Goal: Task Accomplishment & Management: Manage account settings

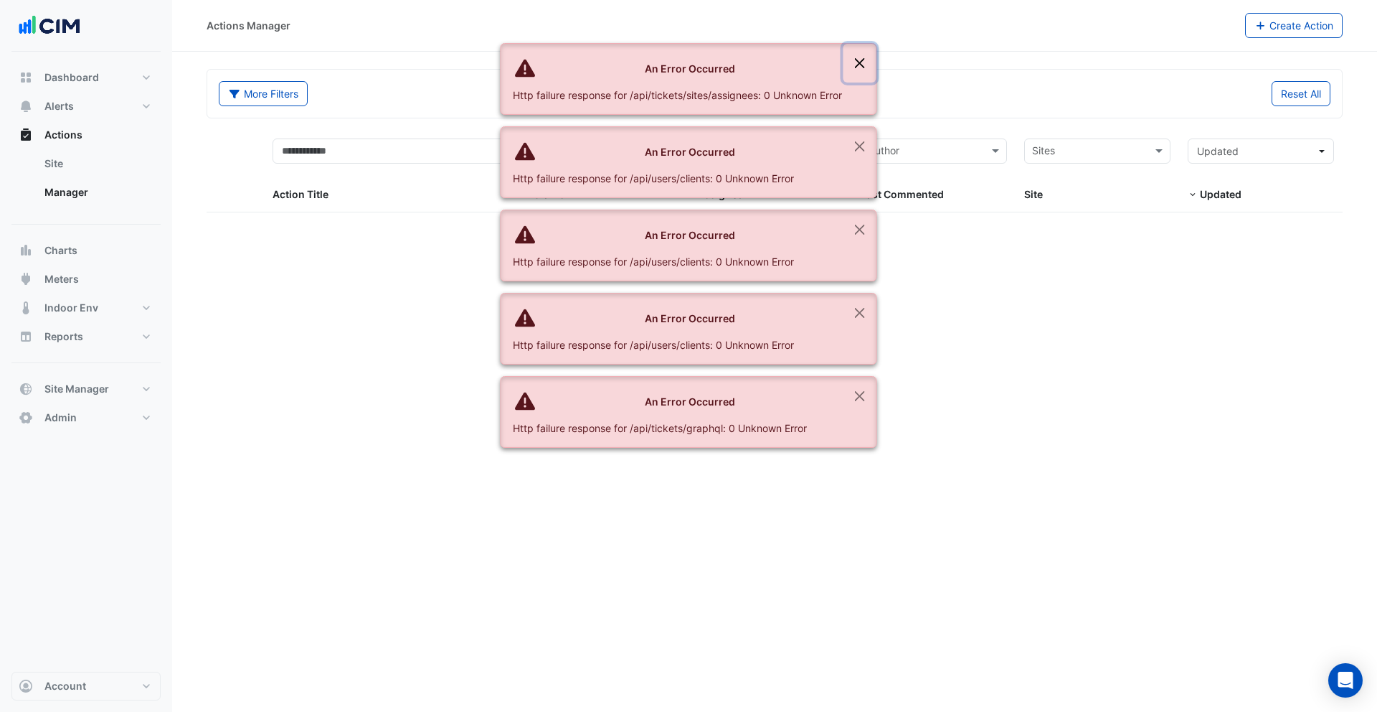
click at [861, 63] on button "Close" at bounding box center [860, 63] width 33 height 39
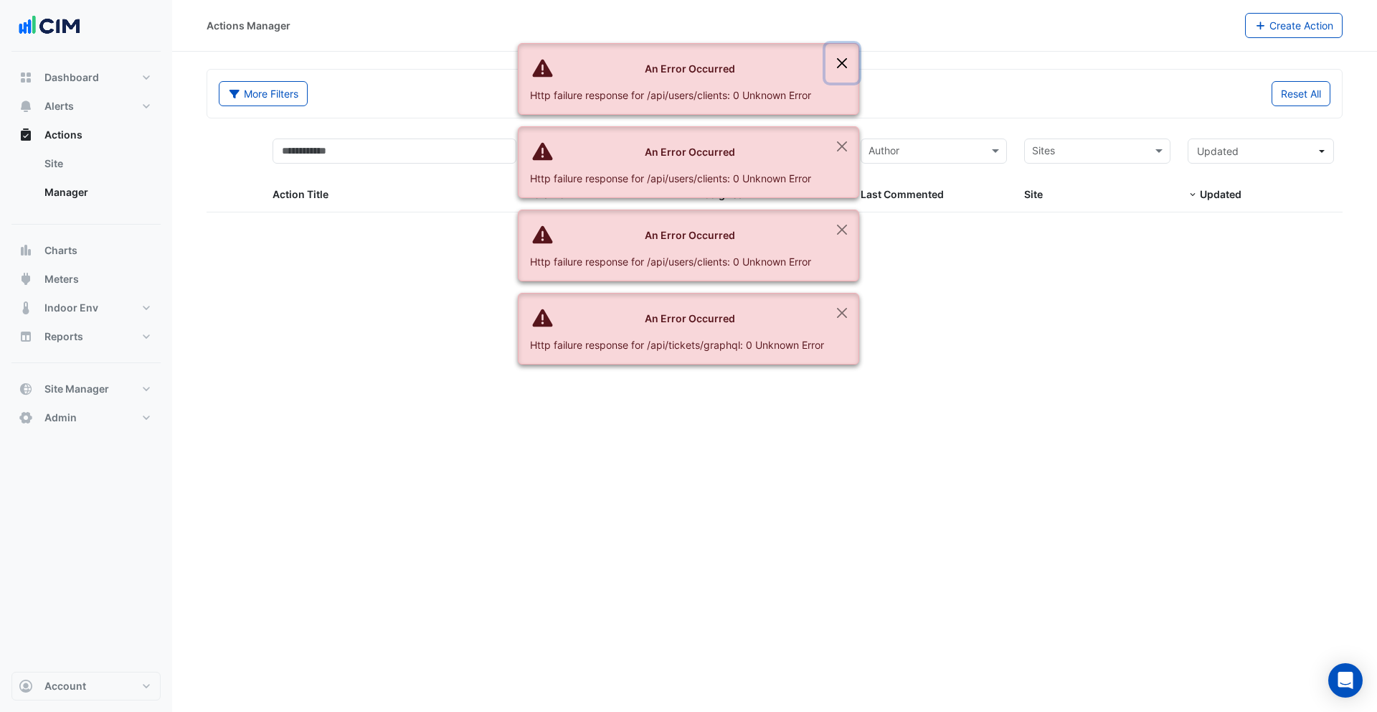
click at [852, 60] on button "Close" at bounding box center [842, 63] width 33 height 39
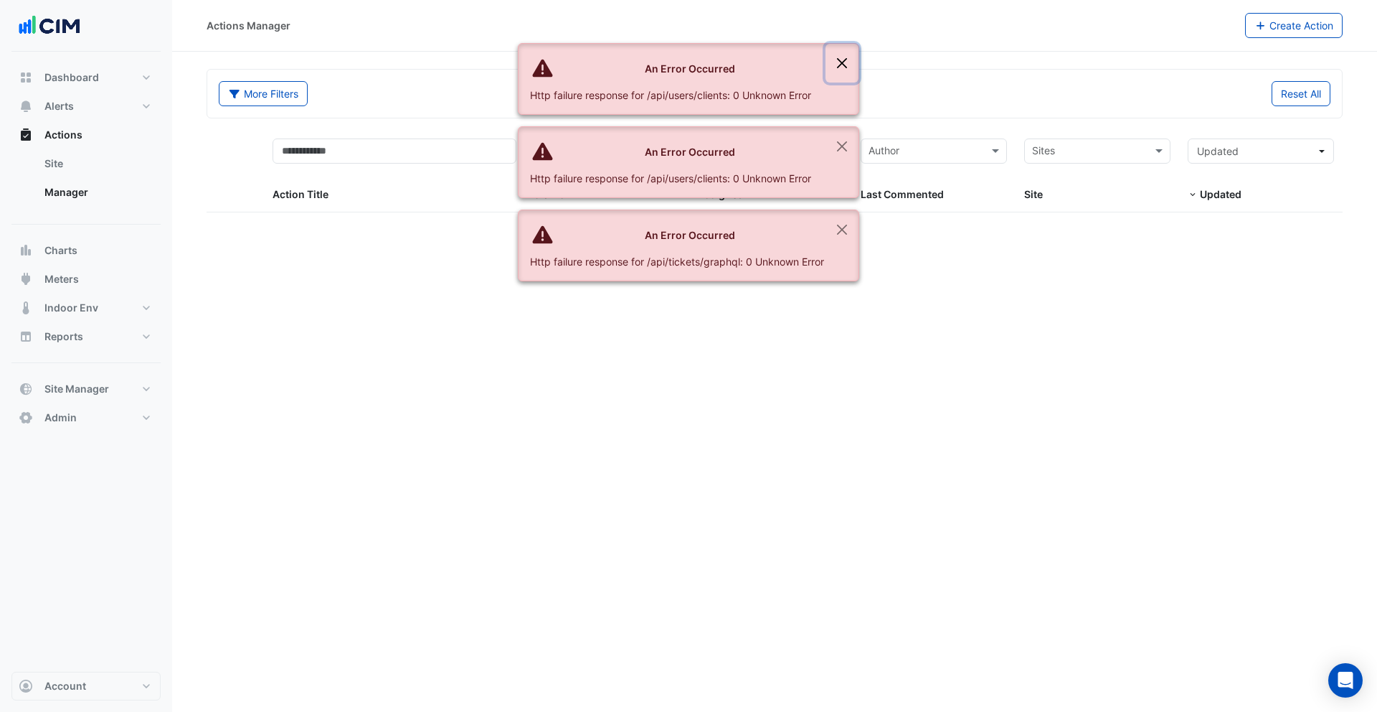
click at [841, 58] on button "Close" at bounding box center [842, 63] width 33 height 39
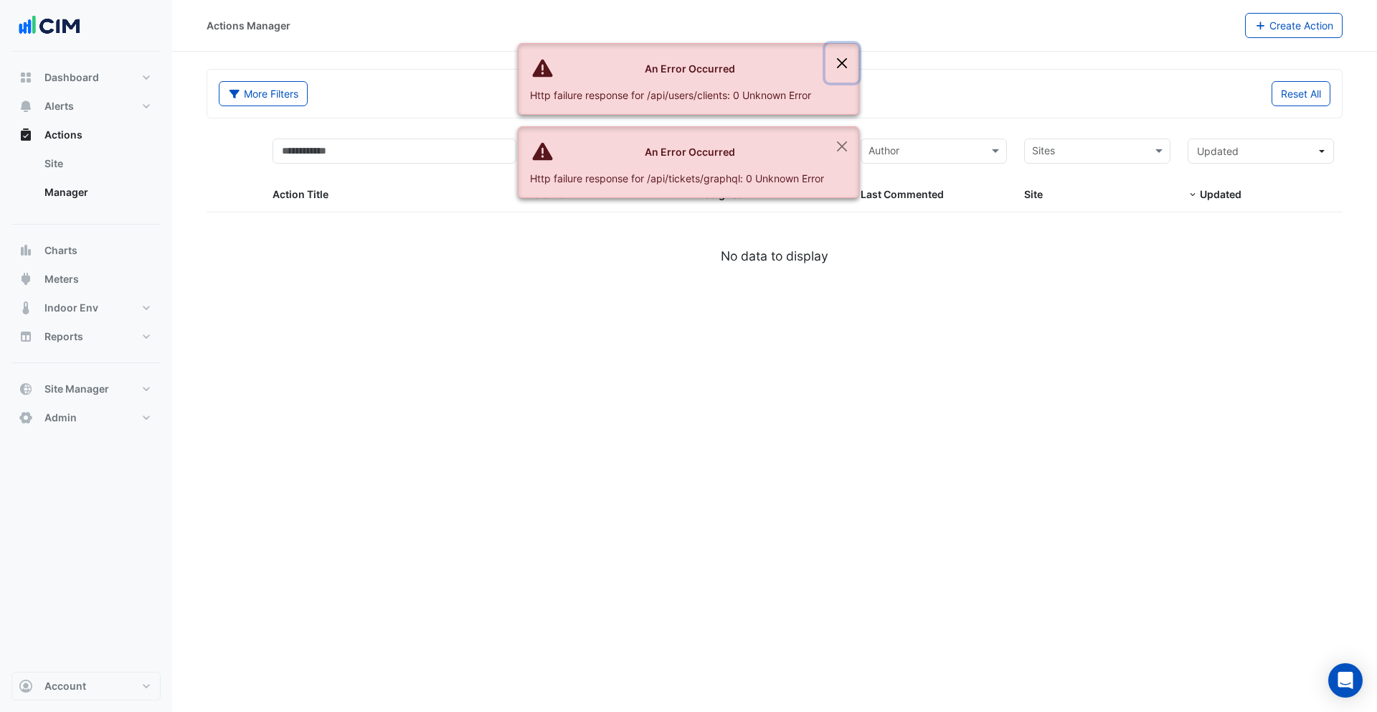
click at [841, 59] on button "Close" at bounding box center [842, 63] width 33 height 39
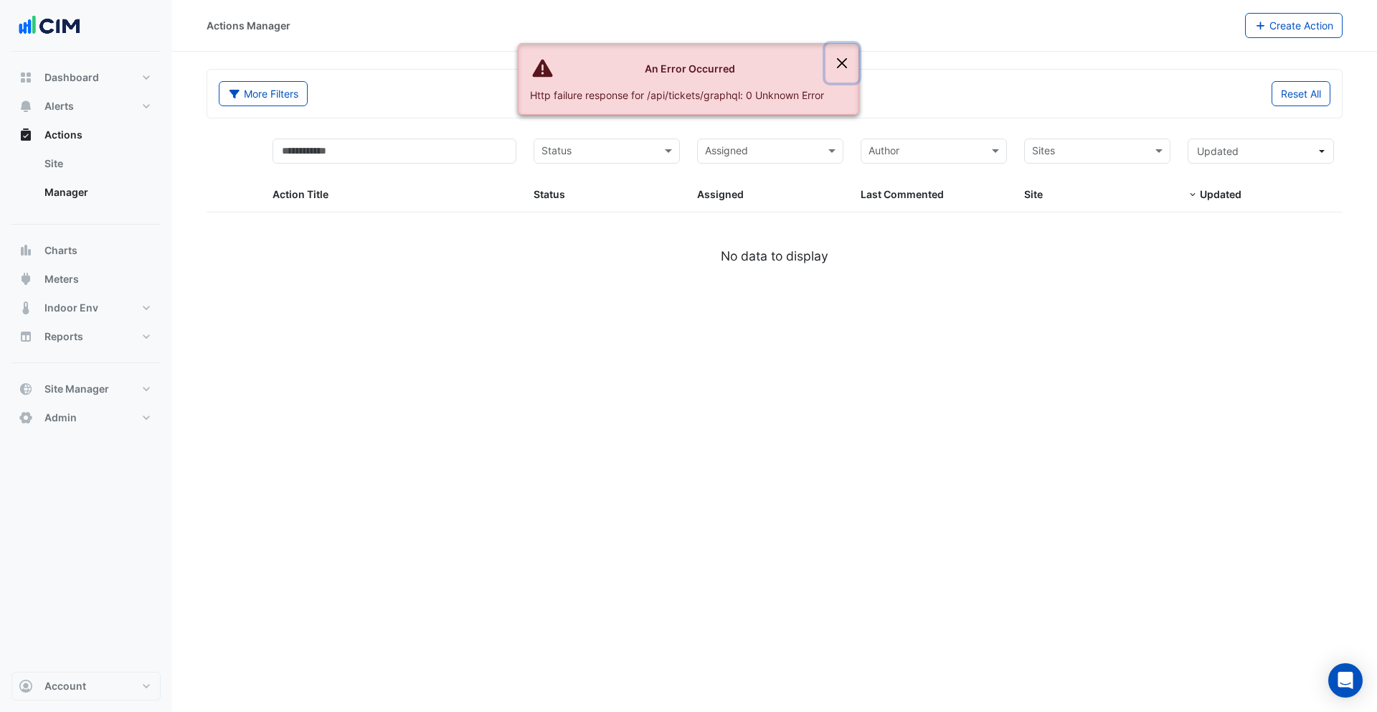
click at [841, 59] on button "Close" at bounding box center [842, 63] width 33 height 39
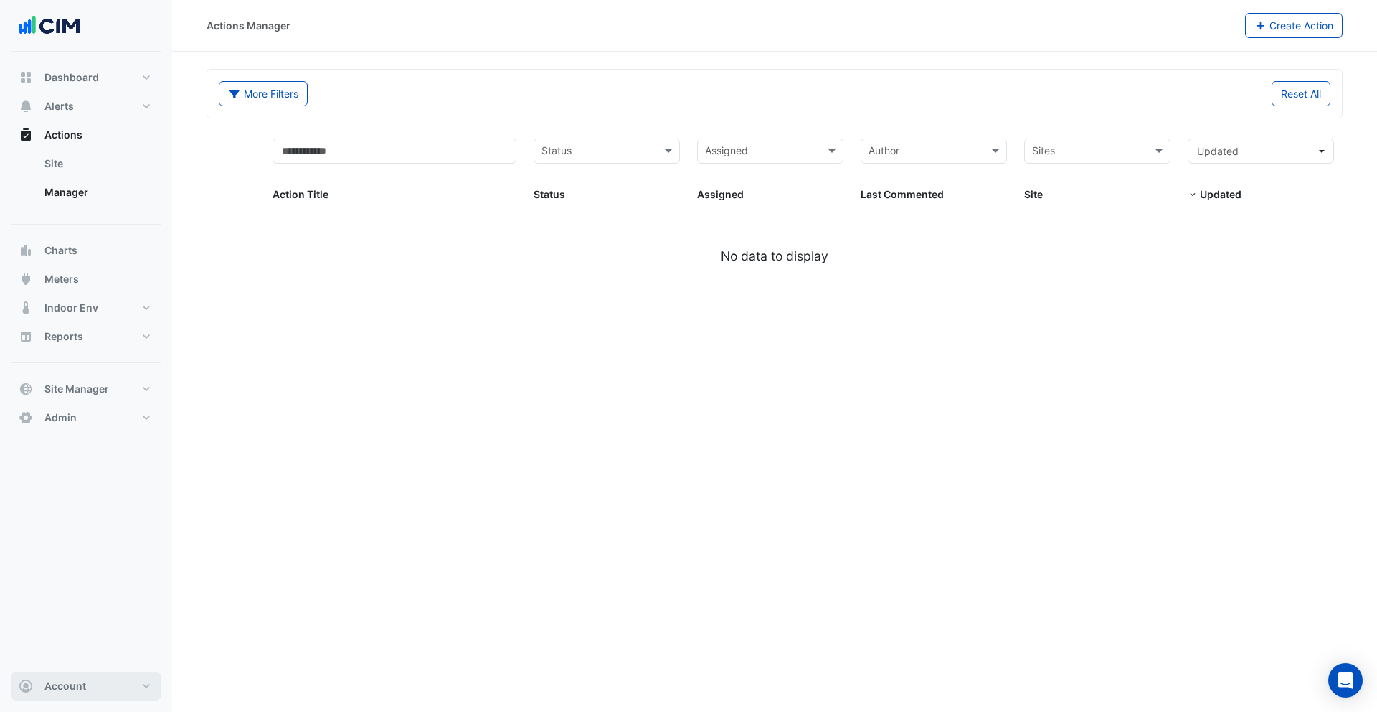
click at [100, 694] on button "Account" at bounding box center [85, 685] width 149 height 29
click at [73, 654] on link "Sign Out" at bounding box center [86, 649] width 136 height 29
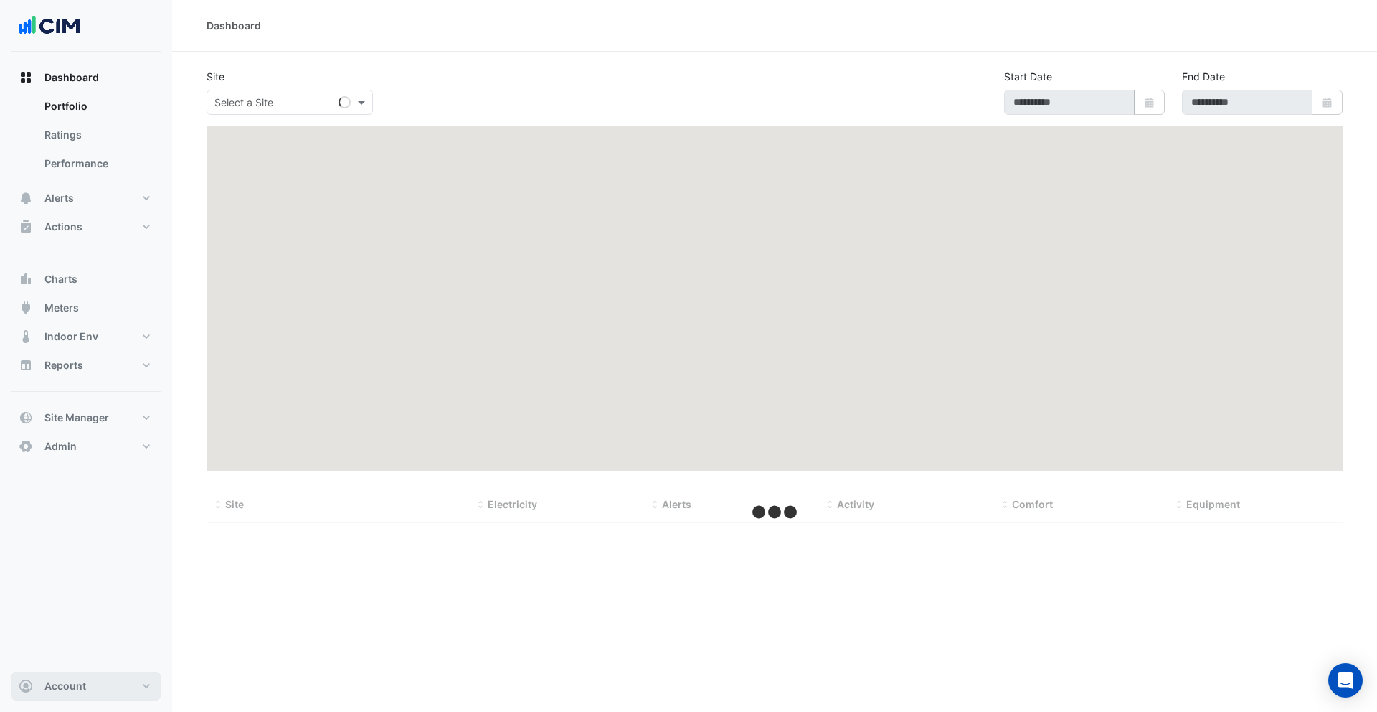
click at [65, 681] on span "Account" at bounding box center [65, 686] width 42 height 14
click at [61, 653] on link "Sign Out" at bounding box center [86, 649] width 136 height 29
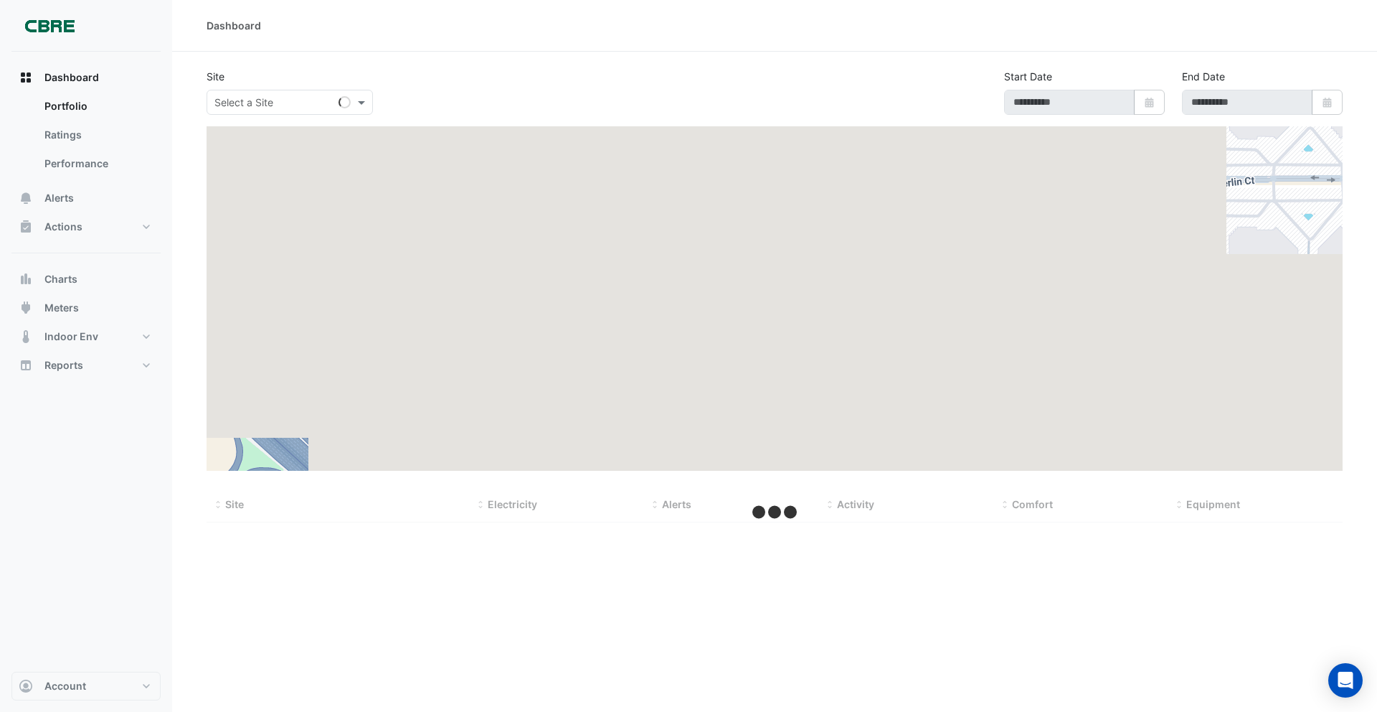
type input "**********"
select select "***"
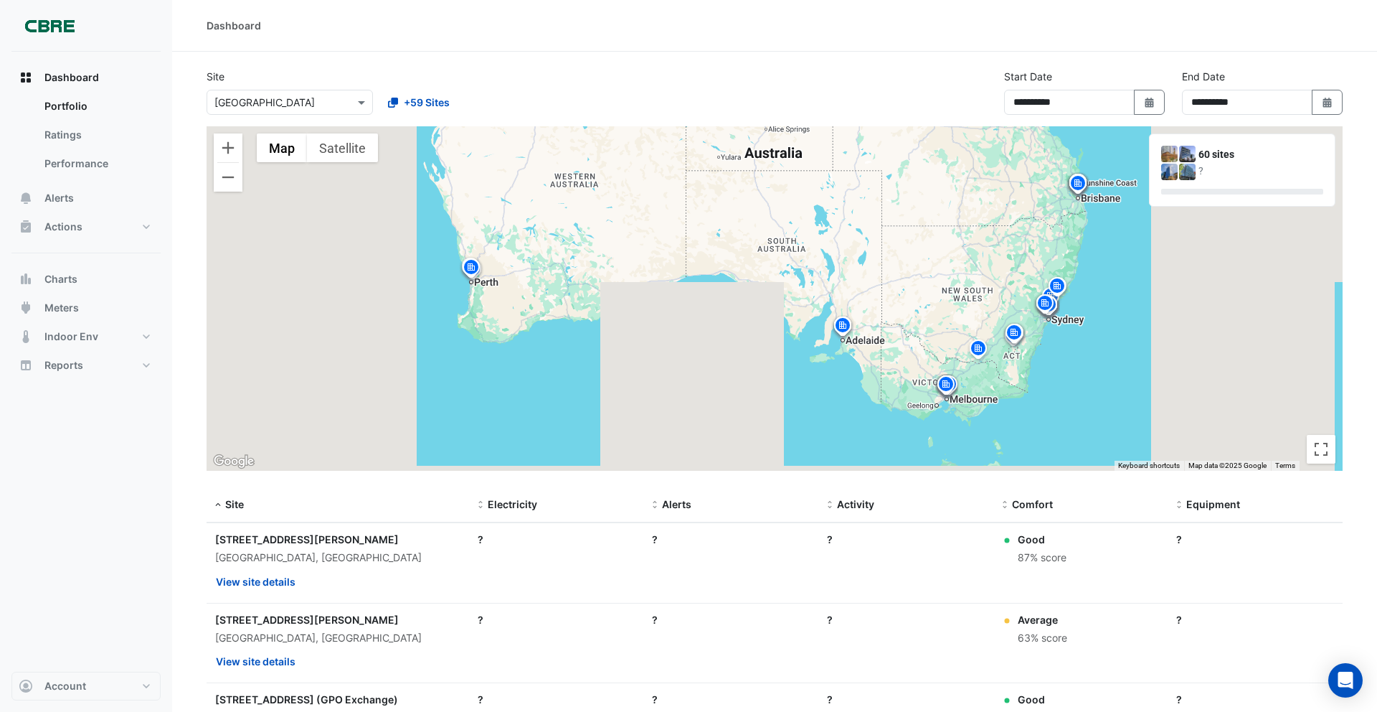
click at [1077, 188] on img at bounding box center [1078, 185] width 23 height 25
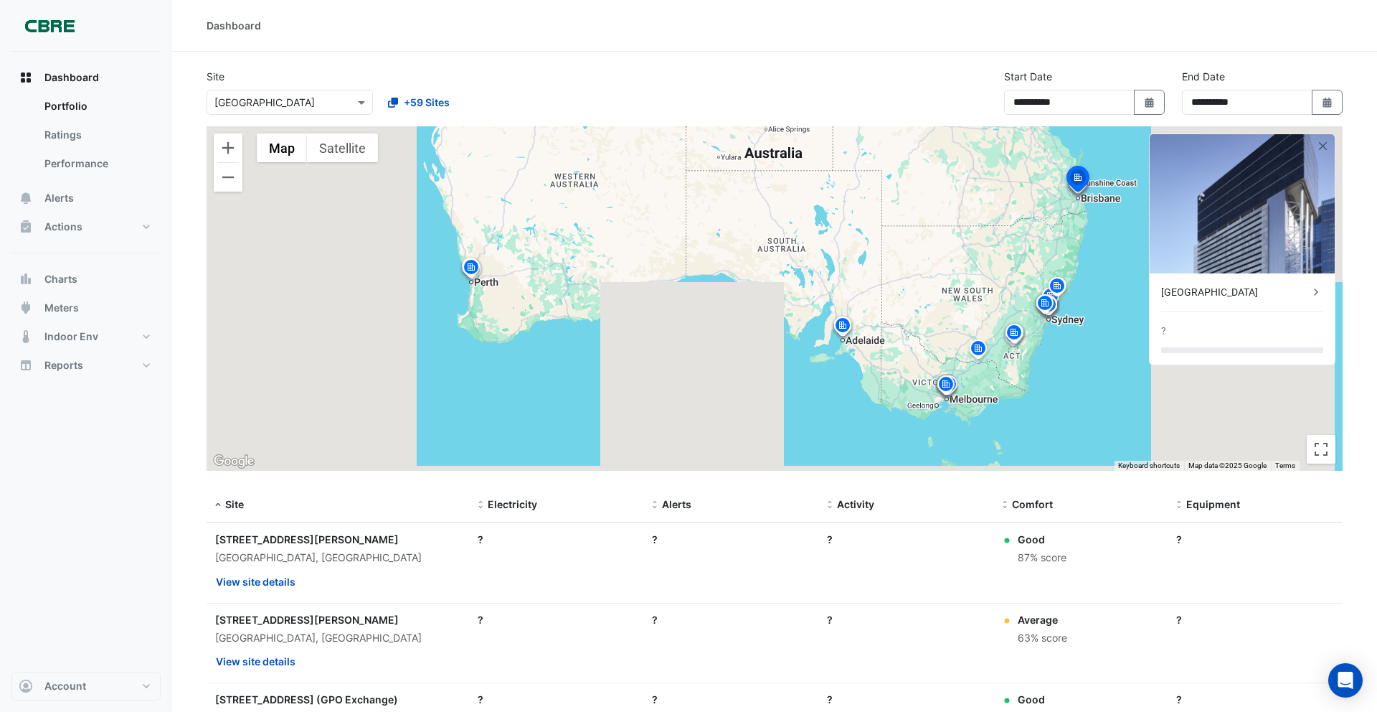
click at [467, 273] on img at bounding box center [471, 269] width 23 height 25
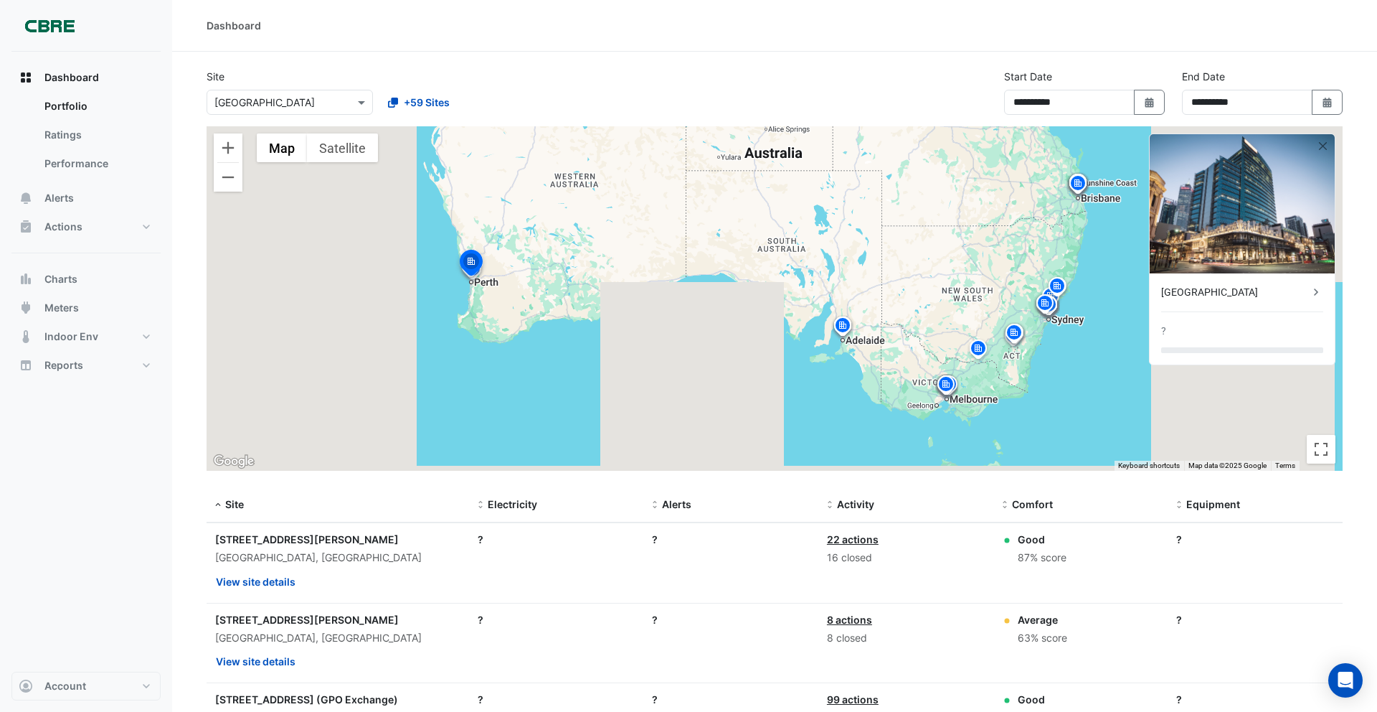
click at [980, 346] on img at bounding box center [978, 350] width 23 height 25
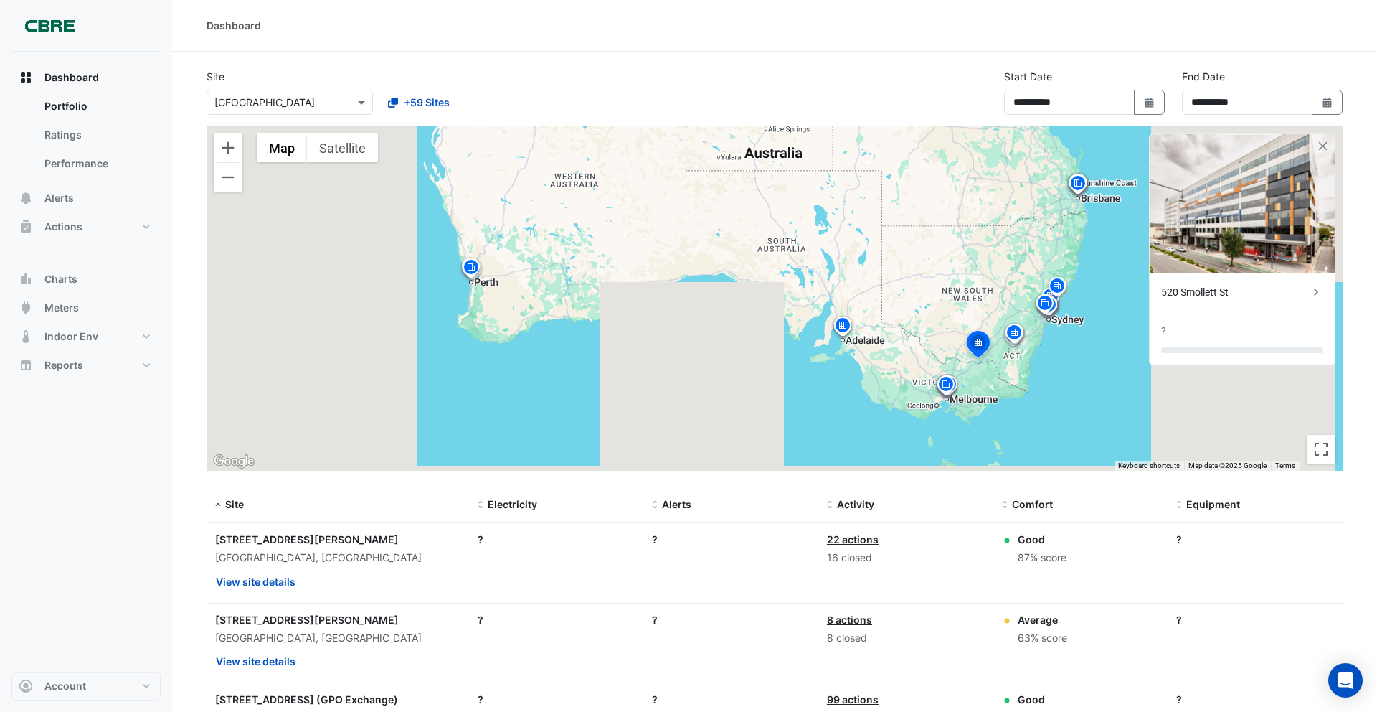
click at [1018, 332] on img at bounding box center [1014, 334] width 23 height 25
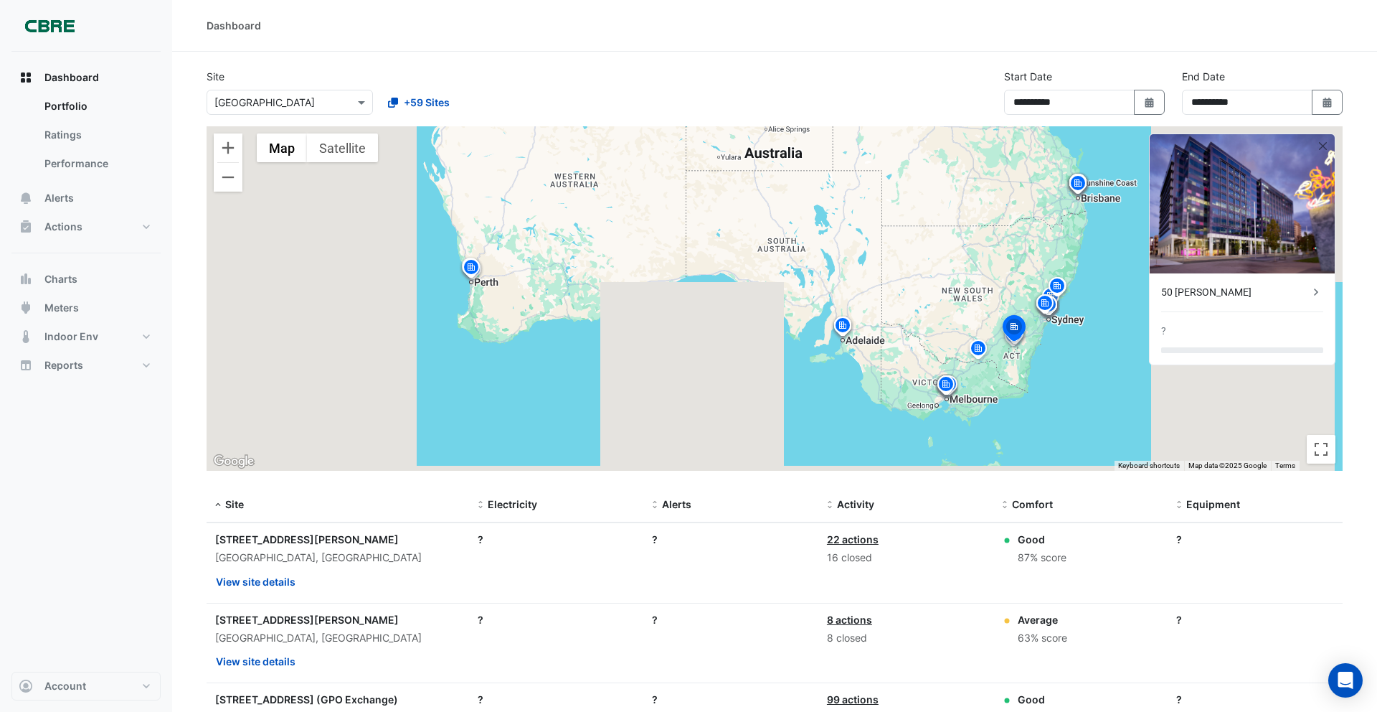
click at [848, 329] on img at bounding box center [842, 327] width 23 height 25
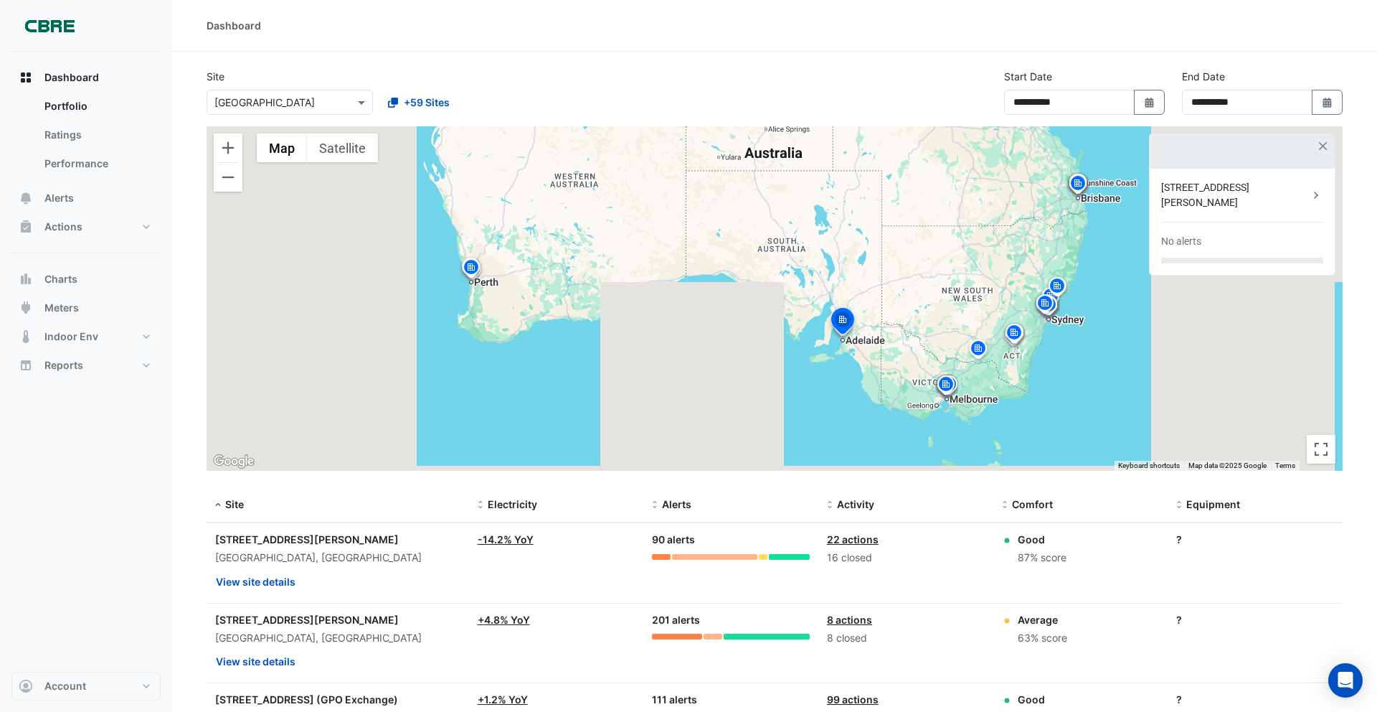
click at [945, 382] on img at bounding box center [946, 386] width 23 height 25
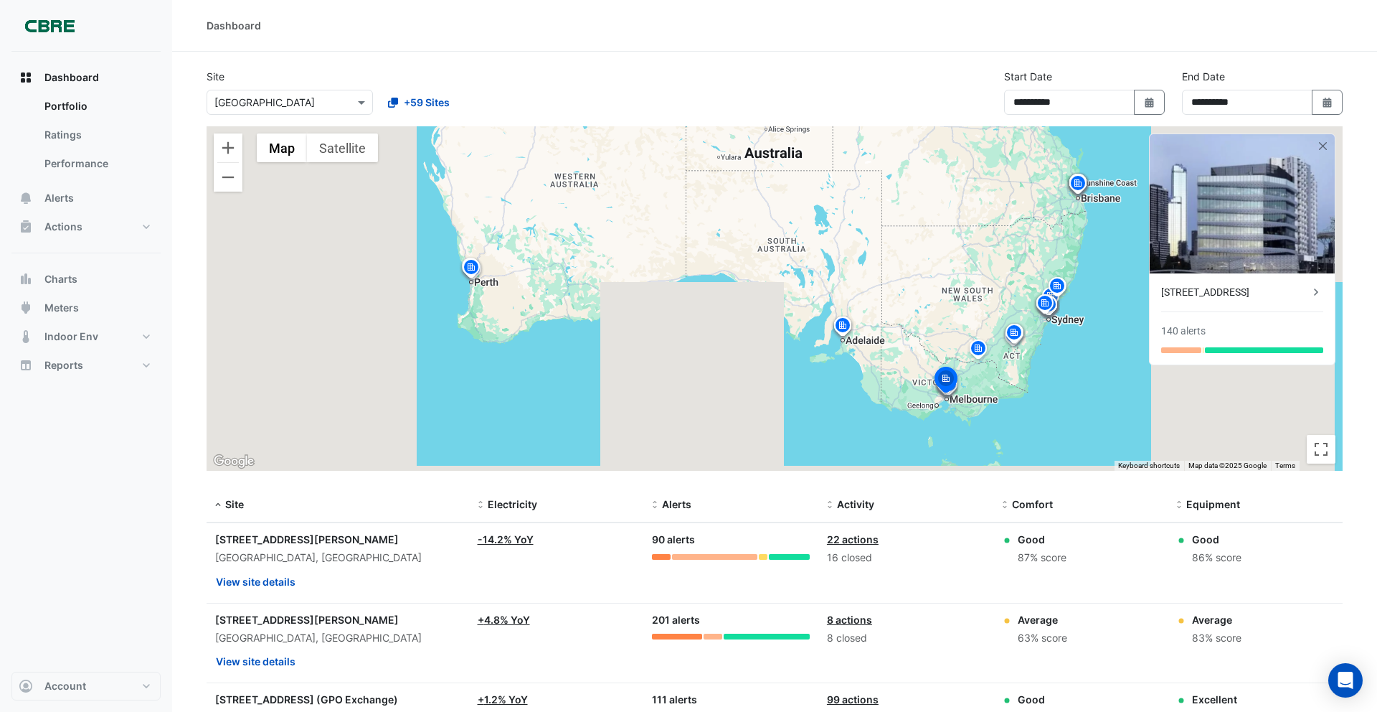
click at [845, 331] on img at bounding box center [842, 327] width 23 height 25
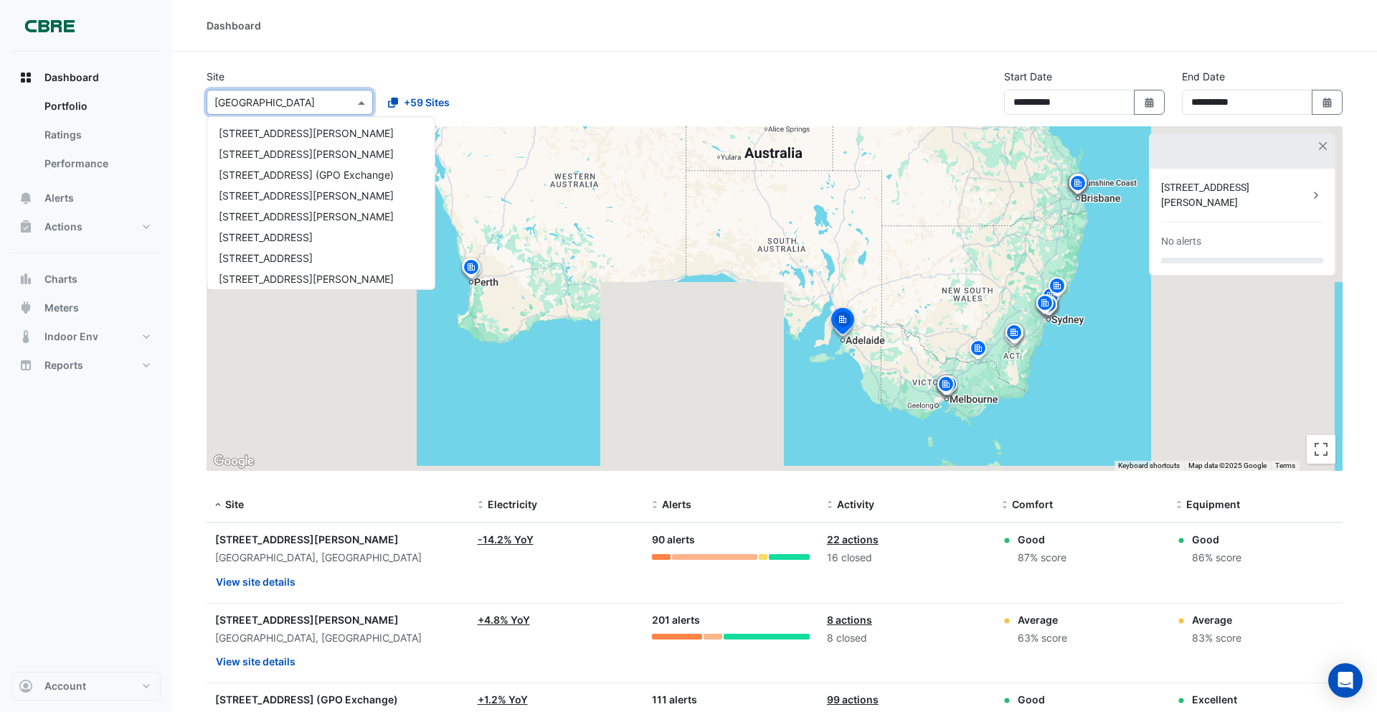
click at [281, 98] on input "text" at bounding box center [275, 102] width 122 height 15
type input "**"
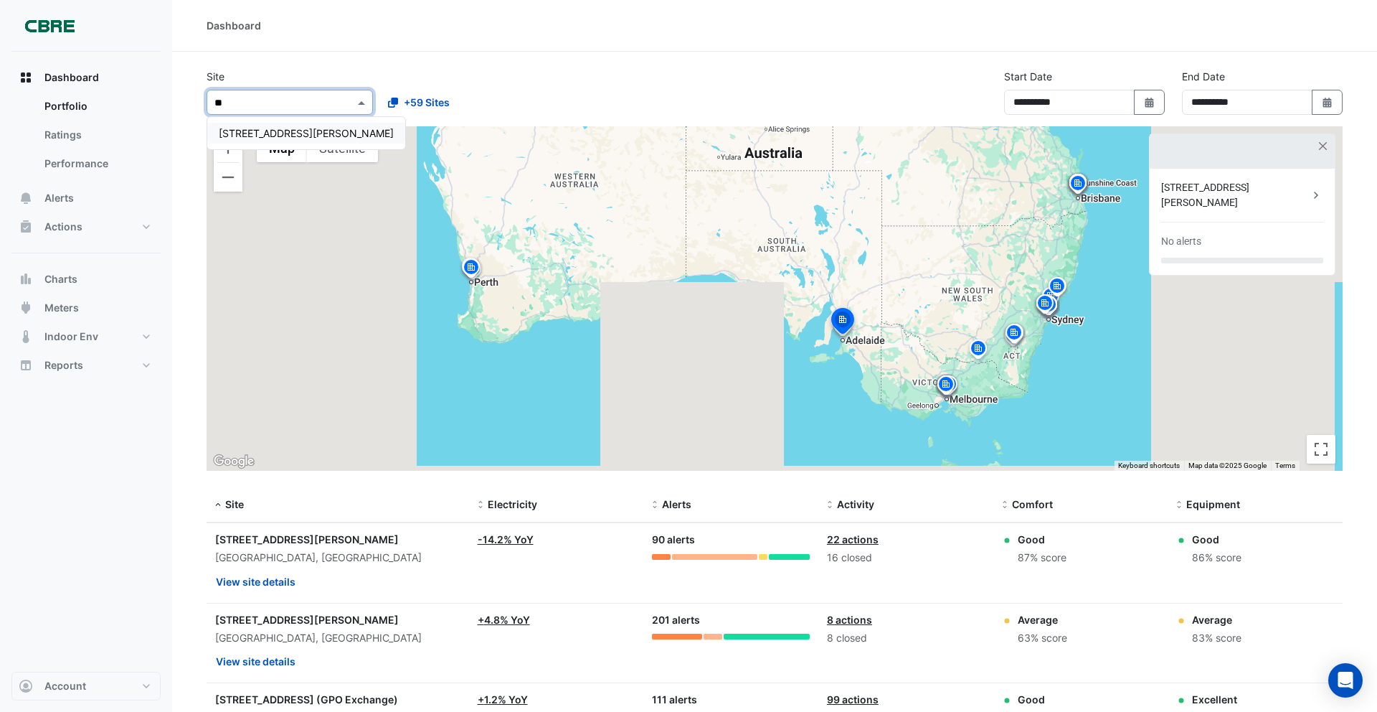
click at [270, 136] on span "60 King William Street" at bounding box center [306, 133] width 175 height 12
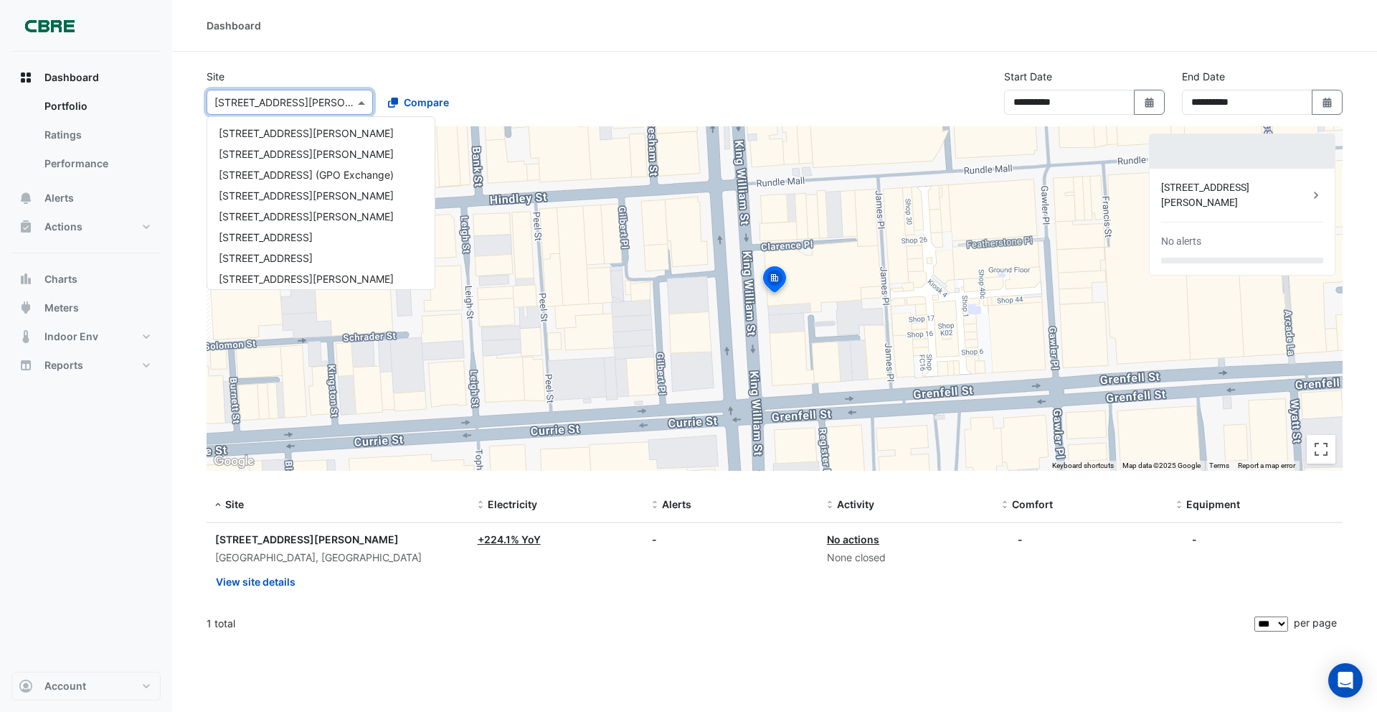
click at [343, 105] on div at bounding box center [289, 102] width 165 height 16
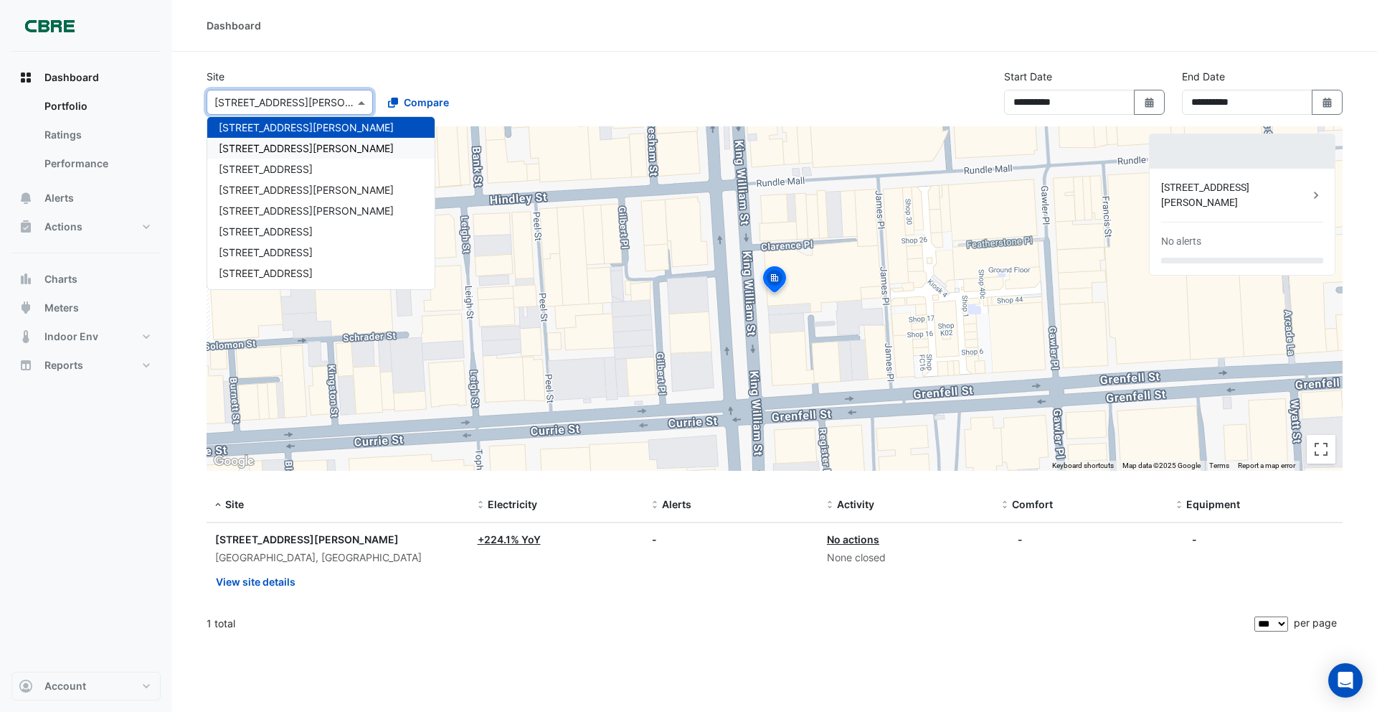
click at [326, 141] on div "61 Mary Street" at bounding box center [320, 148] width 227 height 21
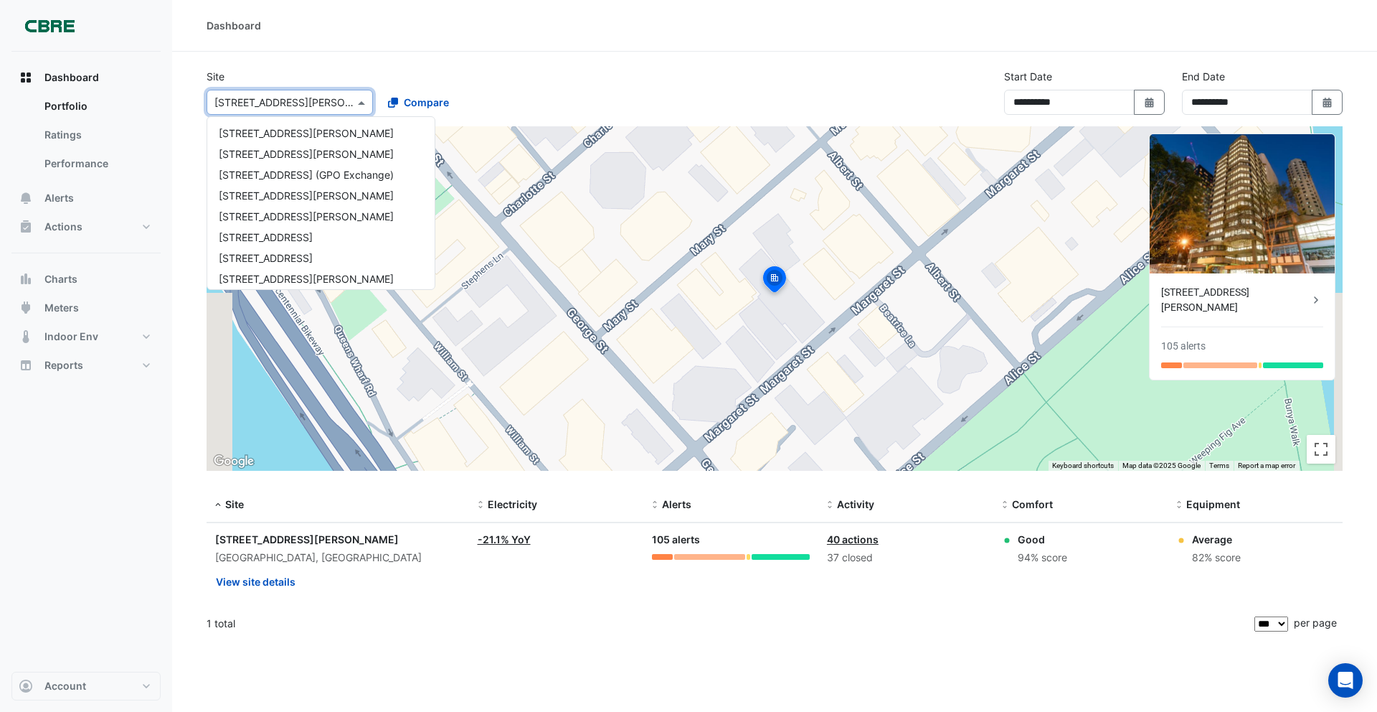
click at [311, 112] on div "Select a Site × 61 Mary Street" at bounding box center [290, 102] width 166 height 25
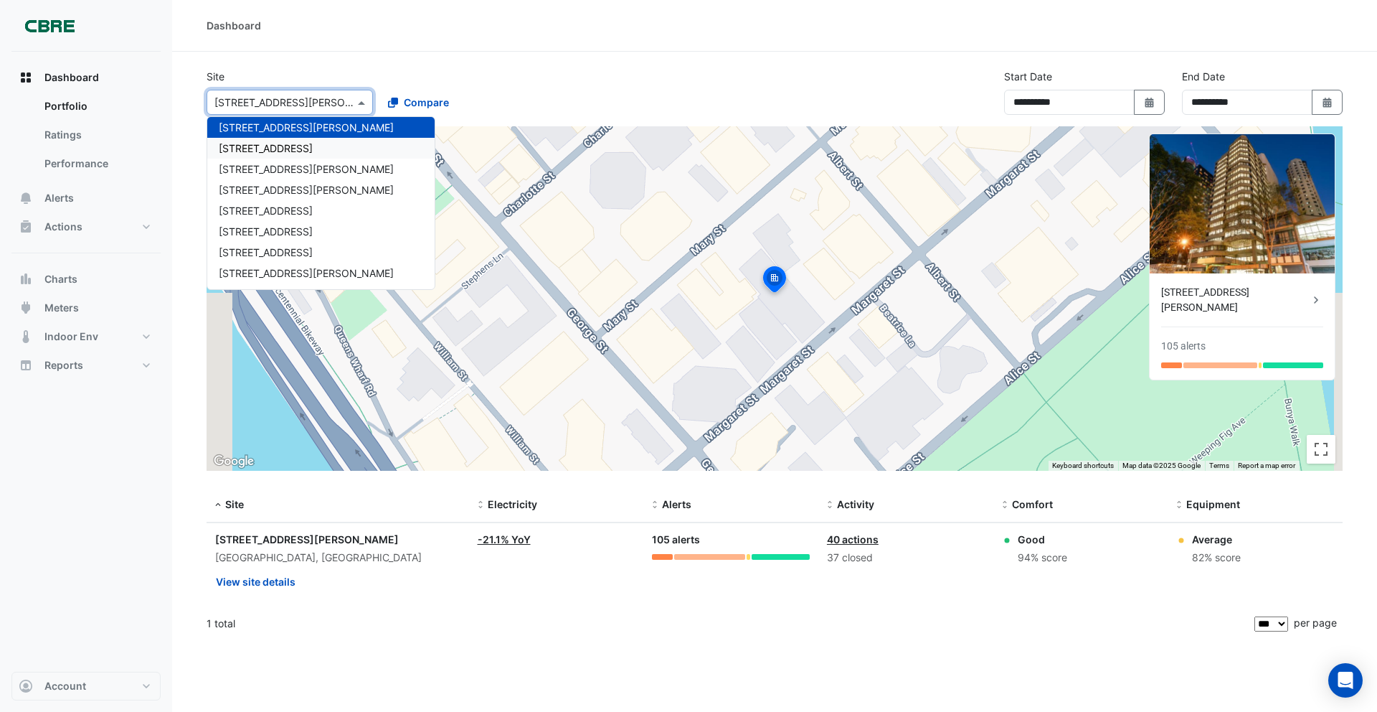
click at [290, 148] on div "68 Pitt St" at bounding box center [320, 148] width 227 height 21
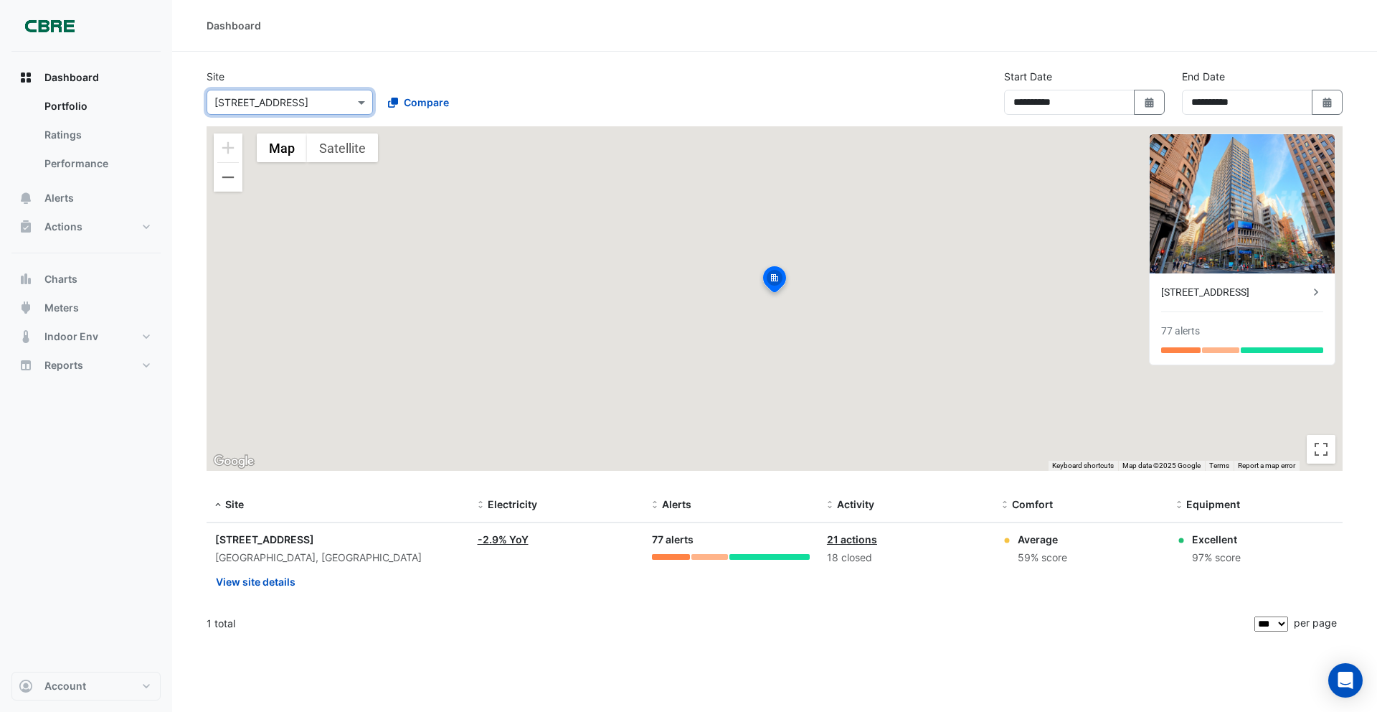
drag, startPoint x: 287, startPoint y: 103, endPoint x: 283, endPoint y: 115, distance: 12.0
click at [287, 103] on input "text" at bounding box center [275, 102] width 122 height 15
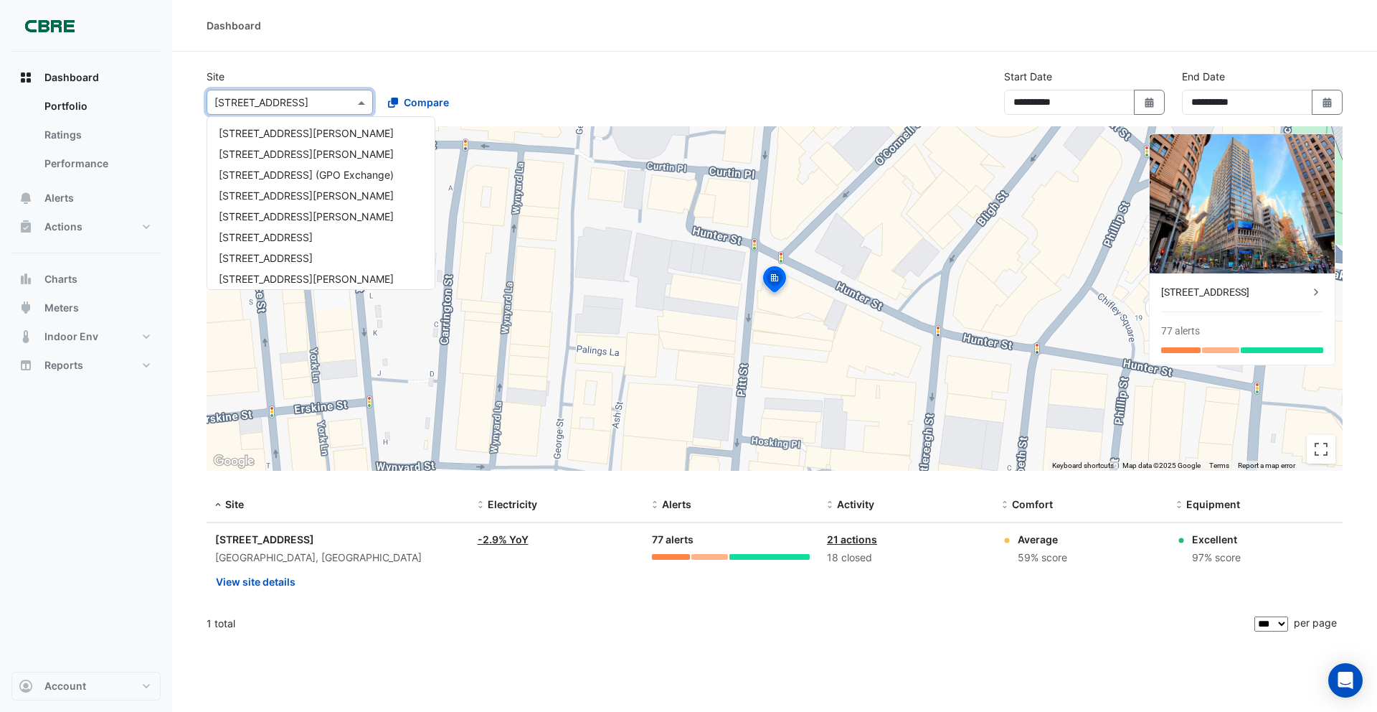
scroll to position [963, 0]
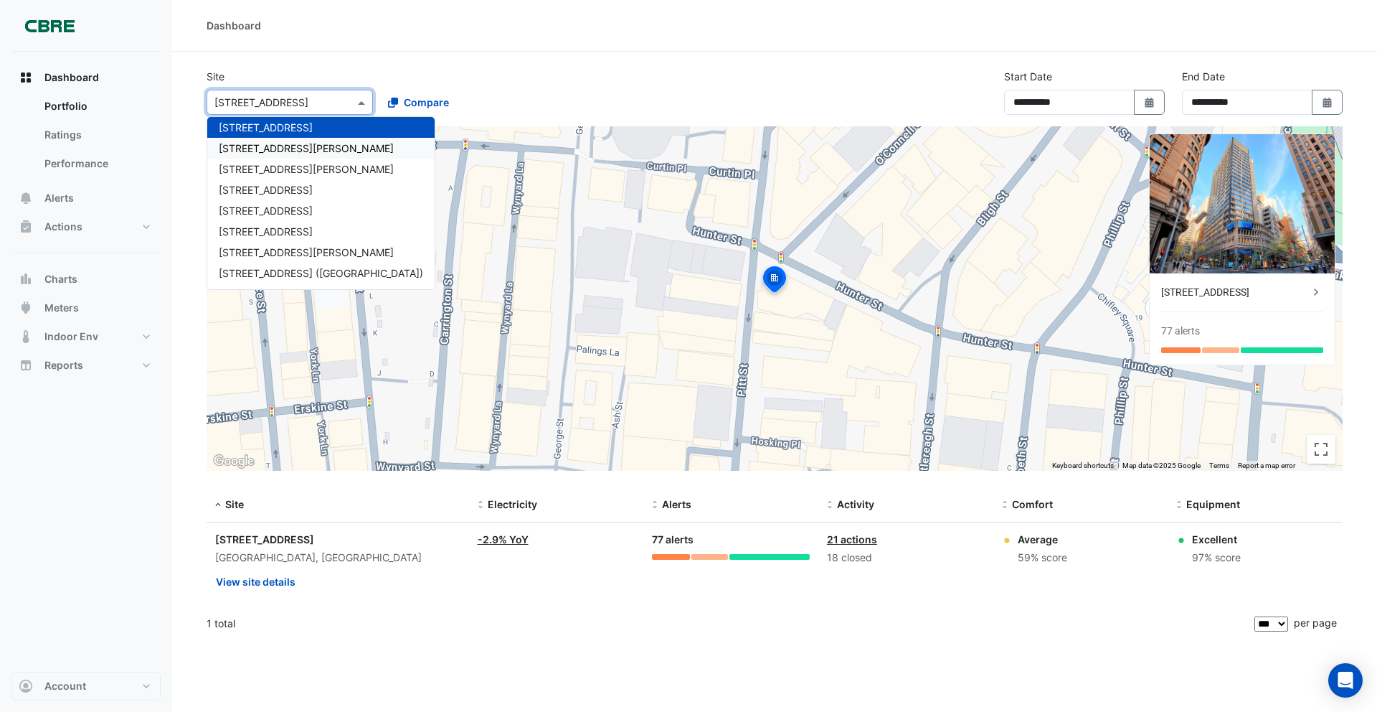
drag, startPoint x: 280, startPoint y: 147, endPoint x: 283, endPoint y: 104, distance: 43.1
click at [280, 147] on span "69 Ann Street" at bounding box center [306, 148] width 175 height 12
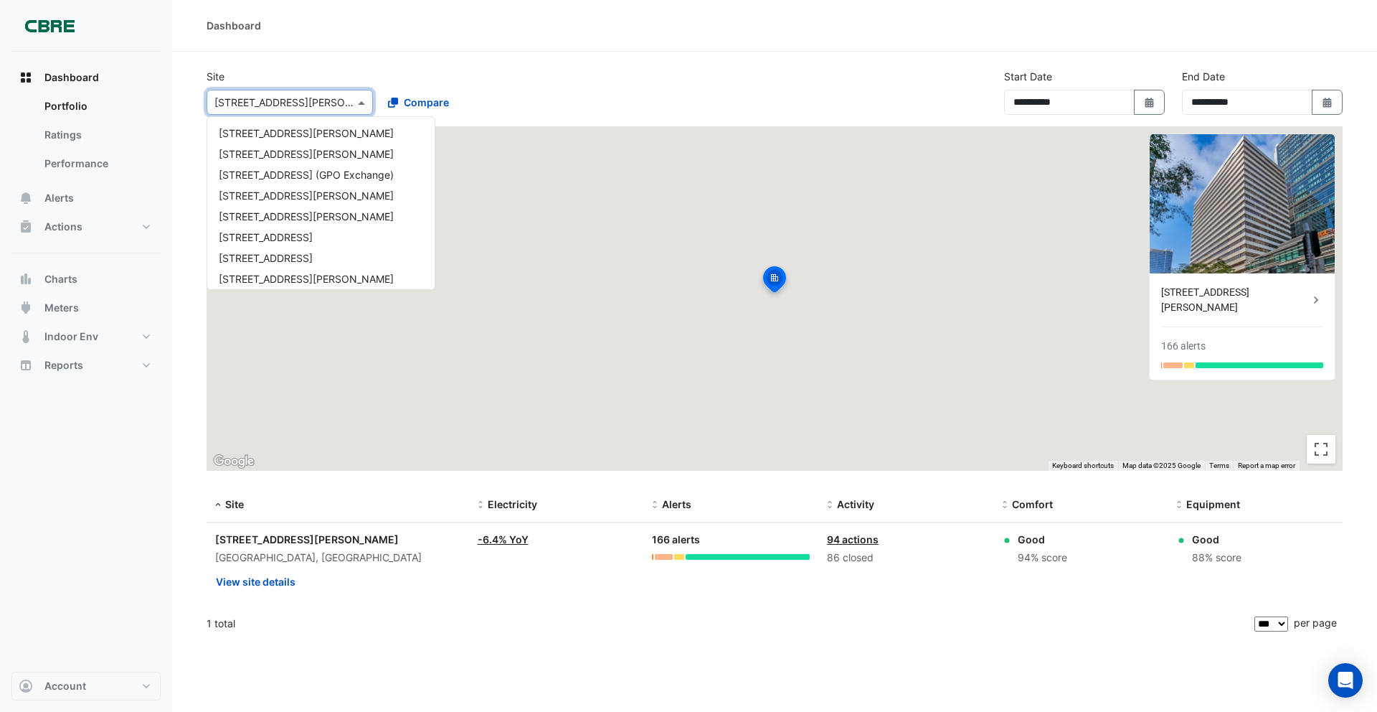
click at [283, 103] on input "text" at bounding box center [275, 102] width 122 height 15
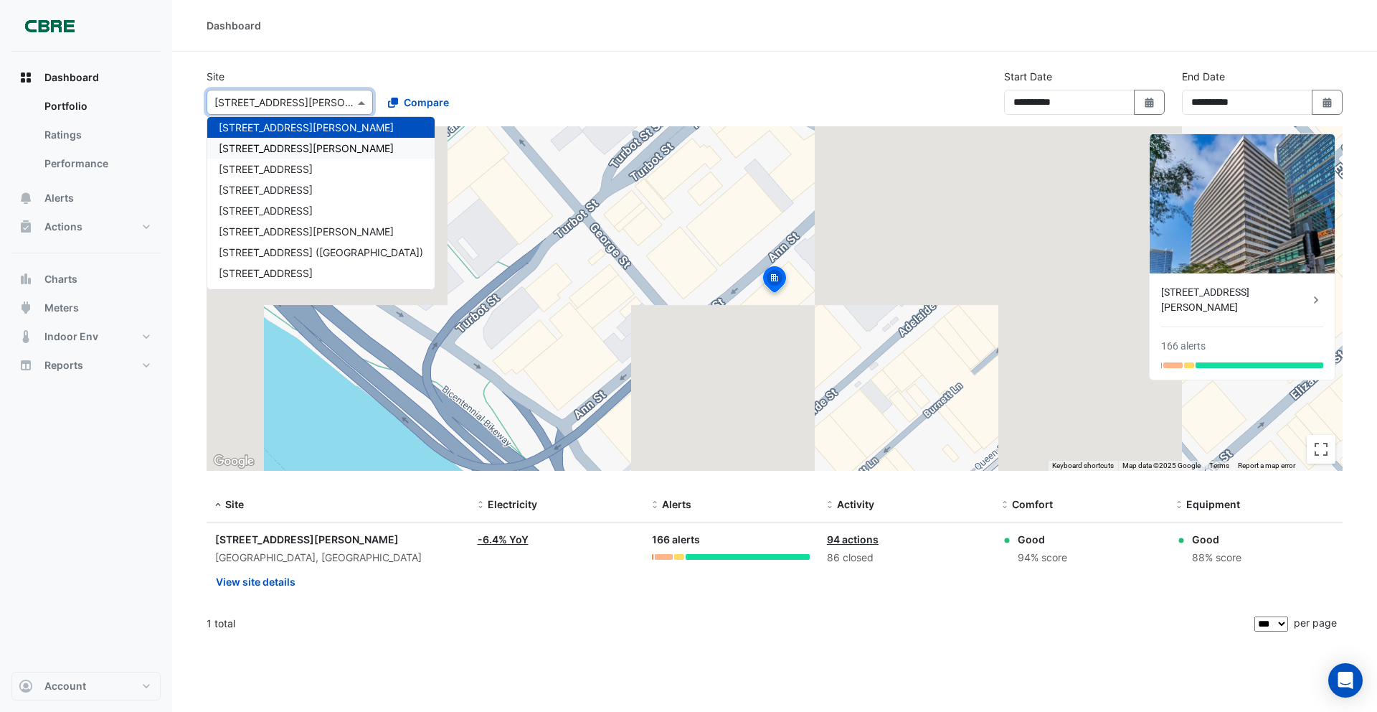
click at [286, 147] on span "7 Murray Rose Avenue" at bounding box center [306, 148] width 175 height 12
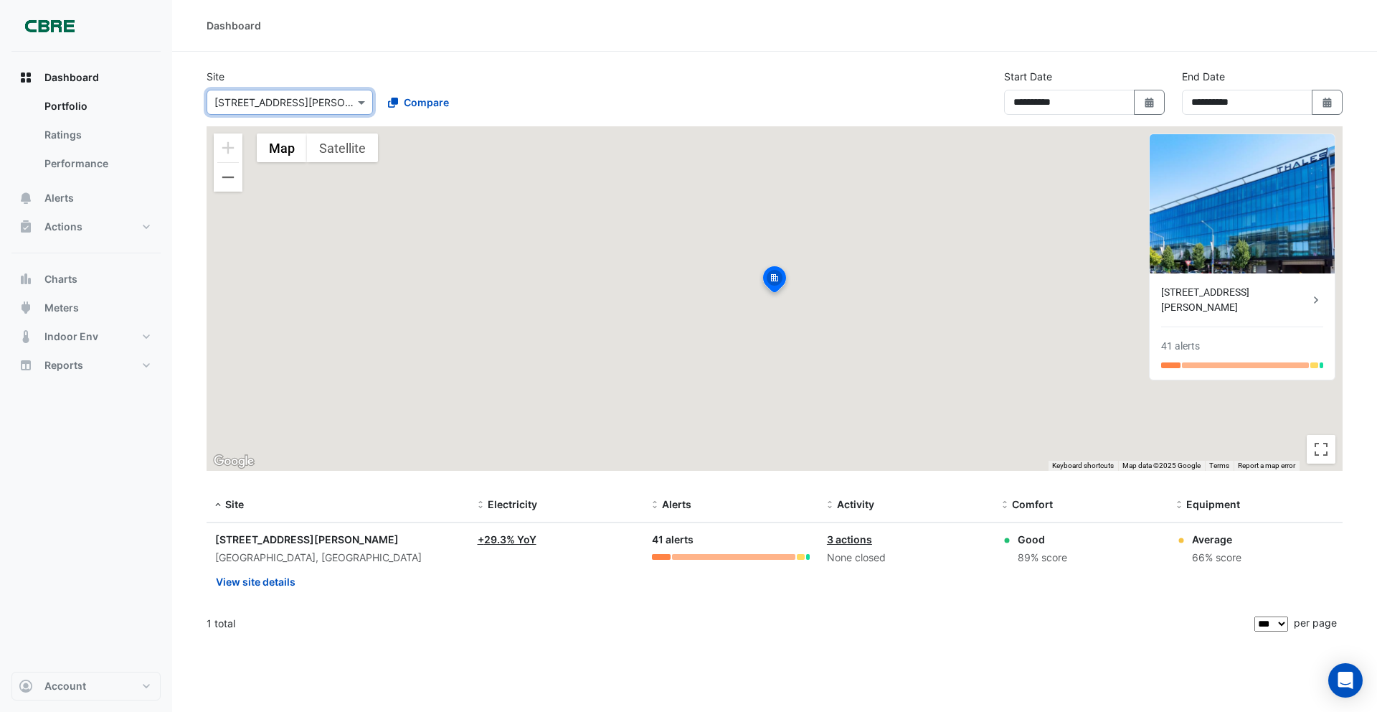
click at [283, 105] on input "text" at bounding box center [275, 102] width 122 height 15
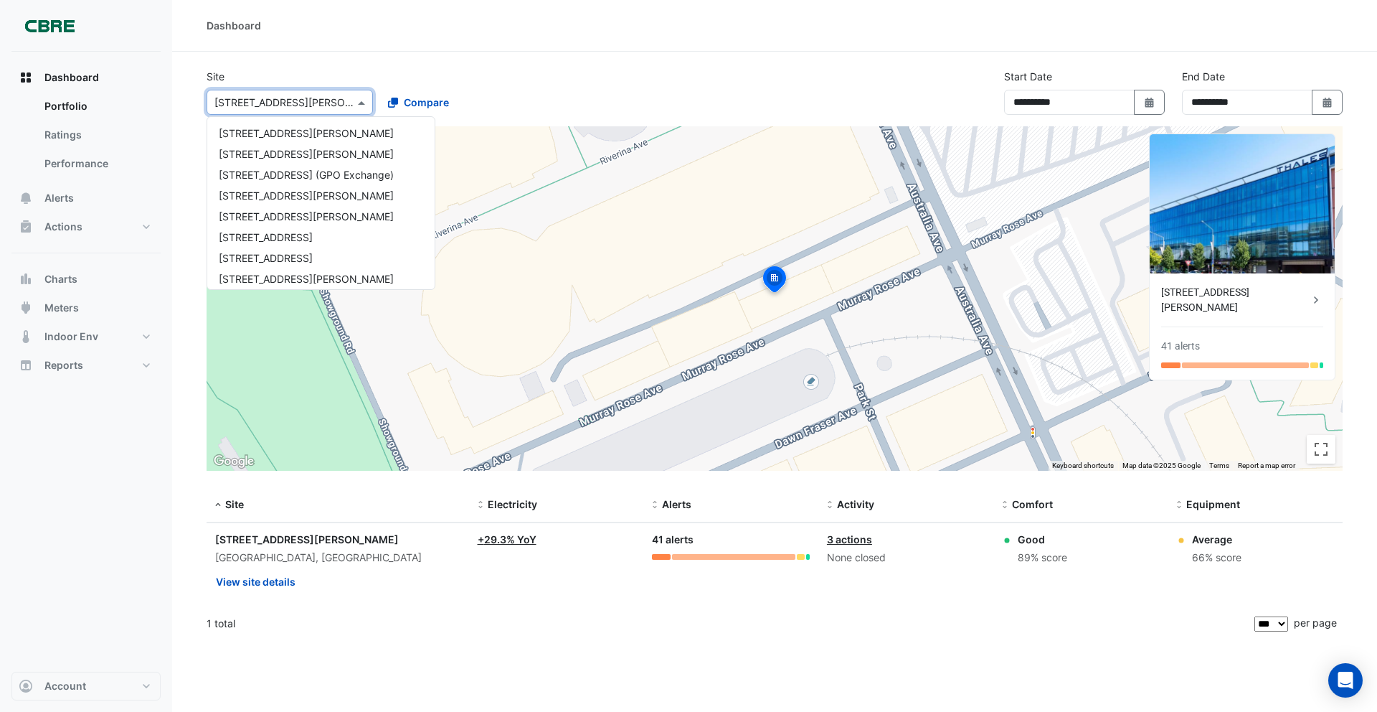
scroll to position [1004, 0]
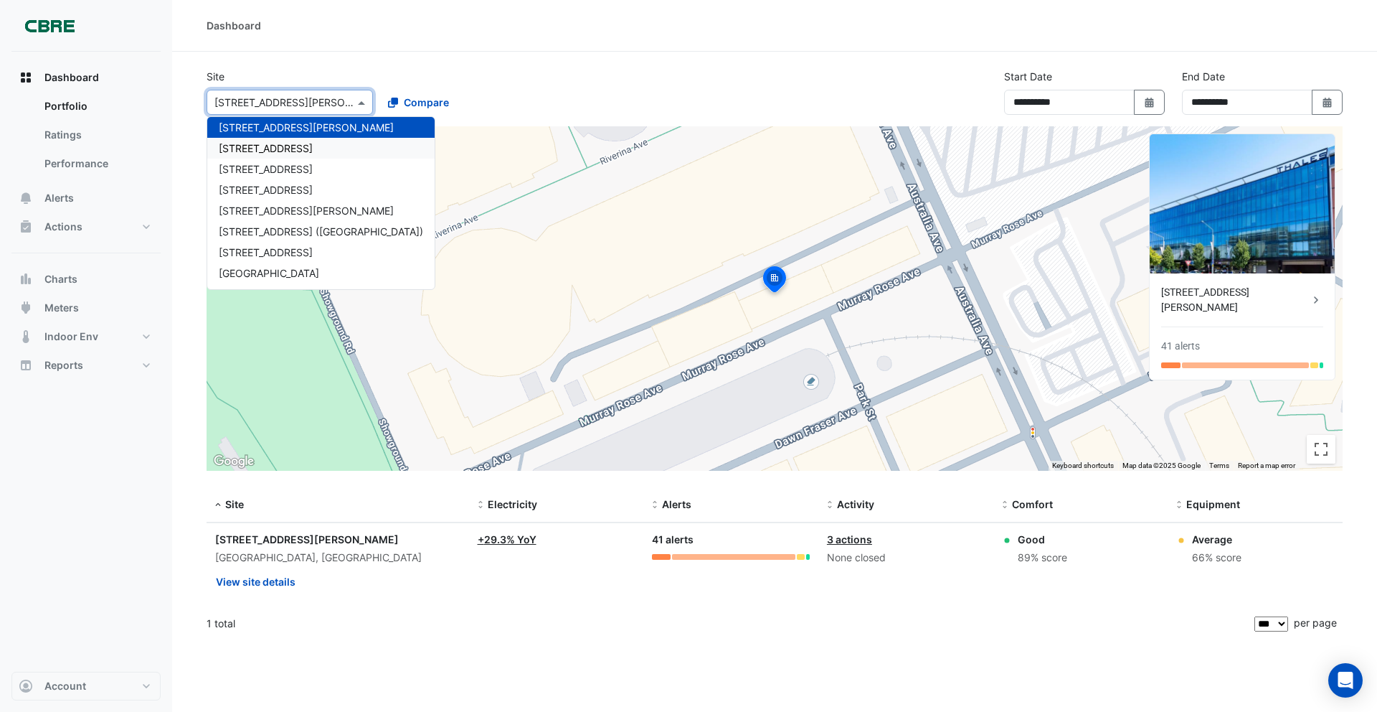
click at [277, 145] on span "737 Bourke Street" at bounding box center [266, 148] width 94 height 12
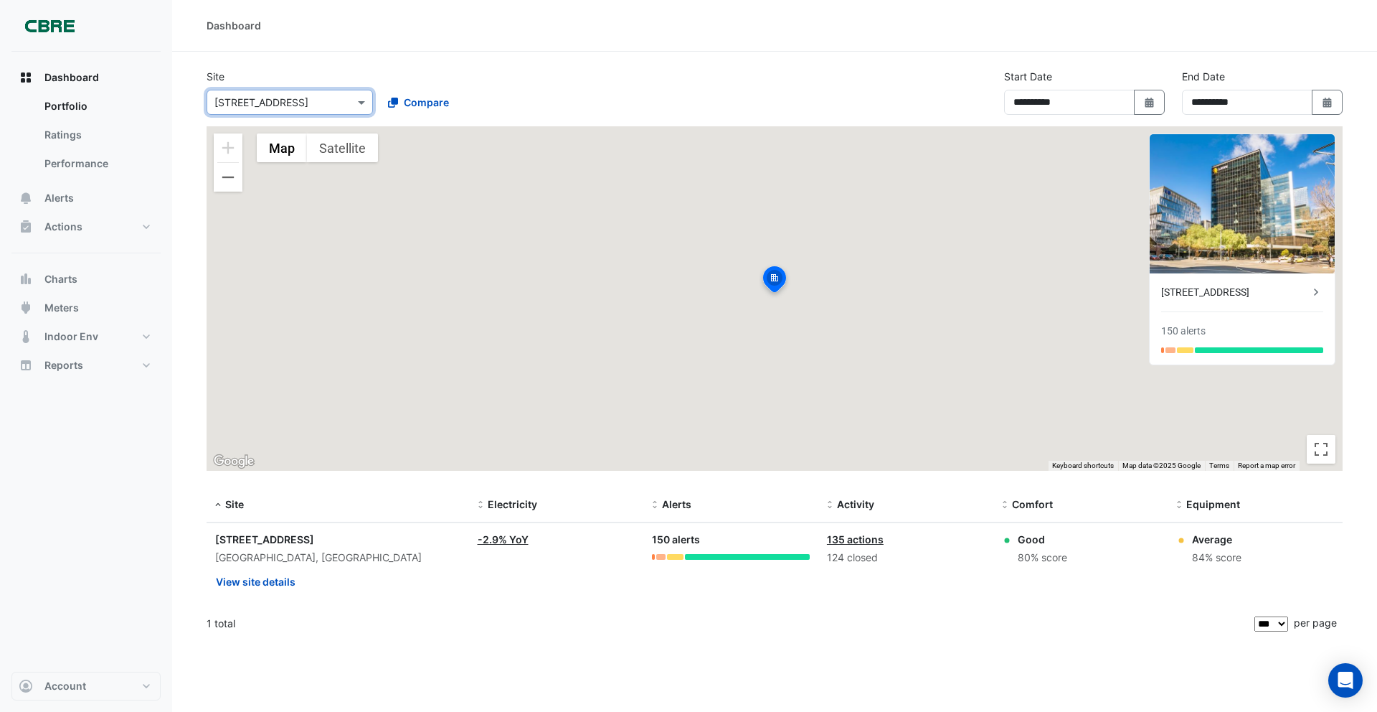
click at [263, 100] on input "text" at bounding box center [275, 102] width 122 height 15
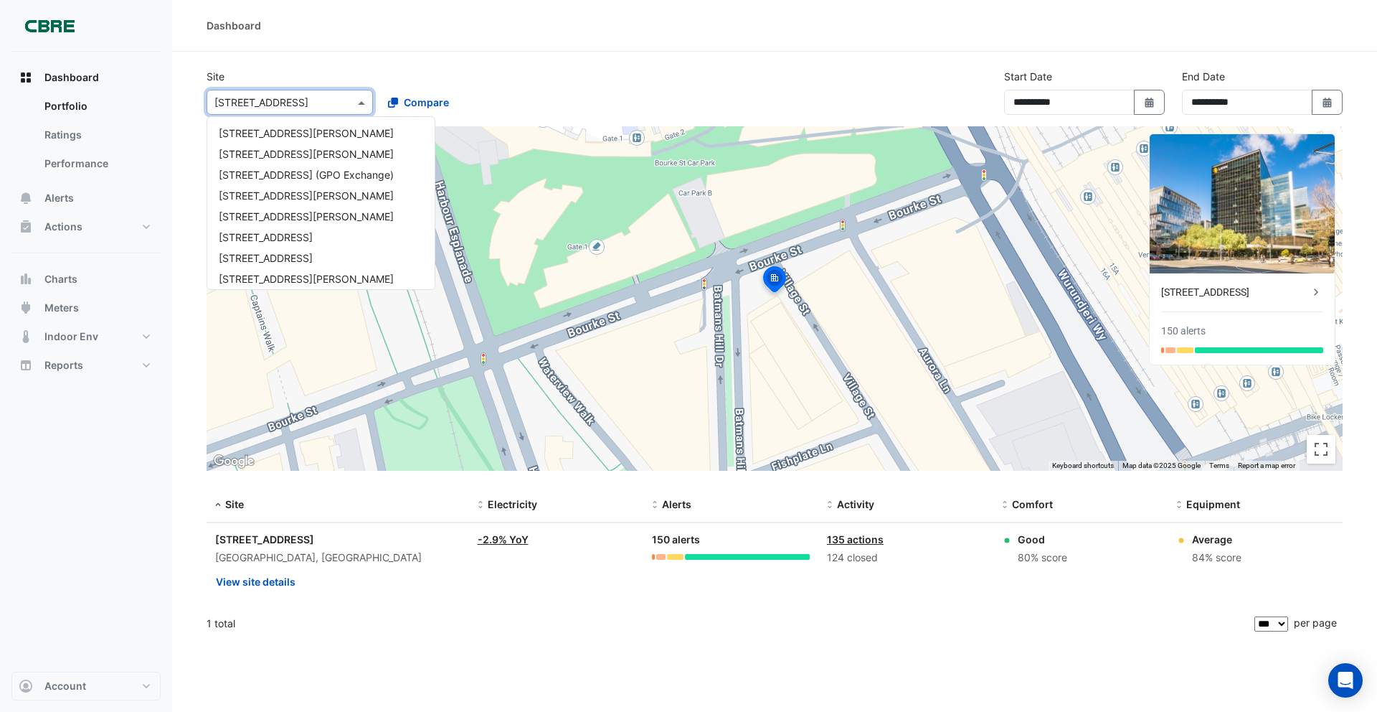
scroll to position [1025, 0]
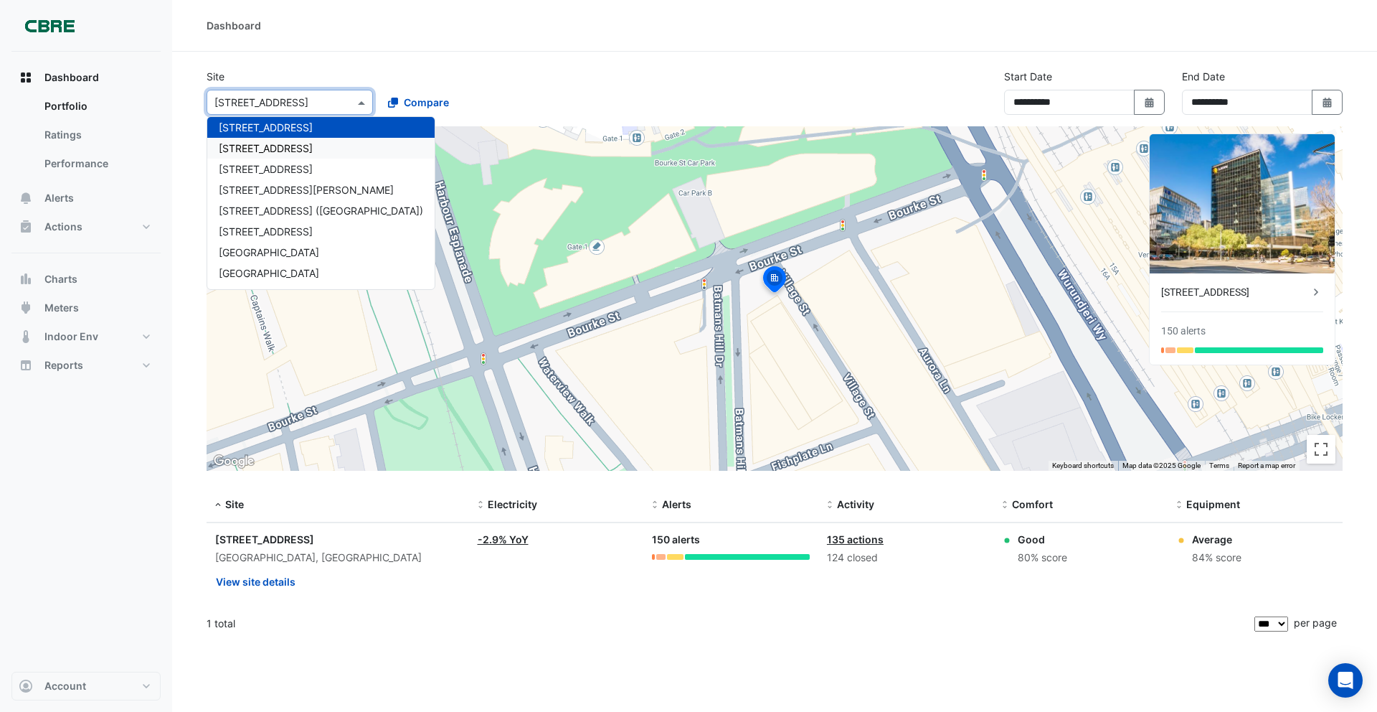
click at [272, 144] on span "74 Castlereagh St" at bounding box center [266, 148] width 94 height 12
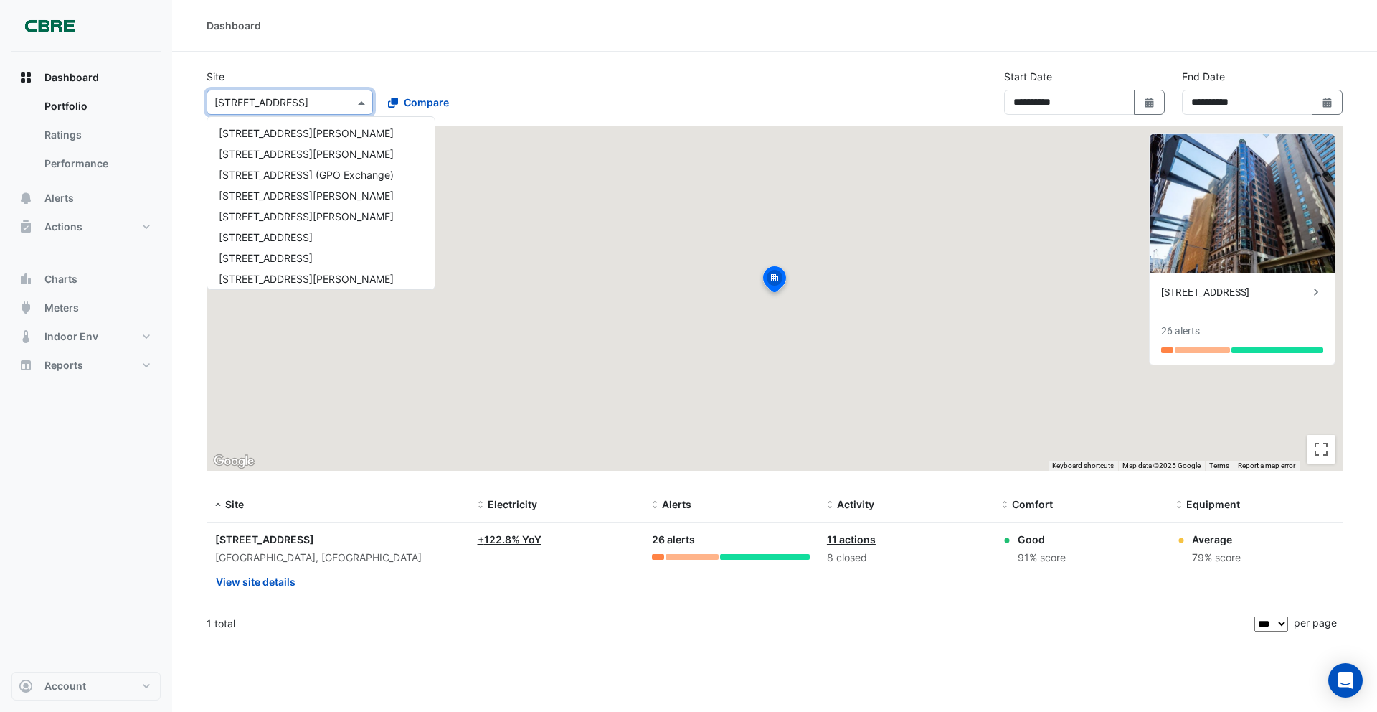
click at [270, 103] on input "text" at bounding box center [275, 102] width 122 height 15
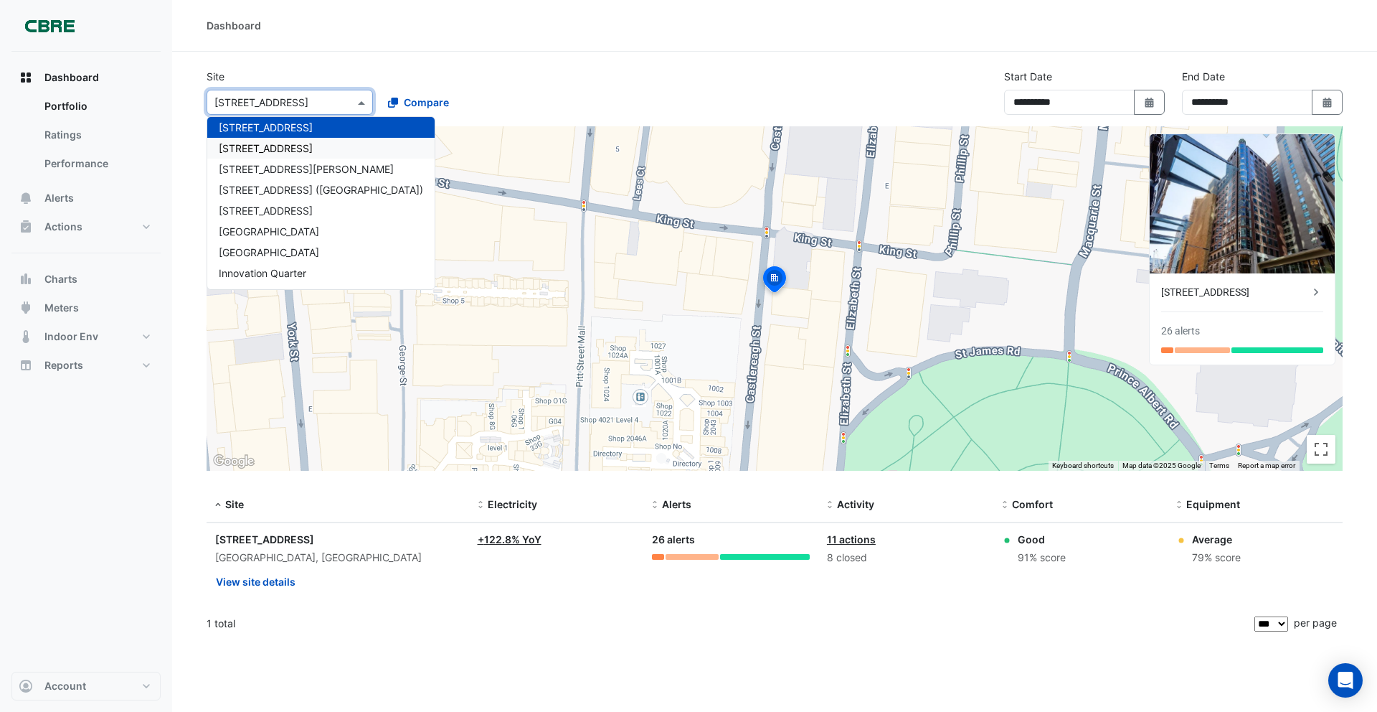
click at [273, 143] on span "9 Castlereagh Street" at bounding box center [266, 148] width 94 height 12
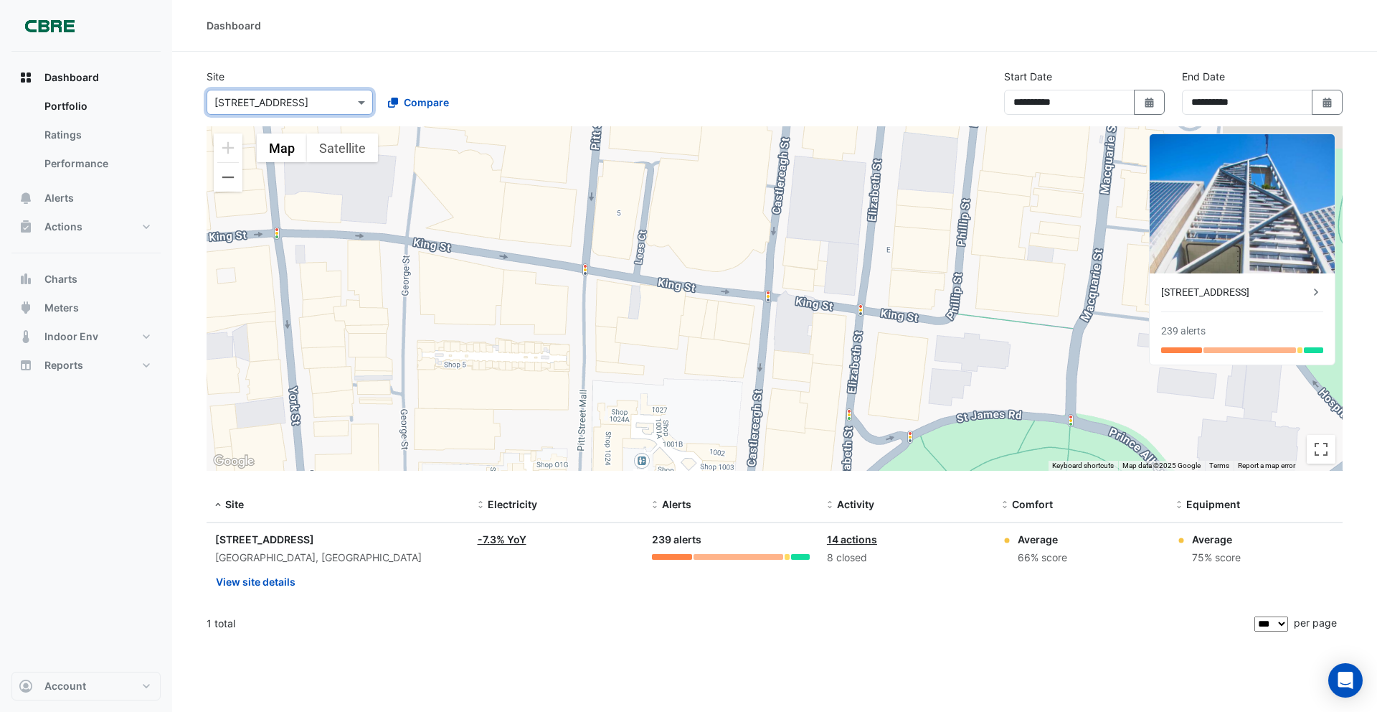
click at [270, 99] on input "text" at bounding box center [275, 102] width 122 height 15
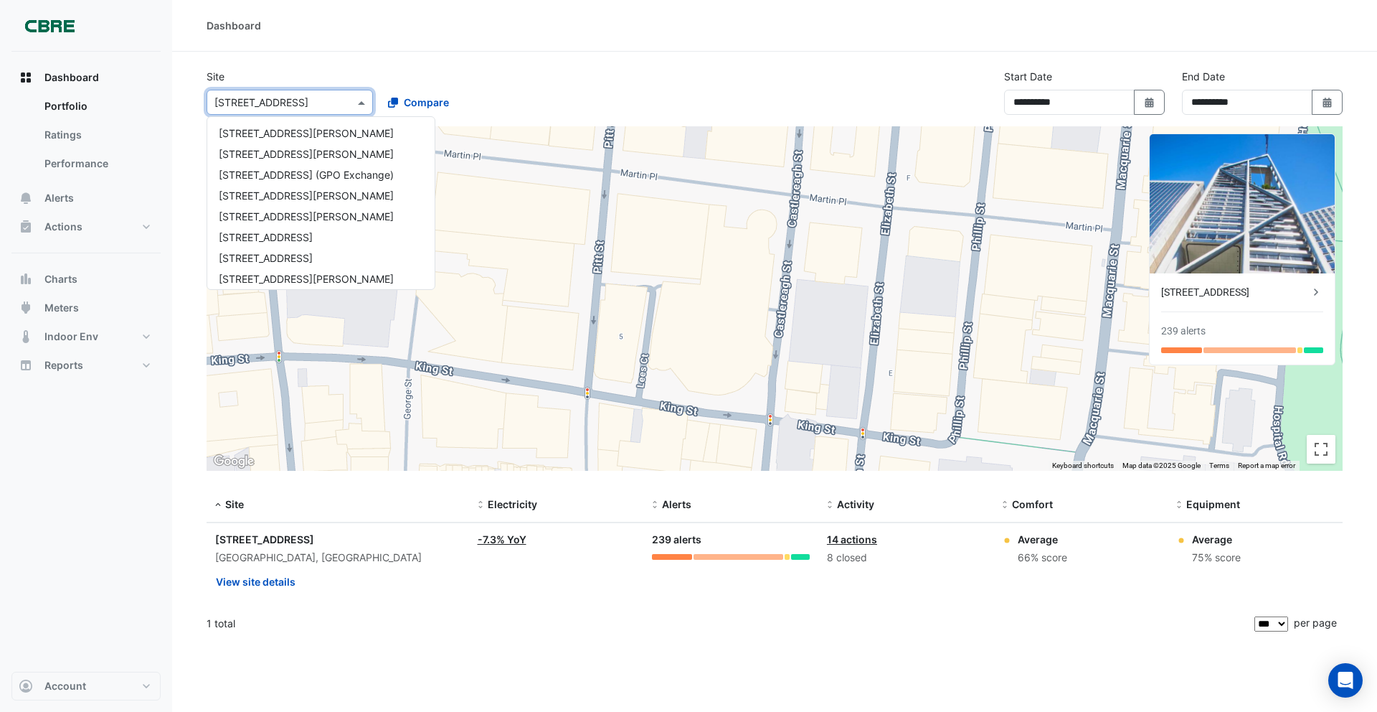
scroll to position [1067, 0]
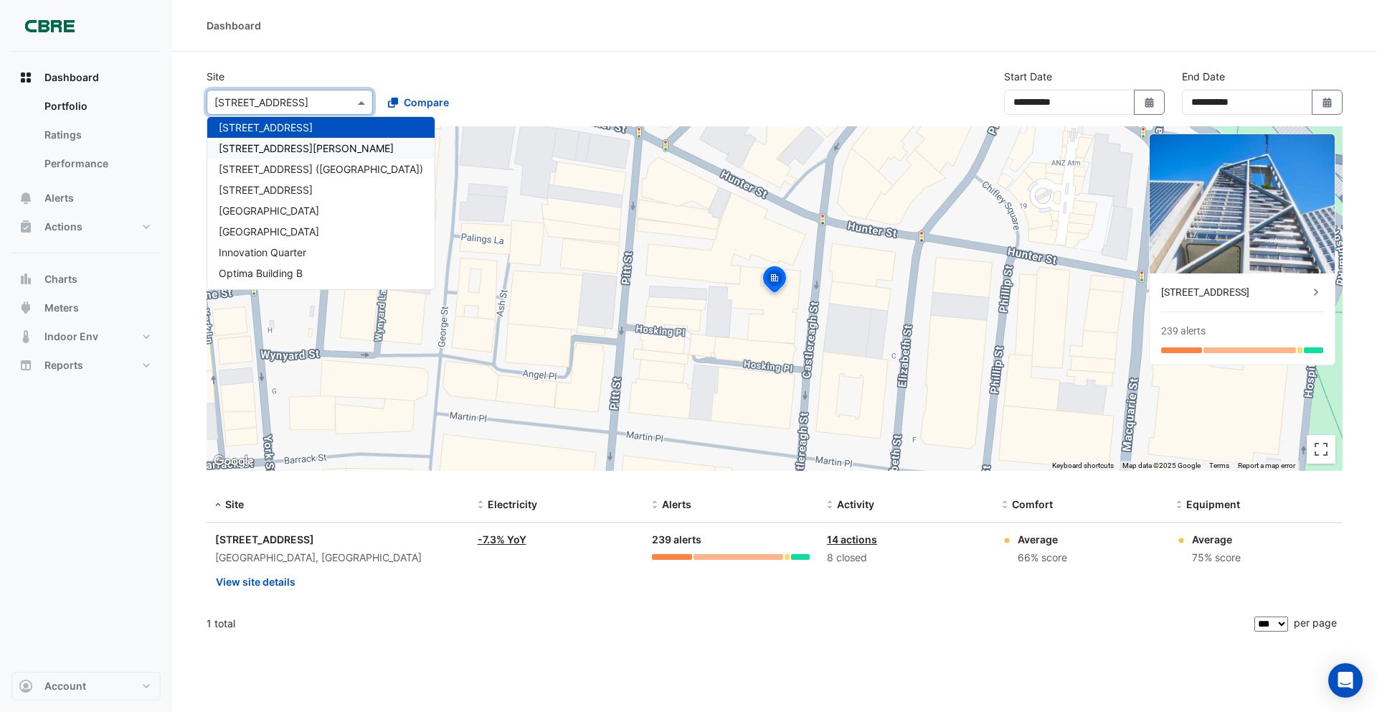
click at [273, 143] on span "900 Ann Street" at bounding box center [306, 148] width 175 height 12
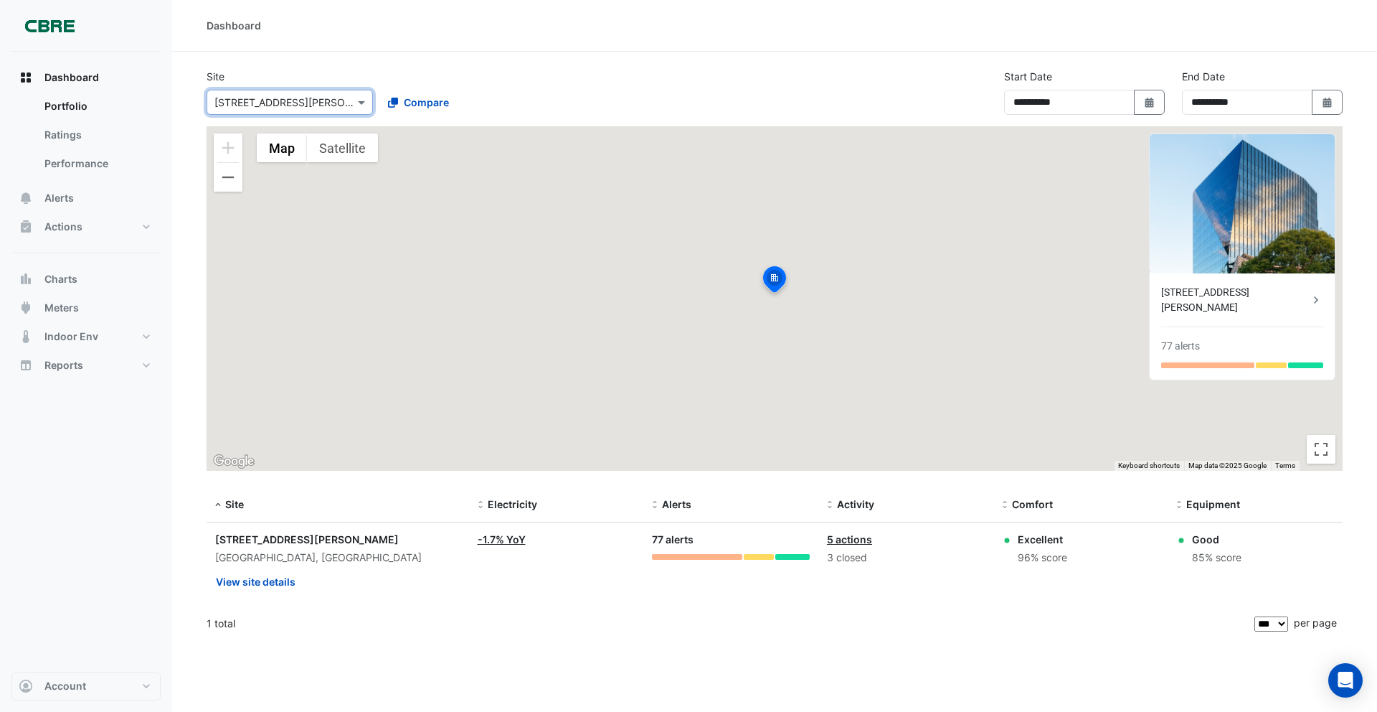
click at [273, 100] on input "text" at bounding box center [275, 102] width 122 height 15
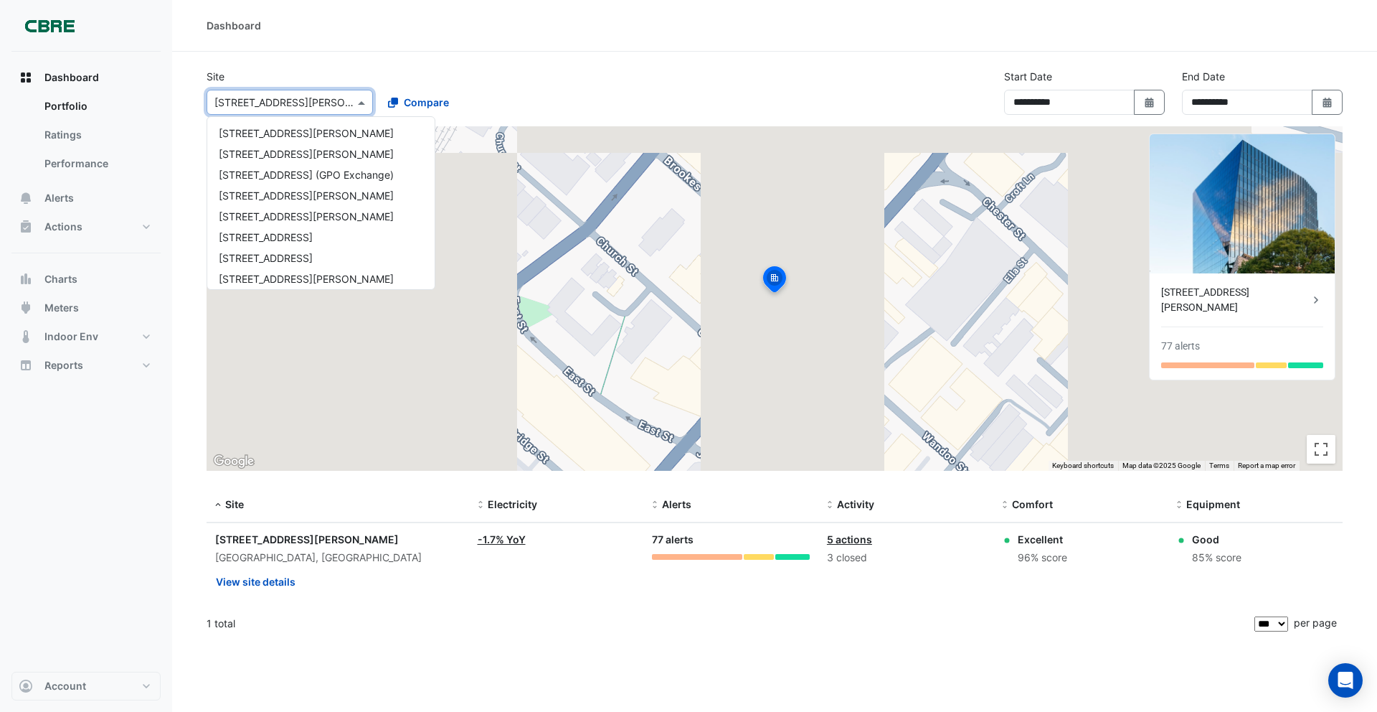
scroll to position [1087, 0]
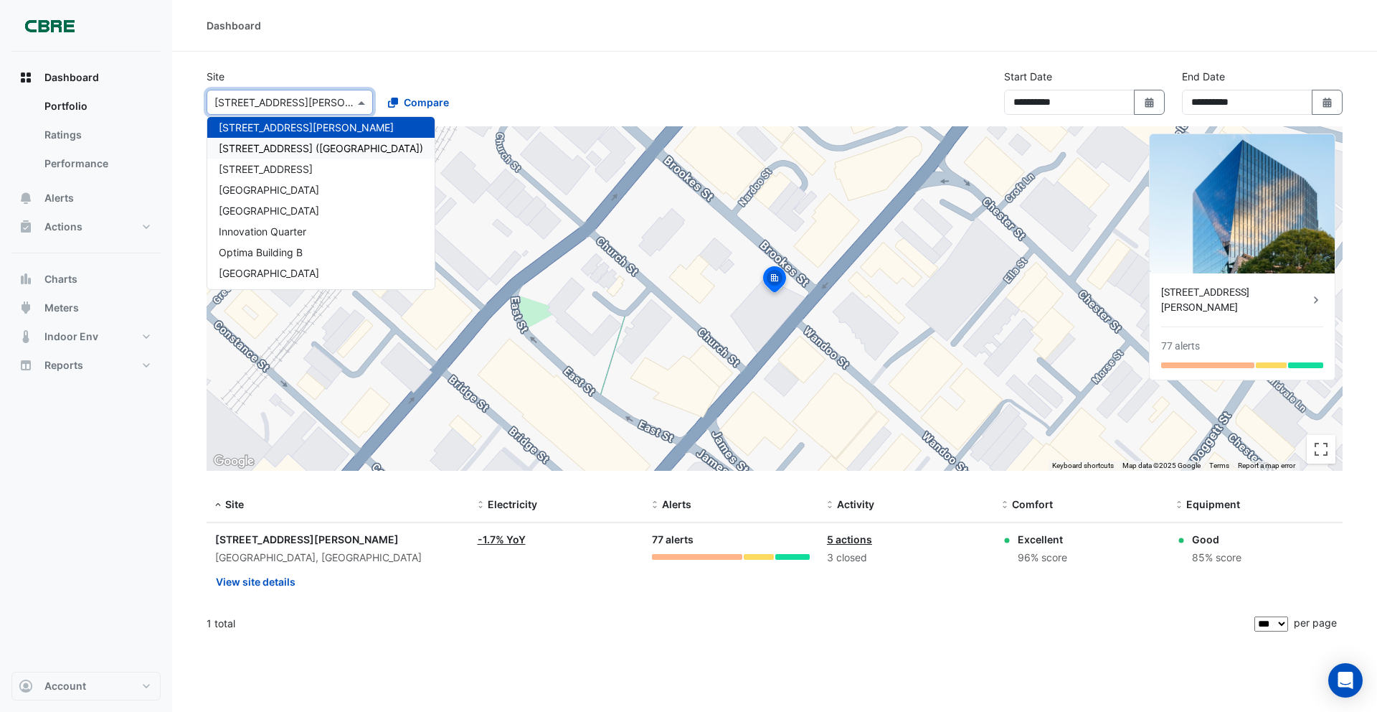
click at [274, 143] on span "913 Whitehorse Rd (ATO Box Hill)" at bounding box center [321, 148] width 204 height 12
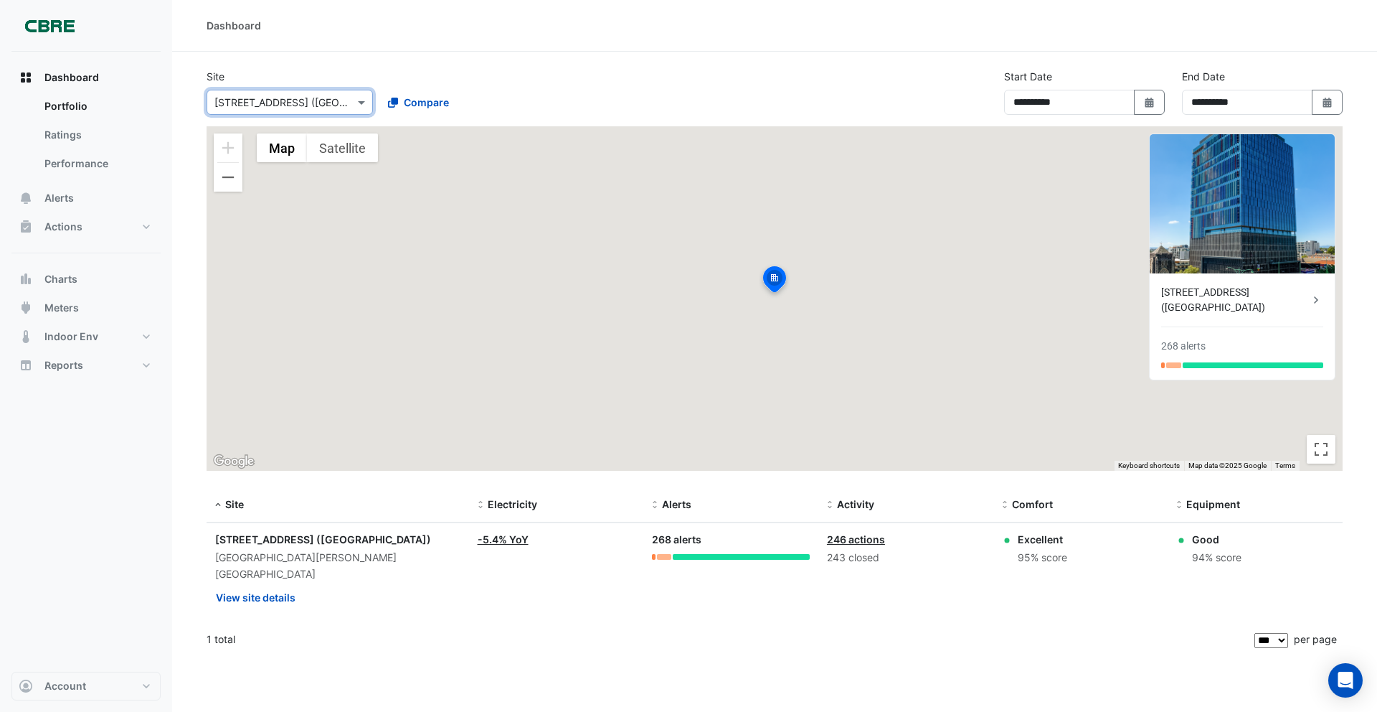
click at [266, 98] on input "text" at bounding box center [275, 102] width 122 height 15
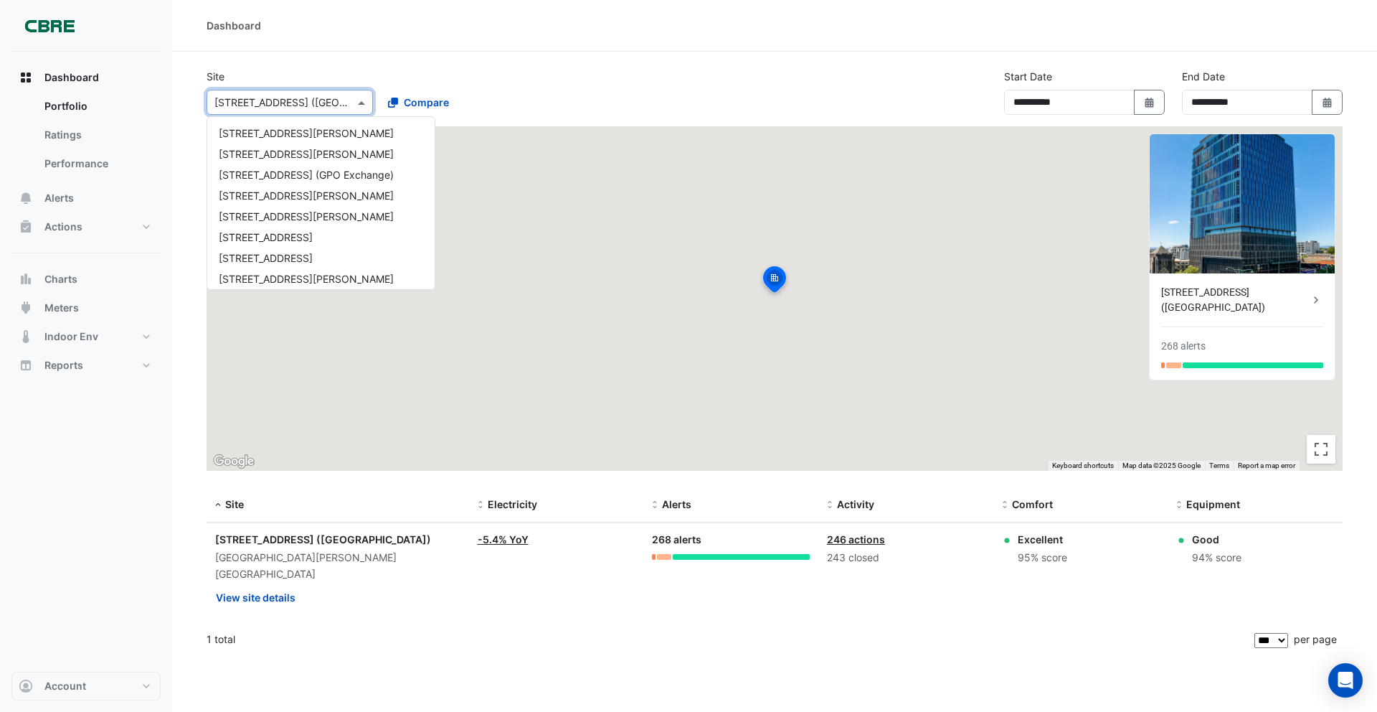
scroll to position [1087, 0]
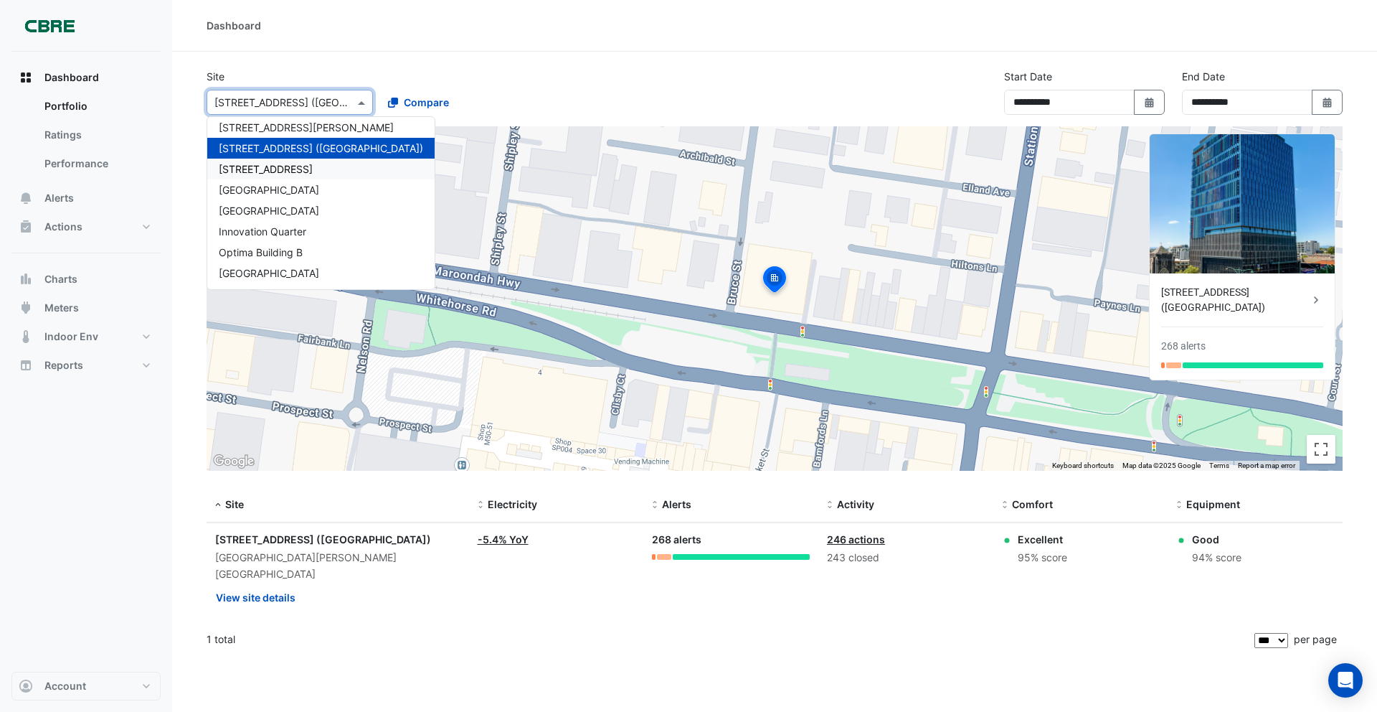
click at [270, 164] on span "[STREET_ADDRESS]" at bounding box center [266, 169] width 94 height 12
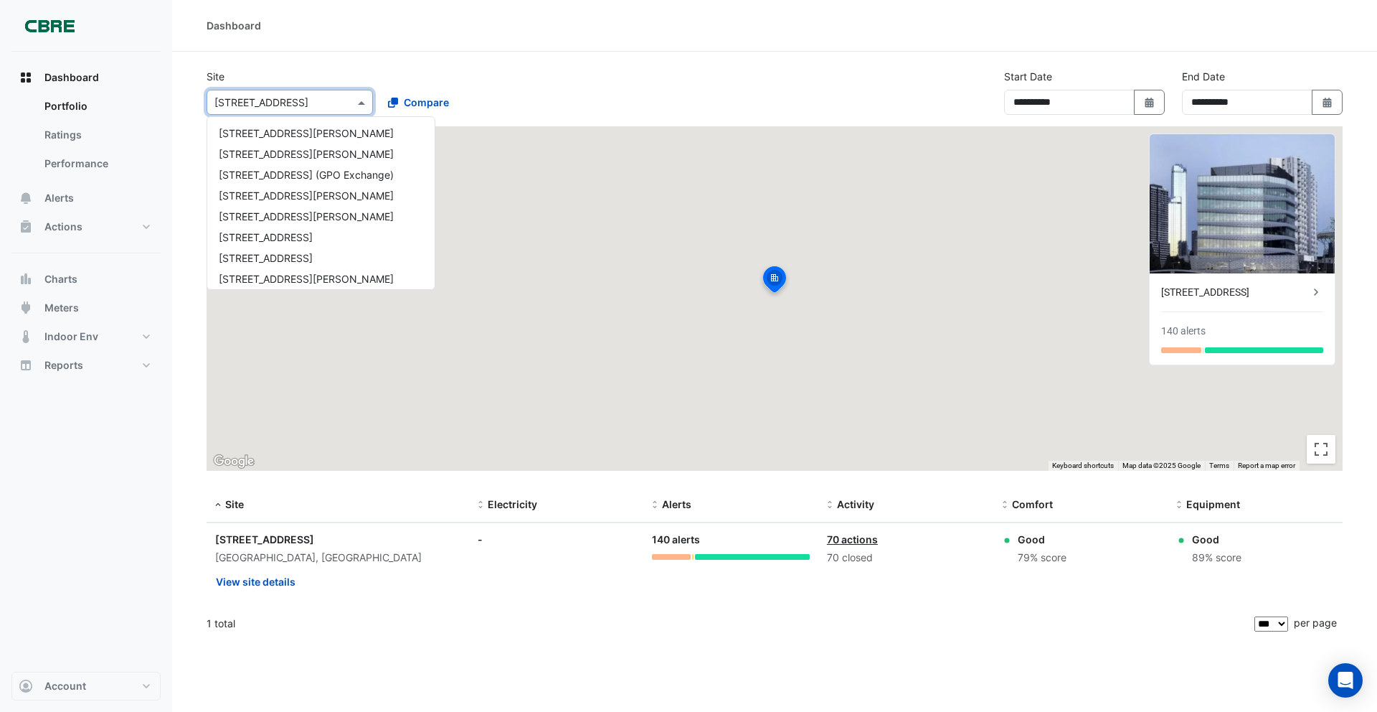
click at [269, 105] on input "text" at bounding box center [275, 102] width 122 height 15
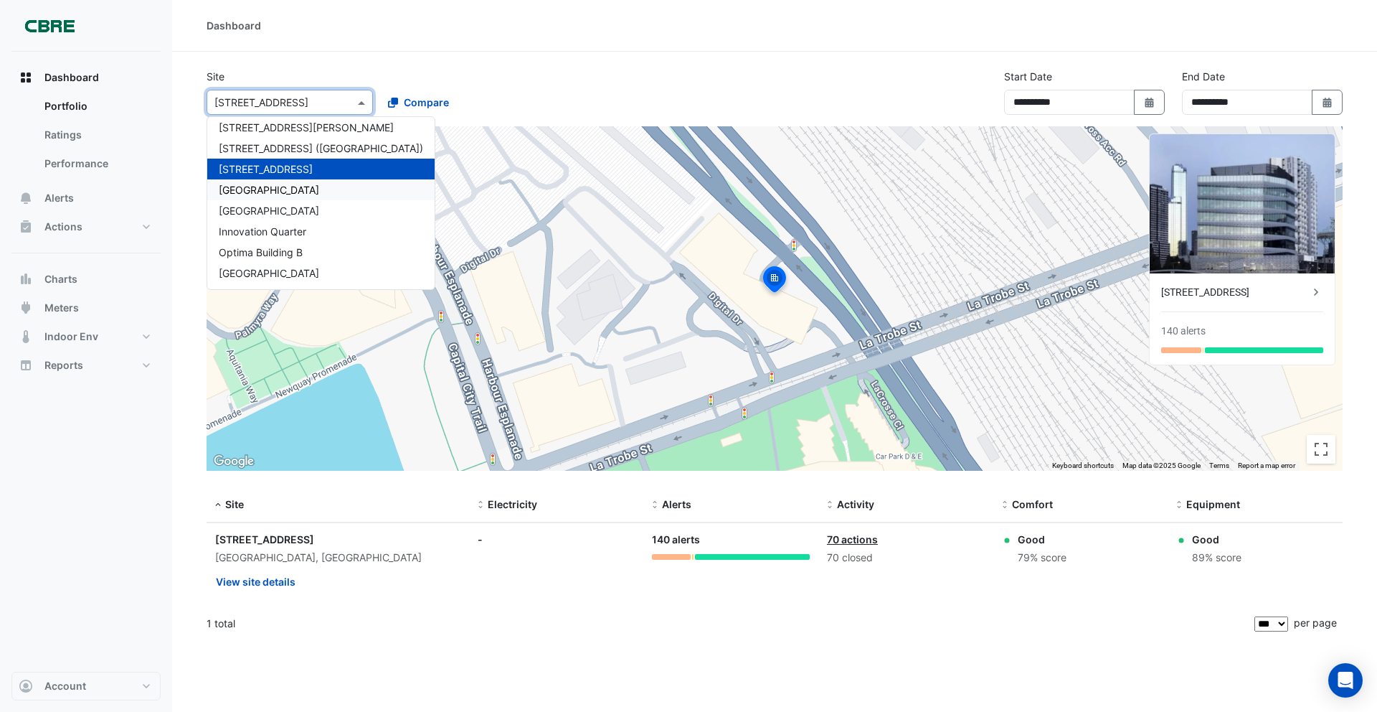
click at [269, 181] on div "Brisbane Square" at bounding box center [320, 189] width 227 height 21
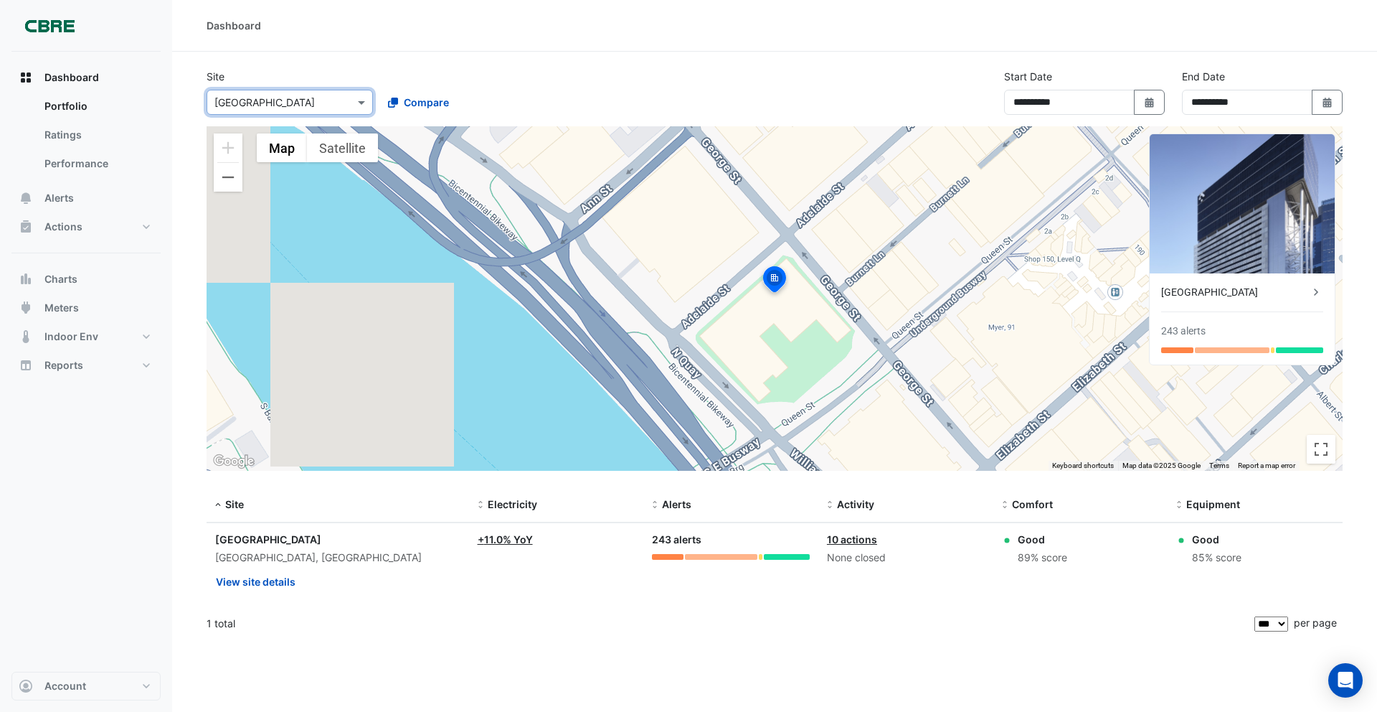
click at [271, 112] on div "Select a Site × Brisbane Square" at bounding box center [290, 102] width 166 height 25
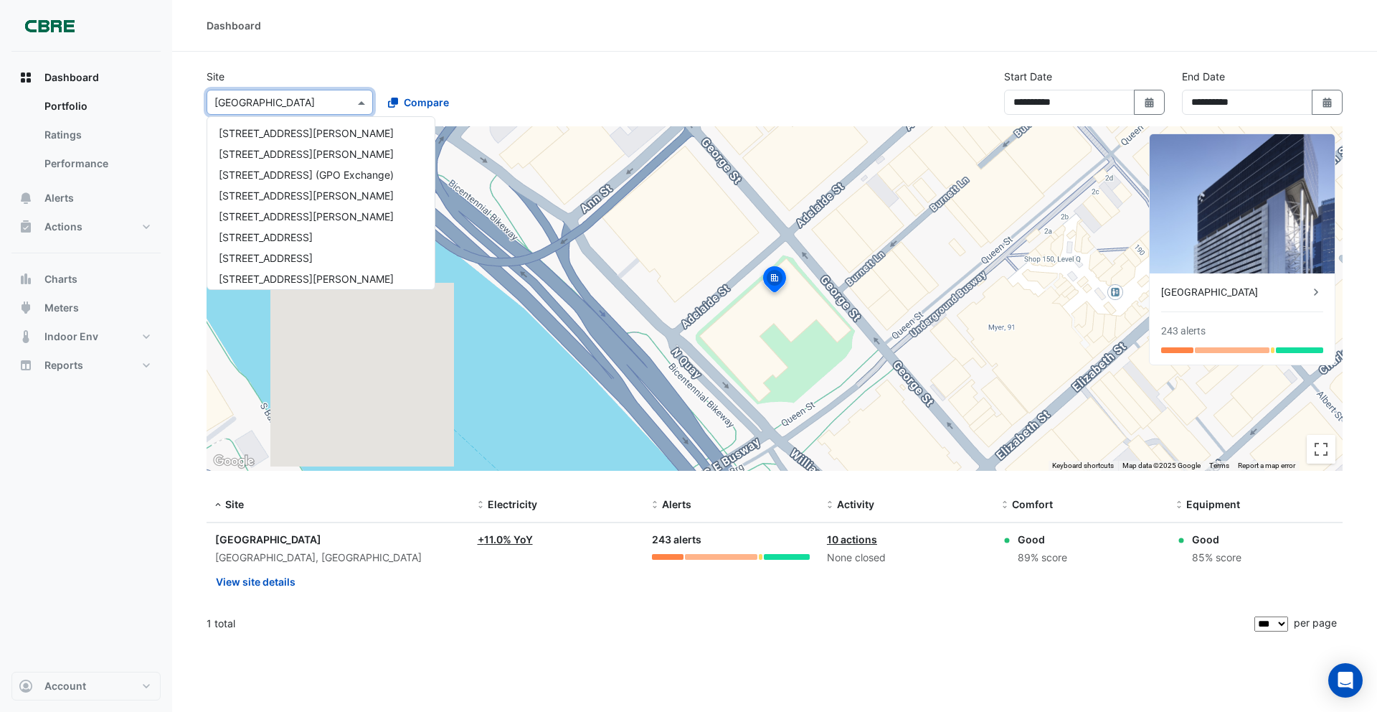
scroll to position [1087, 0]
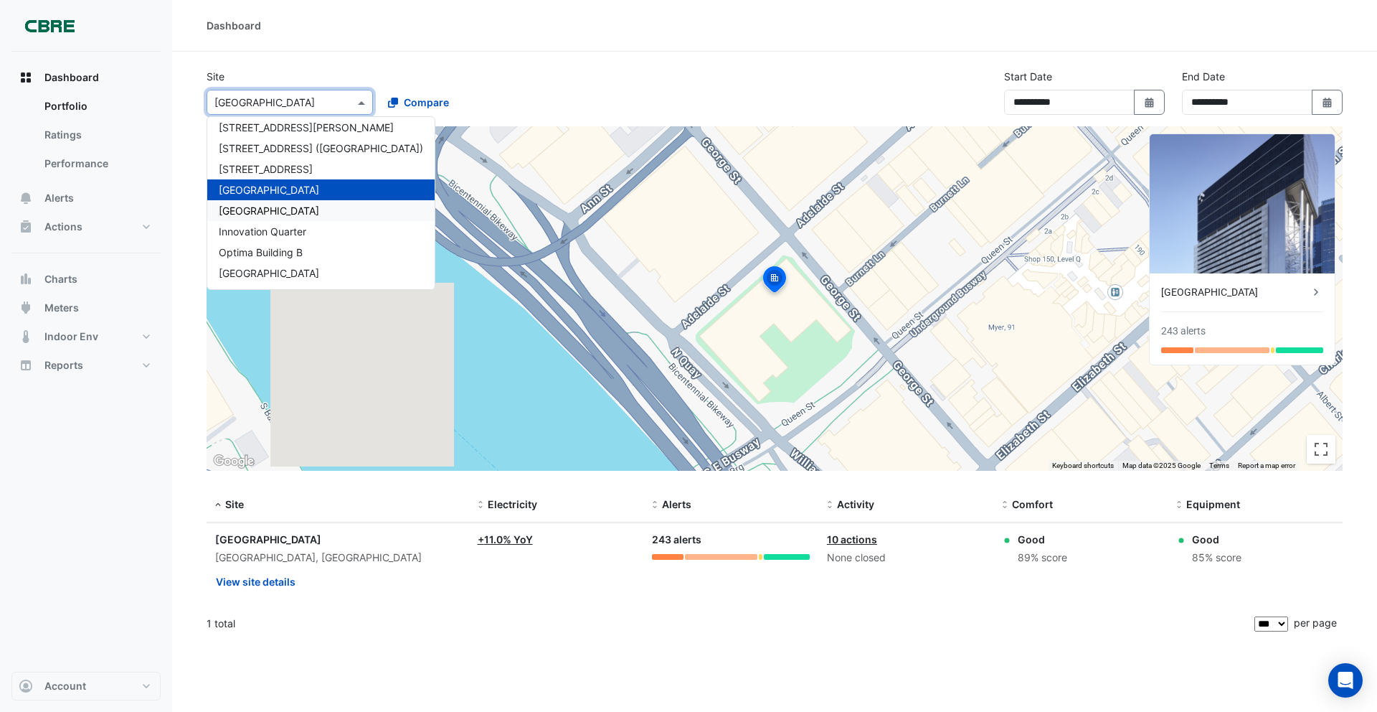
click at [279, 203] on div "Chifley Tower" at bounding box center [320, 210] width 227 height 21
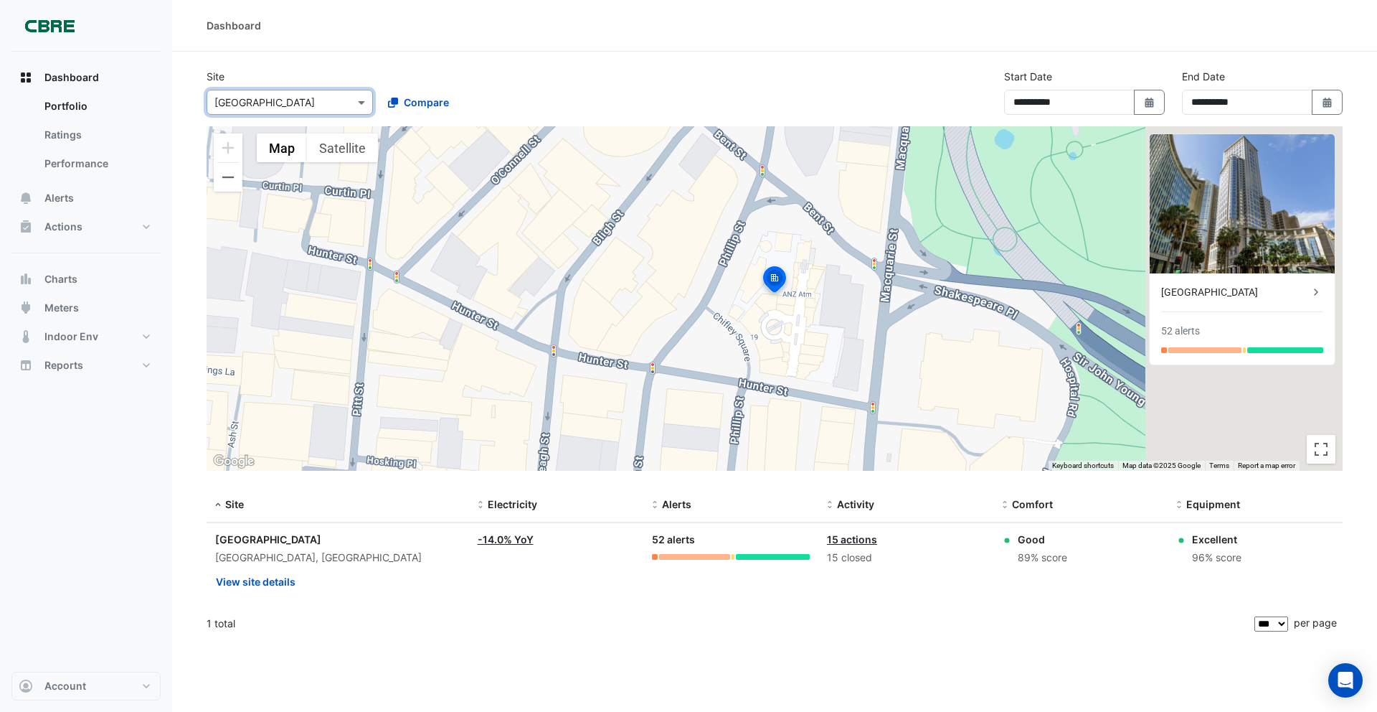
click at [268, 105] on input "text" at bounding box center [275, 102] width 122 height 15
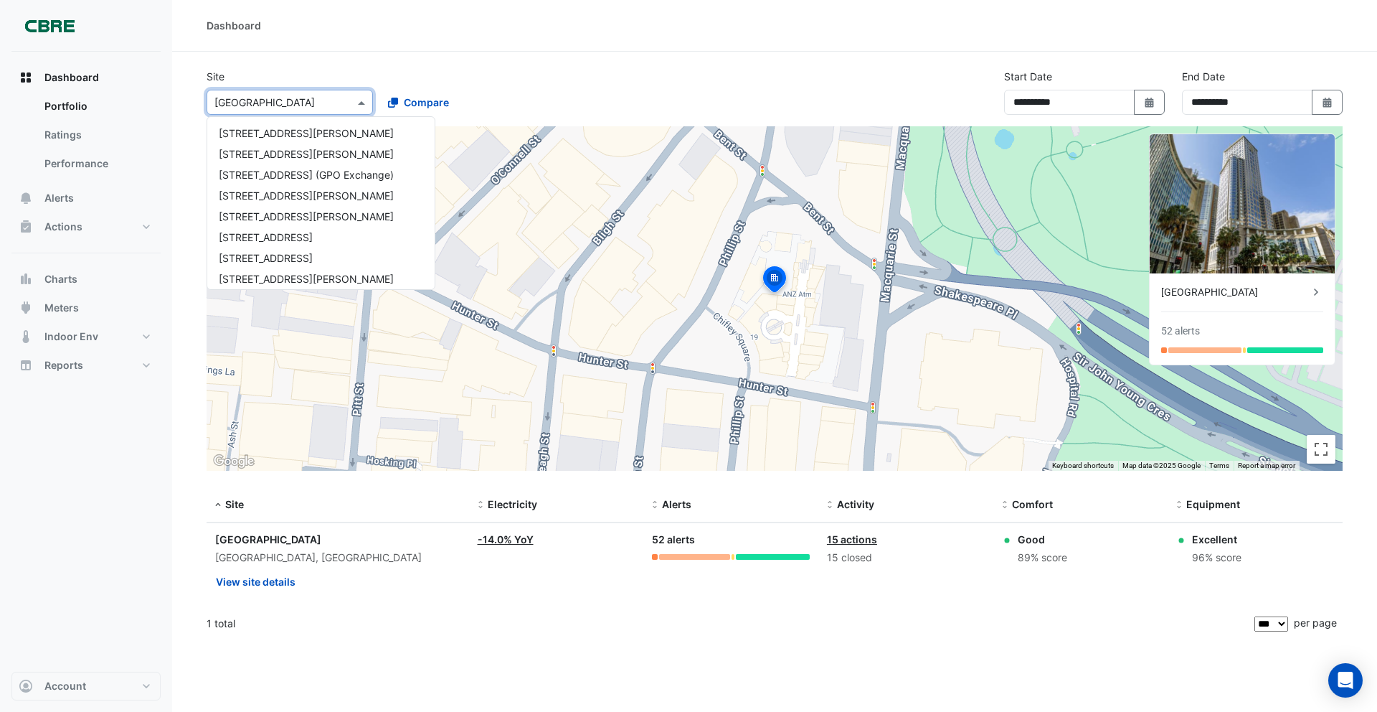
scroll to position [1087, 0]
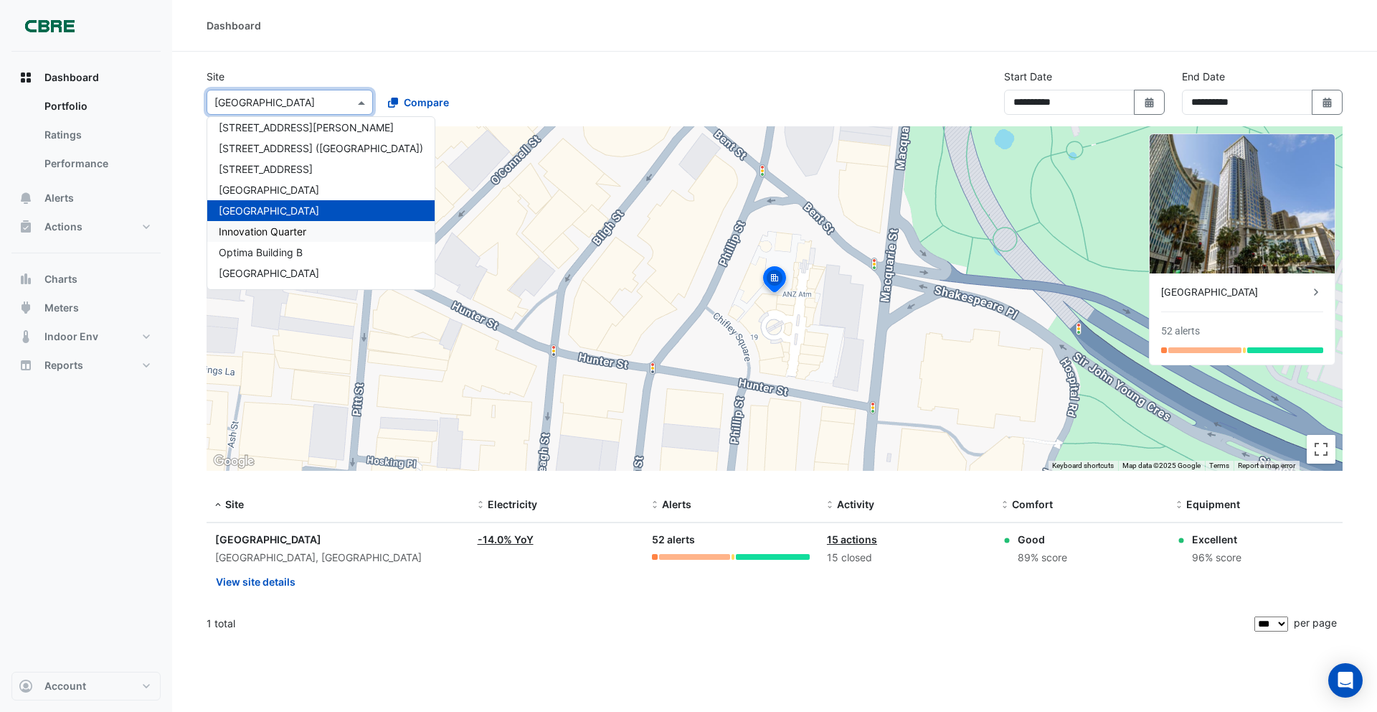
click at [283, 228] on span "Innovation Quarter" at bounding box center [263, 231] width 88 height 12
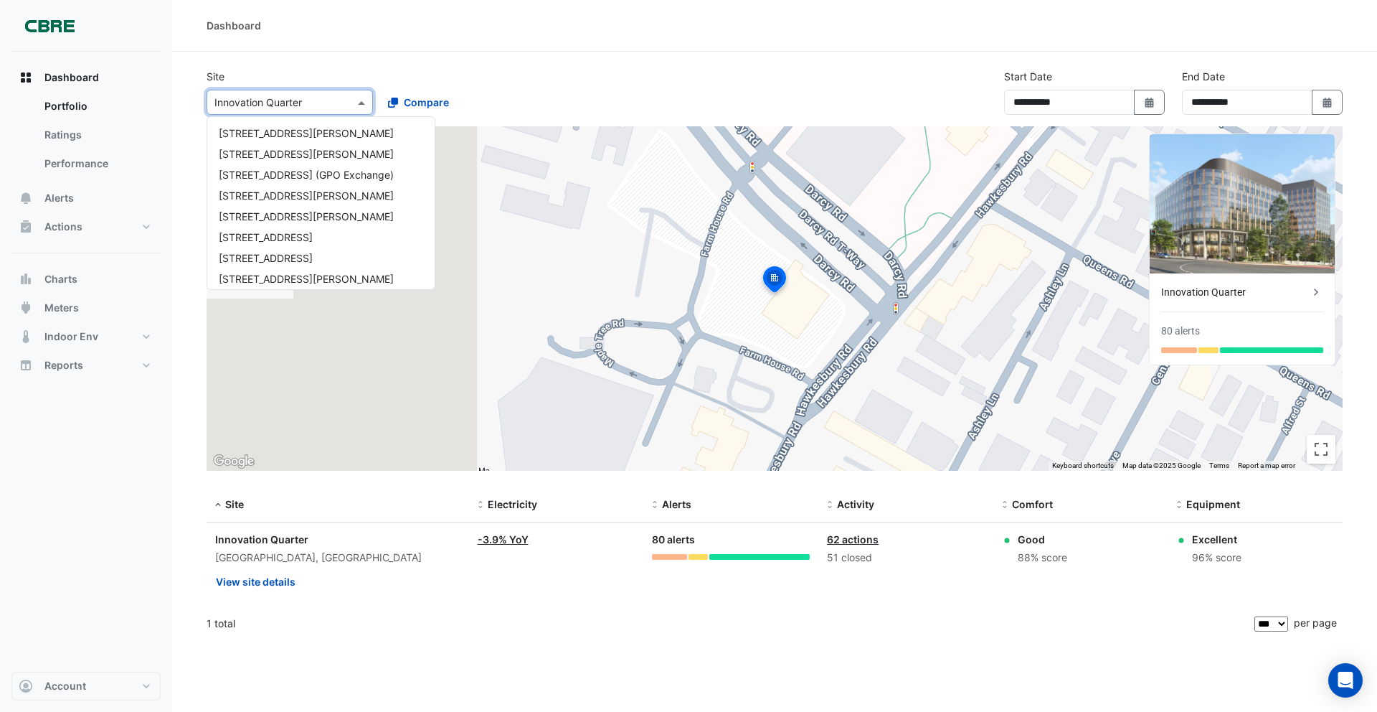
drag, startPoint x: 272, startPoint y: 100, endPoint x: 280, endPoint y: 237, distance: 137.3
click at [272, 102] on input "text" at bounding box center [275, 102] width 122 height 15
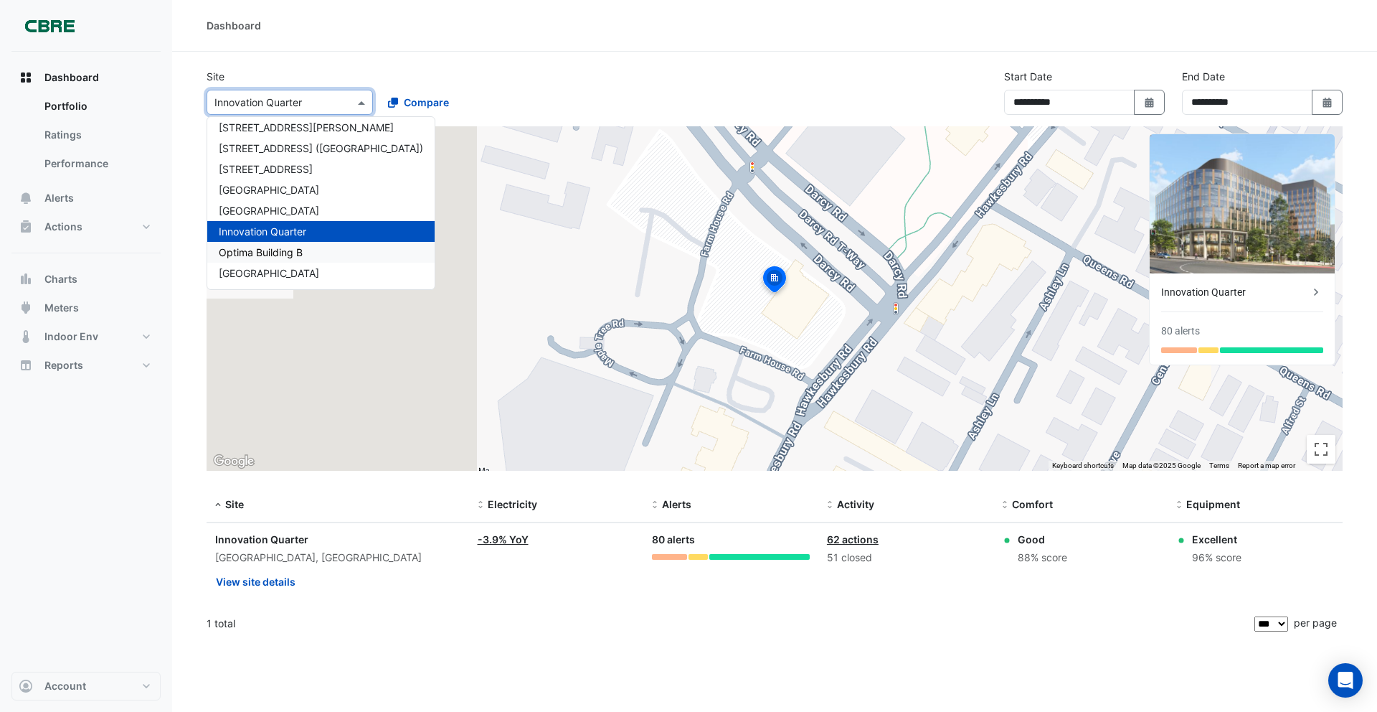
click at [283, 247] on span "Optima Building B" at bounding box center [261, 252] width 84 height 12
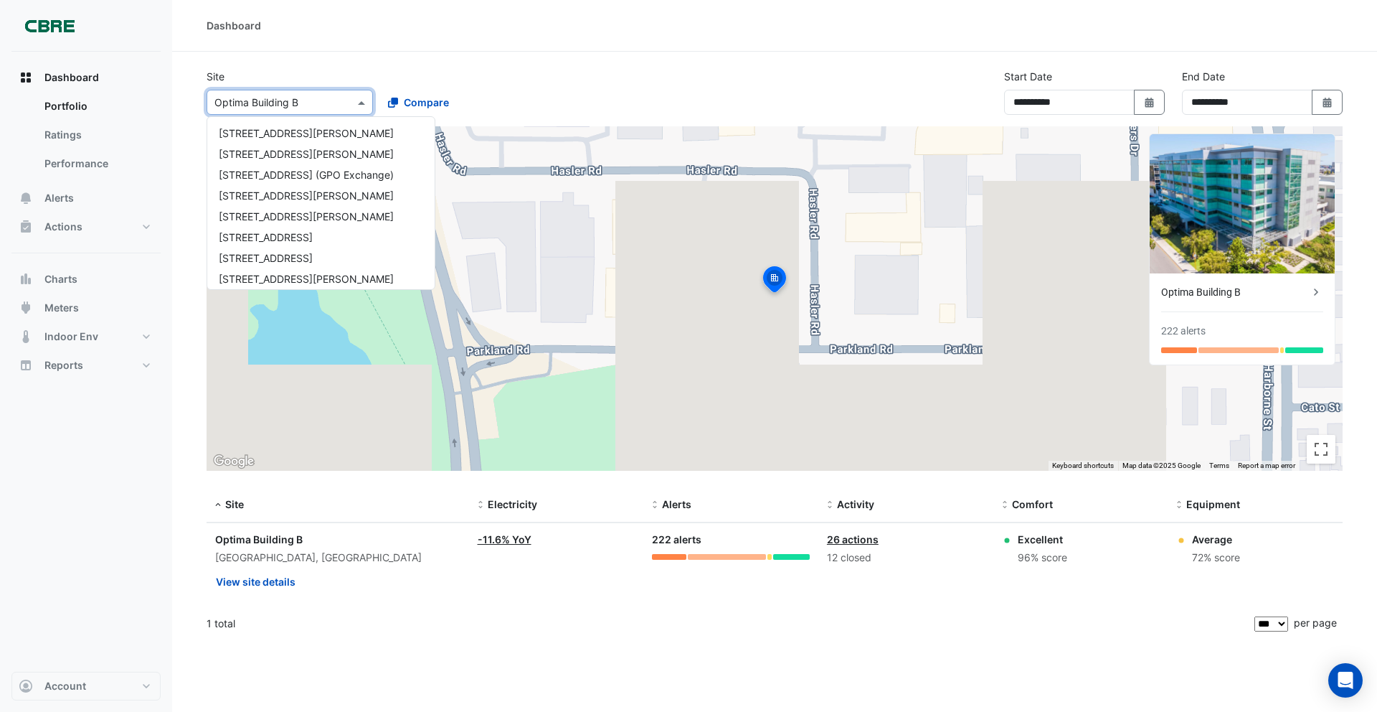
drag, startPoint x: 265, startPoint y: 101, endPoint x: 265, endPoint y: 110, distance: 9.3
click at [265, 103] on input "text" at bounding box center [275, 102] width 122 height 15
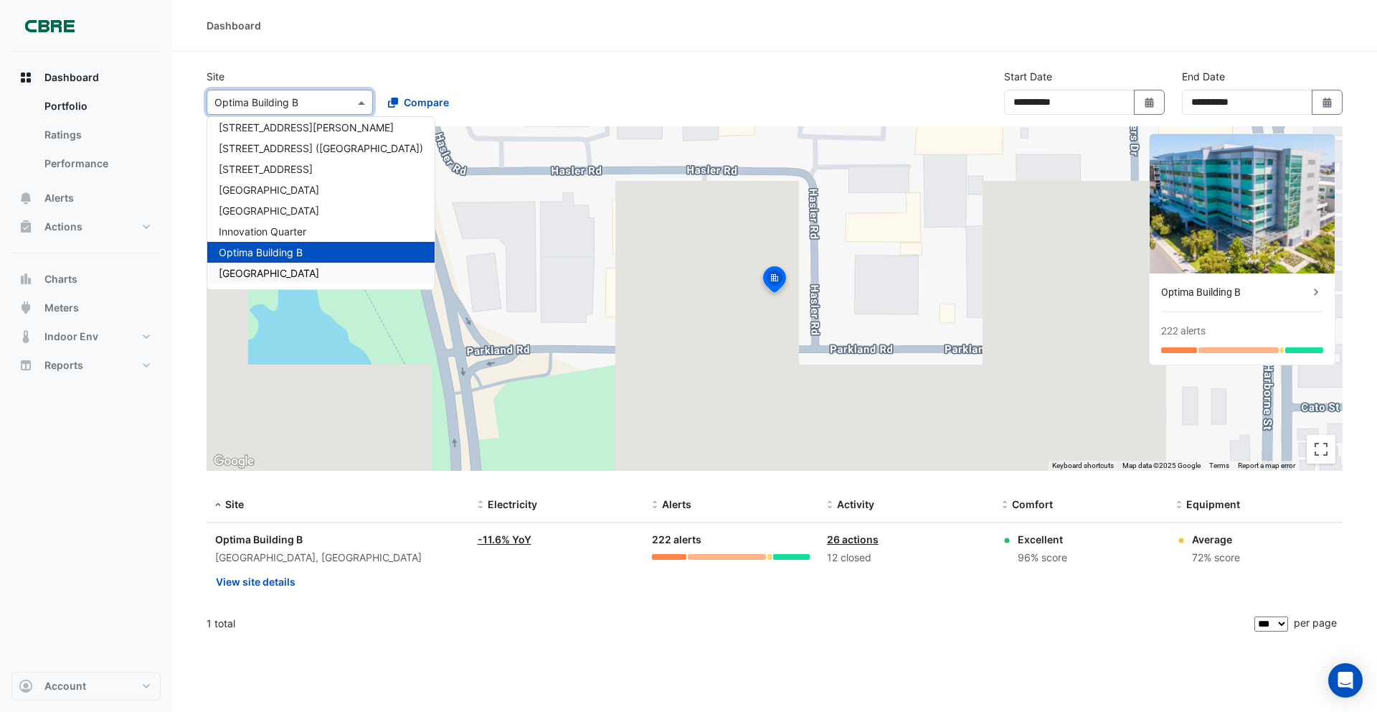
click at [279, 269] on span "Raine Square" at bounding box center [269, 273] width 100 height 12
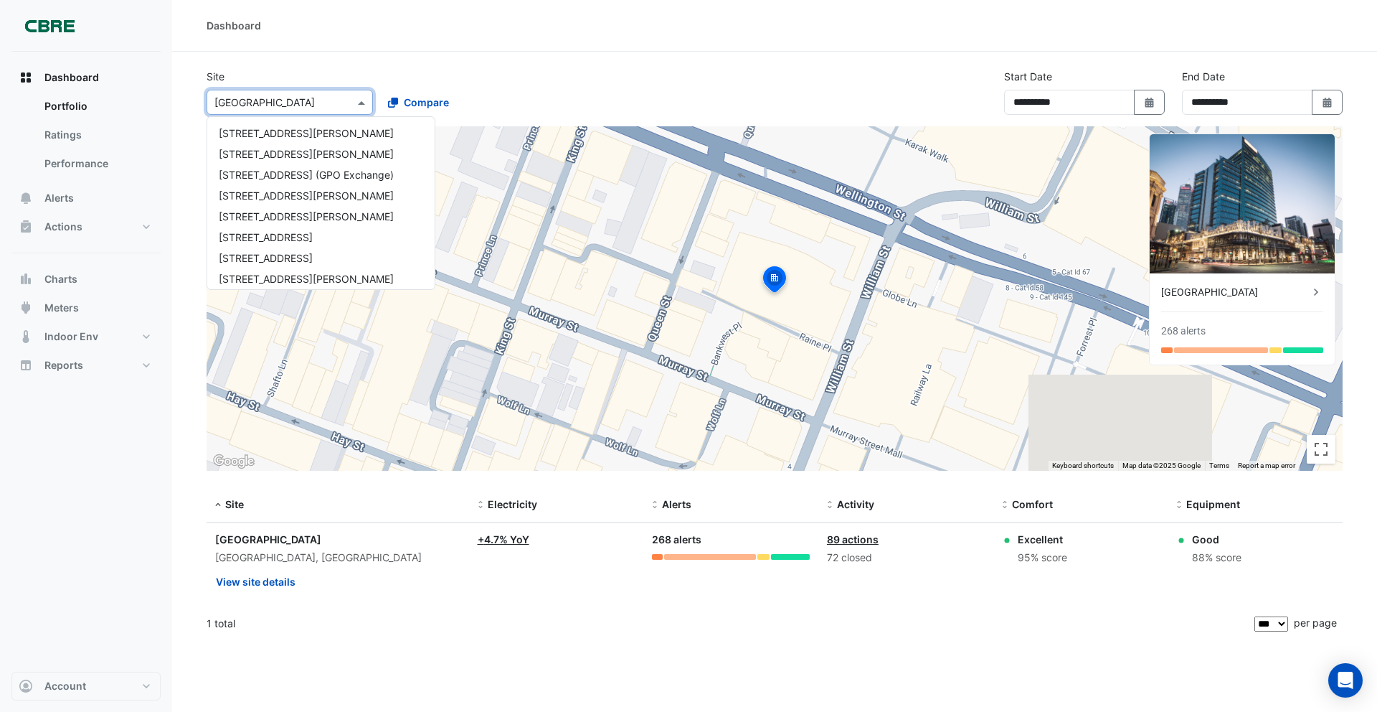
drag, startPoint x: 283, startPoint y: 102, endPoint x: 312, endPoint y: 246, distance: 147.0
click at [283, 106] on input "text" at bounding box center [275, 102] width 122 height 15
click at [271, 136] on span "[STREET_ADDRESS][PERSON_NAME]" at bounding box center [306, 133] width 175 height 12
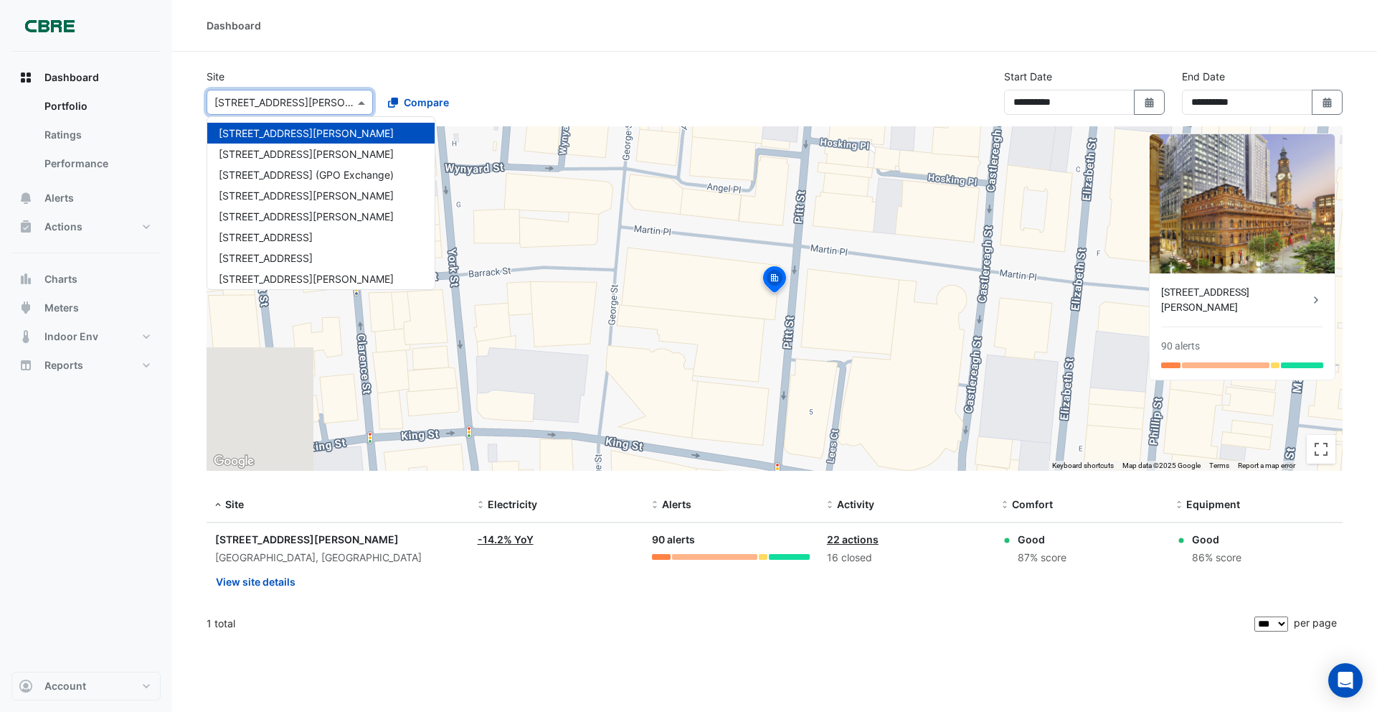
drag, startPoint x: 270, startPoint y: 95, endPoint x: 273, endPoint y: 110, distance: 15.3
click at [271, 97] on input "text" at bounding box center [275, 102] width 122 height 15
click at [268, 150] on span "[STREET_ADDRESS][PERSON_NAME]" at bounding box center [306, 154] width 175 height 12
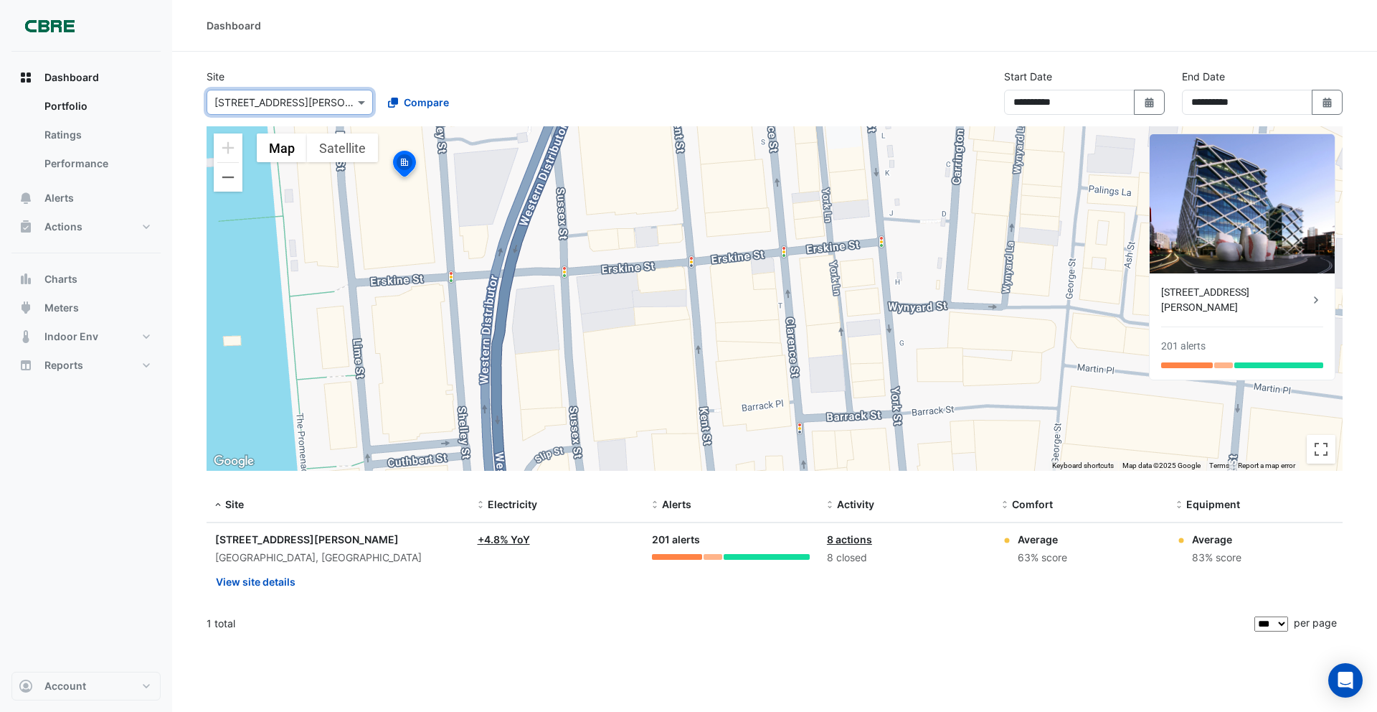
click at [267, 108] on input "text" at bounding box center [275, 102] width 122 height 15
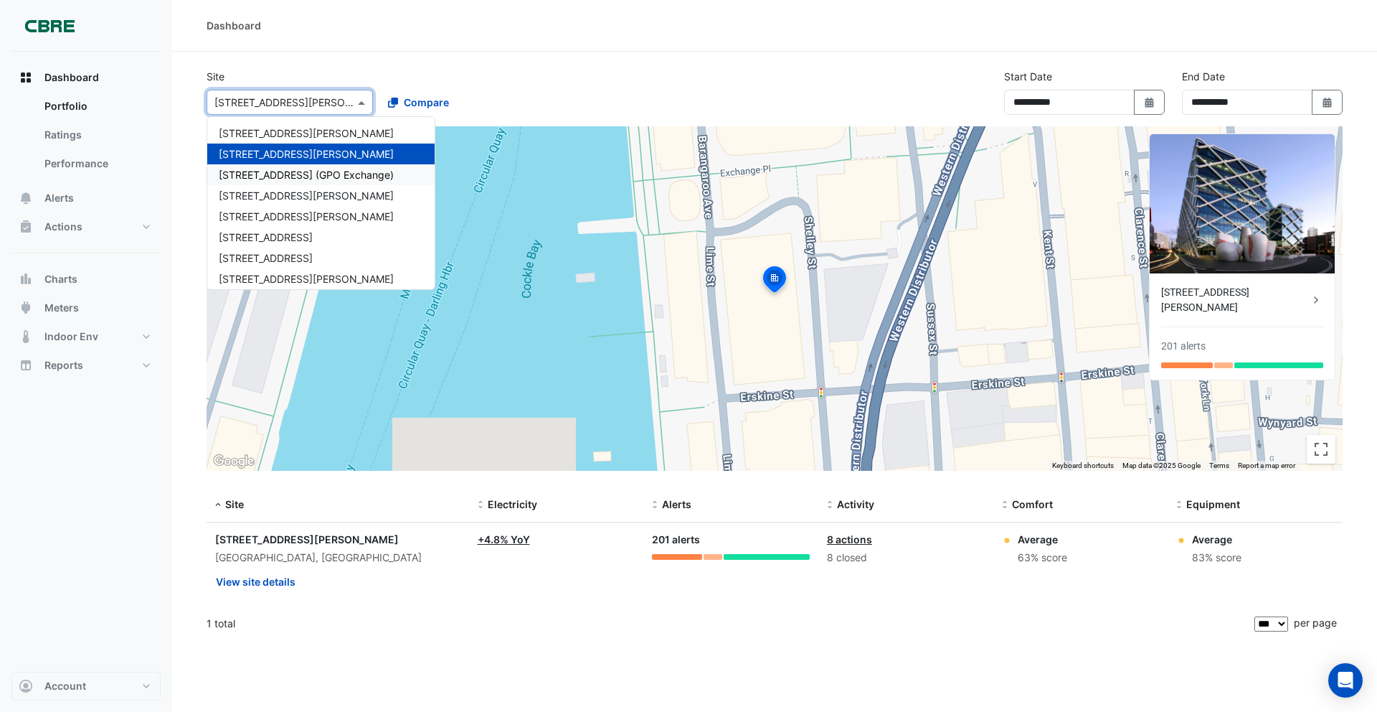
click at [267, 175] on span "[STREET_ADDRESS] (GPO Exchange)" at bounding box center [306, 175] width 175 height 12
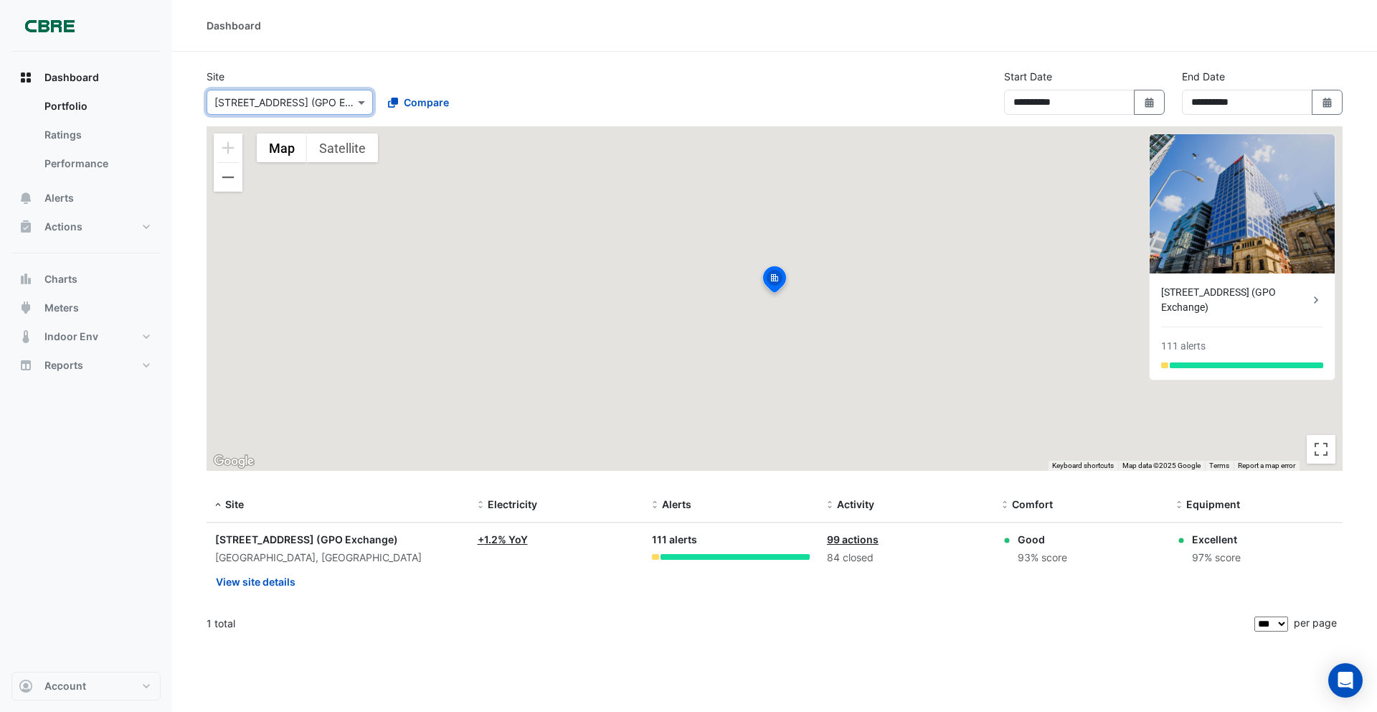
click at [271, 107] on input "text" at bounding box center [275, 102] width 122 height 15
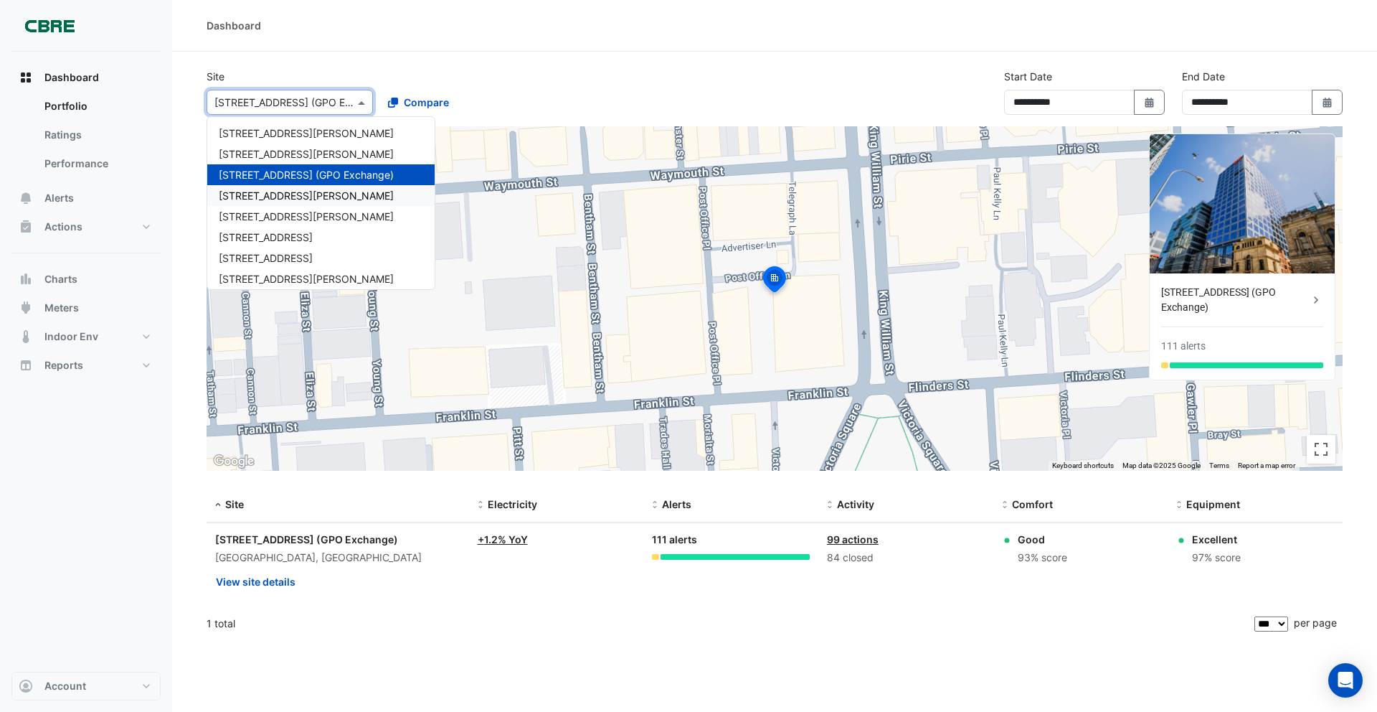
click at [268, 194] on span "[STREET_ADDRESS][PERSON_NAME]" at bounding box center [306, 195] width 175 height 12
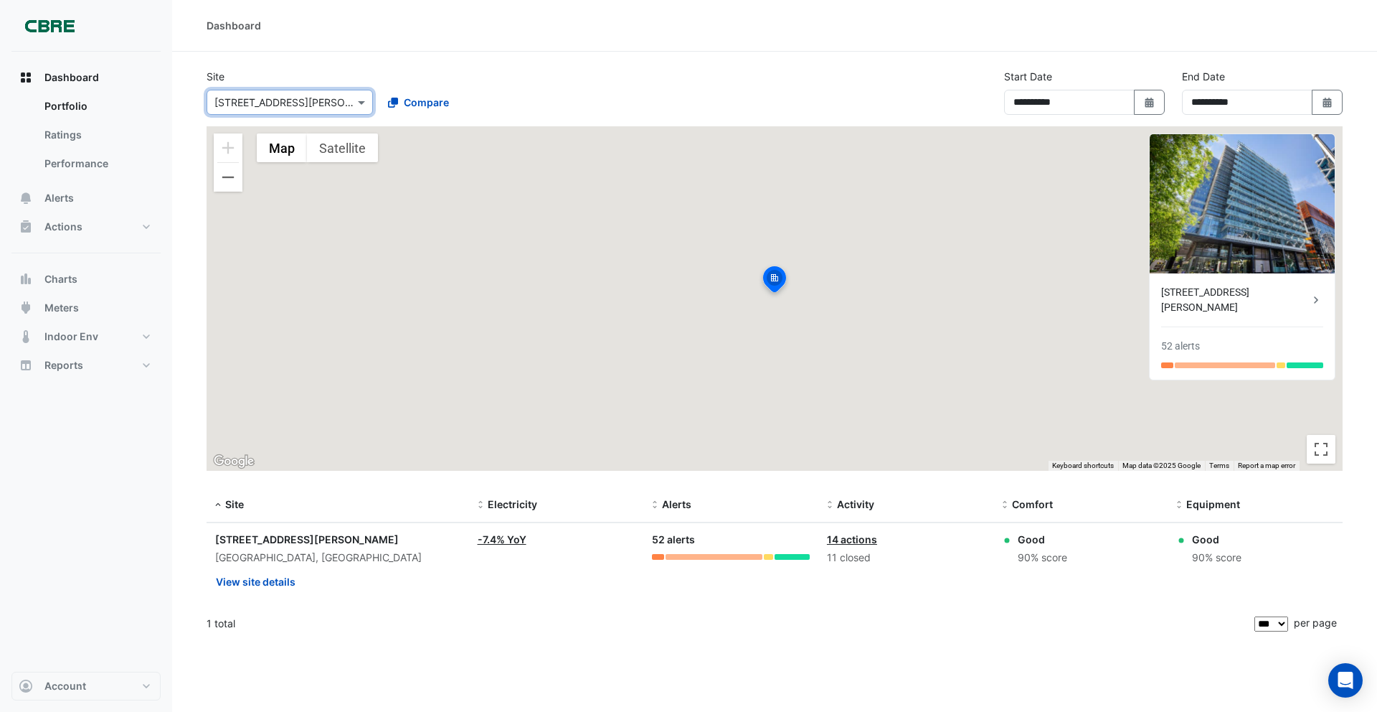
click at [265, 105] on input "text" at bounding box center [275, 102] width 122 height 15
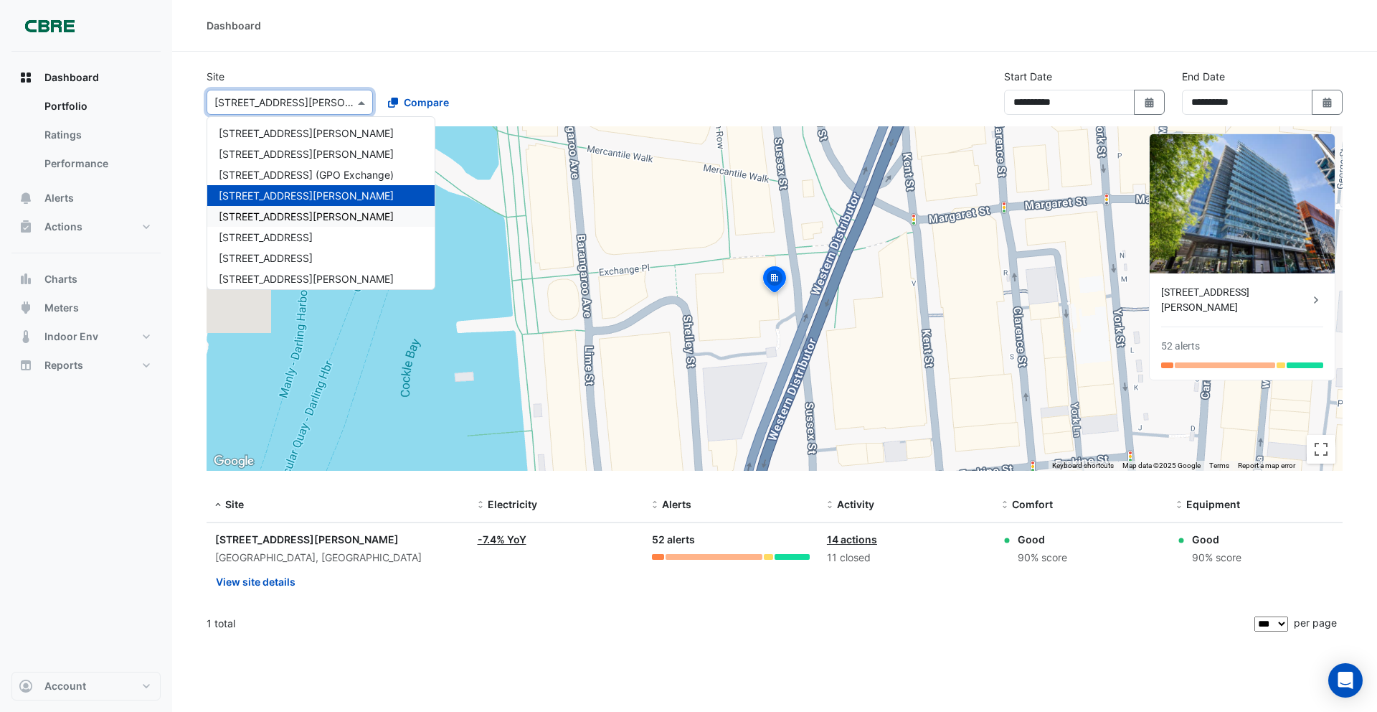
click at [274, 210] on span "[STREET_ADDRESS][PERSON_NAME]" at bounding box center [306, 216] width 175 height 12
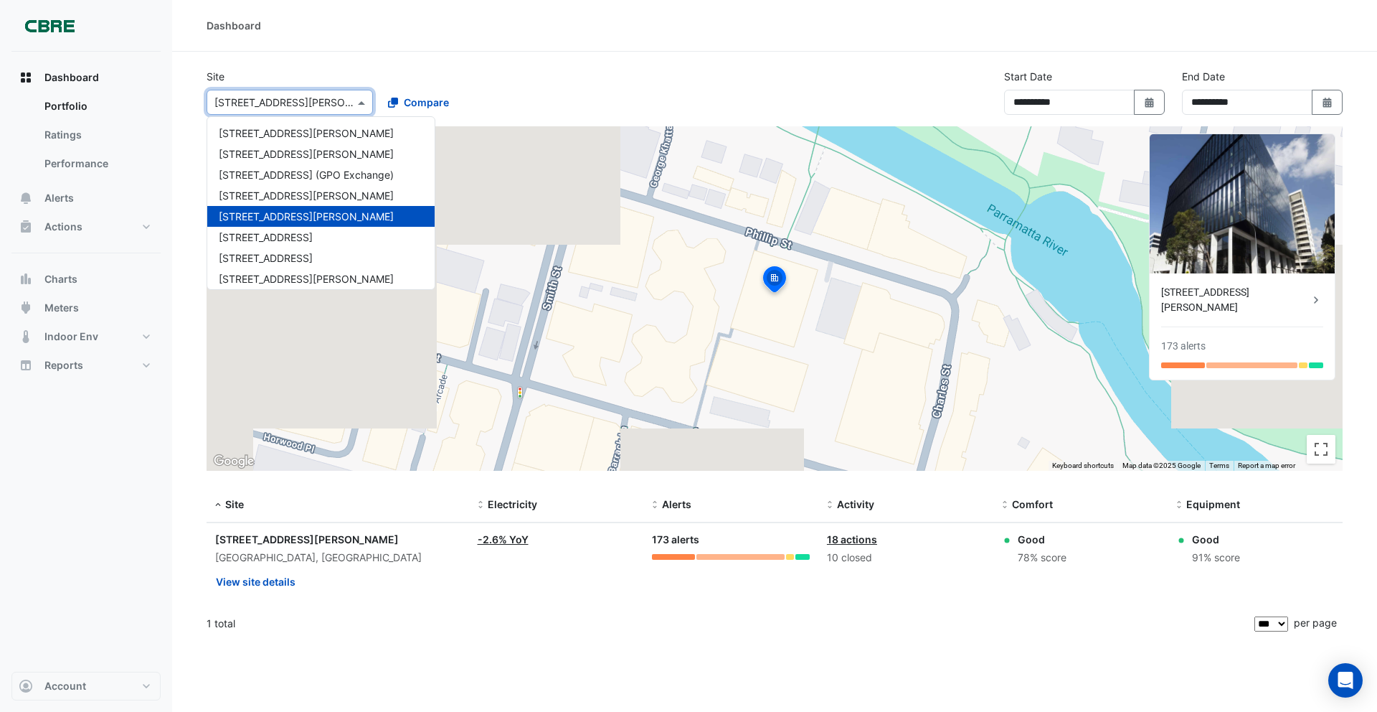
drag, startPoint x: 277, startPoint y: 101, endPoint x: 276, endPoint y: 169, distance: 67.4
click at [274, 108] on input "text" at bounding box center [275, 102] width 122 height 15
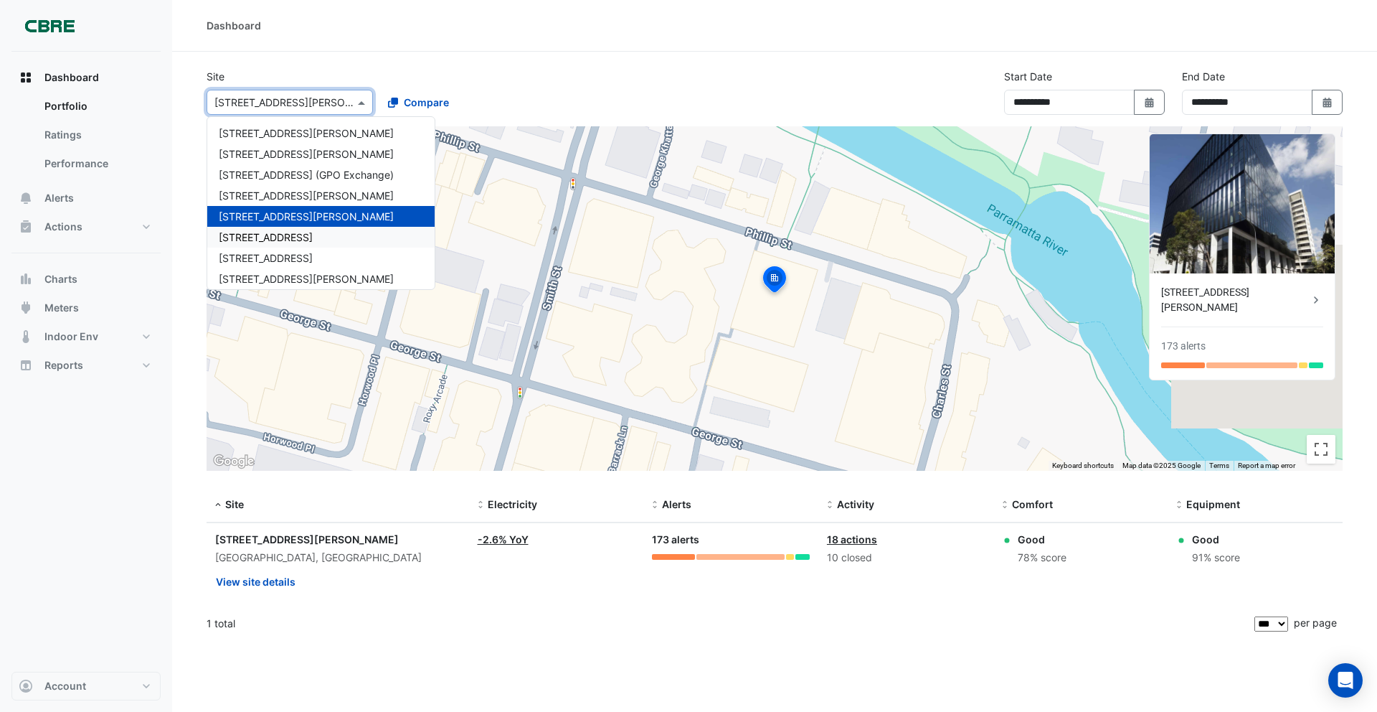
click at [266, 235] on span "[STREET_ADDRESS]" at bounding box center [266, 237] width 94 height 12
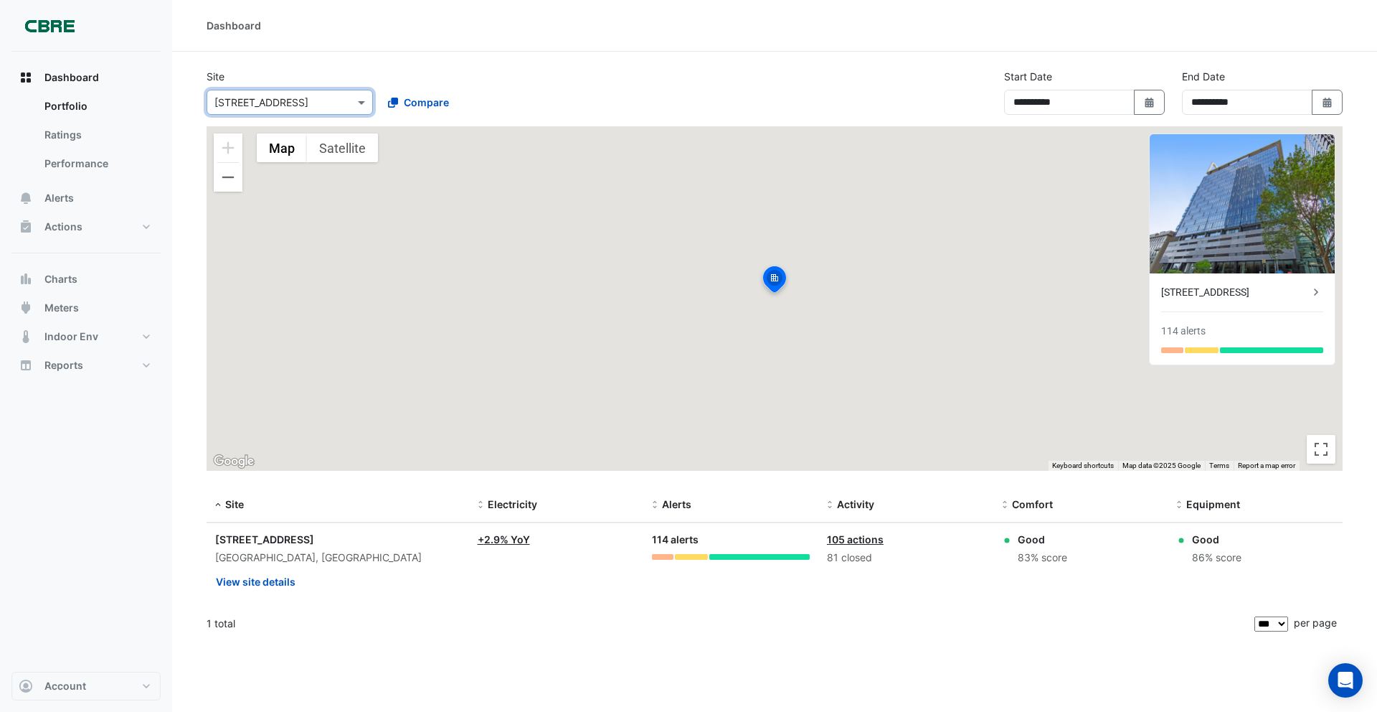
click at [255, 110] on div "Select a Site × 11-33 Exhibition Street" at bounding box center [290, 102] width 166 height 25
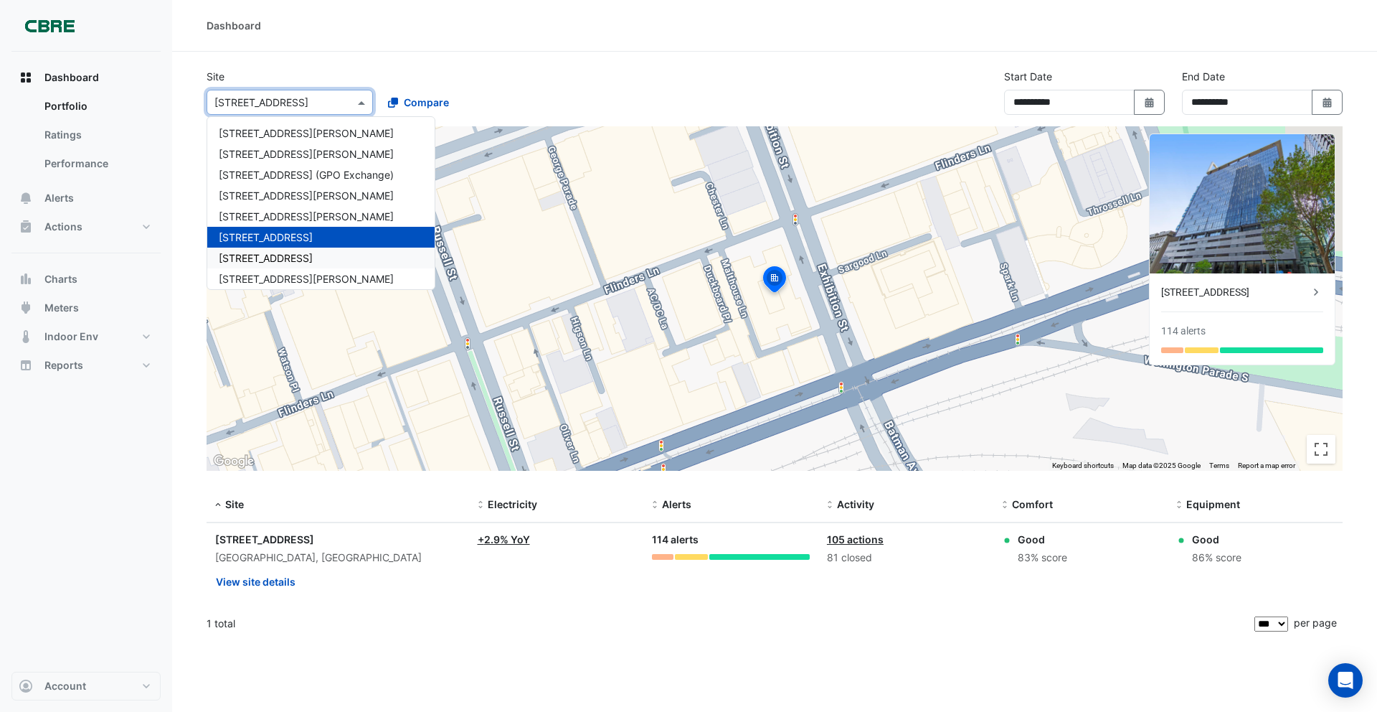
click at [285, 255] on span "[STREET_ADDRESS]" at bounding box center [266, 258] width 94 height 12
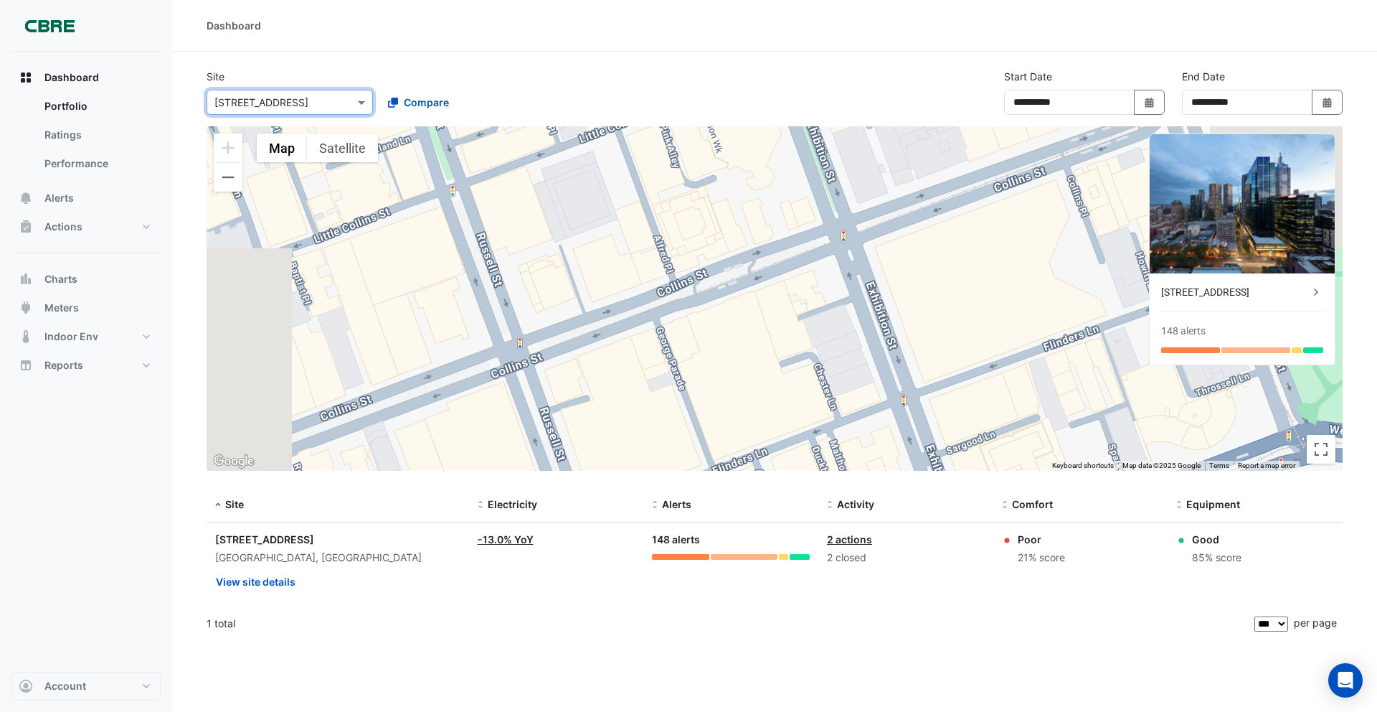
click at [273, 98] on input "text" at bounding box center [275, 102] width 122 height 15
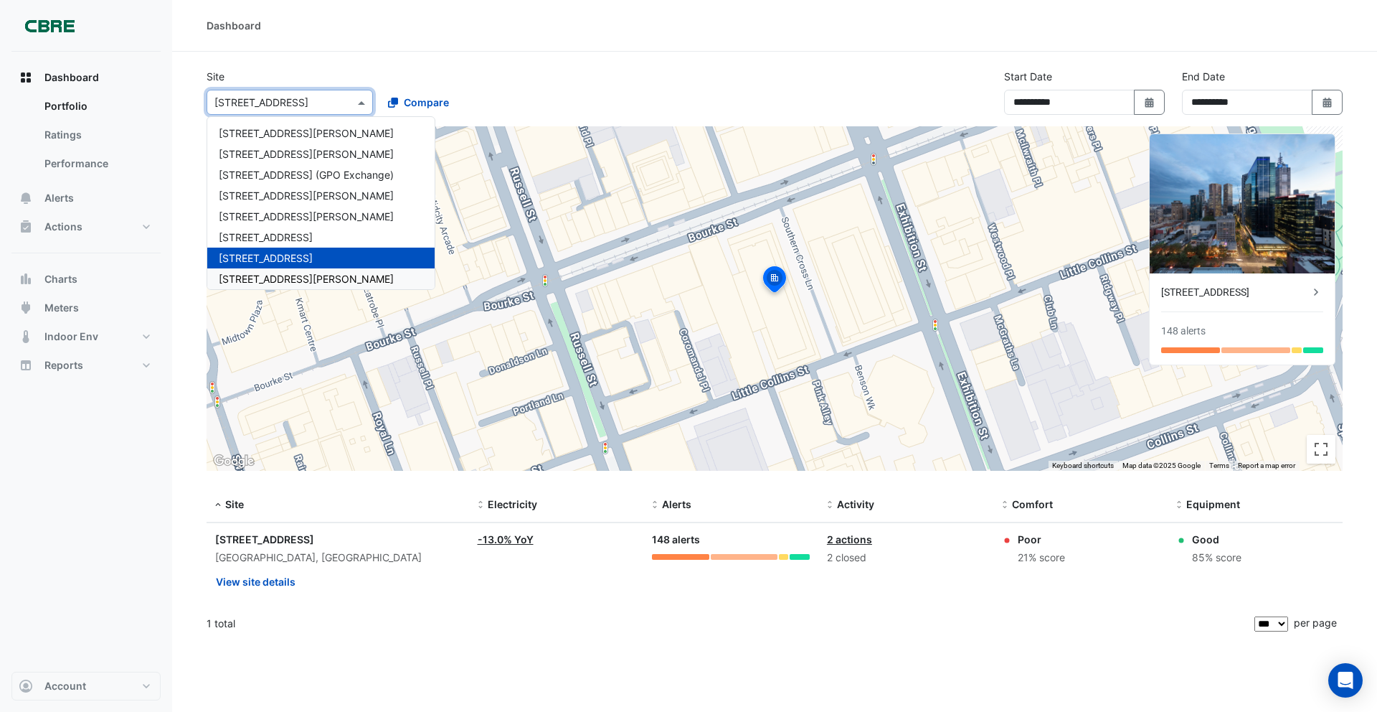
click at [268, 269] on div "[STREET_ADDRESS][PERSON_NAME]" at bounding box center [320, 278] width 227 height 21
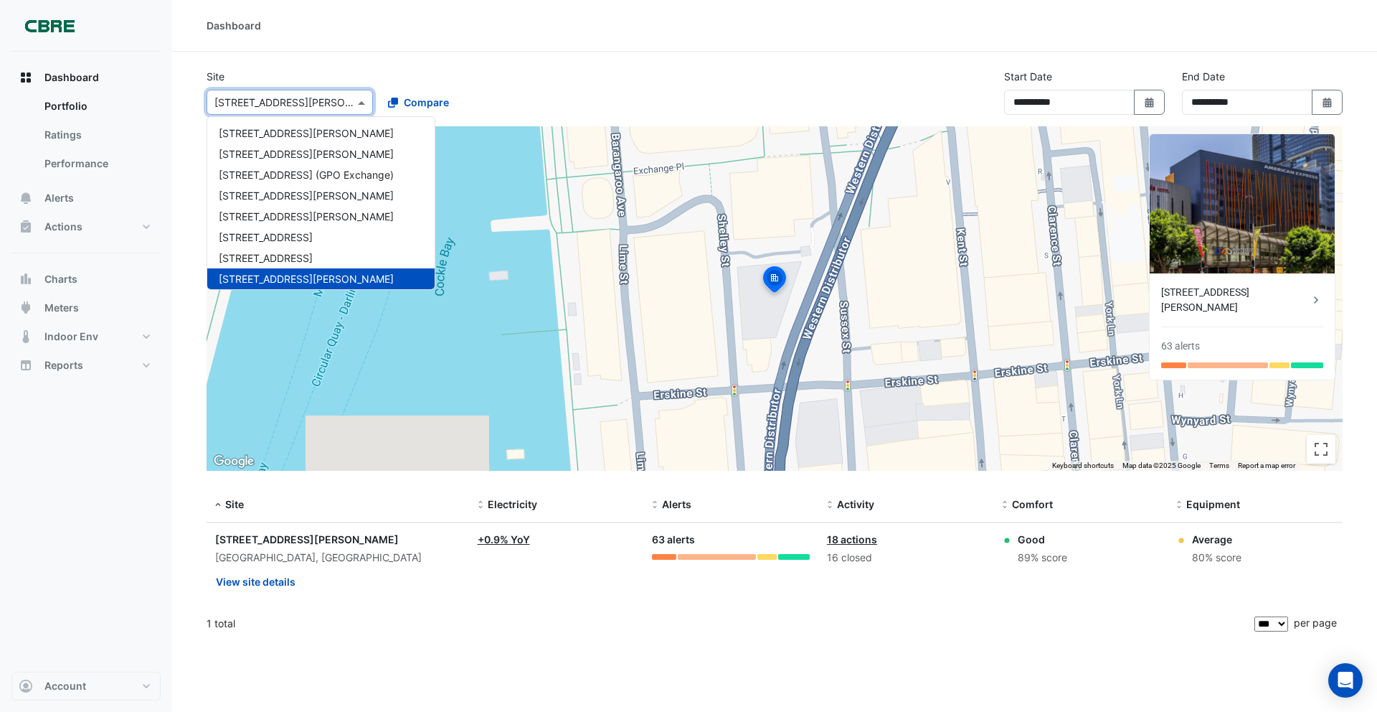
click at [270, 100] on input "text" at bounding box center [275, 102] width 122 height 15
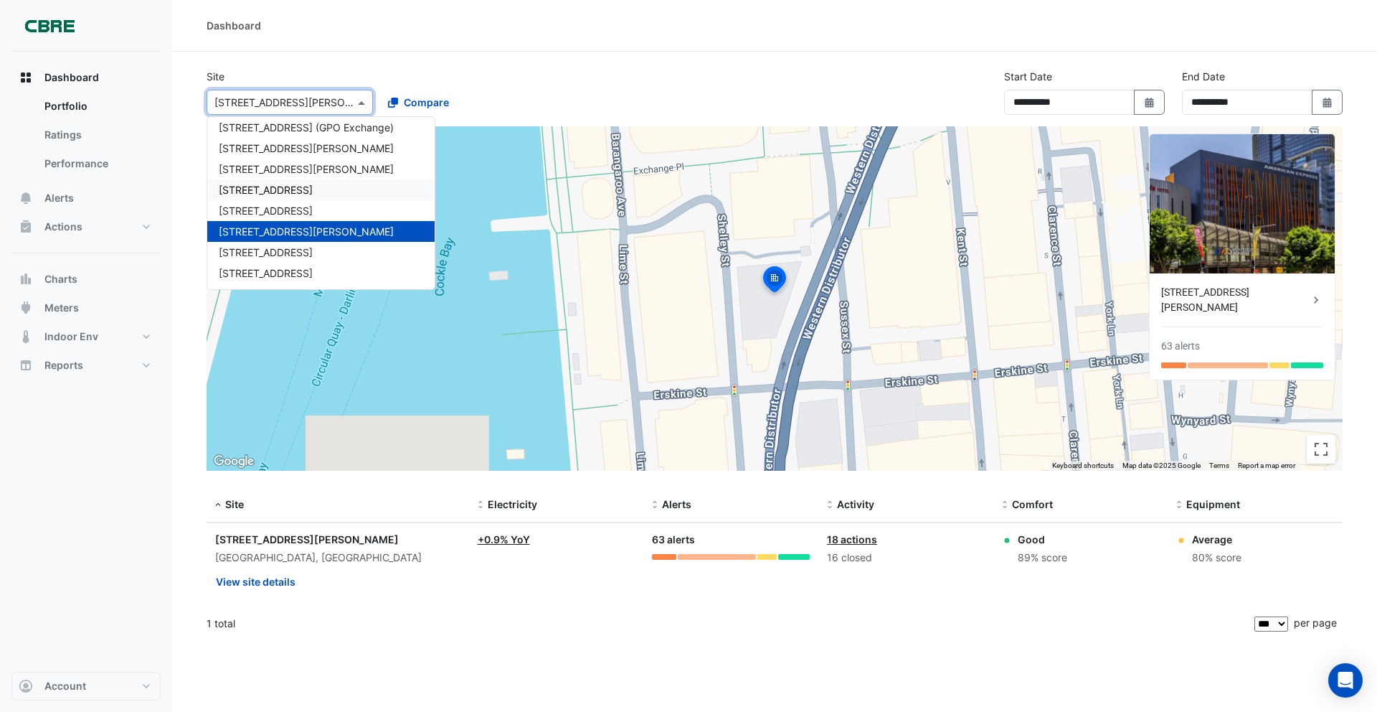
scroll to position [58, 0]
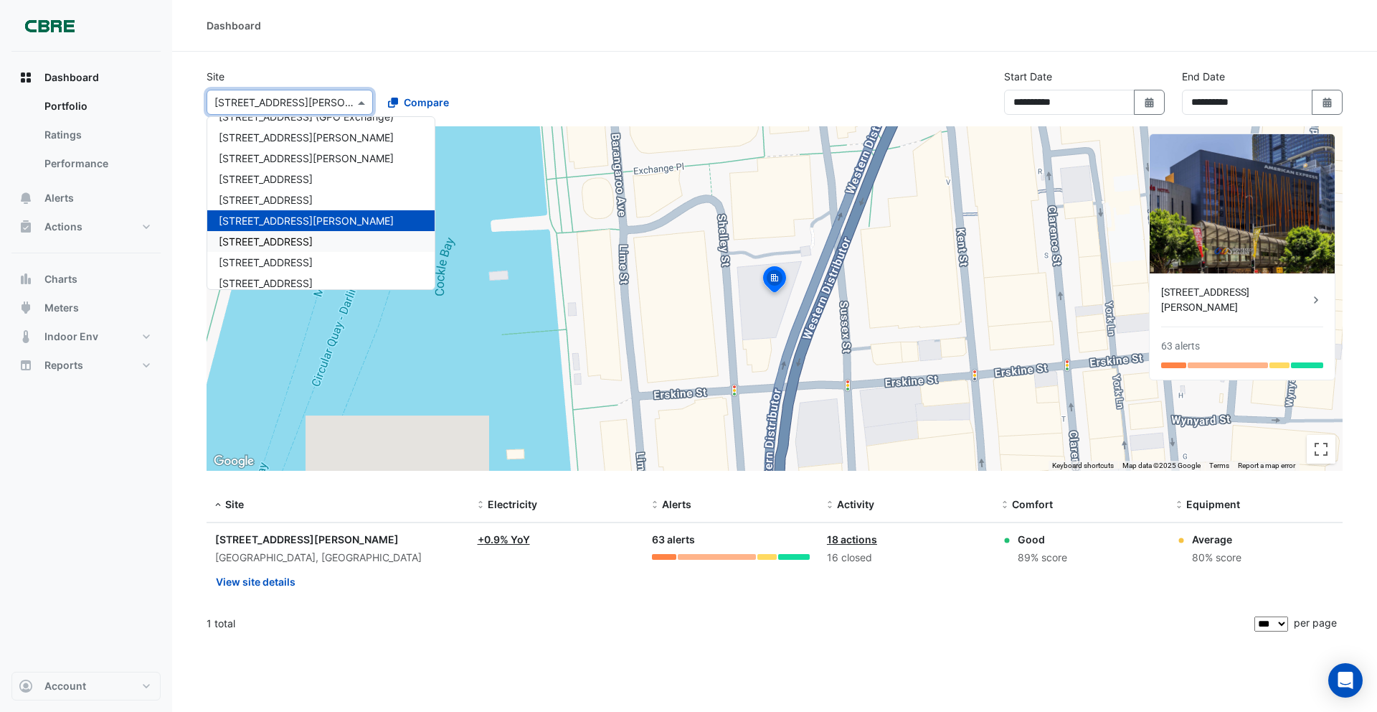
click at [260, 241] on span "[STREET_ADDRESS]" at bounding box center [266, 241] width 94 height 12
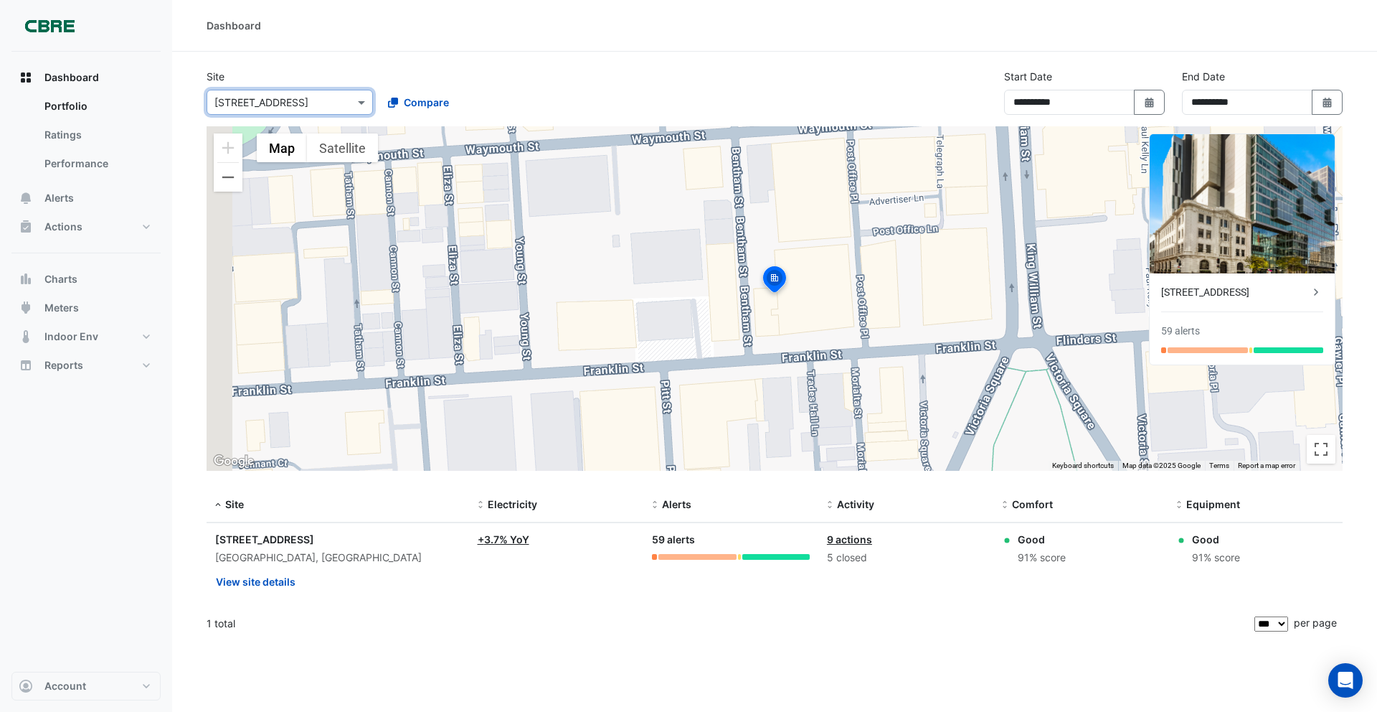
click at [261, 111] on div "Select a Site × 12-26 Franklin Street" at bounding box center [290, 102] width 166 height 25
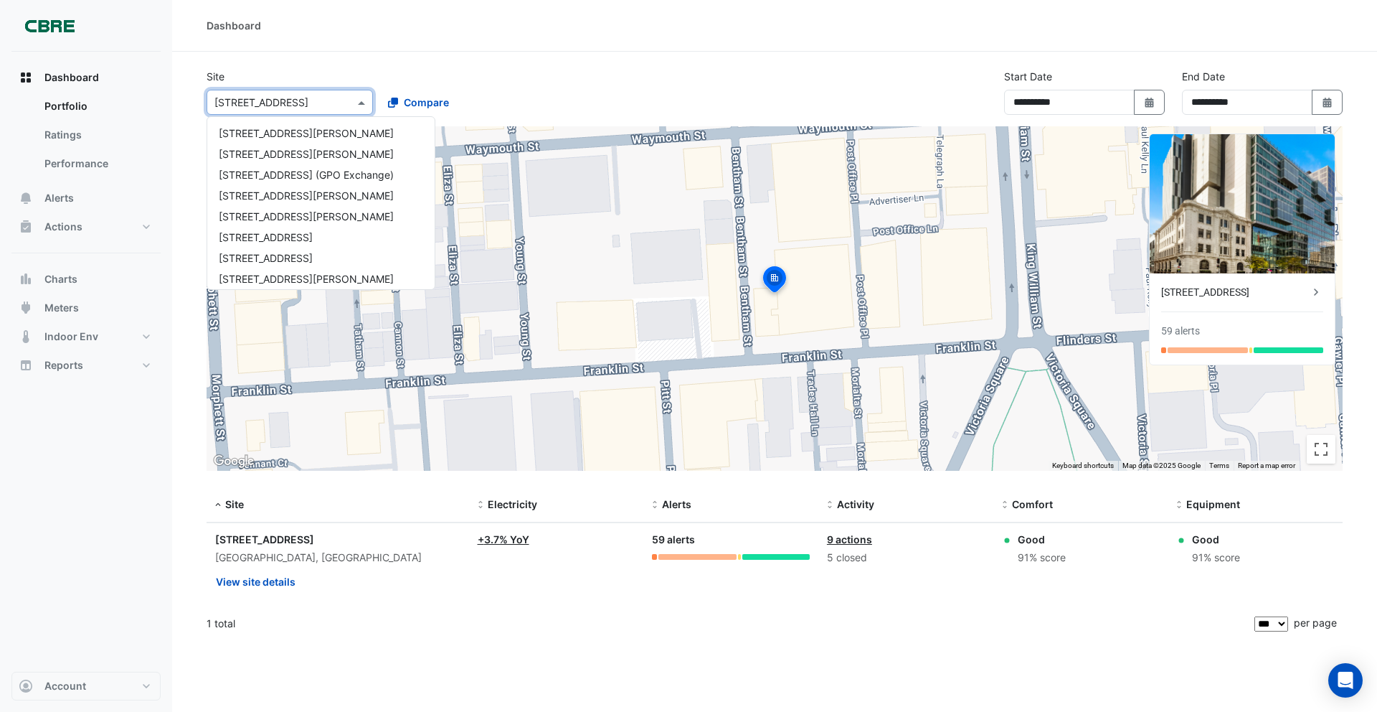
scroll to position [172, 0]
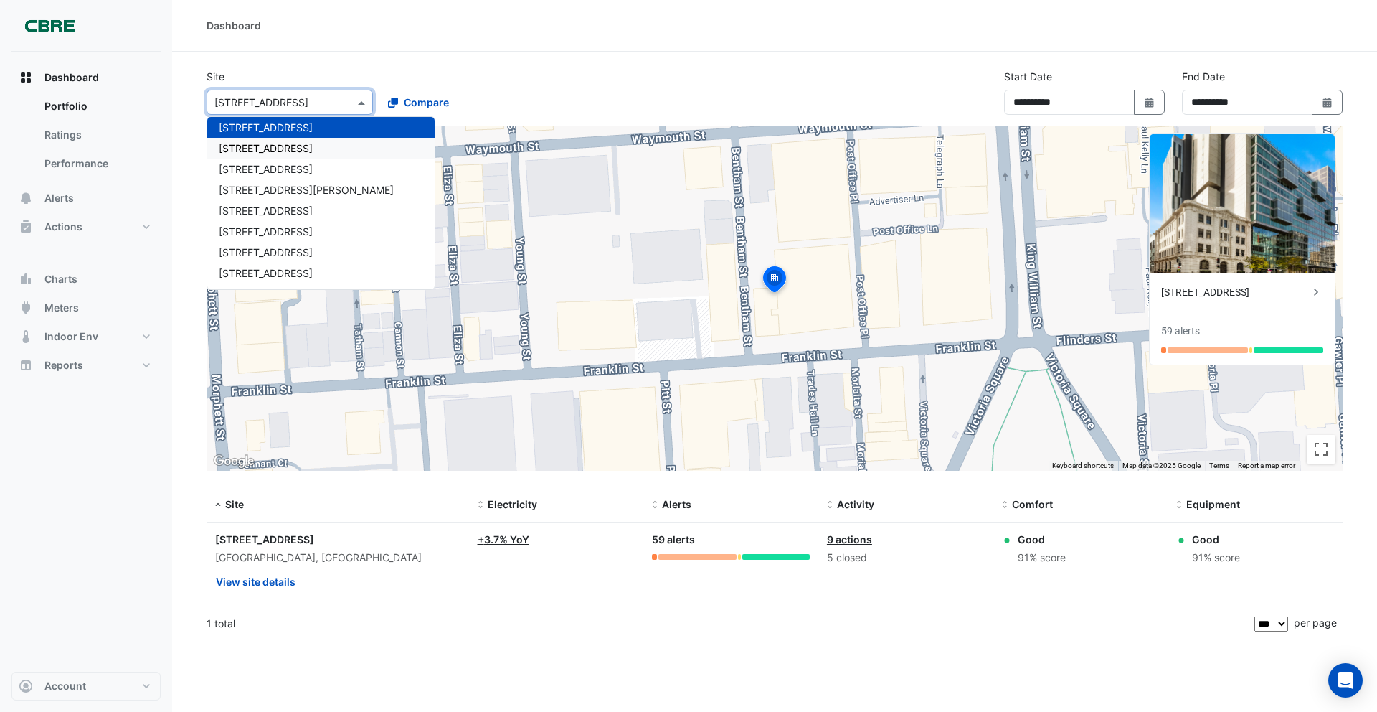
click at [278, 150] on span "121 Exhibition Street" at bounding box center [266, 148] width 94 height 12
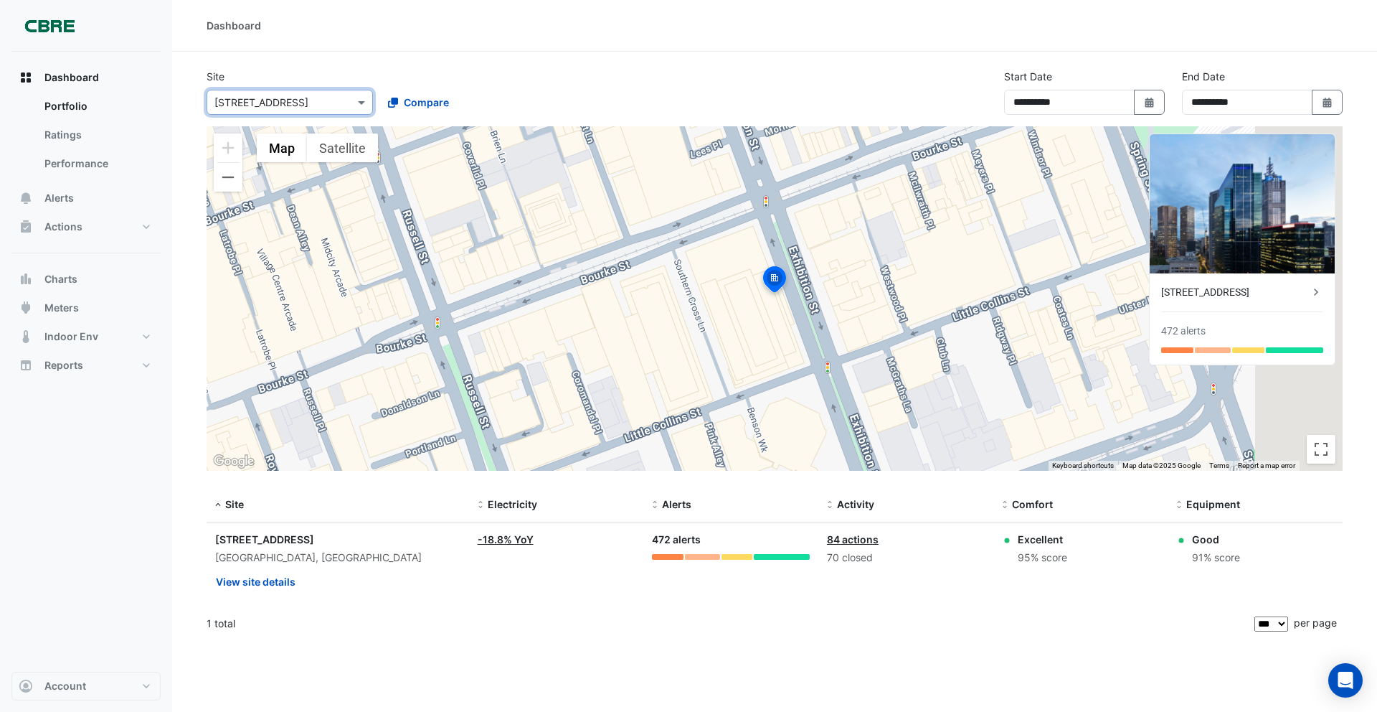
click at [271, 103] on input "text" at bounding box center [275, 102] width 122 height 15
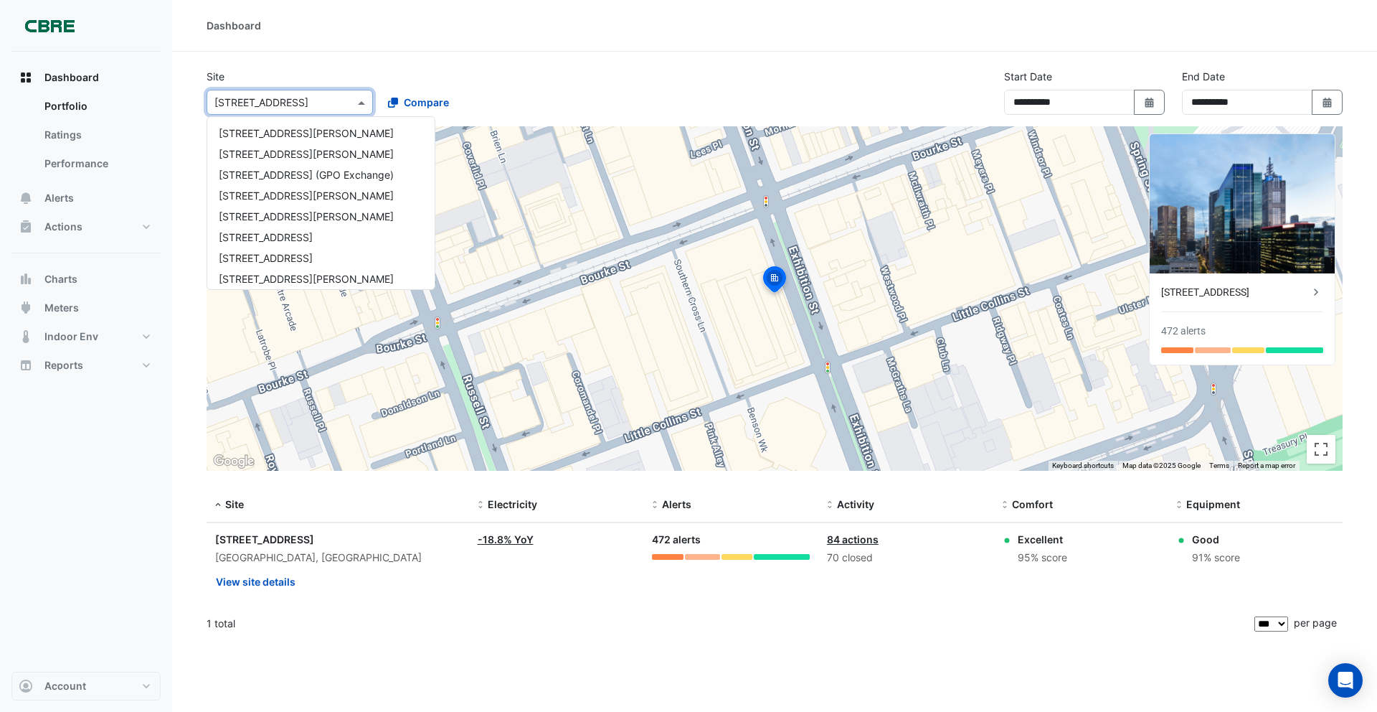
scroll to position [193, 0]
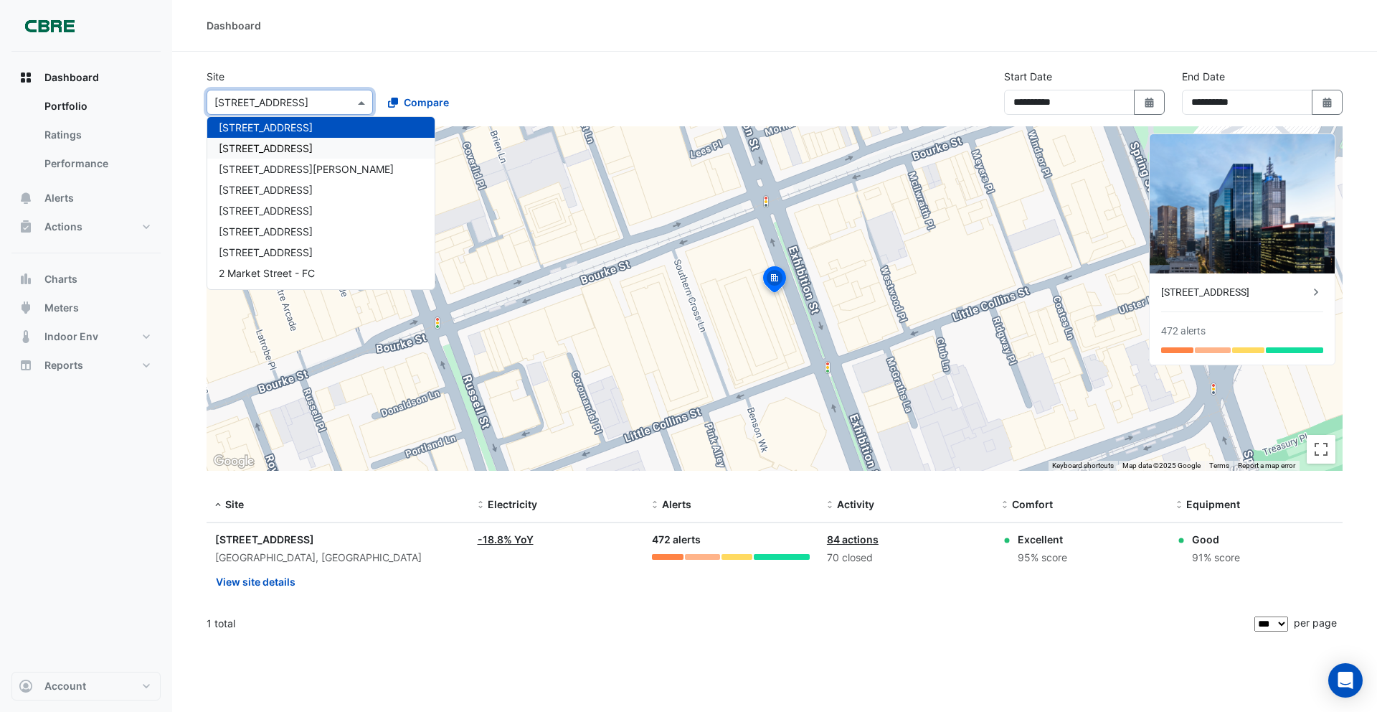
click at [288, 147] on span "[STREET_ADDRESS]" at bounding box center [266, 148] width 94 height 12
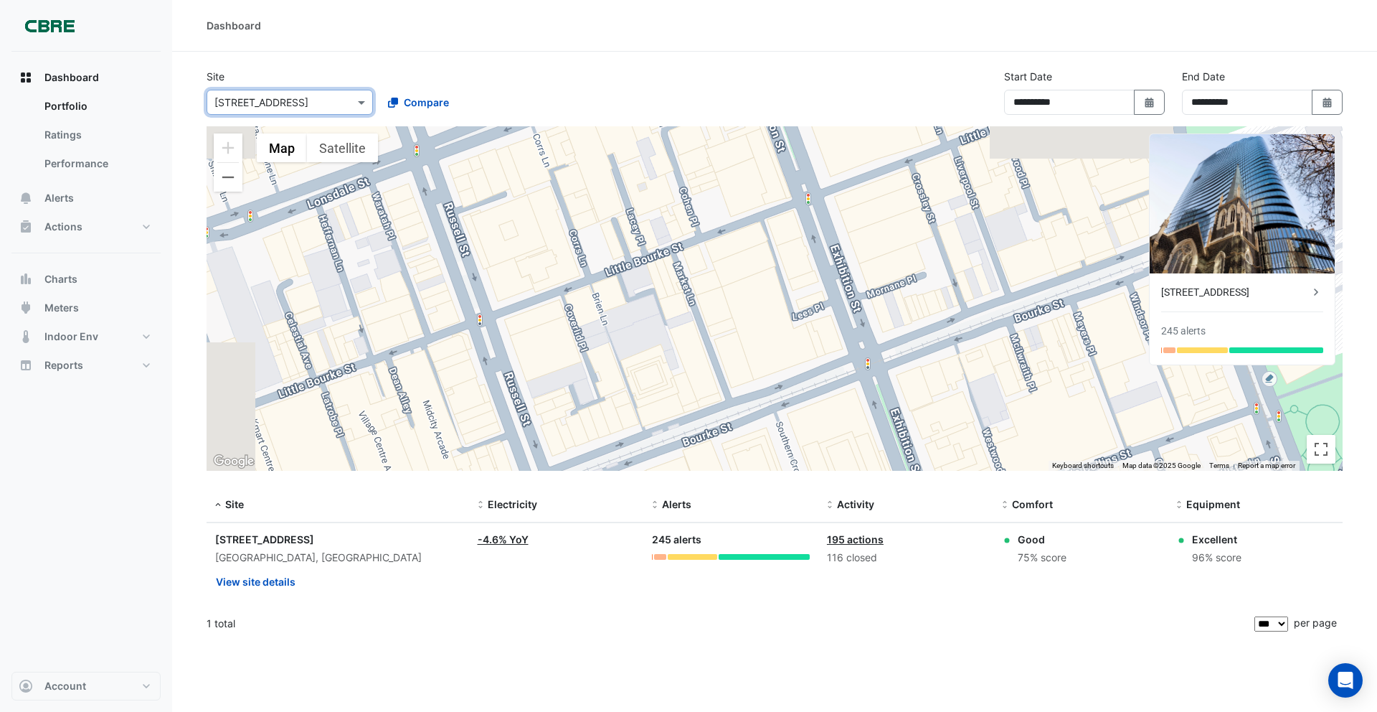
drag, startPoint x: 275, startPoint y: 98, endPoint x: 282, endPoint y: 113, distance: 17.3
click at [275, 98] on input "text" at bounding box center [275, 102] width 122 height 15
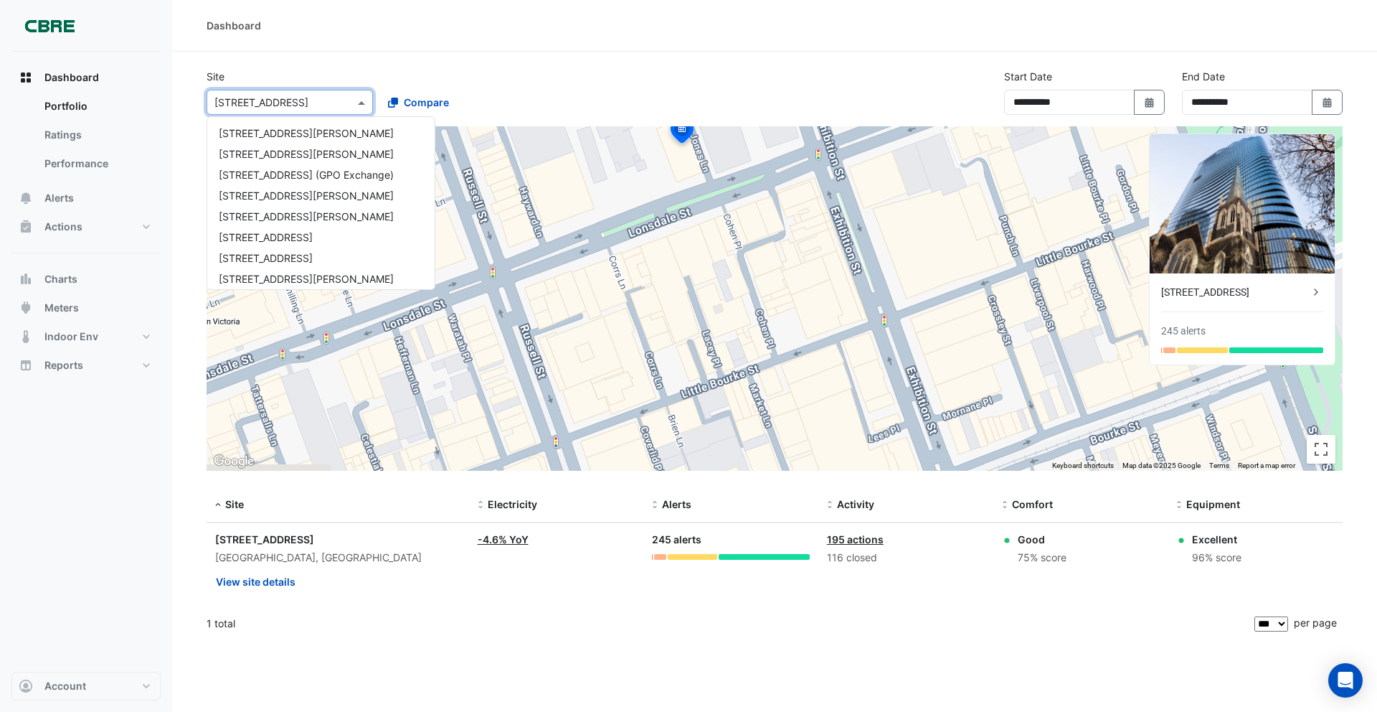
scroll to position [214, 0]
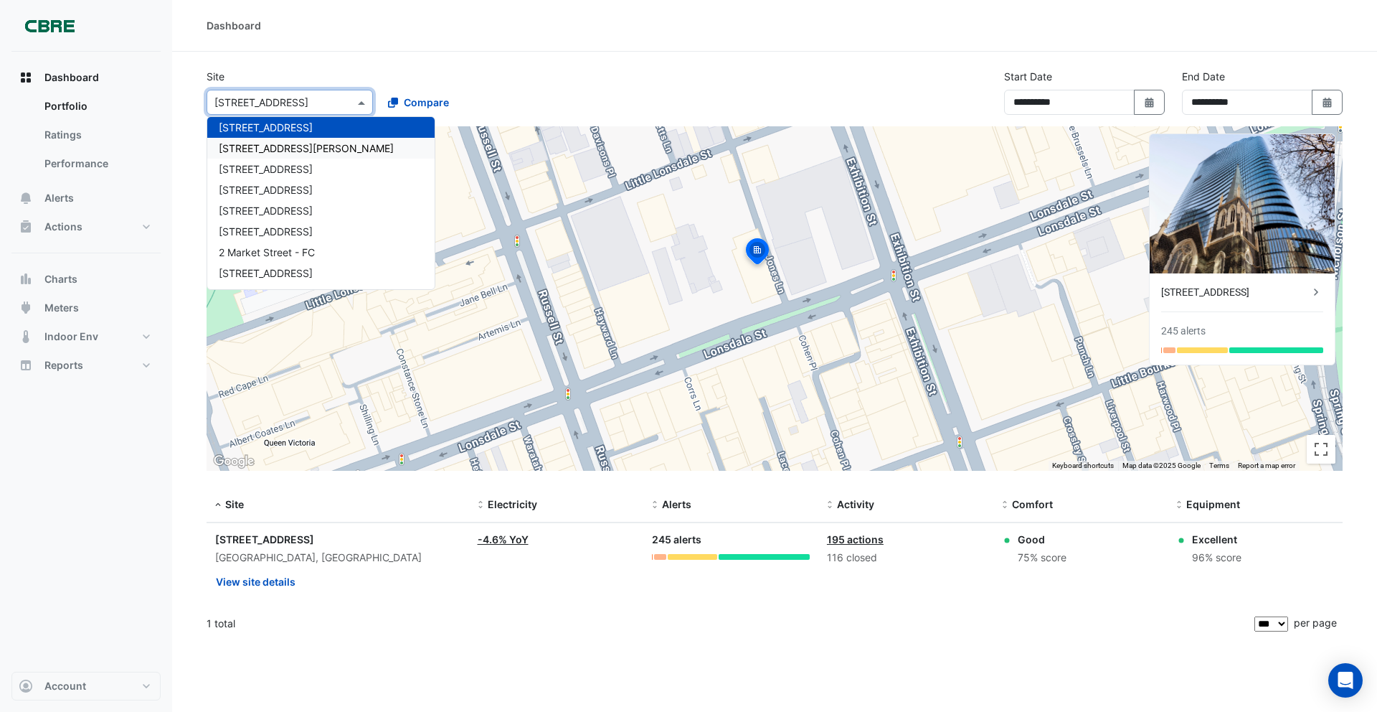
click at [278, 145] on span "14 Stratton Street" at bounding box center [306, 148] width 175 height 12
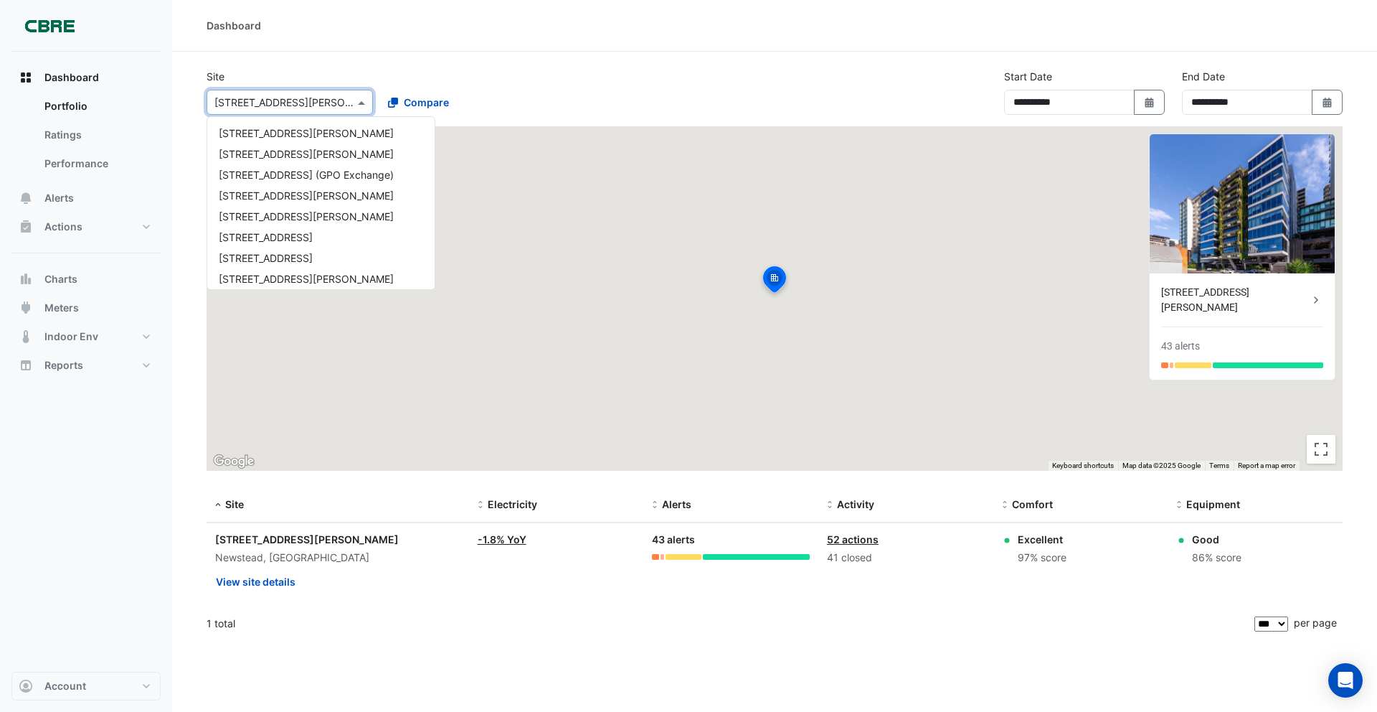
click at [275, 103] on input "text" at bounding box center [275, 102] width 122 height 15
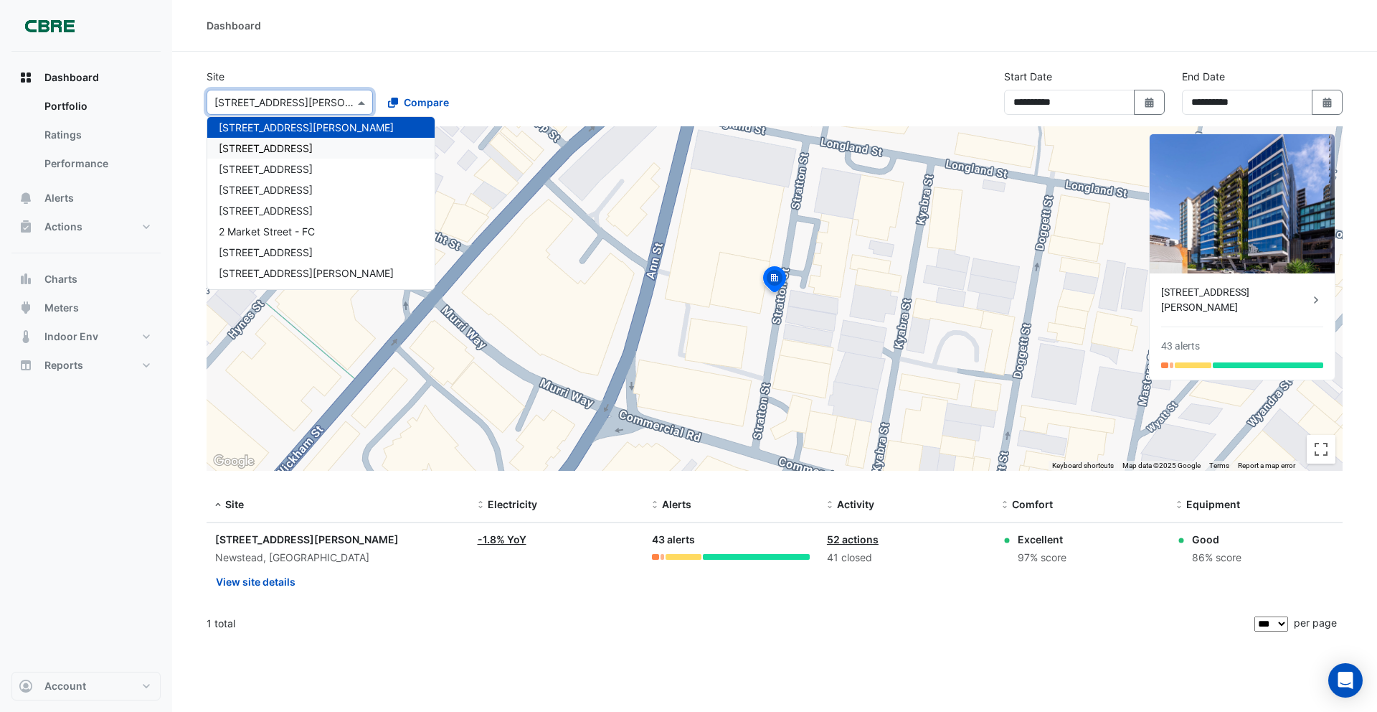
click at [288, 144] on span "150 Lonsdale Street" at bounding box center [266, 148] width 94 height 12
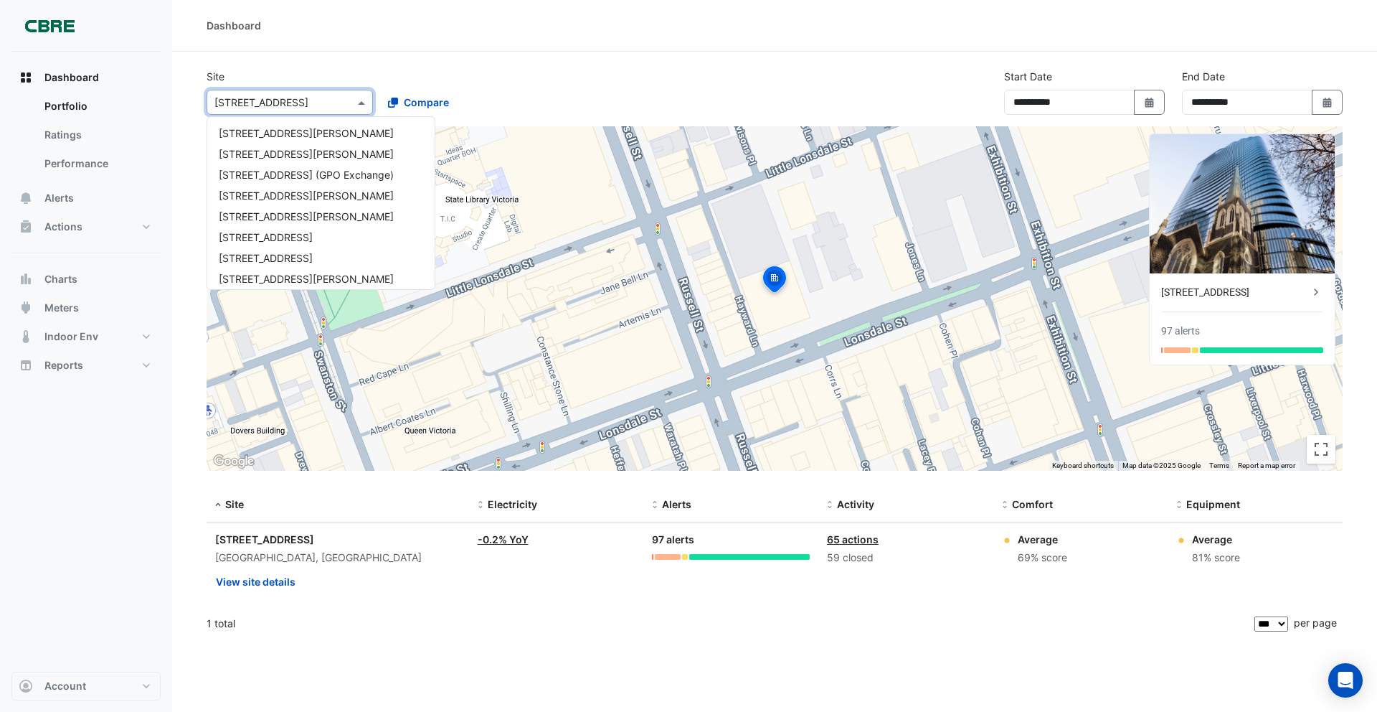
click at [275, 100] on input "text" at bounding box center [275, 102] width 122 height 15
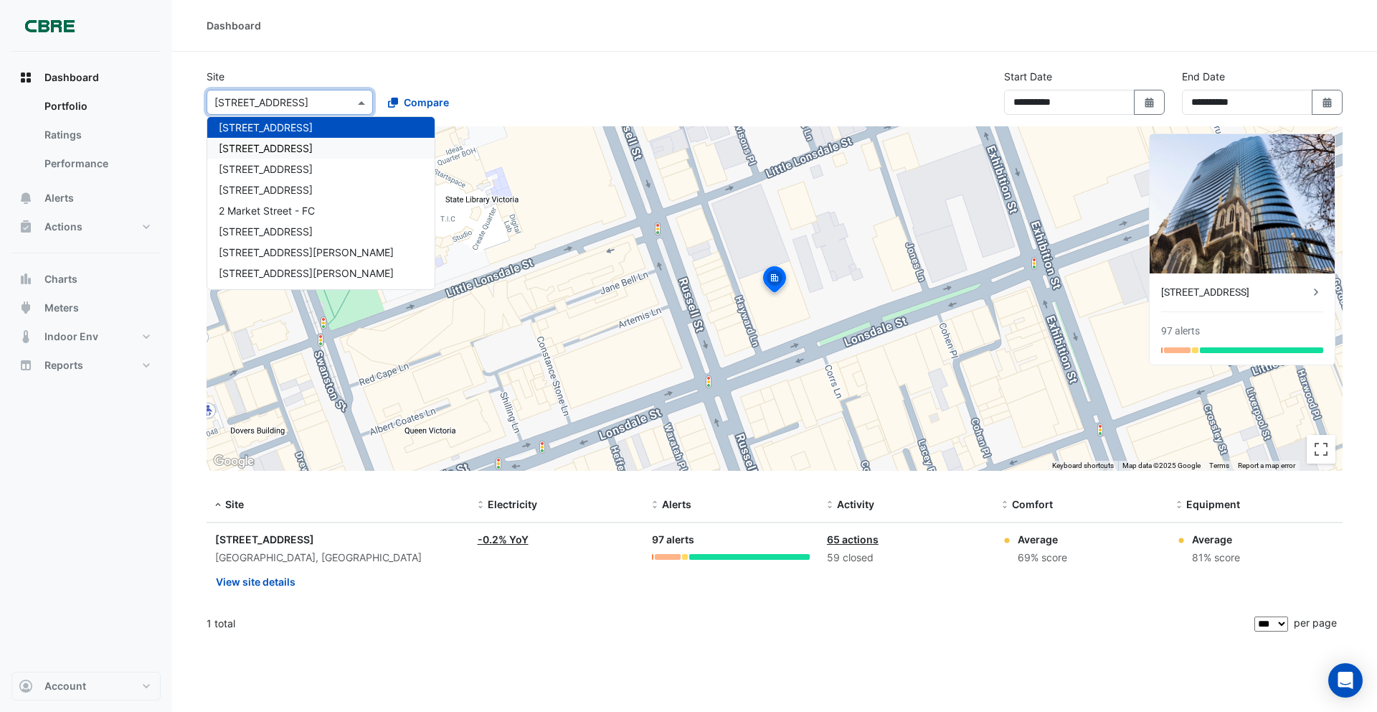
click at [296, 142] on span "16-18 Mort Street" at bounding box center [266, 148] width 94 height 12
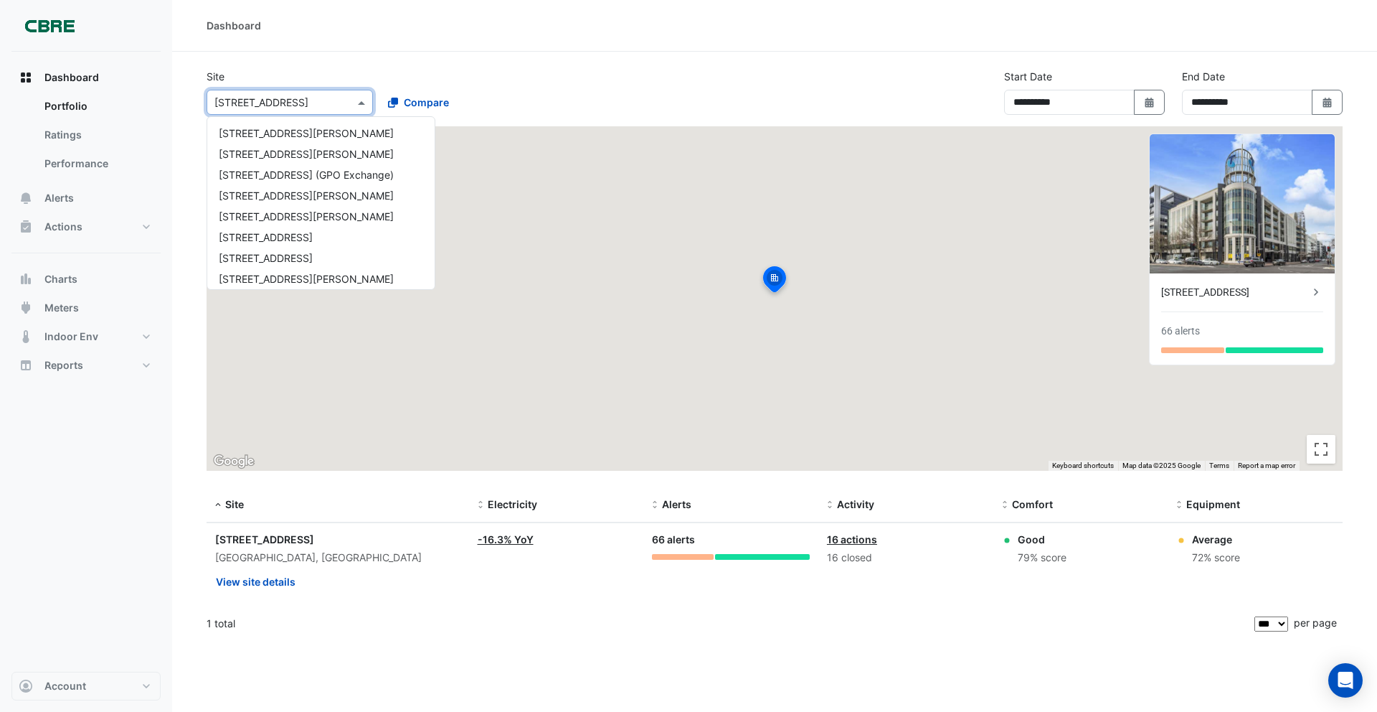
click at [275, 104] on input "text" at bounding box center [275, 102] width 122 height 15
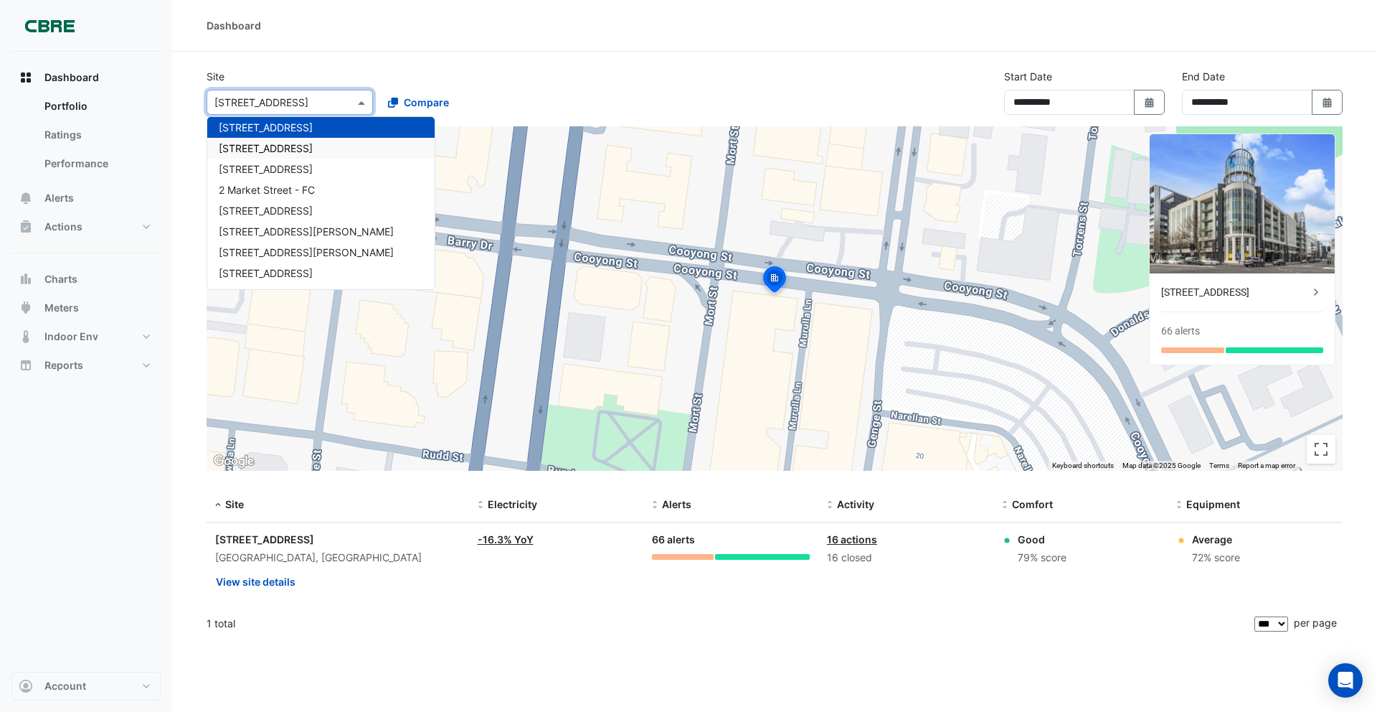
click at [286, 142] on span "167 Macquarie St" at bounding box center [266, 148] width 94 height 12
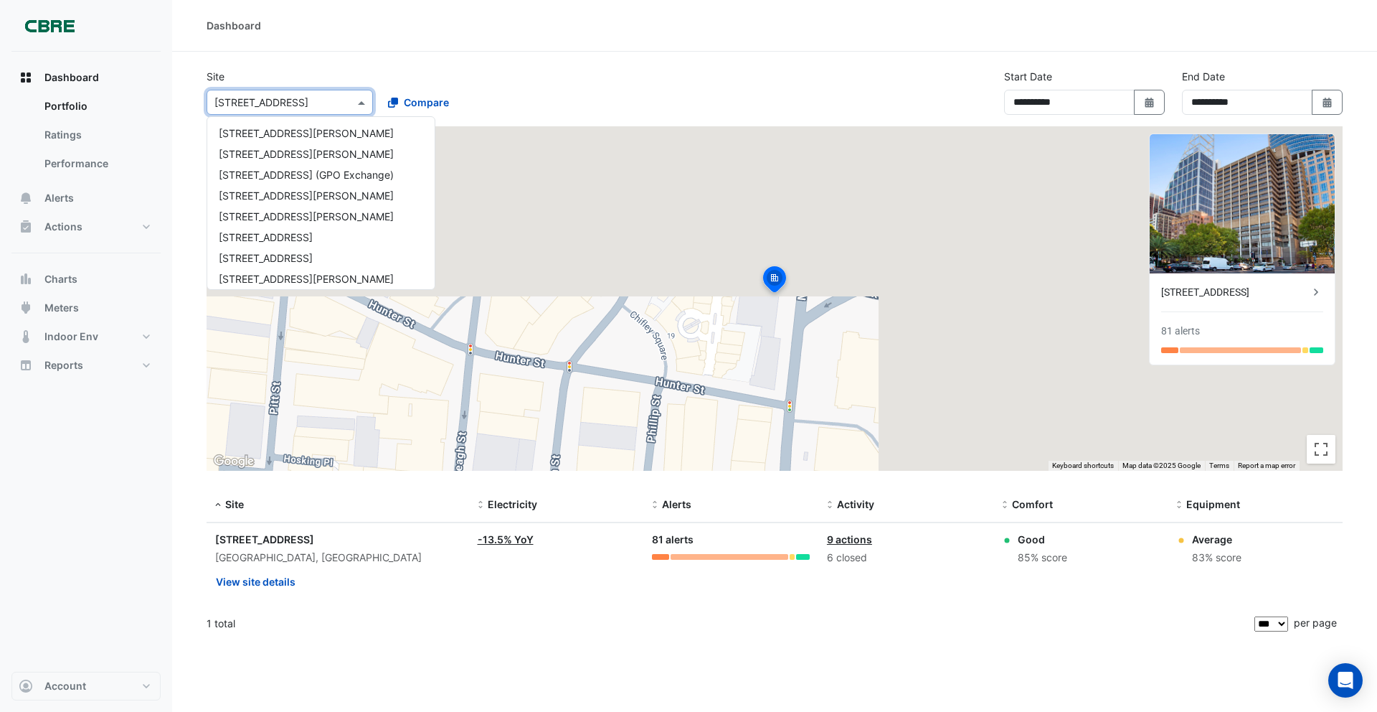
click at [270, 102] on input "text" at bounding box center [275, 102] width 122 height 15
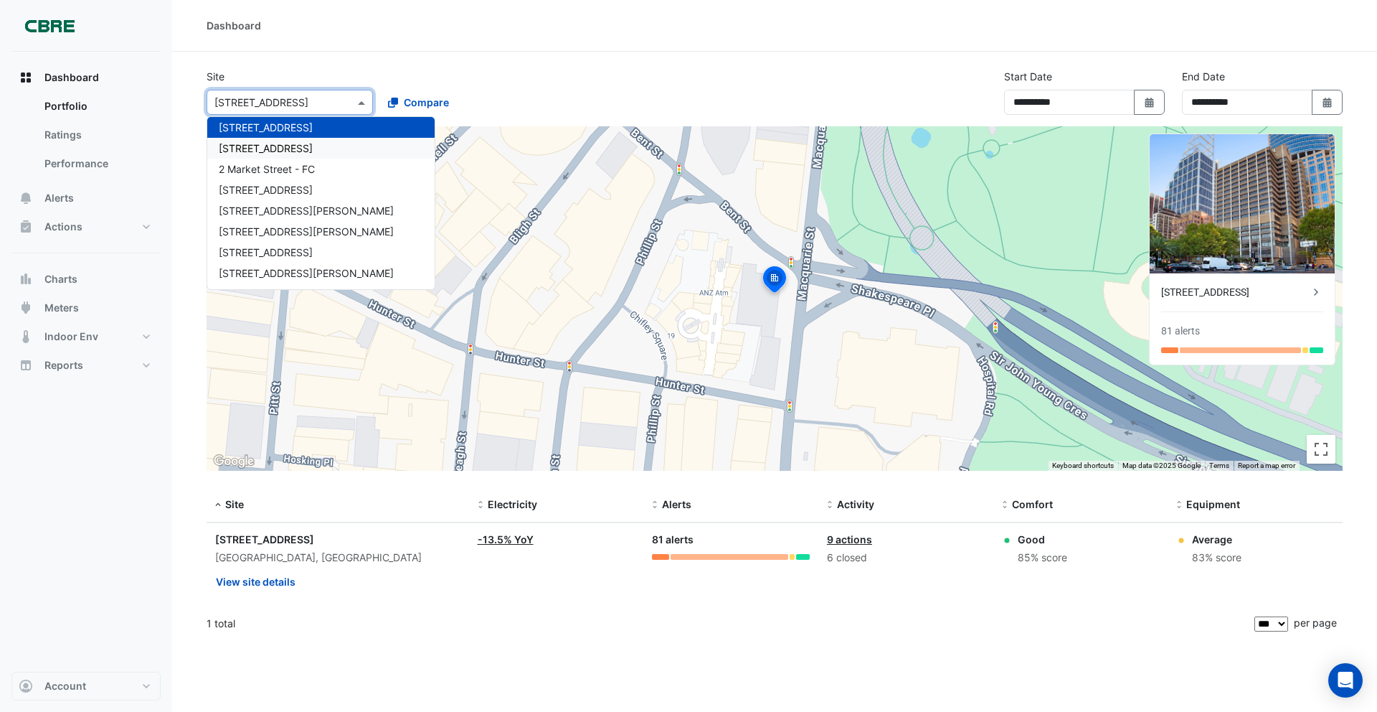
click at [281, 145] on span "2 Market Street" at bounding box center [266, 148] width 94 height 12
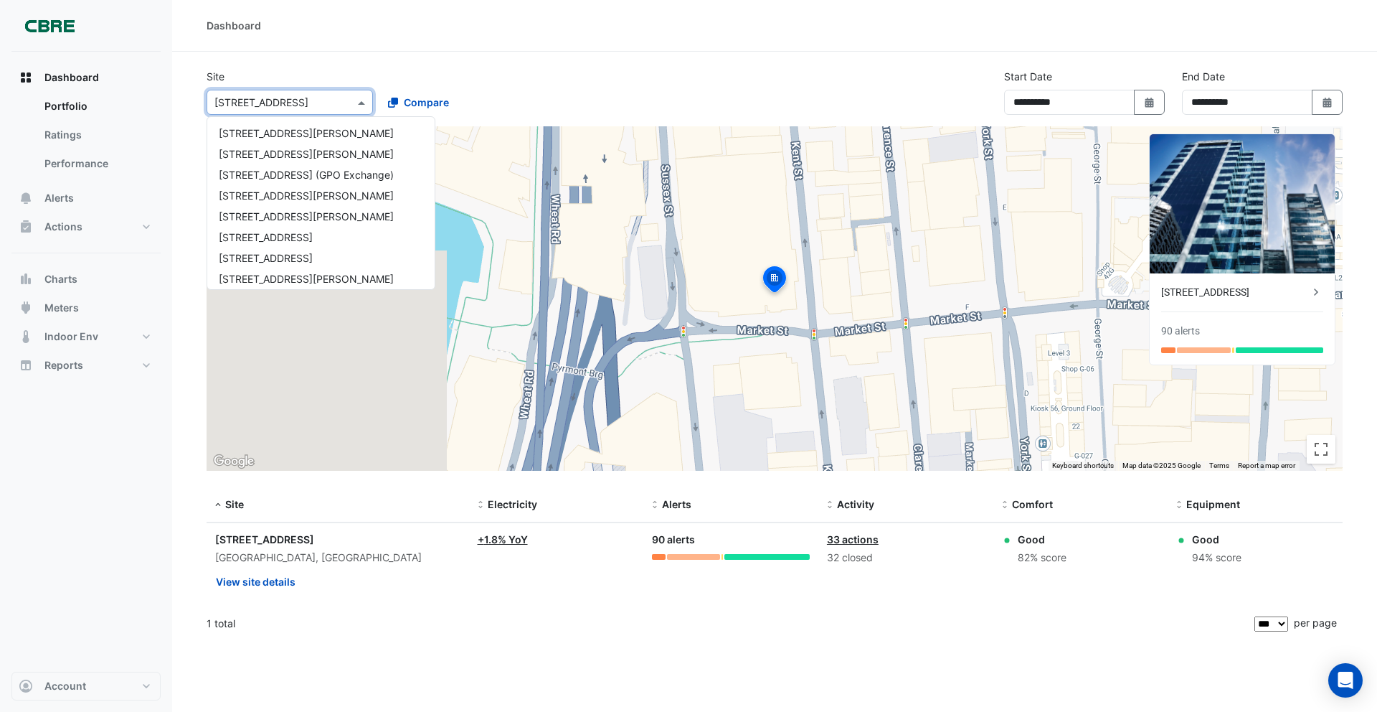
click at [273, 104] on input "text" at bounding box center [275, 102] width 122 height 15
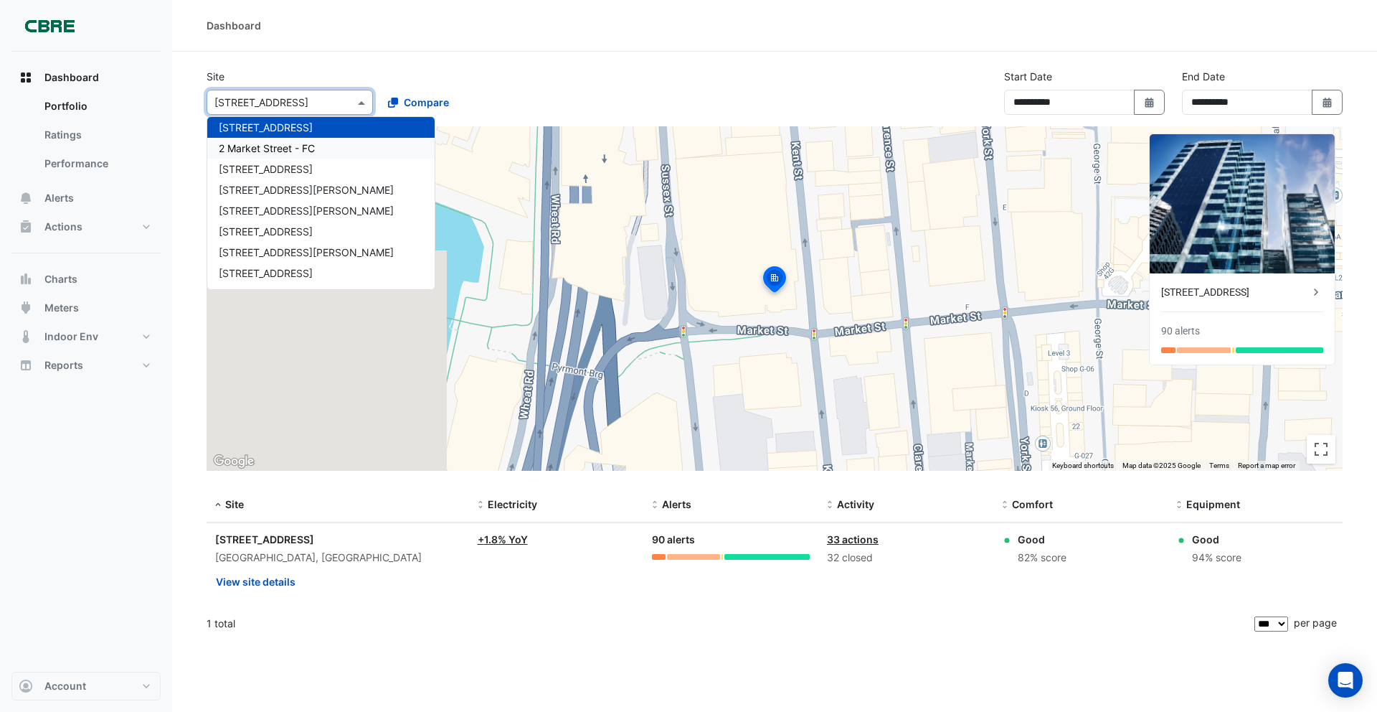
click at [279, 144] on span "2 Market Street - FC" at bounding box center [267, 148] width 96 height 12
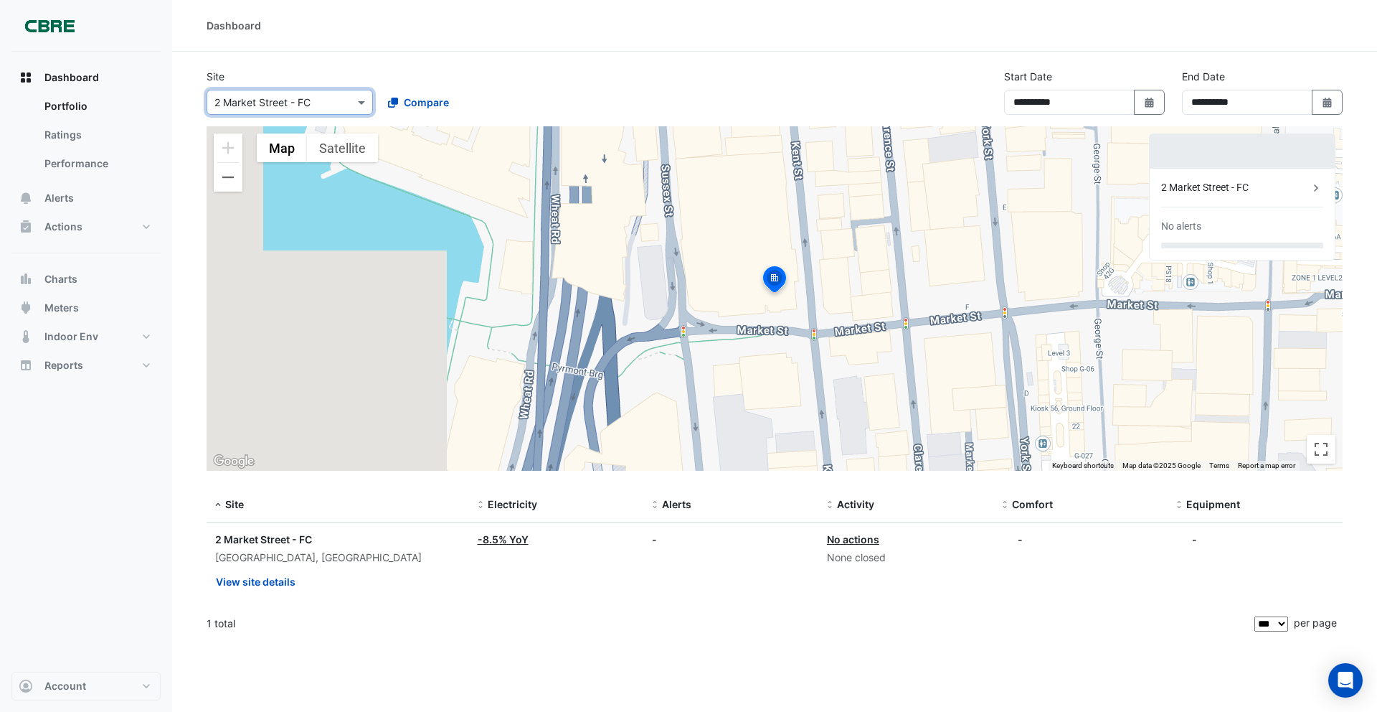
click at [282, 96] on input "text" at bounding box center [275, 102] width 122 height 15
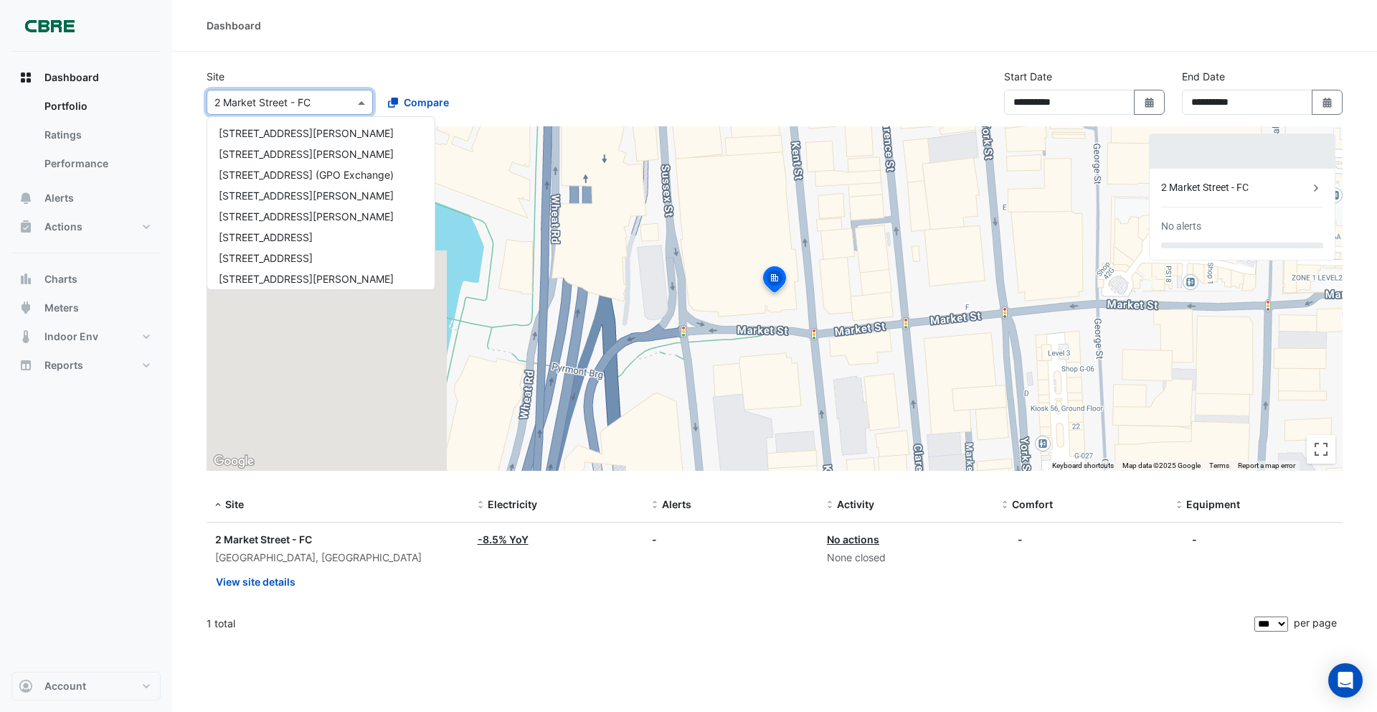
scroll to position [339, 0]
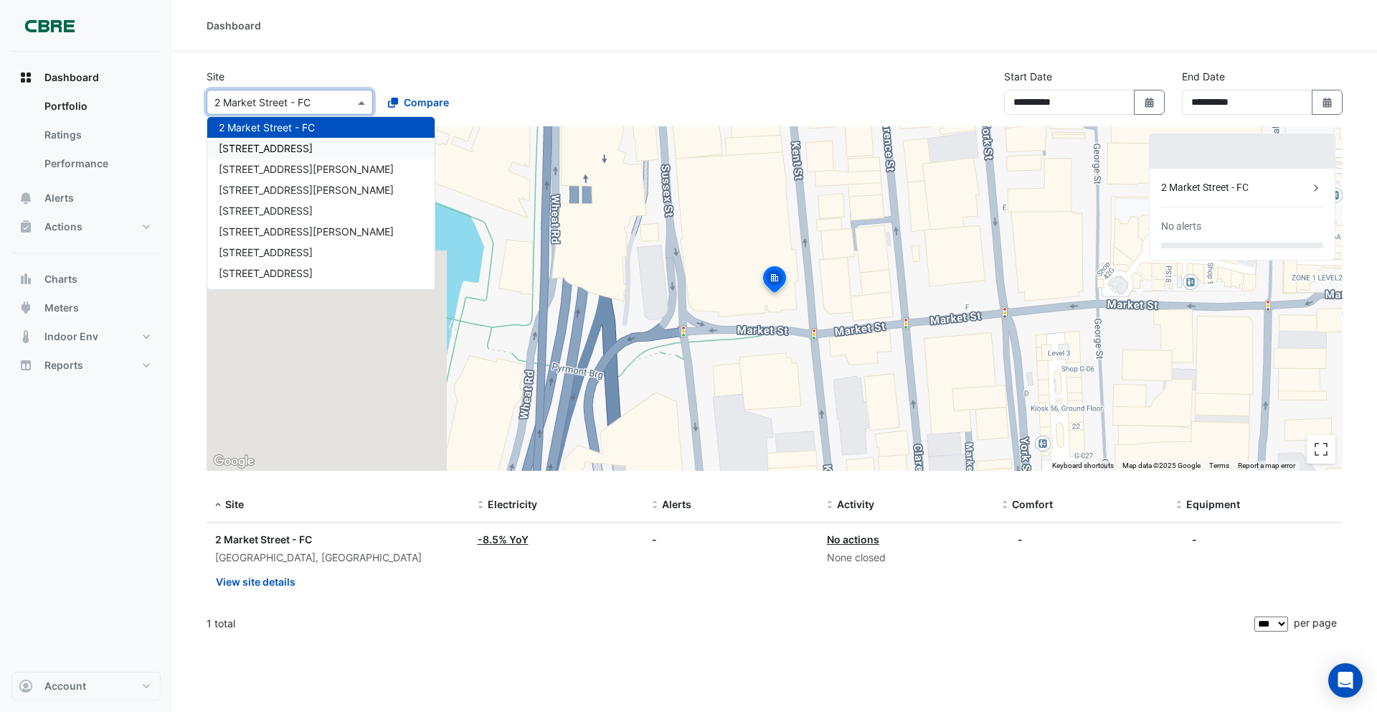
click at [281, 144] on span "2-12 Macquarie St" at bounding box center [266, 148] width 94 height 12
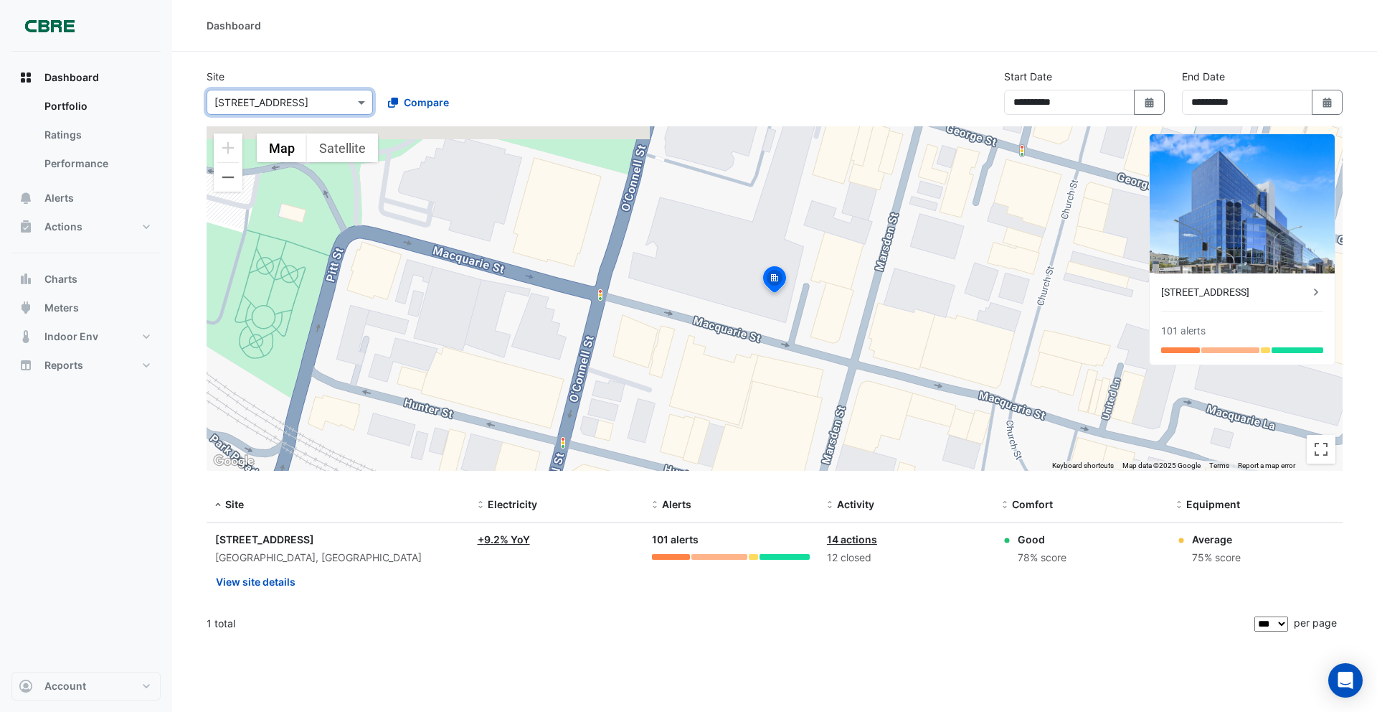
click at [273, 101] on input "text" at bounding box center [275, 102] width 122 height 15
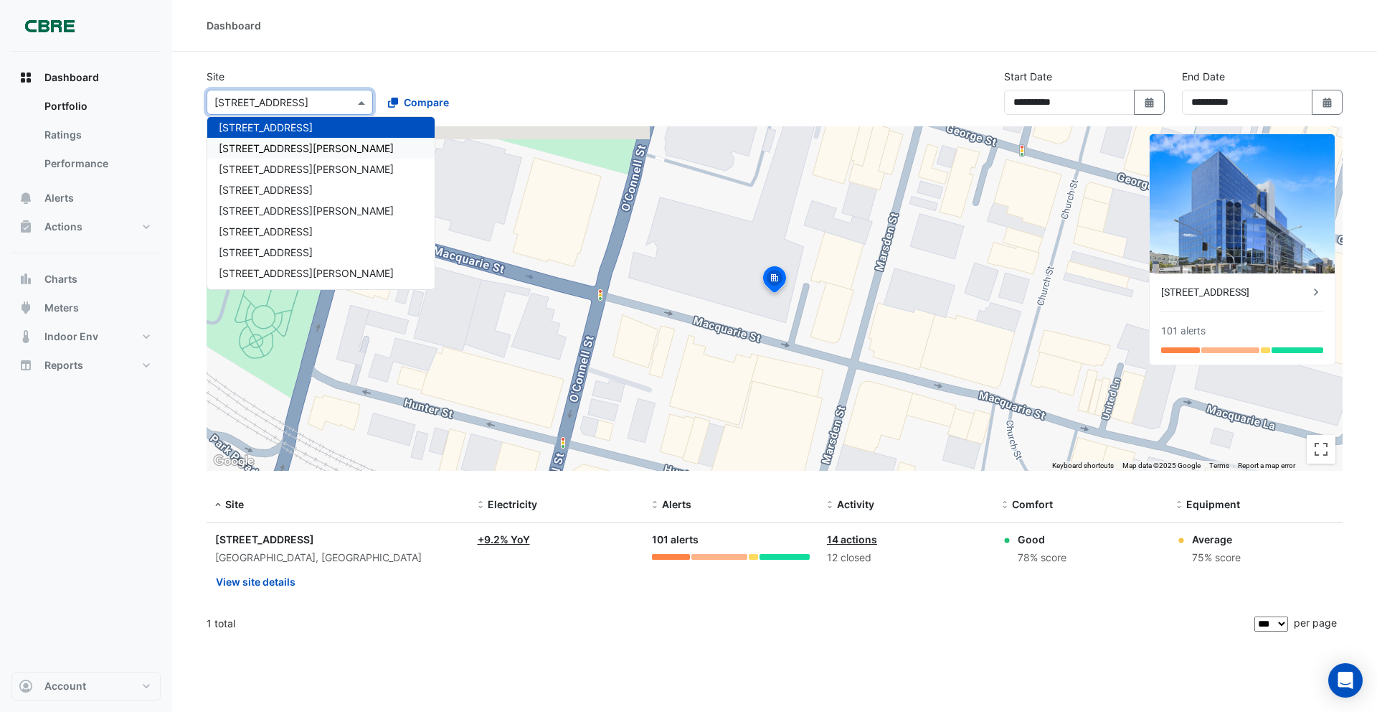
click at [276, 141] on div "201 Elizabeth St" at bounding box center [320, 148] width 227 height 21
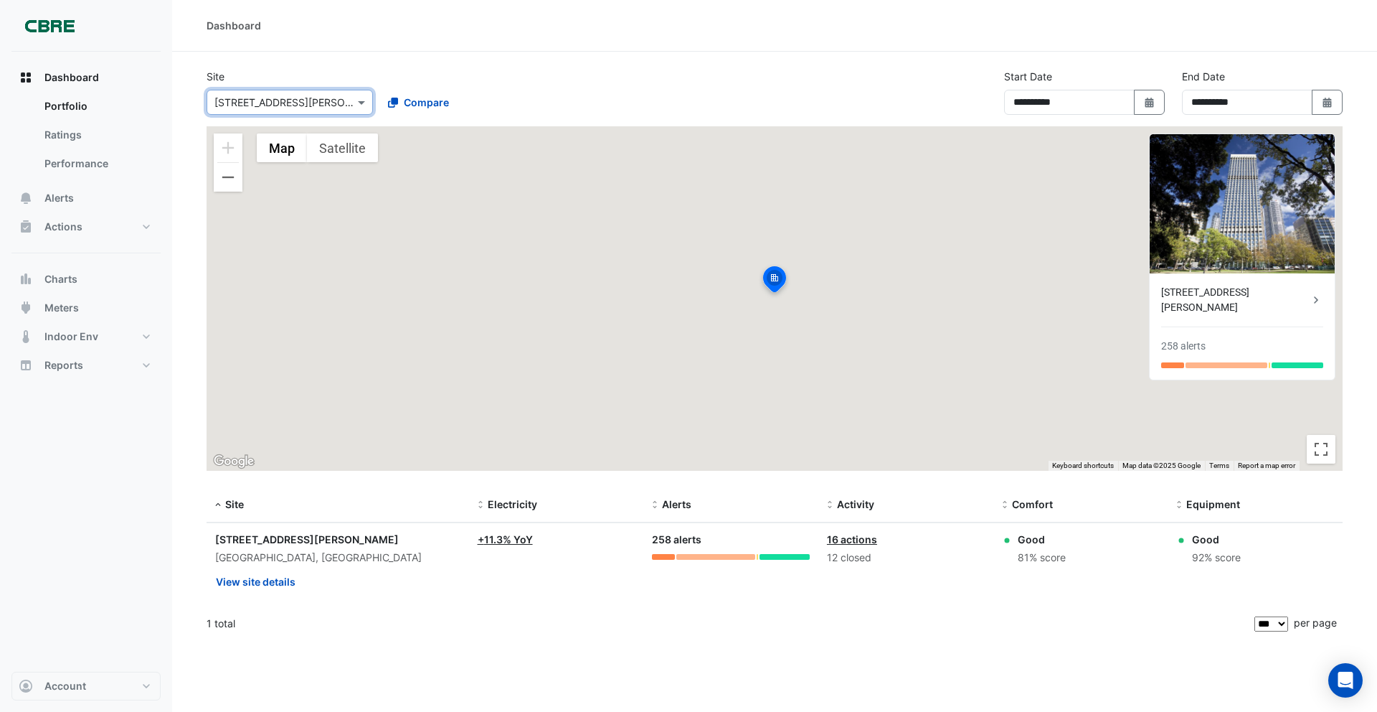
click at [272, 105] on input "text" at bounding box center [275, 102] width 122 height 15
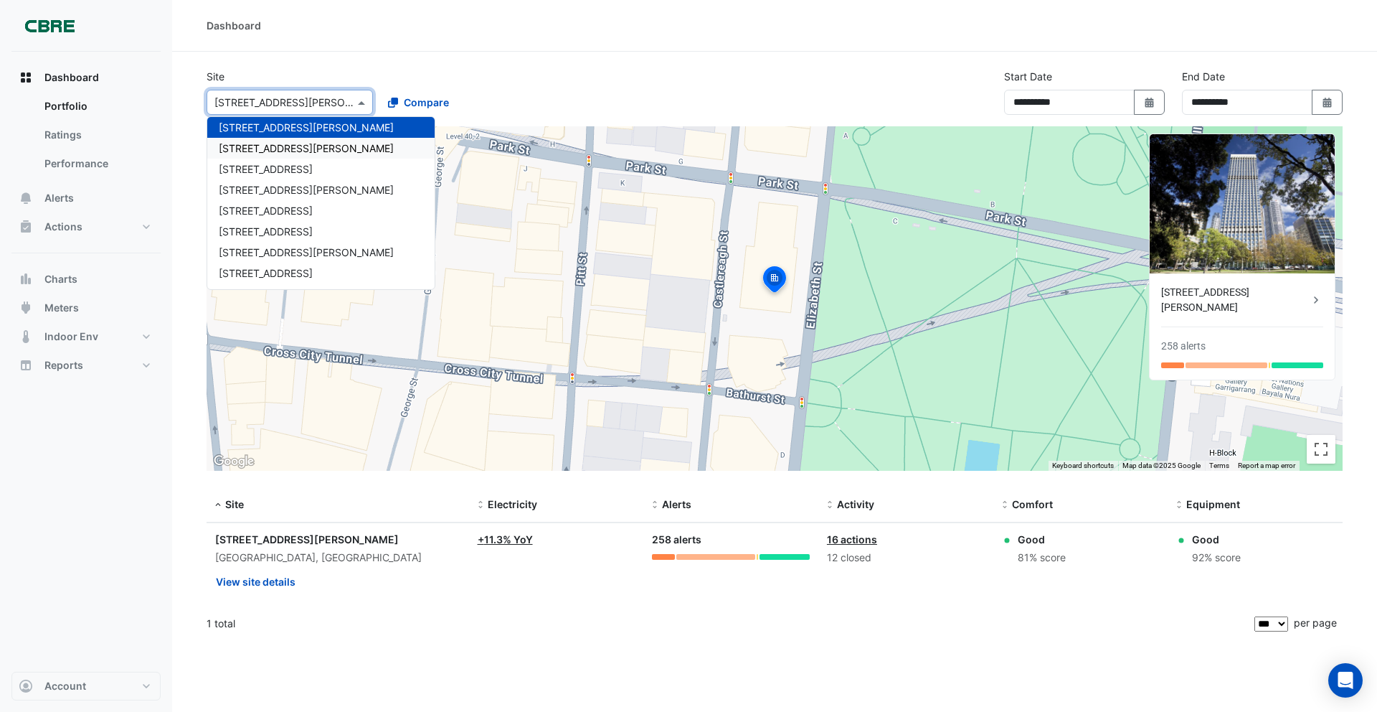
click at [280, 141] on div "21 Genge St" at bounding box center [320, 148] width 227 height 21
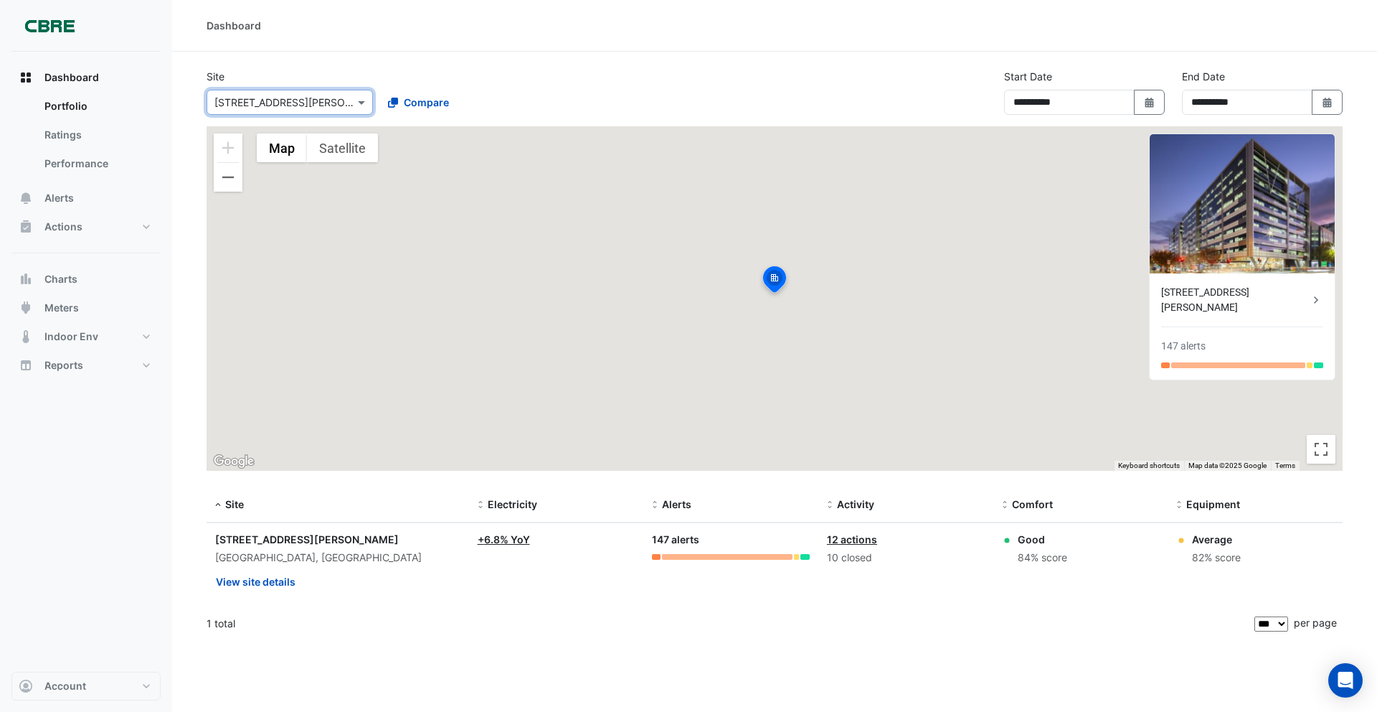
click at [270, 106] on input "text" at bounding box center [275, 102] width 122 height 15
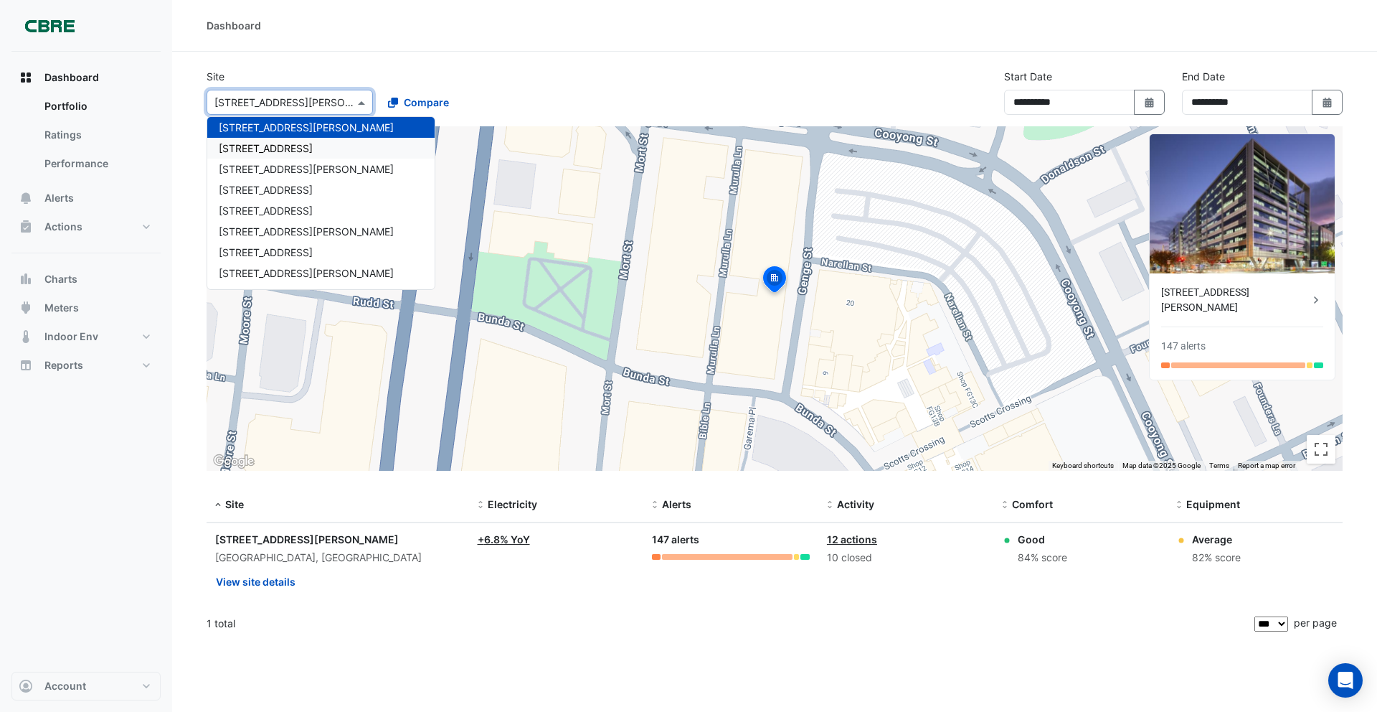
click at [285, 146] on span "[STREET_ADDRESS]" at bounding box center [266, 148] width 94 height 12
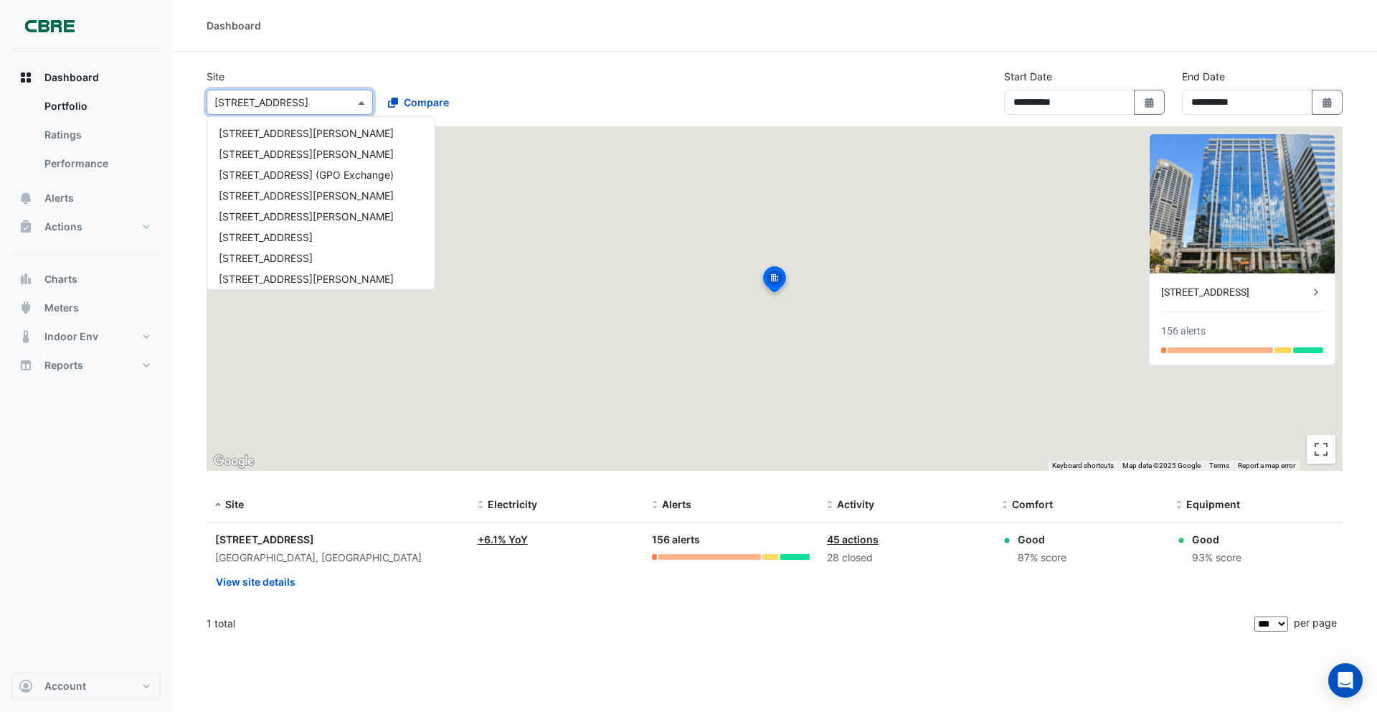
click at [275, 114] on div "Select a Site × 225 St Georges Terrace" at bounding box center [290, 102] width 166 height 25
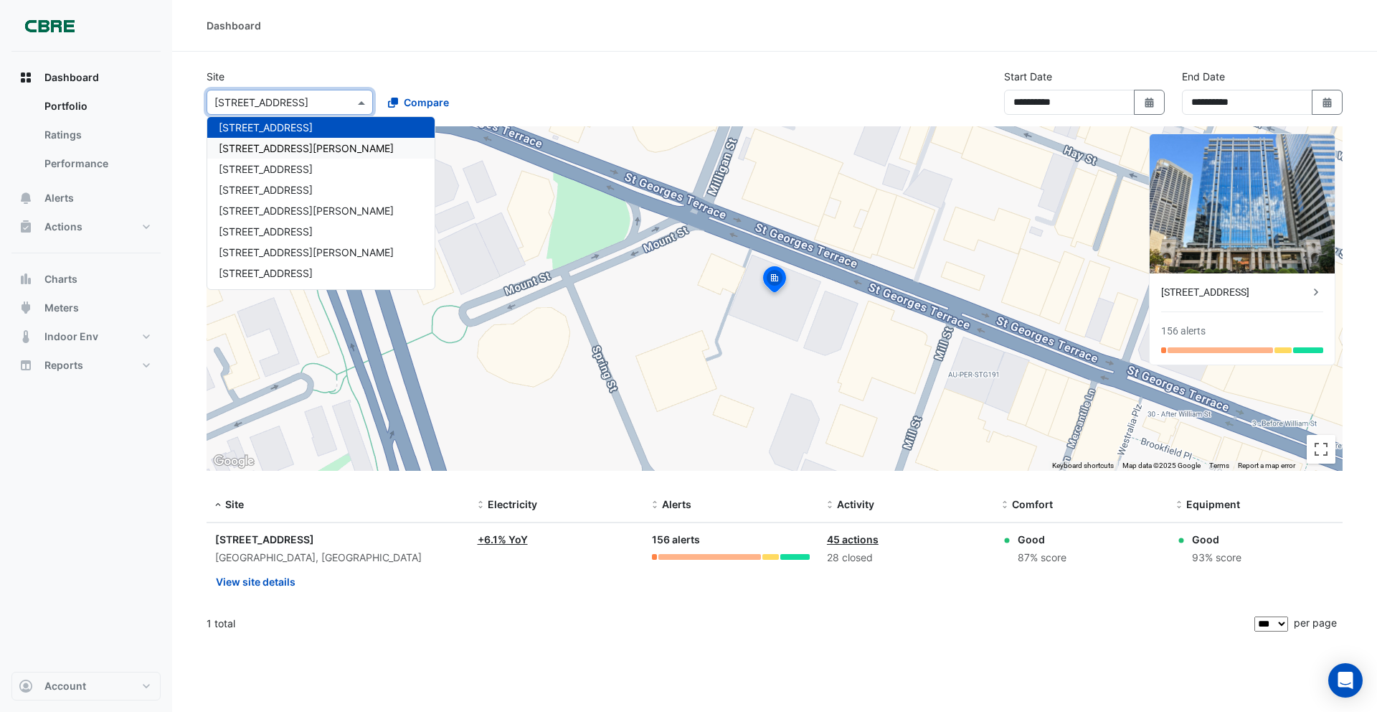
click at [297, 146] on div "231 Elizabeth St" at bounding box center [320, 148] width 227 height 21
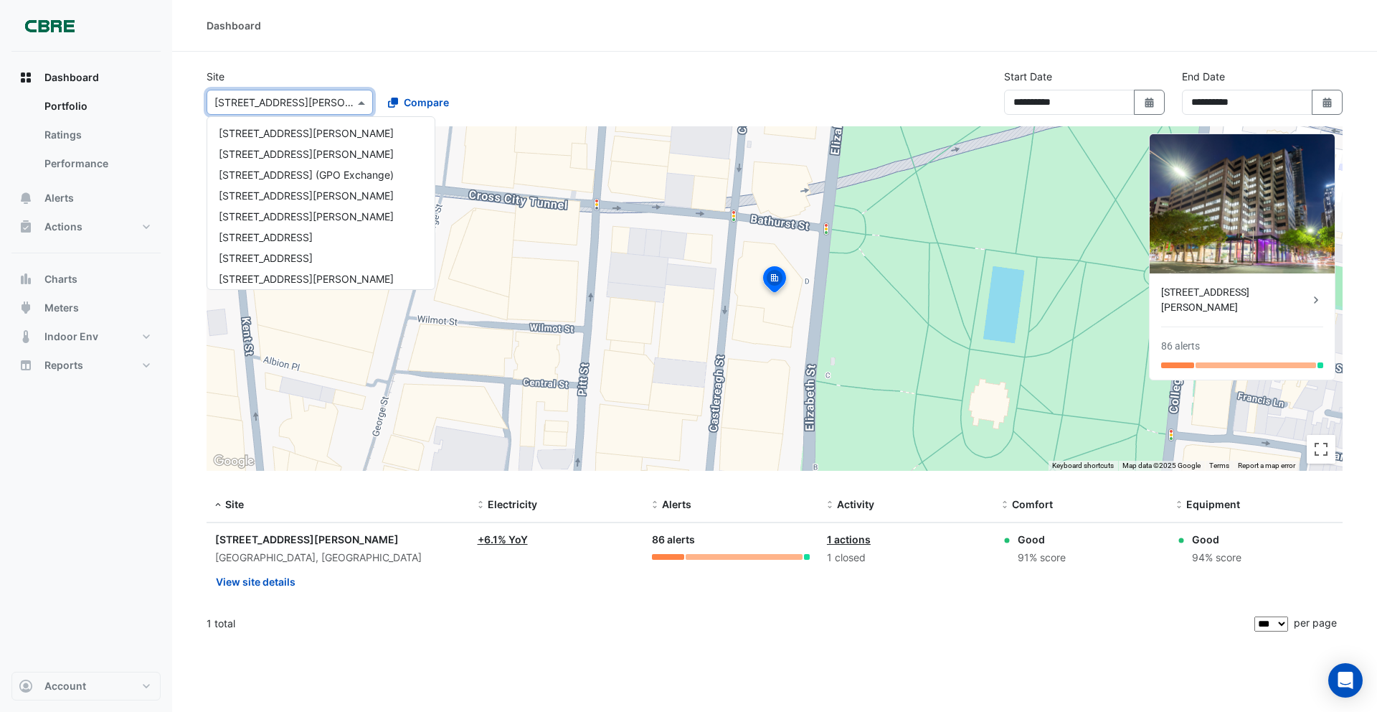
click at [288, 108] on input "text" at bounding box center [275, 102] width 122 height 15
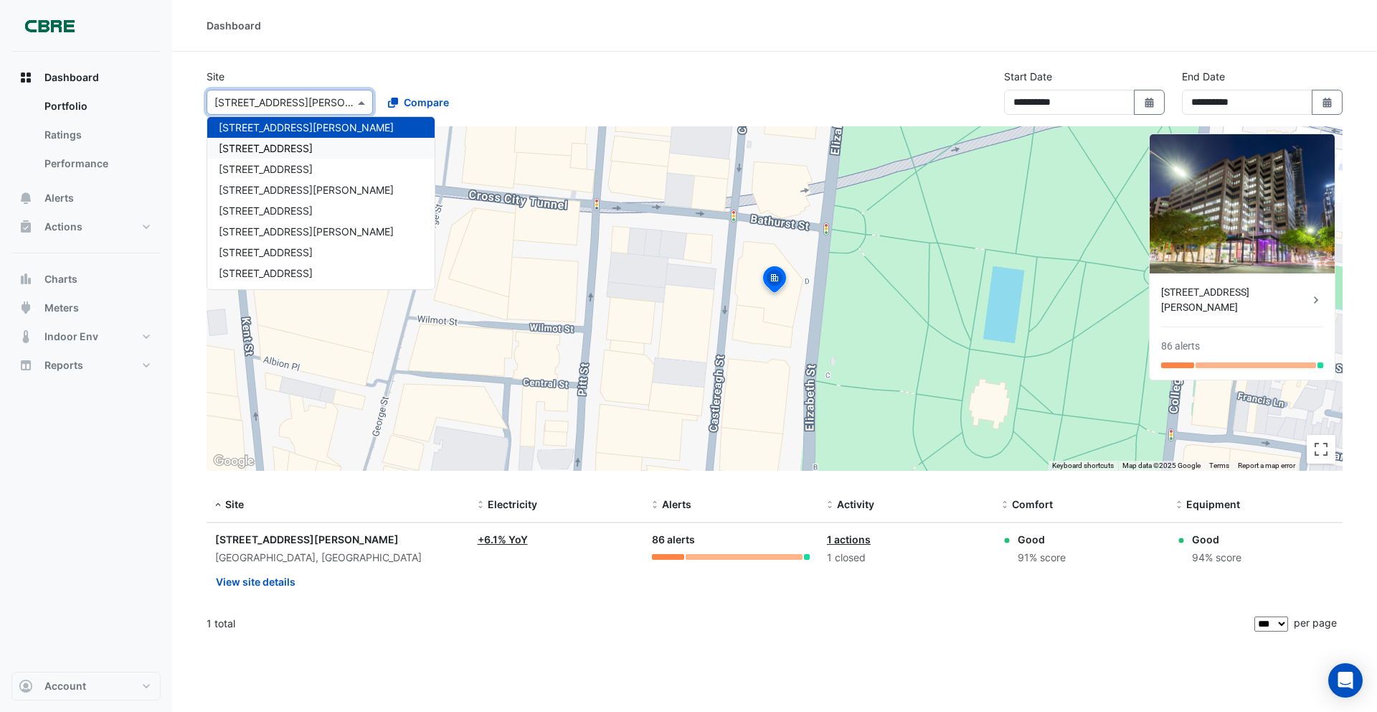
click at [291, 146] on span "241 Adelaide Street" at bounding box center [266, 148] width 94 height 12
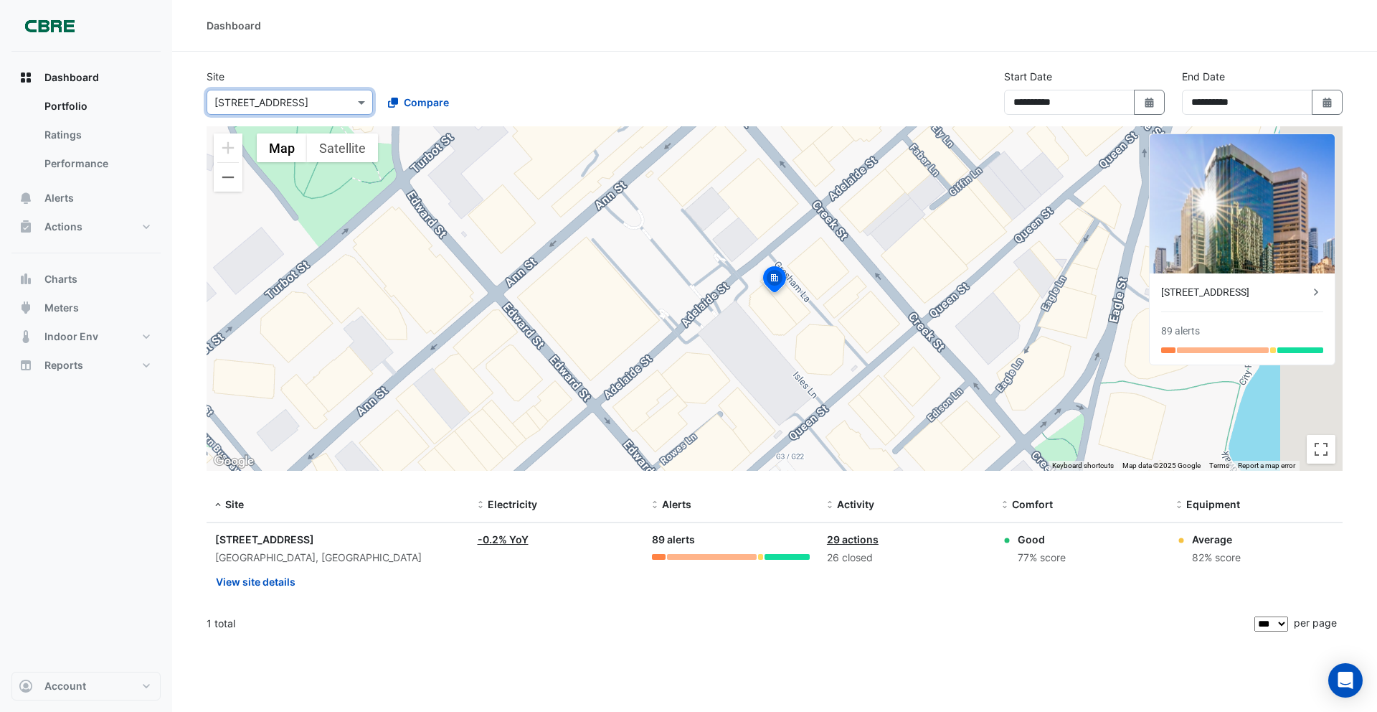
click at [287, 109] on div "× 241 Adelaide Street" at bounding box center [261, 102] width 94 height 15
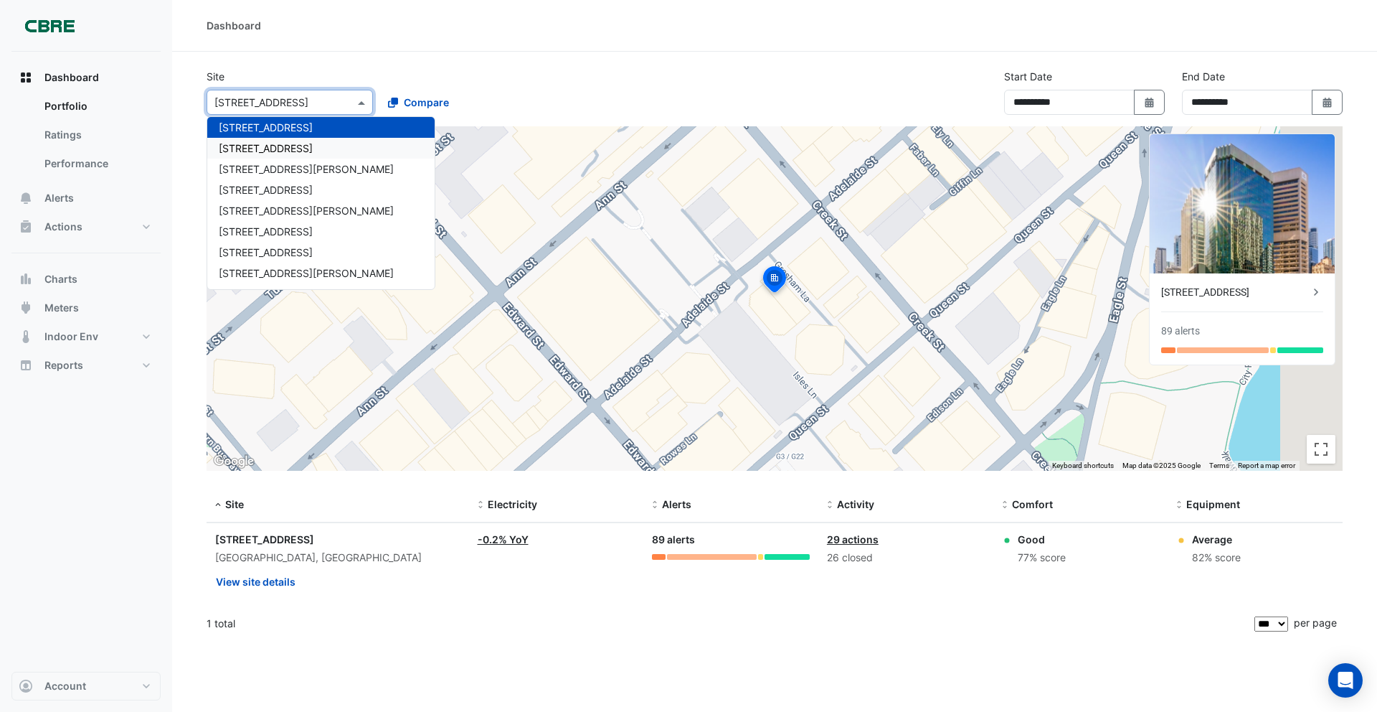
click at [285, 155] on div "[STREET_ADDRESS]" at bounding box center [320, 148] width 227 height 21
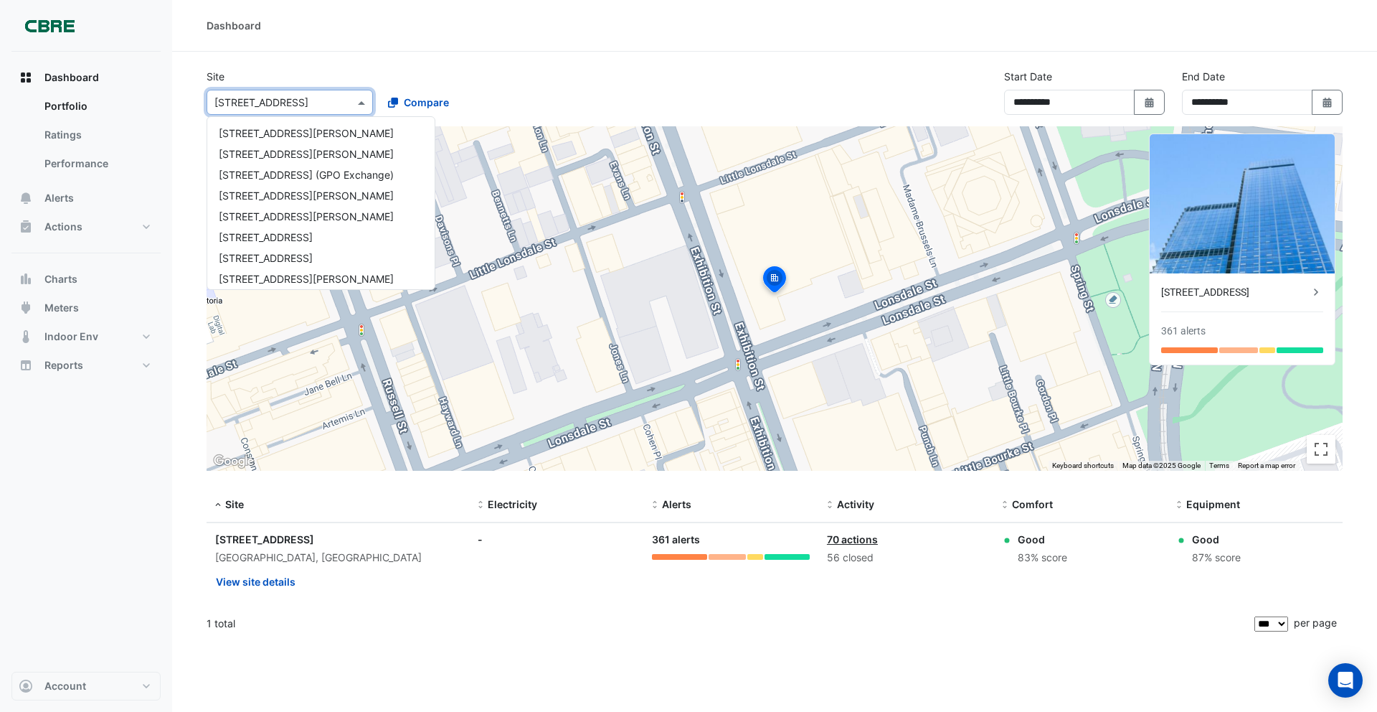
drag, startPoint x: 280, startPoint y: 109, endPoint x: 285, endPoint y: 124, distance: 15.9
click at [280, 110] on div "Select a Site × 242 Exhibition Street" at bounding box center [290, 102] width 166 height 25
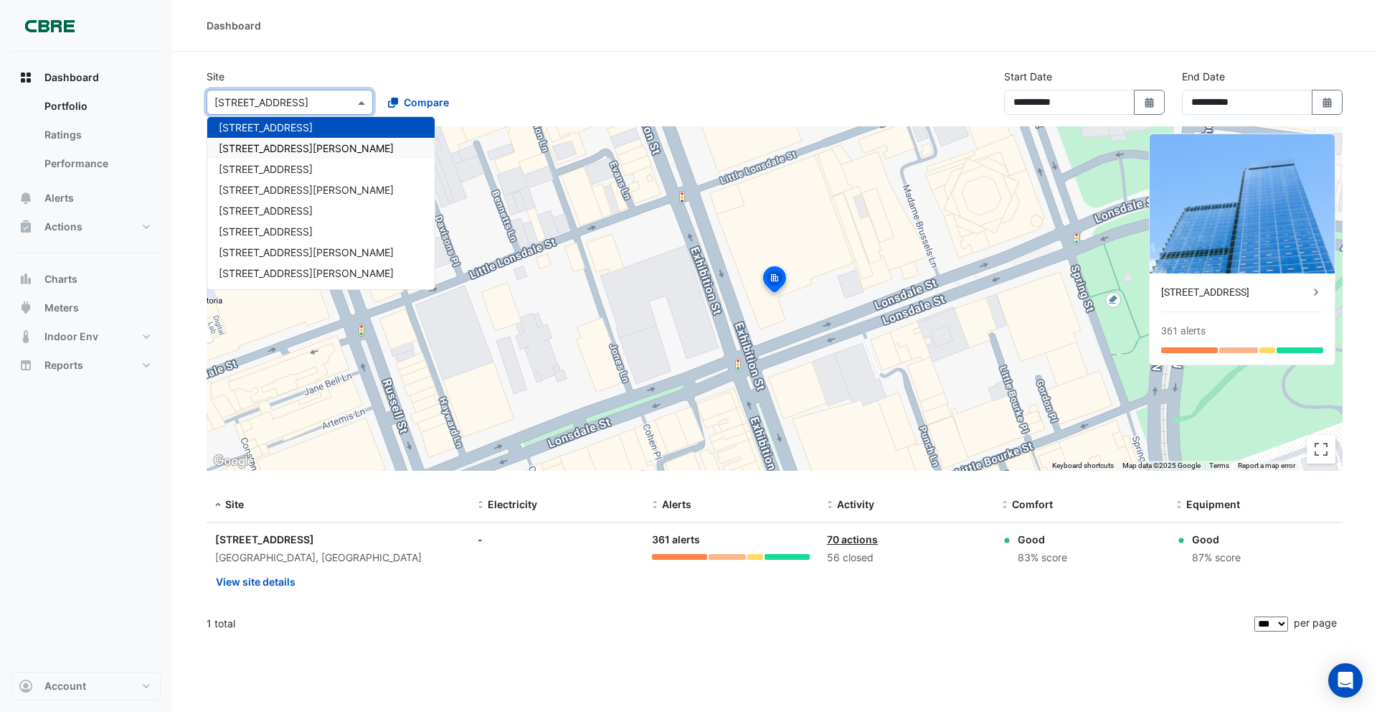
click at [289, 148] on span "25 Cowlishaw Street" at bounding box center [306, 148] width 175 height 12
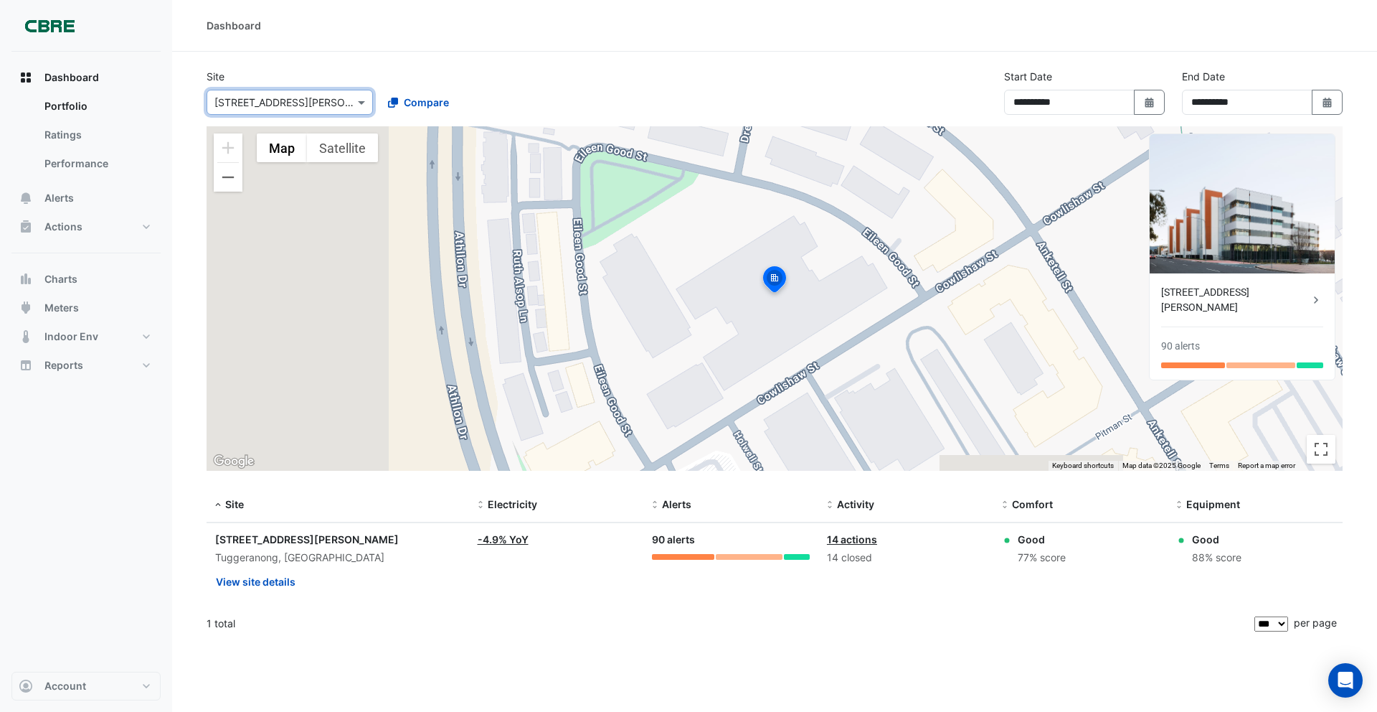
click at [282, 105] on input "text" at bounding box center [275, 102] width 122 height 15
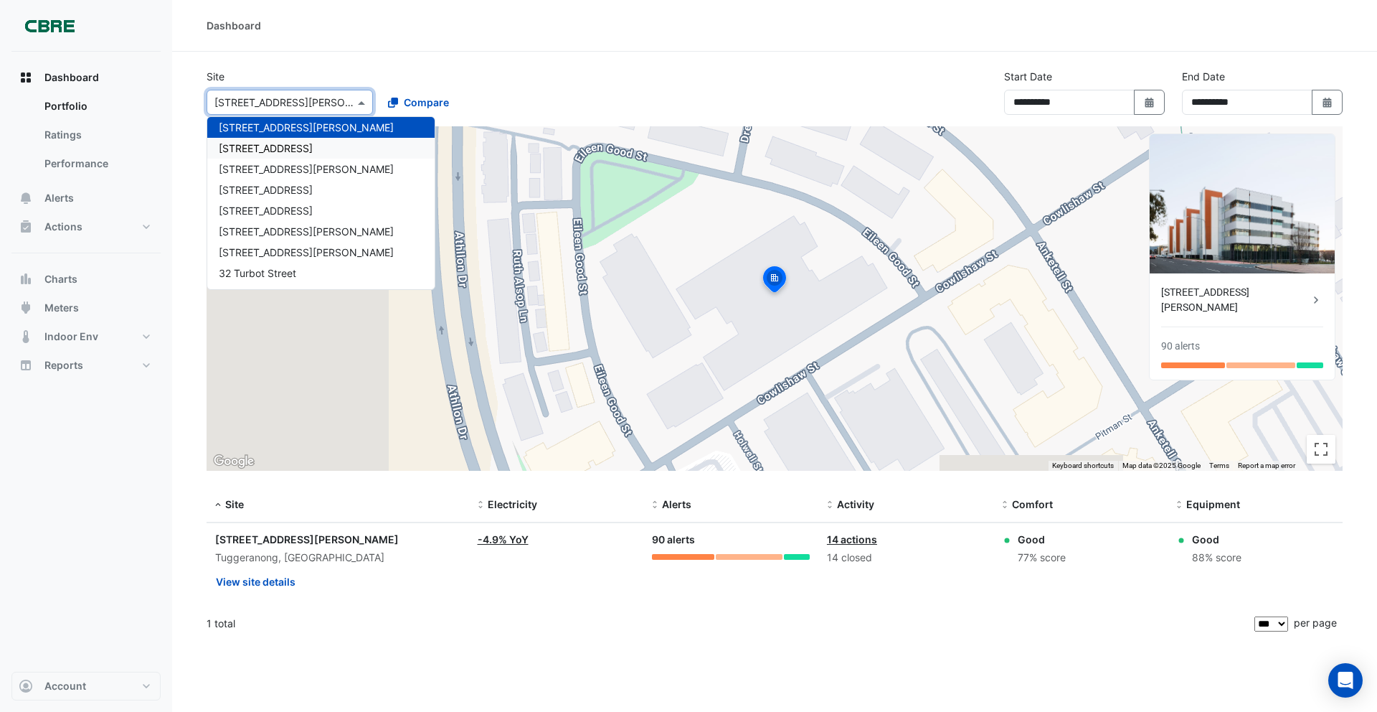
click at [301, 142] on div "266 King St" at bounding box center [320, 148] width 227 height 21
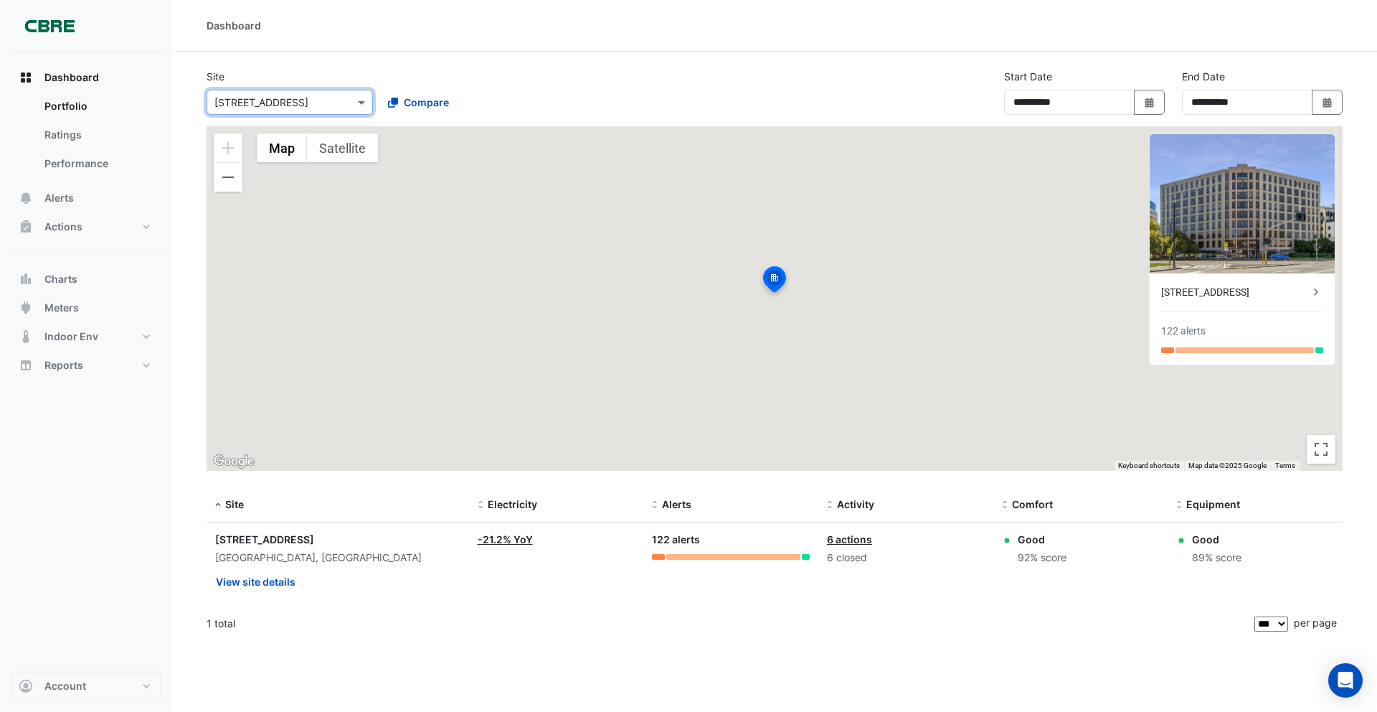
click at [288, 107] on input "text" at bounding box center [275, 102] width 122 height 15
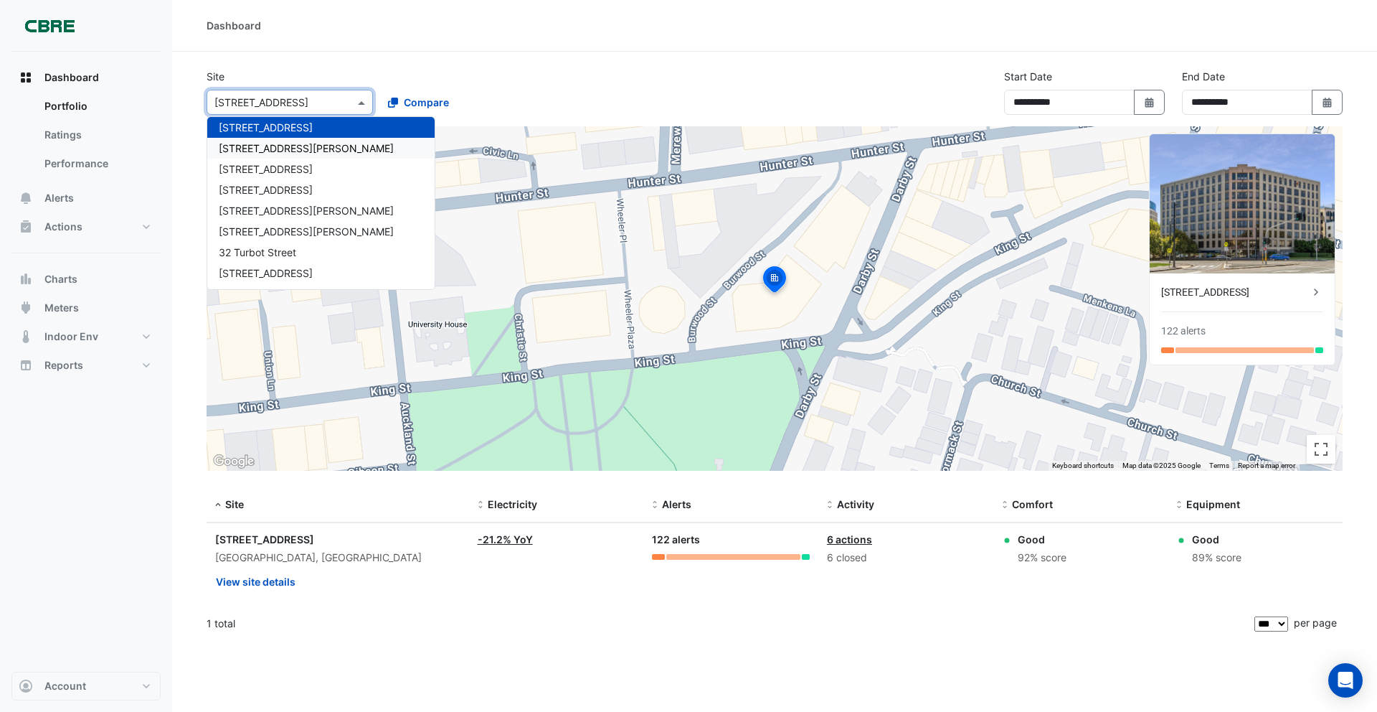
click at [297, 148] on span "275 George Street" at bounding box center [306, 148] width 175 height 12
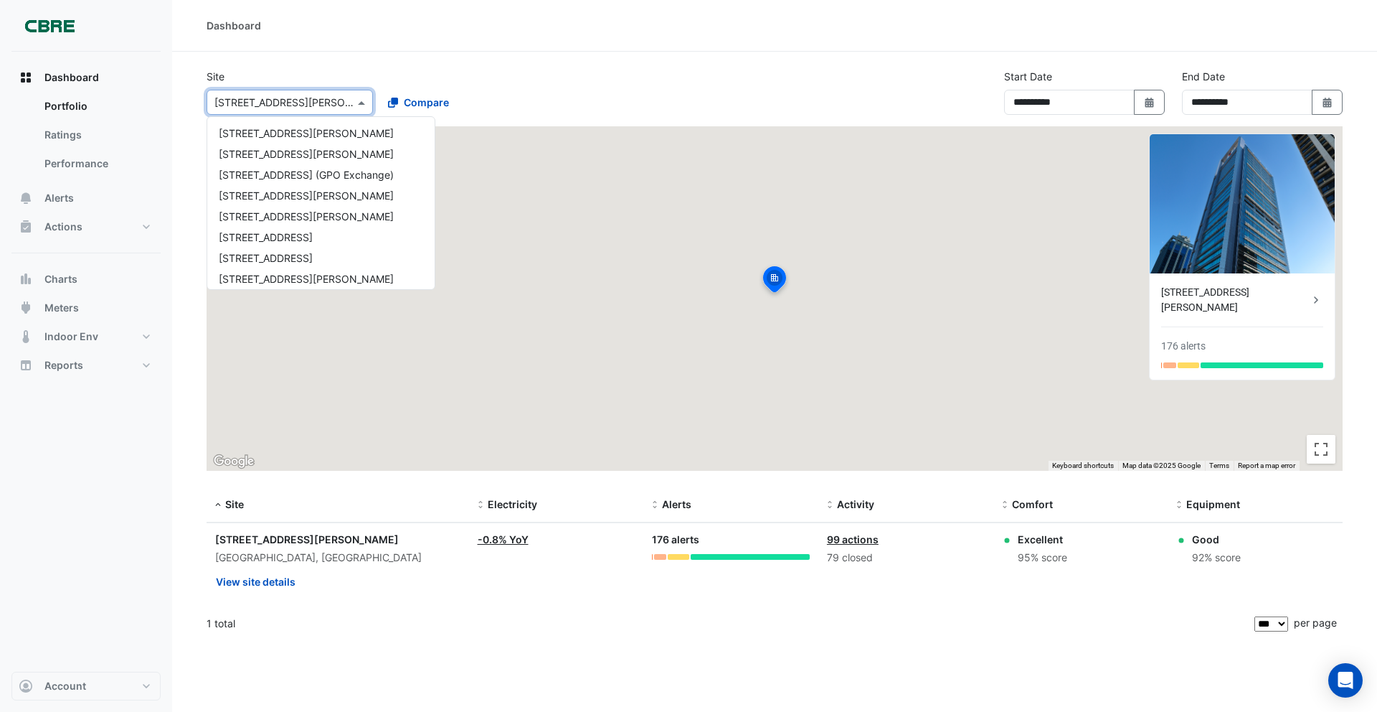
click at [285, 105] on input "text" at bounding box center [275, 102] width 122 height 15
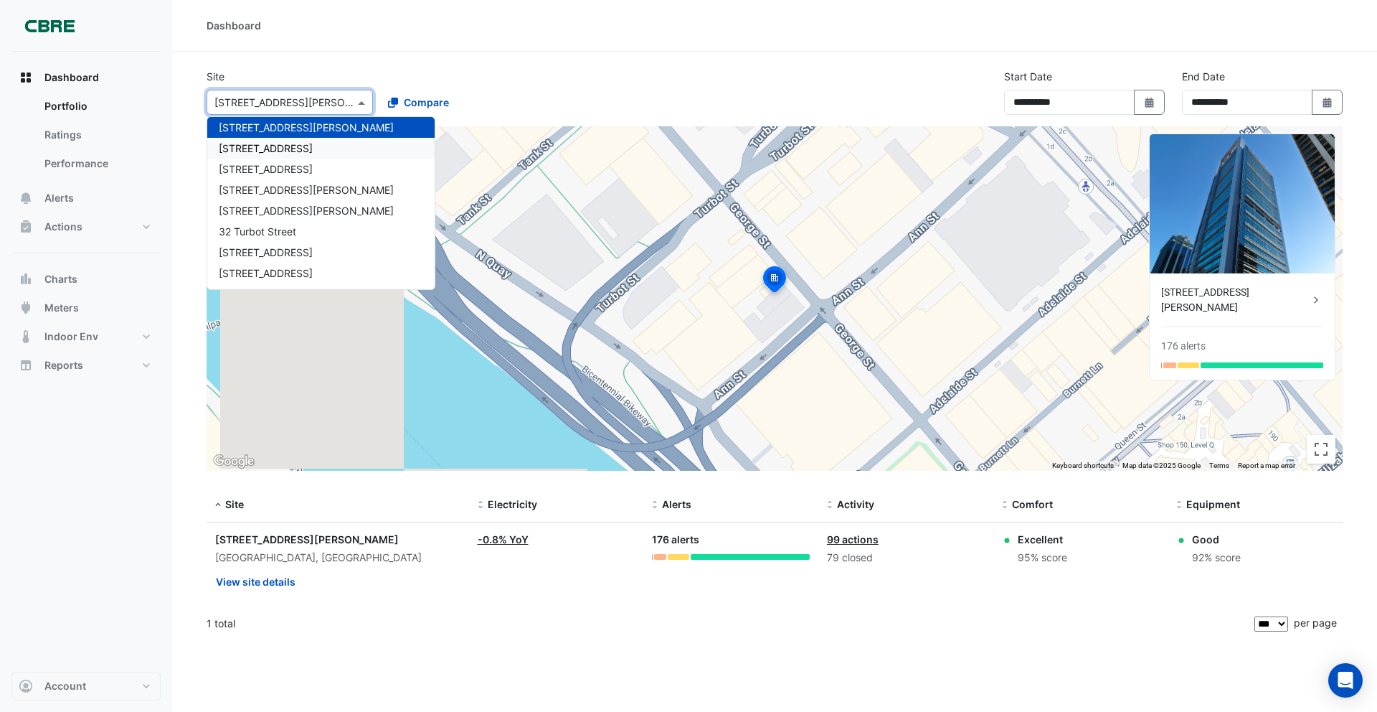
click at [294, 142] on span "300 La Trobe Street" at bounding box center [266, 148] width 94 height 12
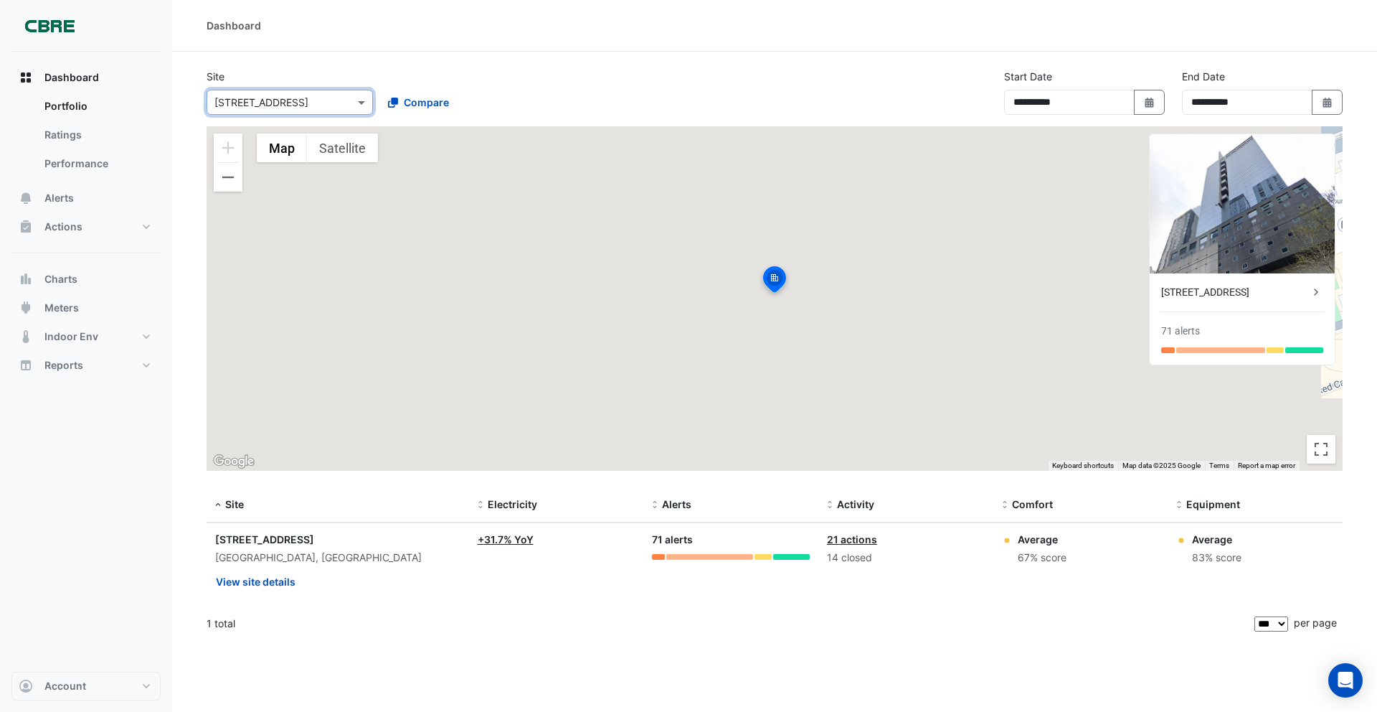
click at [282, 100] on input "text" at bounding box center [275, 102] width 122 height 15
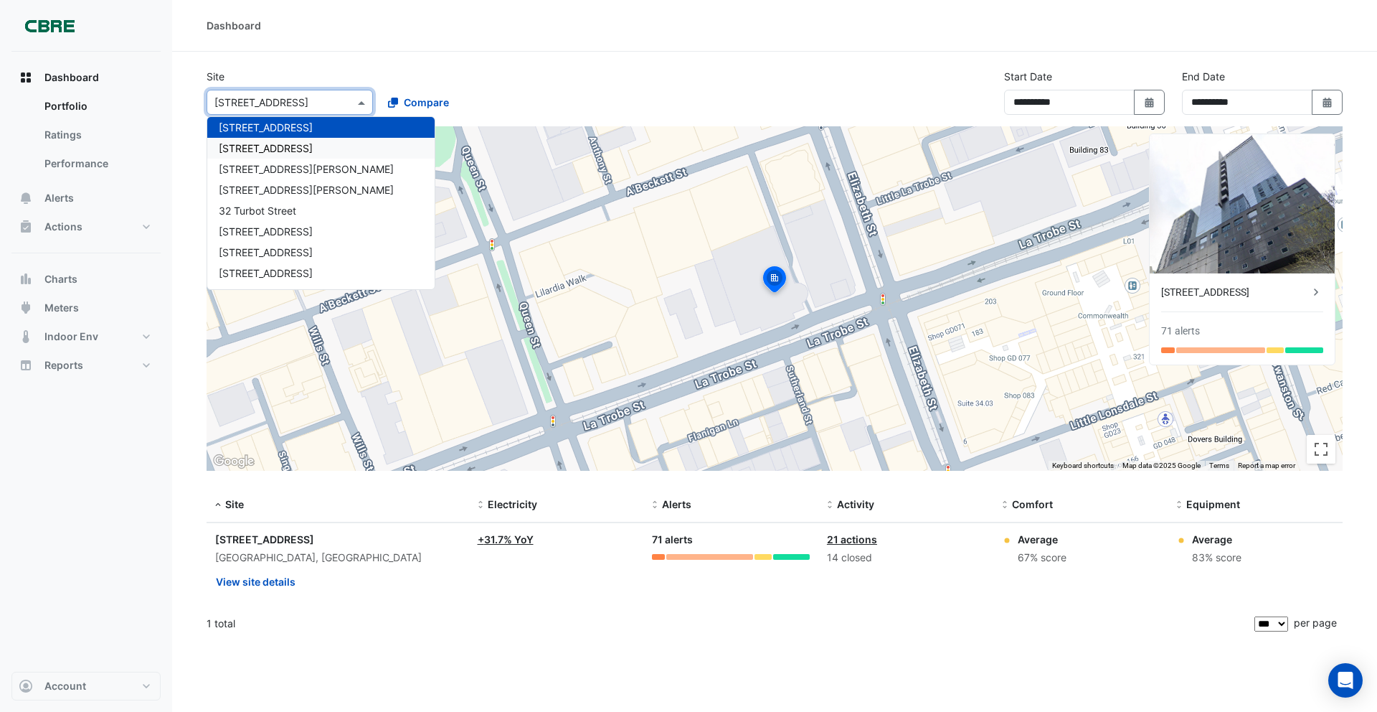
click at [291, 142] on span "303 Sevenoaks Street" at bounding box center [266, 148] width 94 height 12
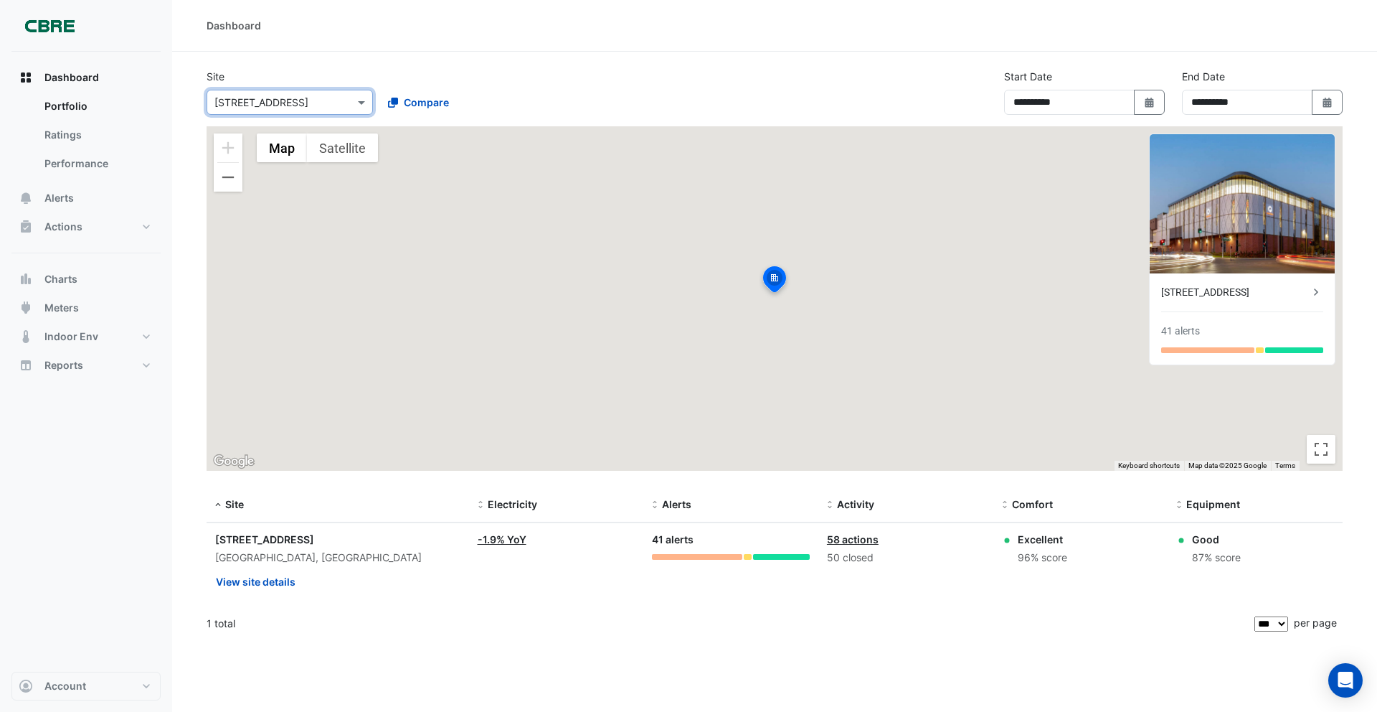
click at [278, 105] on input "text" at bounding box center [275, 102] width 122 height 15
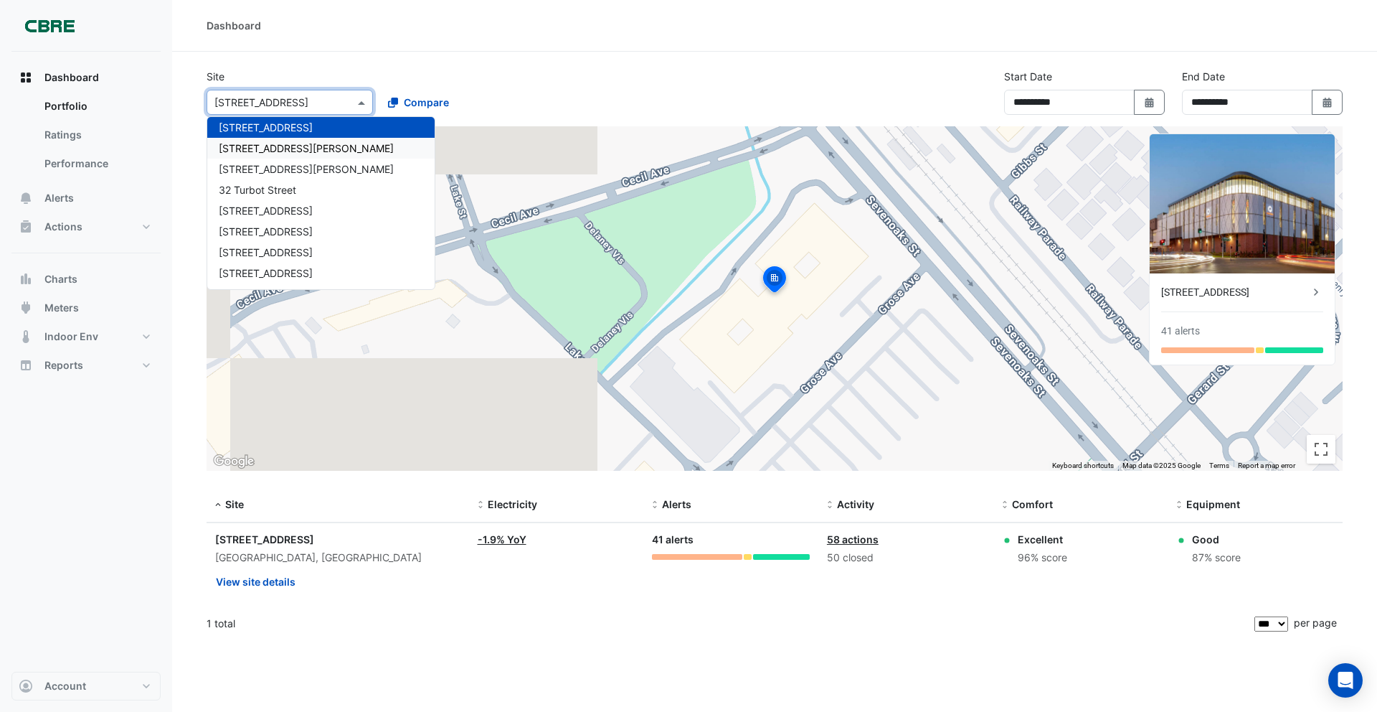
click at [287, 143] on div "31 Duncan St" at bounding box center [320, 148] width 227 height 21
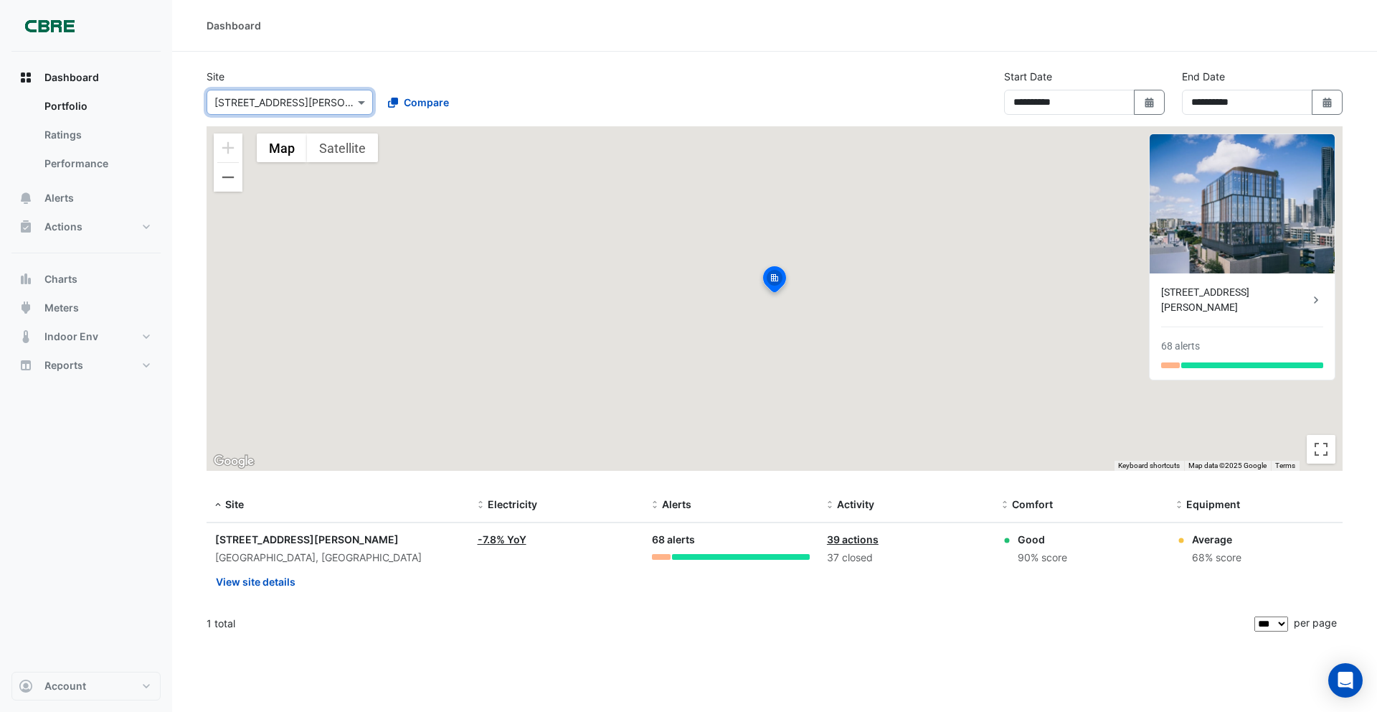
click at [284, 105] on input "text" at bounding box center [275, 102] width 122 height 15
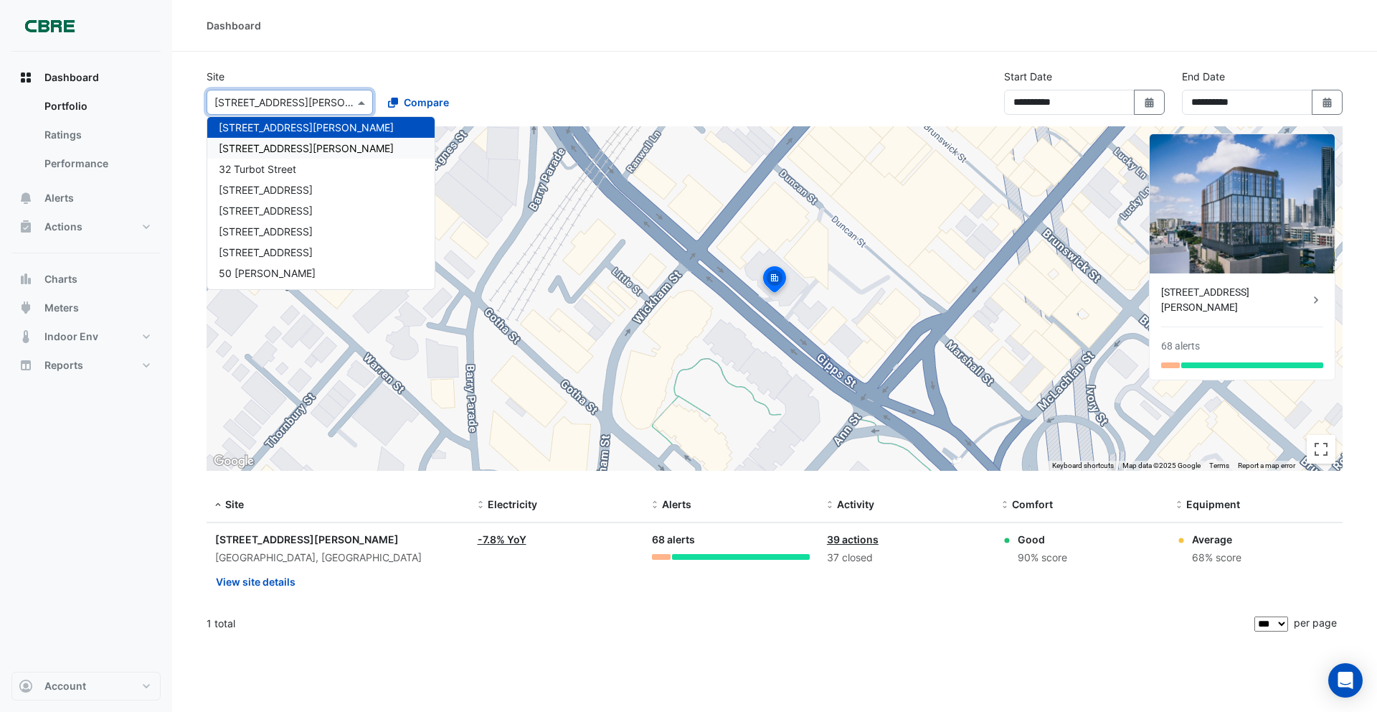
click at [291, 143] on span "32 Mann Street" at bounding box center [306, 148] width 175 height 12
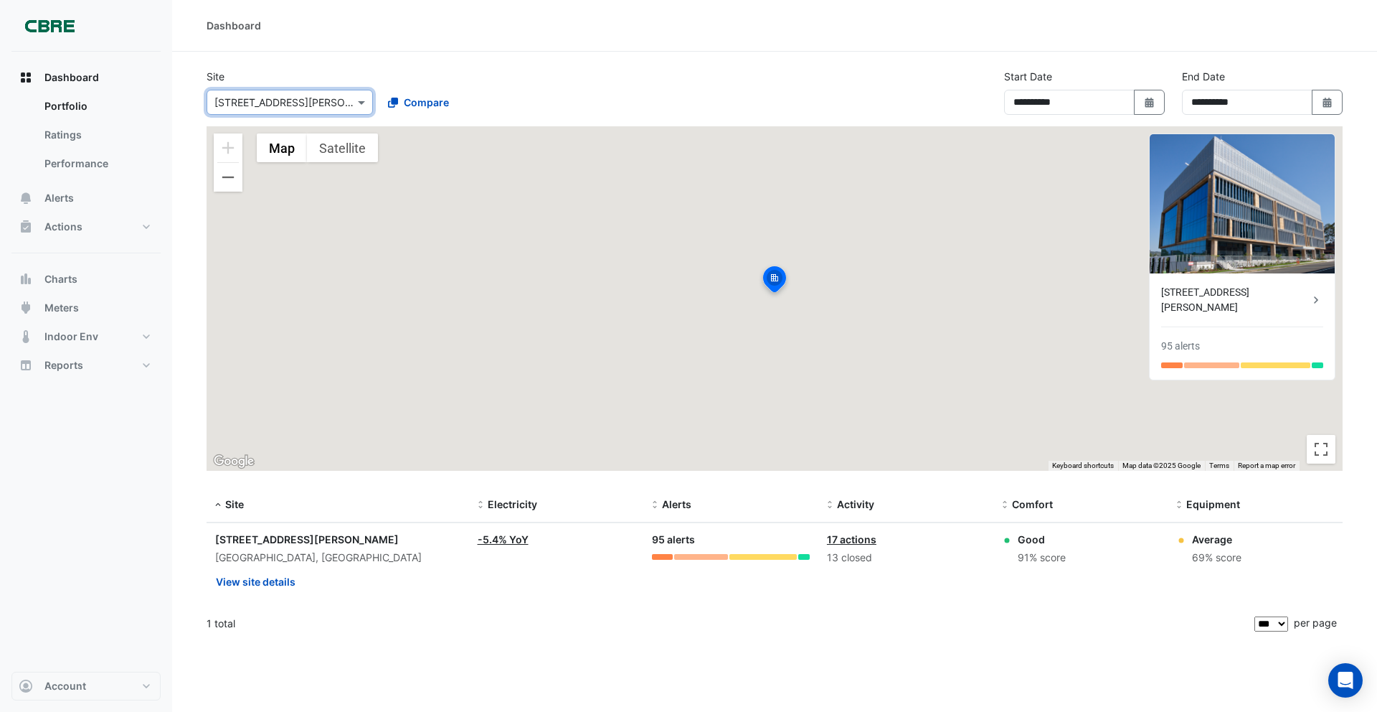
click at [288, 104] on input "text" at bounding box center [275, 102] width 122 height 15
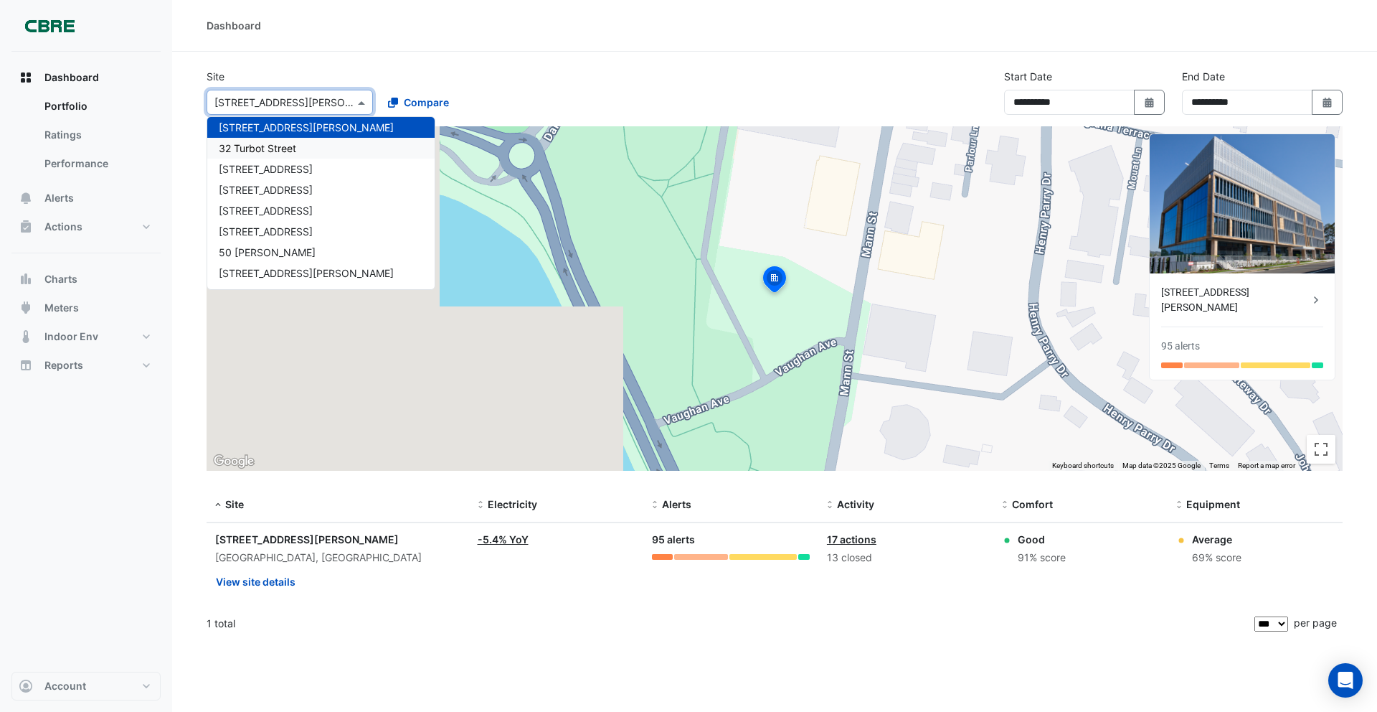
drag, startPoint x: 291, startPoint y: 142, endPoint x: 285, endPoint y: 110, distance: 32.0
click at [291, 142] on span "32 Turbot Street" at bounding box center [257, 148] width 77 height 12
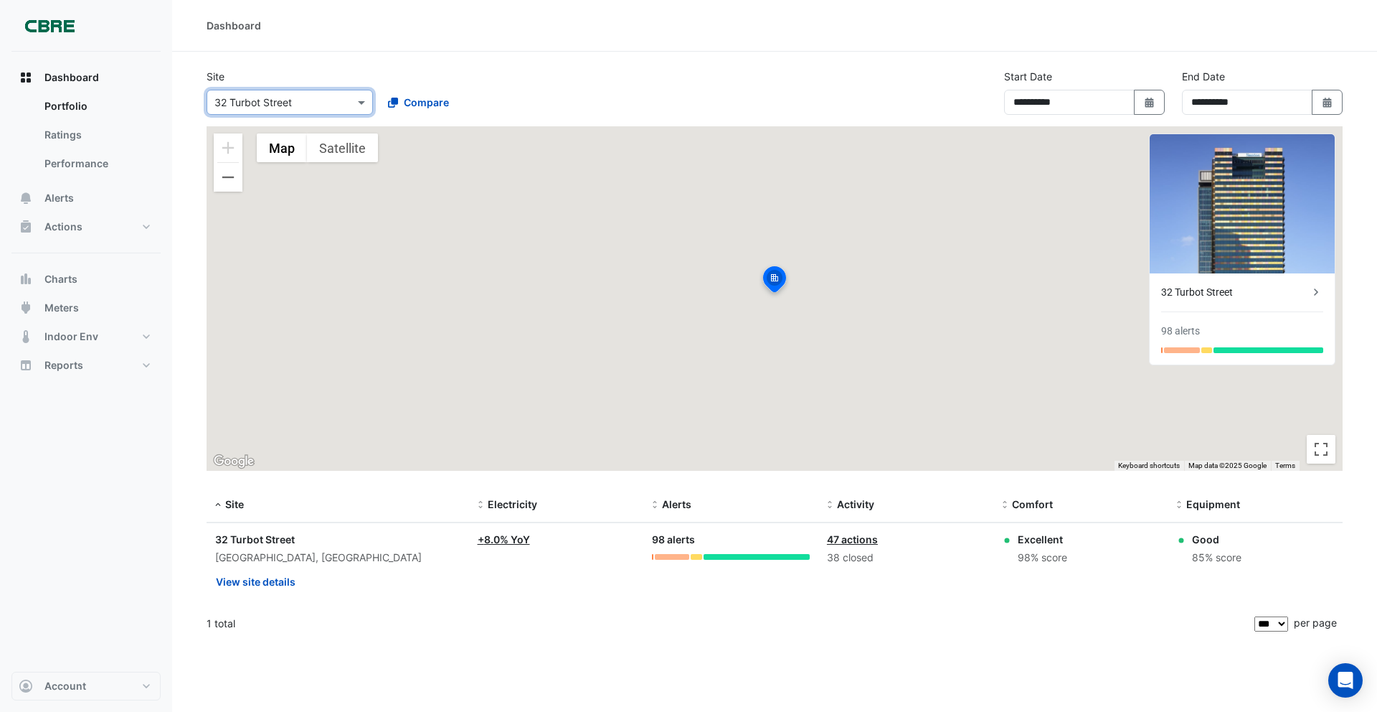
click at [285, 103] on input "text" at bounding box center [275, 102] width 122 height 15
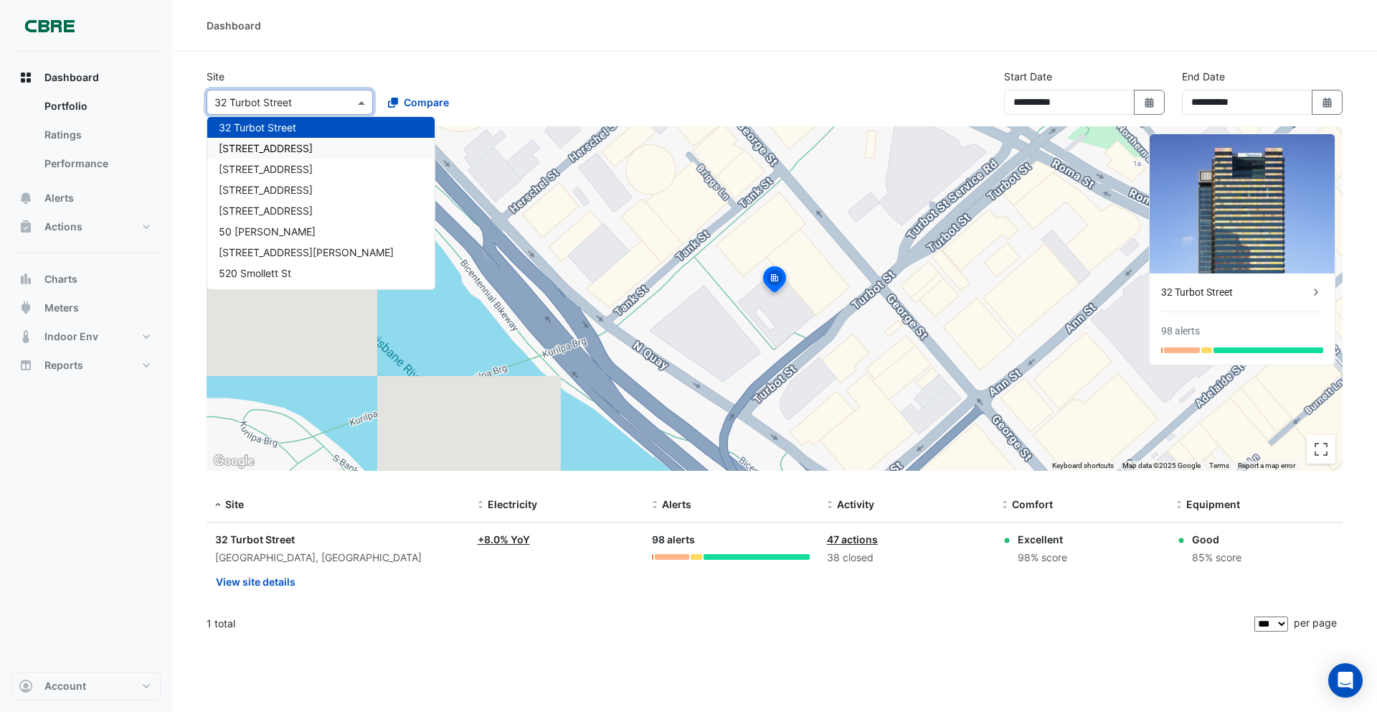
click at [289, 146] on span "40 Bunda Street" at bounding box center [266, 148] width 94 height 12
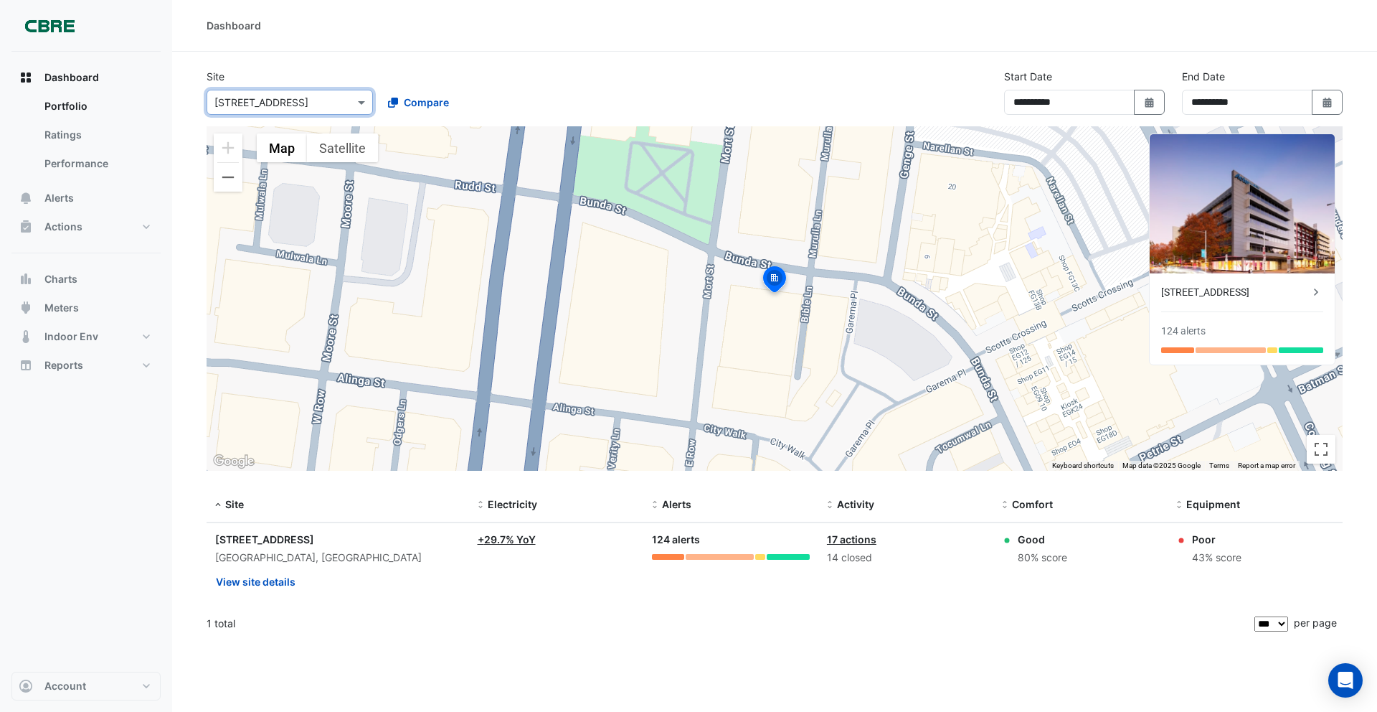
click at [295, 108] on input "text" at bounding box center [275, 102] width 122 height 15
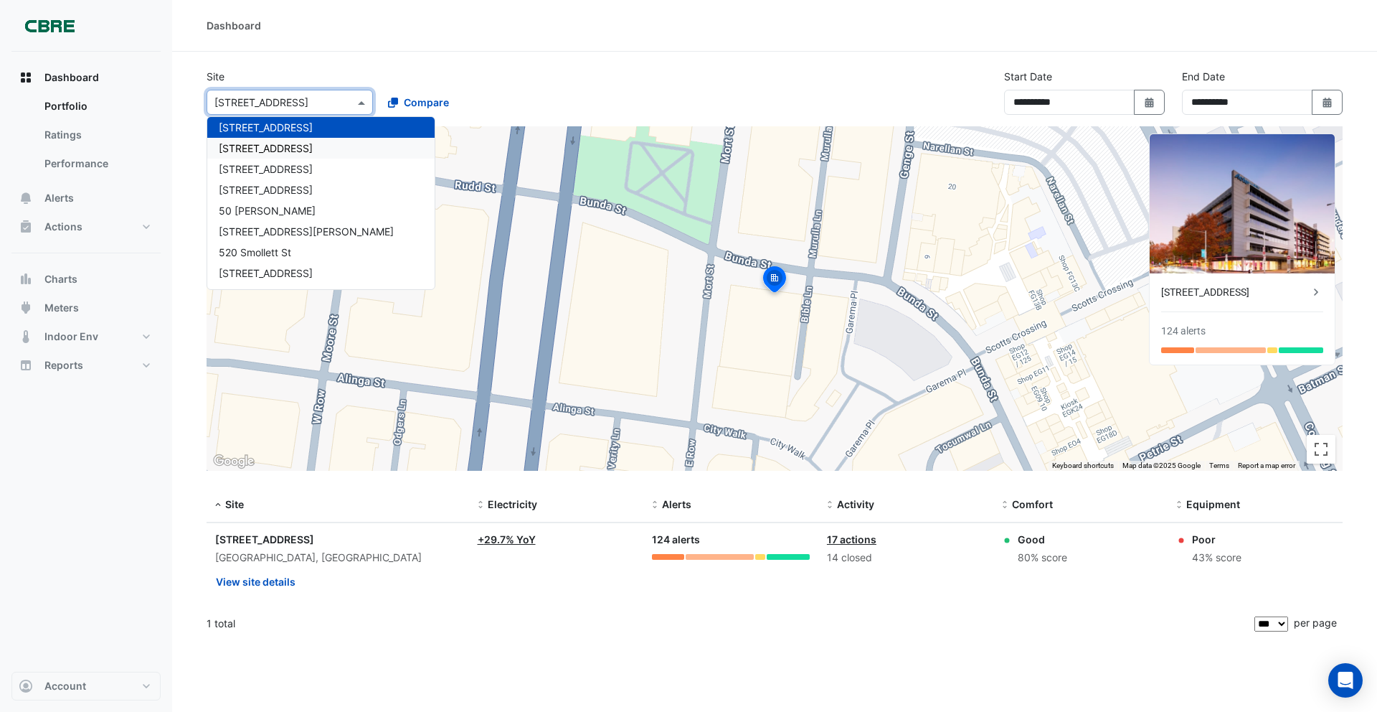
click at [298, 143] on span "44 Sydney Avenue" at bounding box center [266, 148] width 94 height 12
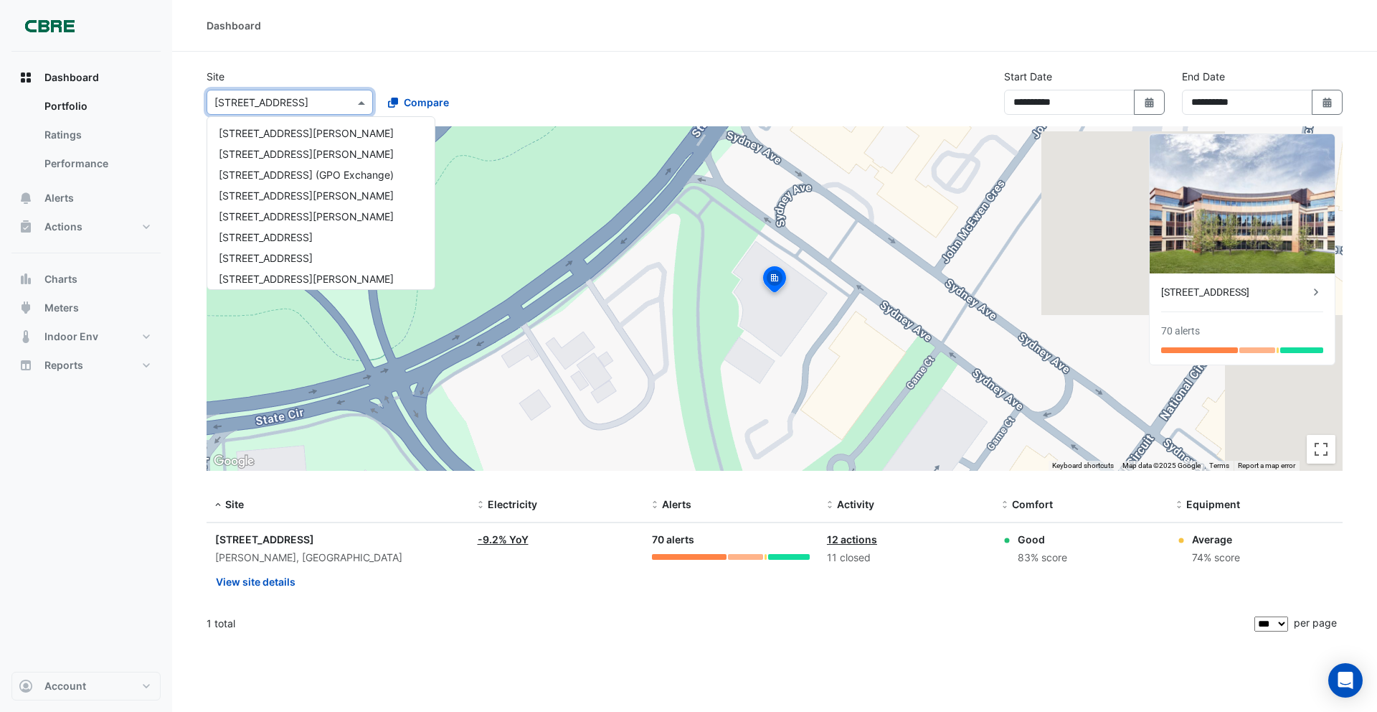
click at [299, 102] on input "text" at bounding box center [275, 102] width 122 height 15
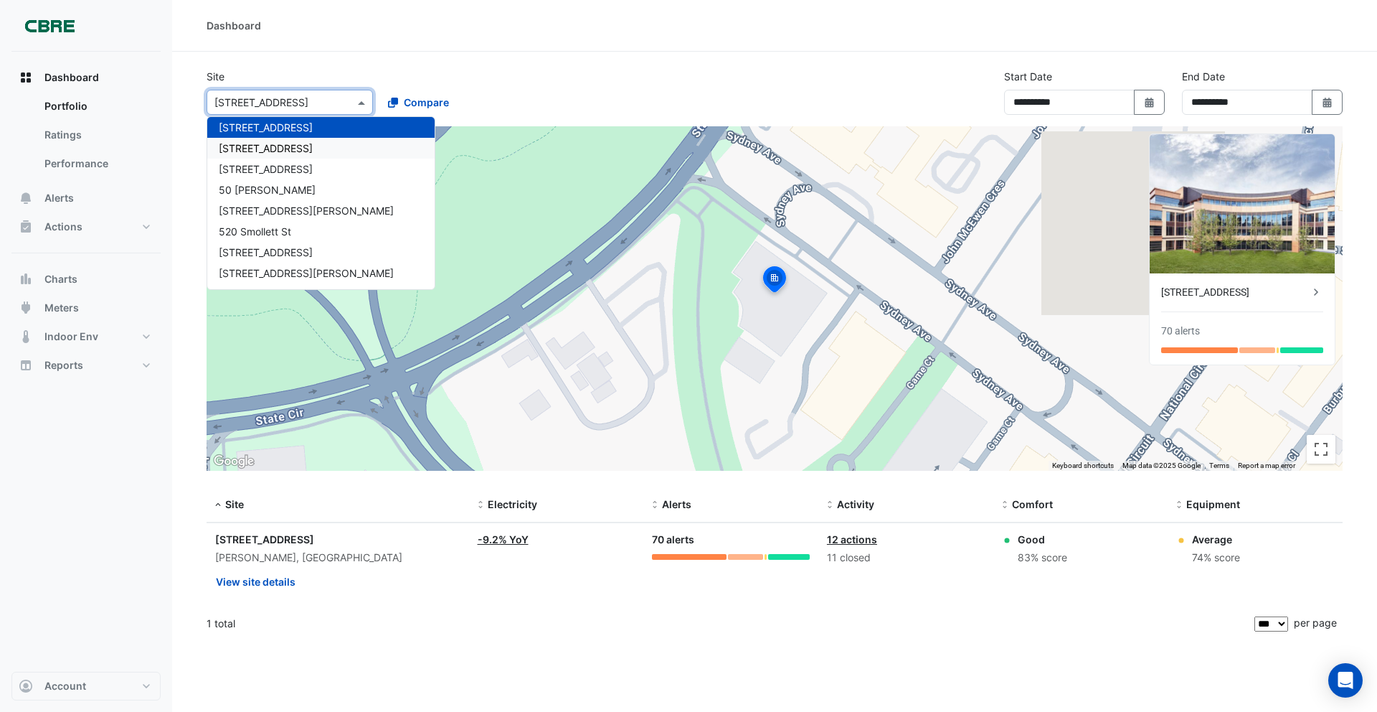
click at [295, 141] on div "45-61 Waterloo Rd" at bounding box center [320, 148] width 227 height 21
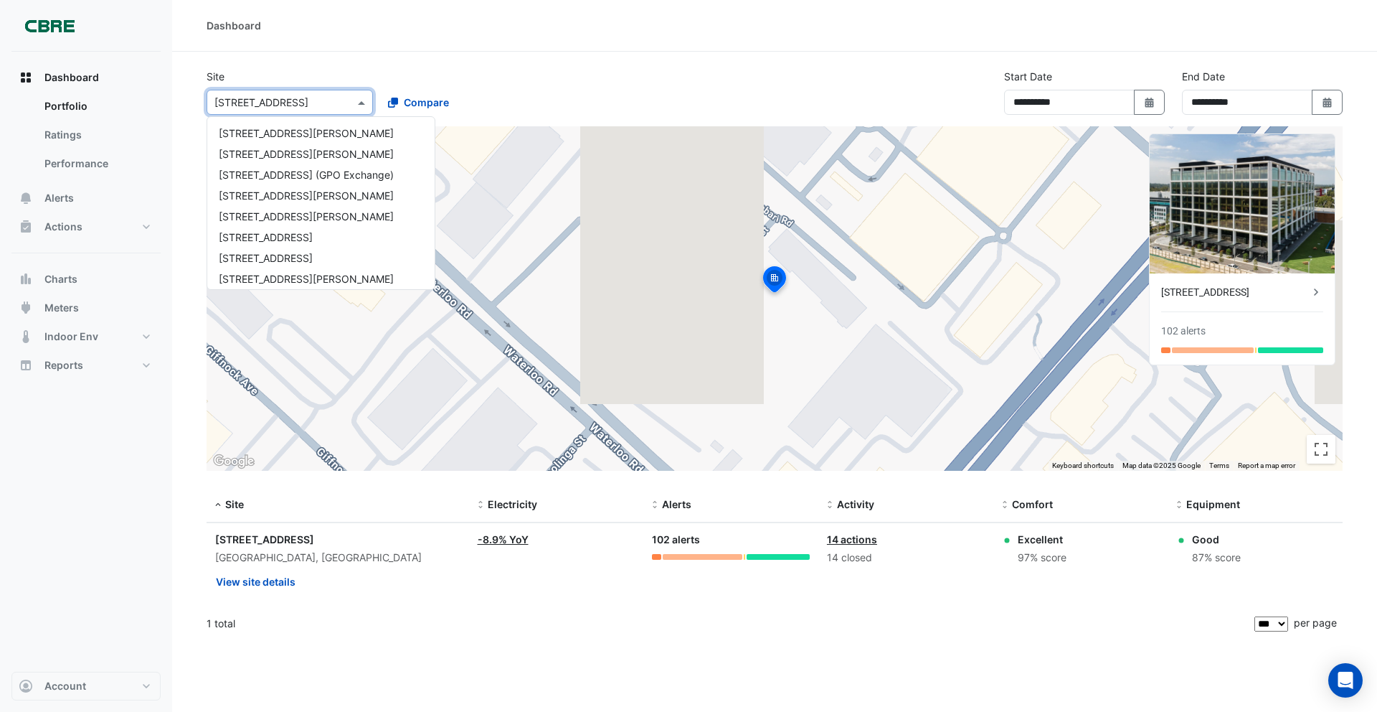
click at [288, 107] on input "text" at bounding box center [275, 102] width 122 height 15
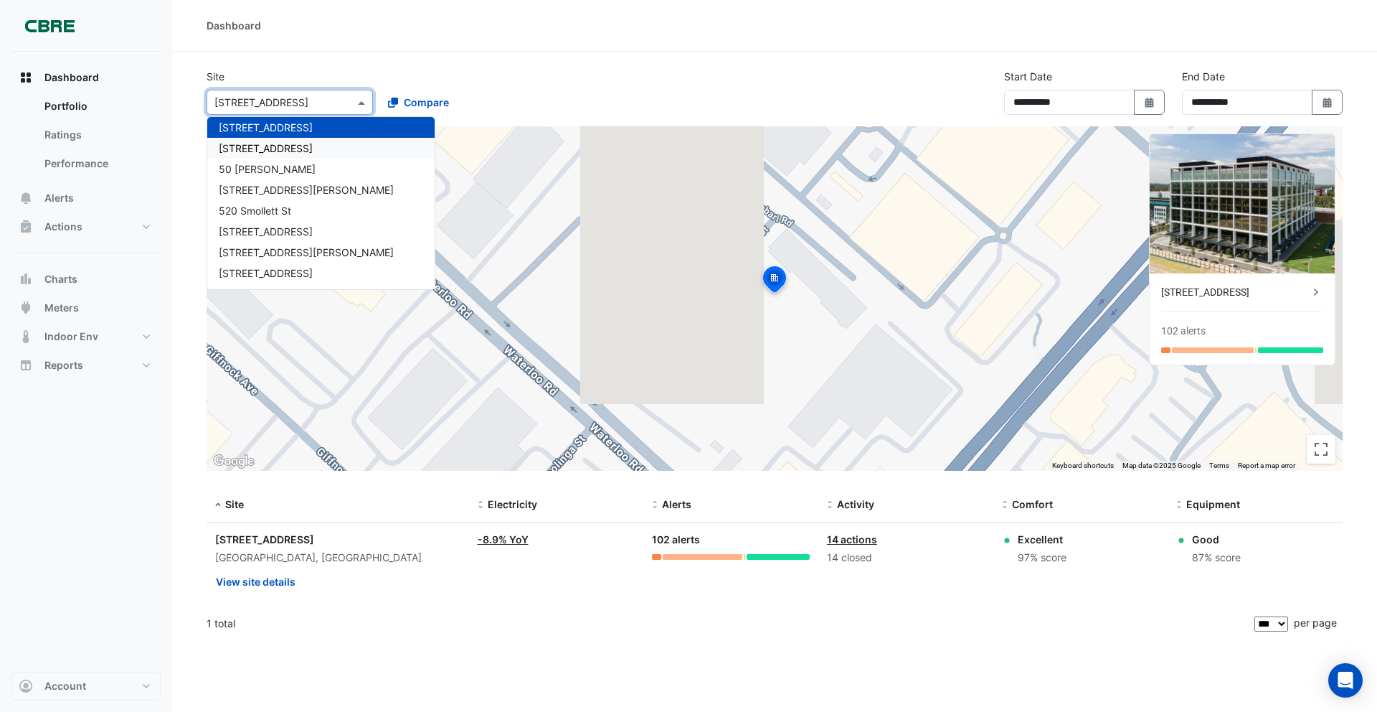
click at [290, 147] on div "480 Swan St" at bounding box center [320, 148] width 227 height 21
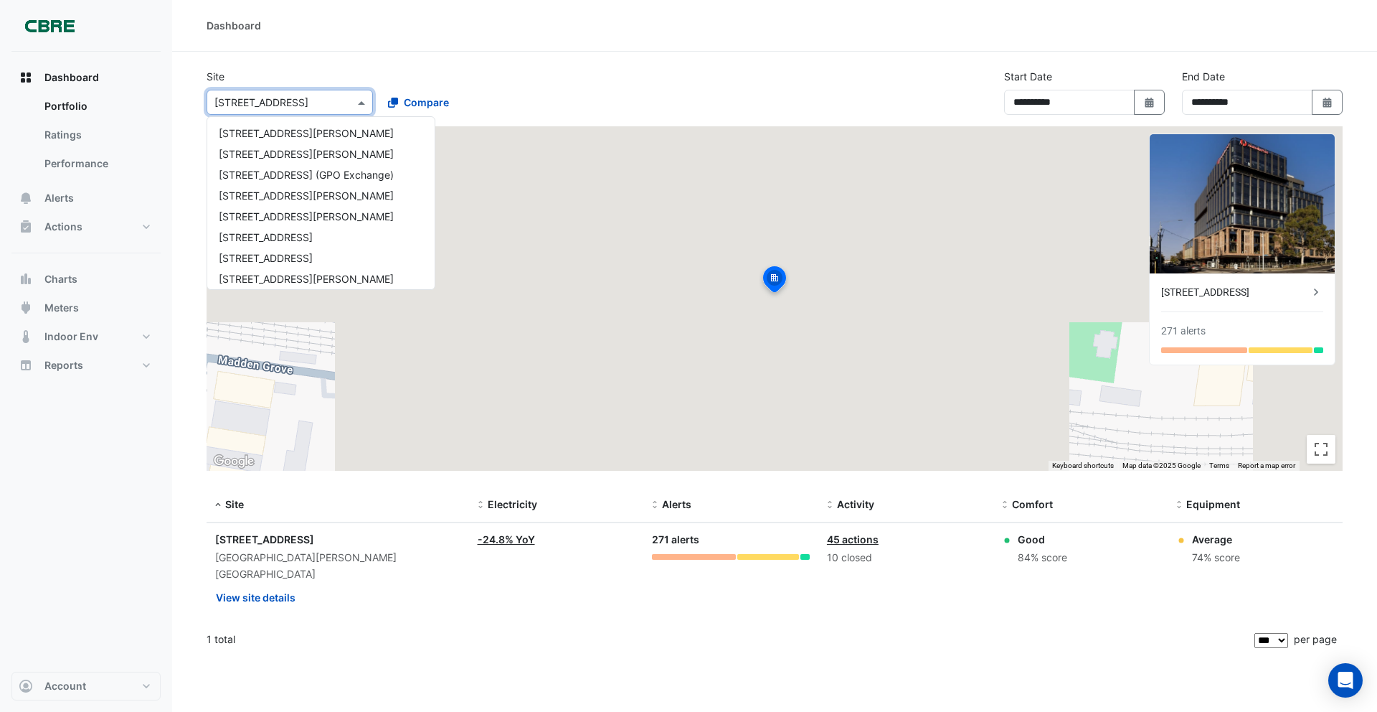
click at [286, 107] on input "text" at bounding box center [275, 102] width 122 height 15
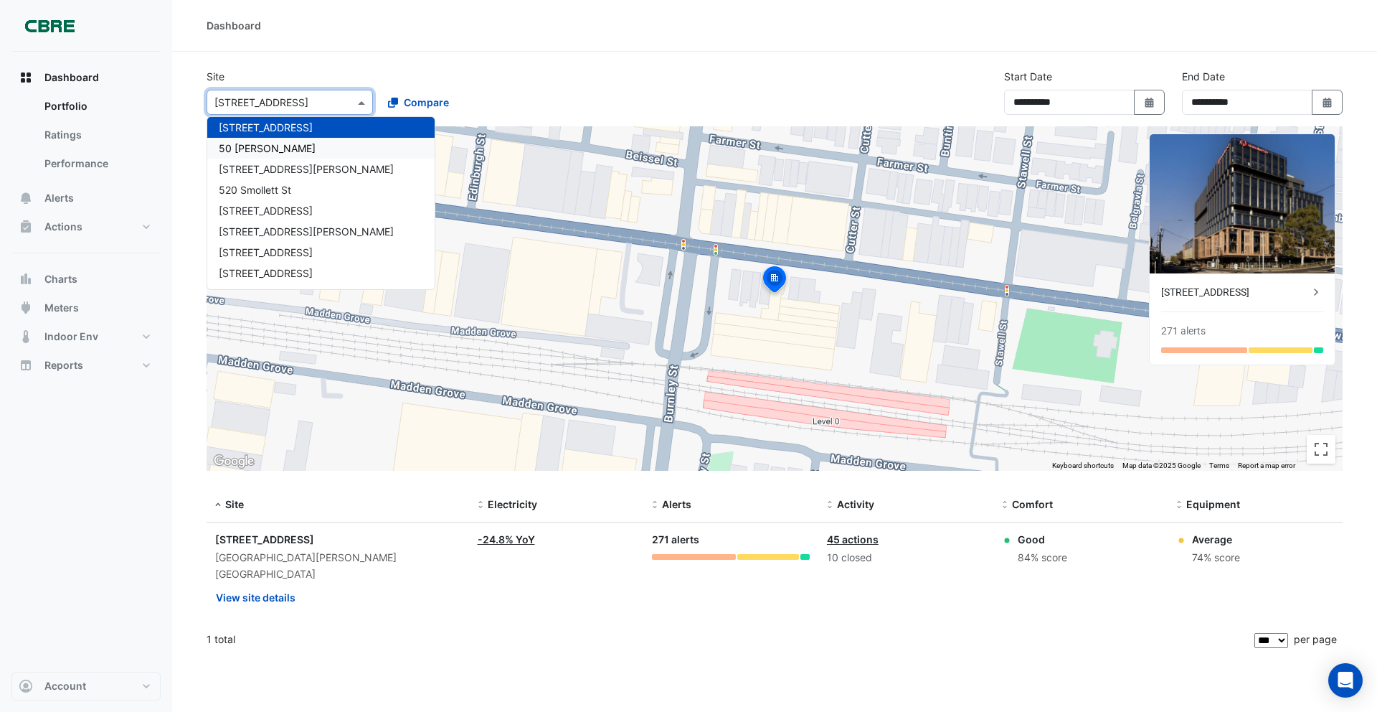
click at [291, 150] on span "50 Marcus Clarke" at bounding box center [267, 148] width 97 height 12
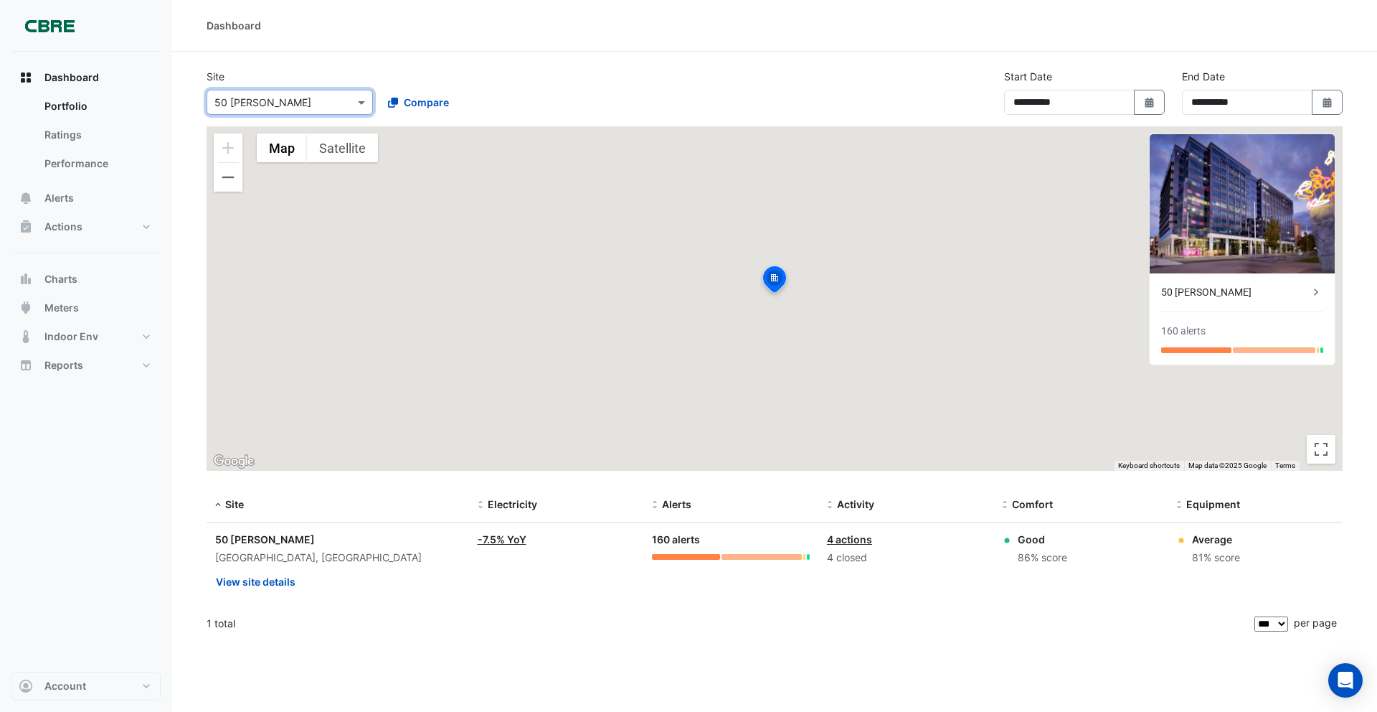
click at [275, 109] on div "× 50 Marcus Clarke" at bounding box center [262, 102] width 97 height 15
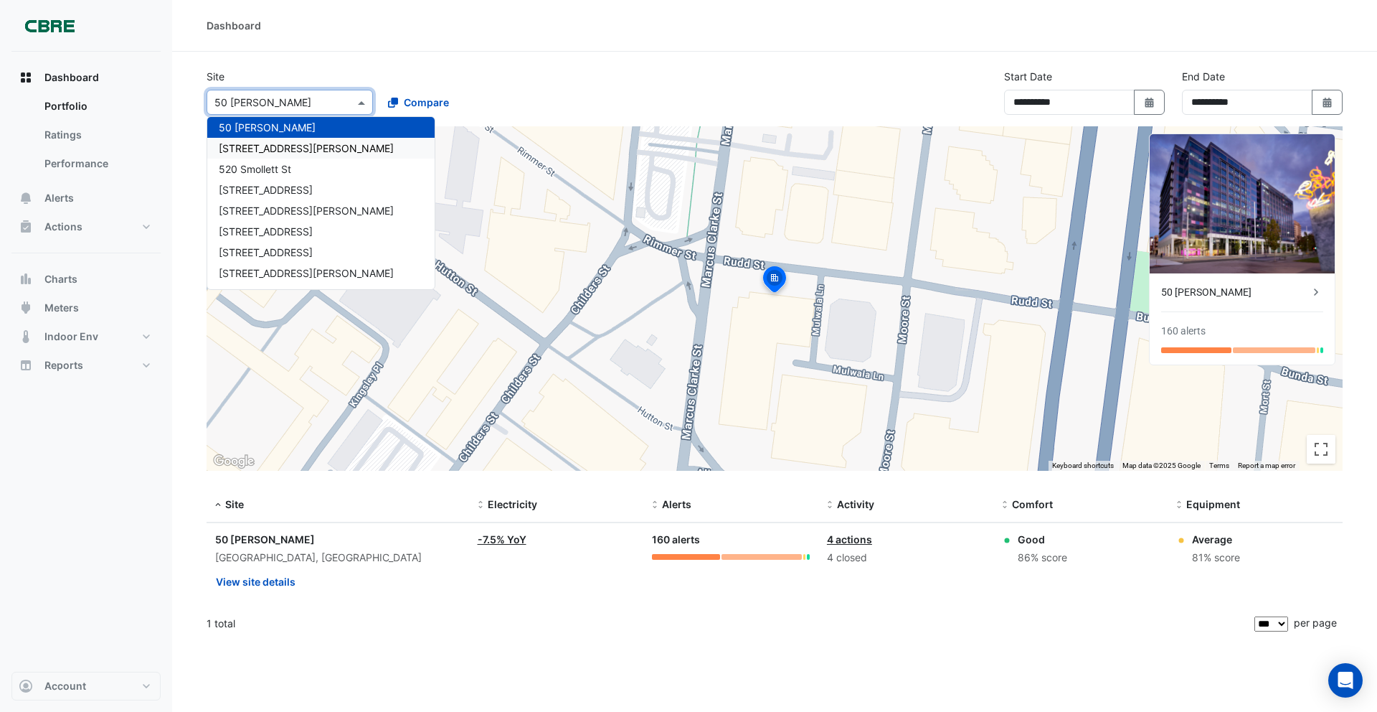
click at [283, 143] on span "52 Martin Place" at bounding box center [306, 148] width 175 height 12
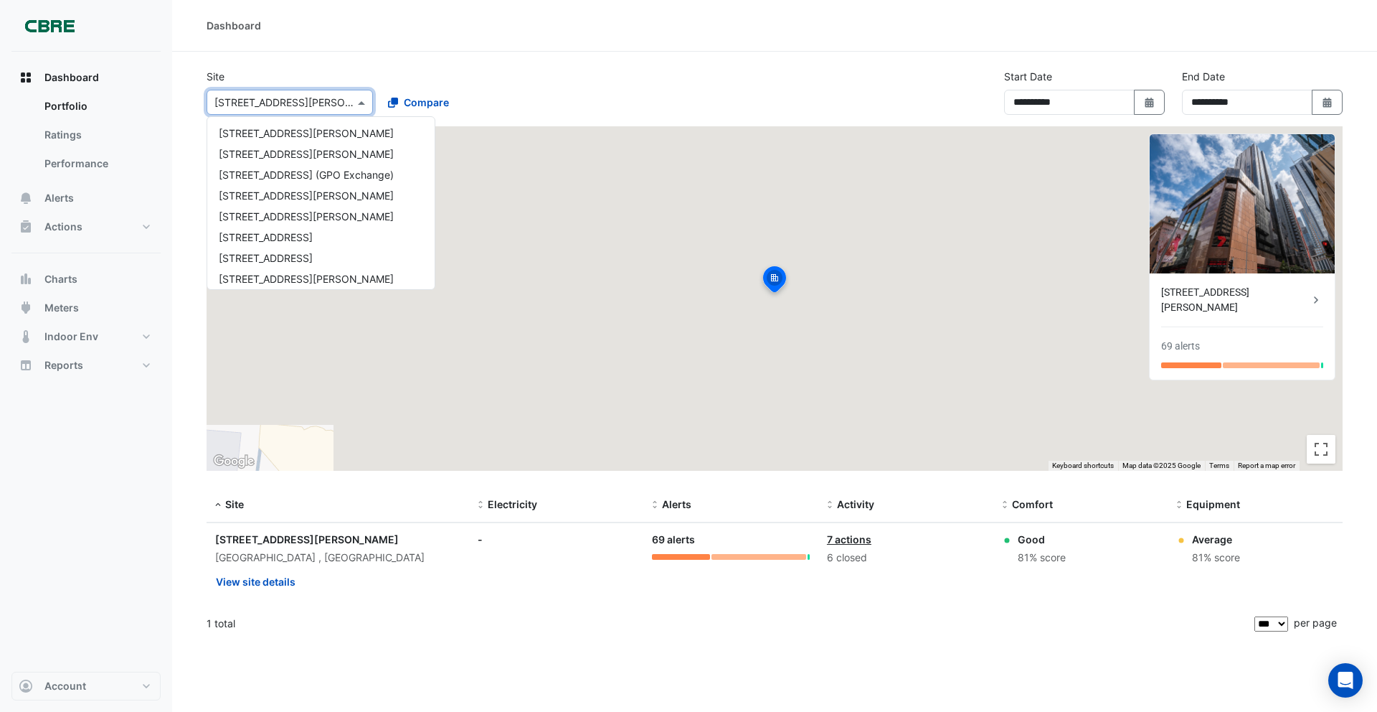
click at [279, 102] on input "text" at bounding box center [275, 102] width 122 height 15
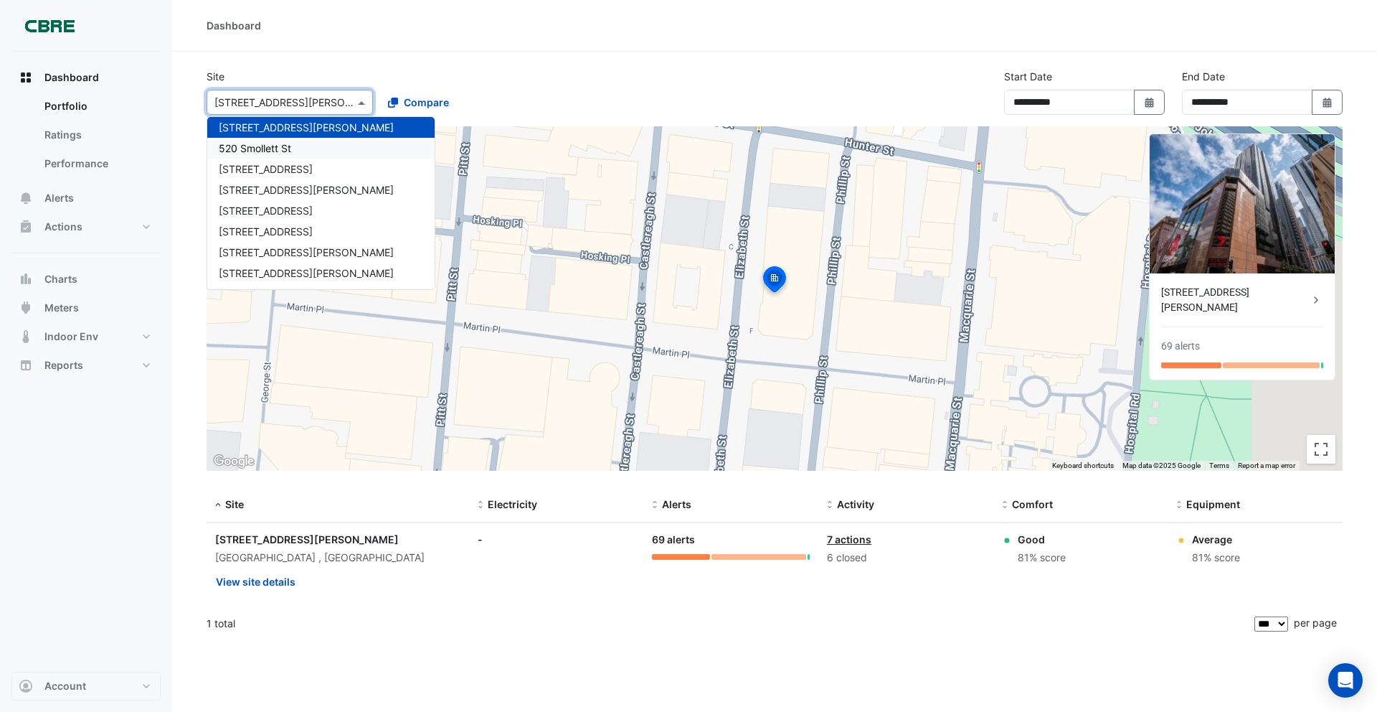
drag, startPoint x: 281, startPoint y: 143, endPoint x: 269, endPoint y: 105, distance: 40.6
click at [281, 143] on span "520 Smollett St" at bounding box center [255, 148] width 72 height 12
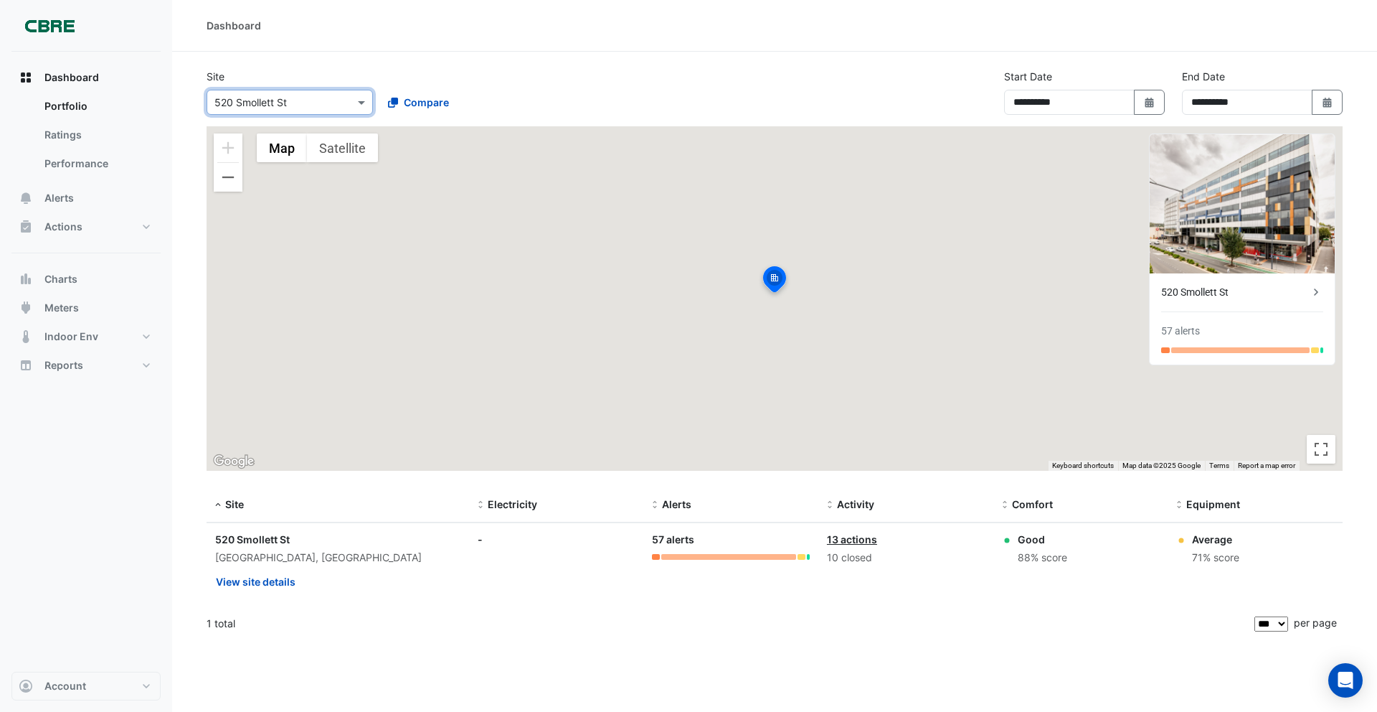
click at [270, 104] on input "text" at bounding box center [275, 102] width 122 height 15
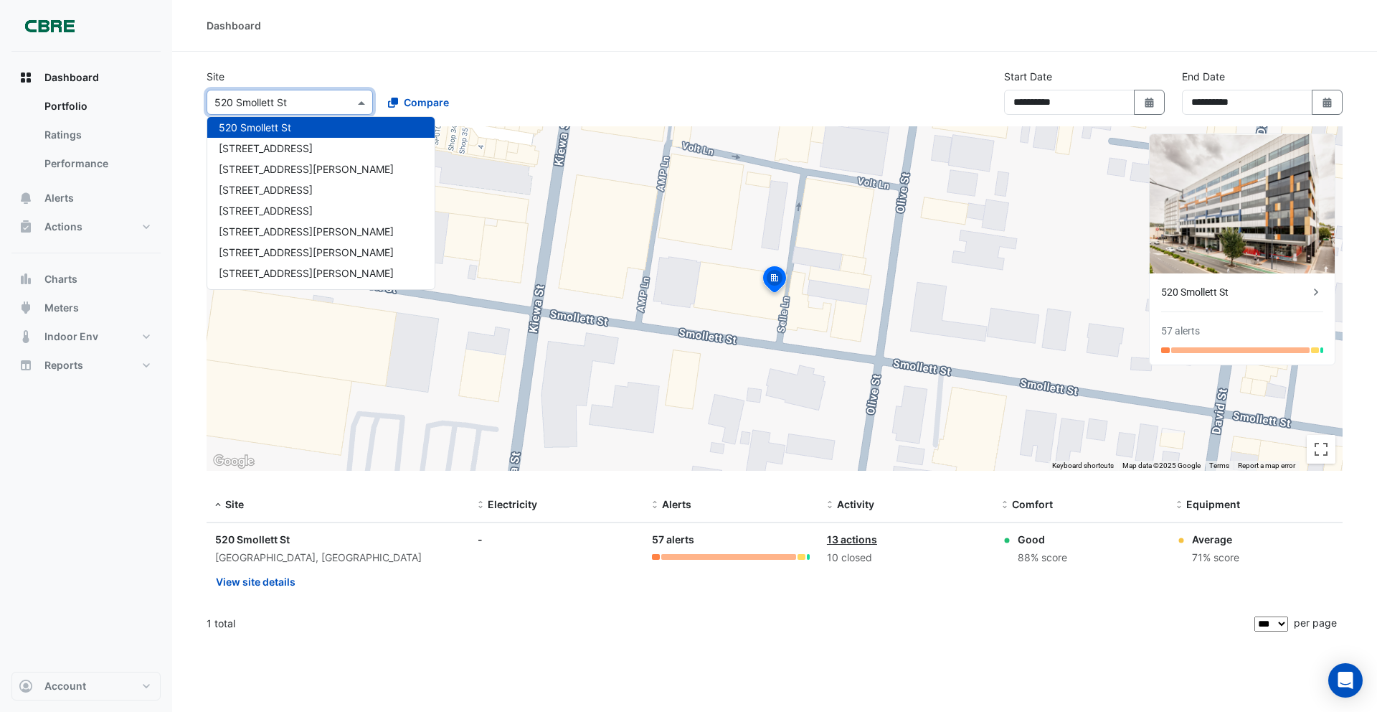
click at [286, 138] on div "55 King Street" at bounding box center [320, 148] width 227 height 21
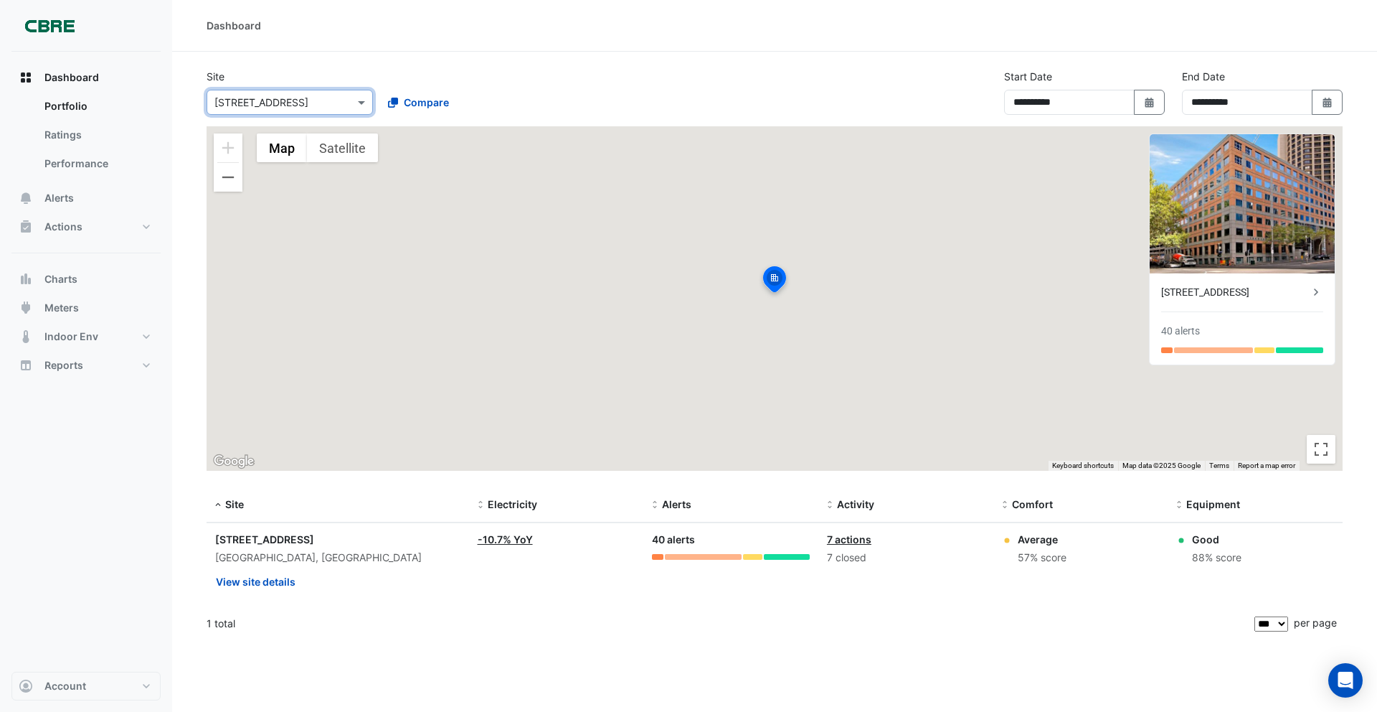
click at [282, 105] on input "text" at bounding box center [275, 102] width 122 height 15
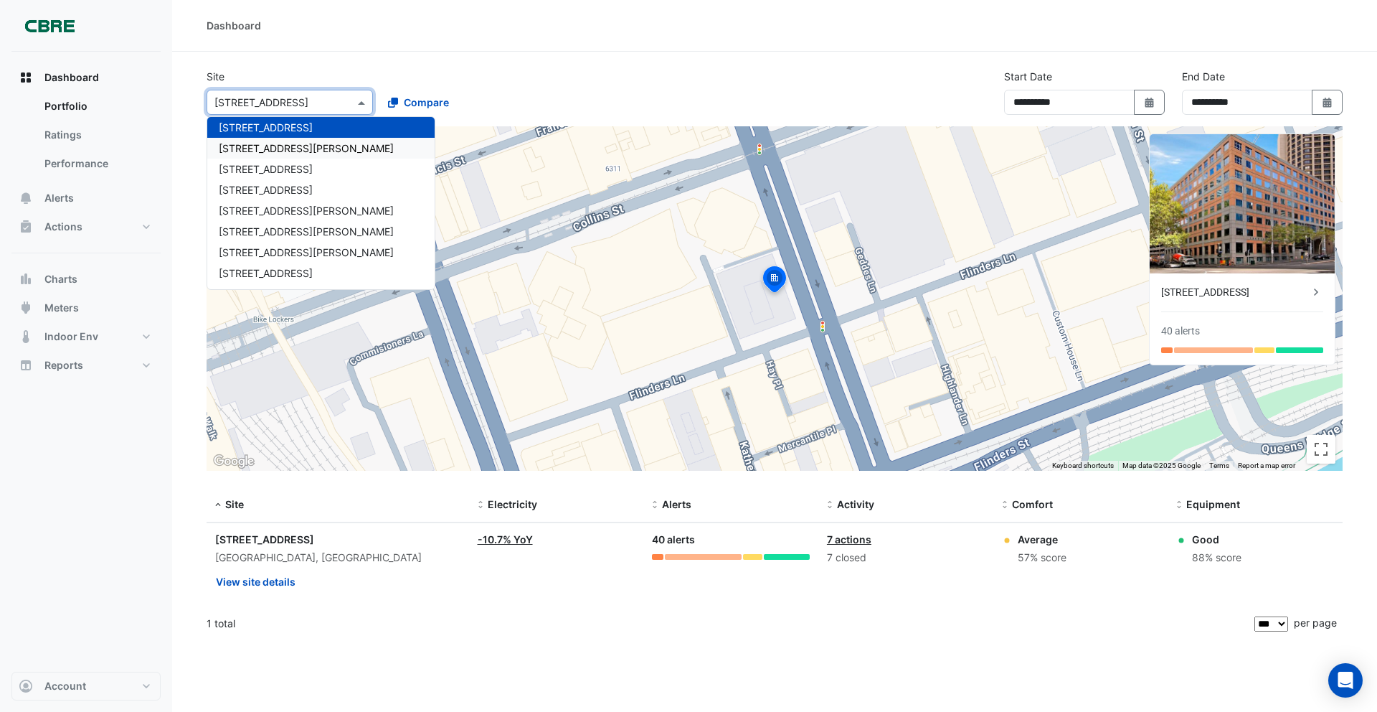
click at [287, 142] on span "[STREET_ADDRESS][PERSON_NAME]" at bounding box center [306, 148] width 175 height 12
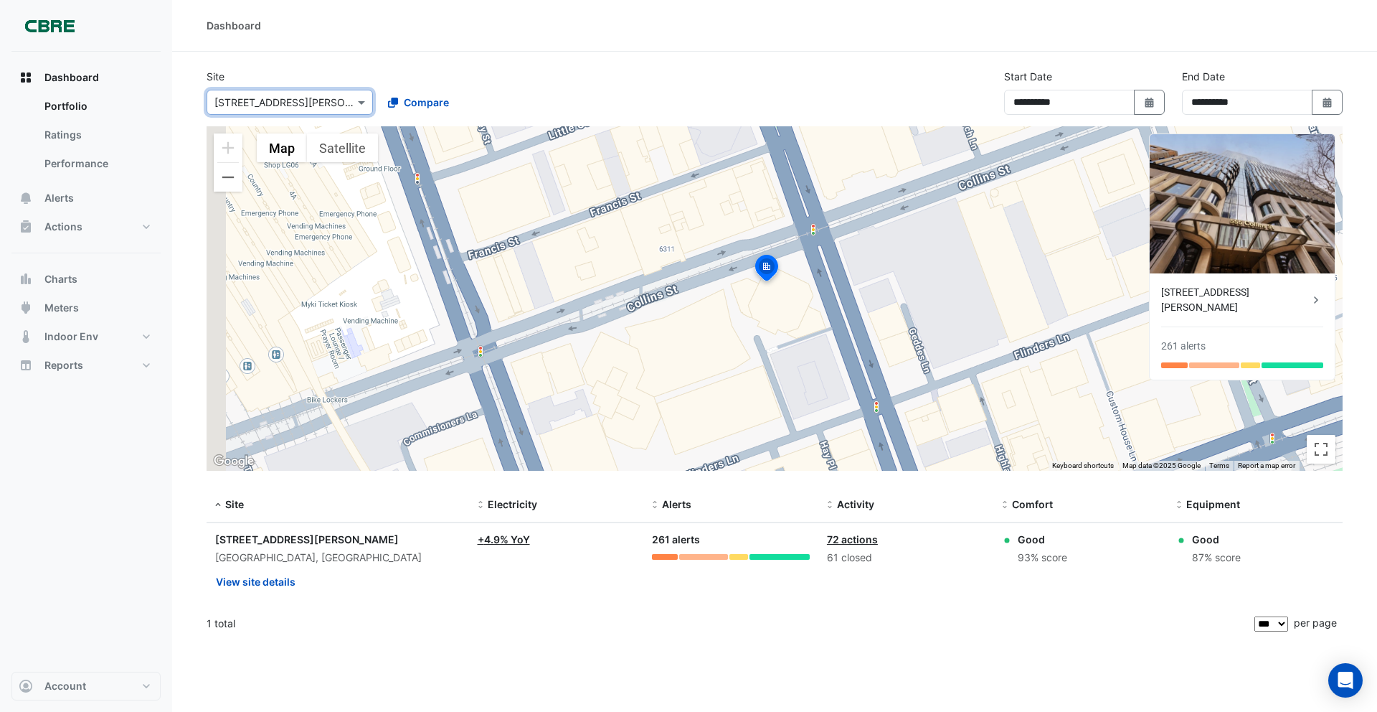
click at [280, 110] on div "Select a Site × 555 Collins Street" at bounding box center [290, 102] width 166 height 25
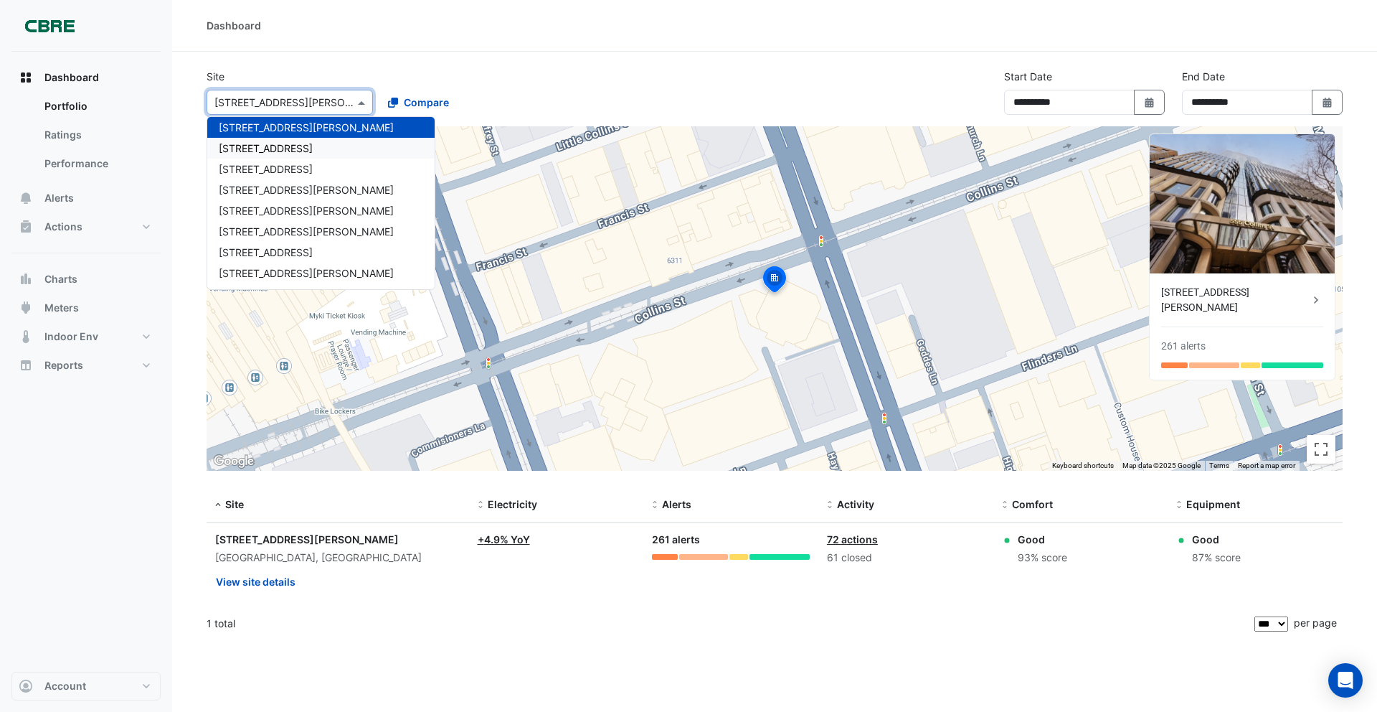
click at [280, 148] on span "[STREET_ADDRESS]" at bounding box center [266, 148] width 94 height 12
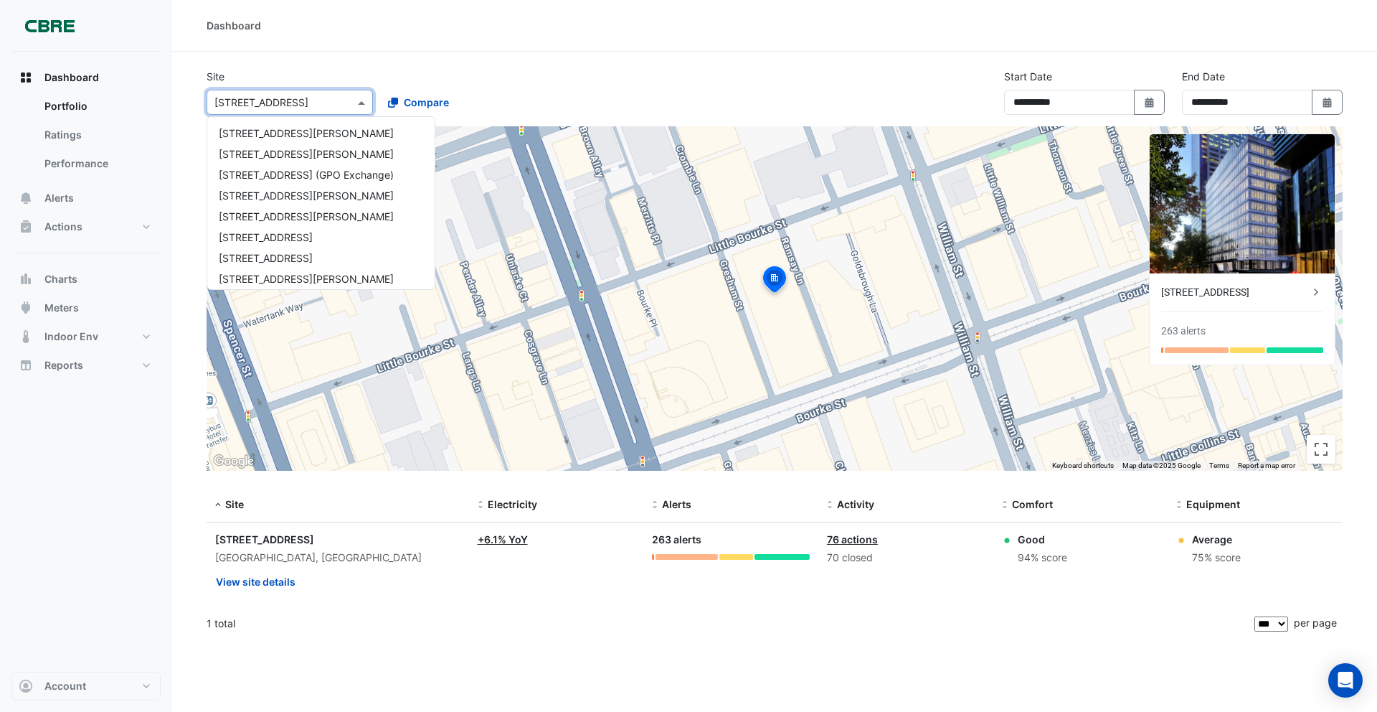
click at [278, 109] on div "× 570 Bourke Street" at bounding box center [261, 102] width 94 height 15
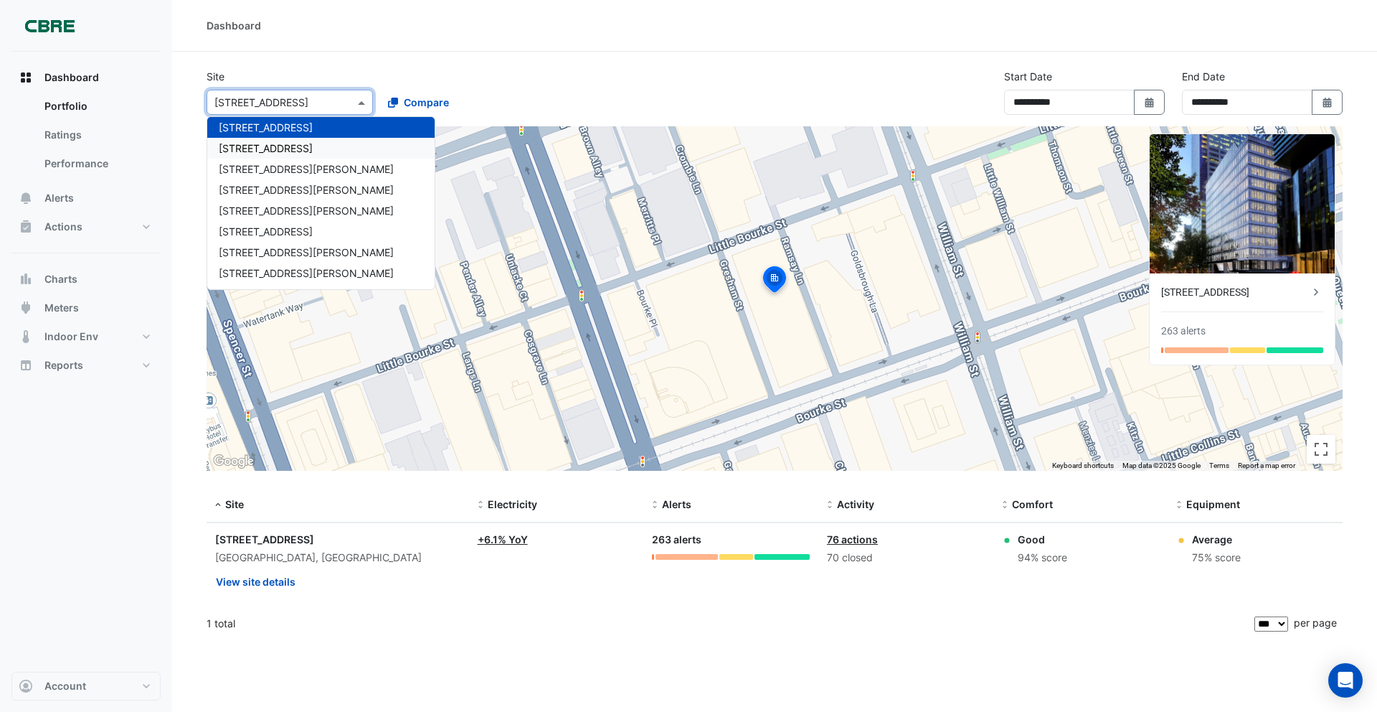
click at [282, 139] on div "[STREET_ADDRESS]" at bounding box center [320, 148] width 227 height 21
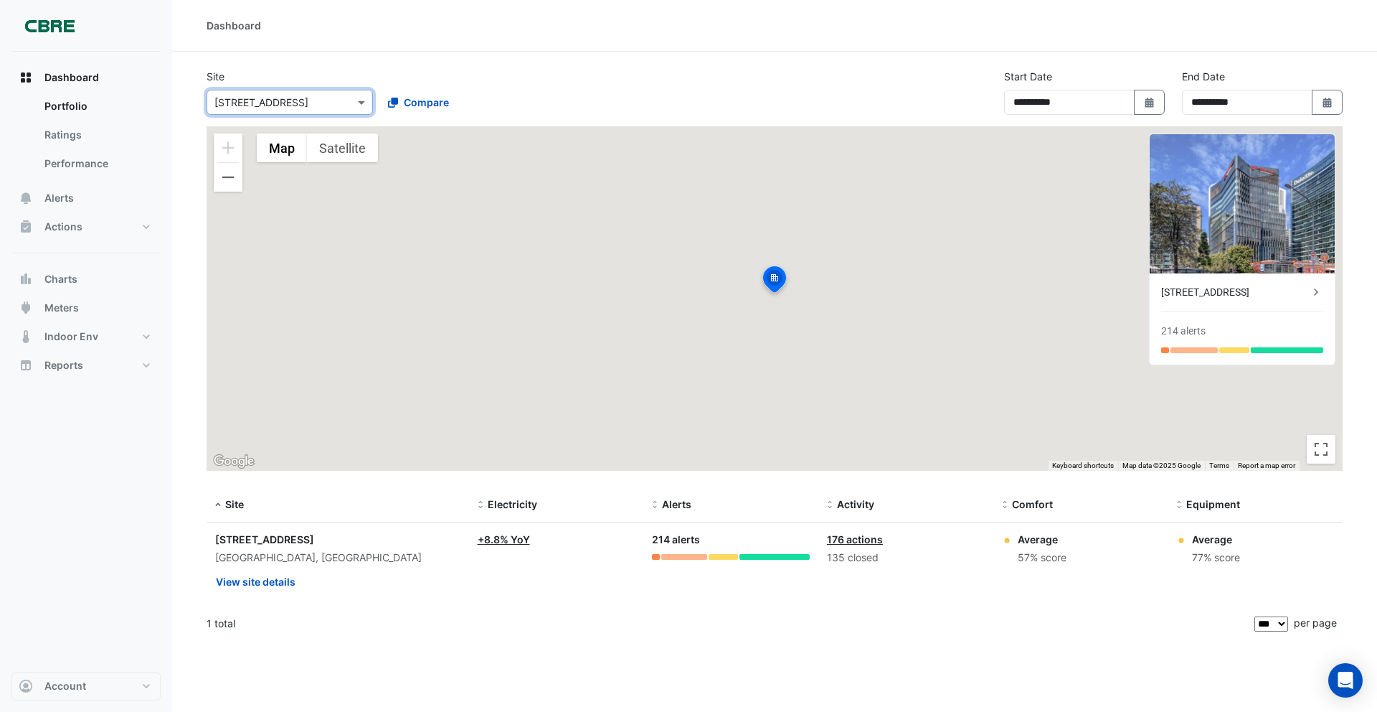
click at [277, 105] on input "text" at bounding box center [275, 102] width 122 height 15
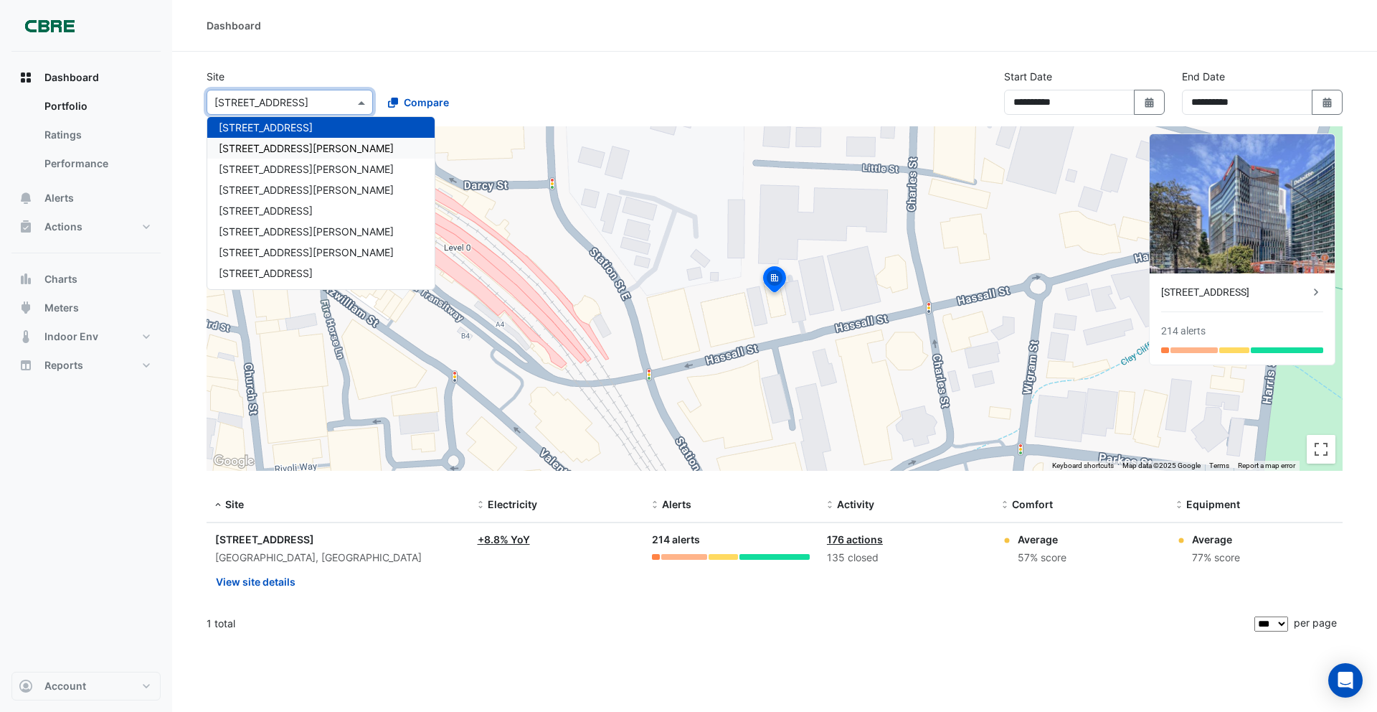
click at [285, 143] on span "[STREET_ADDRESS][PERSON_NAME]" at bounding box center [306, 148] width 175 height 12
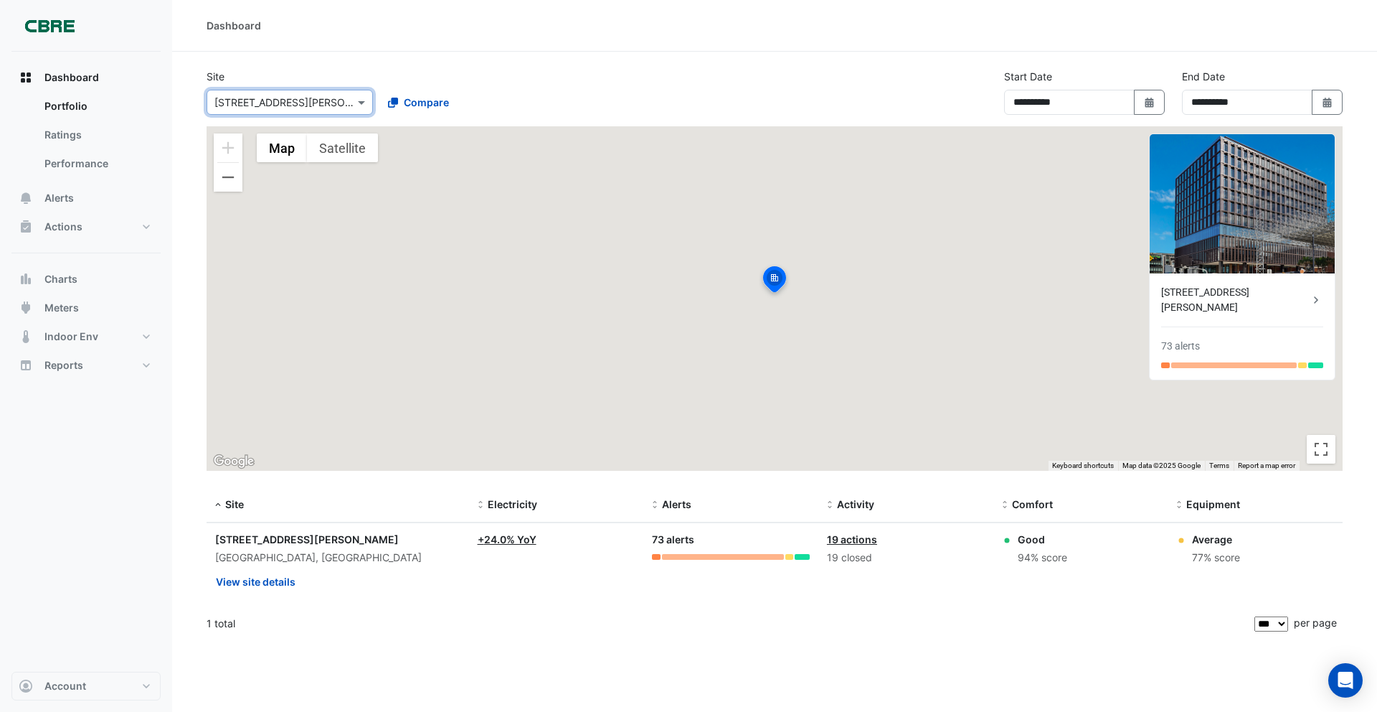
click at [282, 105] on input "text" at bounding box center [275, 102] width 122 height 15
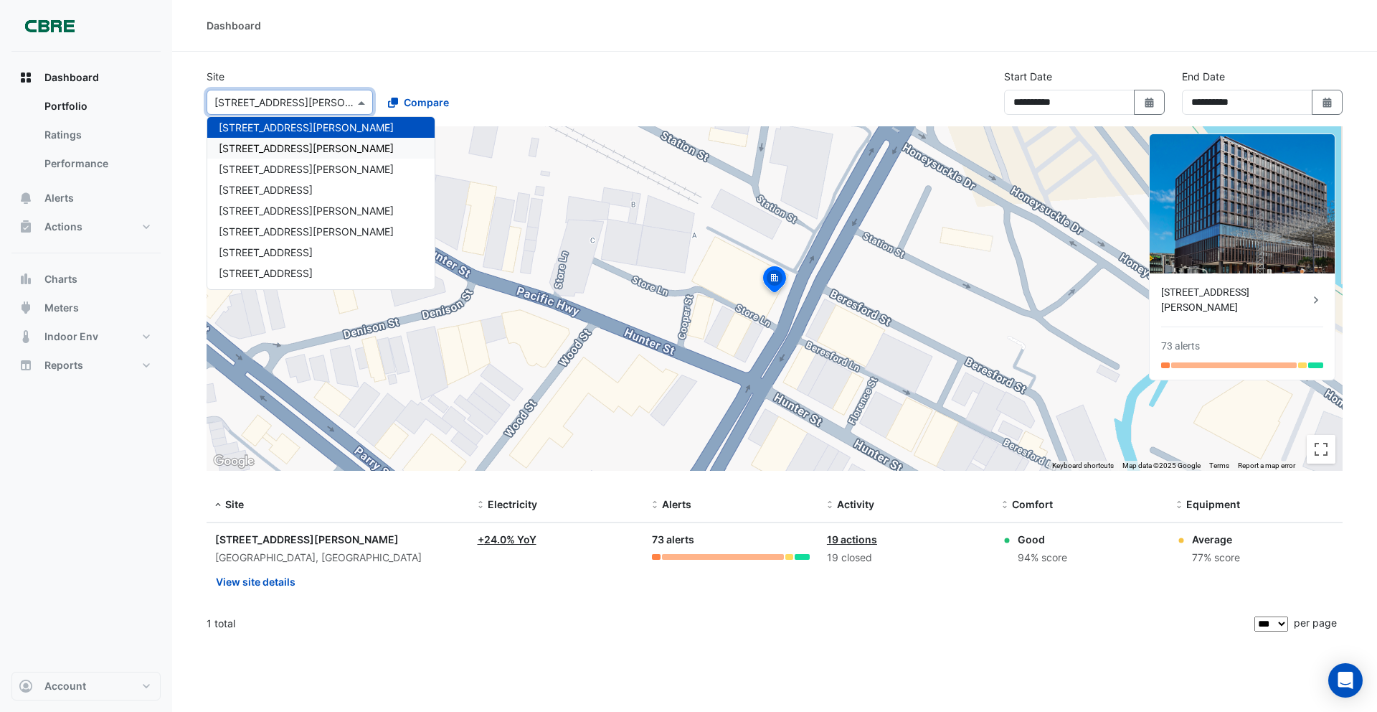
click at [288, 143] on span "[STREET_ADDRESS][PERSON_NAME]" at bounding box center [306, 148] width 175 height 12
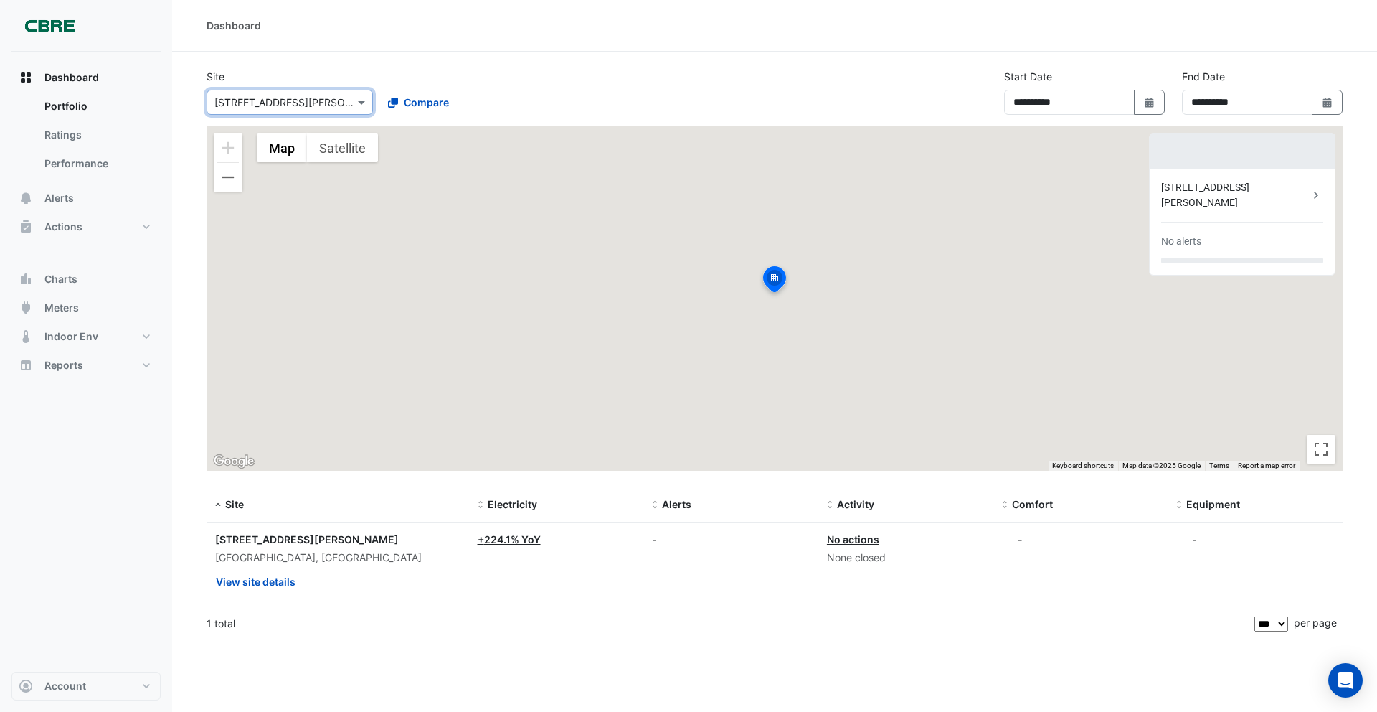
click at [277, 108] on input "text" at bounding box center [275, 102] width 122 height 15
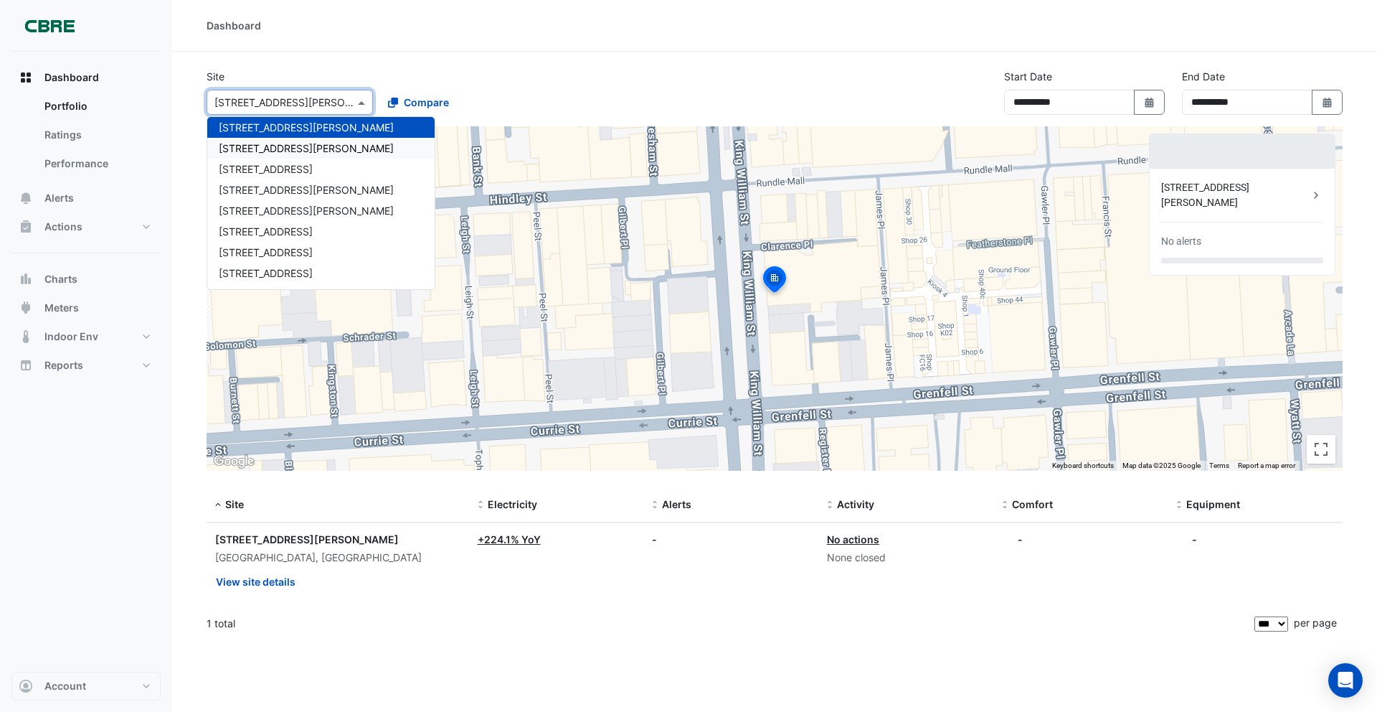
click at [292, 148] on div "[STREET_ADDRESS][PERSON_NAME]" at bounding box center [320, 148] width 227 height 21
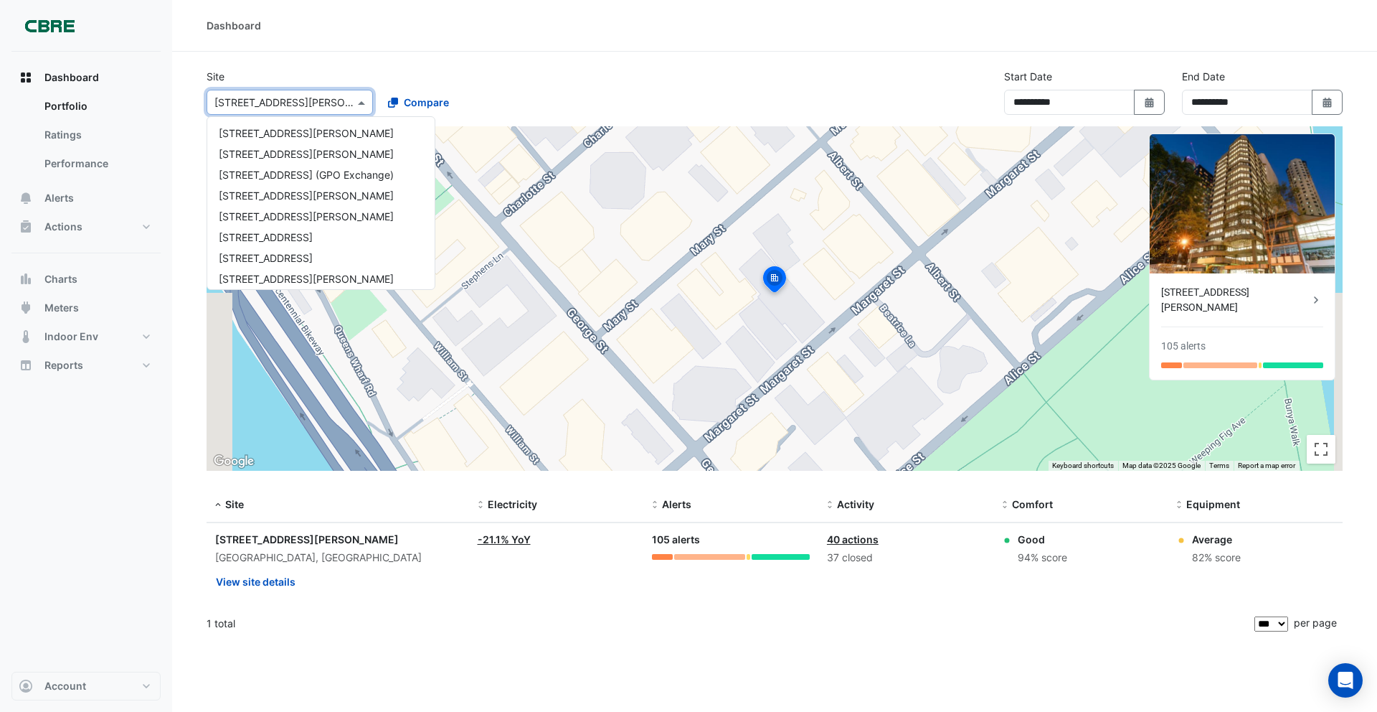
drag, startPoint x: 283, startPoint y: 109, endPoint x: 283, endPoint y: 127, distance: 17.9
click at [283, 109] on div "× 61 Mary Street" at bounding box center [284, 102] width 140 height 15
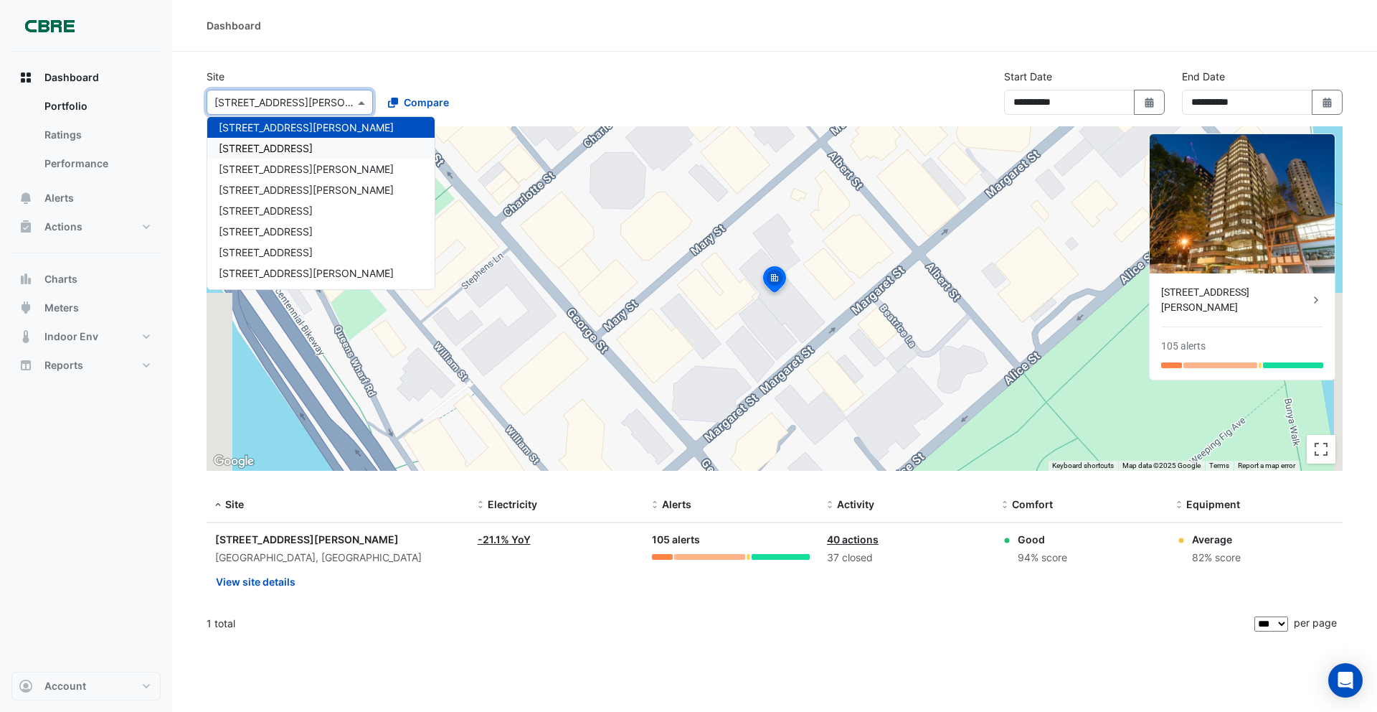
click at [283, 150] on div "[STREET_ADDRESS]" at bounding box center [320, 148] width 227 height 21
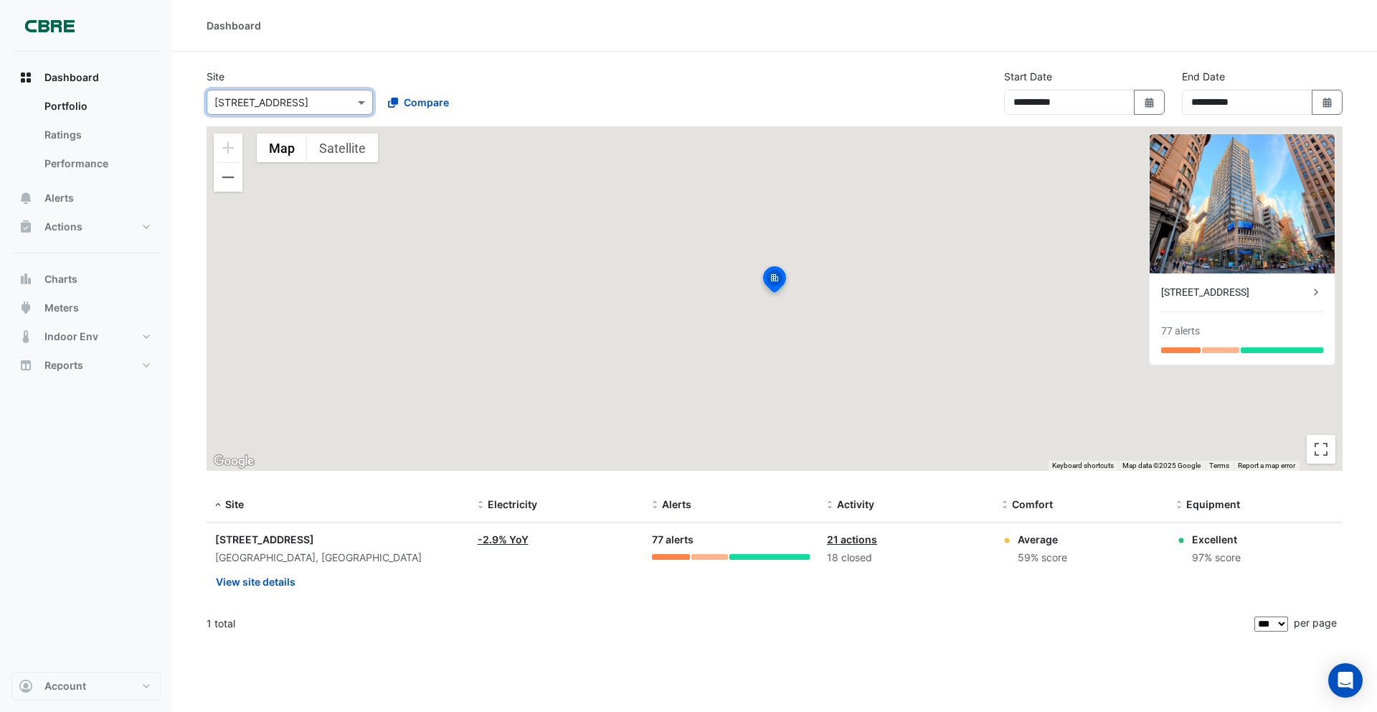
click at [279, 108] on input "text" at bounding box center [275, 102] width 122 height 15
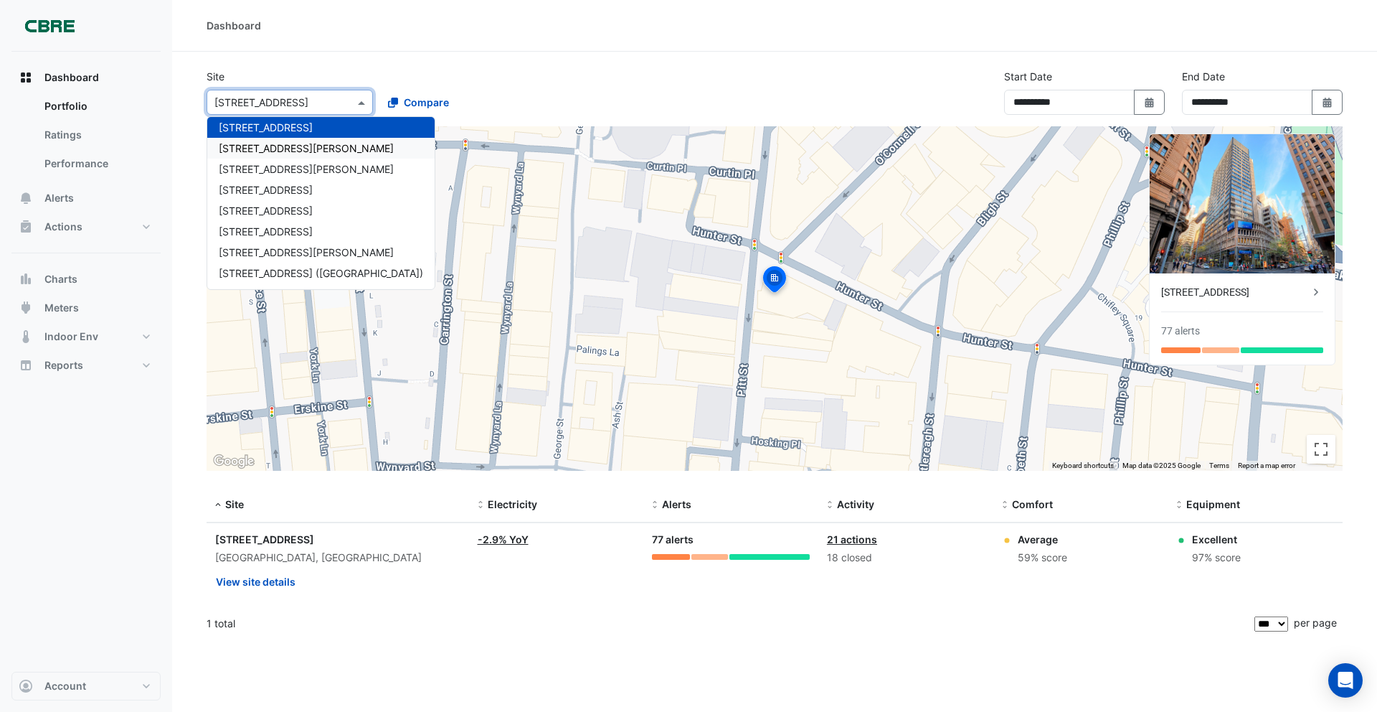
click at [283, 145] on span "[STREET_ADDRESS][PERSON_NAME]" at bounding box center [306, 148] width 175 height 12
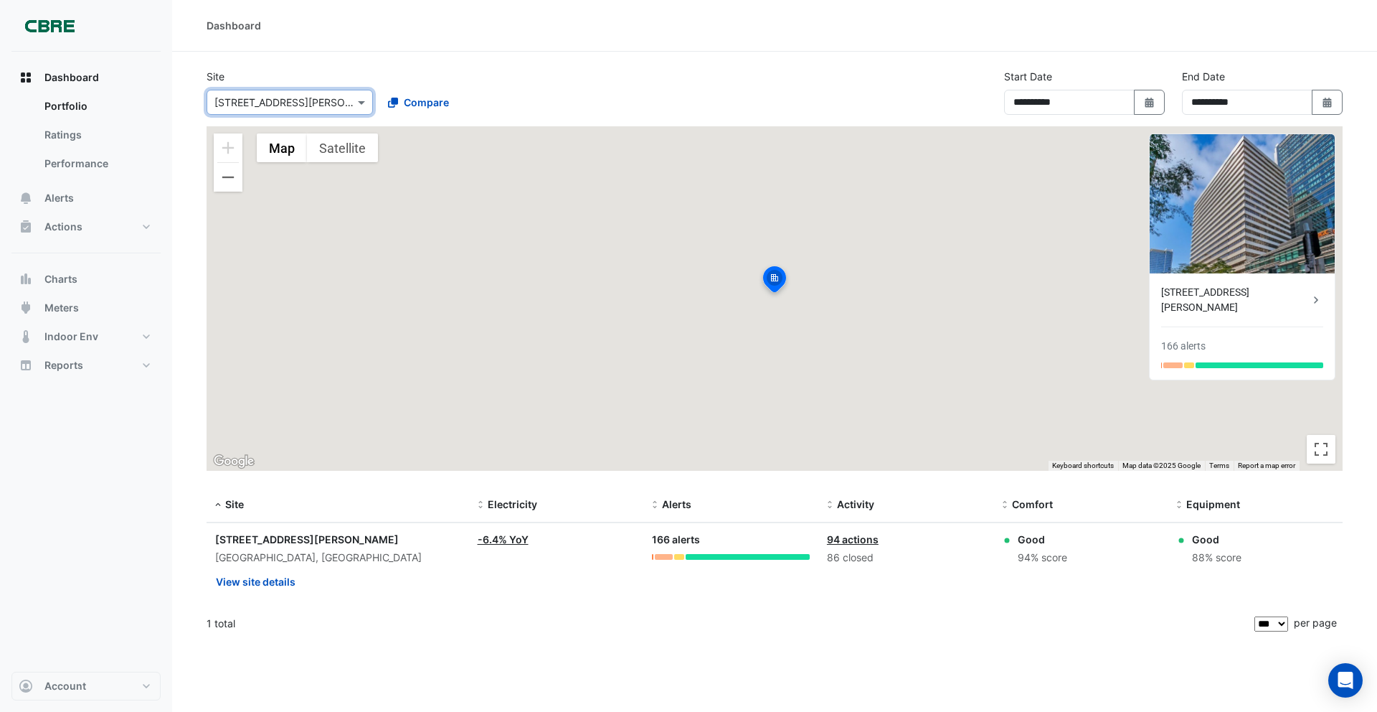
drag, startPoint x: 280, startPoint y: 101, endPoint x: 281, endPoint y: 115, distance: 13.6
click at [280, 102] on input "text" at bounding box center [275, 102] width 122 height 15
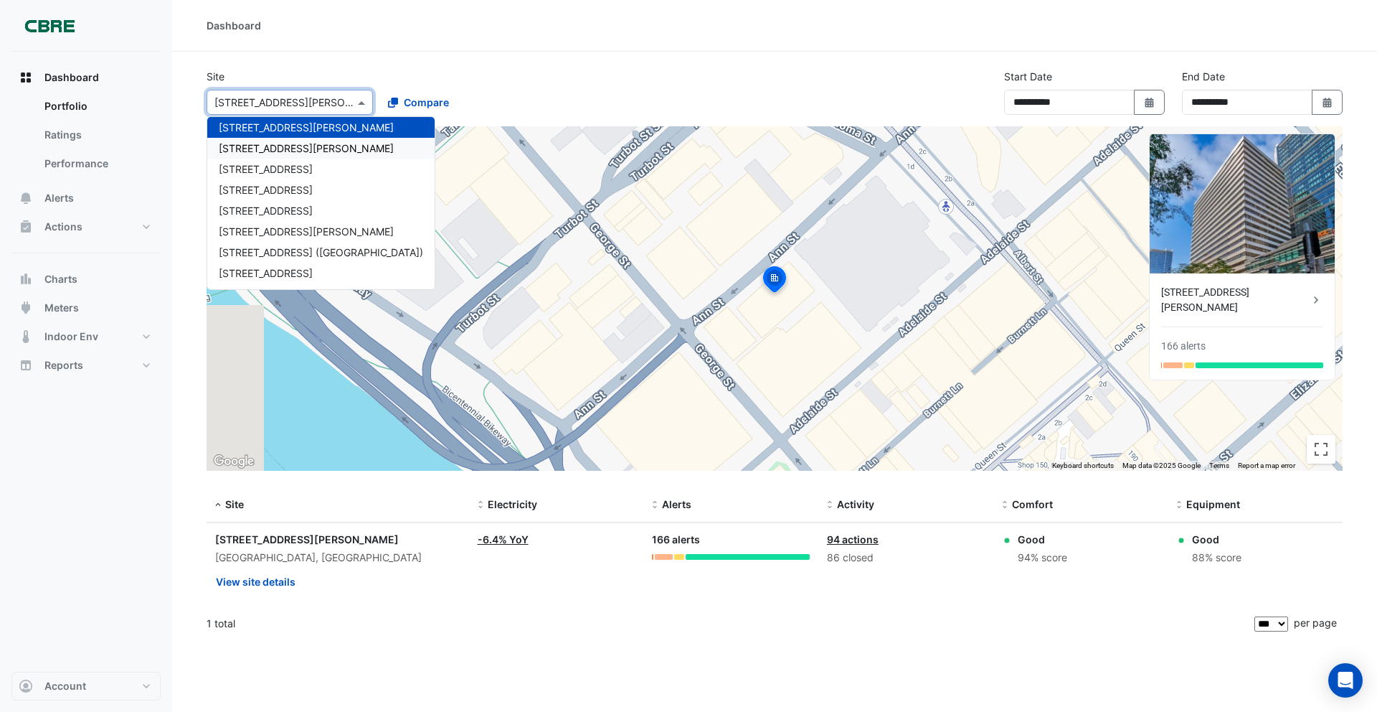
click at [284, 142] on span "[STREET_ADDRESS][PERSON_NAME]" at bounding box center [306, 148] width 175 height 12
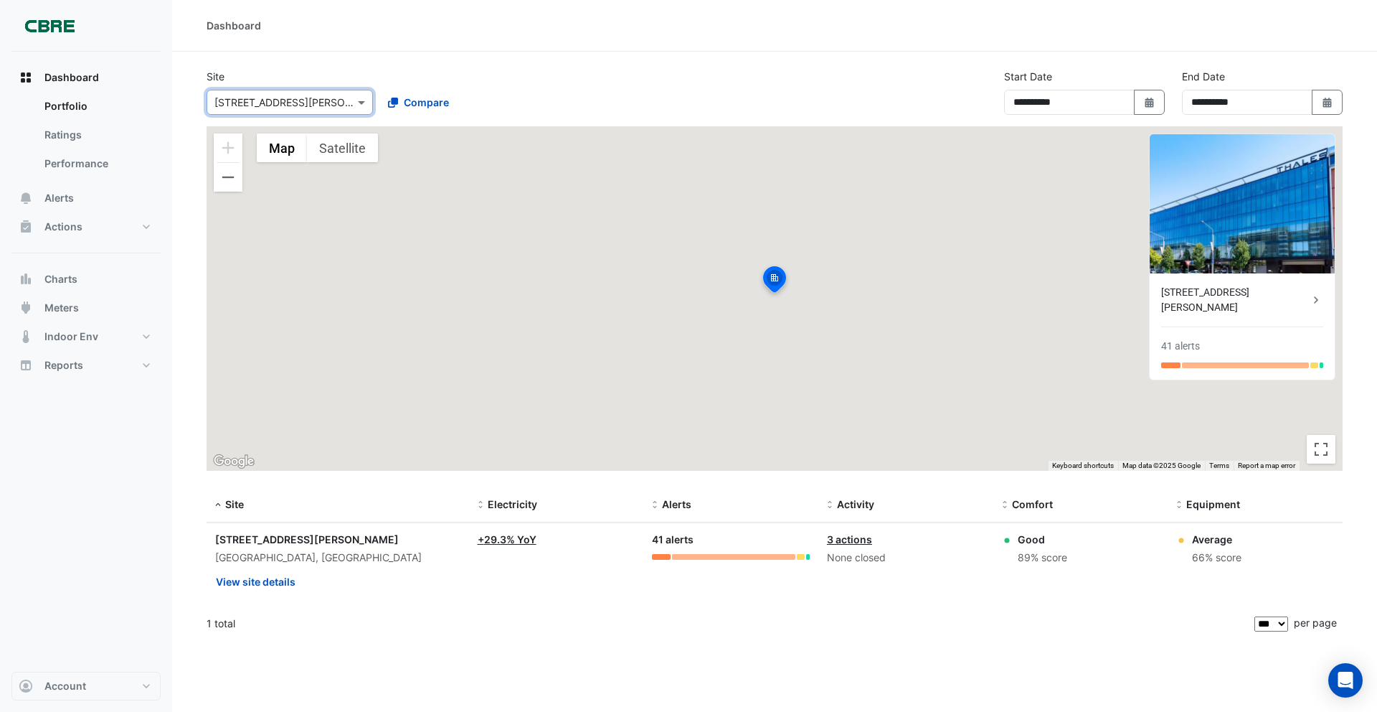
click at [278, 104] on input "text" at bounding box center [275, 102] width 122 height 15
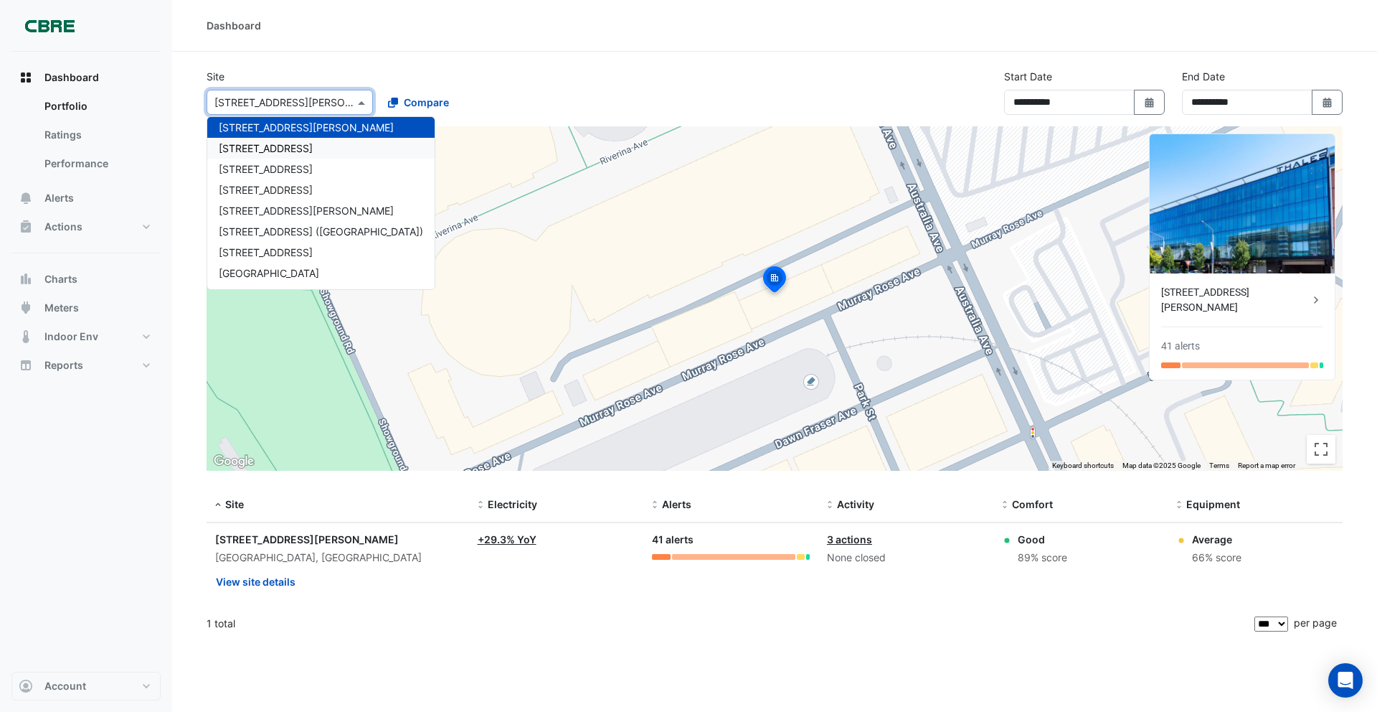
click at [282, 145] on span "[STREET_ADDRESS]" at bounding box center [266, 148] width 94 height 12
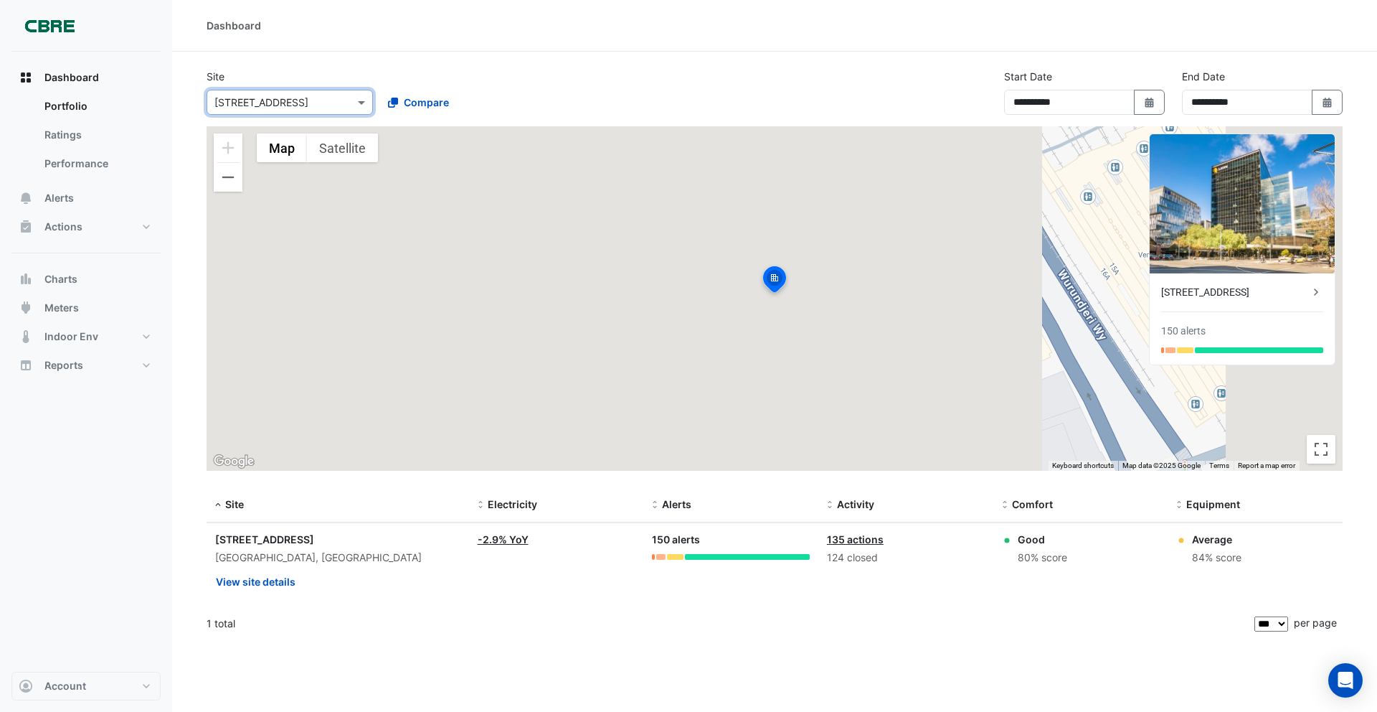
click at [277, 100] on input "text" at bounding box center [275, 102] width 122 height 15
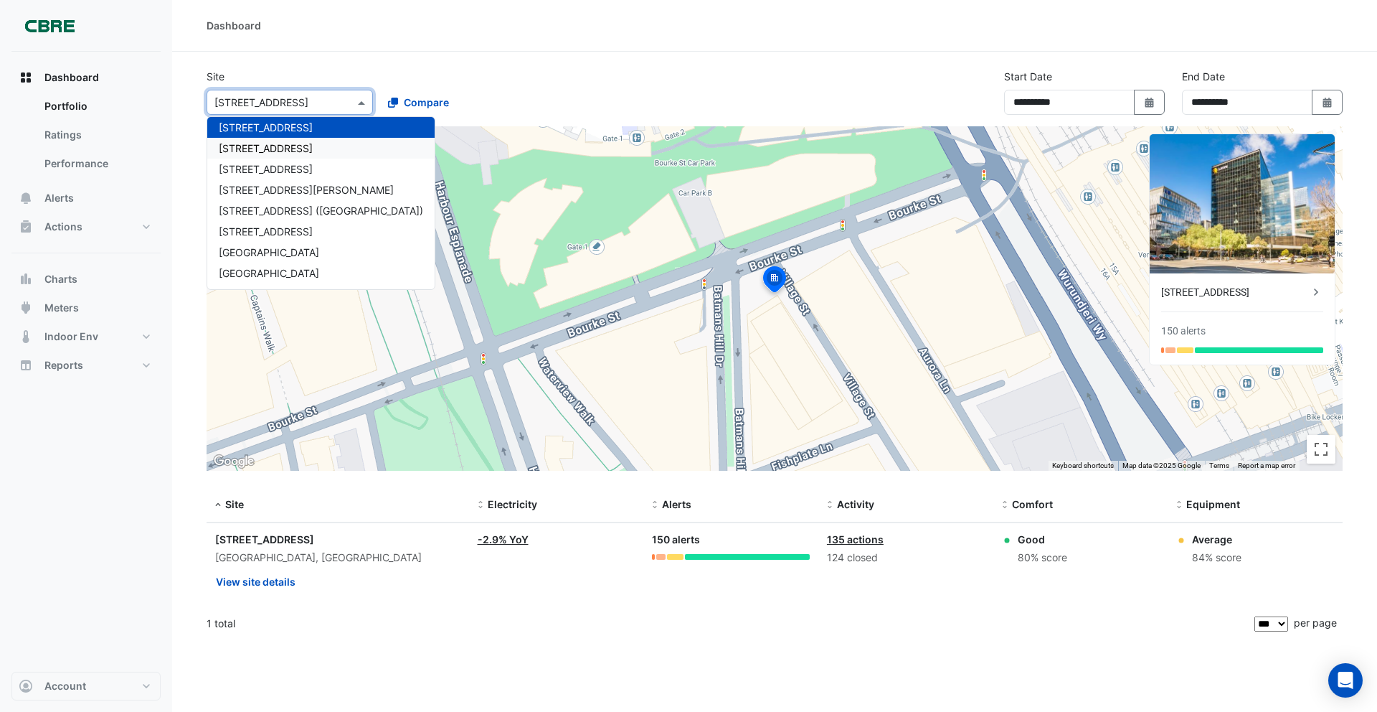
drag, startPoint x: 280, startPoint y: 145, endPoint x: 278, endPoint y: 136, distance: 8.7
click at [280, 144] on span "[STREET_ADDRESS]" at bounding box center [266, 148] width 94 height 12
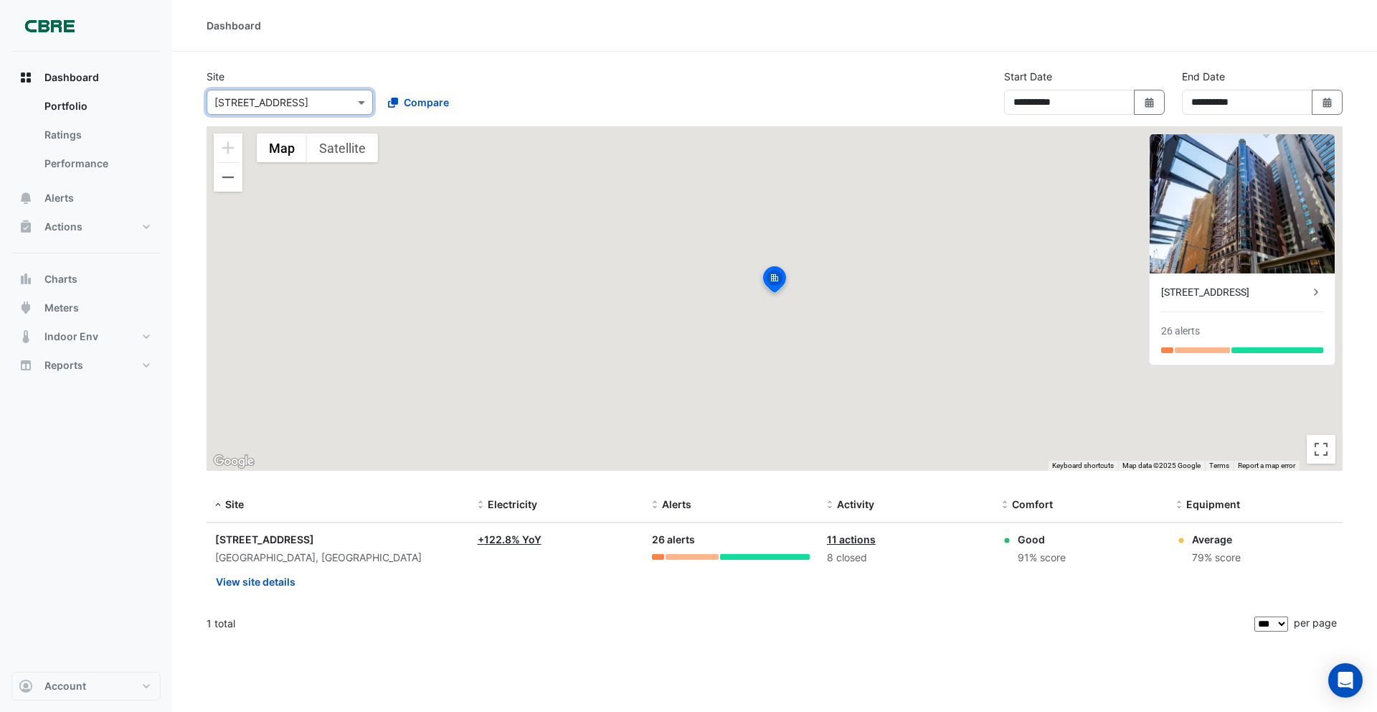
click at [279, 106] on input "text" at bounding box center [275, 102] width 122 height 15
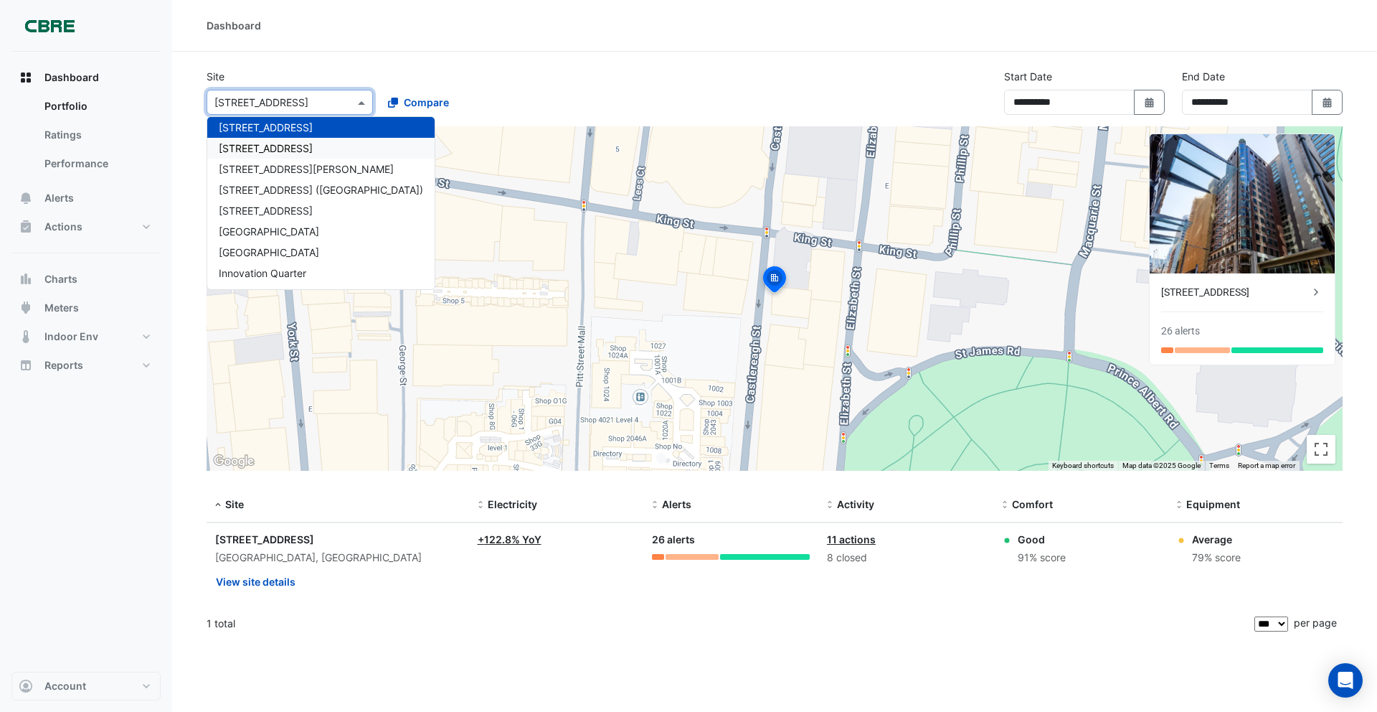
click at [281, 145] on span "[STREET_ADDRESS]" at bounding box center [266, 148] width 94 height 12
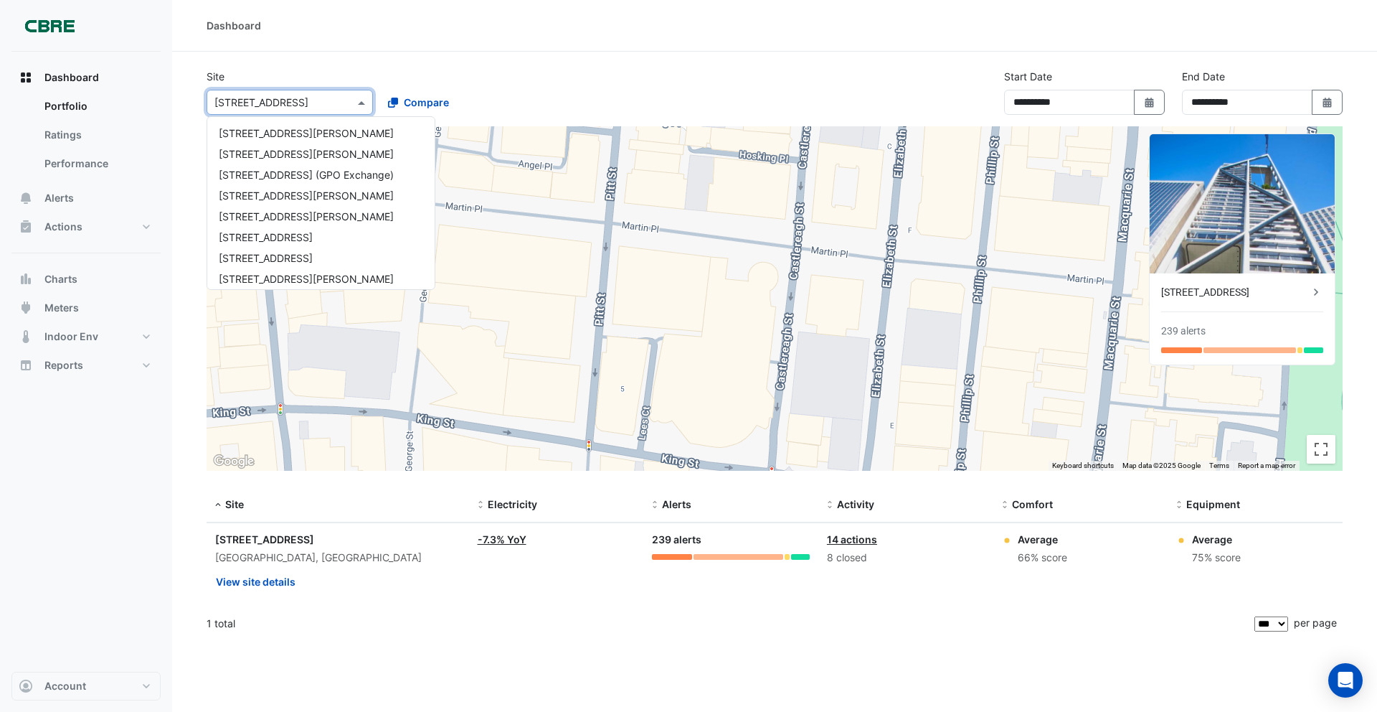
drag, startPoint x: 279, startPoint y: 106, endPoint x: 283, endPoint y: 126, distance: 19.7
click at [279, 106] on input "text" at bounding box center [275, 102] width 122 height 15
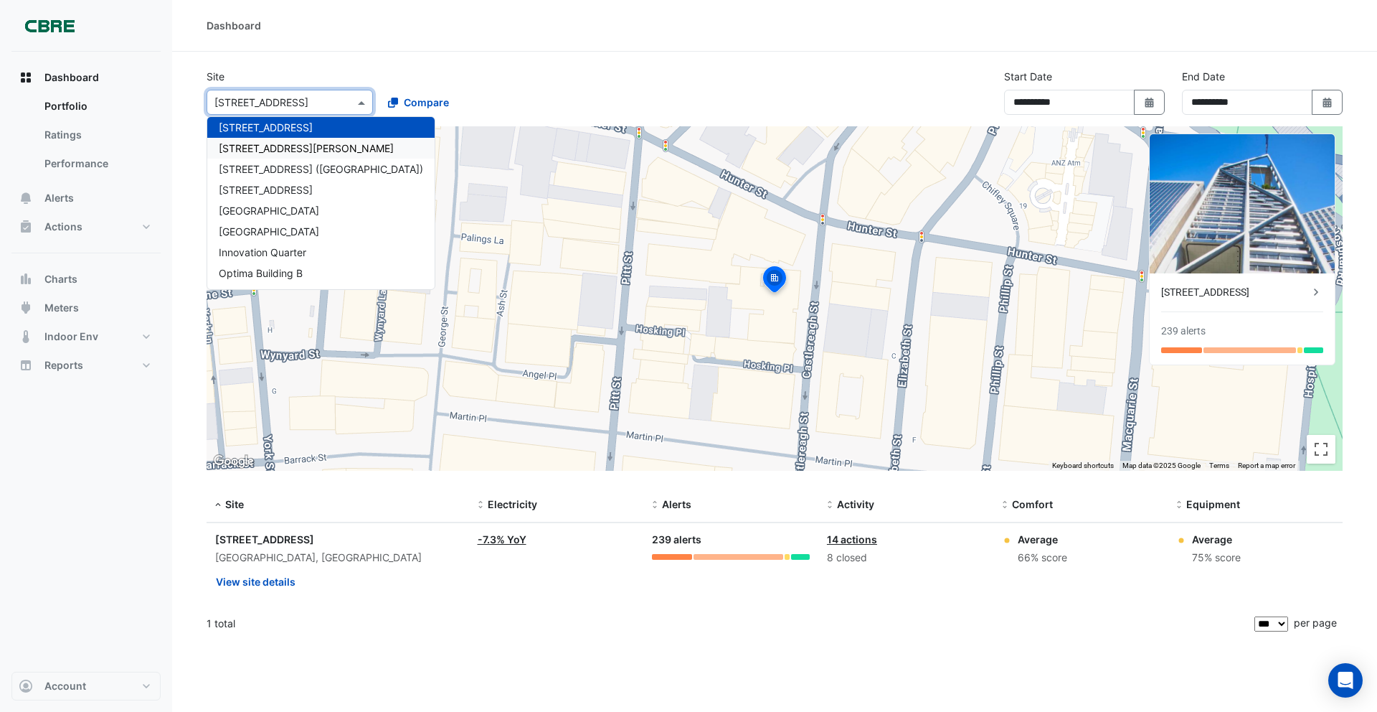
drag, startPoint x: 282, startPoint y: 141, endPoint x: 278, endPoint y: 108, distance: 33.2
click at [282, 141] on div "[STREET_ADDRESS][PERSON_NAME]" at bounding box center [320, 148] width 227 height 21
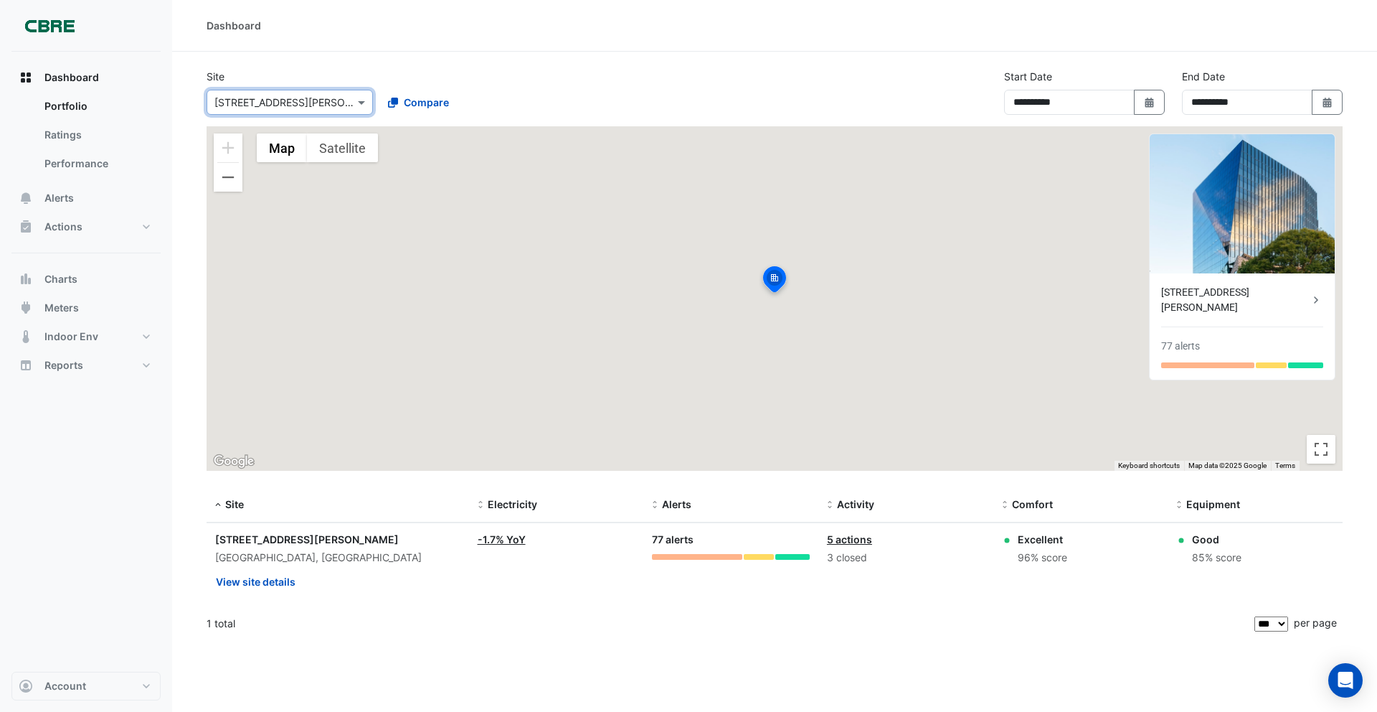
click at [278, 106] on input "text" at bounding box center [275, 102] width 122 height 15
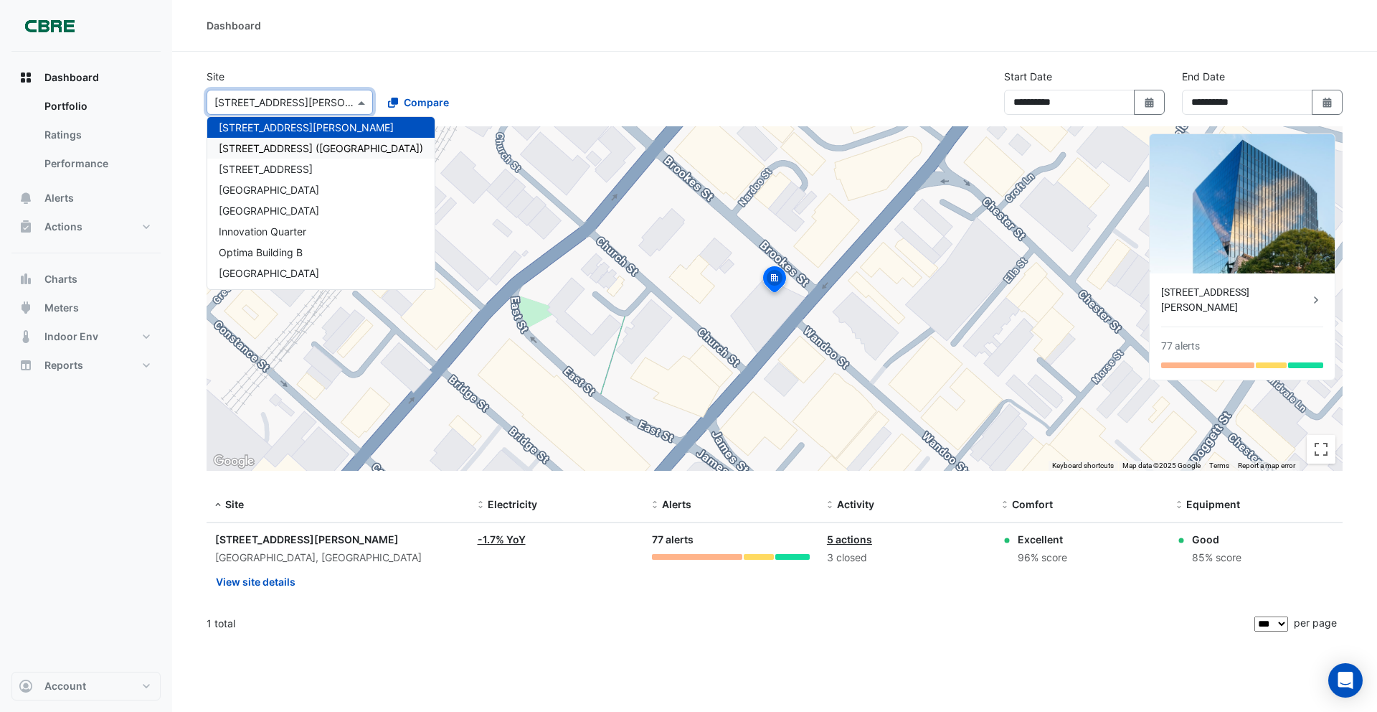
drag, startPoint x: 280, startPoint y: 145, endPoint x: 275, endPoint y: 108, distance: 36.9
click at [280, 145] on span "[STREET_ADDRESS] ([GEOGRAPHIC_DATA])" at bounding box center [321, 148] width 204 height 12
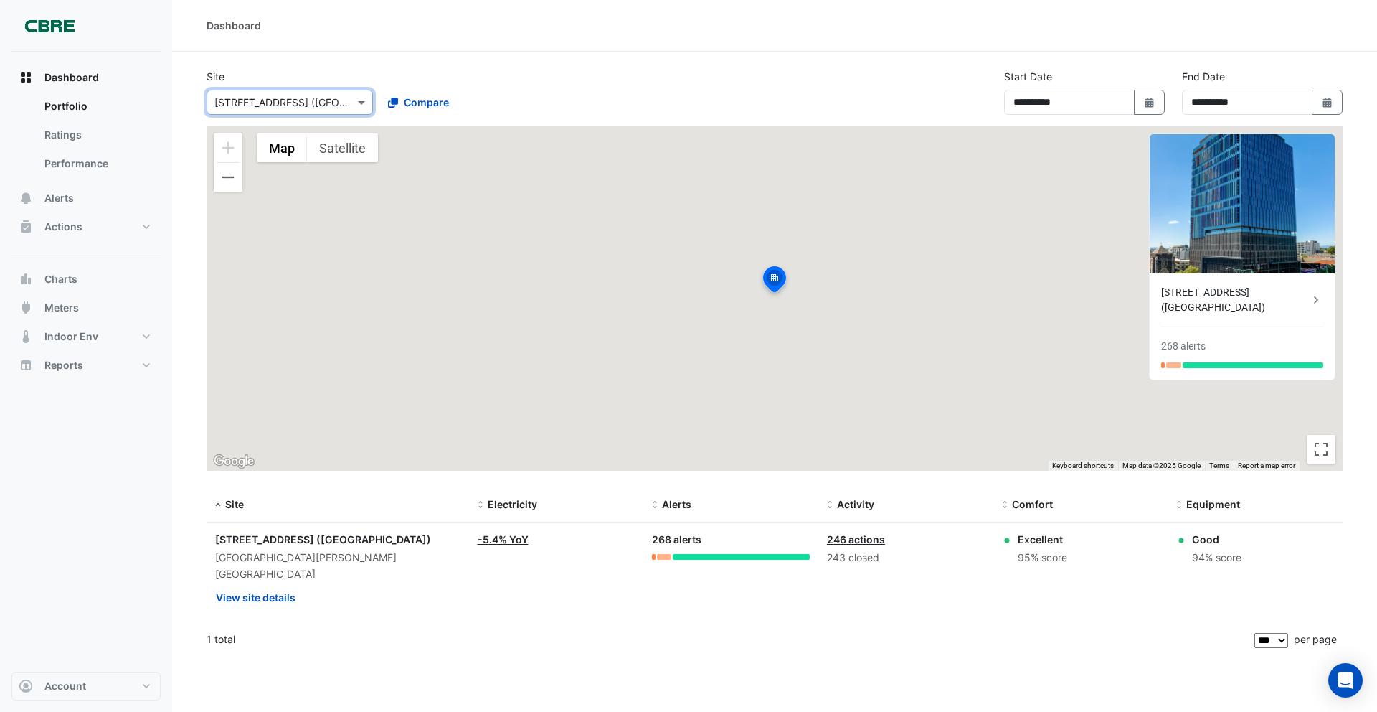
click at [276, 100] on input "text" at bounding box center [275, 102] width 122 height 15
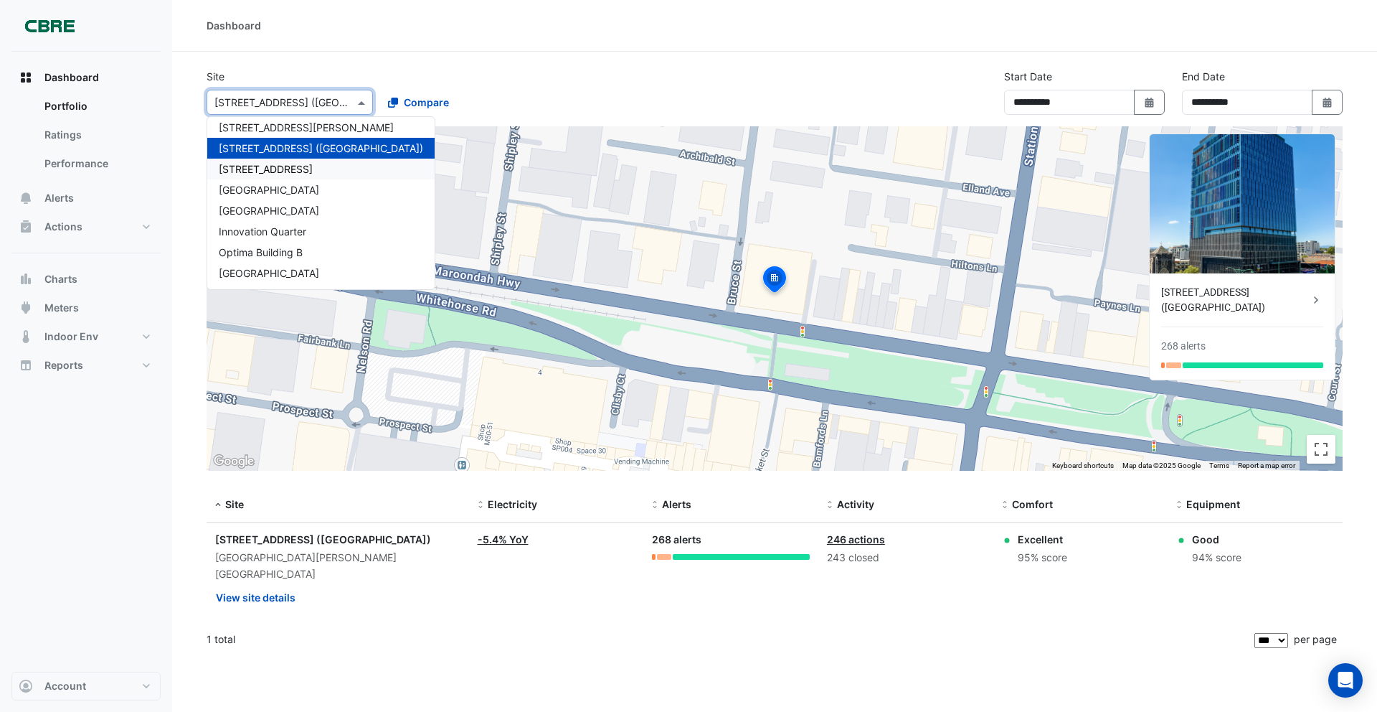
click at [276, 160] on div "[STREET_ADDRESS]" at bounding box center [320, 169] width 227 height 21
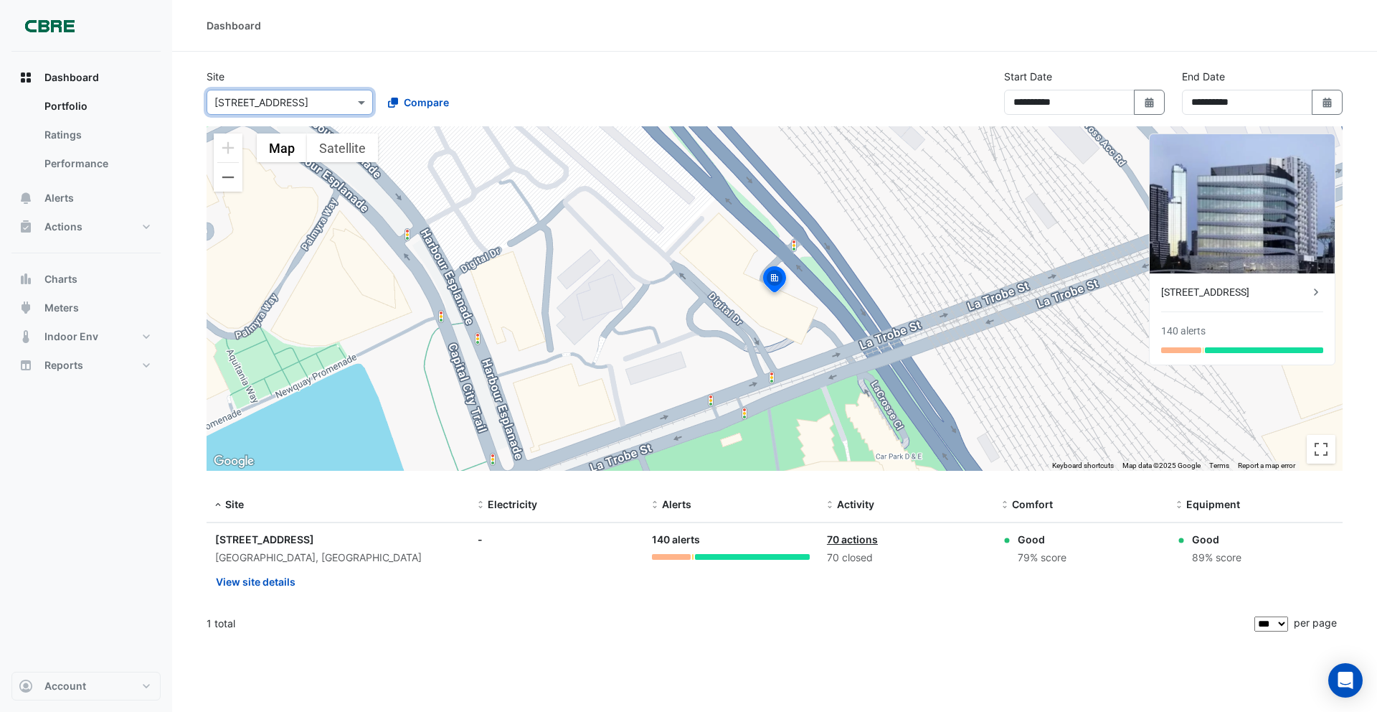
click at [273, 100] on input "text" at bounding box center [275, 102] width 122 height 15
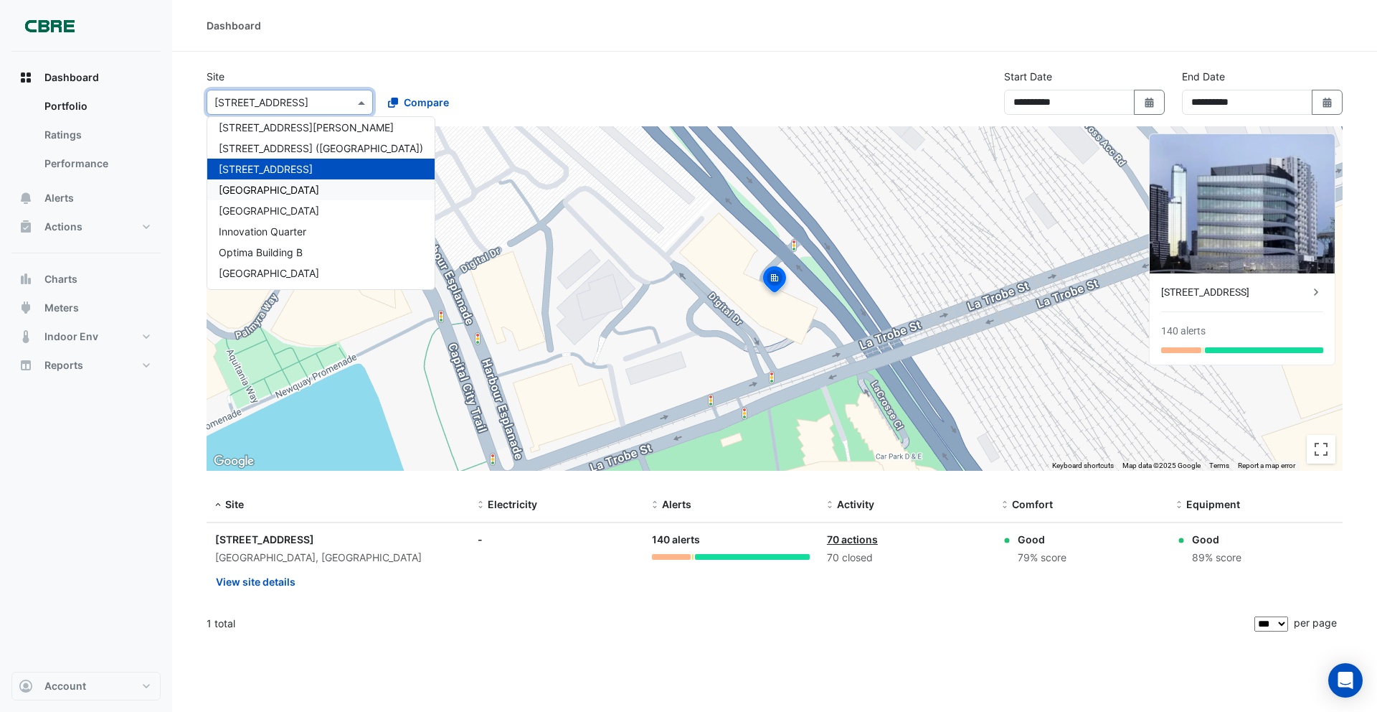
drag, startPoint x: 276, startPoint y: 183, endPoint x: 270, endPoint y: 164, distance: 20.4
click at [276, 182] on div "[GEOGRAPHIC_DATA]" at bounding box center [320, 189] width 227 height 21
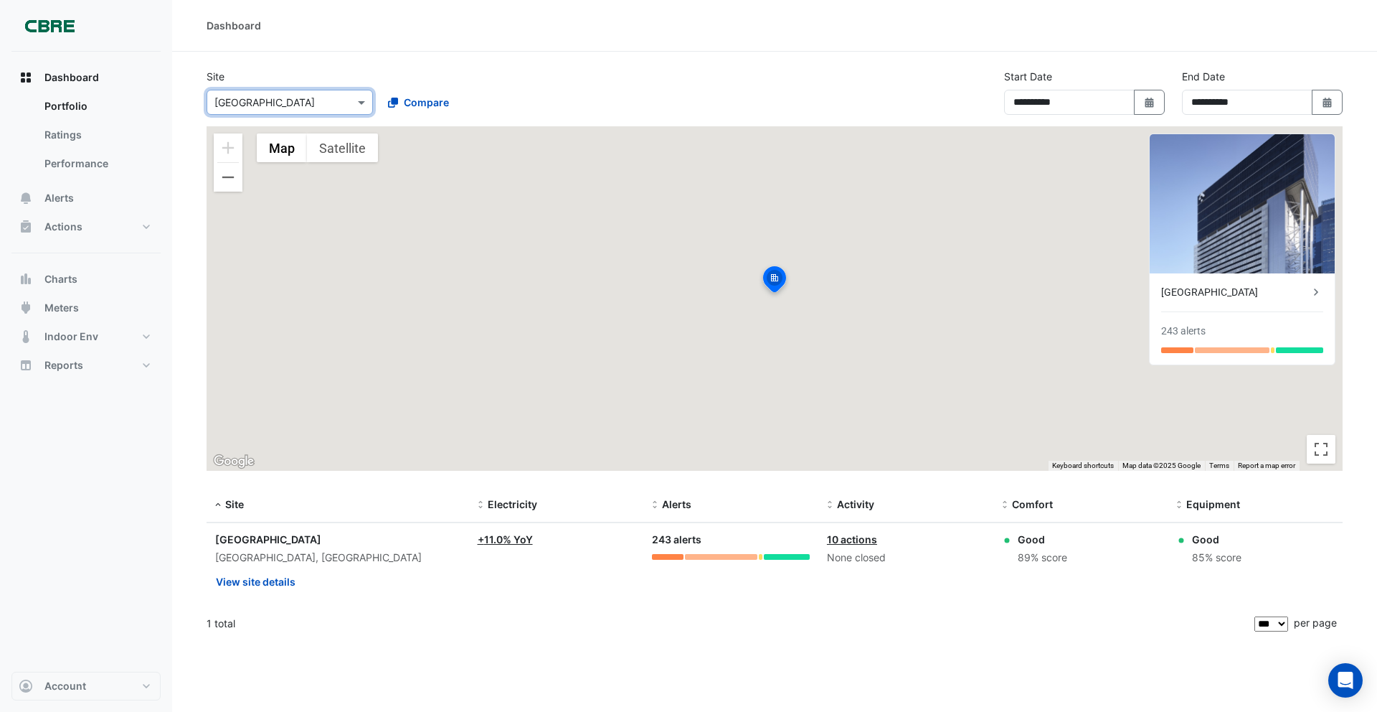
click at [276, 102] on input "text" at bounding box center [275, 102] width 122 height 15
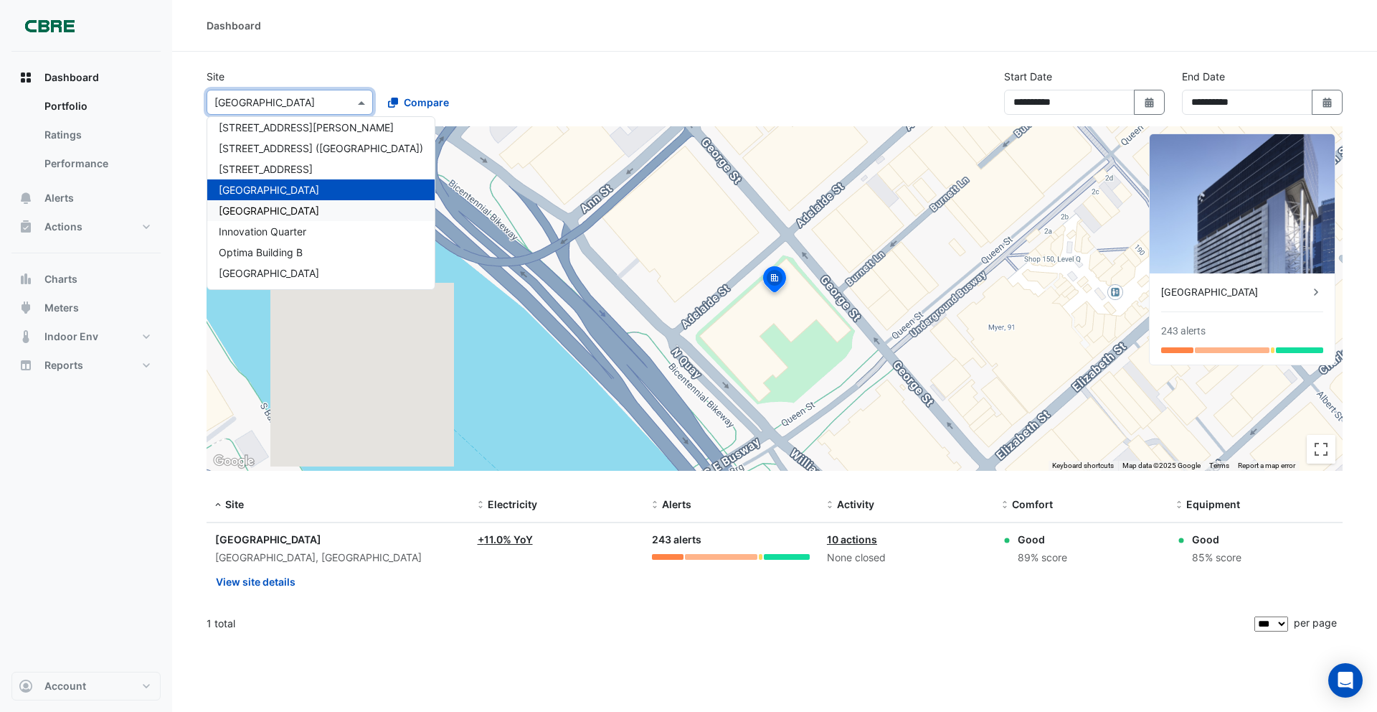
drag, startPoint x: 275, startPoint y: 203, endPoint x: 271, endPoint y: 179, distance: 24.8
click at [275, 203] on div "[GEOGRAPHIC_DATA]" at bounding box center [320, 210] width 227 height 21
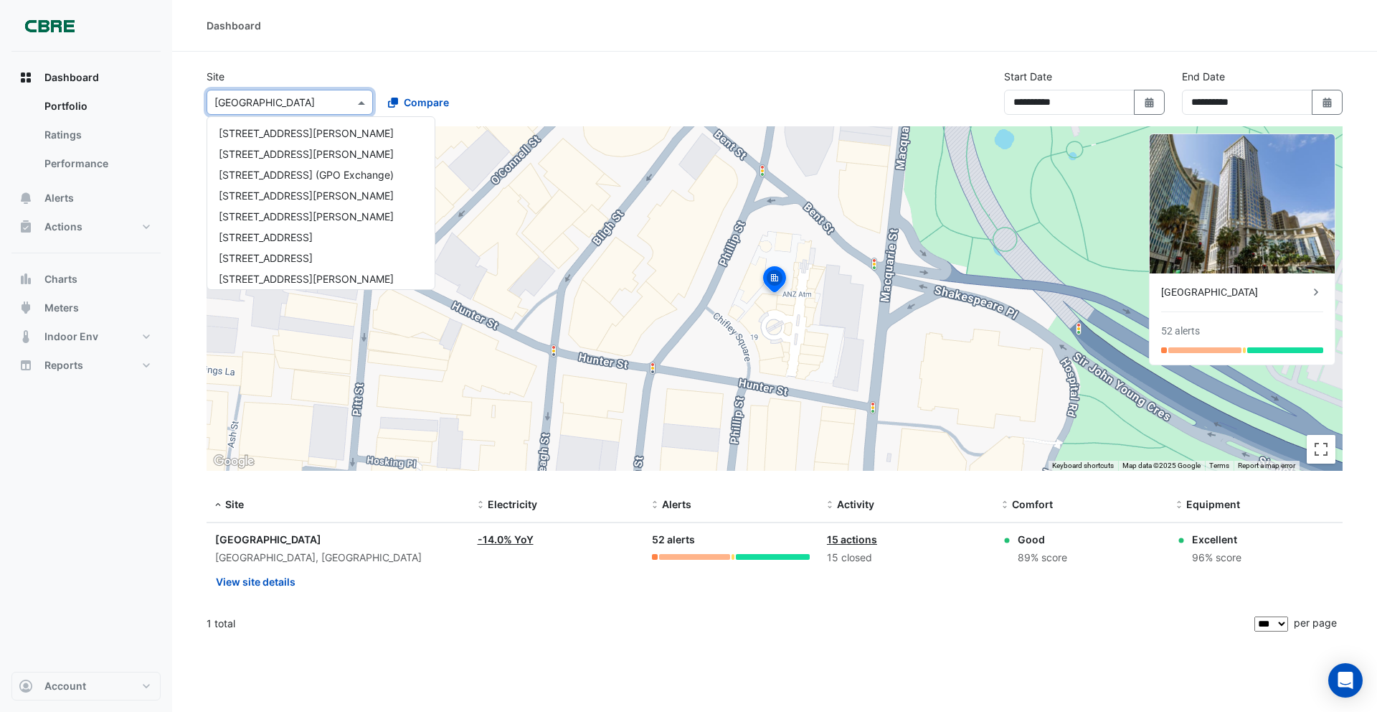
drag, startPoint x: 275, startPoint y: 110, endPoint x: 271, endPoint y: 144, distance: 33.9
click at [275, 110] on div "Select a Site × Chifley Tower" at bounding box center [290, 102] width 166 height 25
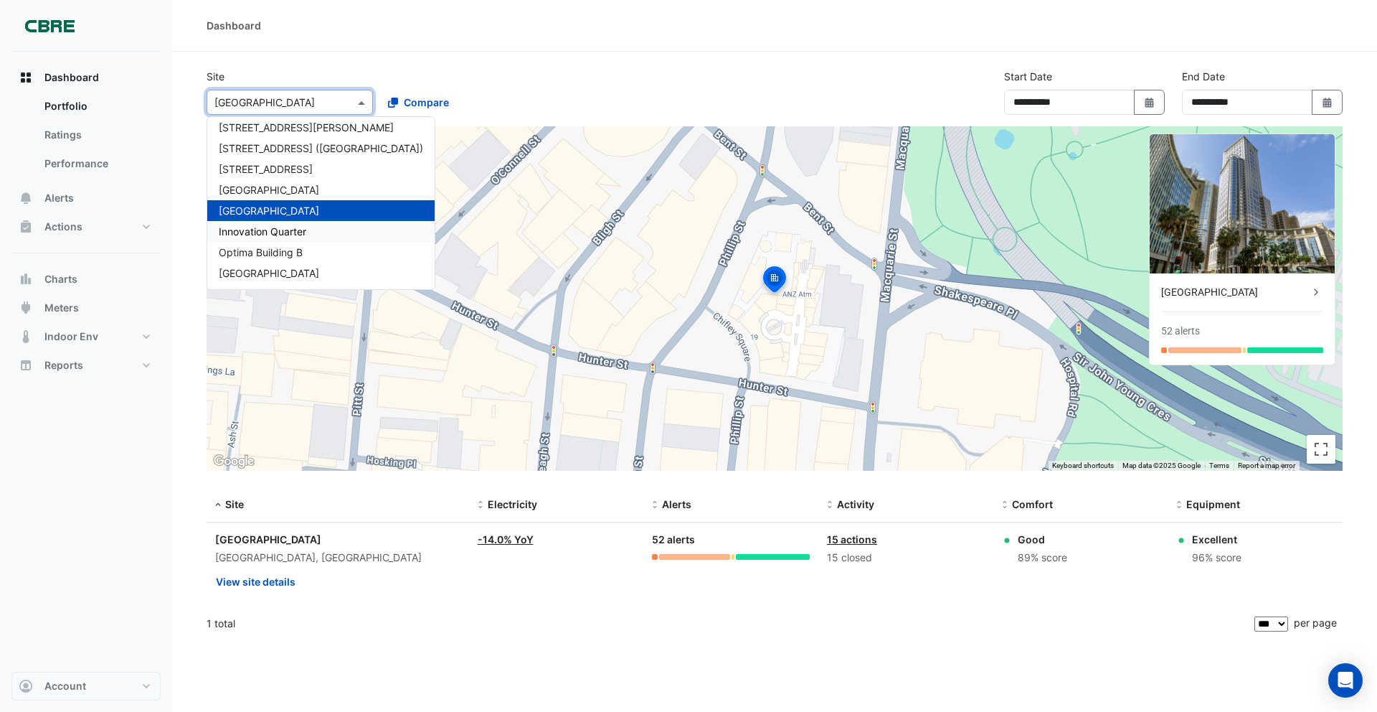
click at [283, 232] on span "Innovation Quarter" at bounding box center [263, 231] width 88 height 12
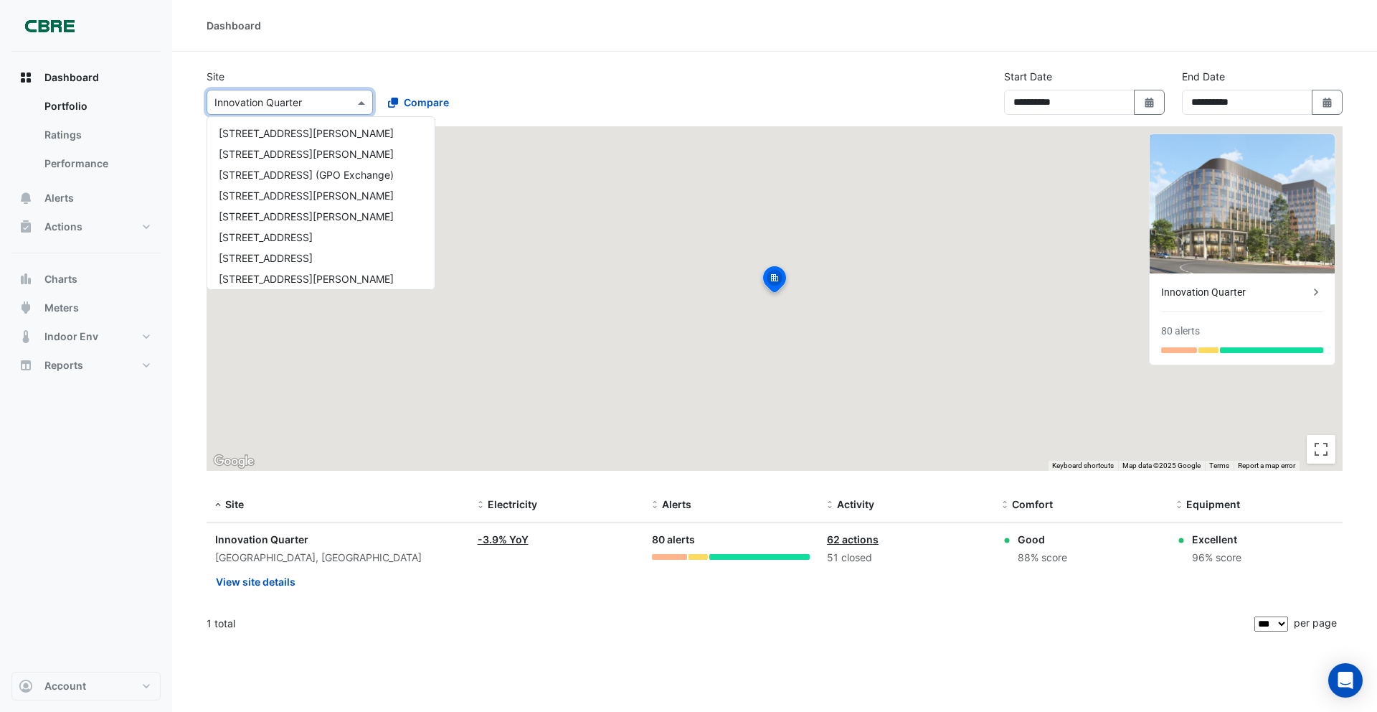
click at [280, 113] on div "Select a Site × Innovation Quarter" at bounding box center [290, 102] width 166 height 25
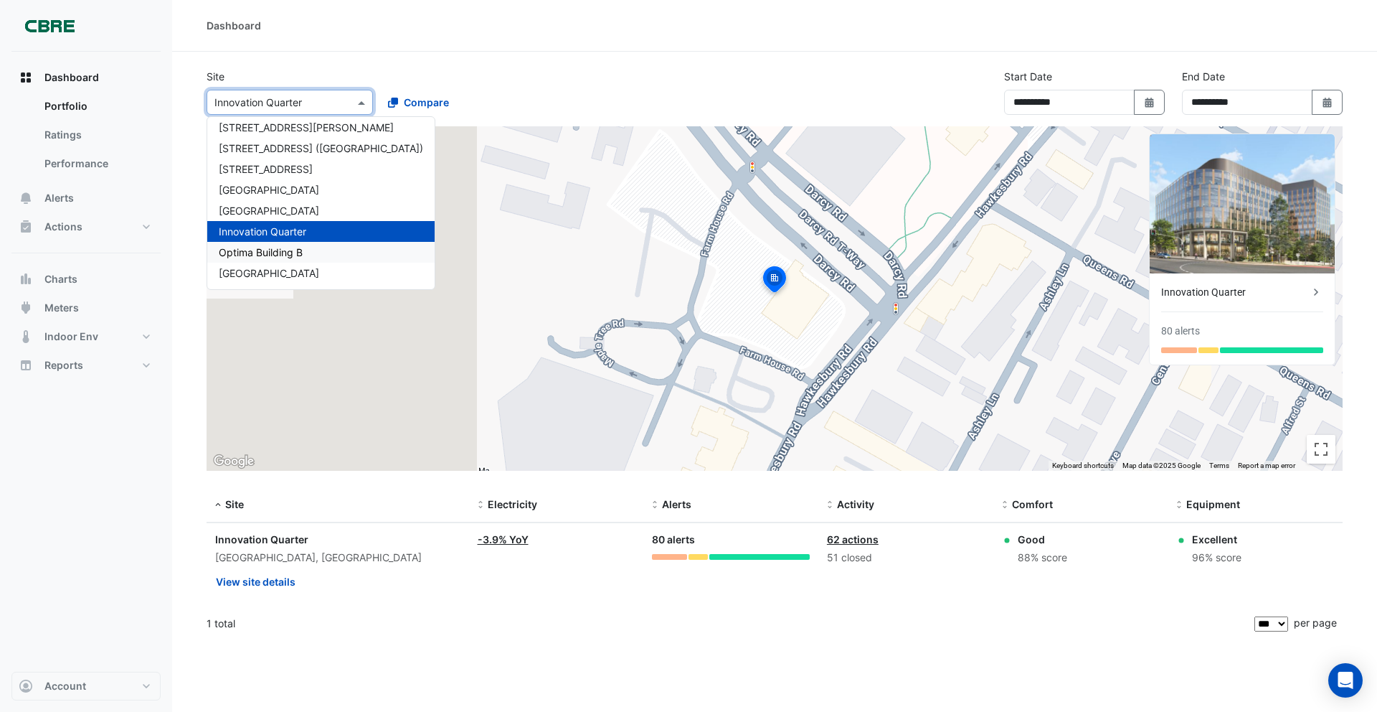
drag, startPoint x: 288, startPoint y: 245, endPoint x: 285, endPoint y: 236, distance: 9.1
click at [288, 244] on div "Optima Building B" at bounding box center [320, 252] width 227 height 21
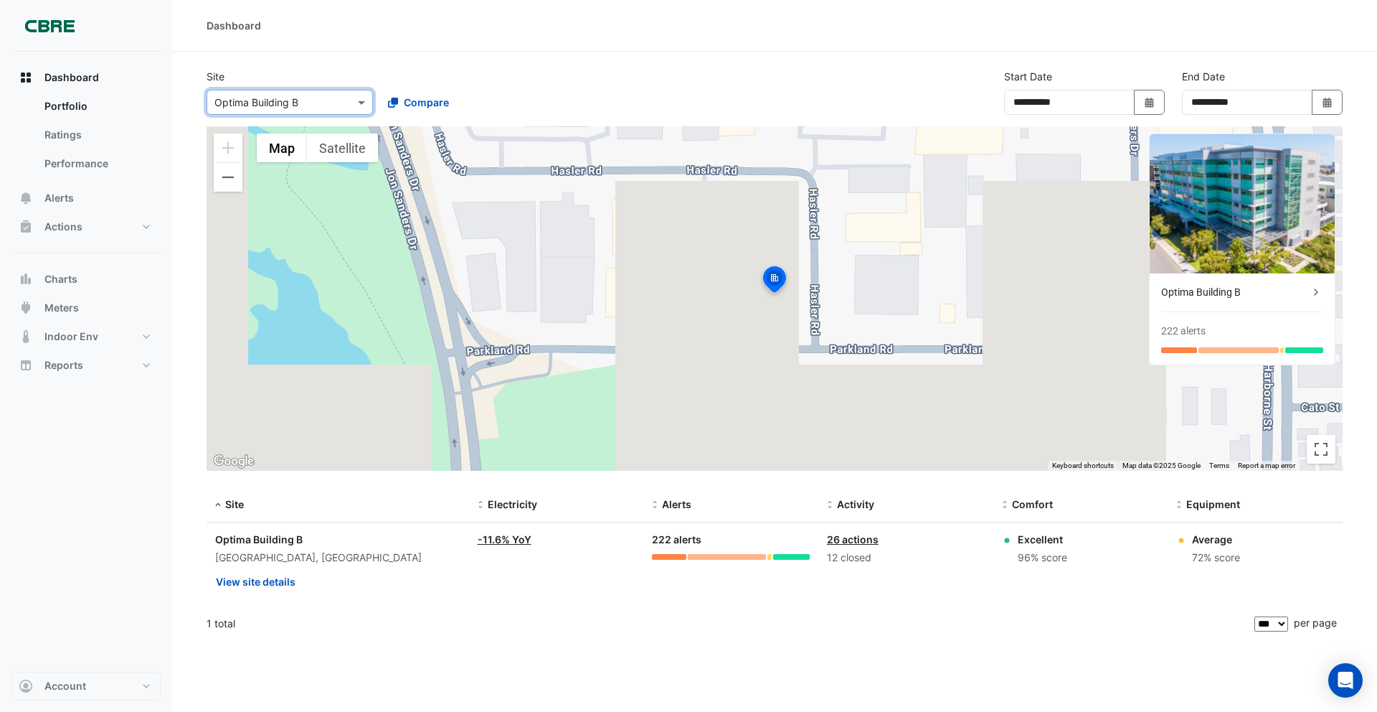
click at [275, 108] on input "text" at bounding box center [275, 102] width 122 height 15
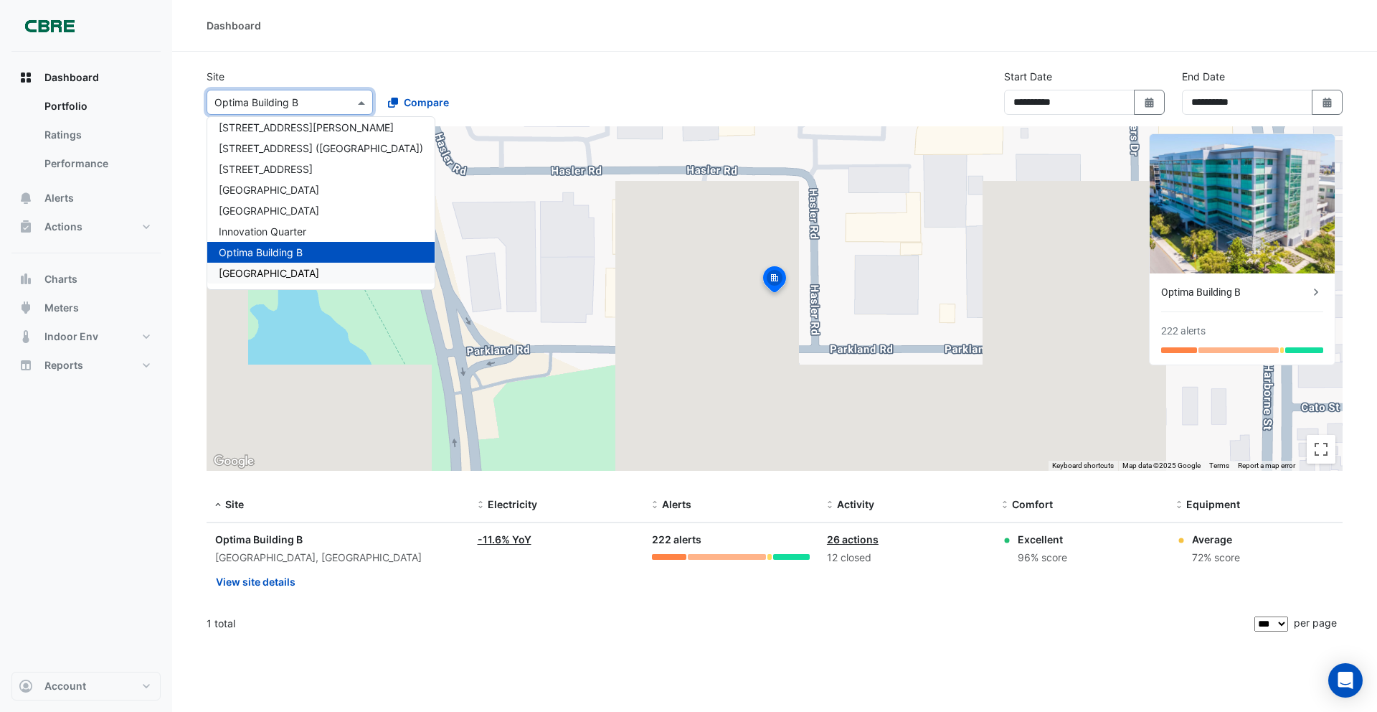
drag, startPoint x: 288, startPoint y: 268, endPoint x: 275, endPoint y: 267, distance: 12.9
click at [285, 268] on div "[GEOGRAPHIC_DATA]" at bounding box center [320, 273] width 227 height 21
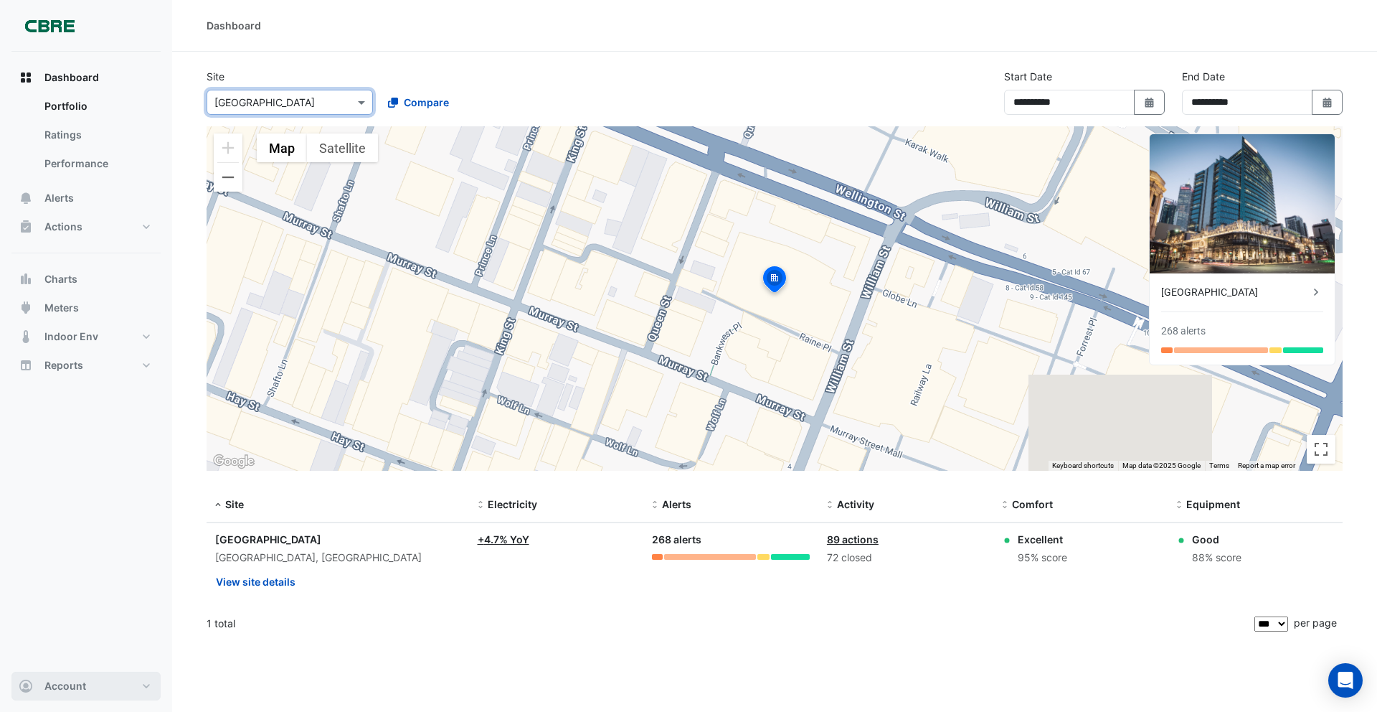
click at [88, 675] on button "Account" at bounding box center [85, 685] width 149 height 29
click at [68, 655] on link "Sign Out" at bounding box center [86, 649] width 136 height 29
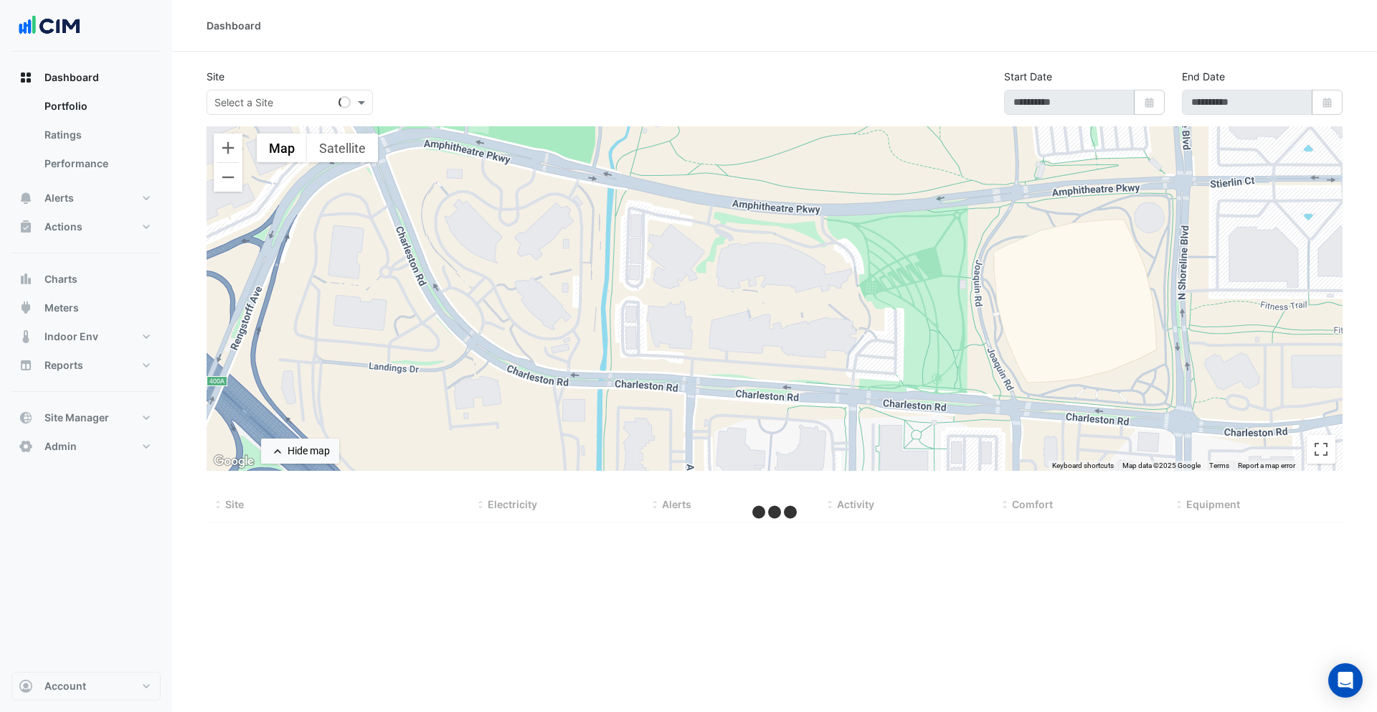
select select "***"
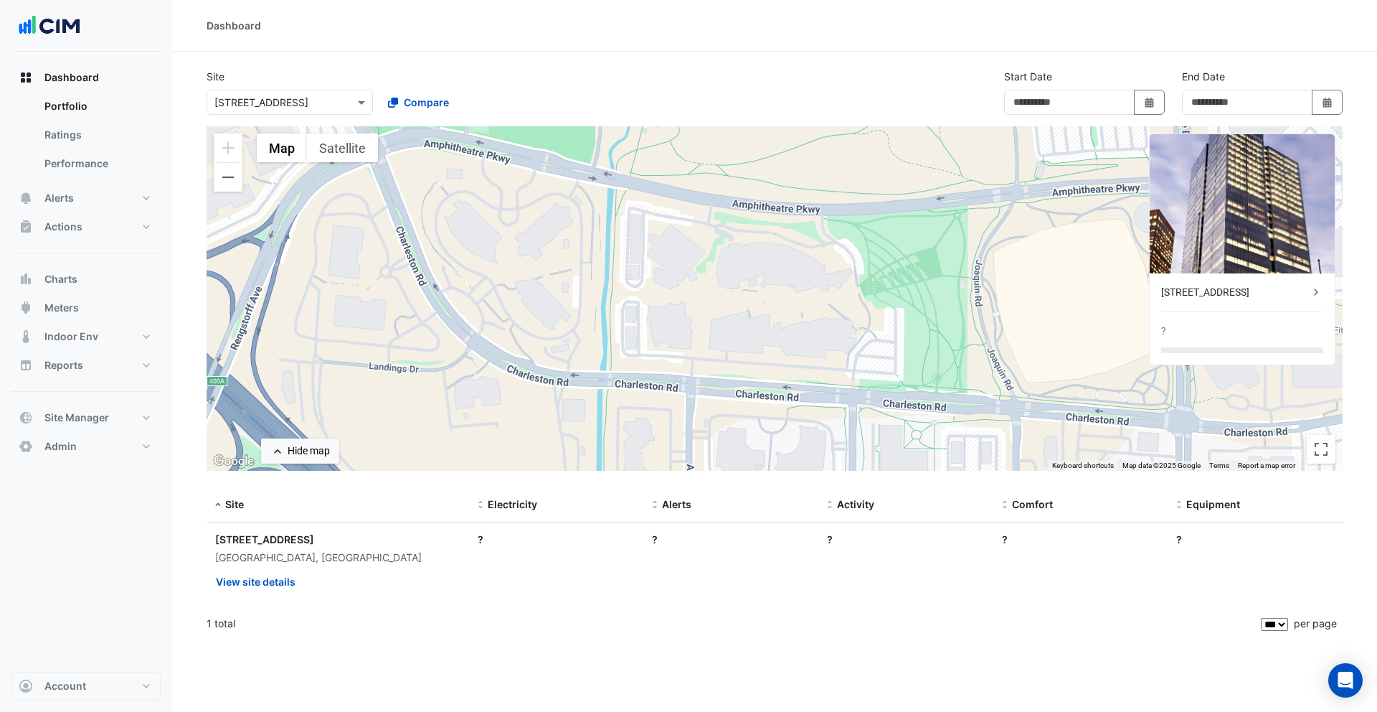
type input "**********"
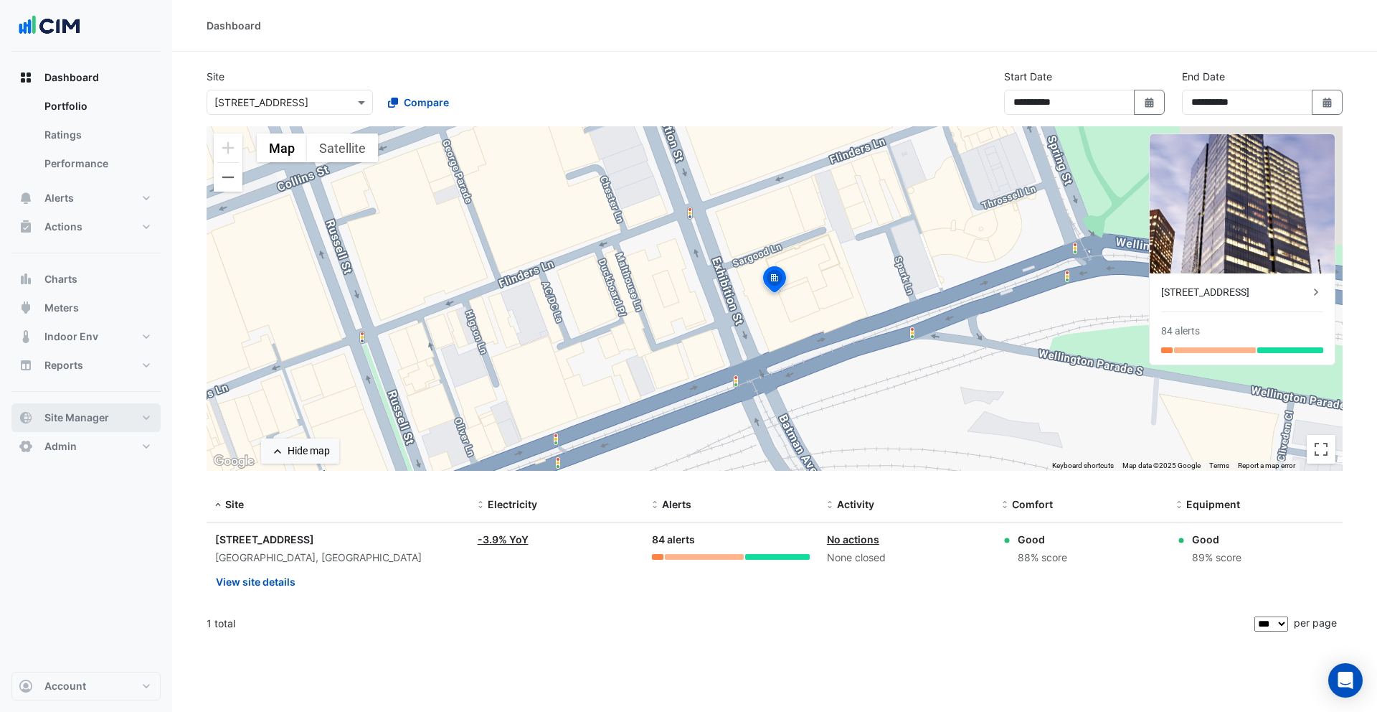
drag, startPoint x: 95, startPoint y: 409, endPoint x: 114, endPoint y: 392, distance: 25.9
click at [95, 408] on button "Site Manager" at bounding box center [85, 417] width 149 height 29
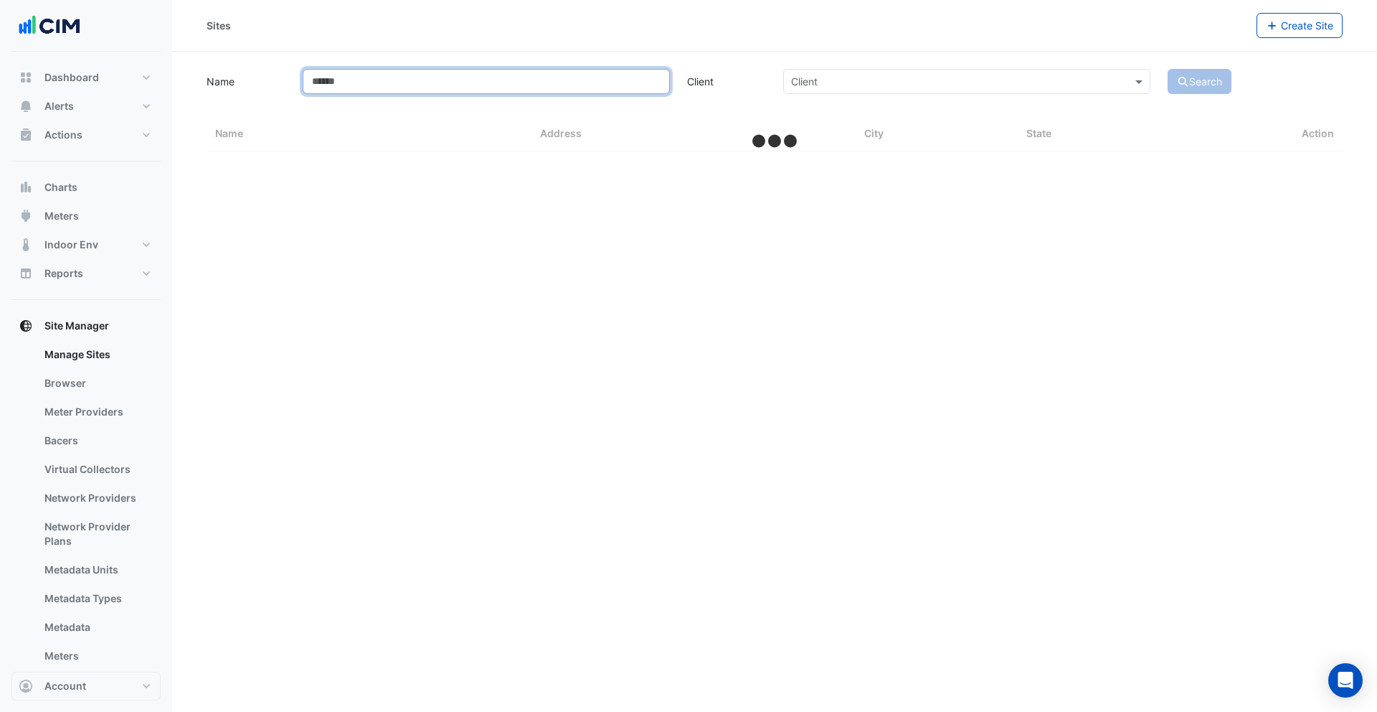
click at [368, 90] on input "Name" at bounding box center [486, 81] width 367 height 25
type input "**"
select select "***"
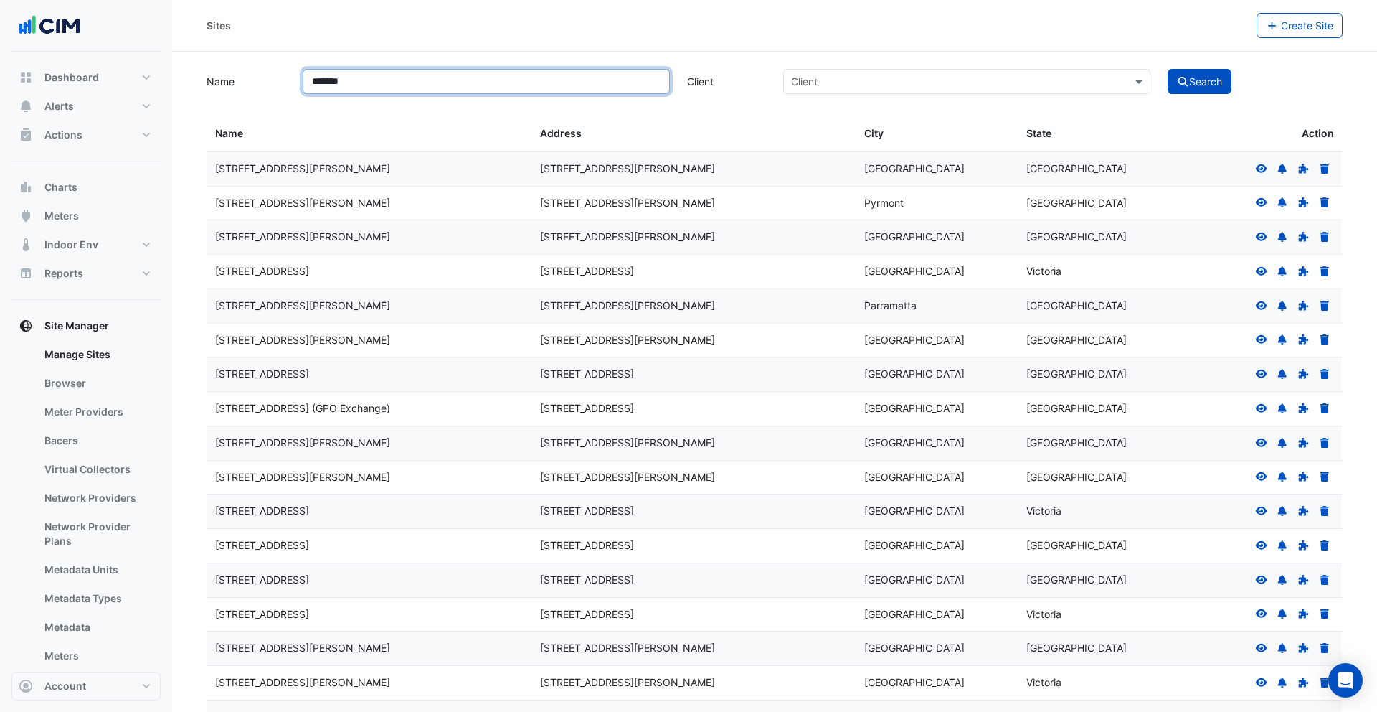
type input "*******"
click at [1168, 69] on button "Search" at bounding box center [1200, 81] width 65 height 25
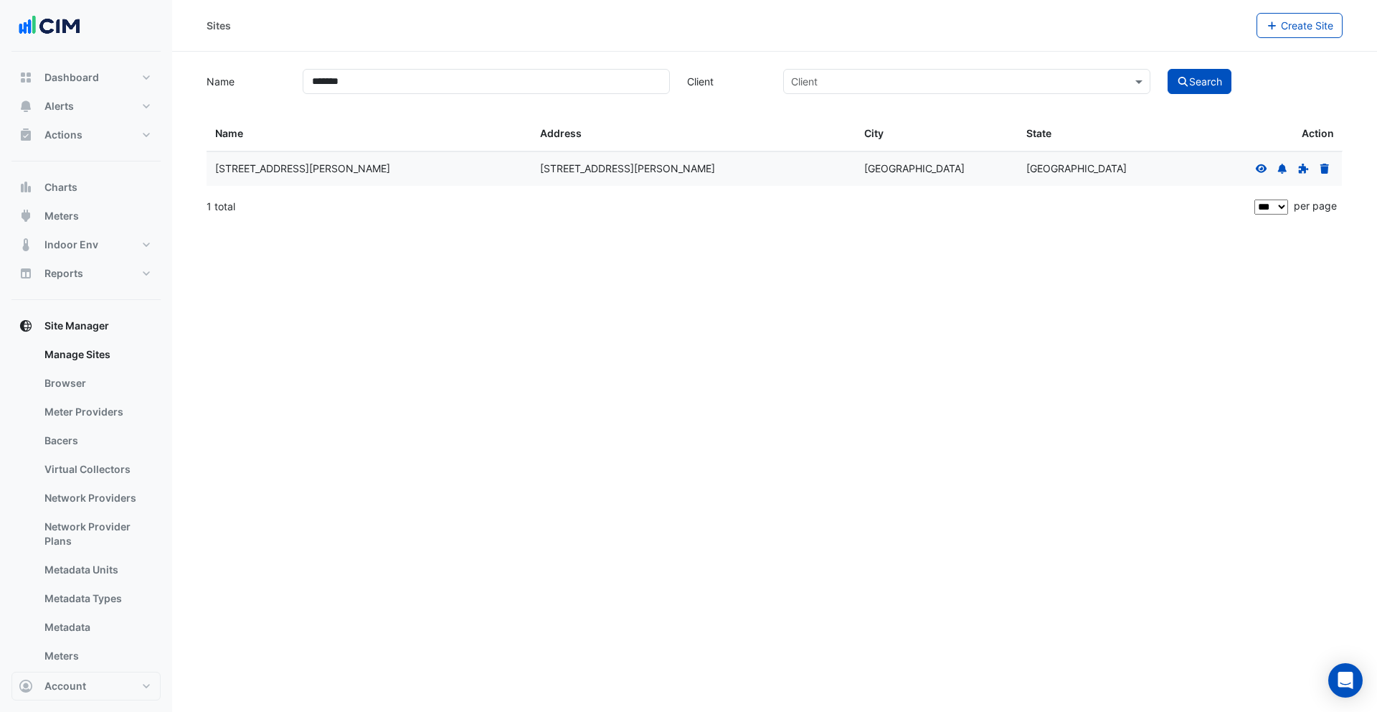
click at [1245, 171] on datatable-body-cell at bounding box center [1262, 169] width 162 height 34
click at [1254, 167] on div at bounding box center [1293, 169] width 82 height 16
click at [1258, 166] on icon at bounding box center [1261, 168] width 11 height 9
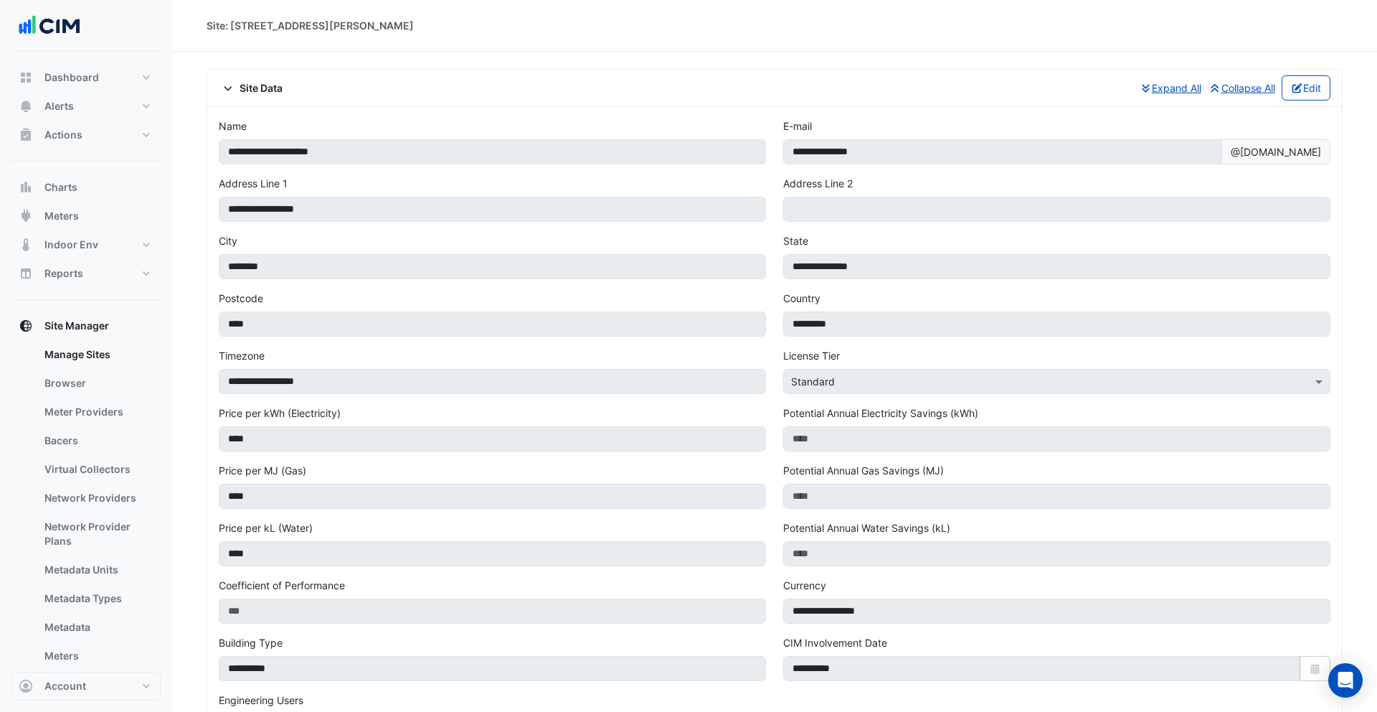
click at [249, 89] on span "Site Data" at bounding box center [251, 87] width 64 height 15
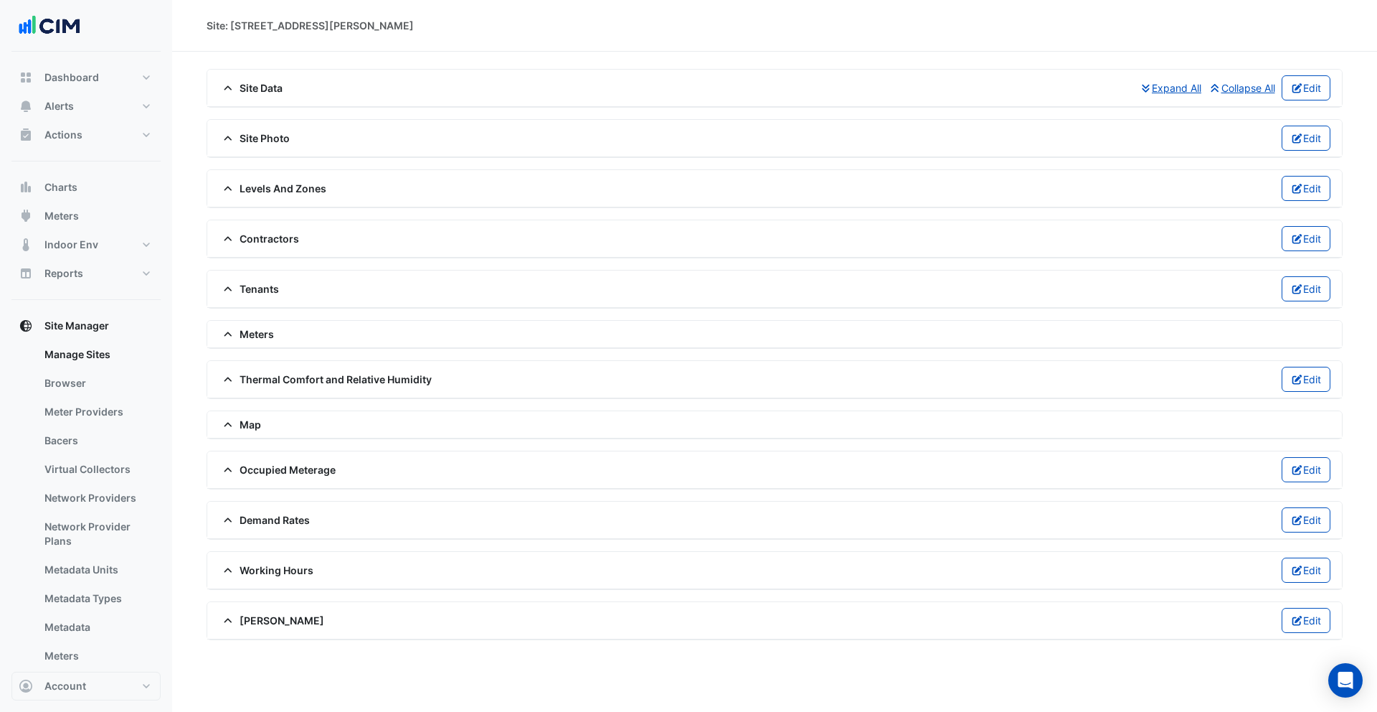
click at [262, 141] on span "Site Photo" at bounding box center [254, 138] width 71 height 15
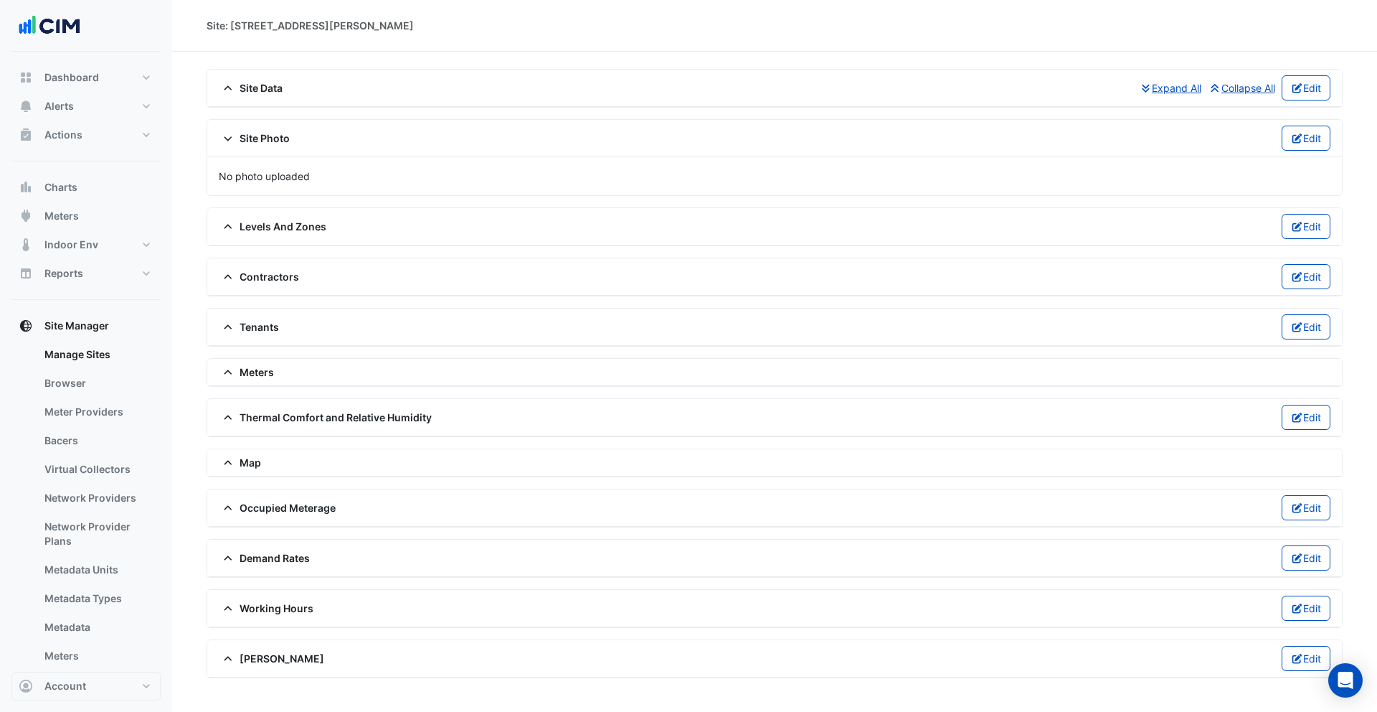
drag, startPoint x: 236, startPoint y: 75, endPoint x: 243, endPoint y: 77, distance: 7.5
click at [239, 75] on div "Site Data Expand All Collapse All Edit" at bounding box center [775, 87] width 1112 height 25
click at [245, 82] on span "Site Data" at bounding box center [251, 87] width 64 height 15
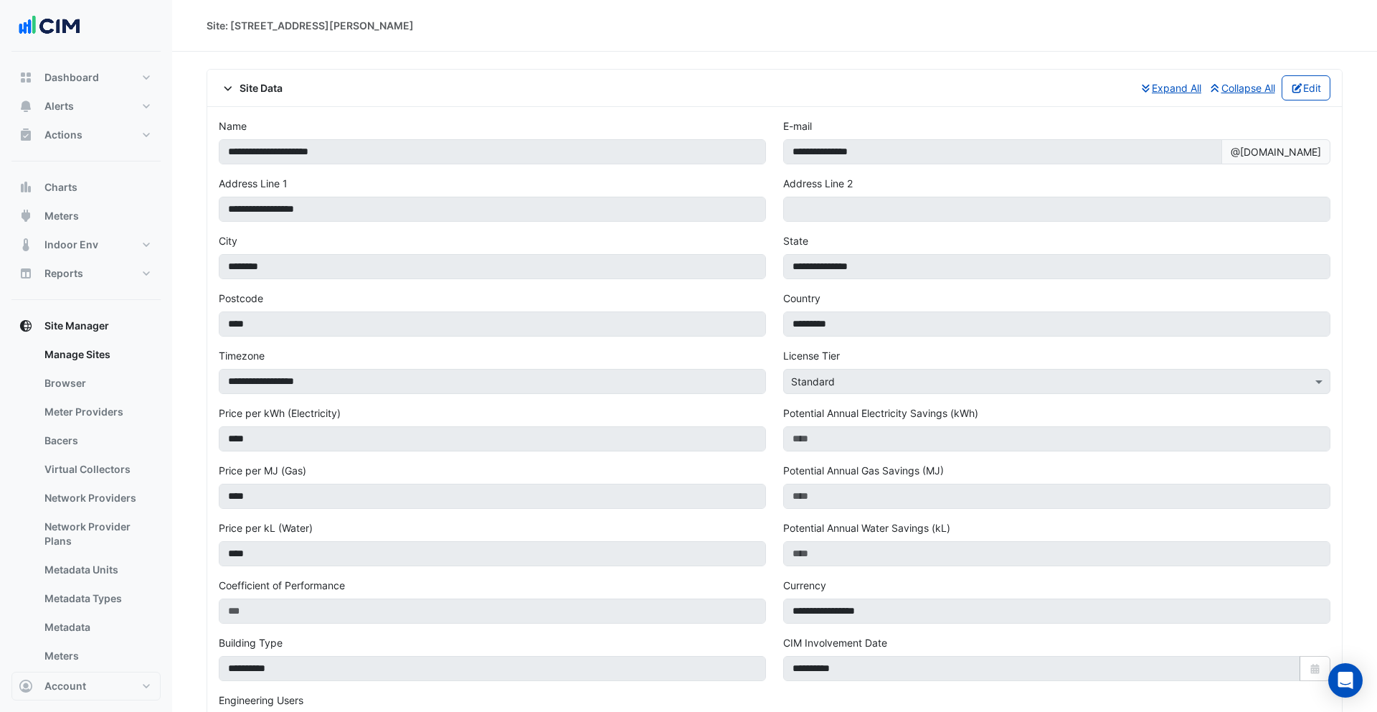
click at [245, 83] on span "Site Data" at bounding box center [251, 87] width 64 height 15
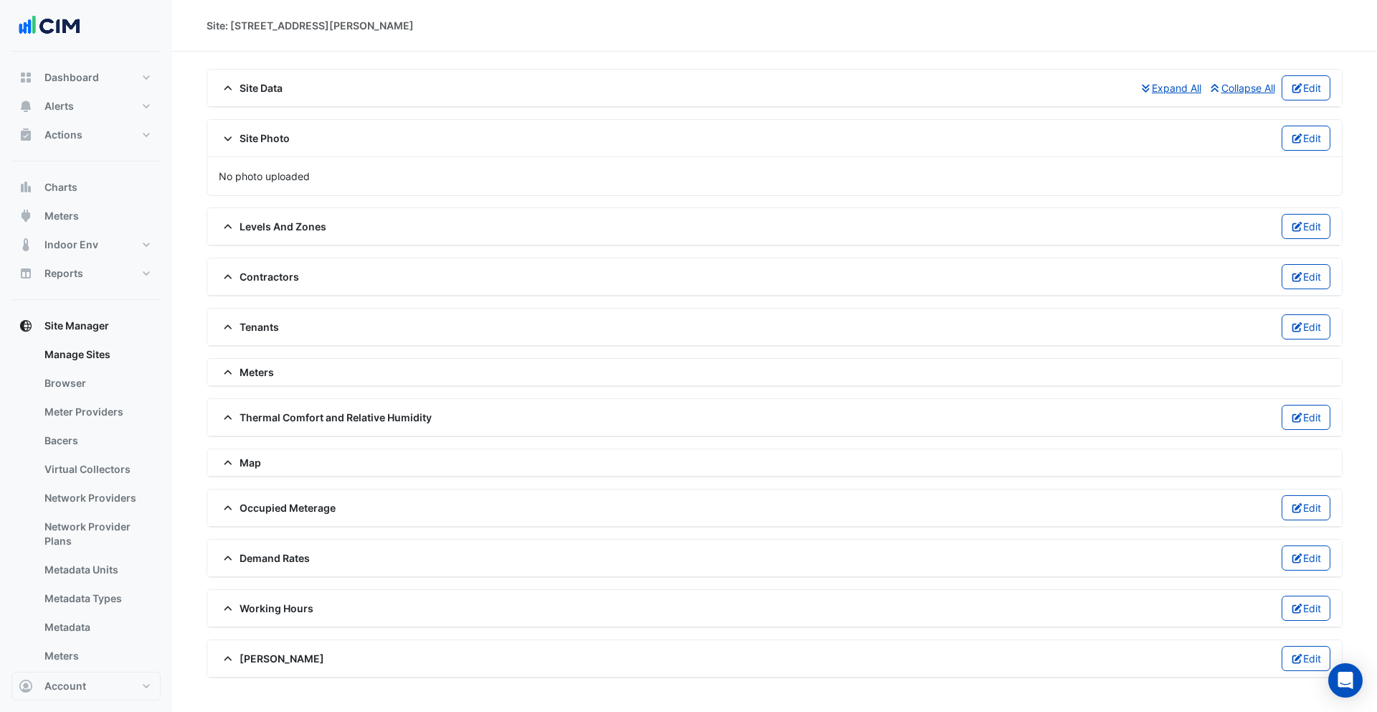
click at [248, 91] on span "Site Data" at bounding box center [251, 87] width 64 height 15
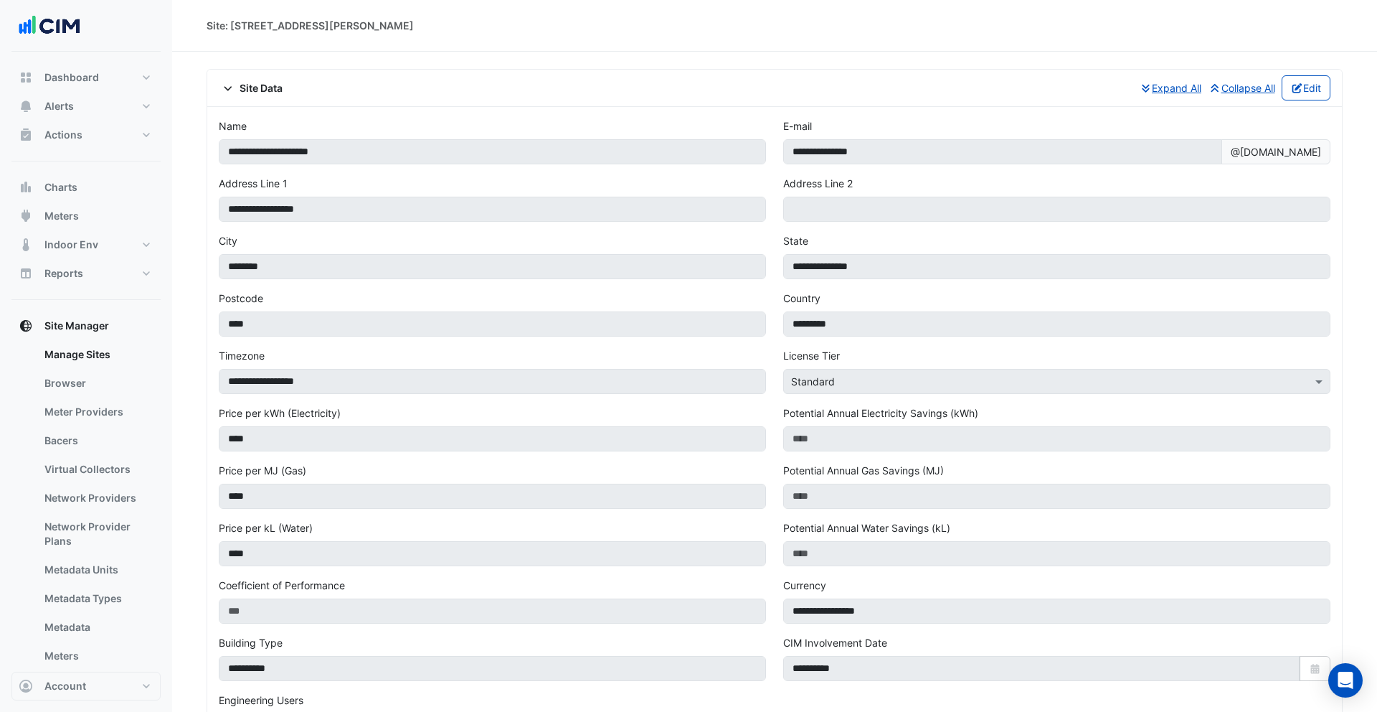
drag, startPoint x: 248, startPoint y: 85, endPoint x: 259, endPoint y: 78, distance: 12.9
click at [248, 85] on span "Site Data" at bounding box center [251, 87] width 64 height 15
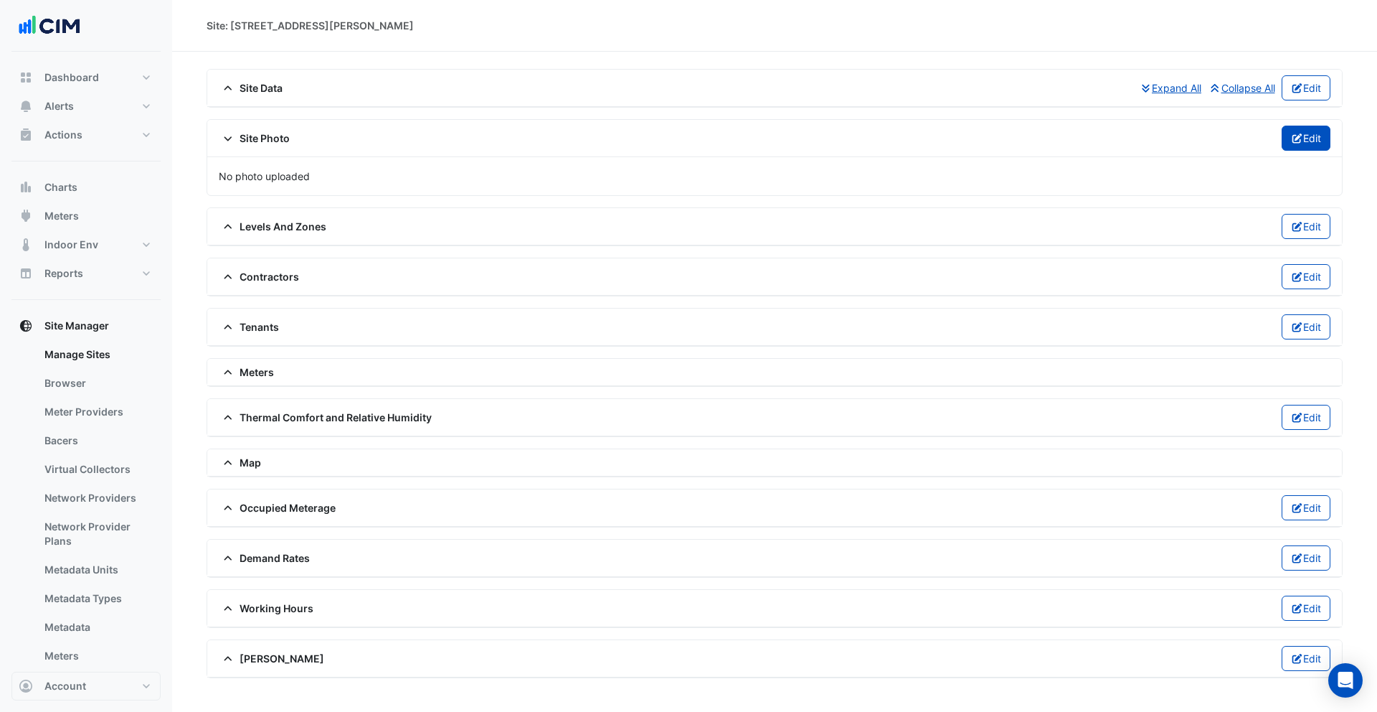
click at [1300, 138] on button "Edit" at bounding box center [1306, 138] width 49 height 25
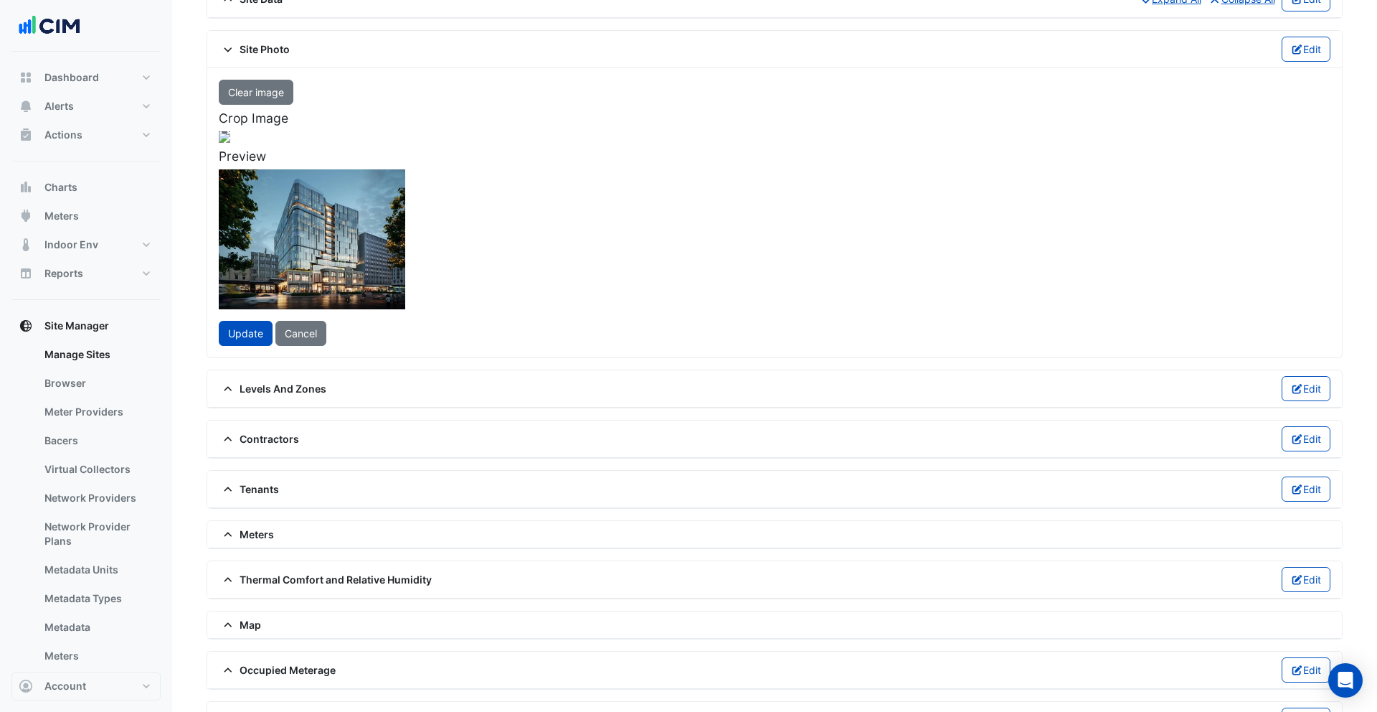
scroll to position [231, 0]
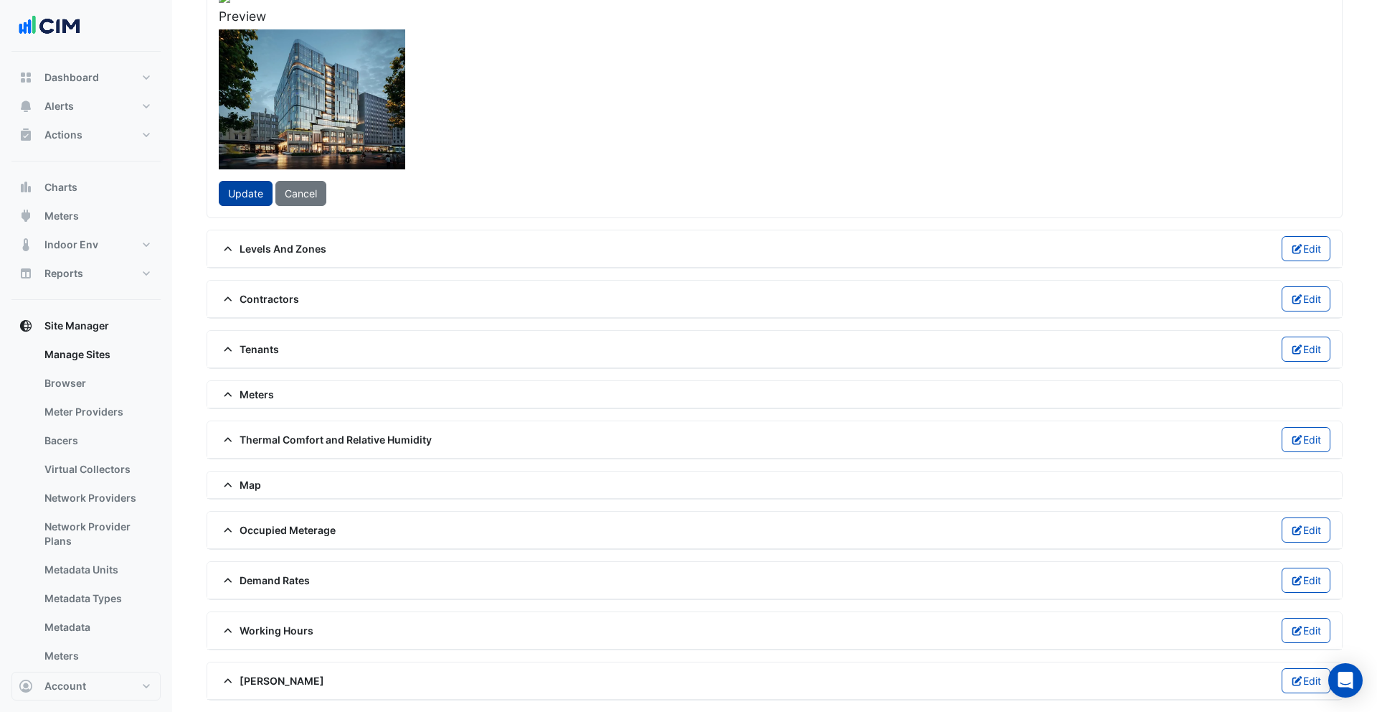
click at [244, 206] on button "Update" at bounding box center [246, 193] width 54 height 25
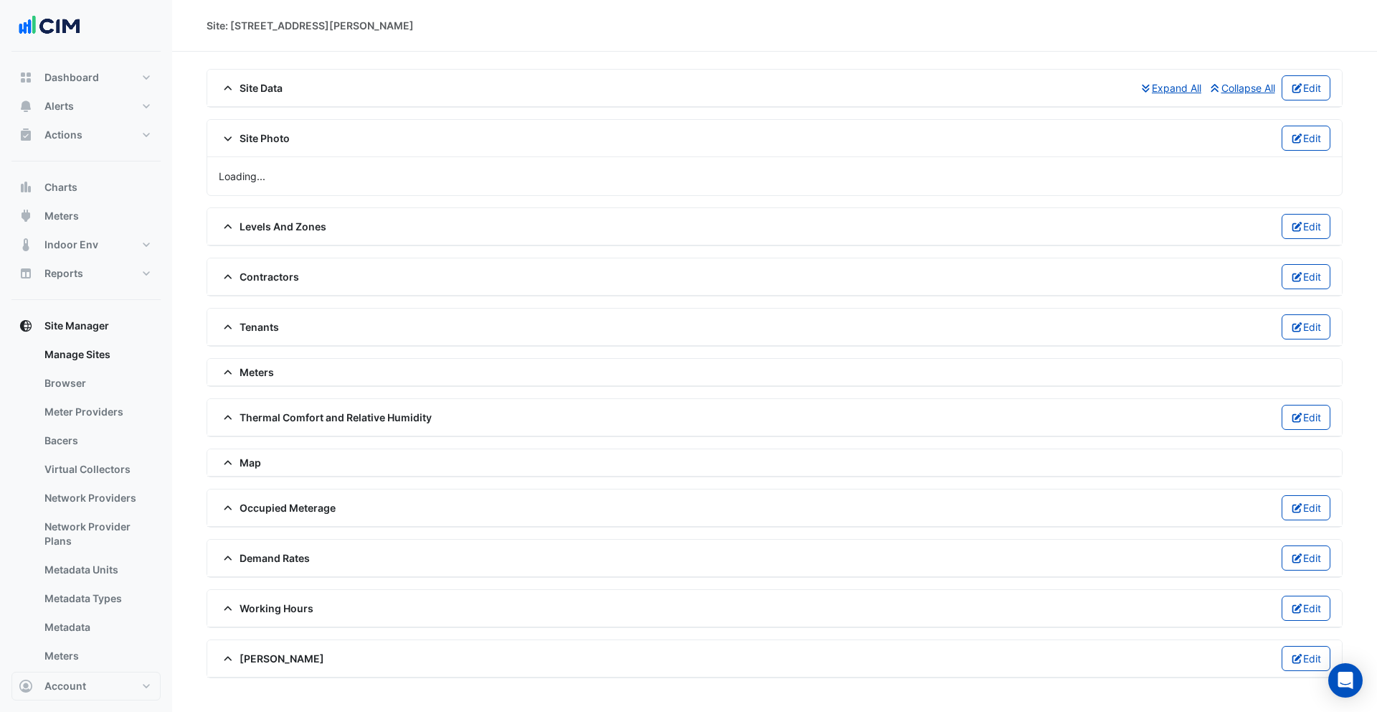
scroll to position [0, 0]
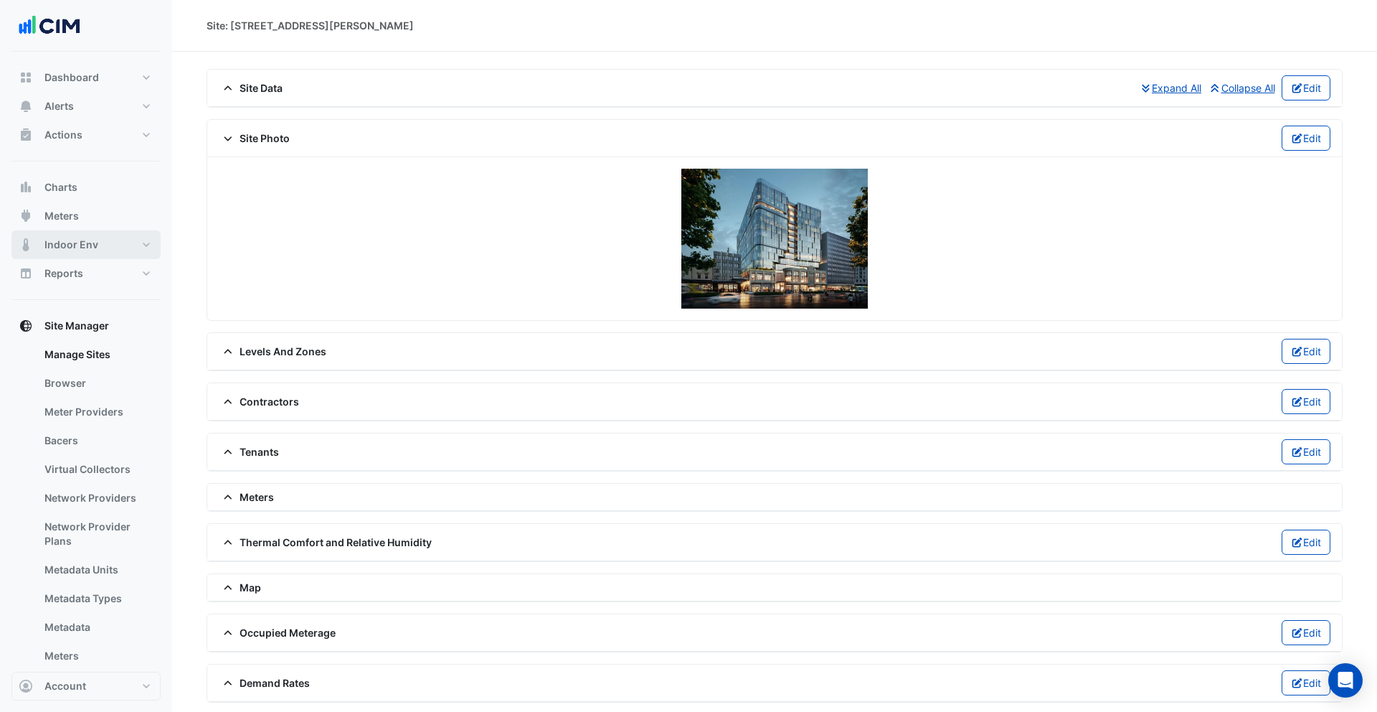
click at [100, 245] on button "Indoor Env" at bounding box center [85, 244] width 149 height 29
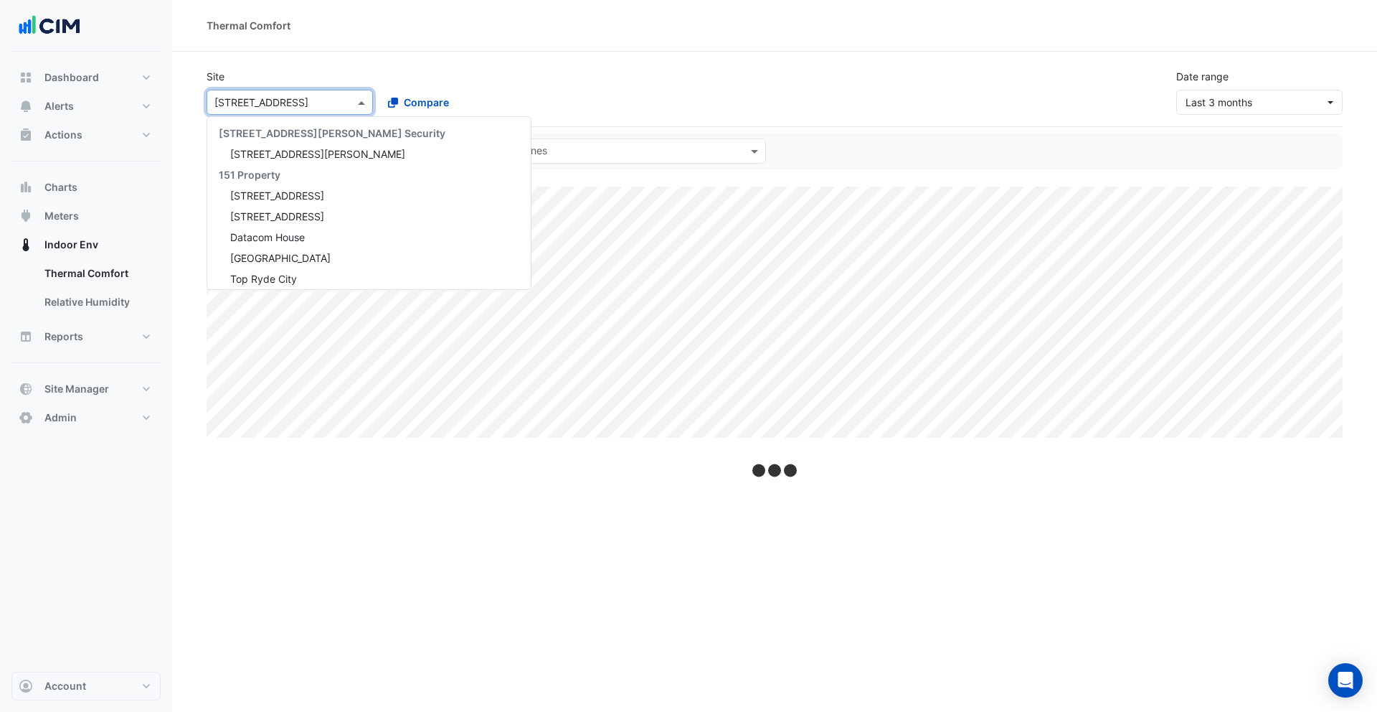
click at [313, 100] on input "text" at bounding box center [275, 102] width 122 height 15
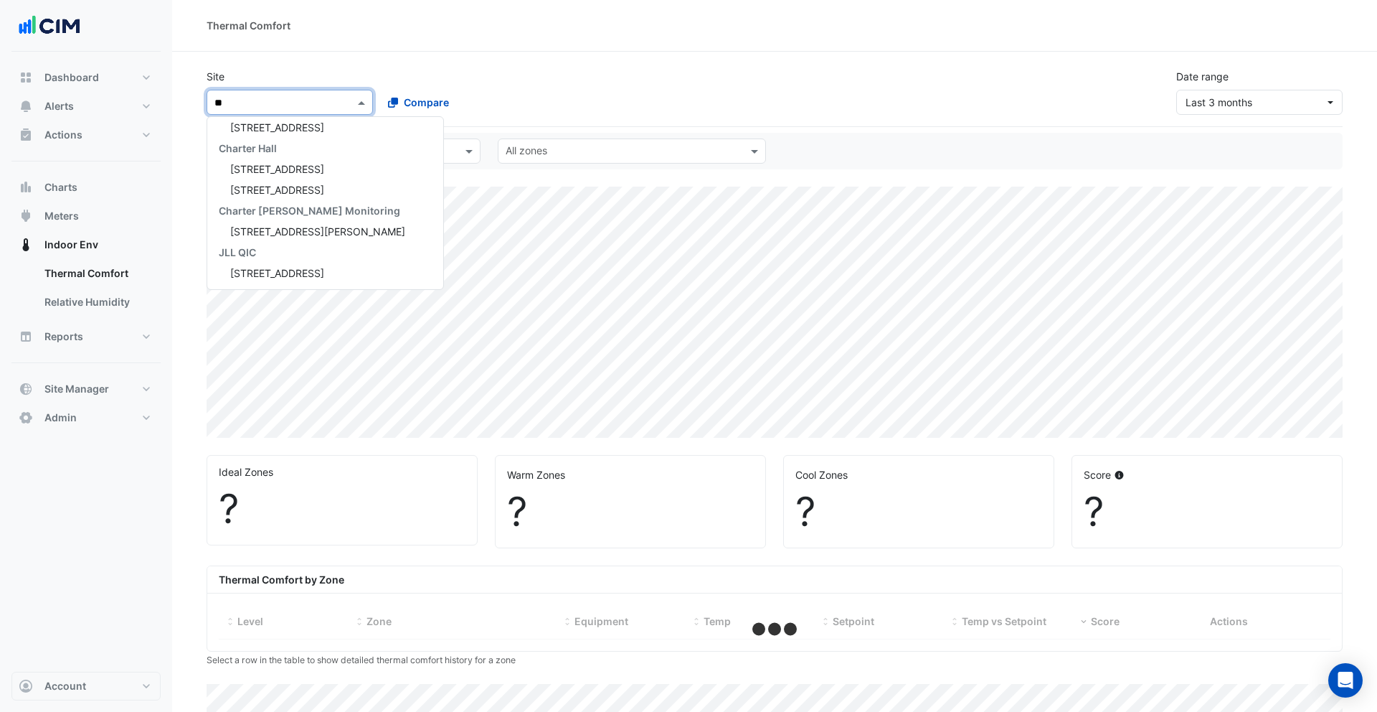
scroll to position [276, 0]
type input "***"
click at [275, 148] on span "[STREET_ADDRESS]" at bounding box center [277, 154] width 94 height 12
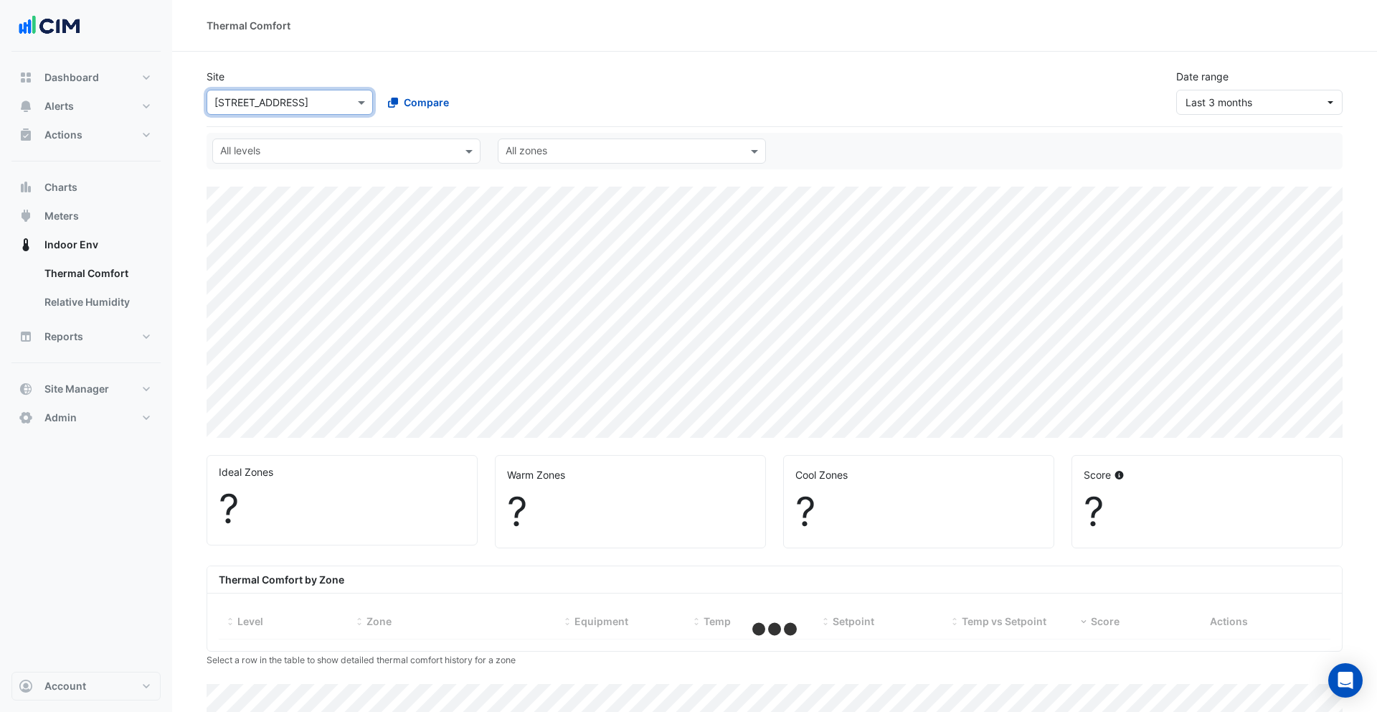
select select "***"
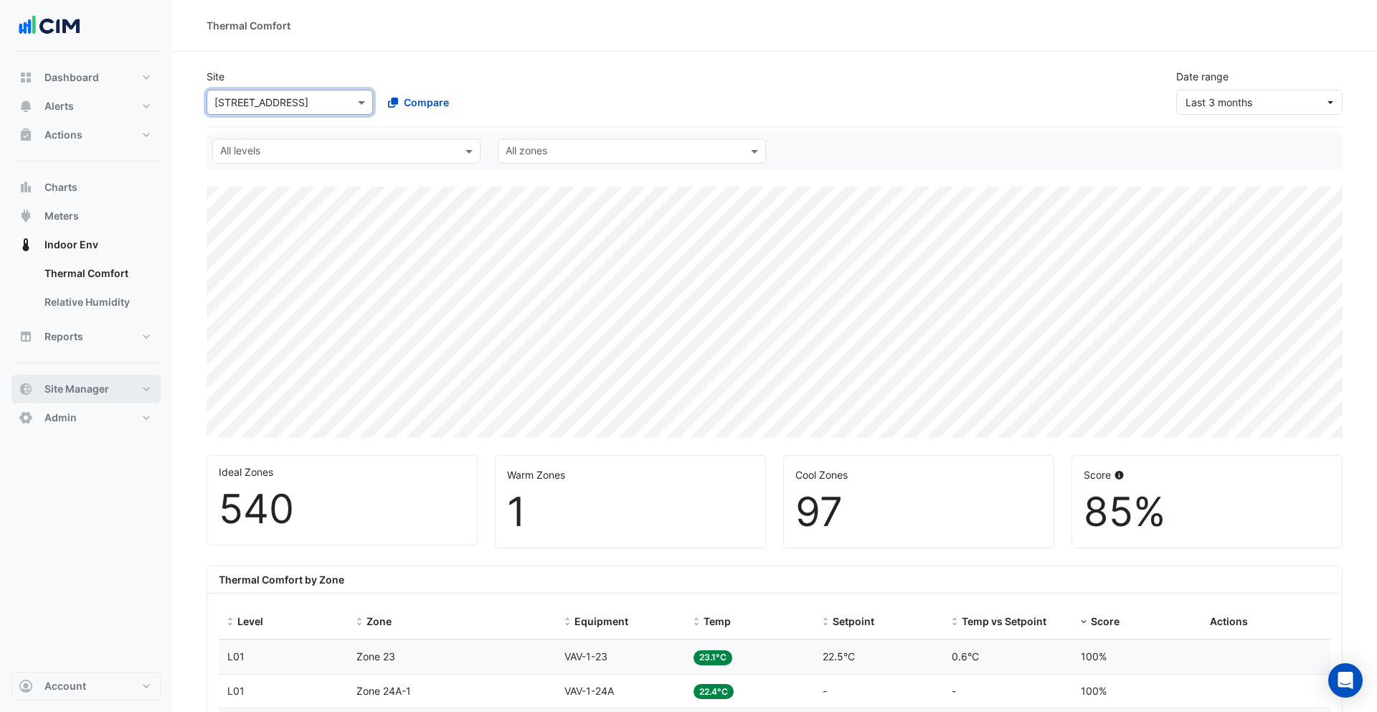
click at [100, 400] on button "Site Manager" at bounding box center [85, 388] width 149 height 29
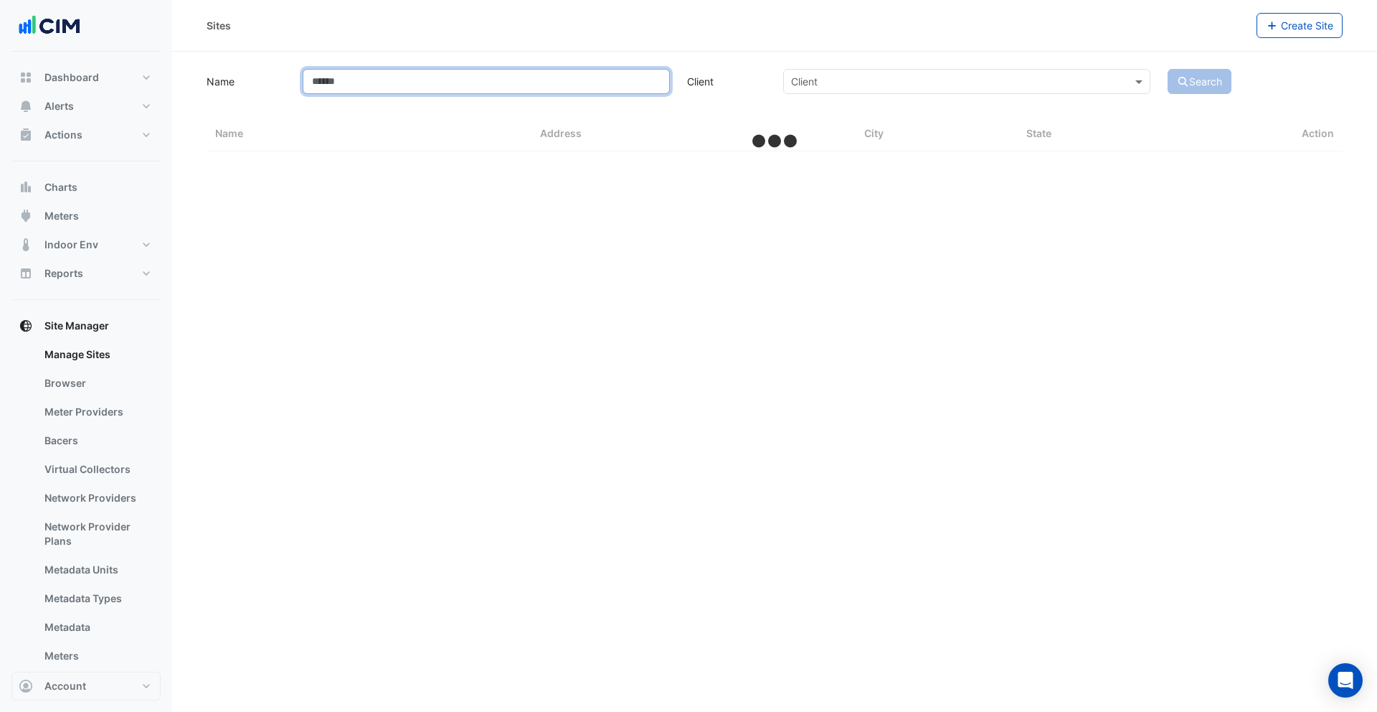
click at [364, 85] on input "Name" at bounding box center [486, 81] width 367 height 25
type input "******"
select select "***"
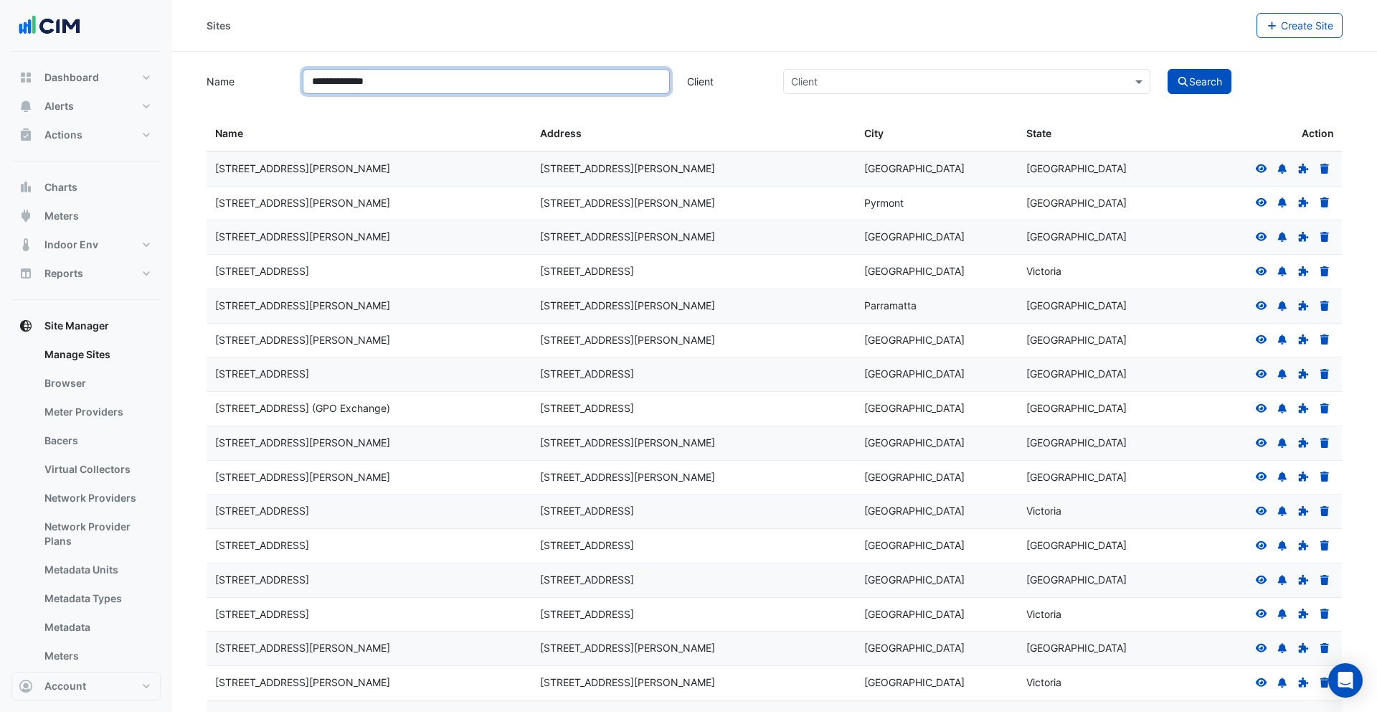
type input "**********"
click at [1168, 69] on button "Search" at bounding box center [1200, 81] width 65 height 25
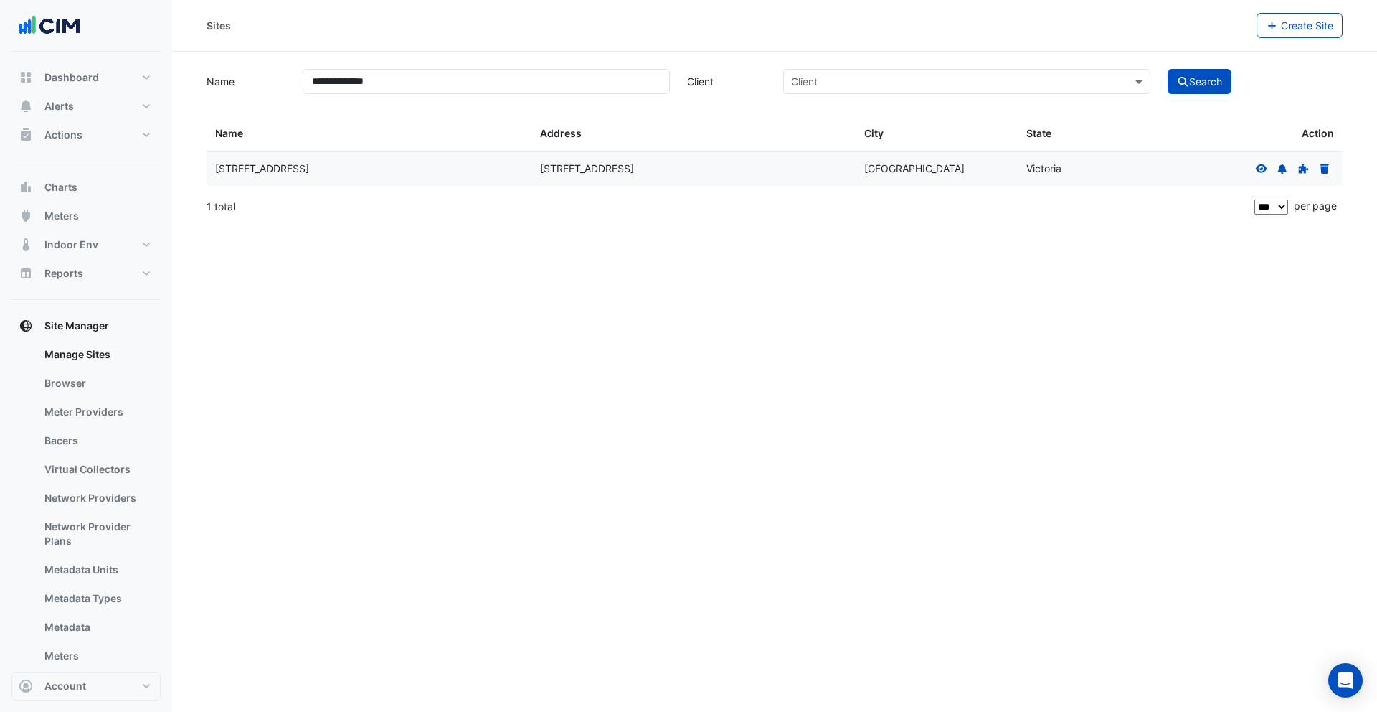
click at [1258, 165] on icon at bounding box center [1261, 168] width 11 height 9
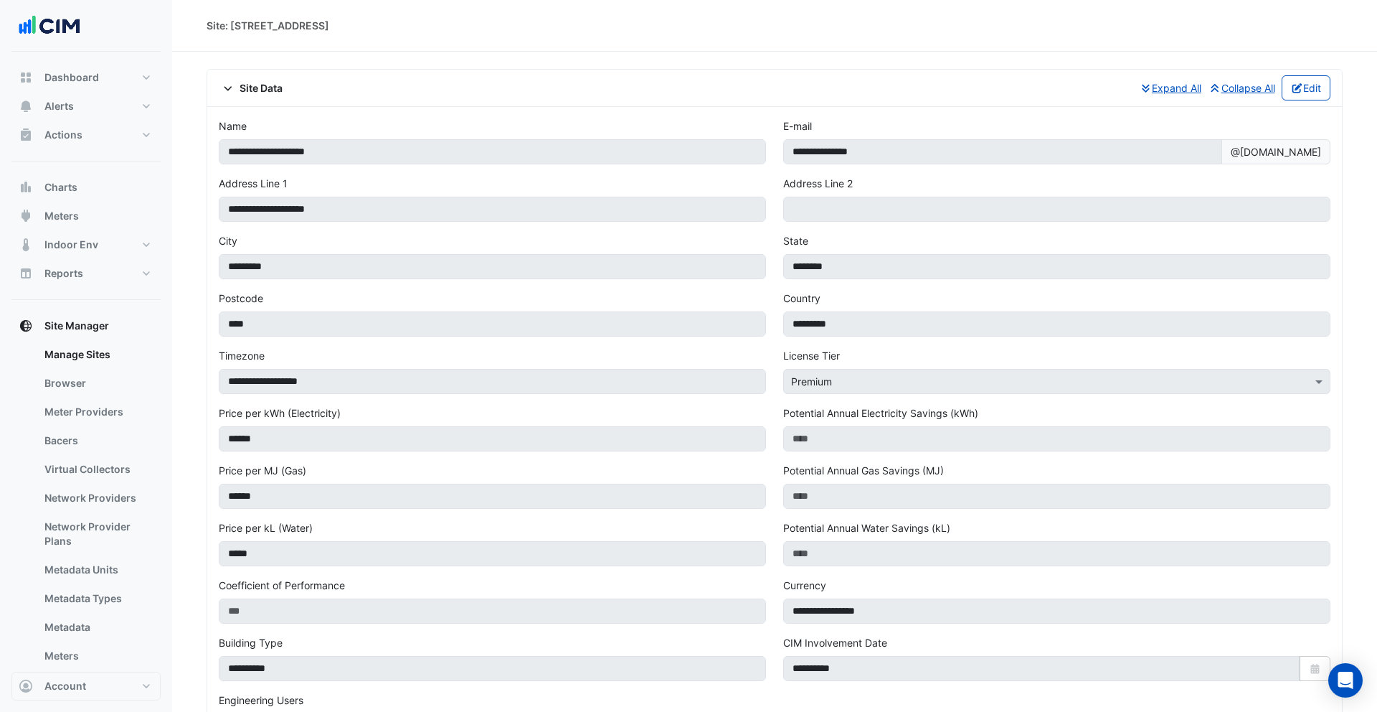
click at [264, 98] on div "Site Data Expand All Collapse All Edit" at bounding box center [775, 87] width 1112 height 25
select select "***"
click at [263, 91] on span "Site Data" at bounding box center [251, 87] width 64 height 15
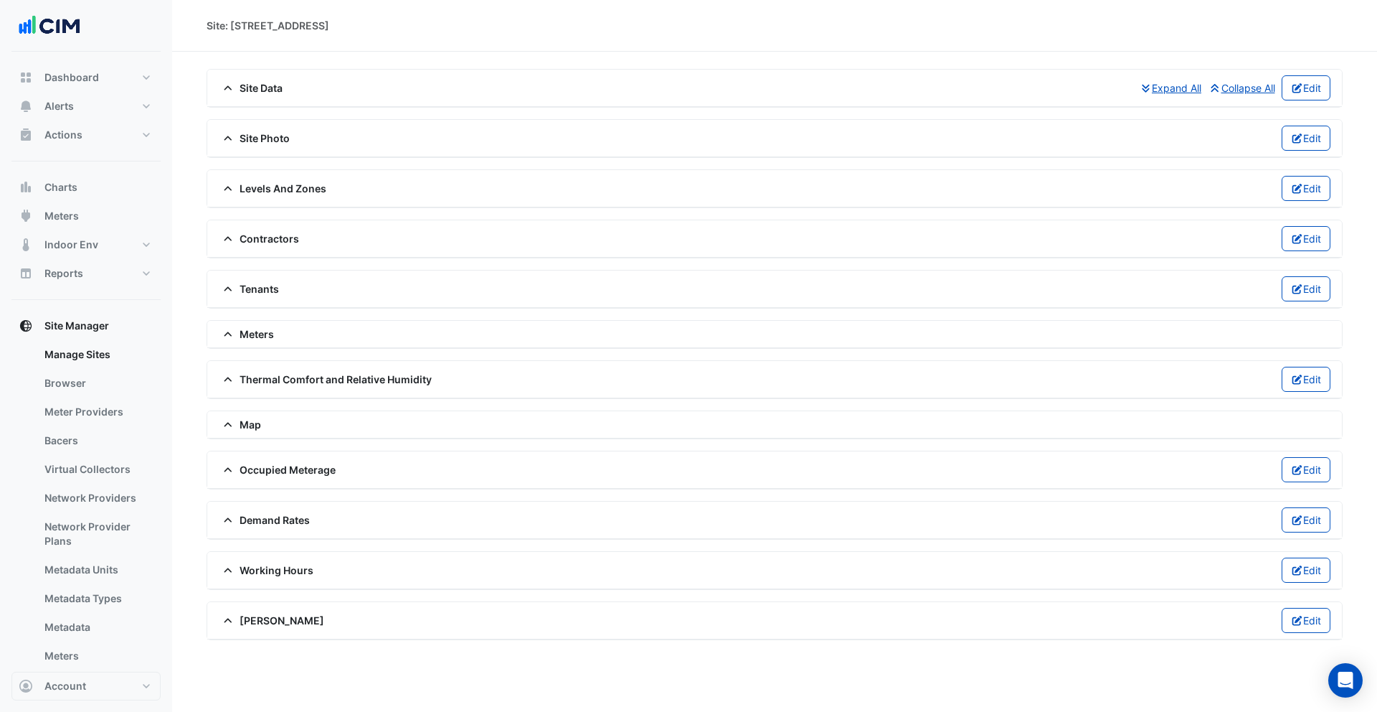
click at [270, 378] on span "Thermal Comfort and Relative Humidity" at bounding box center [325, 379] width 213 height 15
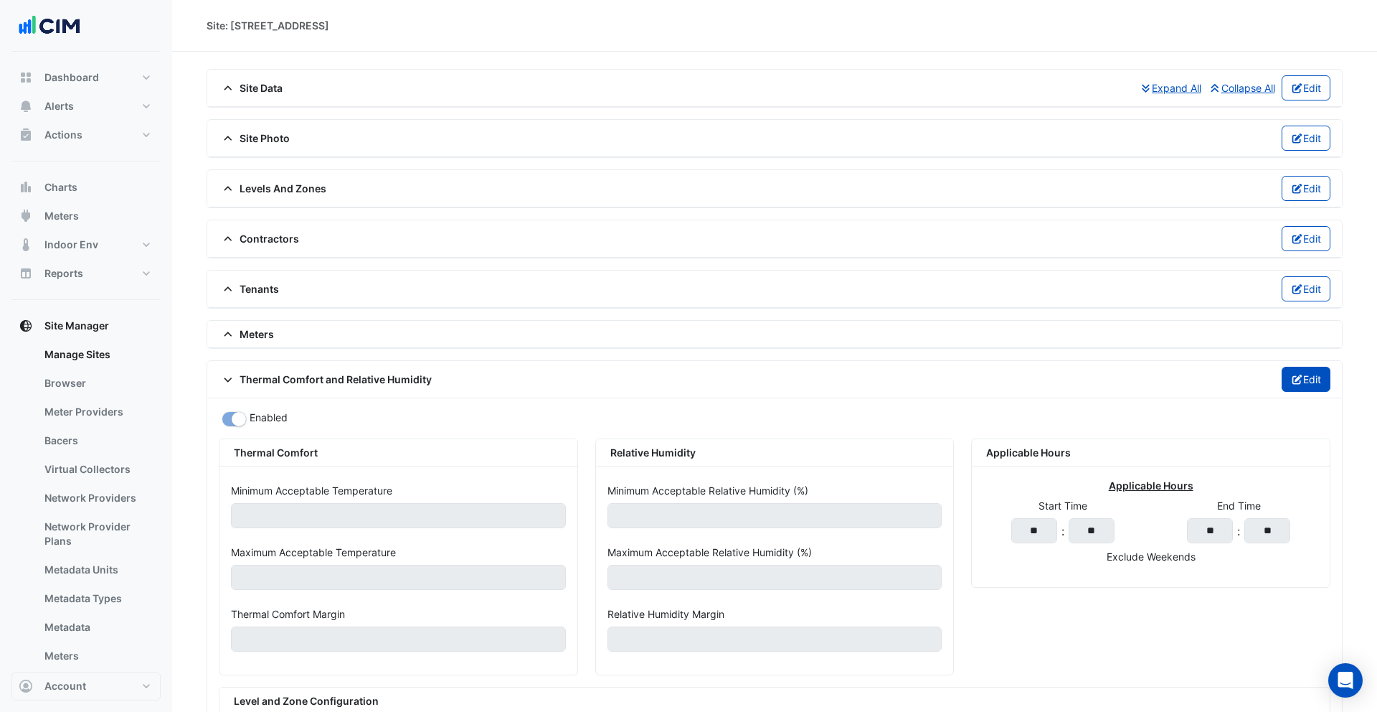
click at [1301, 378] on button "Edit" at bounding box center [1306, 379] width 49 height 25
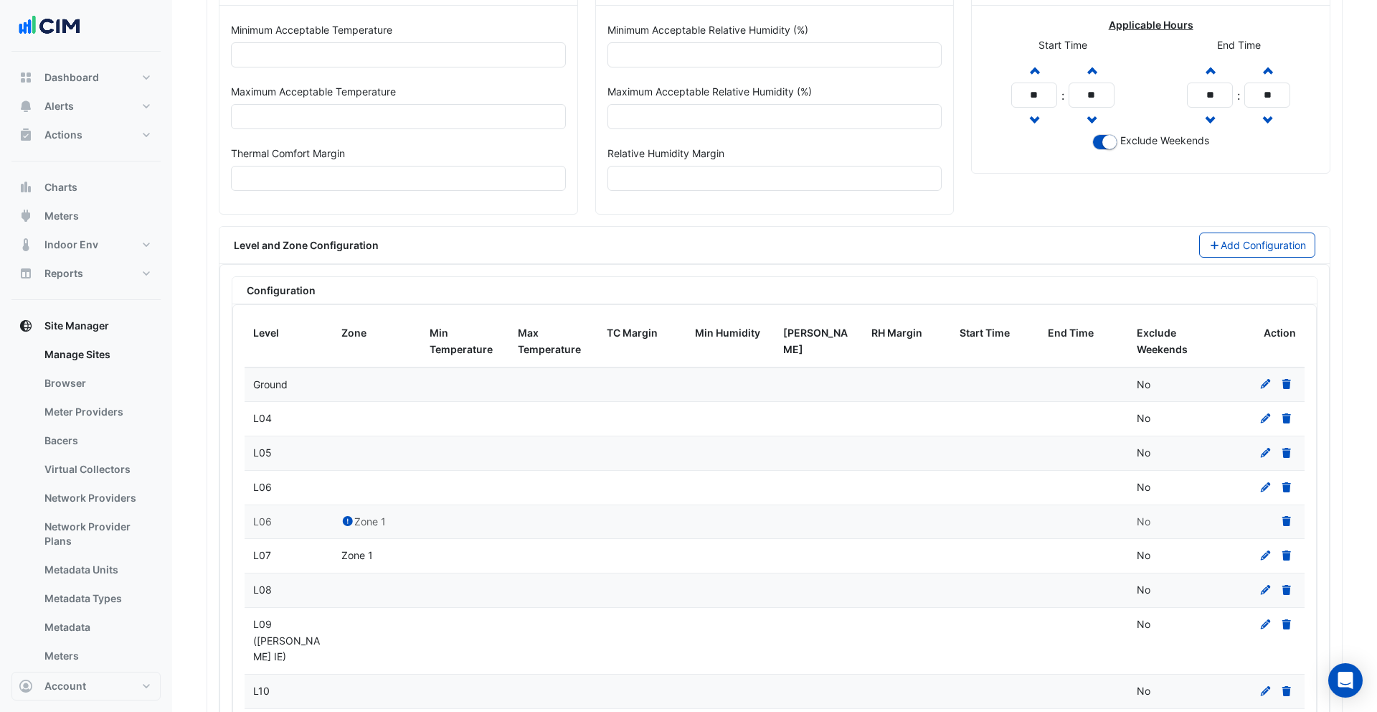
scroll to position [689, 0]
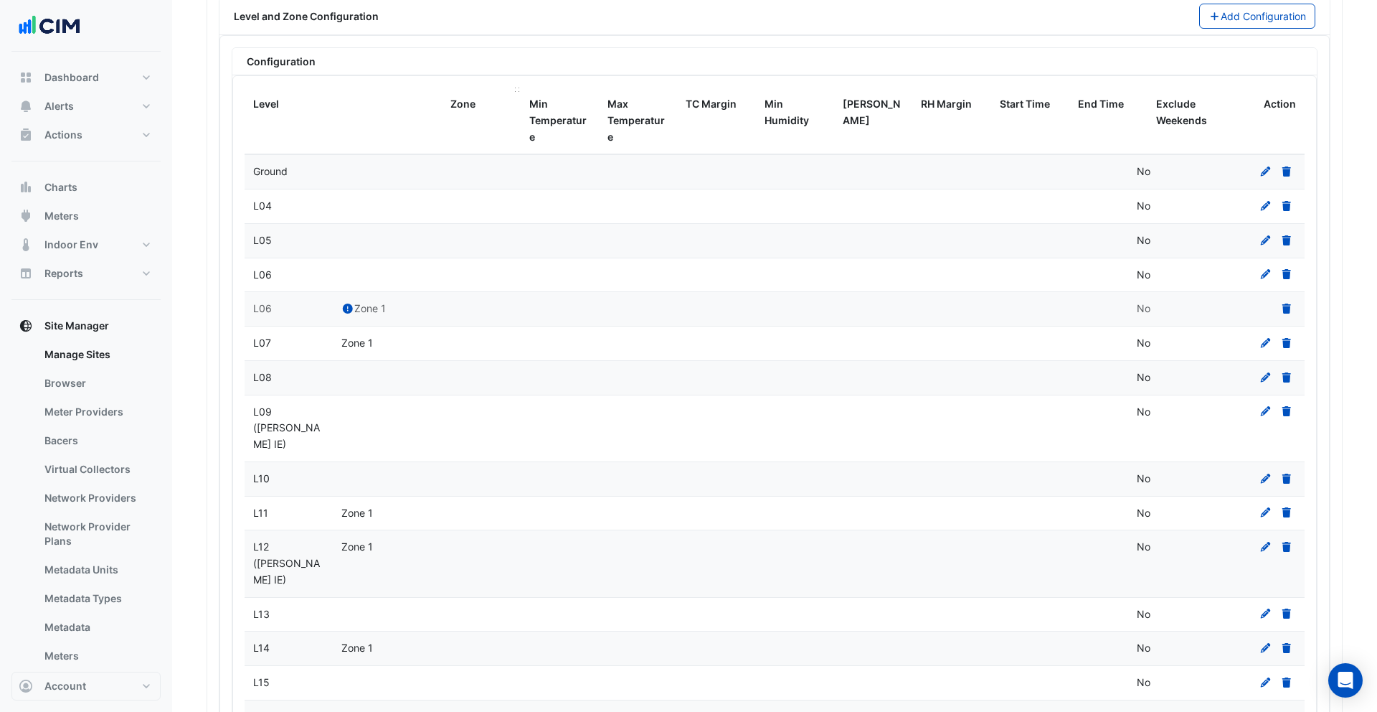
drag, startPoint x: 327, startPoint y: 88, endPoint x: 491, endPoint y: 88, distance: 164.3
click at [491, 88] on div "Level Zone Min Temperature Max Temperature TC Margin Min Humidity Max Humidity …" at bounding box center [775, 121] width 1060 height 67
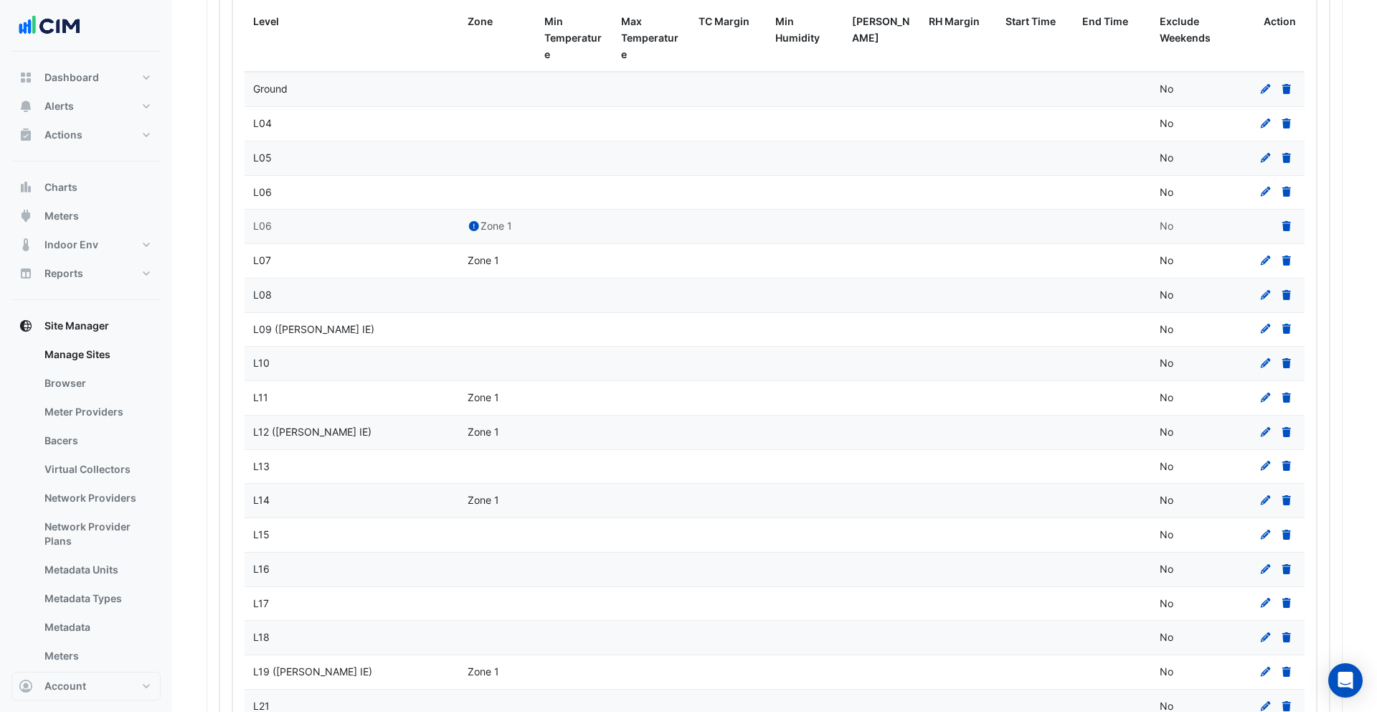
scroll to position [713, 0]
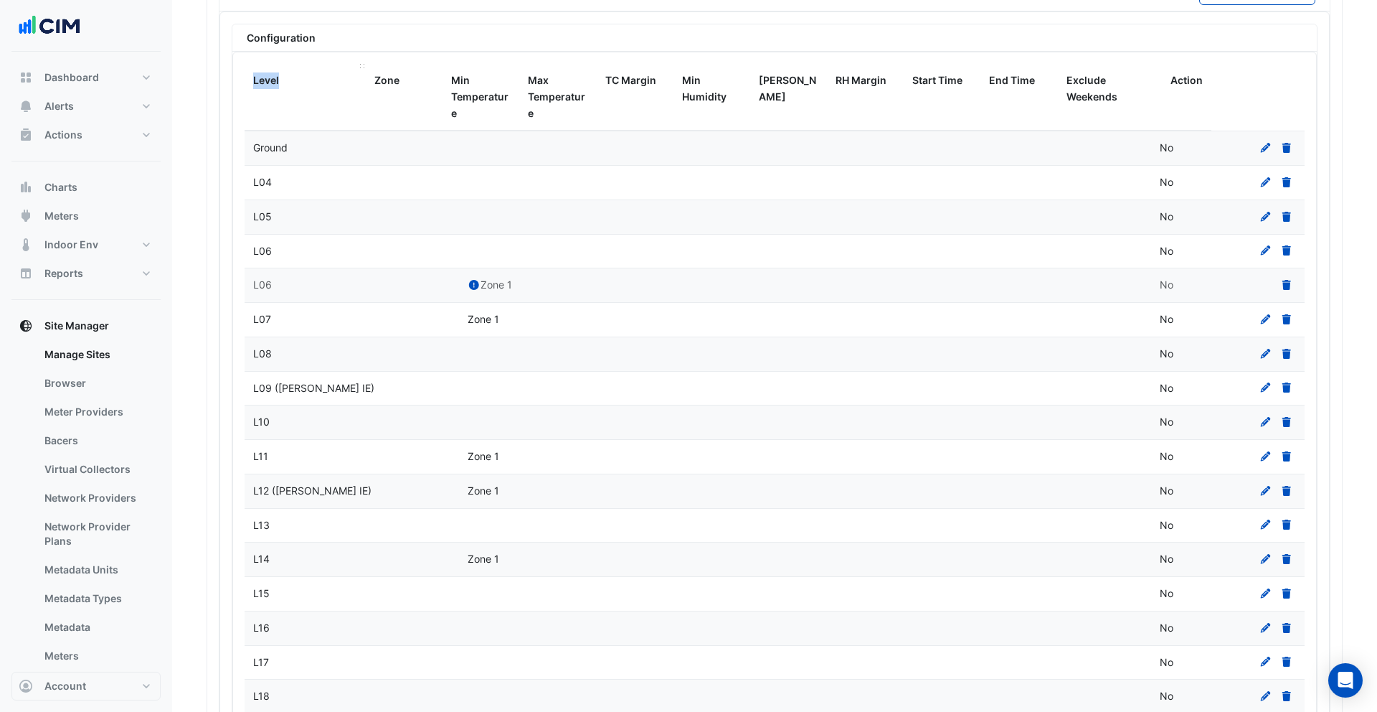
drag, startPoint x: 453, startPoint y: 67, endPoint x: 359, endPoint y: 72, distance: 93.3
click at [359, 72] on datatable-header-cell "Level" at bounding box center [305, 97] width 121 height 67
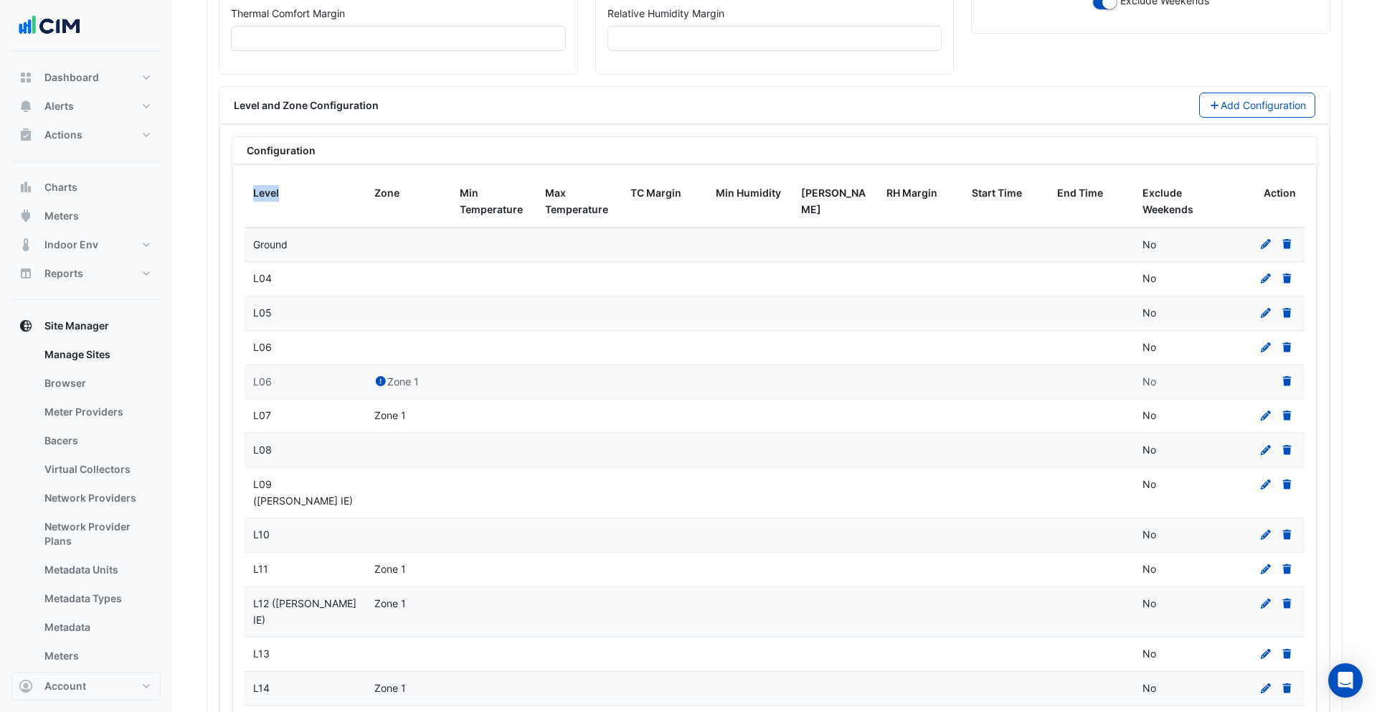
scroll to position [486, 0]
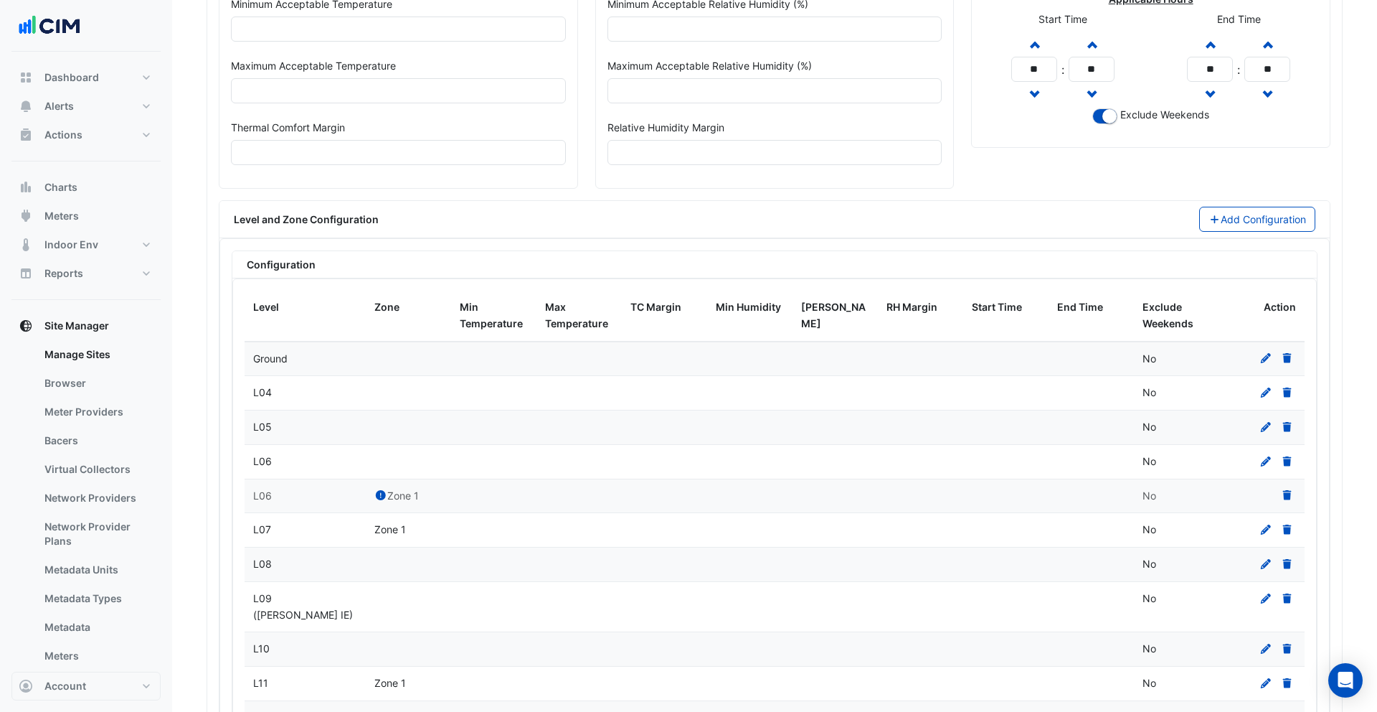
click at [384, 354] on datatable-body-cell at bounding box center [408, 359] width 85 height 34
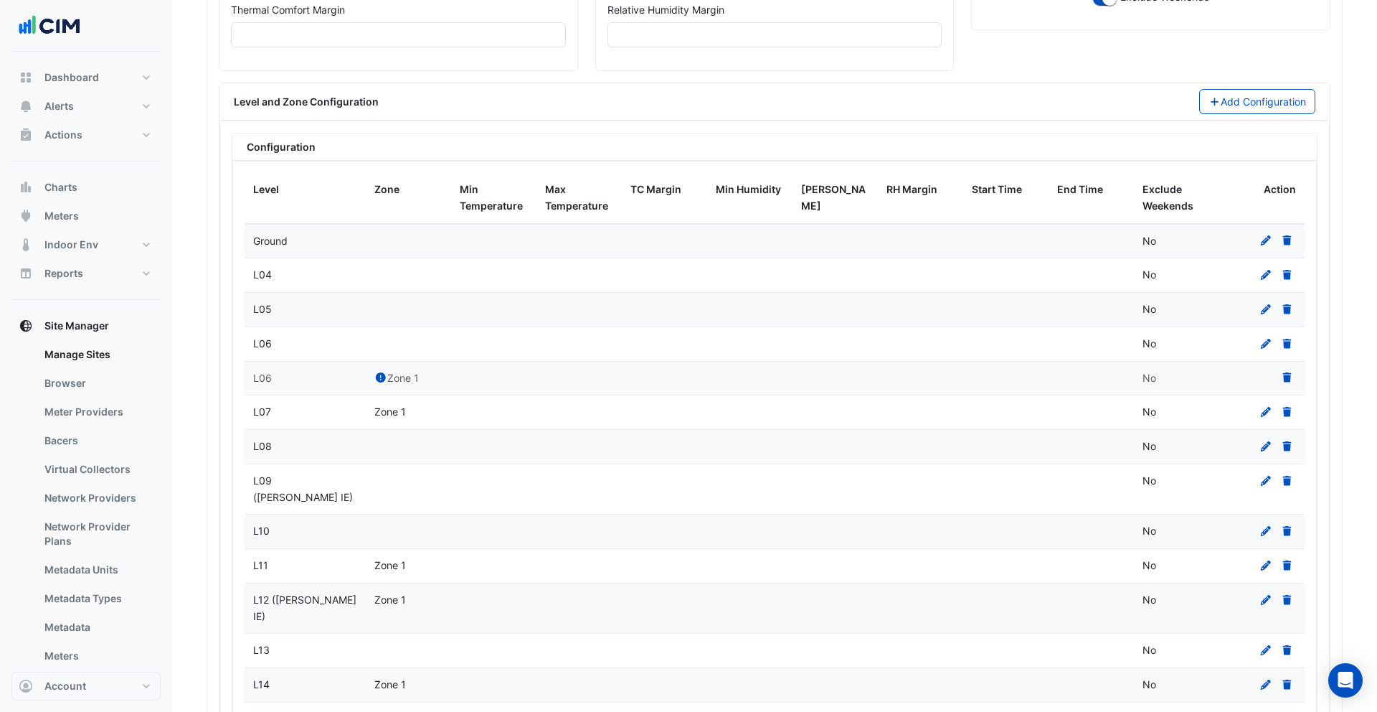
scroll to position [568, 0]
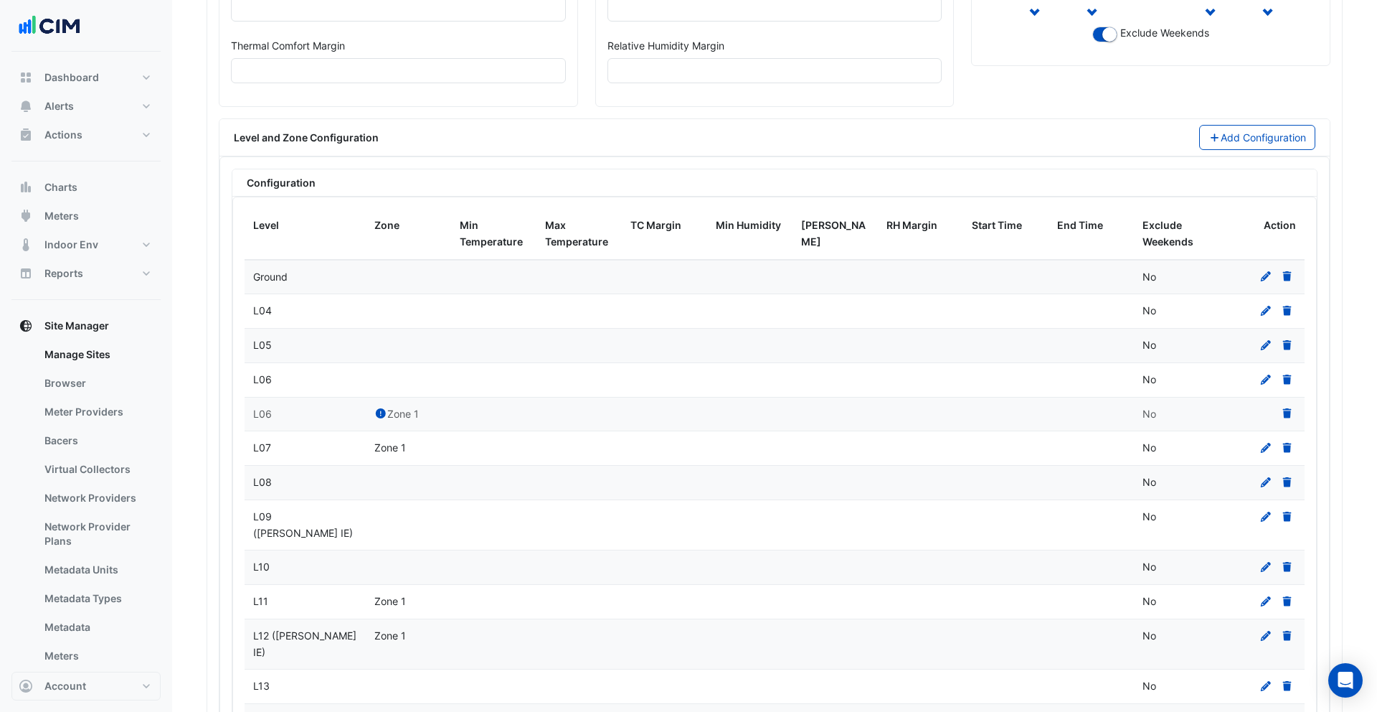
click at [1262, 274] on icon at bounding box center [1266, 276] width 13 height 10
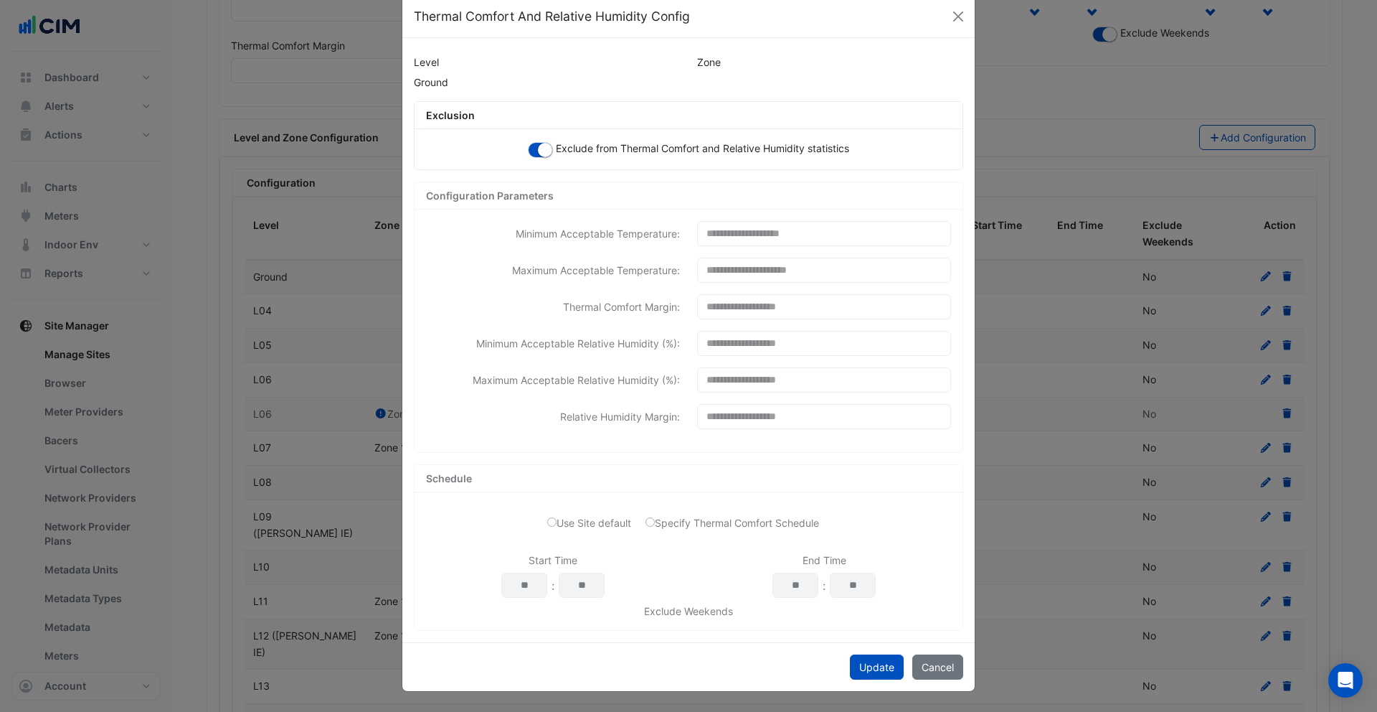
scroll to position [0, 0]
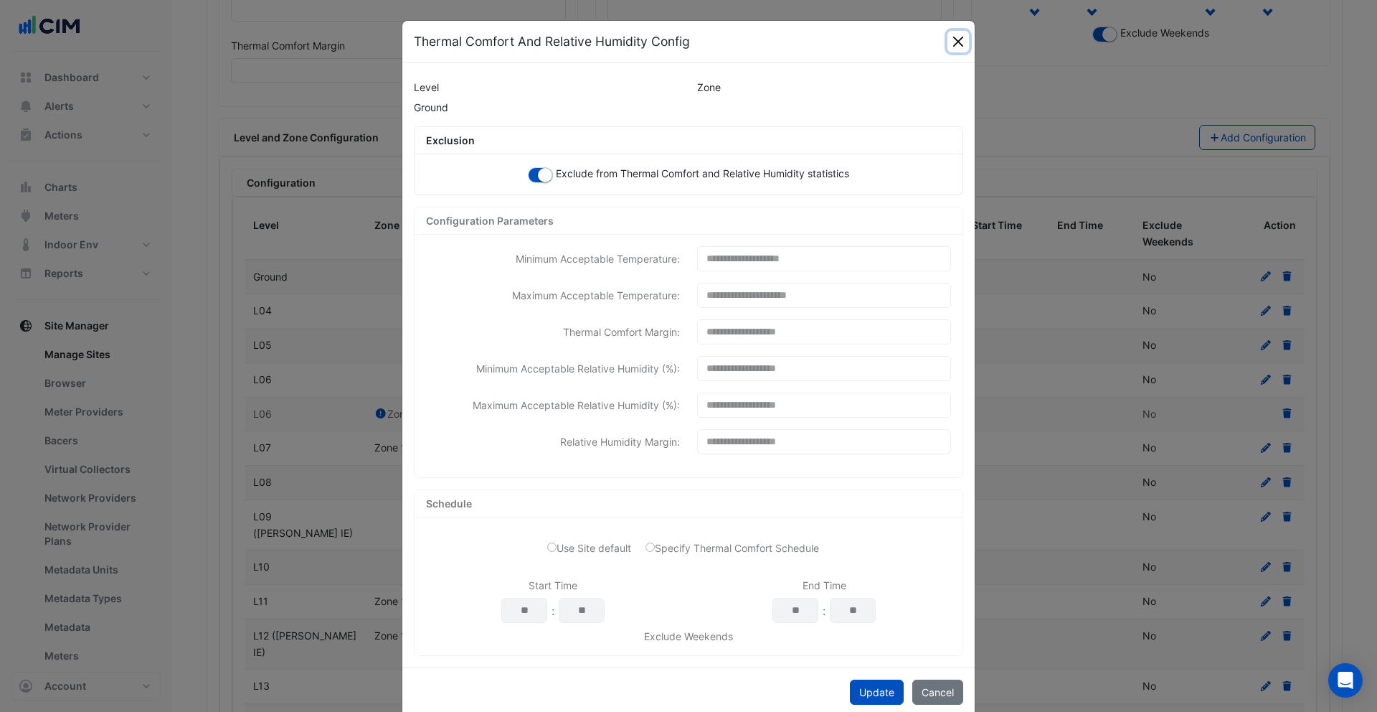
click at [955, 45] on button "Close" at bounding box center [959, 42] width 22 height 22
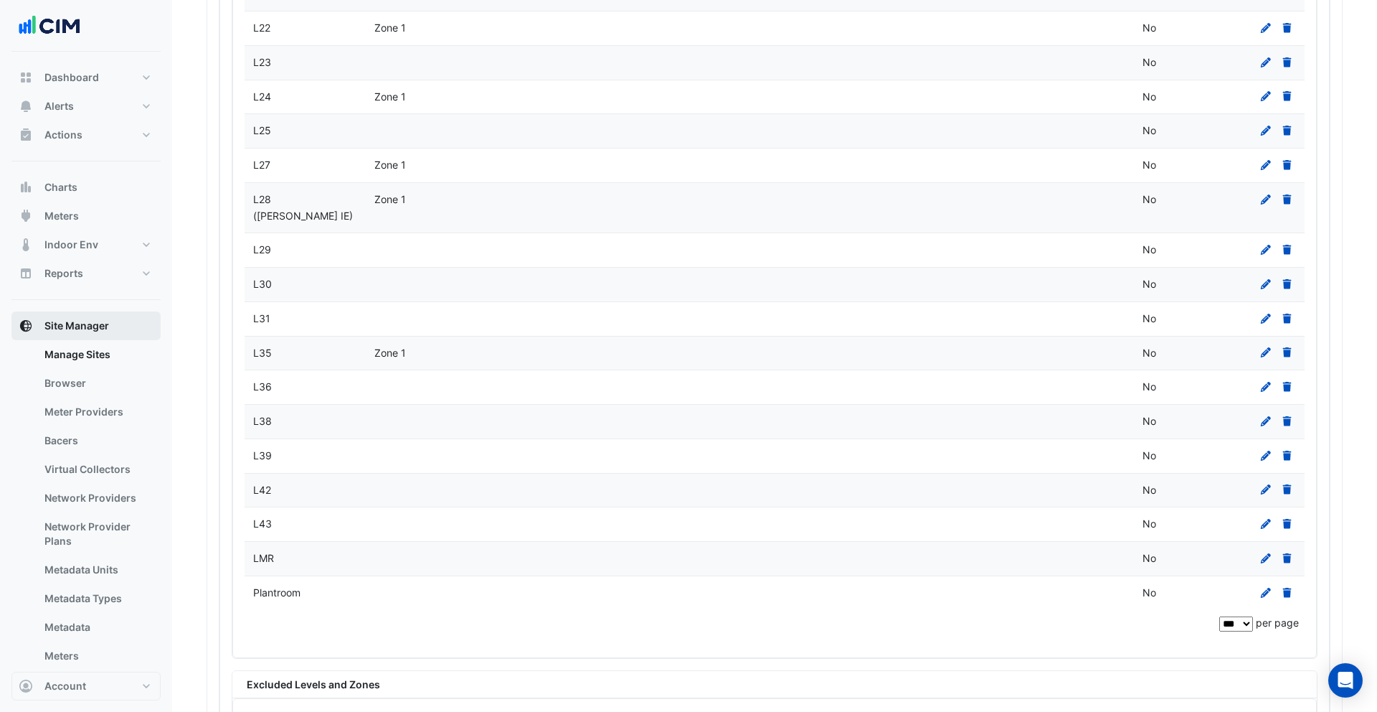
scroll to position [1534, 0]
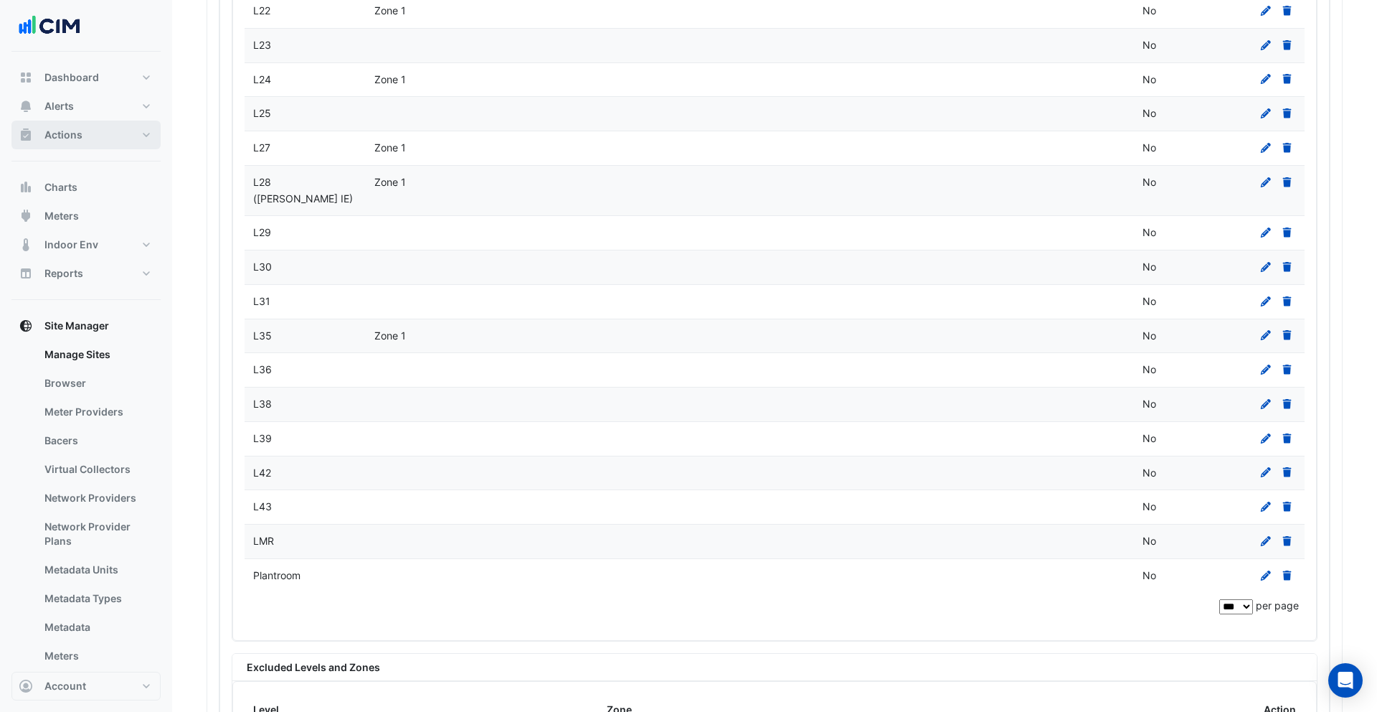
click at [100, 141] on button "Actions" at bounding box center [85, 135] width 149 height 29
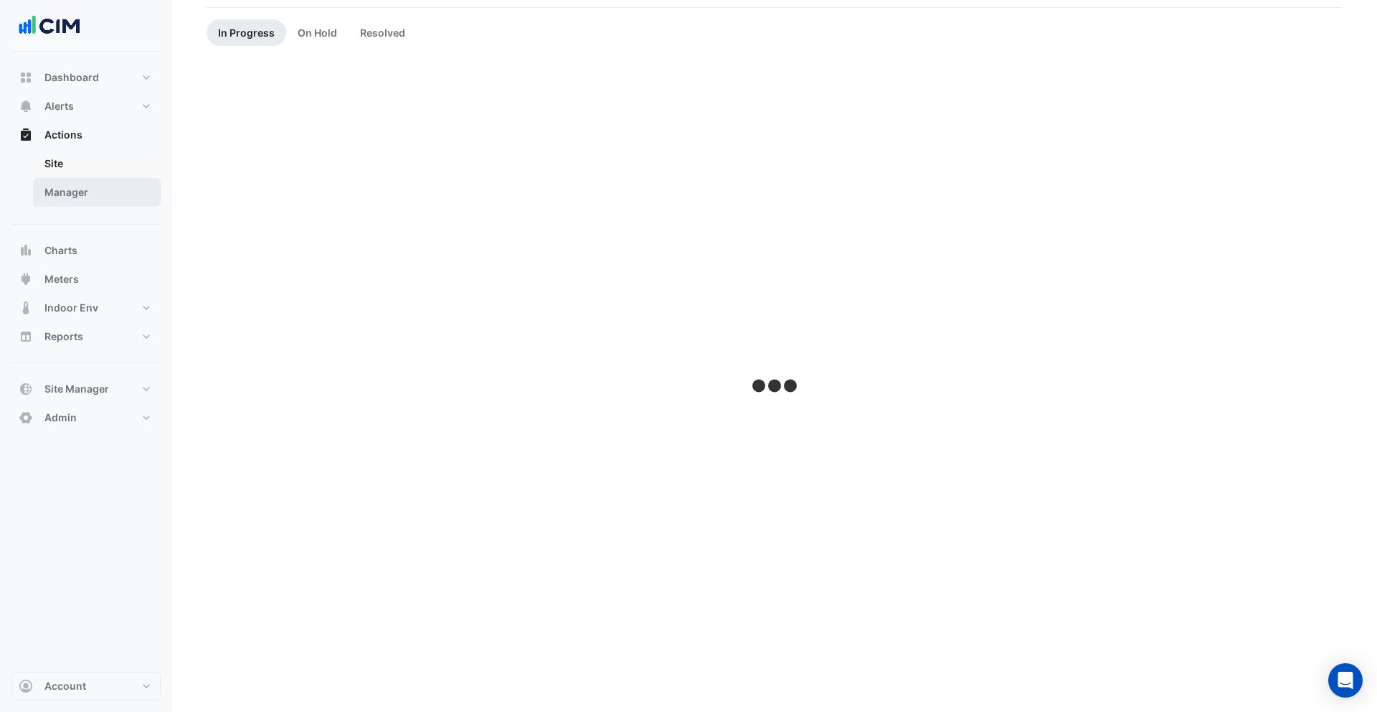
click at [82, 191] on link "Manager" at bounding box center [97, 192] width 128 height 29
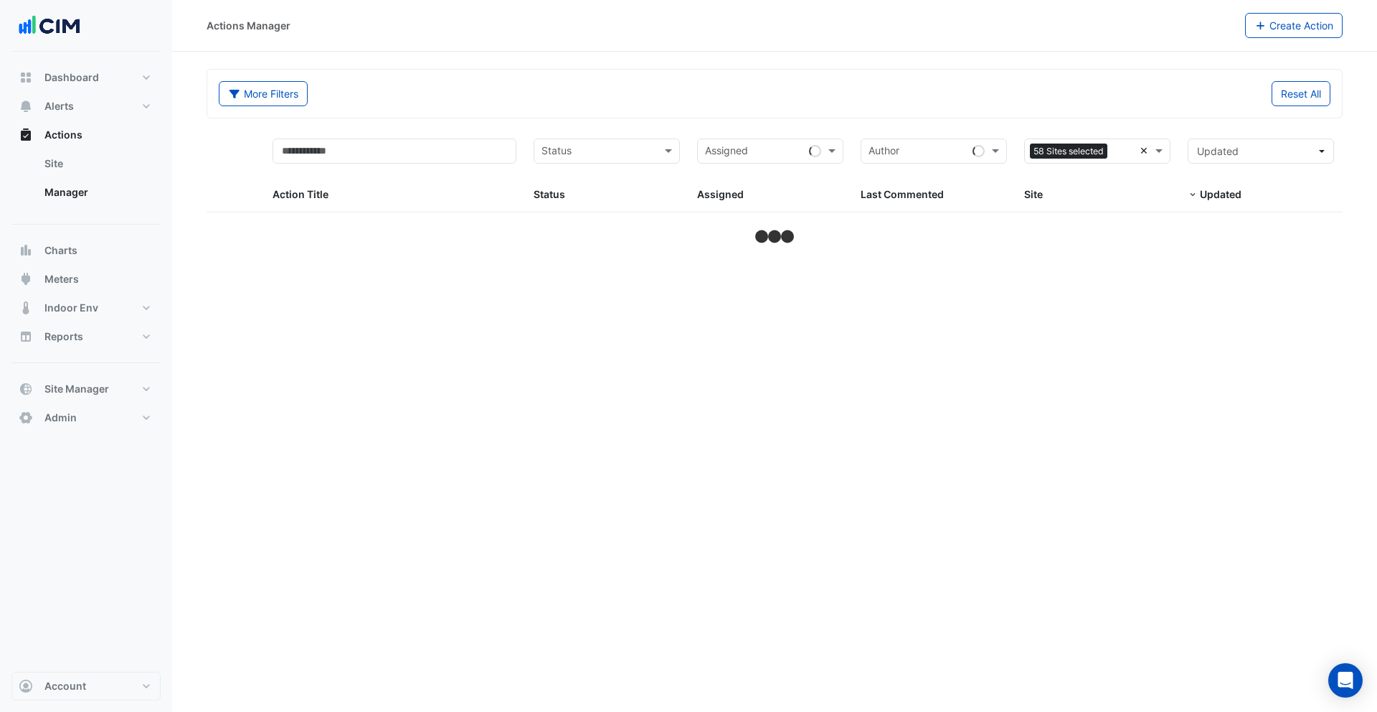
select select "***"
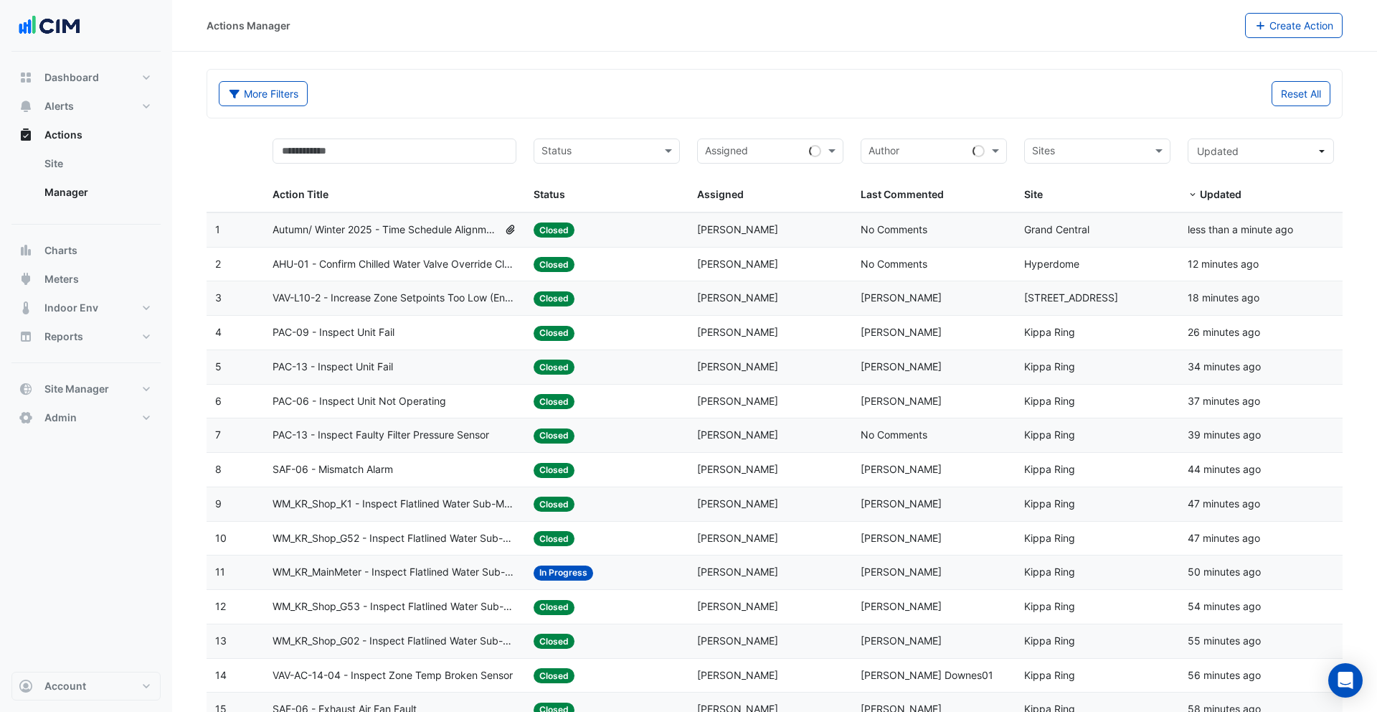
click at [419, 298] on span "VAV-L10-2 - Increase Zone Setpoints Too Low (Energy Saving)" at bounding box center [395, 298] width 245 height 16
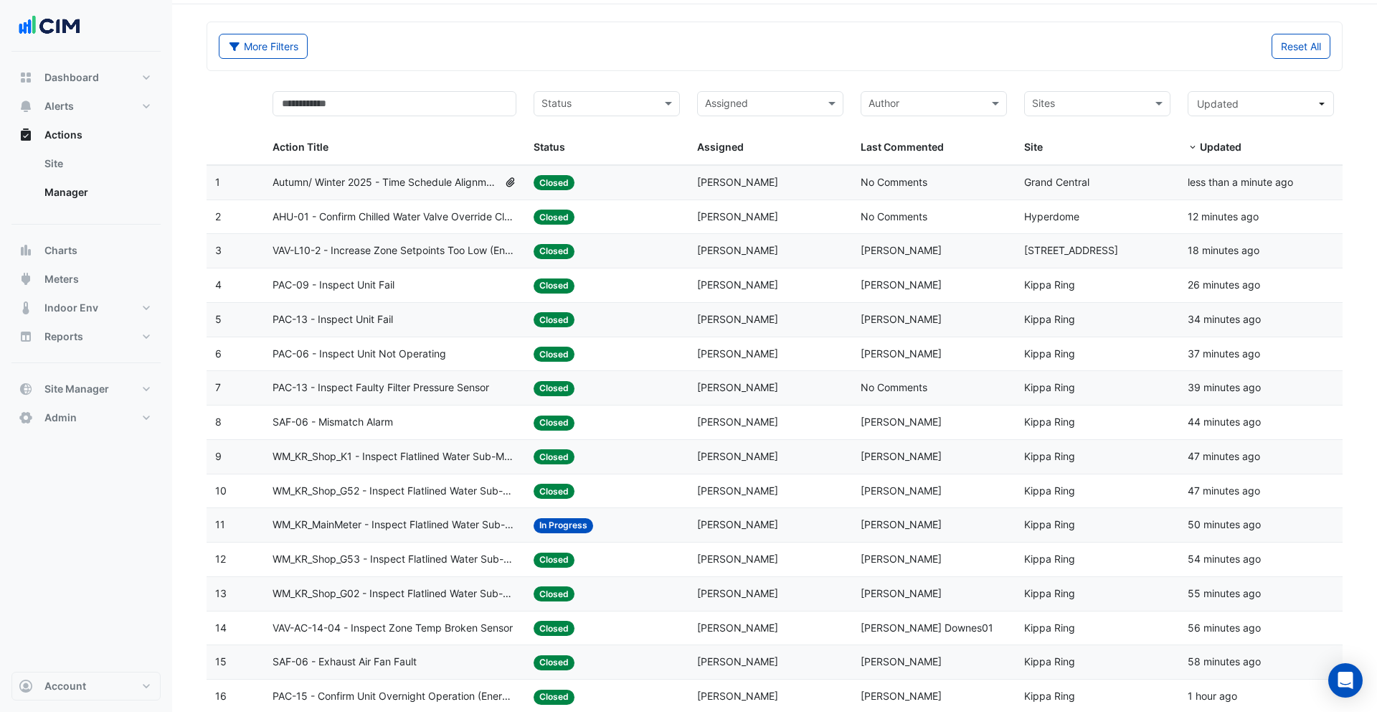
scroll to position [49, 0]
click at [791, 427] on div "Assigned: Sean Moran" at bounding box center [770, 420] width 146 height 16
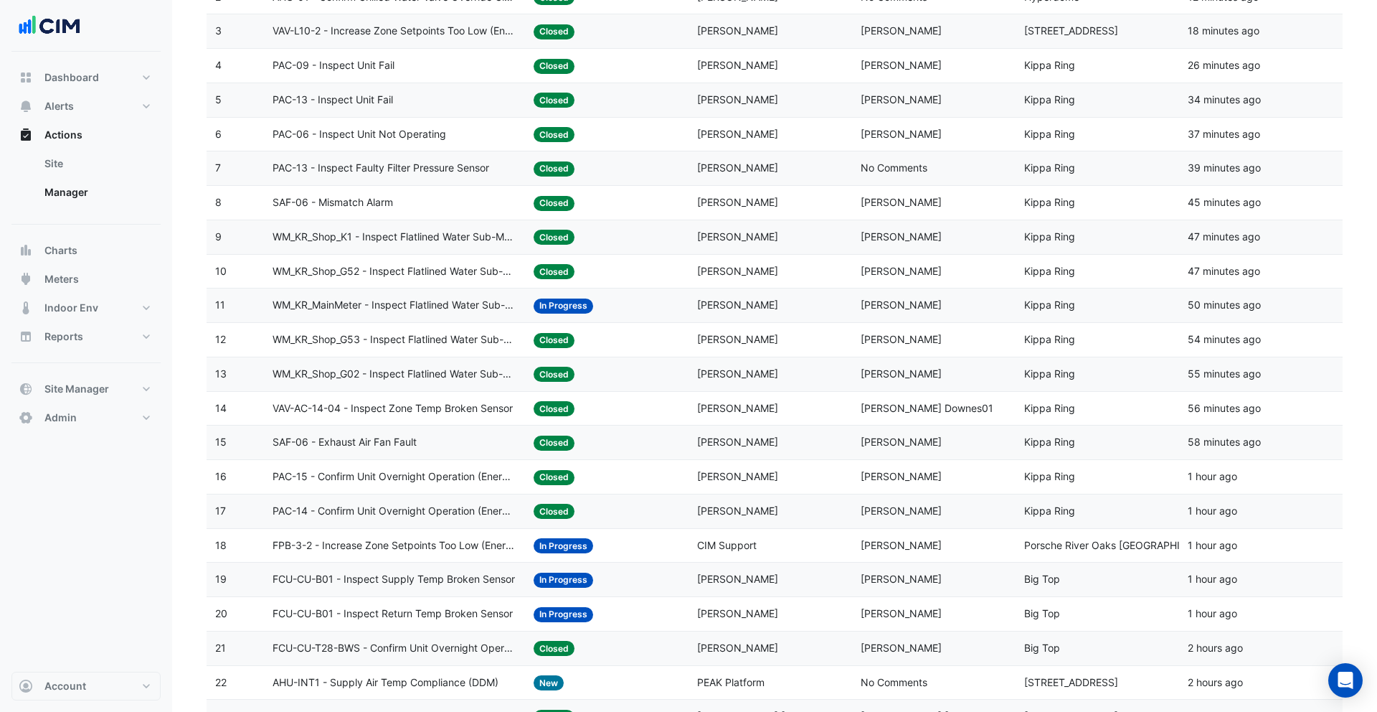
scroll to position [369, 0]
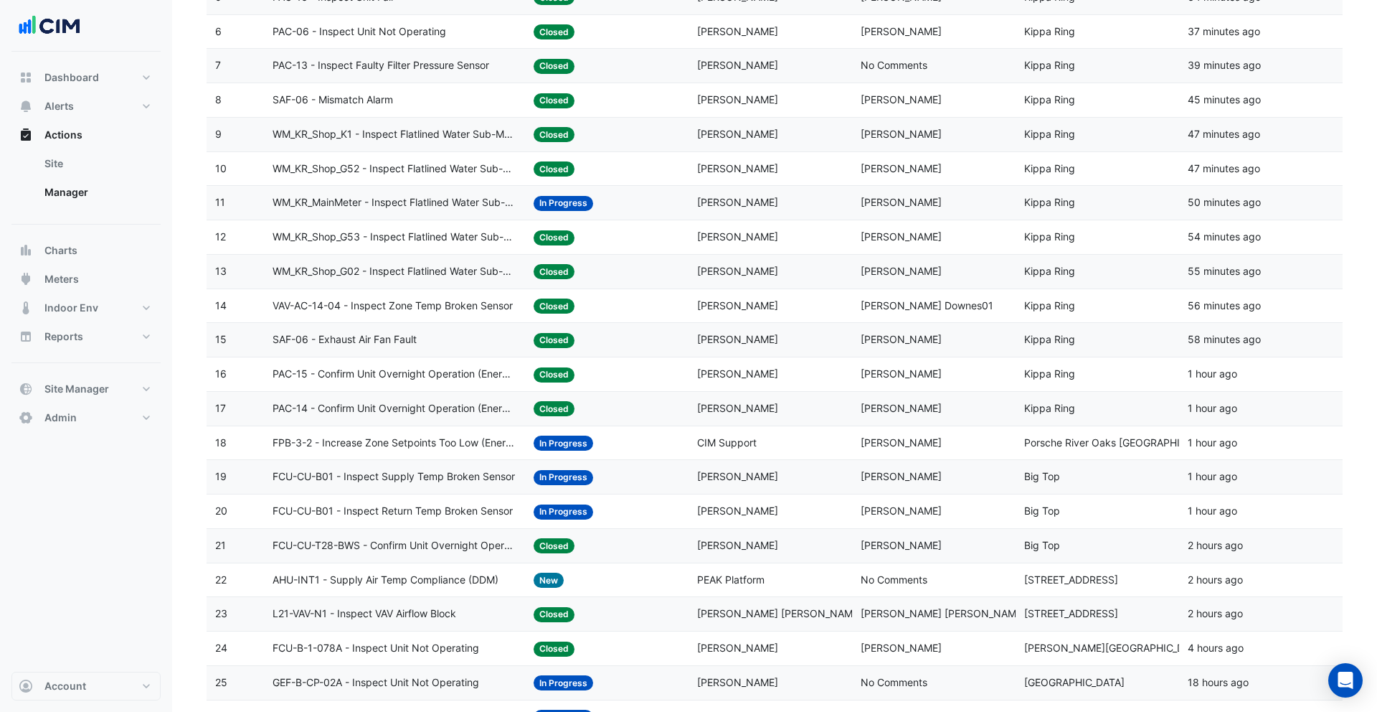
click at [804, 287] on datatable-body-cell "Assigned: Sean Moran" at bounding box center [771, 272] width 164 height 34
click at [788, 343] on div "Assigned: Sean Moran" at bounding box center [770, 339] width 146 height 16
click at [748, 379] on span "Sean Moran" at bounding box center [737, 373] width 81 height 12
click at [732, 410] on span "Sean Moran" at bounding box center [737, 408] width 81 height 12
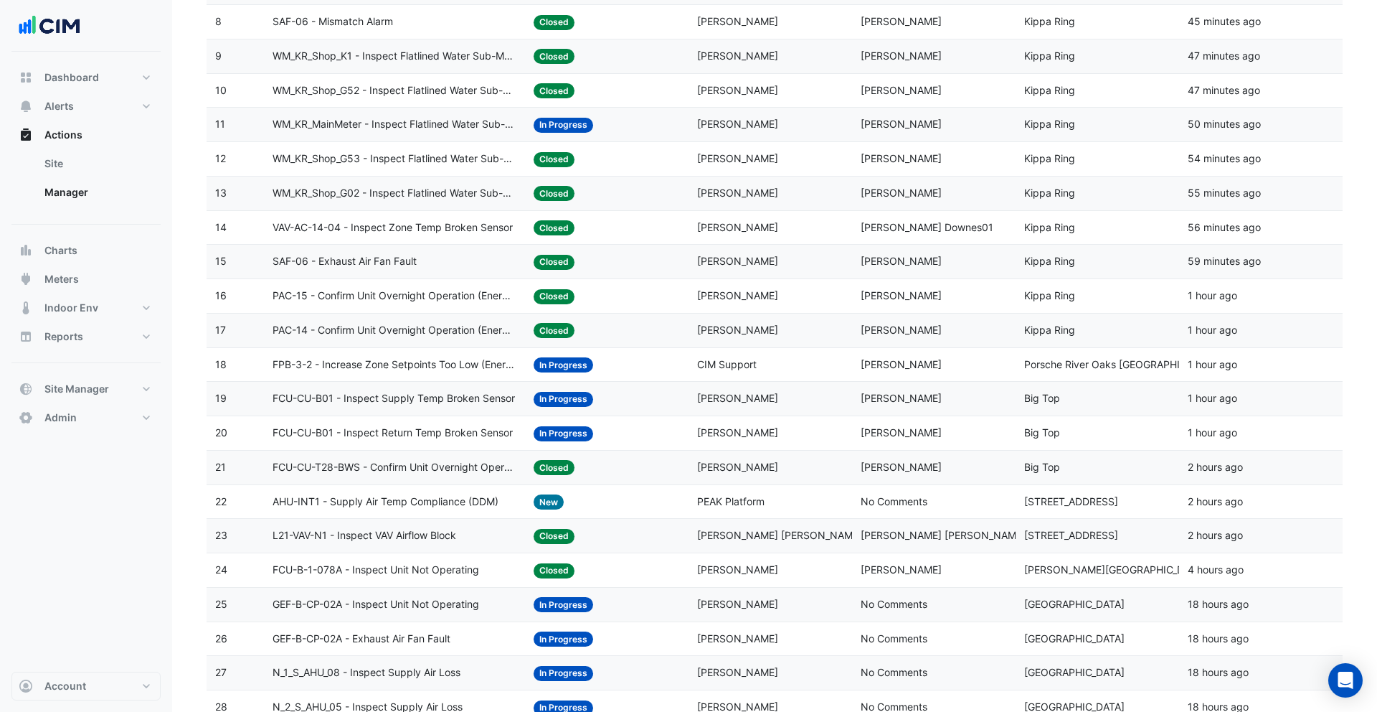
scroll to position [473, 0]
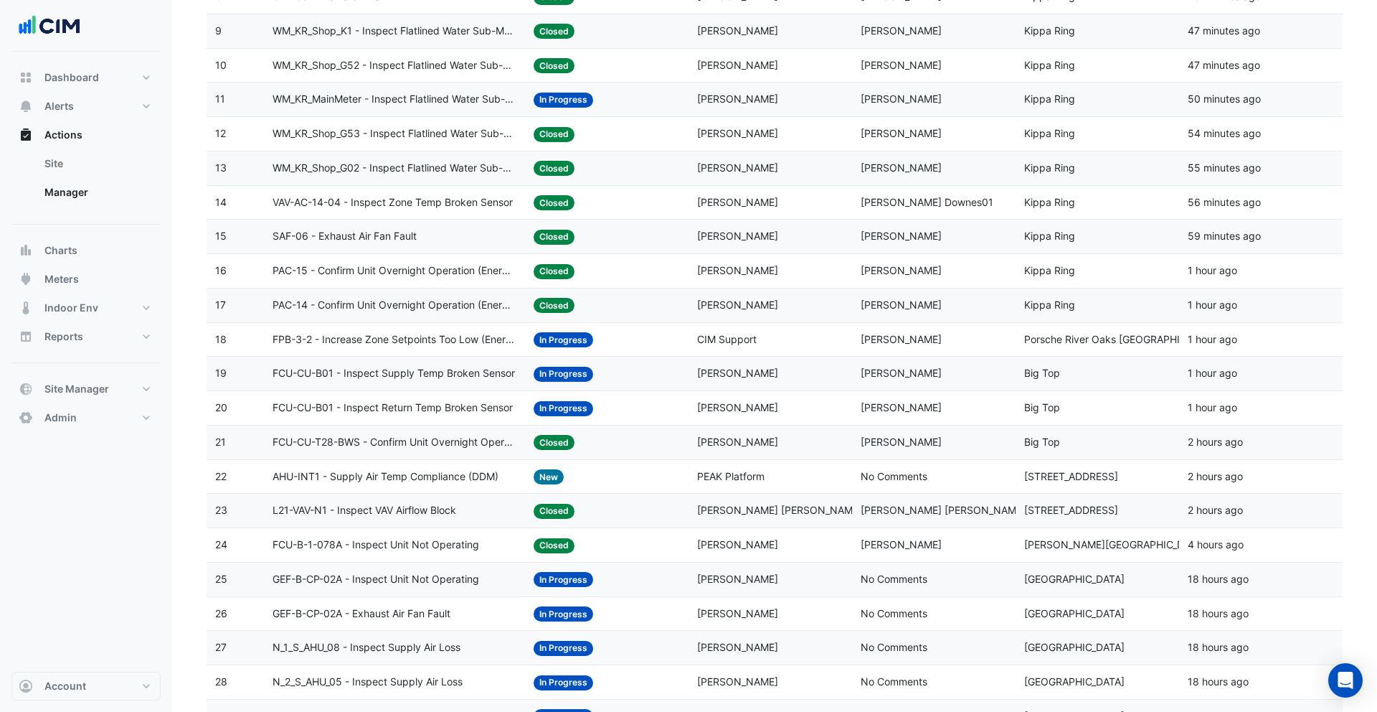
click at [762, 369] on div "Assigned: Glen Mackley" at bounding box center [770, 373] width 146 height 16
click at [755, 434] on div "Assigned: Nathan Dabicich" at bounding box center [770, 442] width 146 height 16
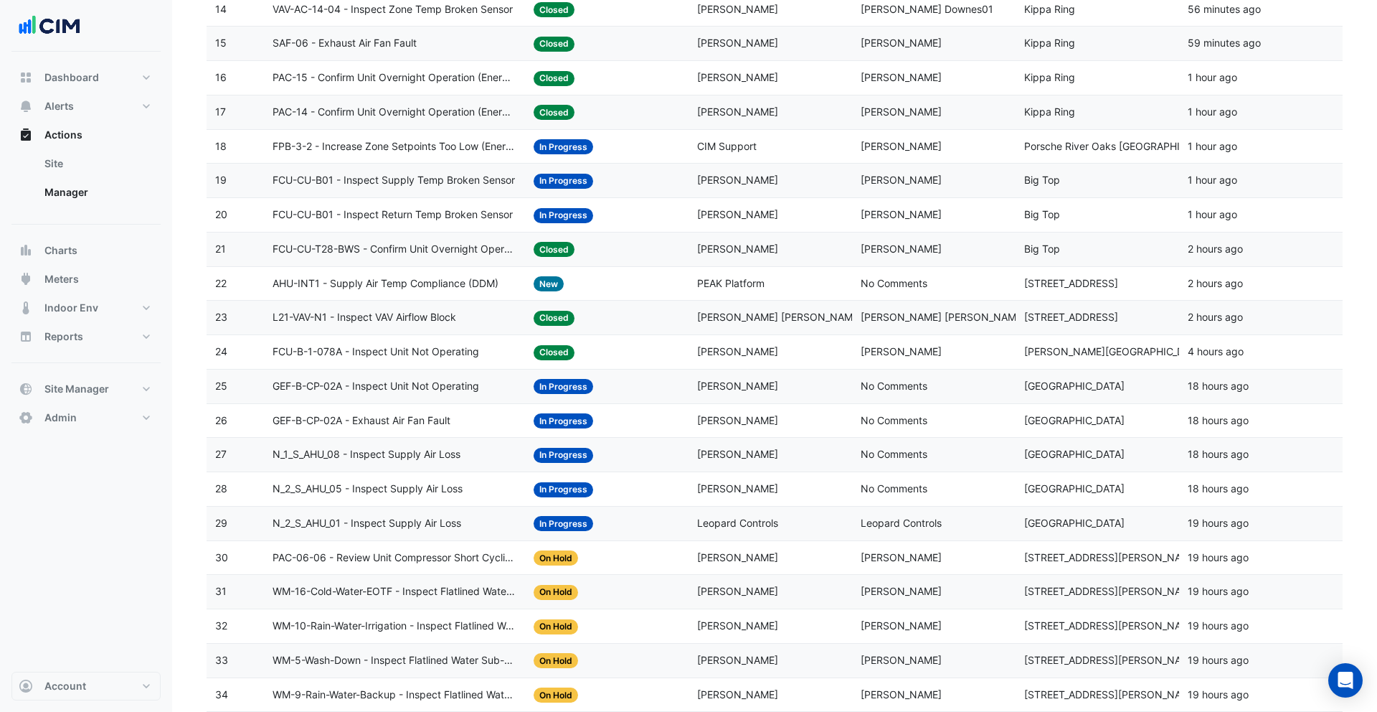
click at [830, 329] on datatable-body-cell "Assigned: Mavie Dela cruz" at bounding box center [771, 318] width 164 height 34
click at [853, 295] on datatable-body-cell "Last Commented: No Comments" at bounding box center [934, 284] width 164 height 34
click at [716, 289] on div "Assigned: PEAK Platform" at bounding box center [770, 283] width 146 height 16
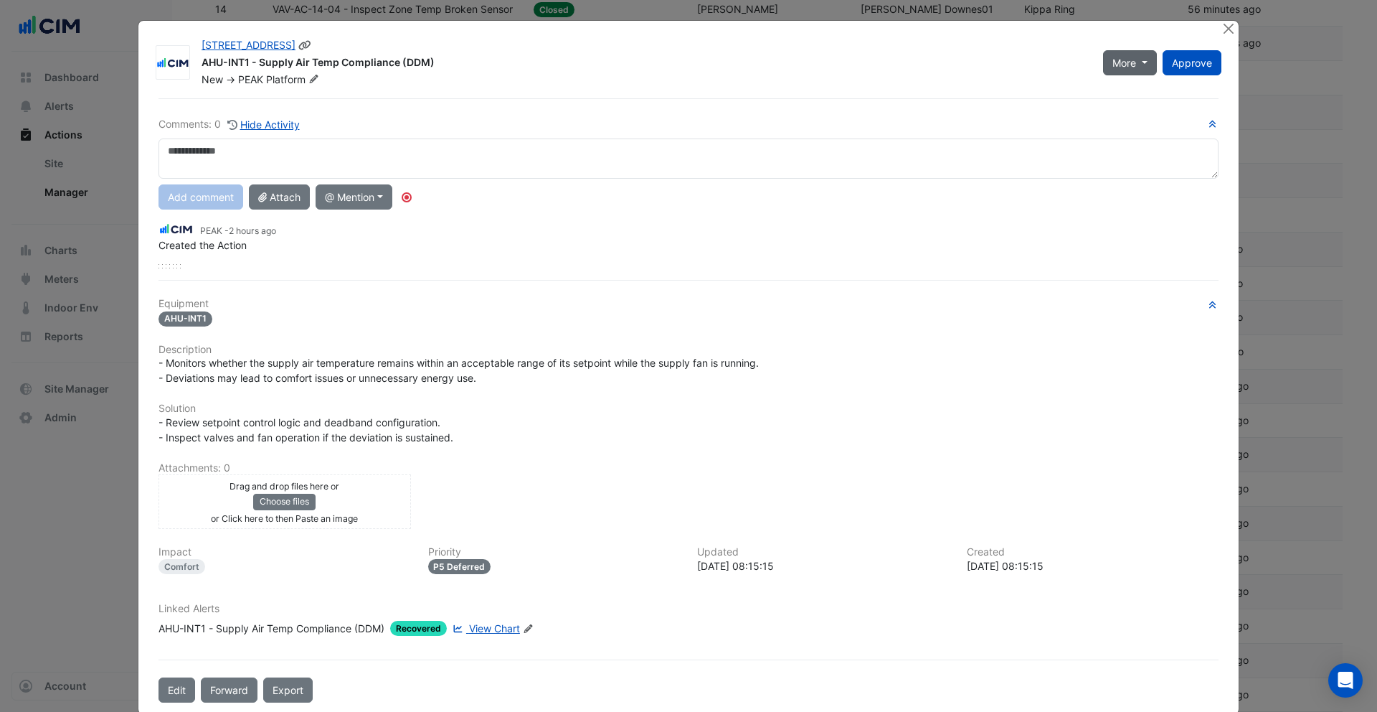
click at [1110, 64] on button "More" at bounding box center [1130, 62] width 54 height 25
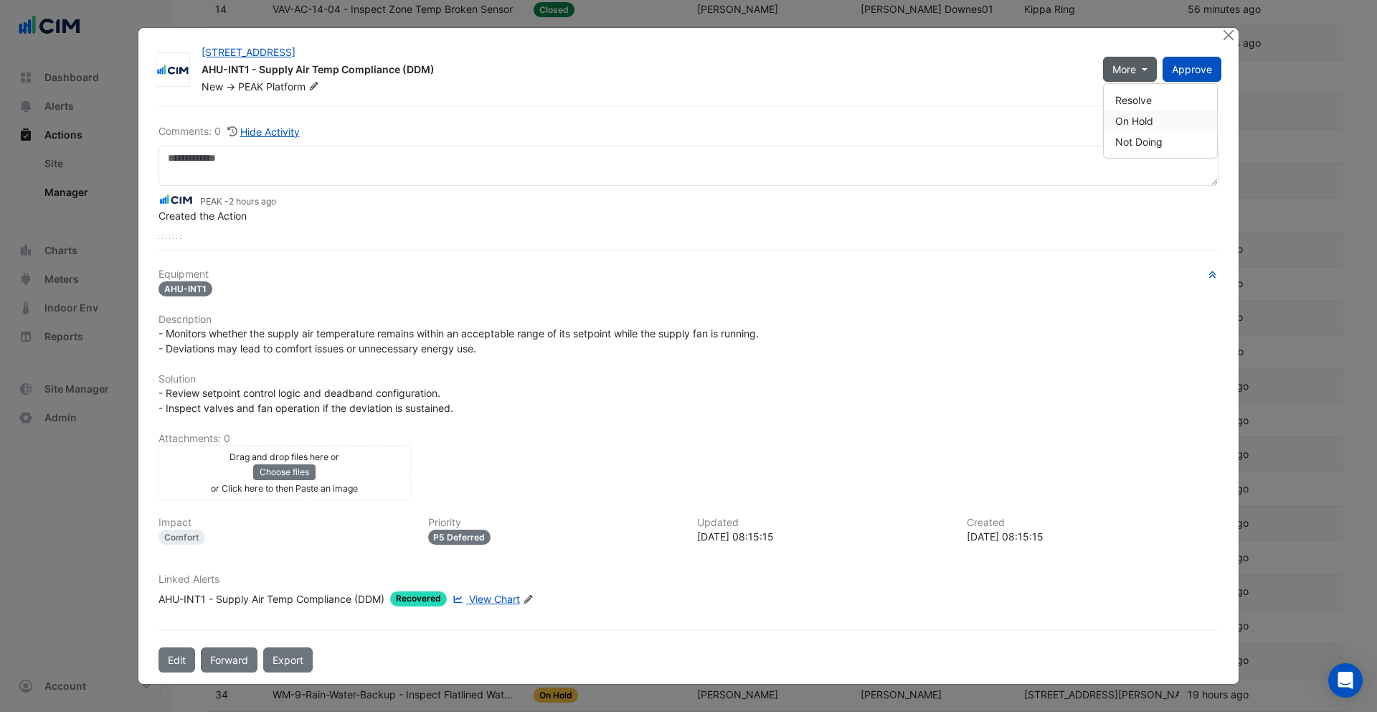
click at [1141, 115] on button "On Hold" at bounding box center [1160, 120] width 113 height 21
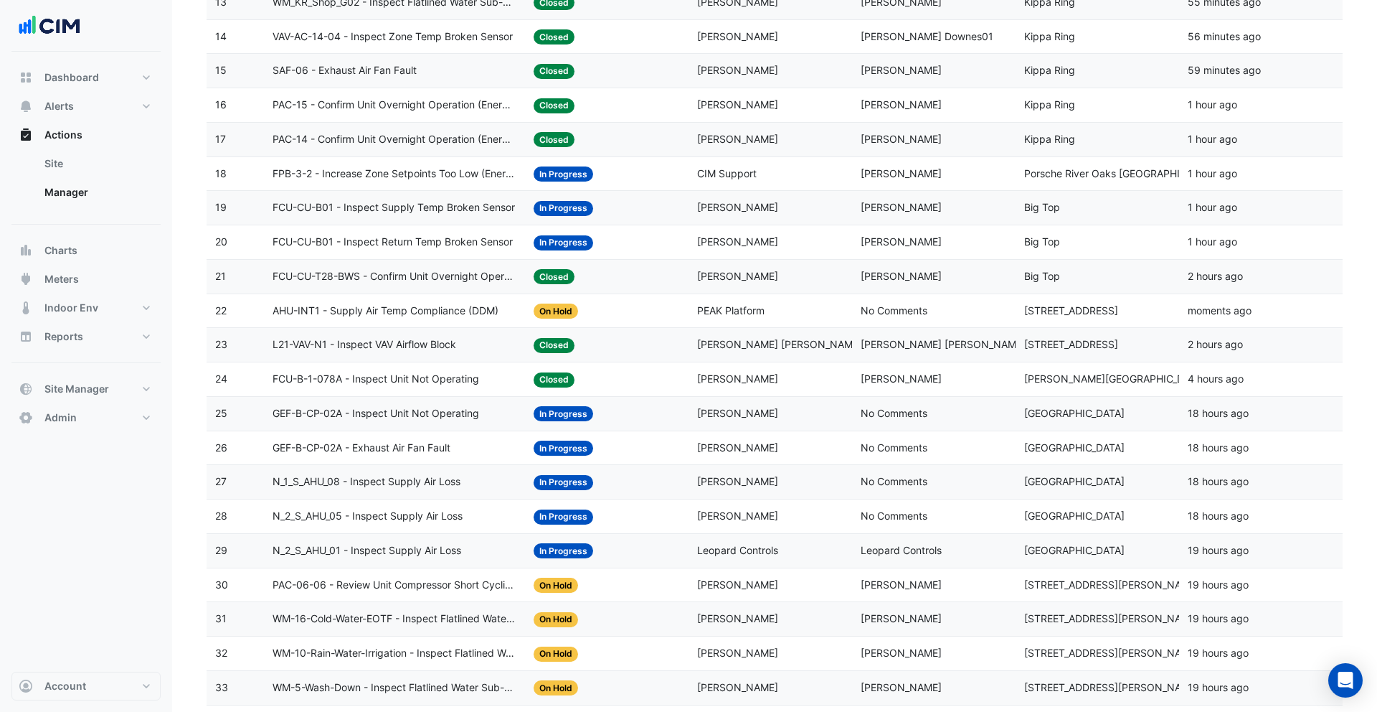
scroll to position [0, 0]
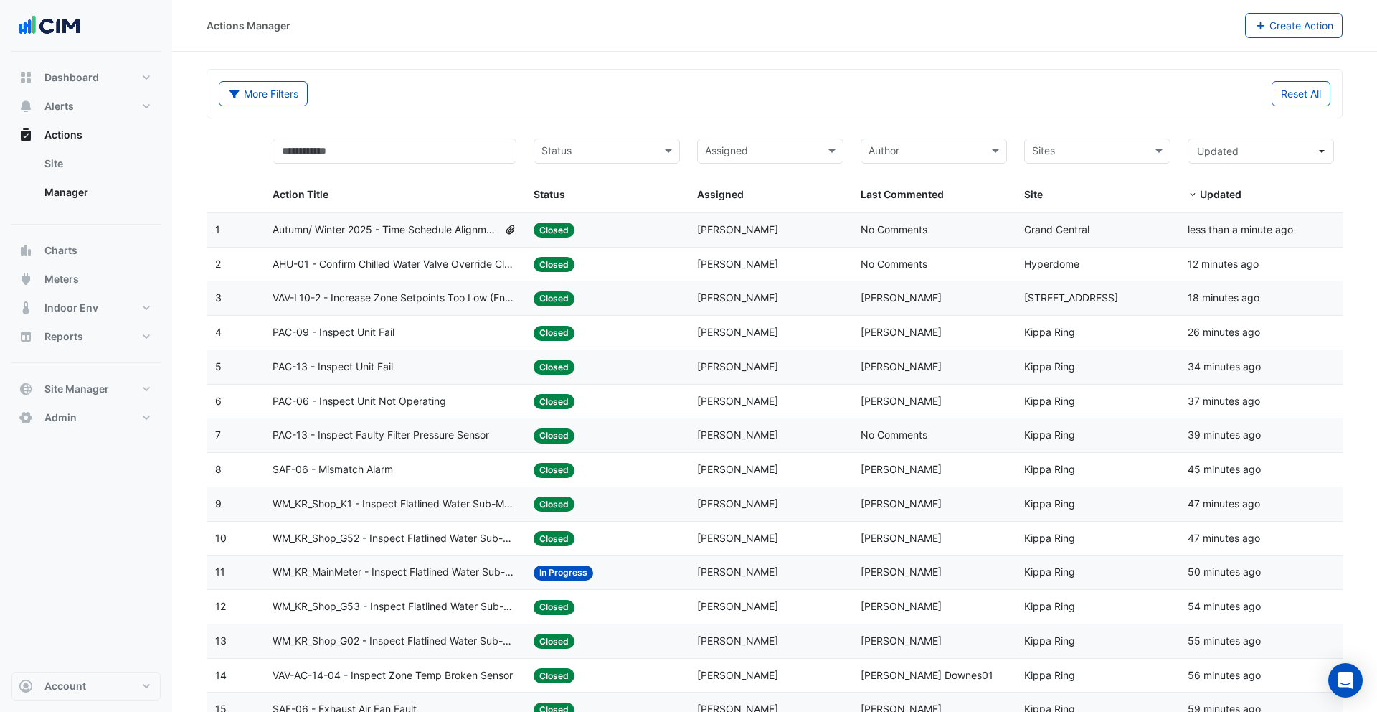
click at [607, 153] on input "text" at bounding box center [599, 152] width 114 height 16
click at [727, 148] on input "text" at bounding box center [762, 152] width 114 height 16
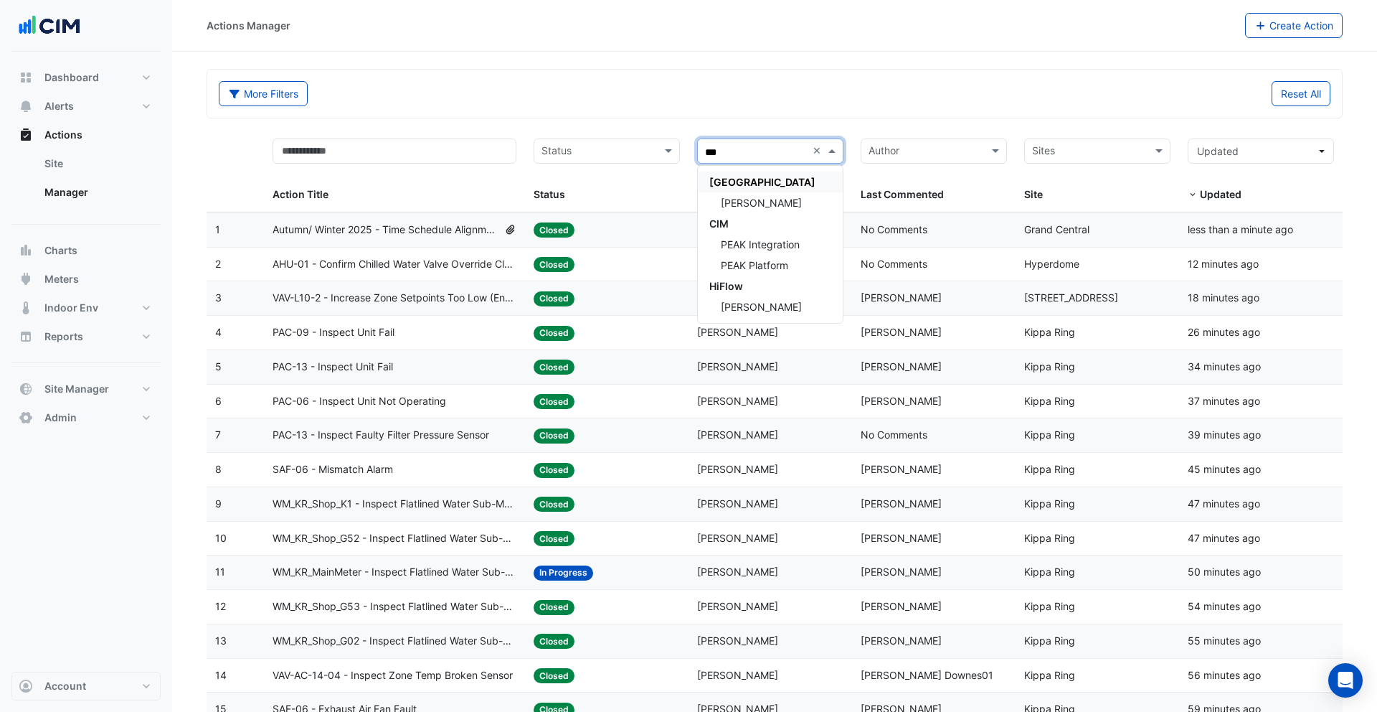
type input "****"
click at [747, 220] on span "PEAK Platform" at bounding box center [754, 223] width 67 height 12
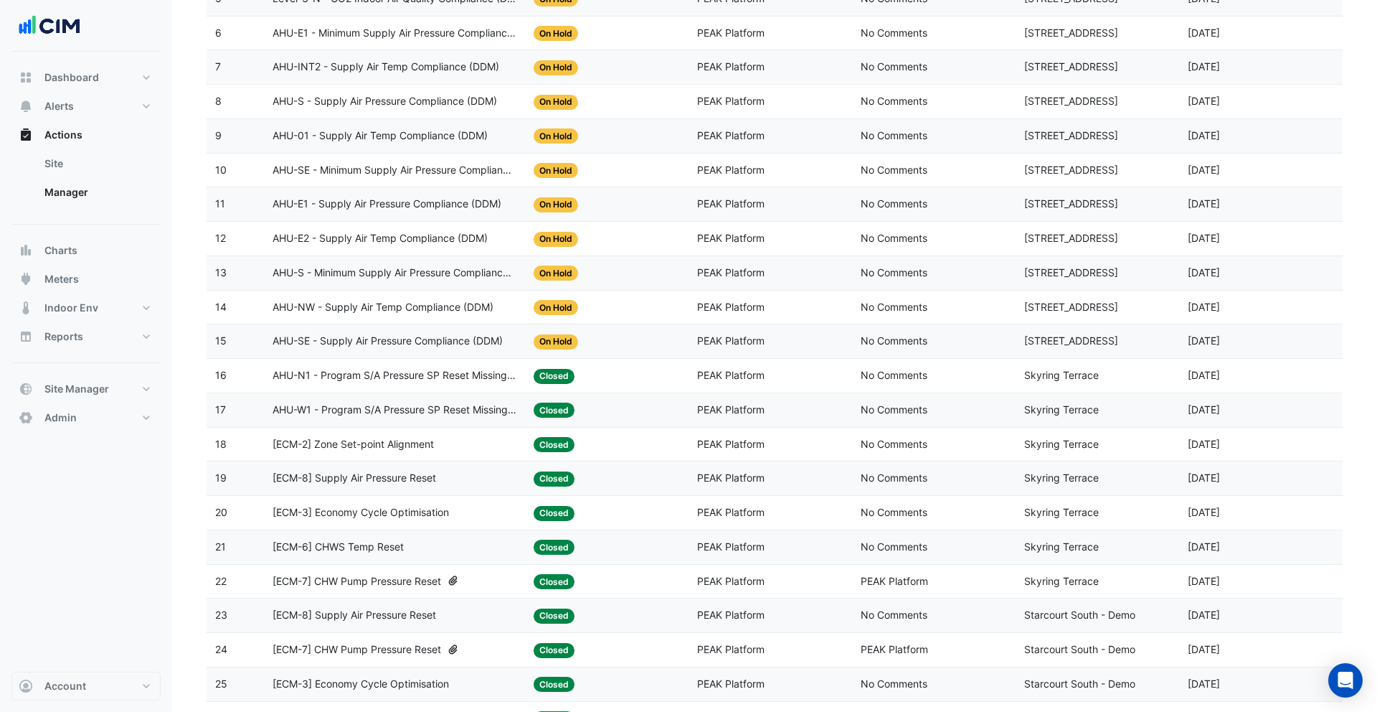
scroll to position [88, 0]
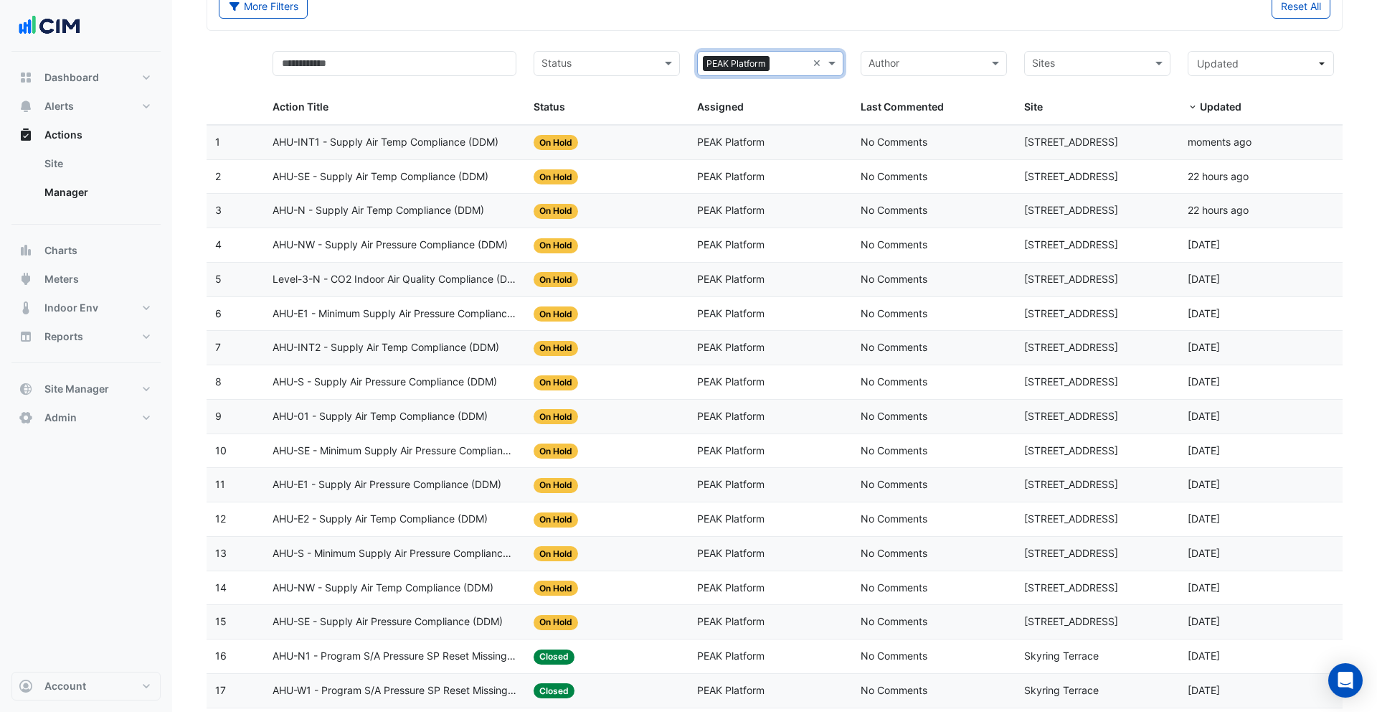
click at [446, 146] on span "AHU-INT1 - Supply Air Temp Compliance (DDM)" at bounding box center [386, 142] width 226 height 16
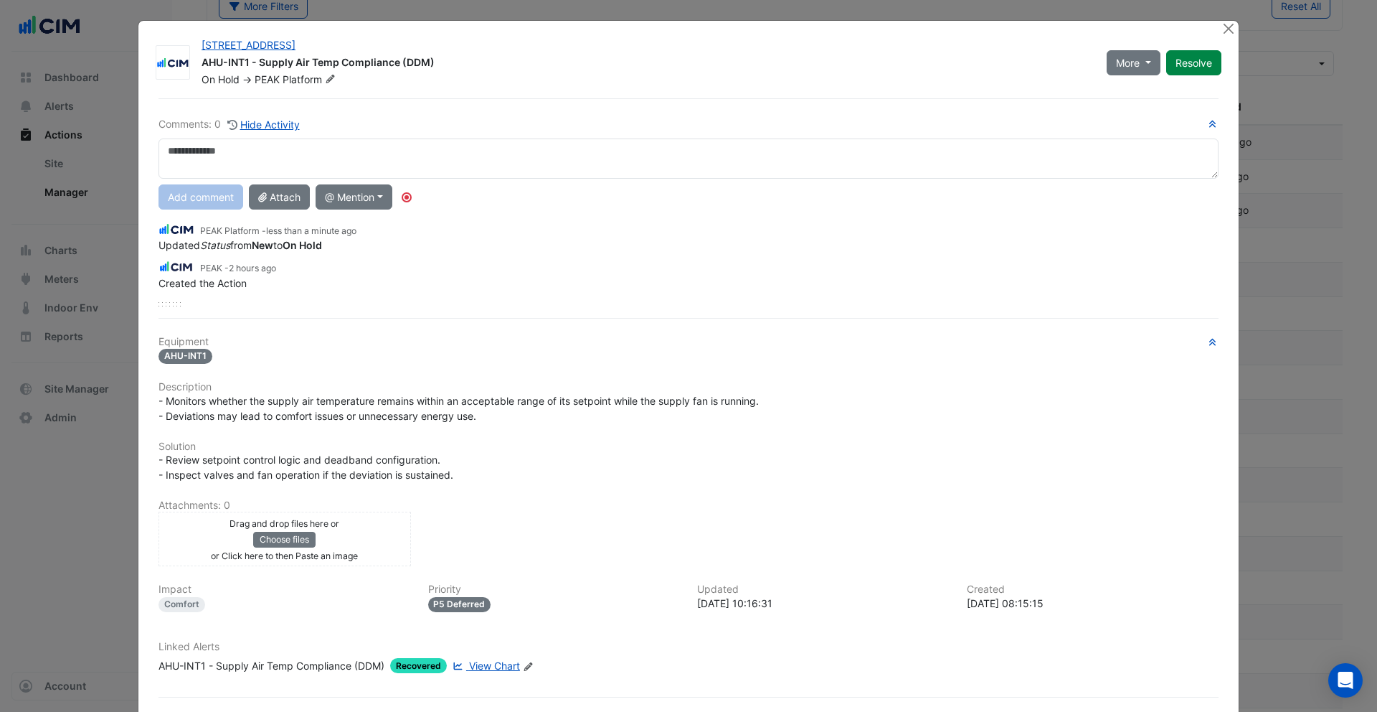
scroll to position [34, 0]
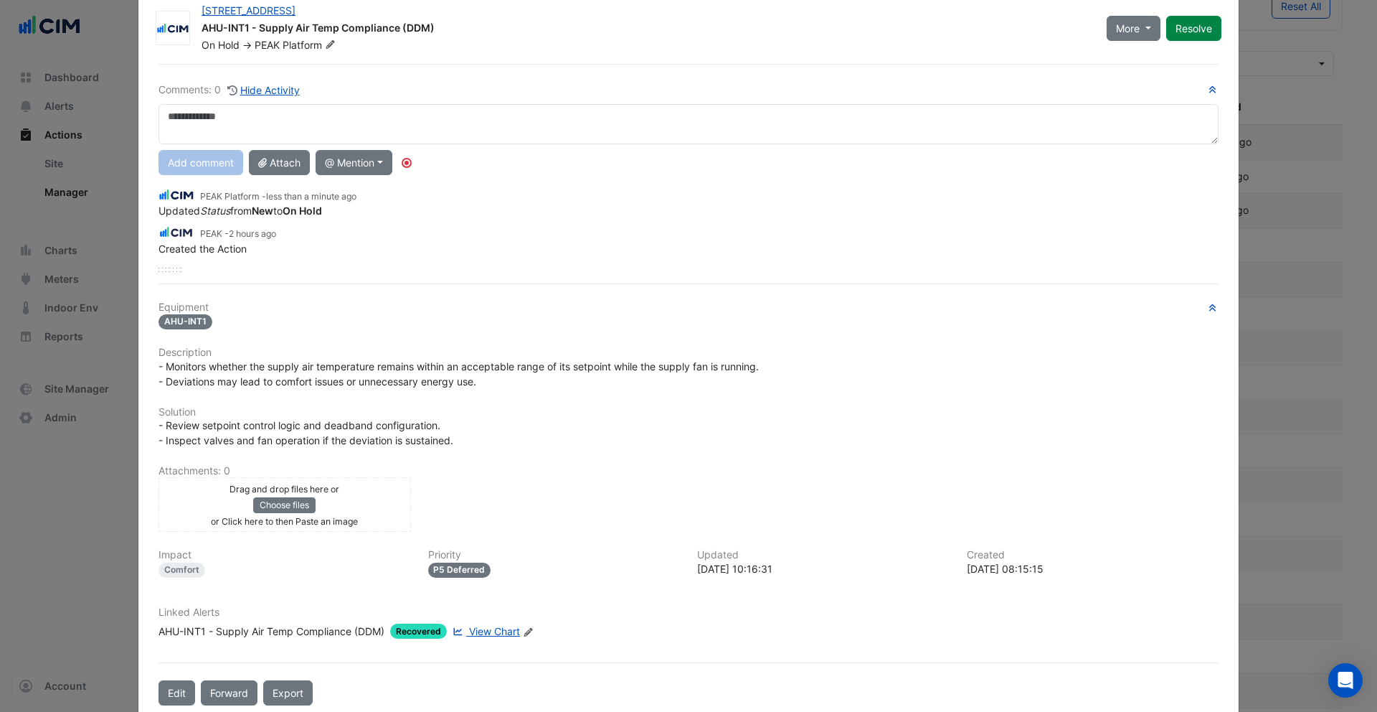
click at [483, 631] on span "View Chart" at bounding box center [494, 631] width 51 height 12
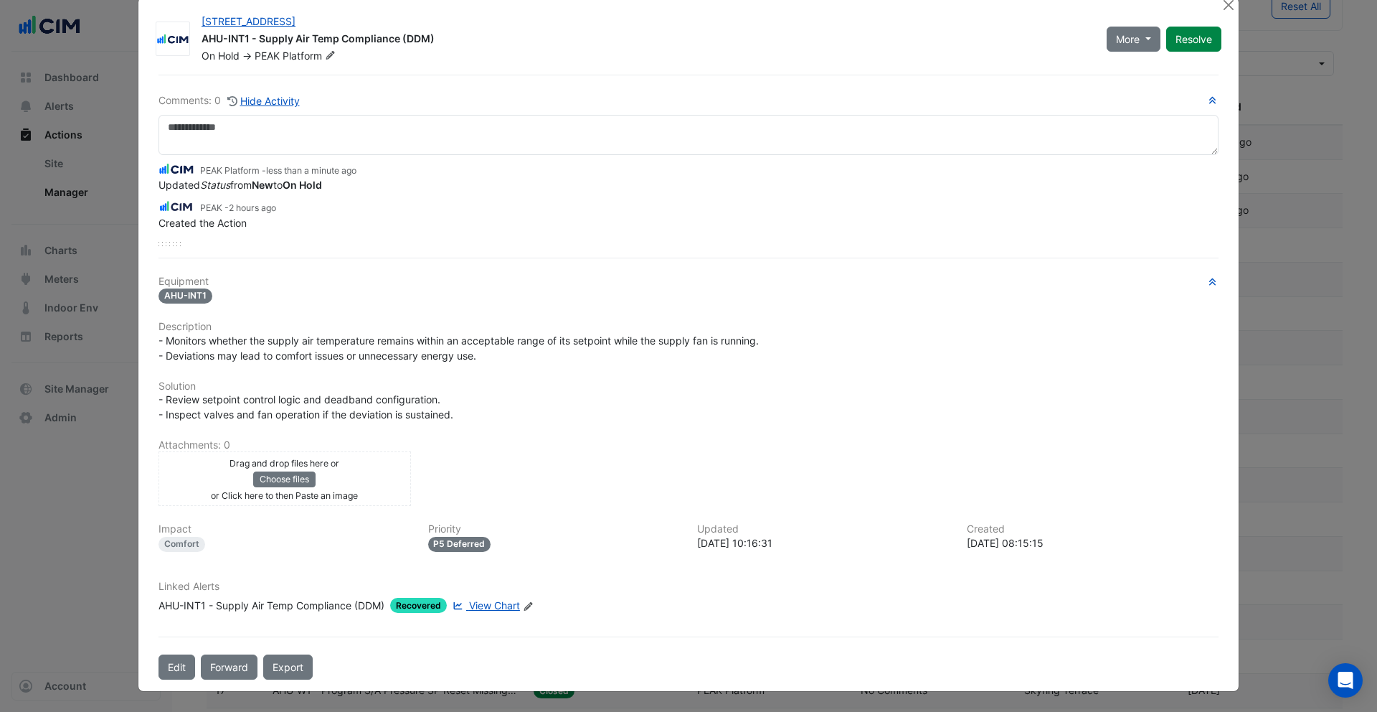
scroll to position [0, 0]
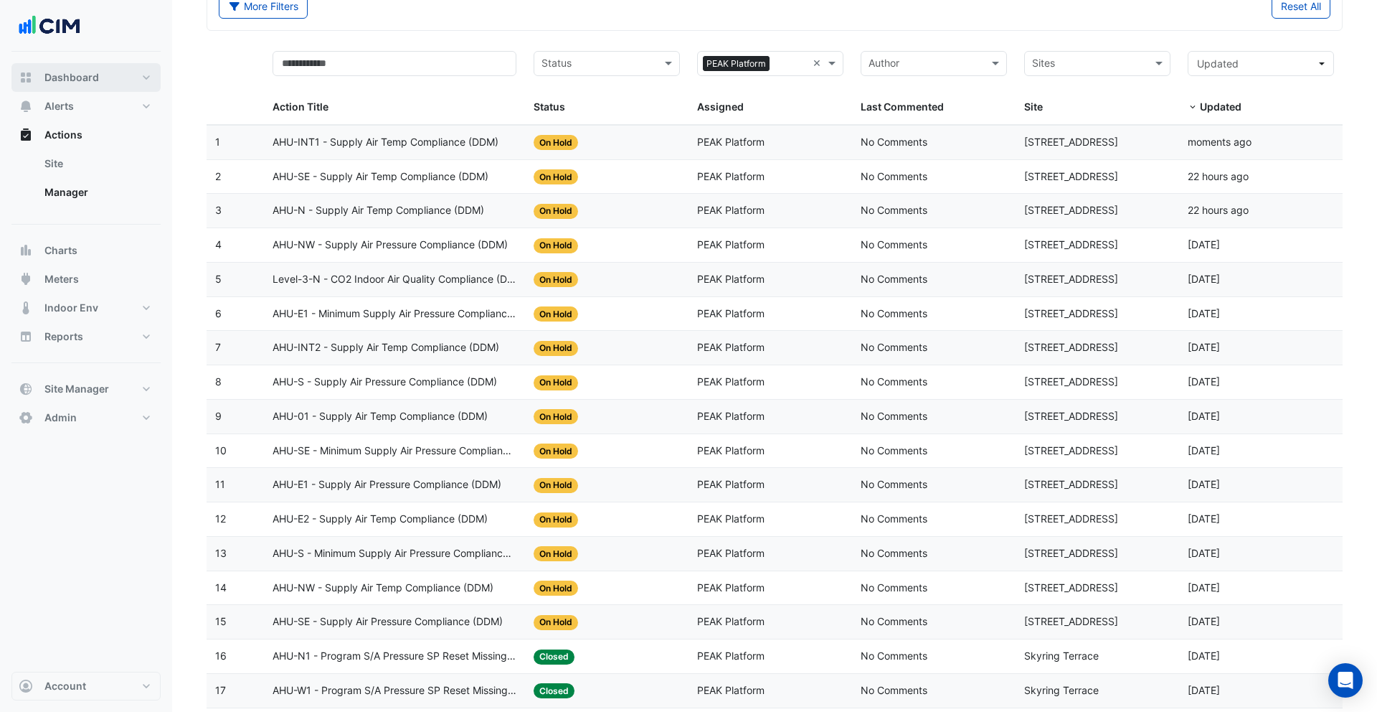
click at [106, 78] on button "Dashboard" at bounding box center [85, 77] width 149 height 29
select select "***"
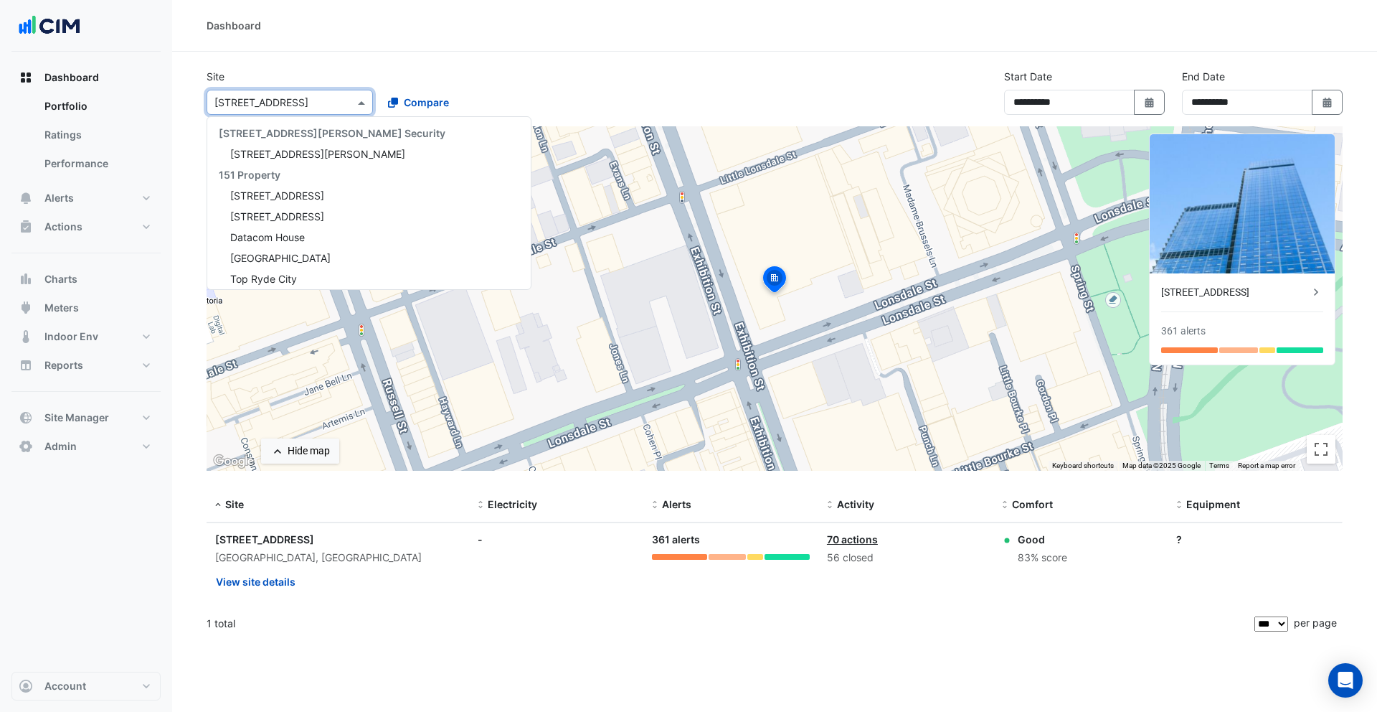
click at [342, 103] on div at bounding box center [289, 102] width 165 height 16
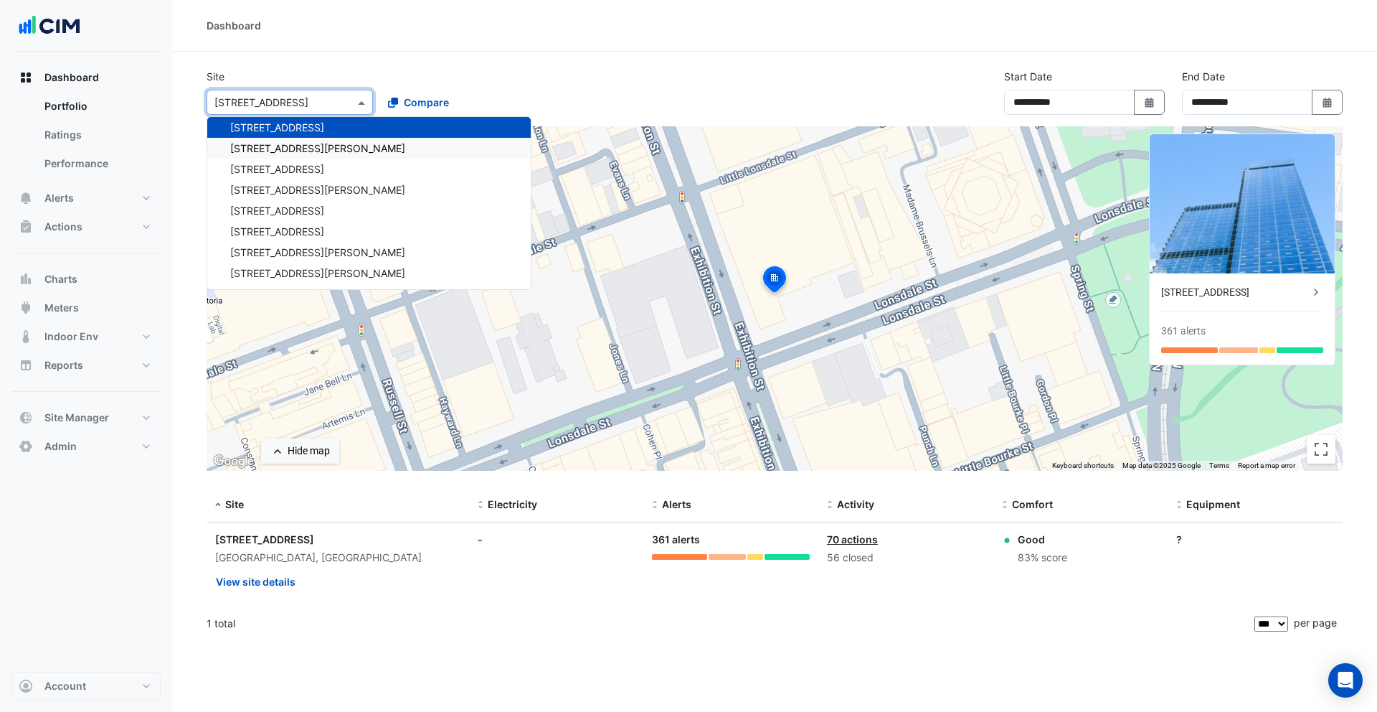
click at [313, 151] on span "25 Cowlishaw Street" at bounding box center [317, 148] width 175 height 12
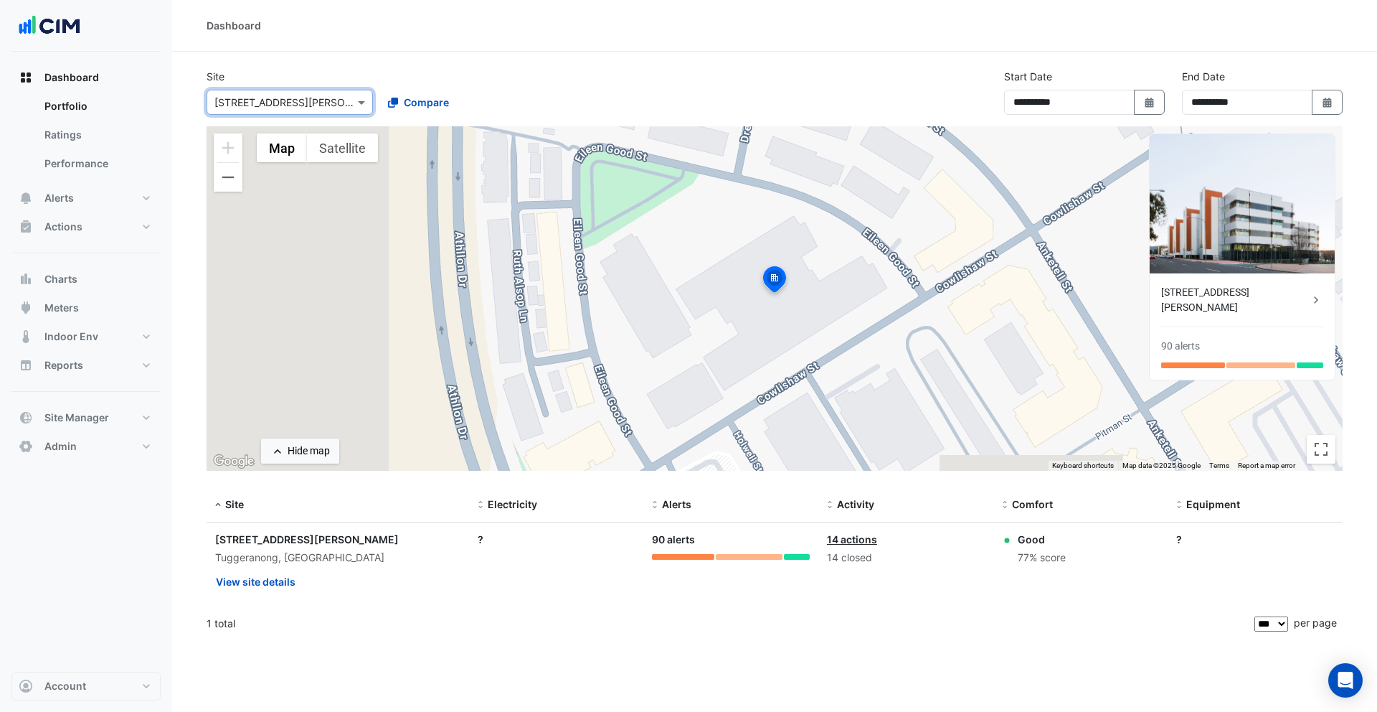
click at [271, 88] on div "Select a Site × 25 Cowlishaw Street Compare" at bounding box center [376, 99] width 344 height 31
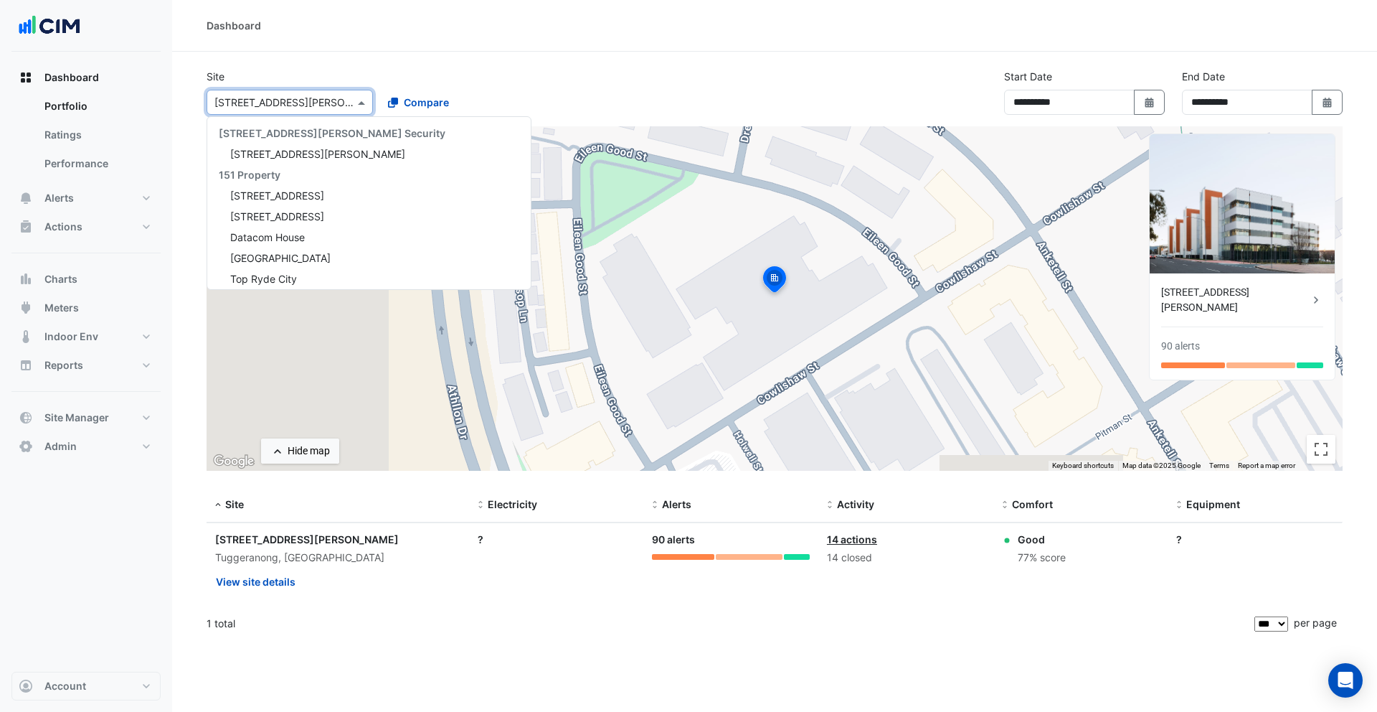
click at [292, 100] on input "text" at bounding box center [275, 102] width 122 height 15
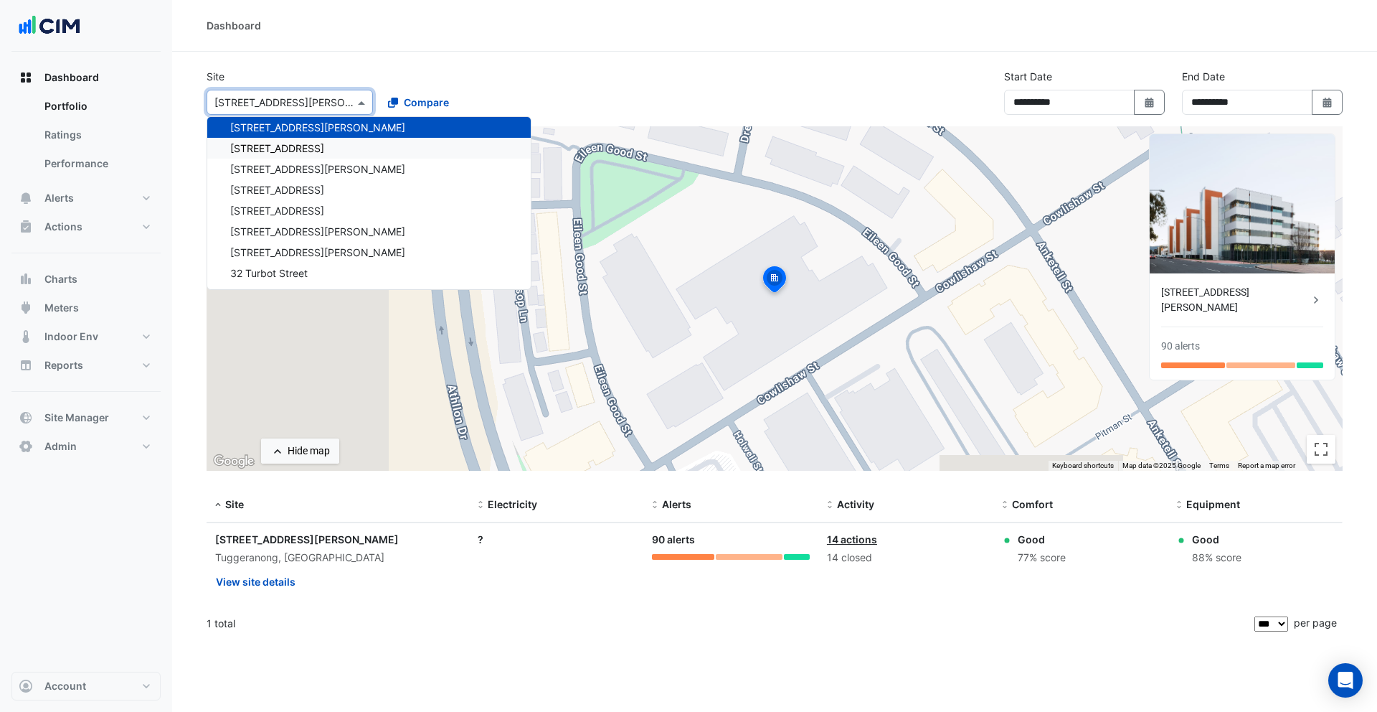
click at [288, 142] on div "266 King St" at bounding box center [368, 148] width 323 height 21
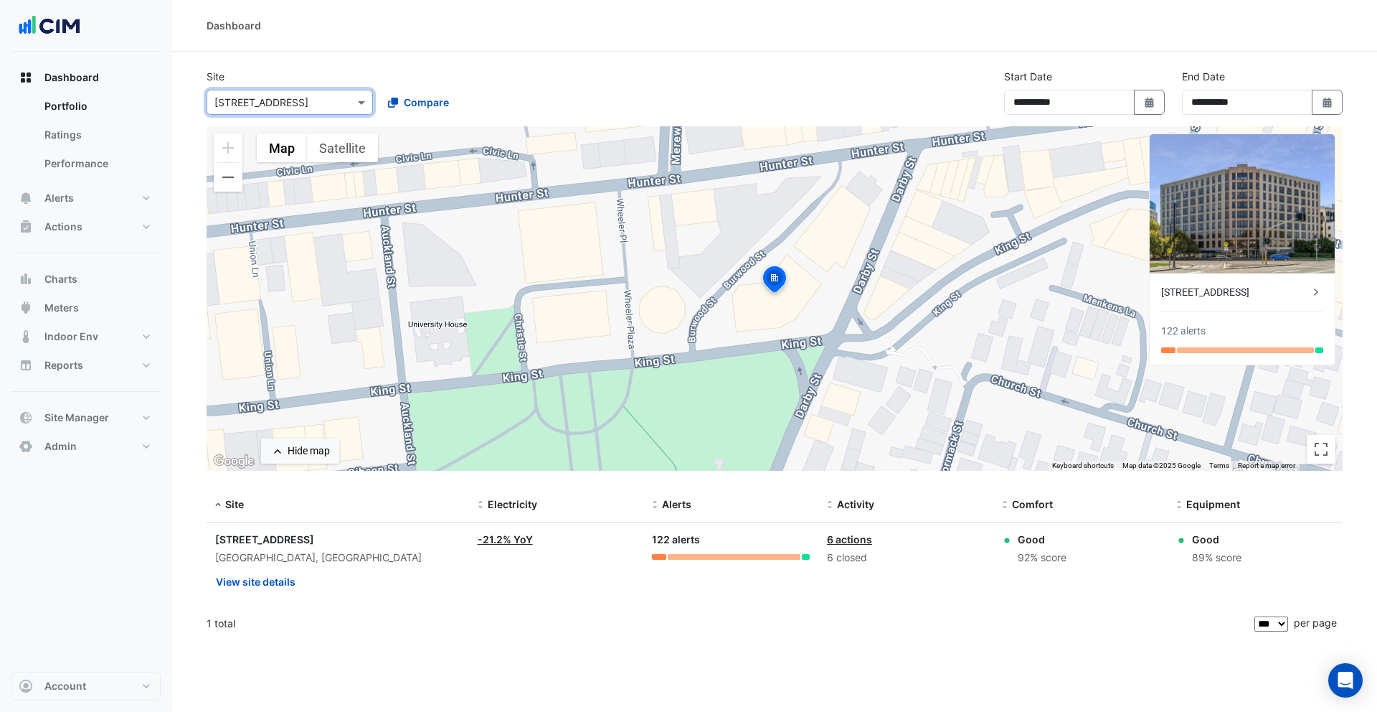
click at [294, 108] on input "text" at bounding box center [275, 102] width 122 height 15
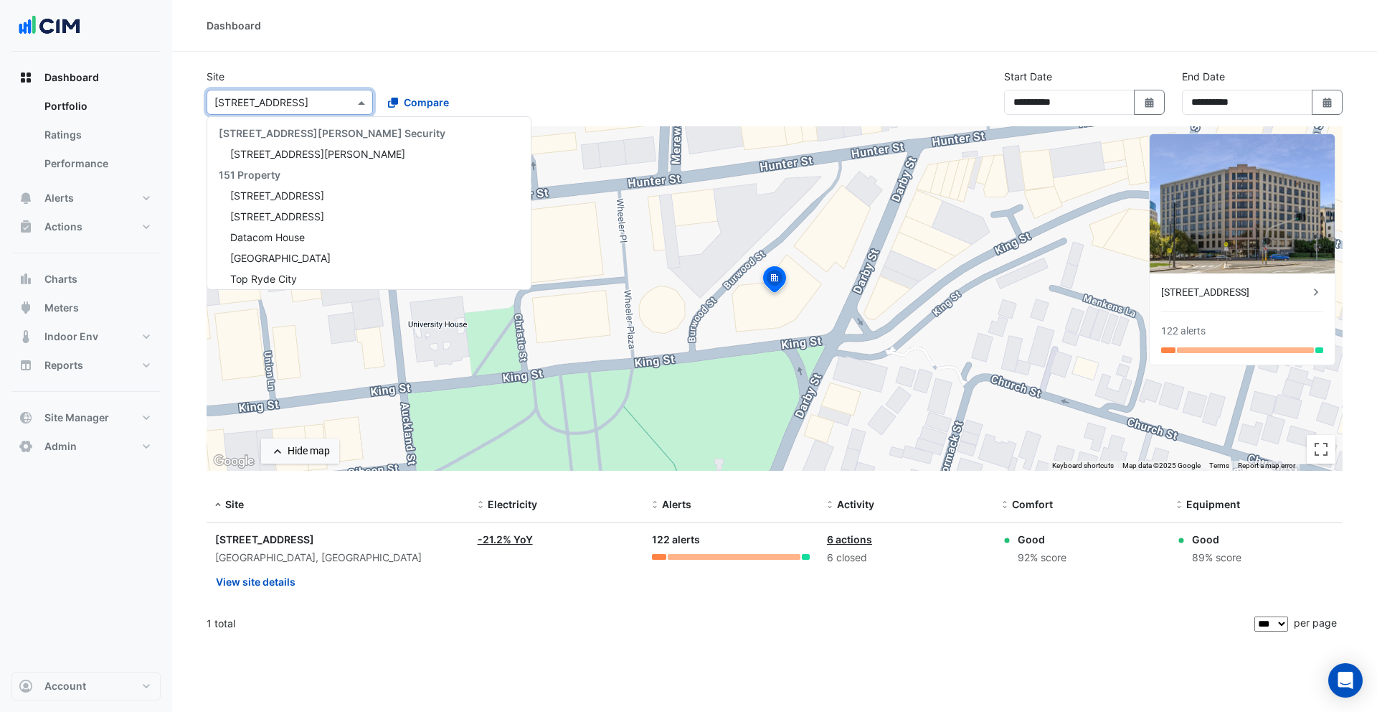
scroll to position [3355, 0]
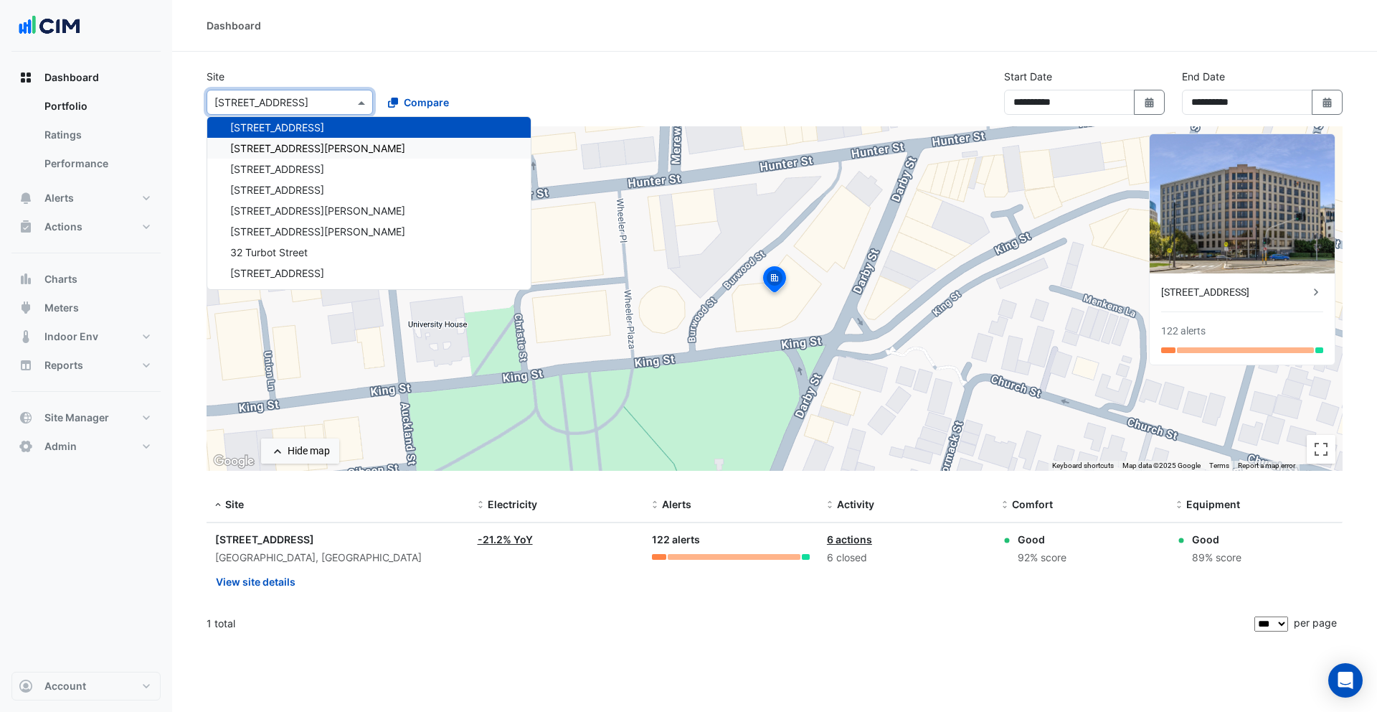
click at [294, 156] on div "275 George Street" at bounding box center [368, 148] width 323 height 21
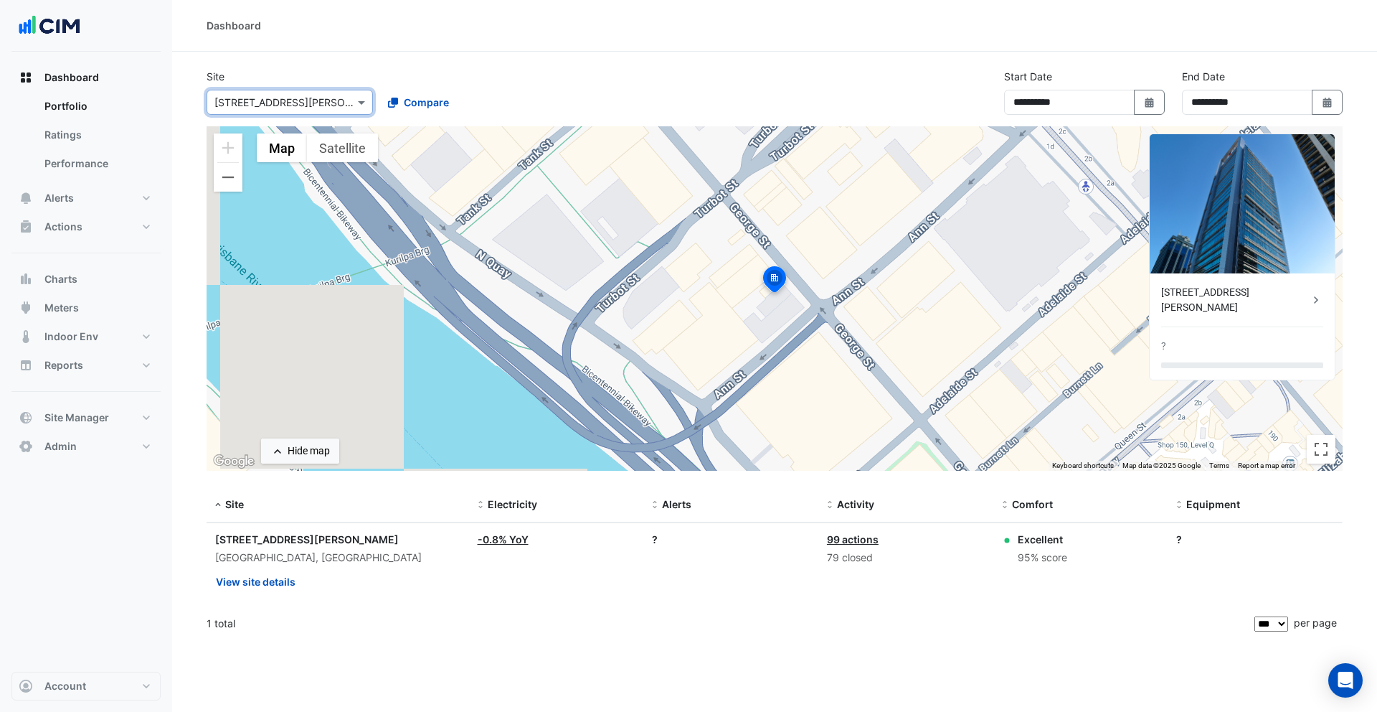
click at [278, 100] on input "text" at bounding box center [275, 102] width 122 height 15
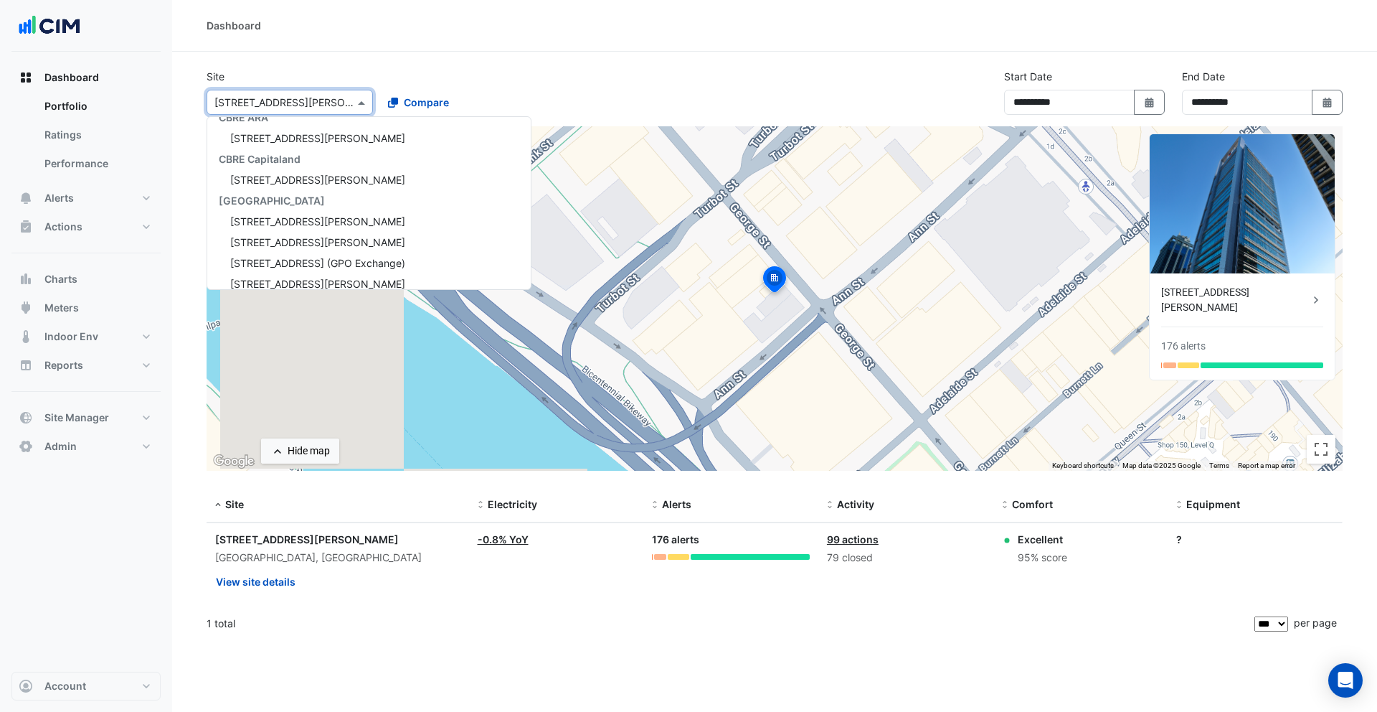
scroll to position [2572, 0]
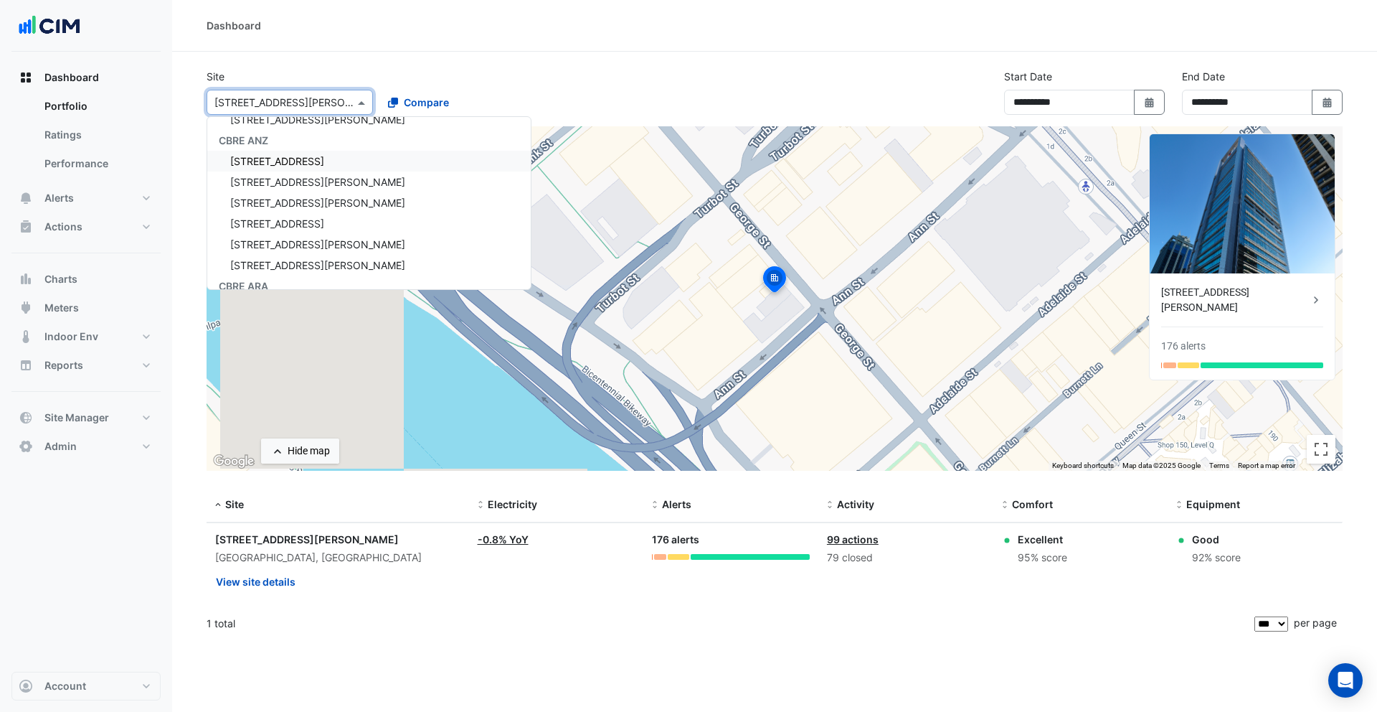
click at [278, 170] on div "1 Spring Street" at bounding box center [368, 161] width 323 height 21
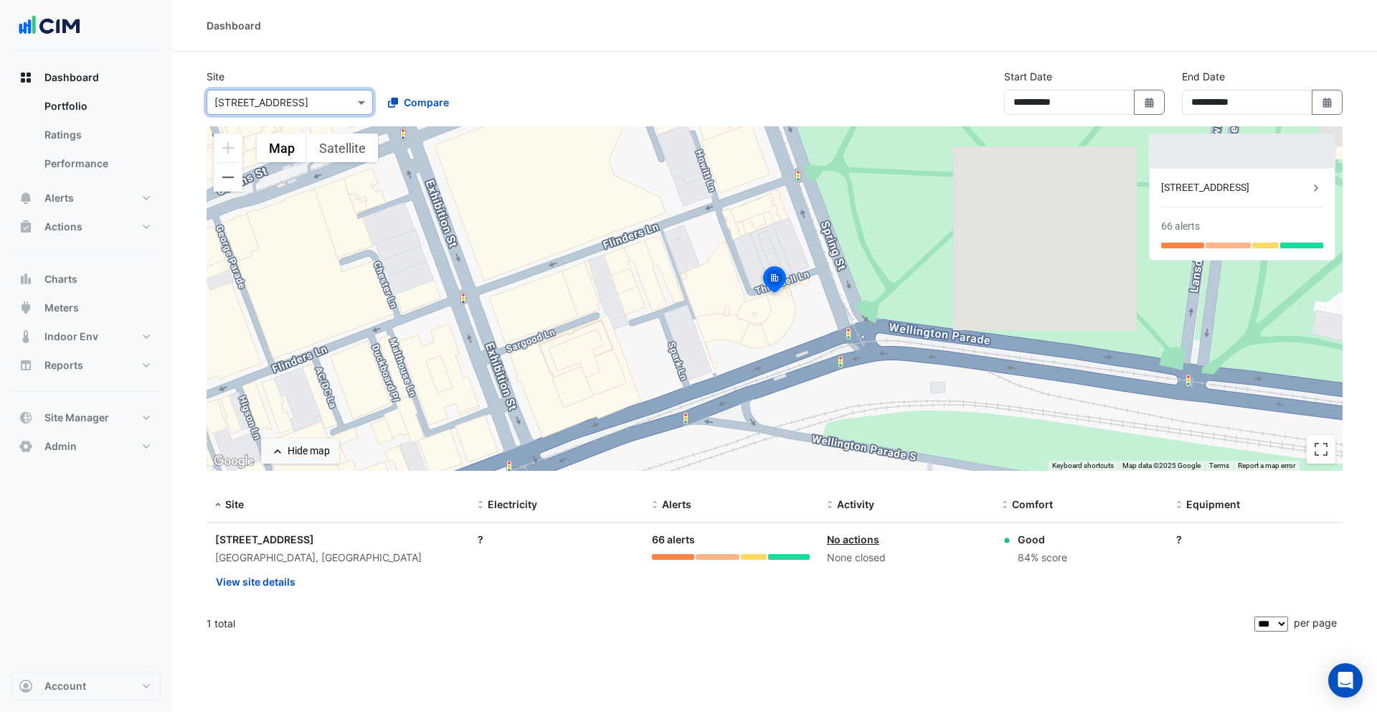
click at [278, 98] on input "text" at bounding box center [275, 102] width 122 height 15
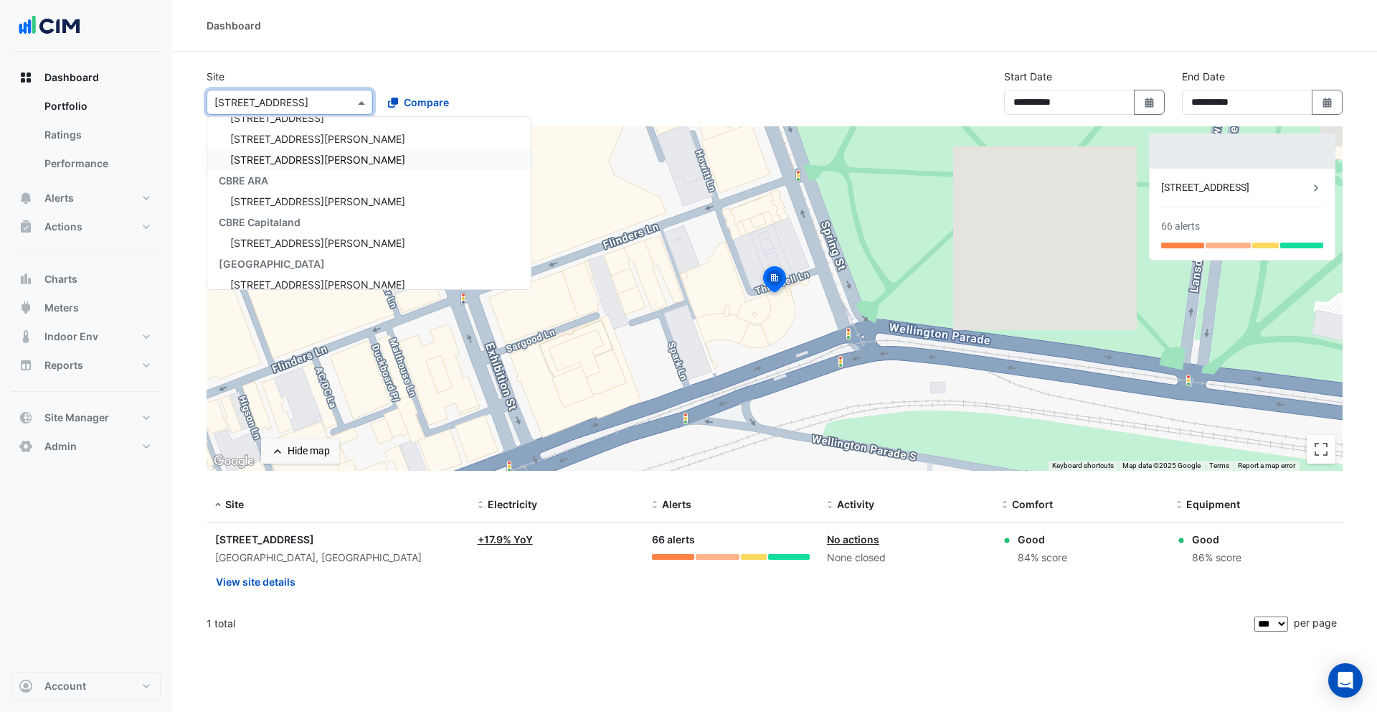
scroll to position [2714, 0]
click at [280, 166] on span "40 Miller St" at bounding box center [317, 165] width 175 height 12
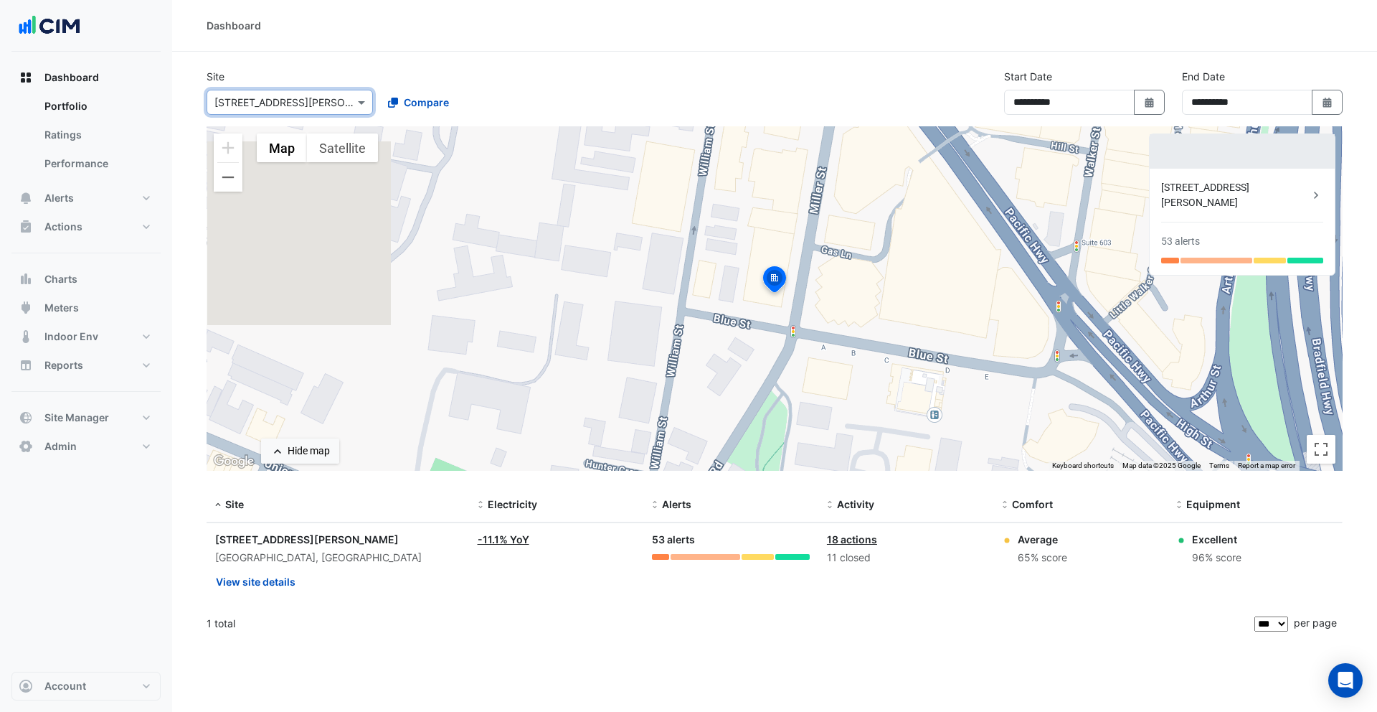
click at [270, 90] on div "Select a Site × 40 Miller St" at bounding box center [290, 102] width 166 height 25
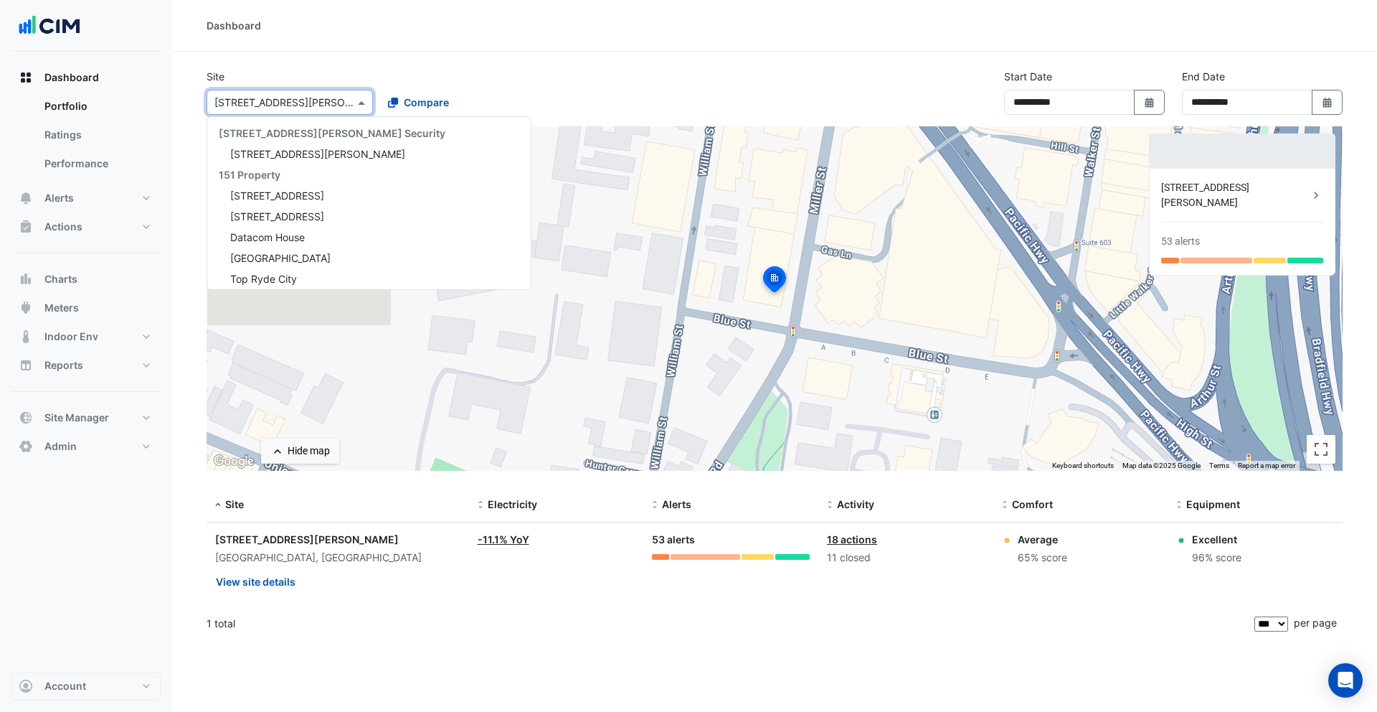
scroll to position [2752, 0]
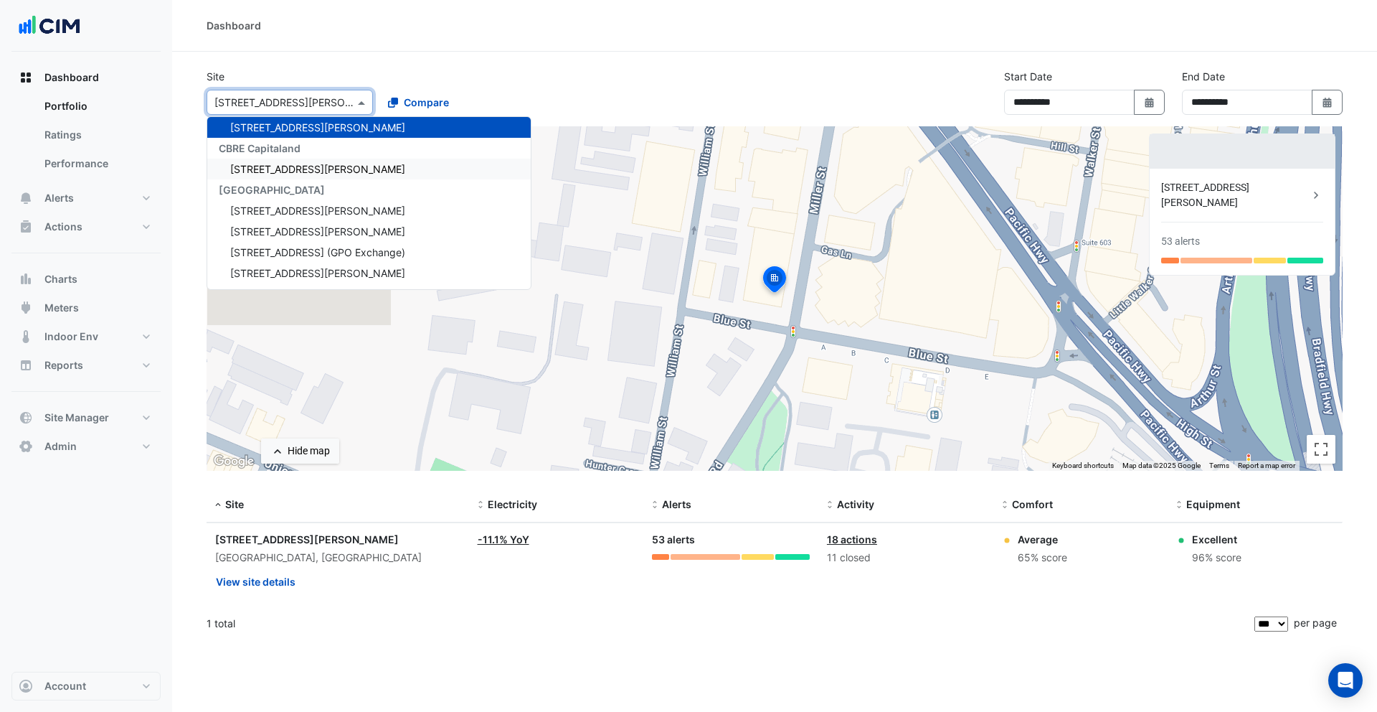
click at [275, 163] on span "120 Spencer Street" at bounding box center [317, 169] width 175 height 12
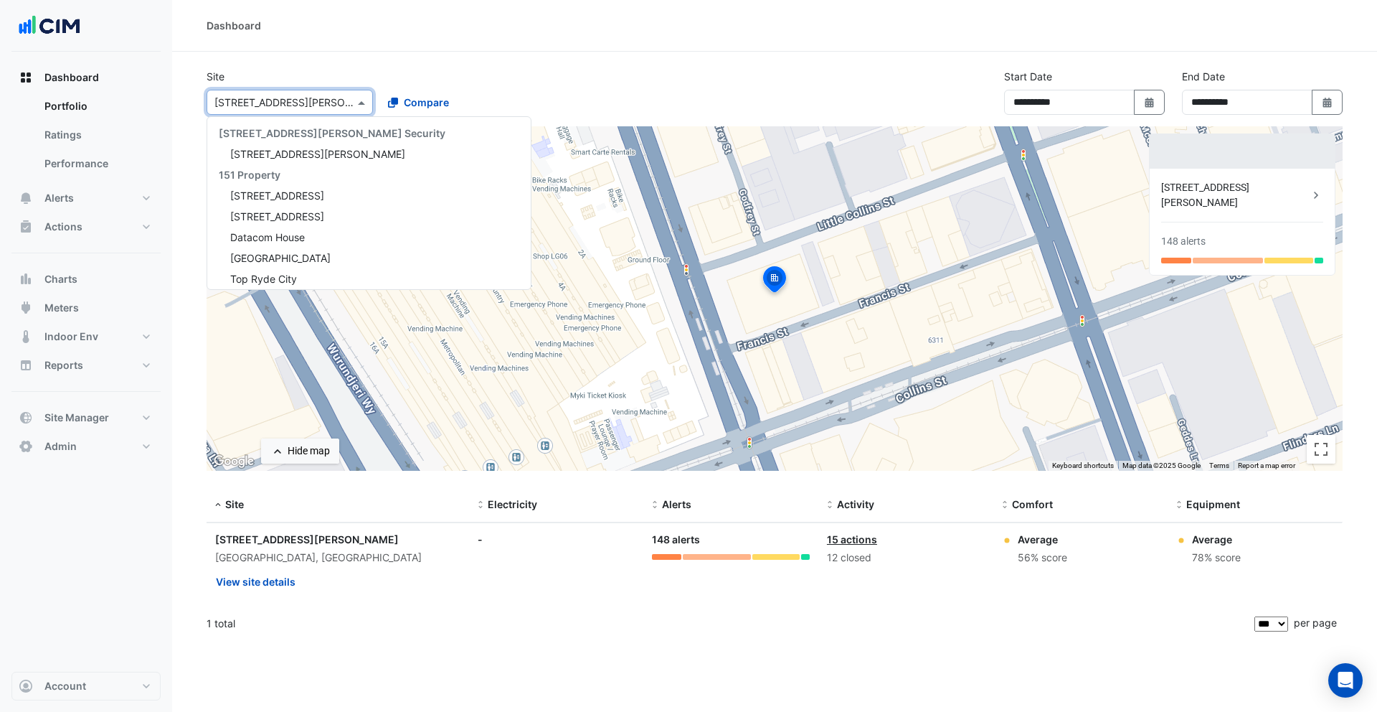
click at [268, 99] on input "text" at bounding box center [275, 102] width 122 height 15
click at [308, 176] on span "14 Stratton Street" at bounding box center [317, 173] width 175 height 12
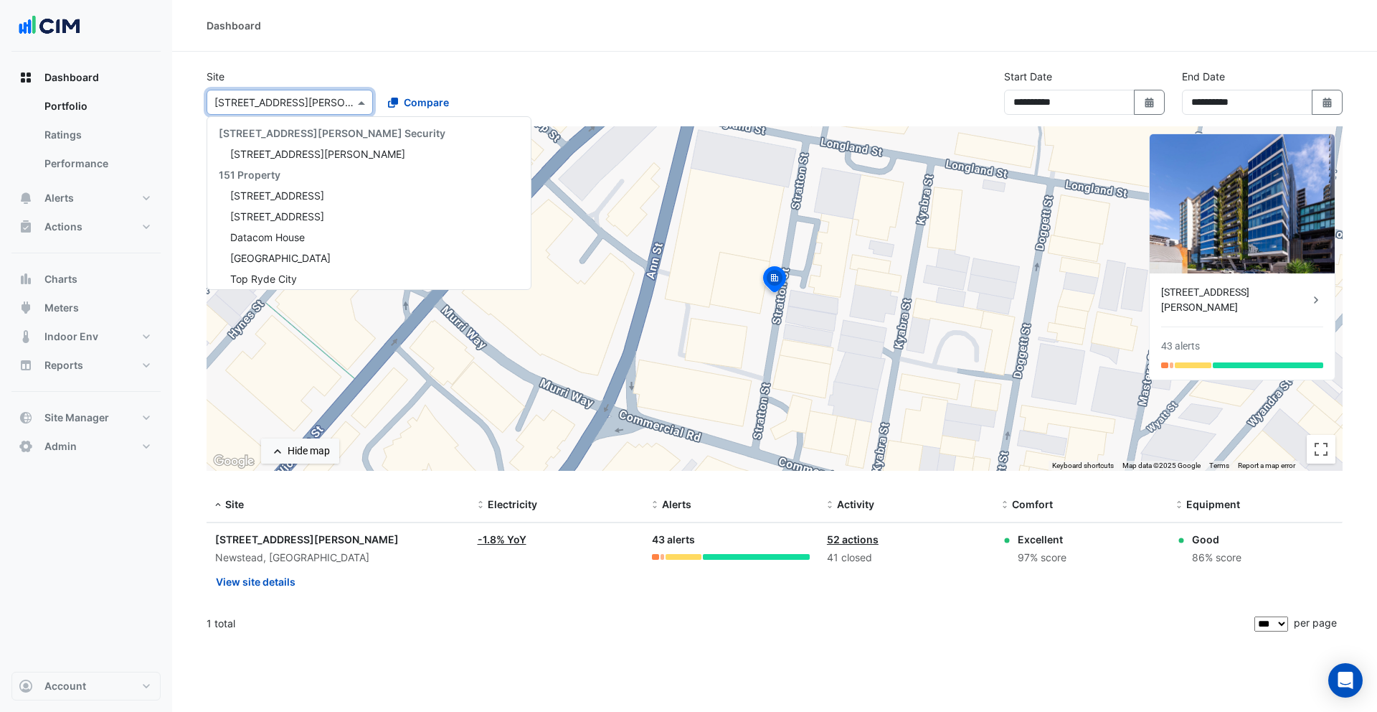
click at [275, 100] on input "text" at bounding box center [275, 102] width 122 height 15
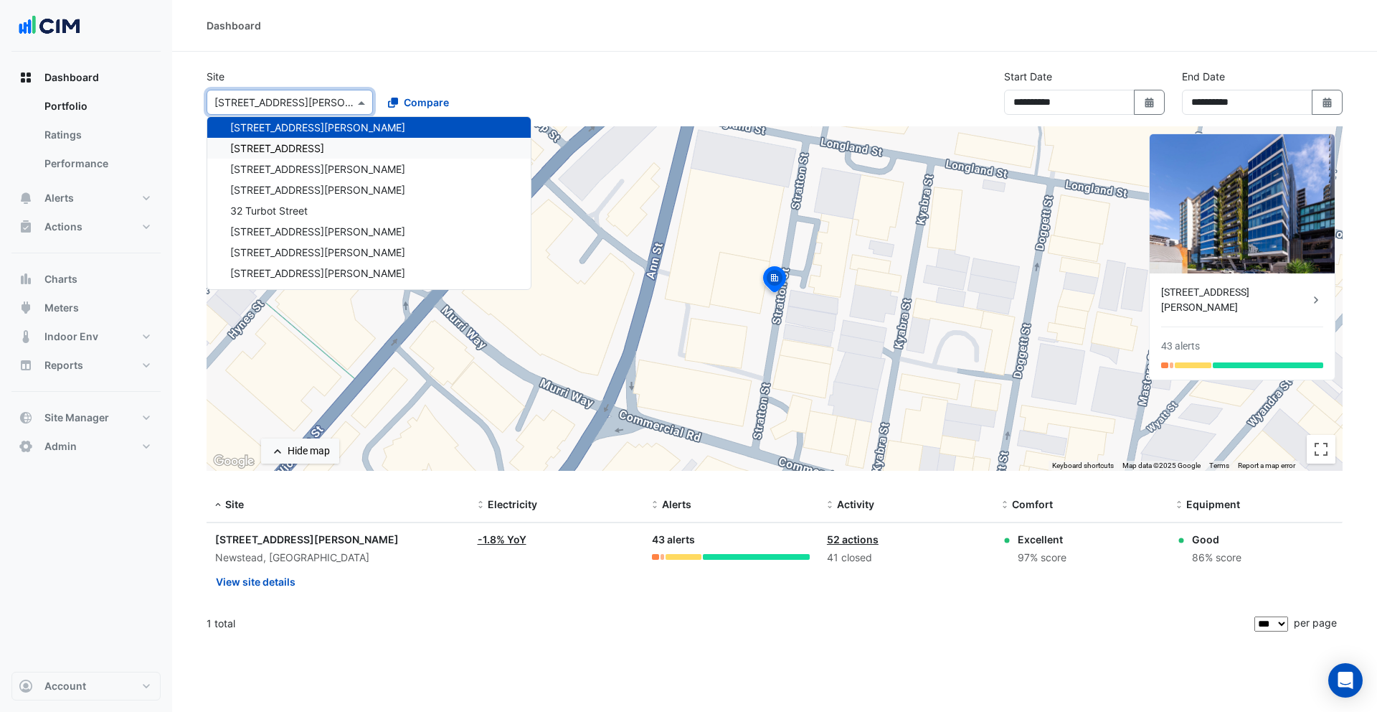
click at [272, 145] on span "241 Adelaide Street" at bounding box center [277, 148] width 94 height 12
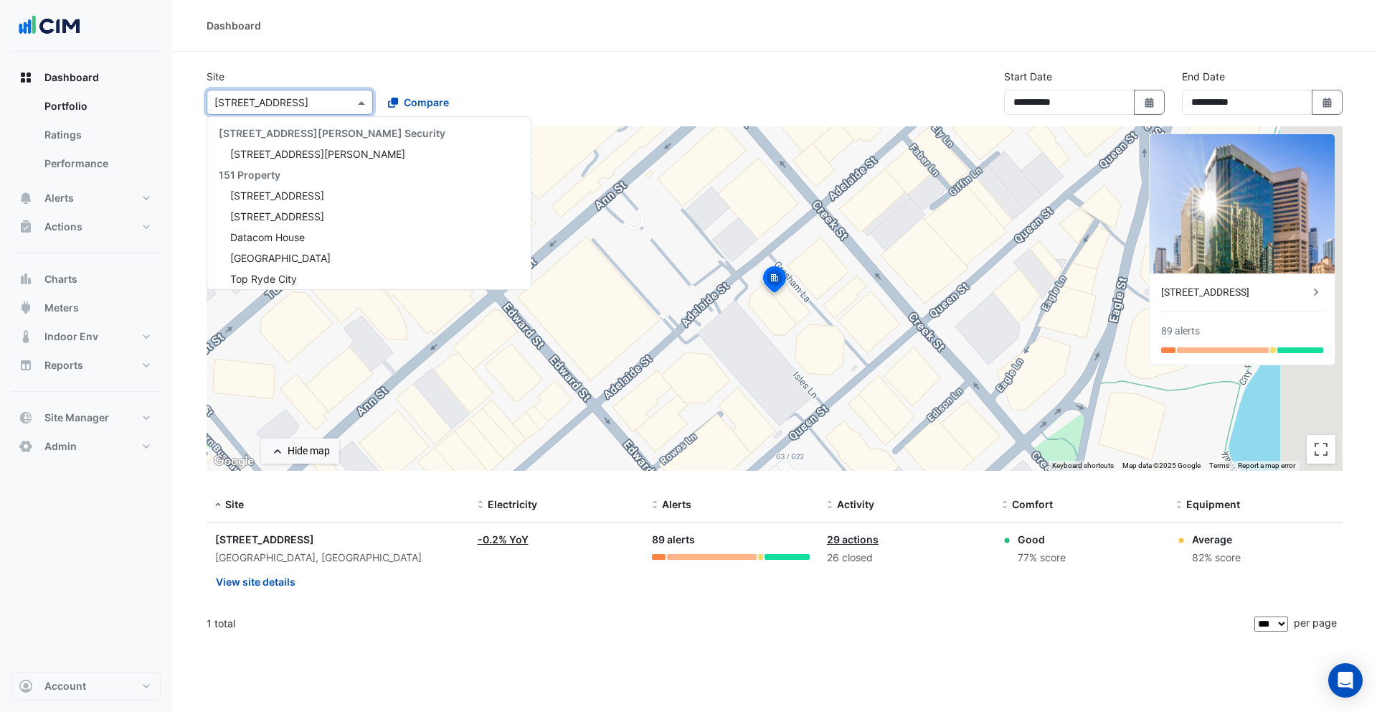
click at [268, 105] on input "text" at bounding box center [275, 102] width 122 height 15
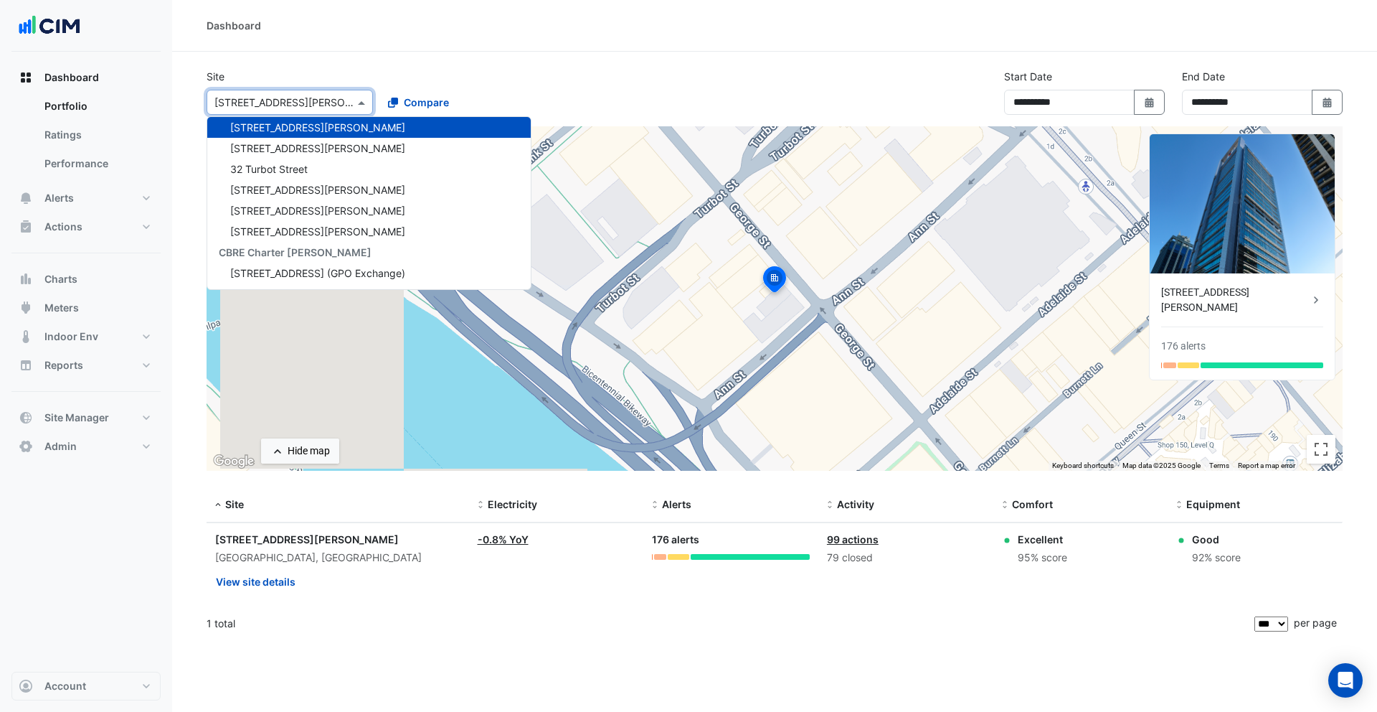
scroll to position [4790, 0]
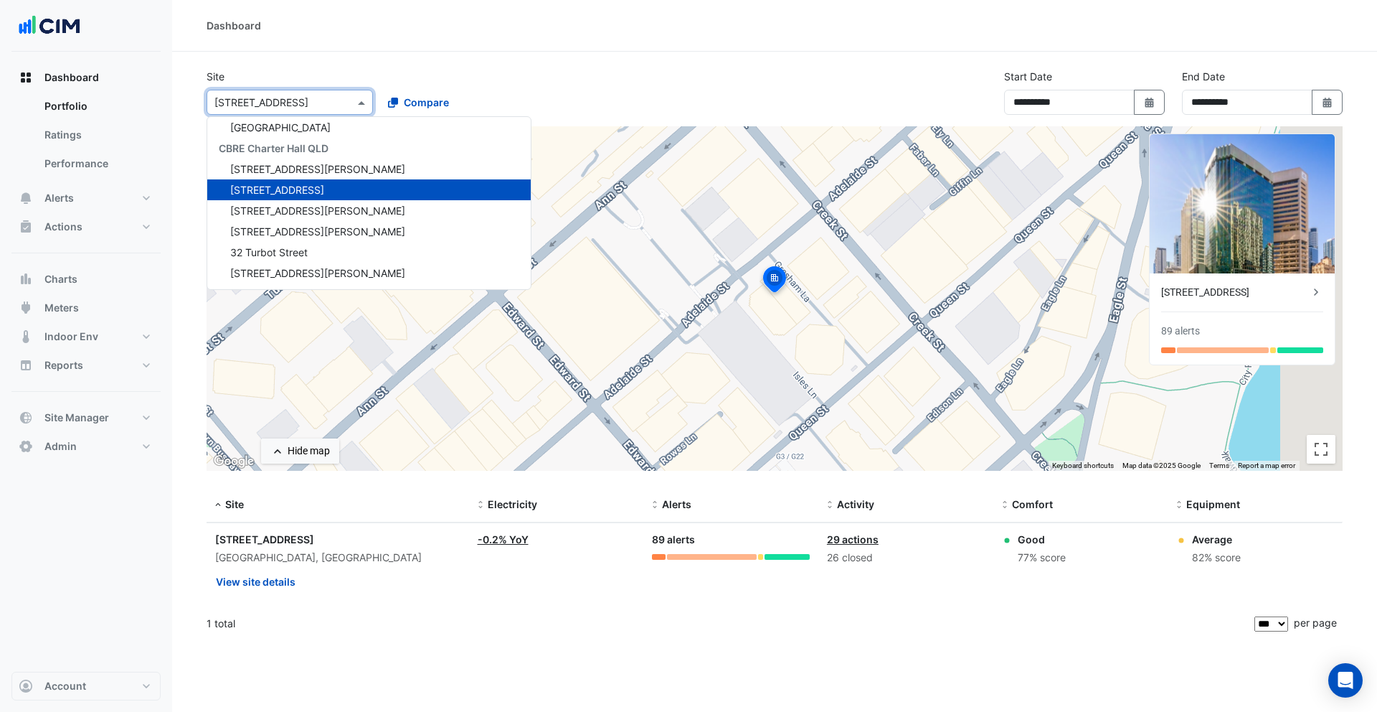
scroll to position [4707, 0]
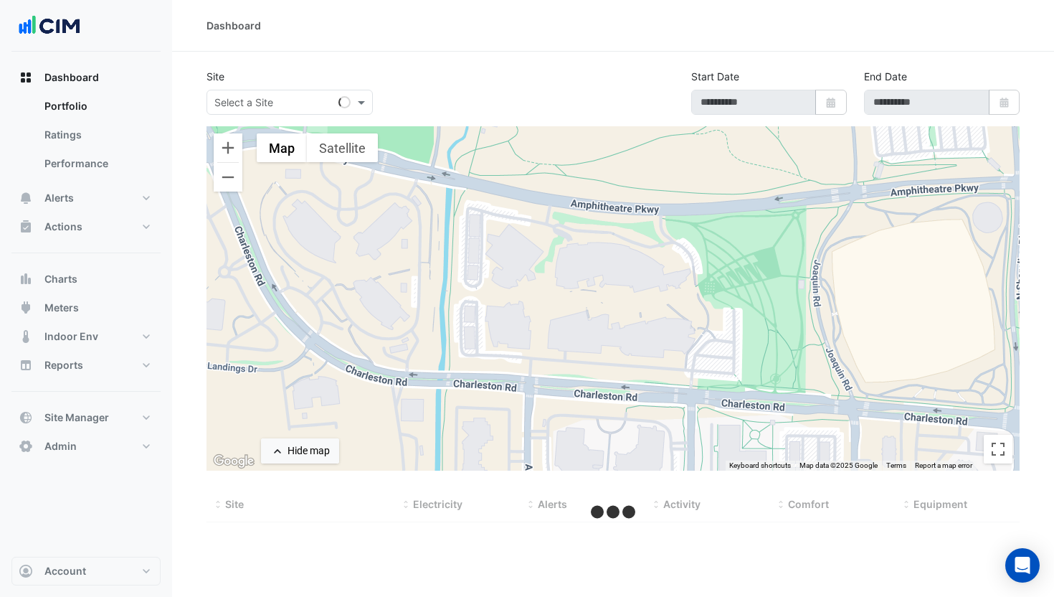
type input "**********"
select select "***"
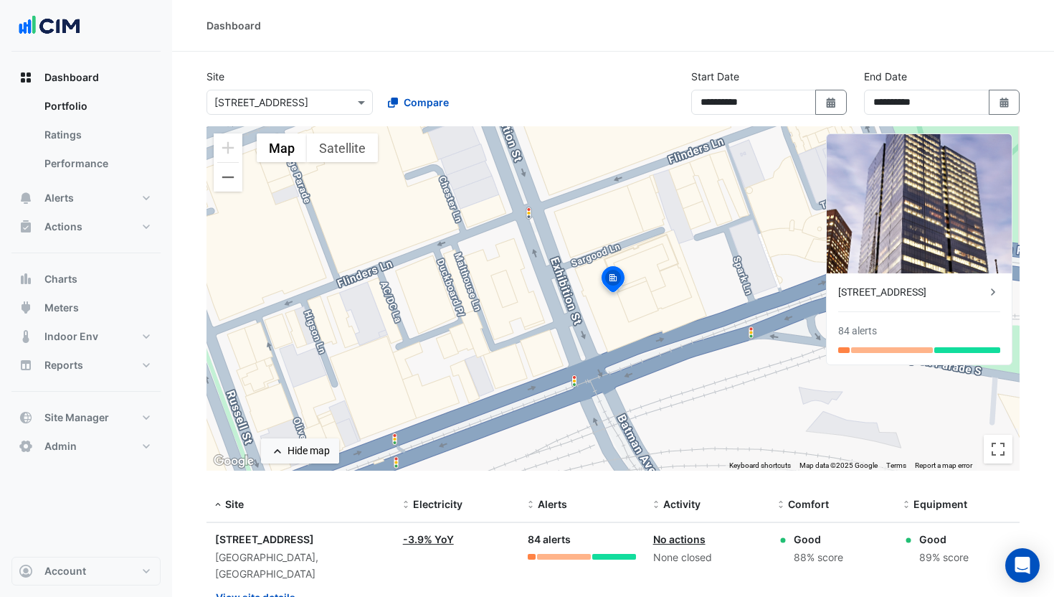
click at [315, 98] on input "text" at bounding box center [275, 102] width 122 height 15
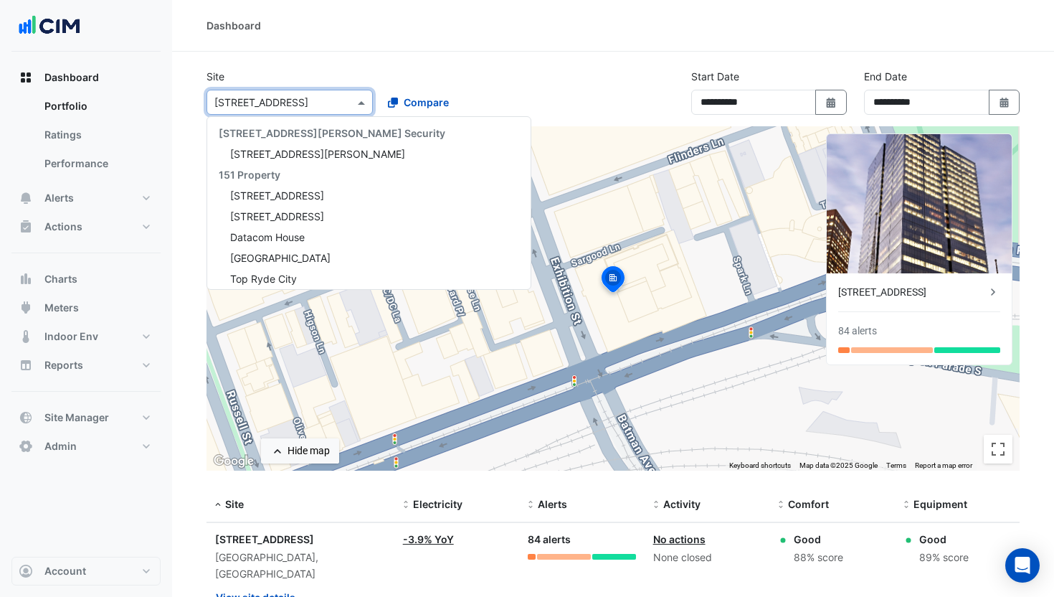
scroll to position [2439, 0]
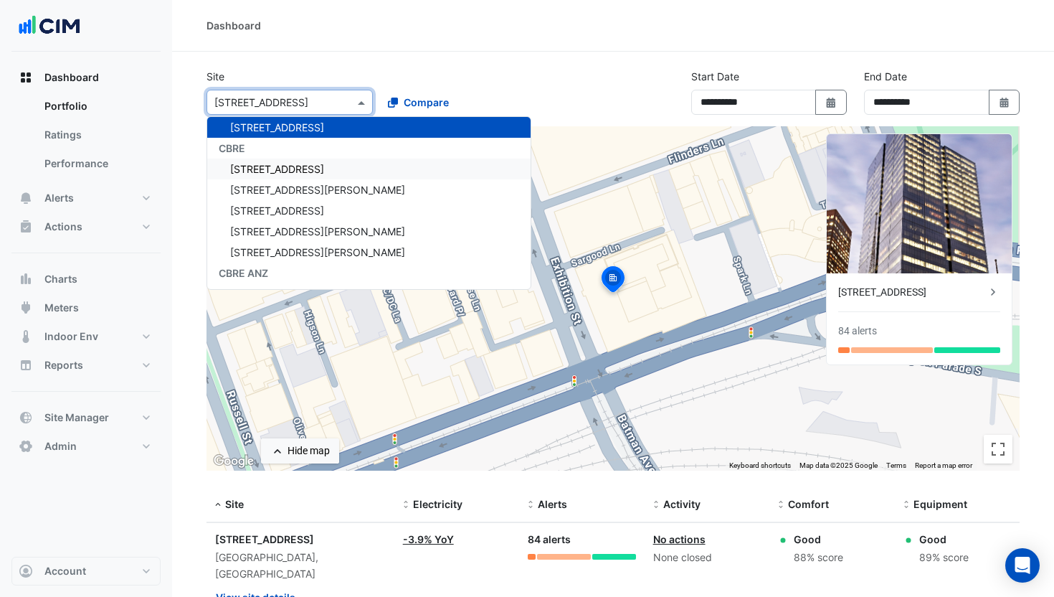
click at [298, 164] on div "[STREET_ADDRESS]" at bounding box center [368, 169] width 323 height 21
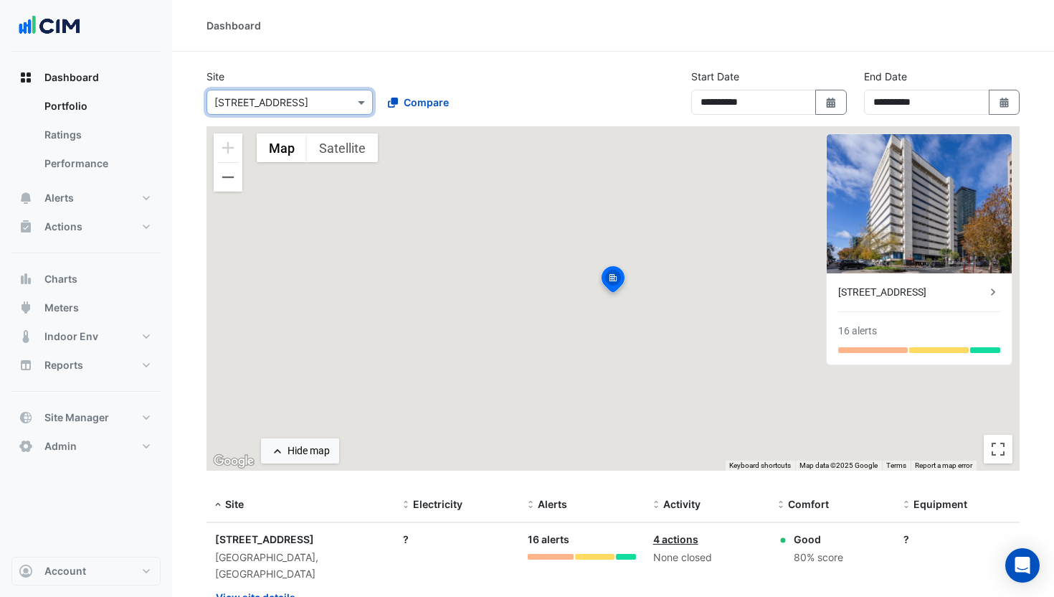
click at [317, 109] on div "Select a Site × 1 Chandos St" at bounding box center [280, 102] width 147 height 15
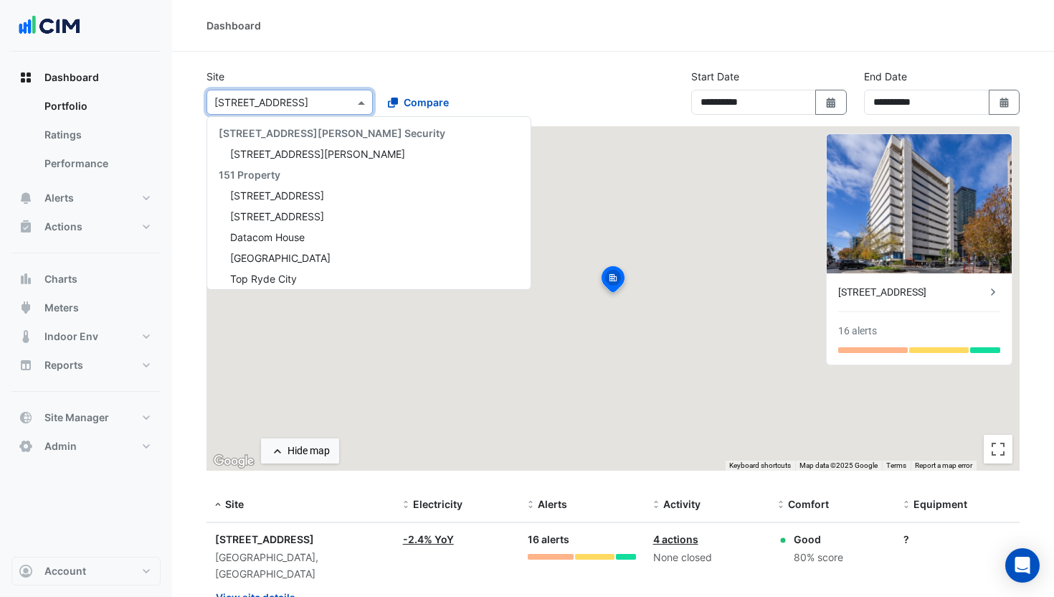
scroll to position [2481, 0]
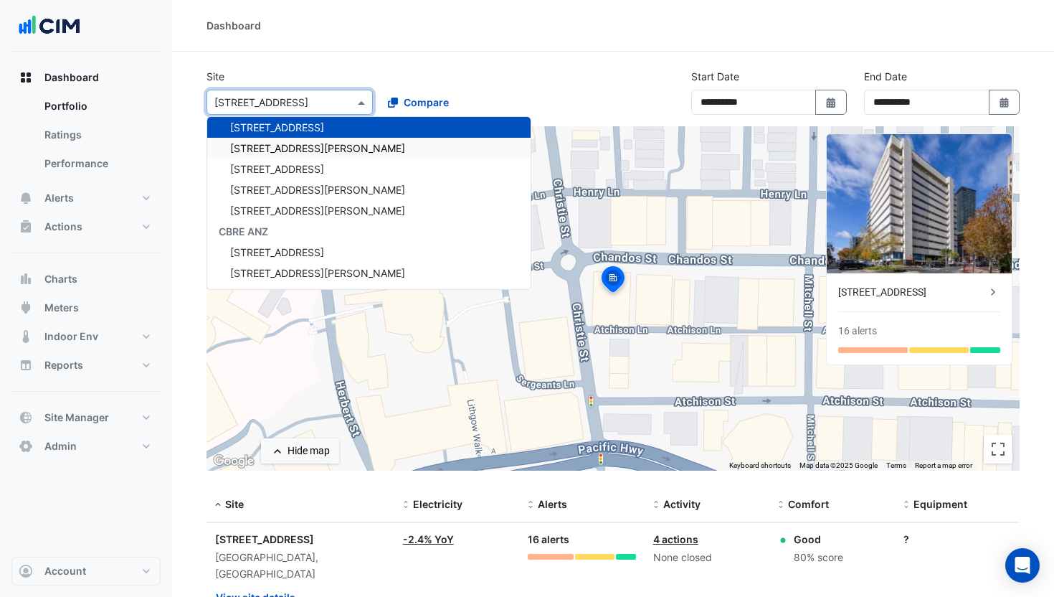
click at [313, 148] on span "[STREET_ADDRESS][PERSON_NAME]" at bounding box center [317, 148] width 175 height 12
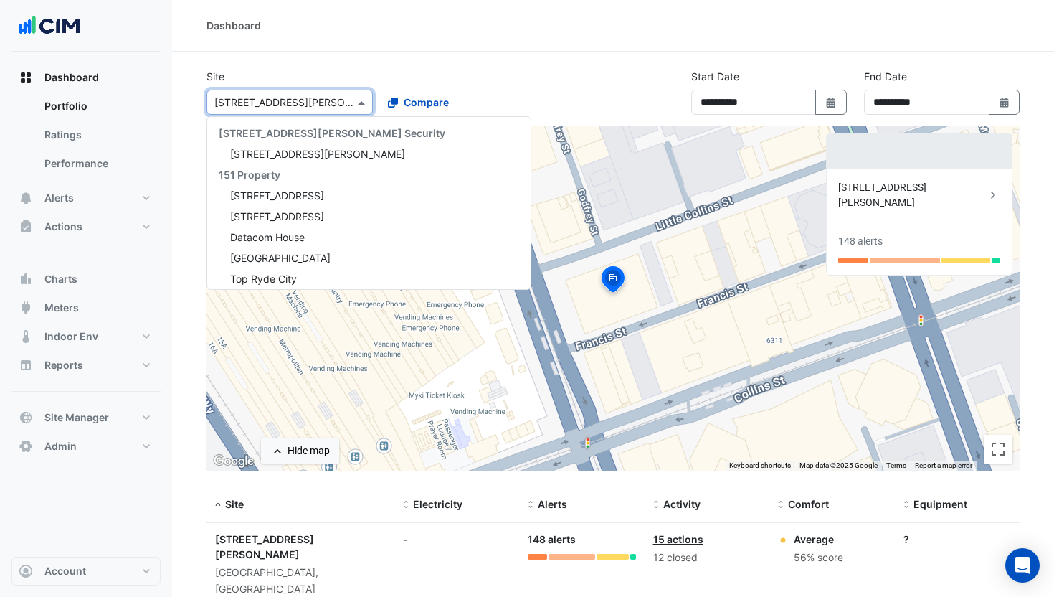
click at [291, 95] on input "text" at bounding box center [275, 102] width 122 height 15
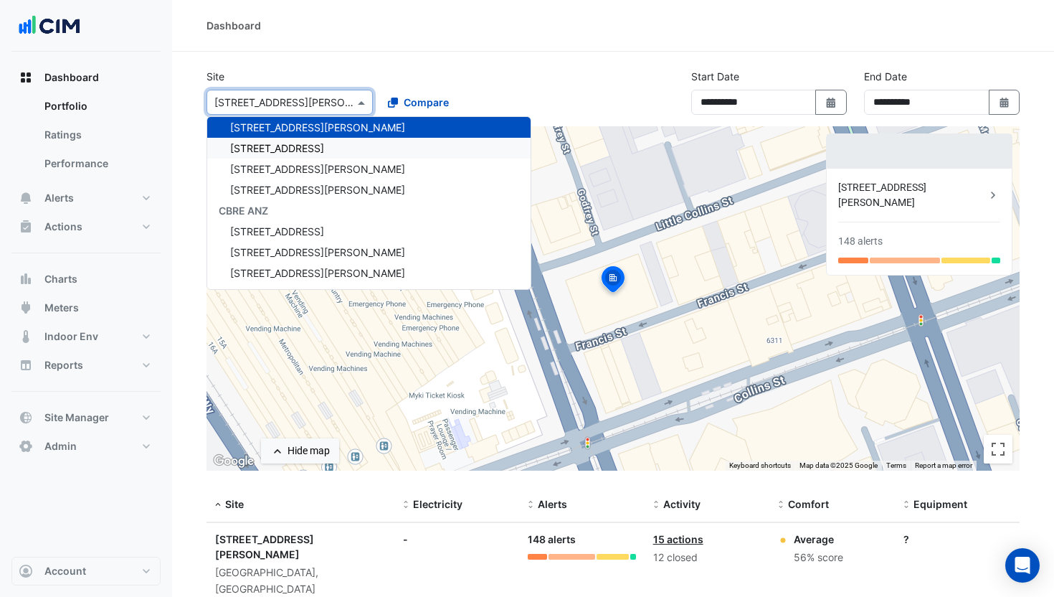
scroll to position [2429, 0]
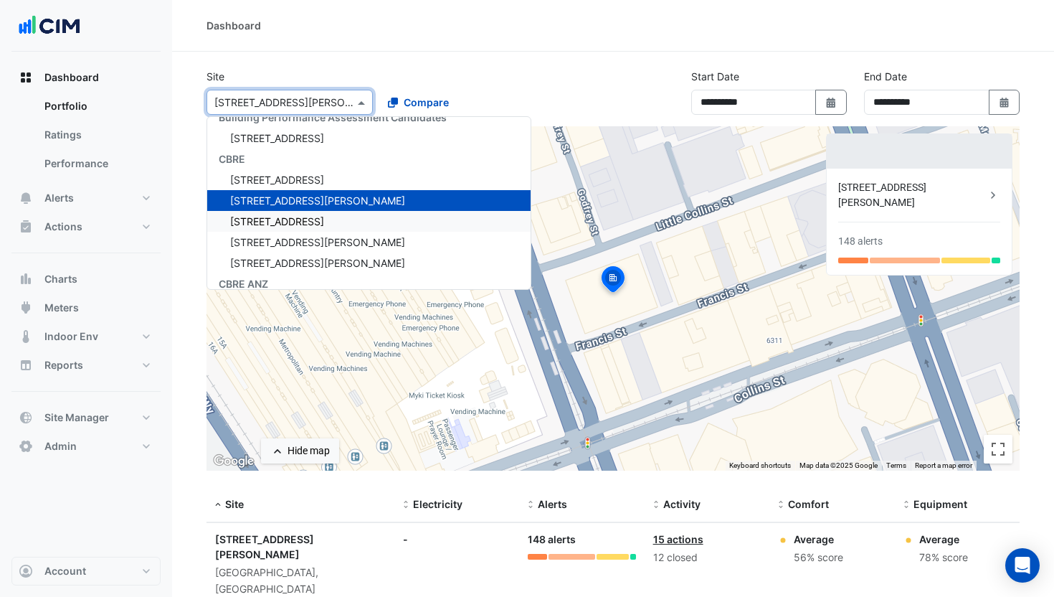
click at [314, 225] on div "[STREET_ADDRESS]" at bounding box center [368, 221] width 323 height 21
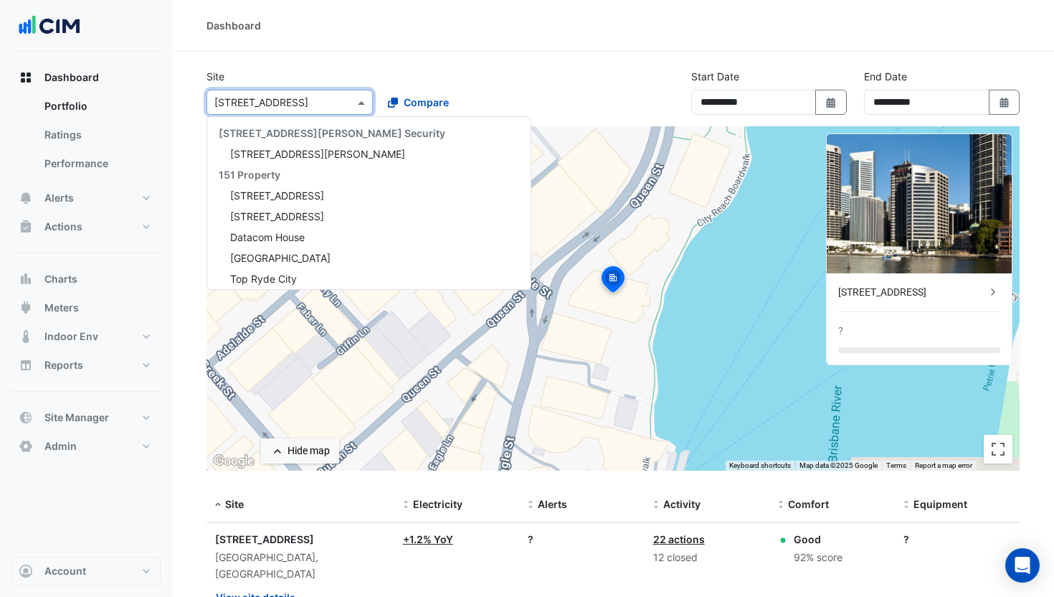
click at [331, 111] on div "Select a Site × 175 Eagle Street" at bounding box center [290, 102] width 166 height 25
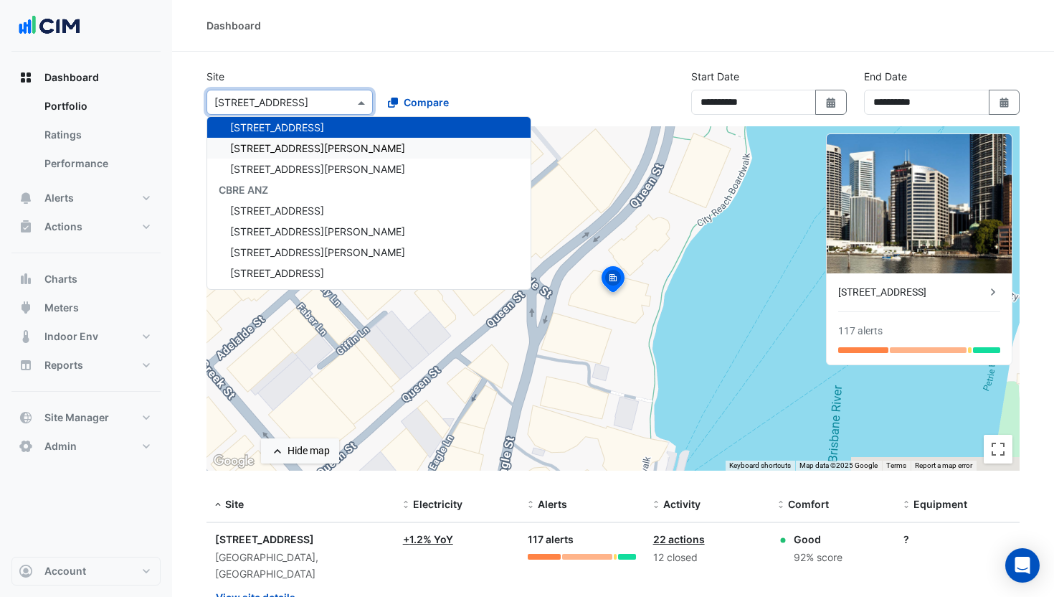
click at [316, 150] on span "[STREET_ADDRESS][PERSON_NAME]" at bounding box center [317, 148] width 175 height 12
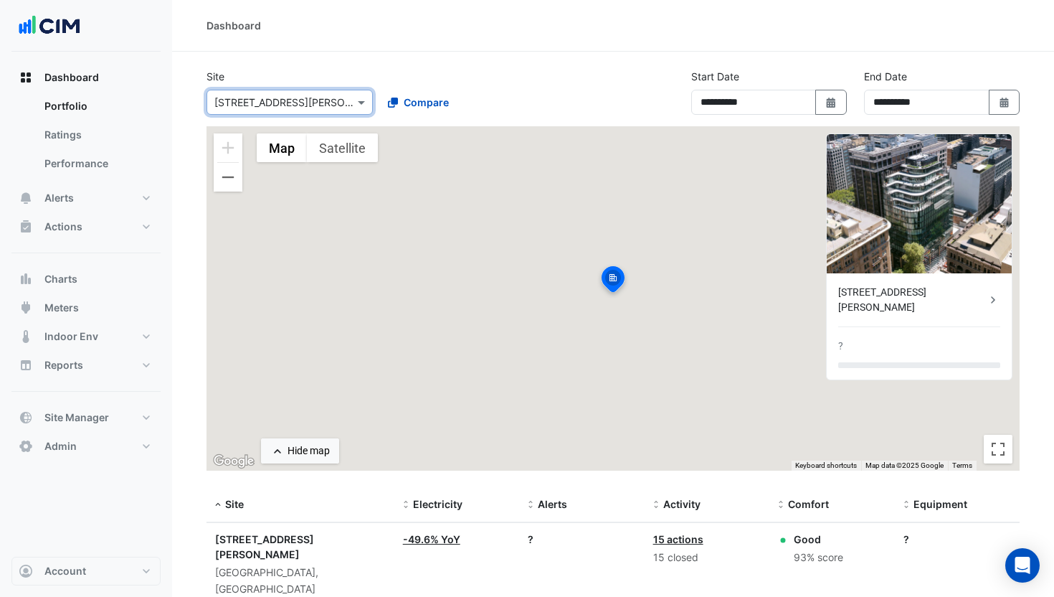
click at [291, 108] on input "text" at bounding box center [275, 102] width 122 height 15
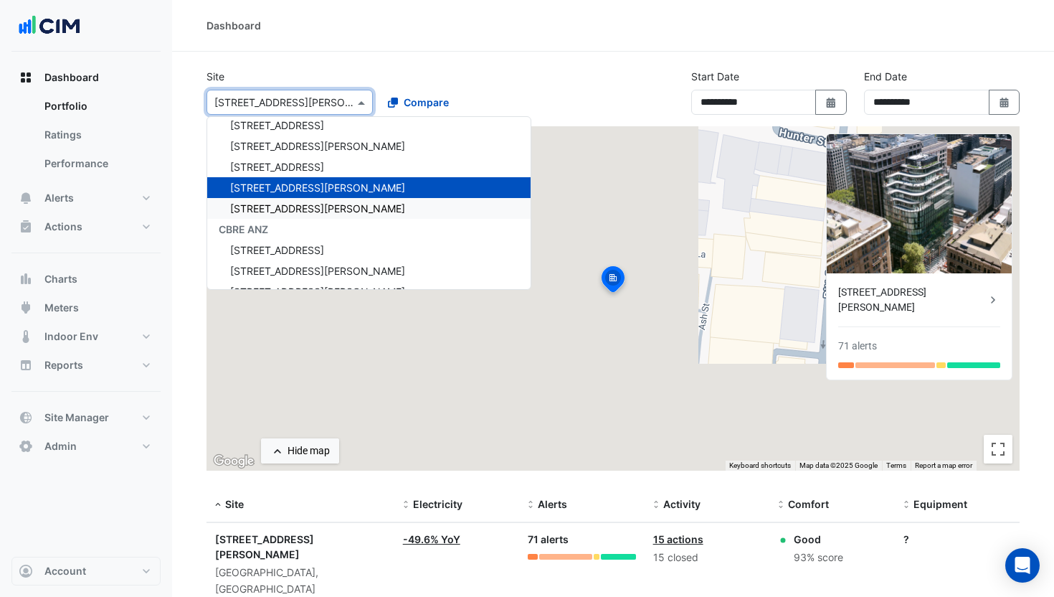
scroll to position [2466, 0]
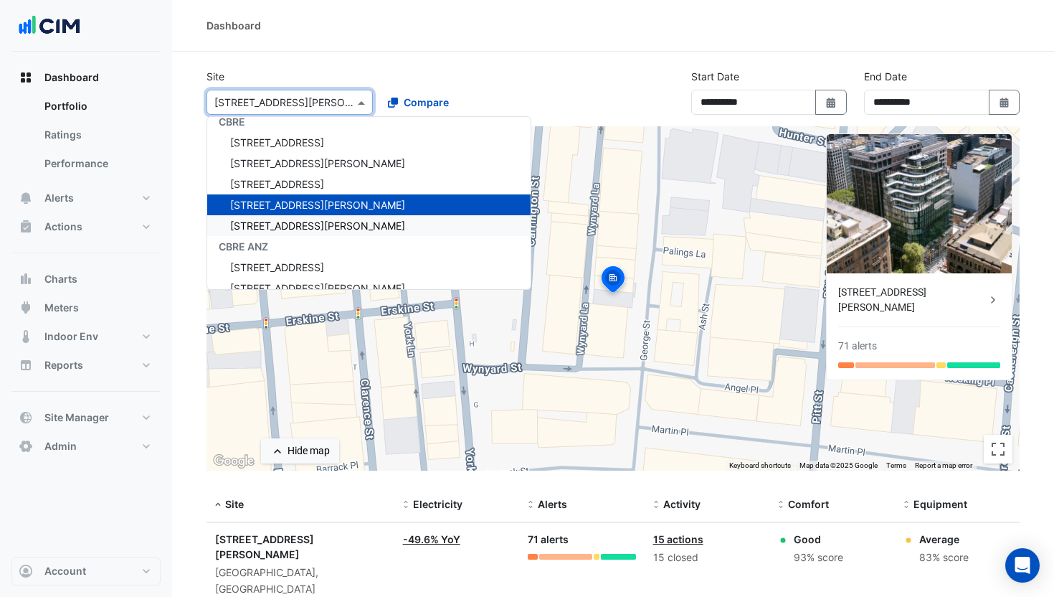
click at [297, 219] on div "[STREET_ADDRESS][PERSON_NAME]" at bounding box center [368, 225] width 323 height 21
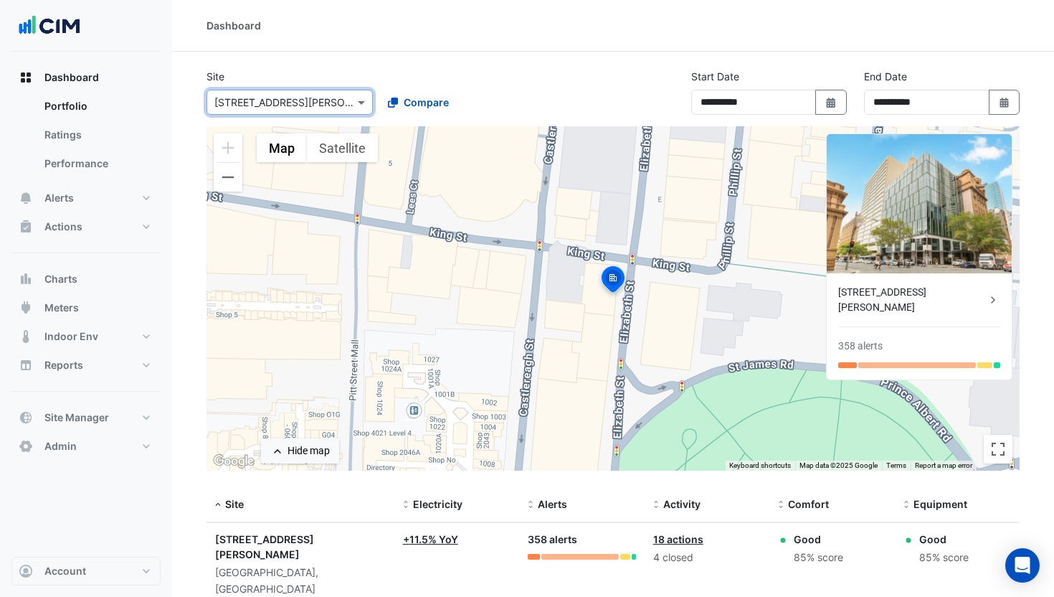
click at [403, 71] on div "Site Select a Site × 99 Elizabeth St Compare" at bounding box center [376, 92] width 356 height 46
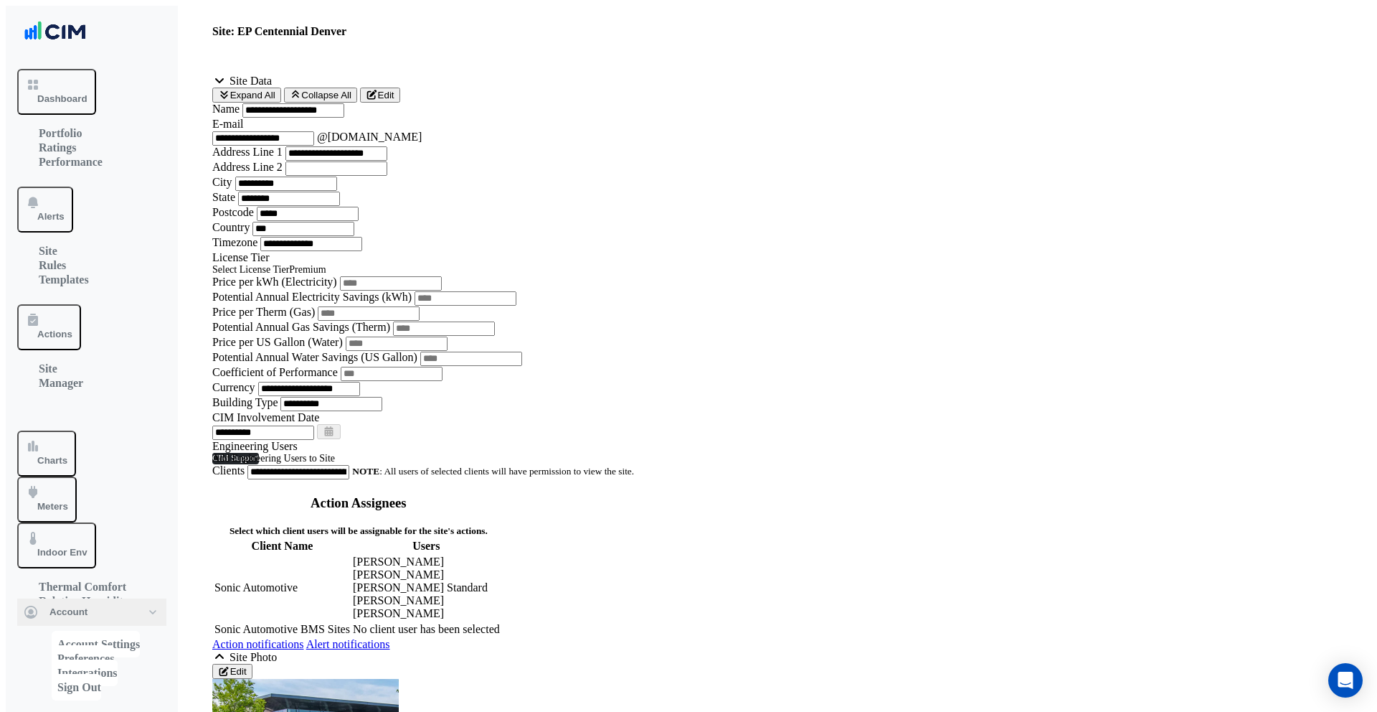
drag, startPoint x: 289, startPoint y: 73, endPoint x: 274, endPoint y: 82, distance: 17.7
click at [289, 75] on div "Site Data Expand All Collapse All Edit" at bounding box center [774, 89] width 1125 height 28
click at [272, 82] on span "Site Data" at bounding box center [242, 81] width 60 height 12
click at [265, 651] on span "Site Photo" at bounding box center [244, 657] width 65 height 12
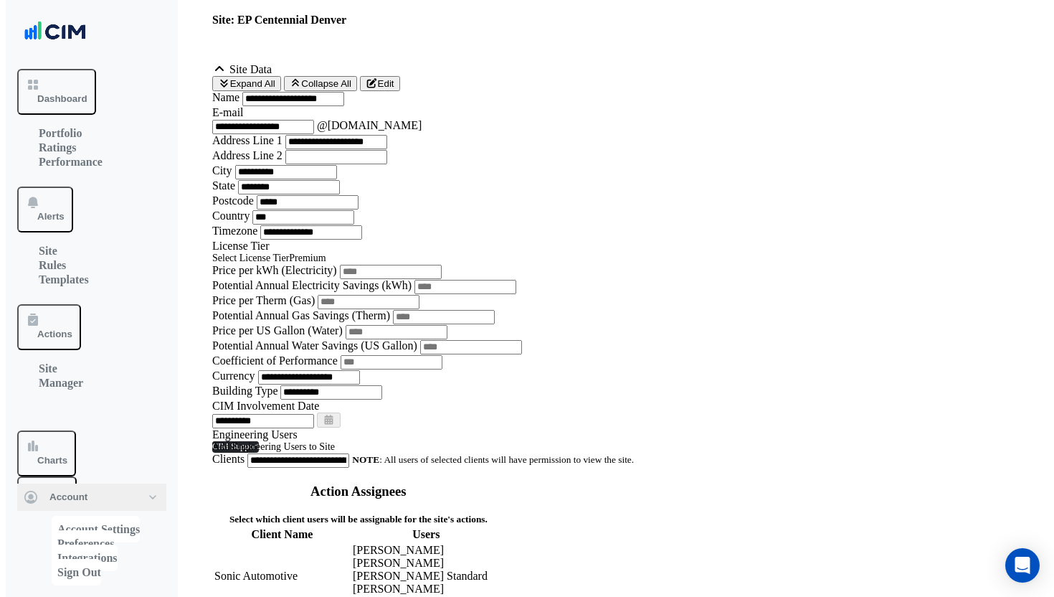
scroll to position [12, 0]
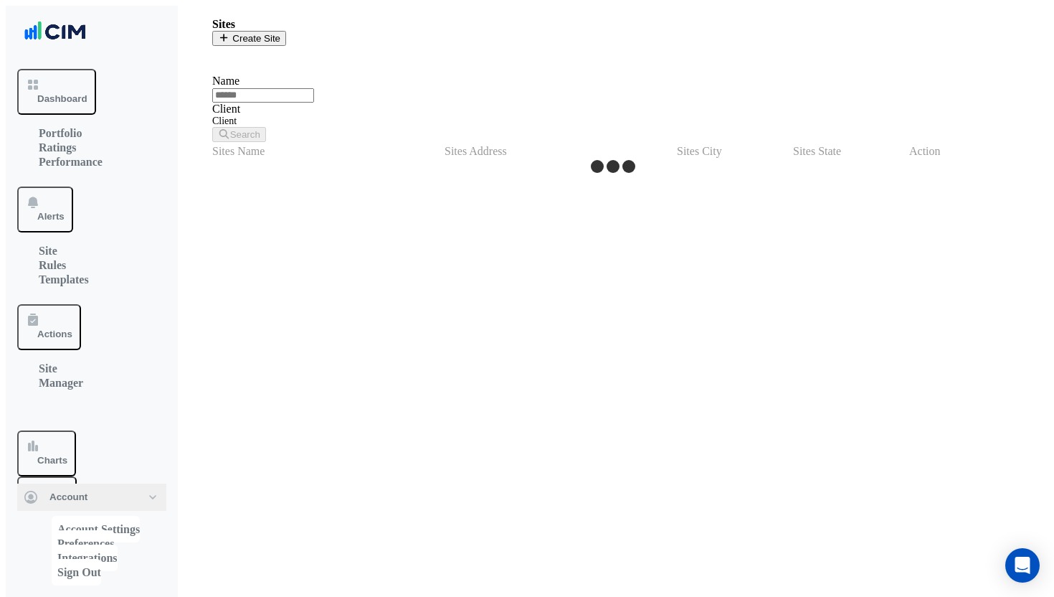
select select "***"
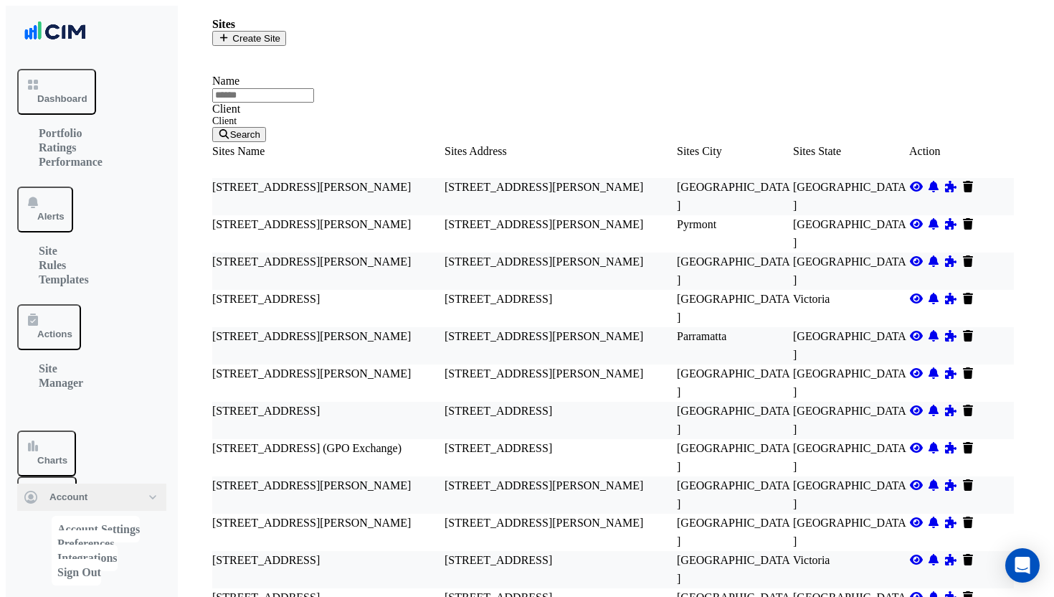
click at [67, 547] on span "Indoor Env" at bounding box center [62, 552] width 50 height 11
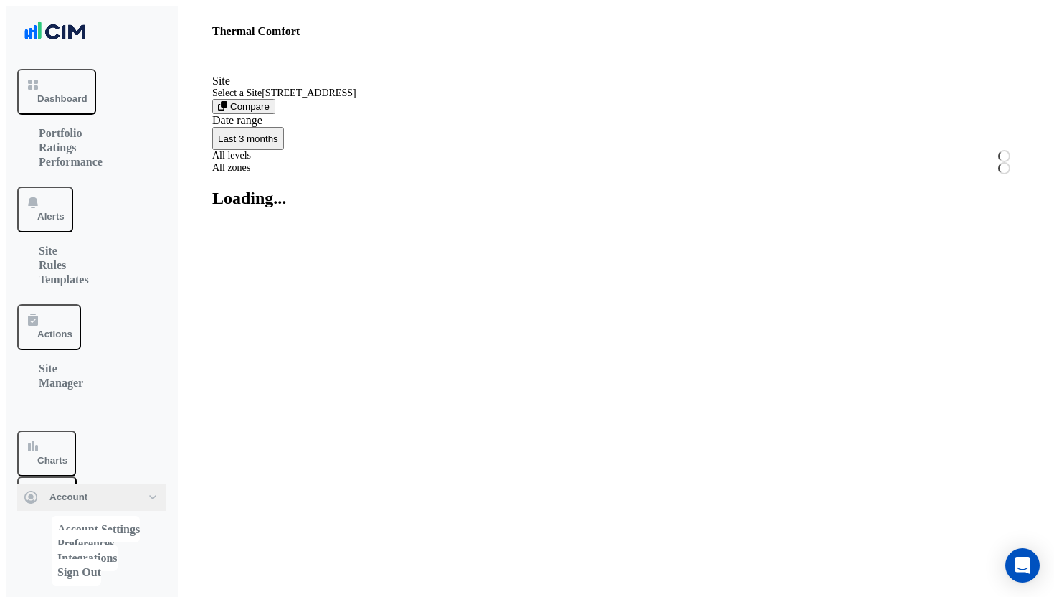
click at [272, 99] on input "text" at bounding box center [390, 94] width 356 height 10
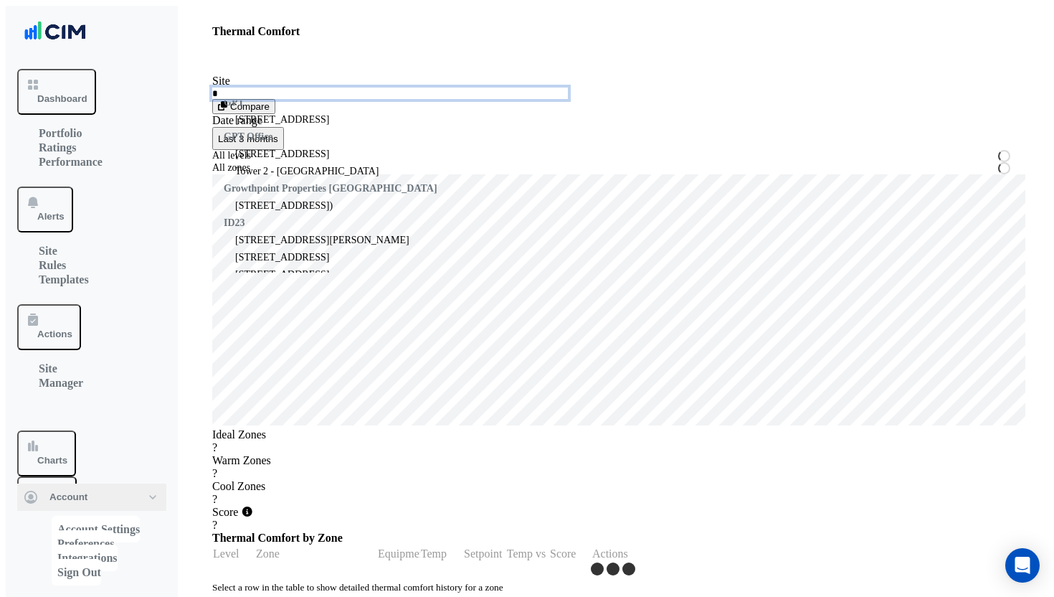
scroll to position [276, 0]
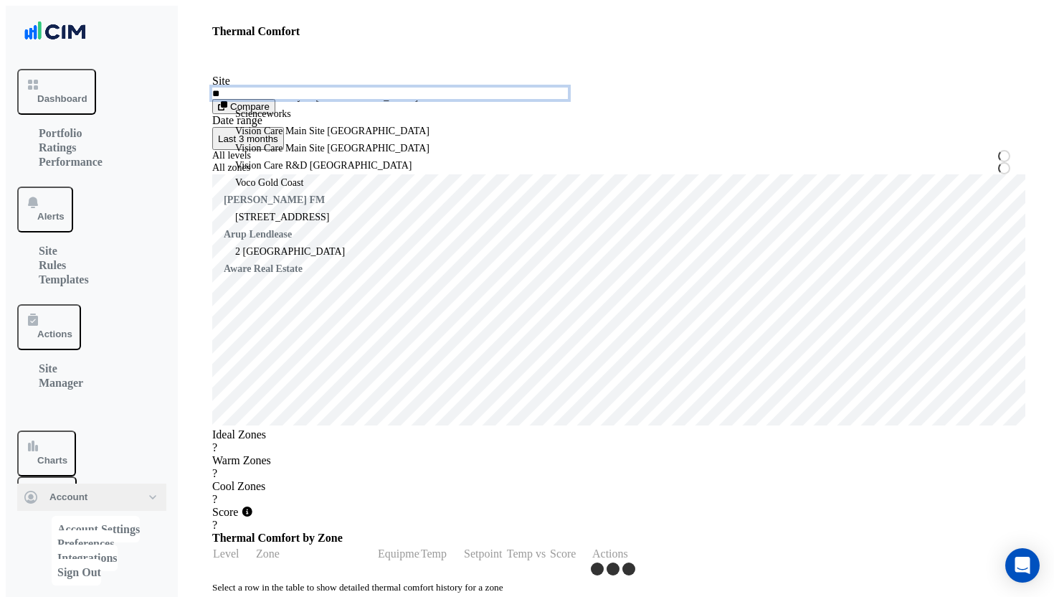
type input "***"
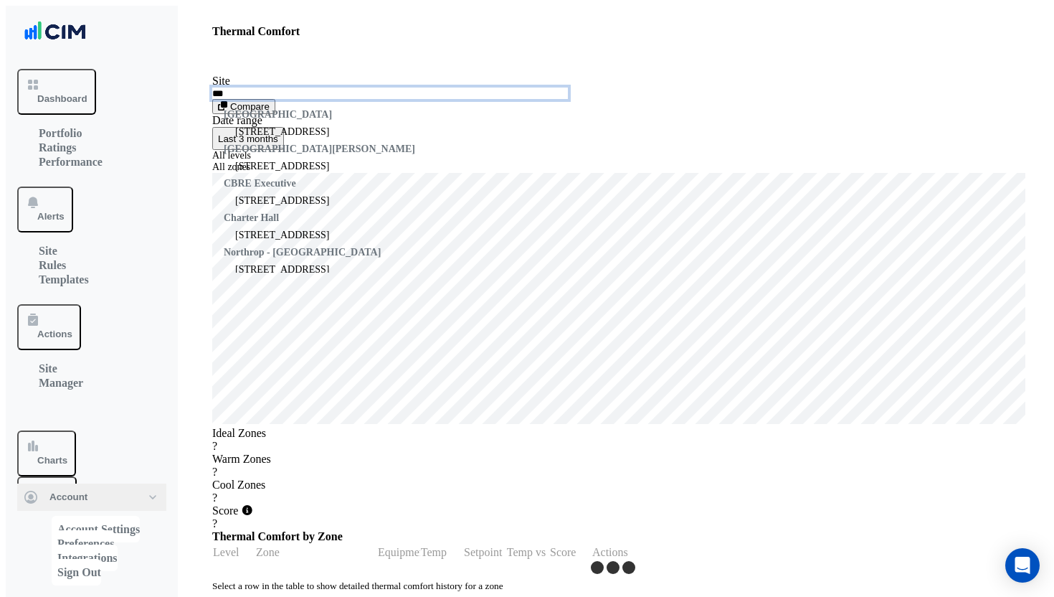
click at [266, 137] on span "[STREET_ADDRESS]" at bounding box center [282, 131] width 94 height 11
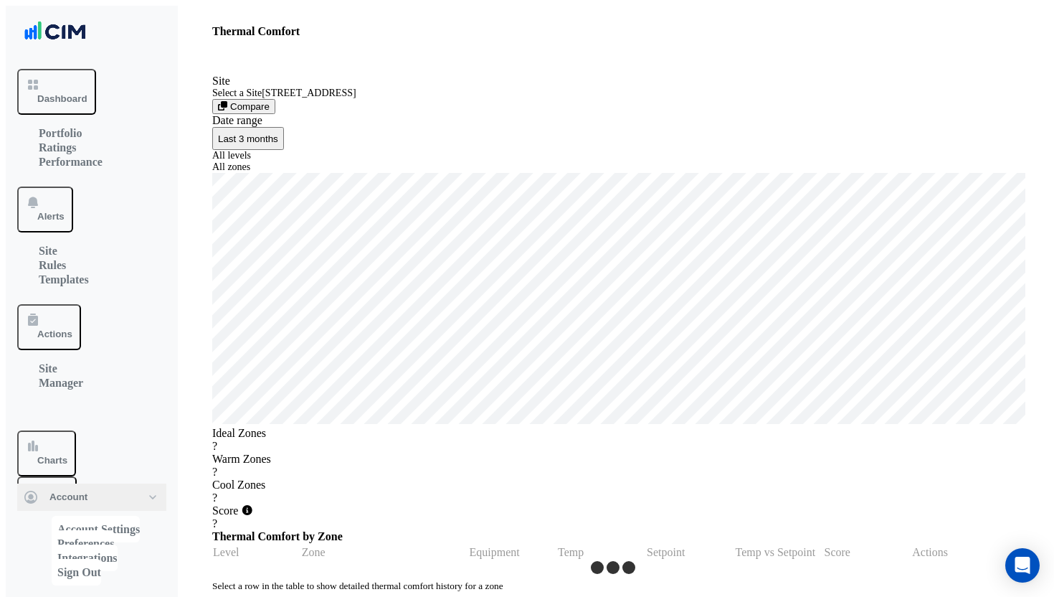
click at [278, 133] on span "Last 3 months" at bounding box center [248, 138] width 60 height 11
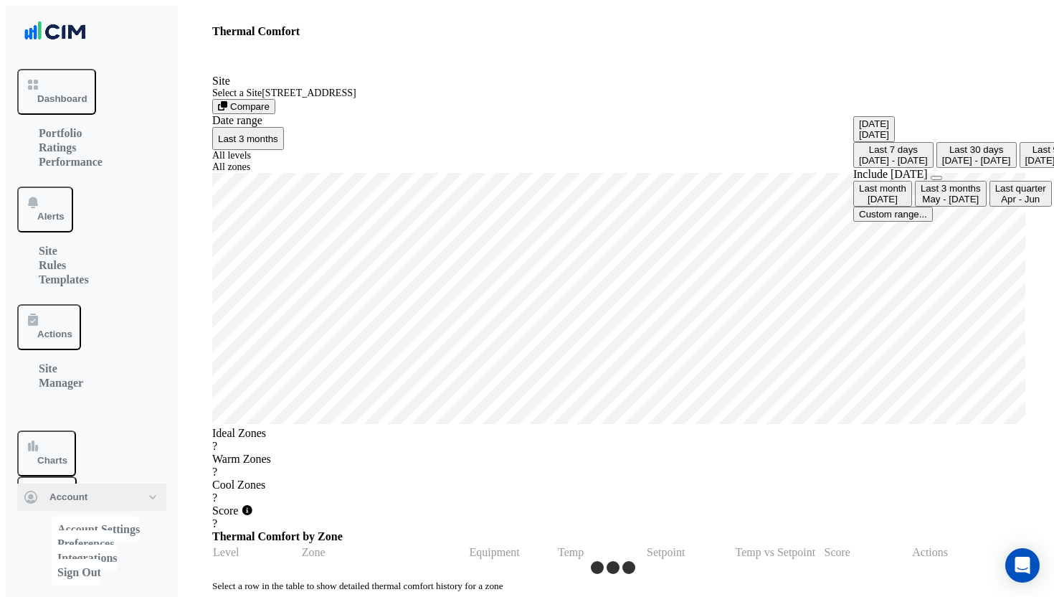
select select "***"
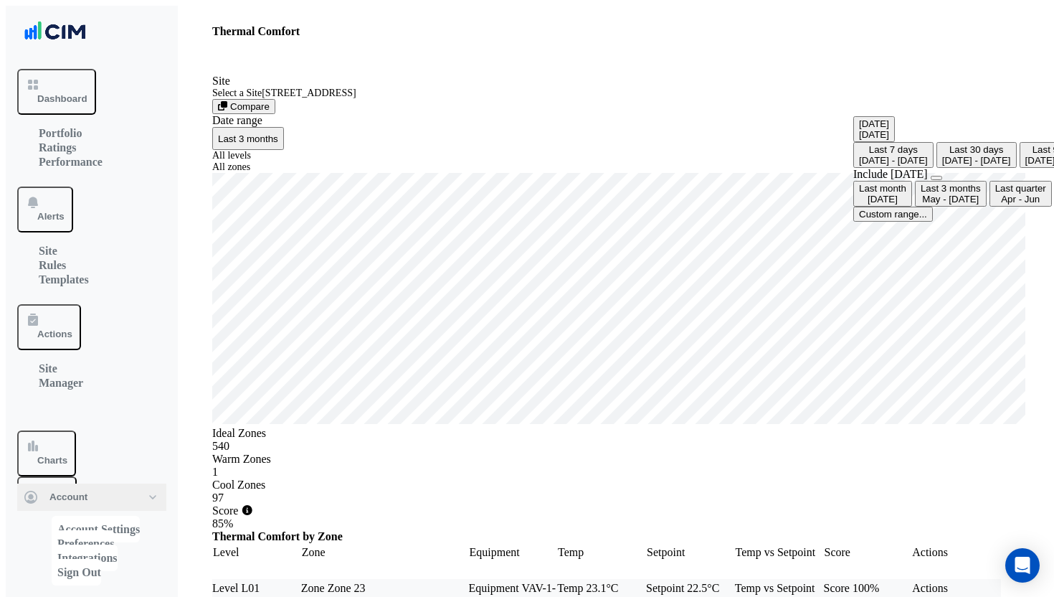
click at [778, 101] on div "Site Select a Site × 242 Exhibition Street Compare Date range Last 3 months" at bounding box center [613, 112] width 802 height 75
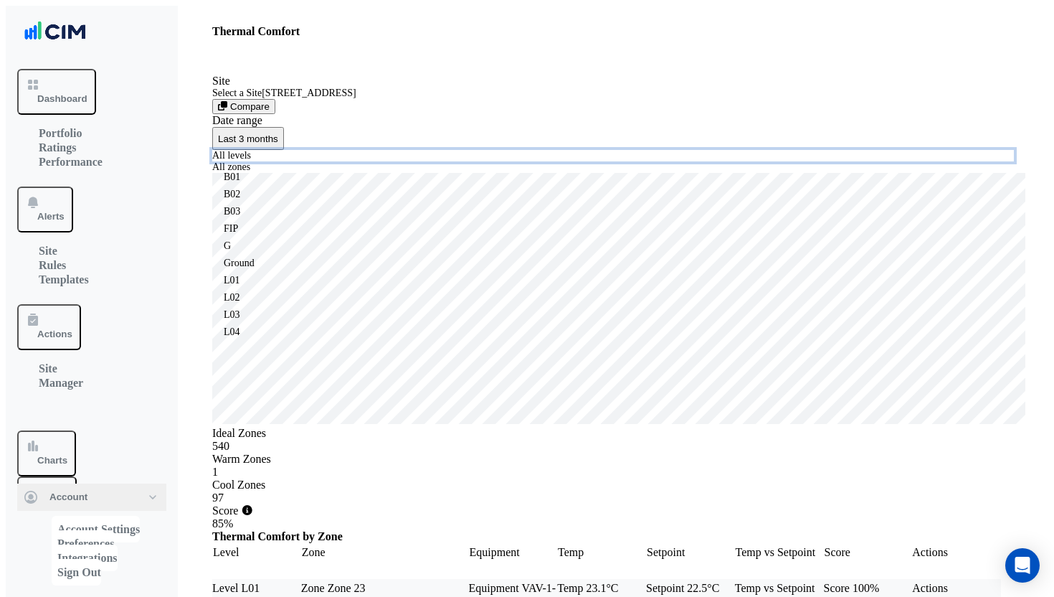
drag, startPoint x: 297, startPoint y: 155, endPoint x: 304, endPoint y: 156, distance: 7.2
click at [298, 155] on input "text" at bounding box center [610, 156] width 796 height 10
click at [265, 269] on div "Ground" at bounding box center [282, 263] width 117 height 11
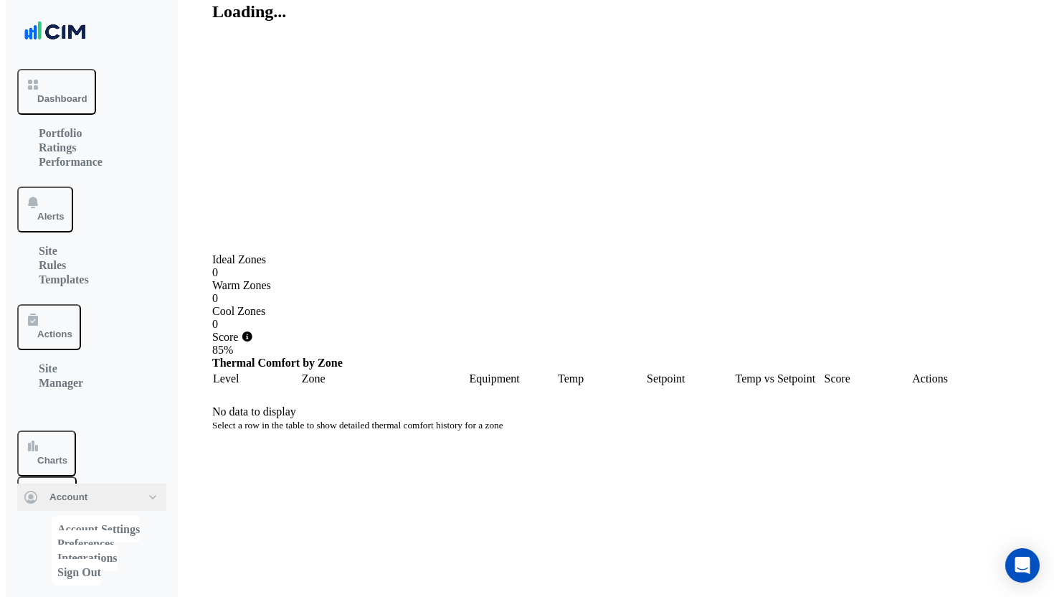
scroll to position [432, 0]
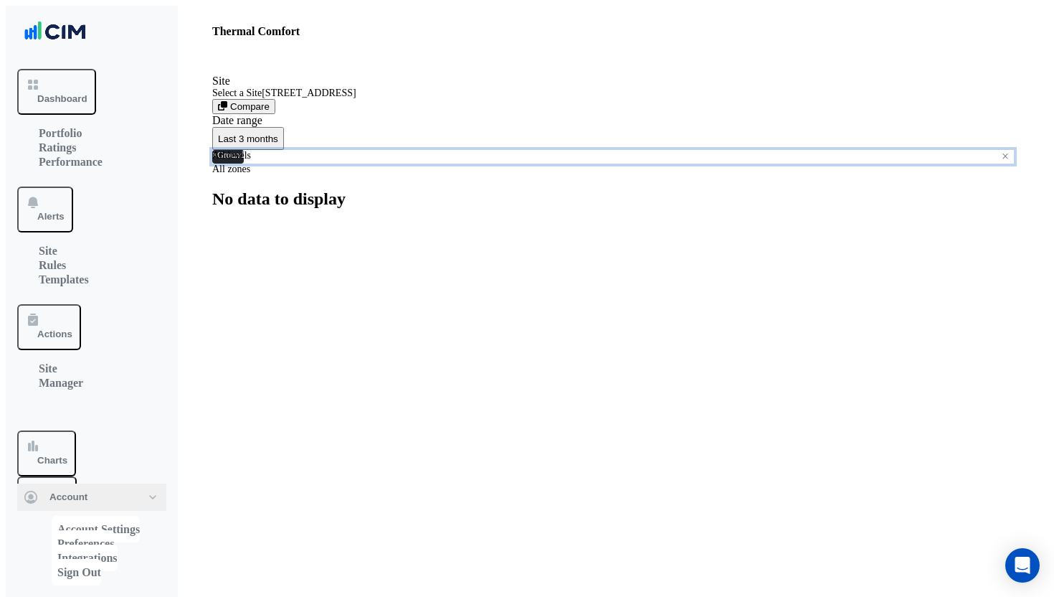
click at [298, 151] on input "text" at bounding box center [620, 156] width 752 height 10
click at [217, 150] on span "×" at bounding box center [214, 155] width 5 height 10
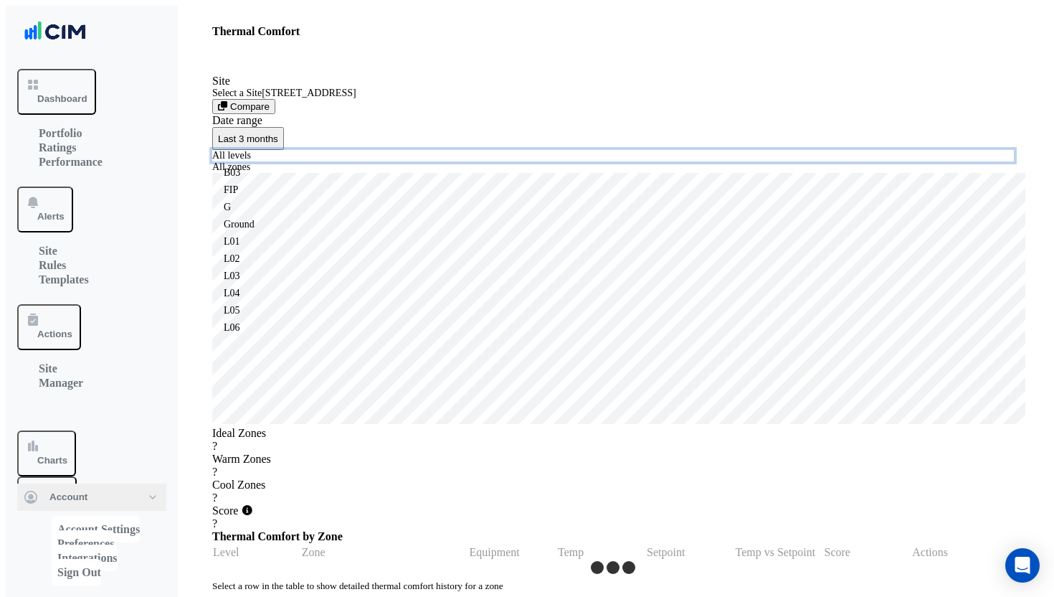
scroll to position [50, 0]
select select "***"
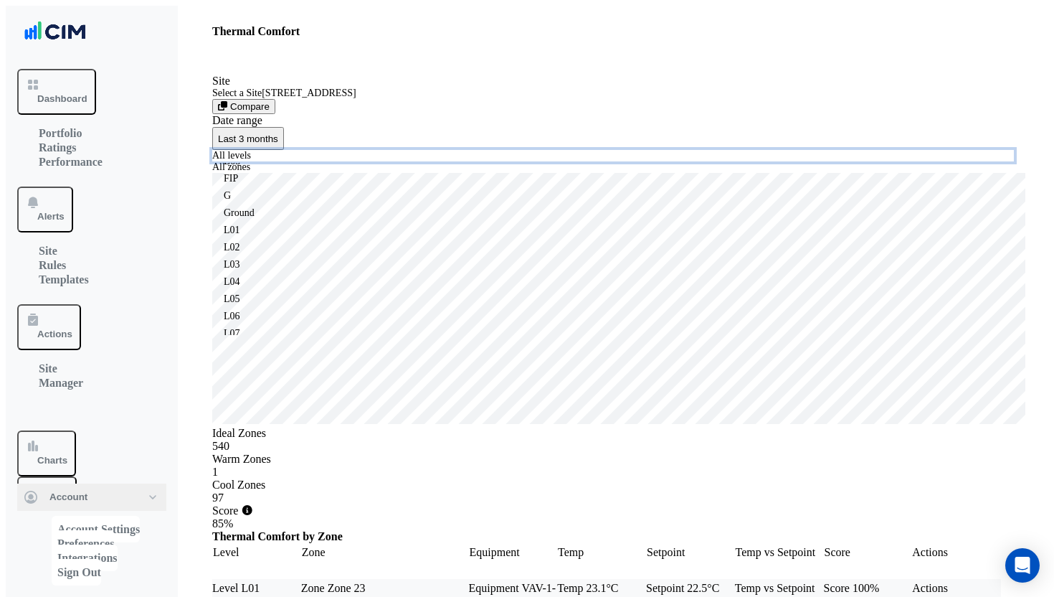
click at [255, 288] on div "L04" at bounding box center [282, 281] width 117 height 11
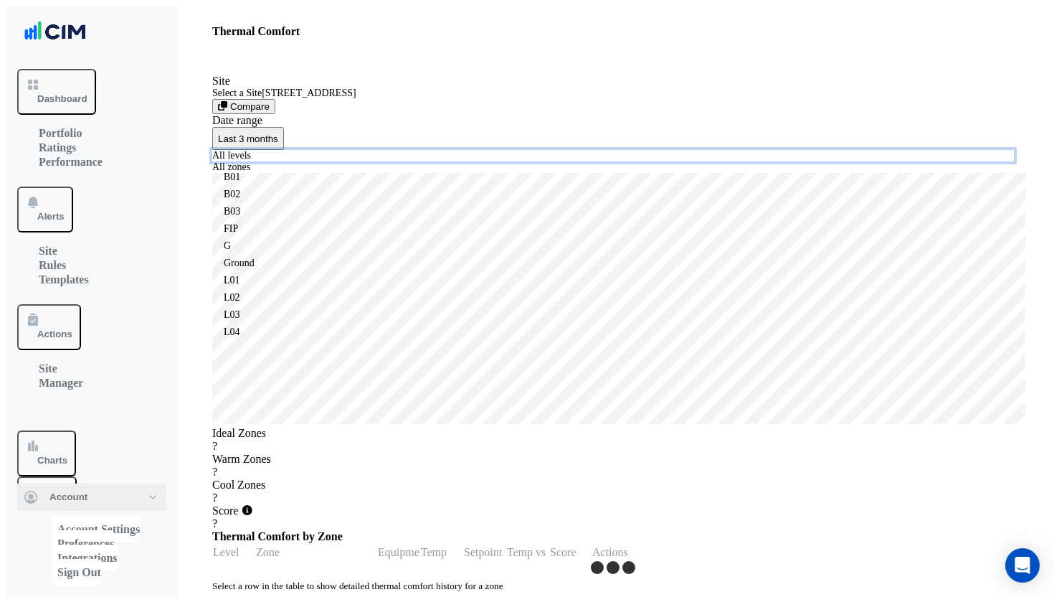
click at [346, 154] on input "text" at bounding box center [610, 156] width 796 height 10
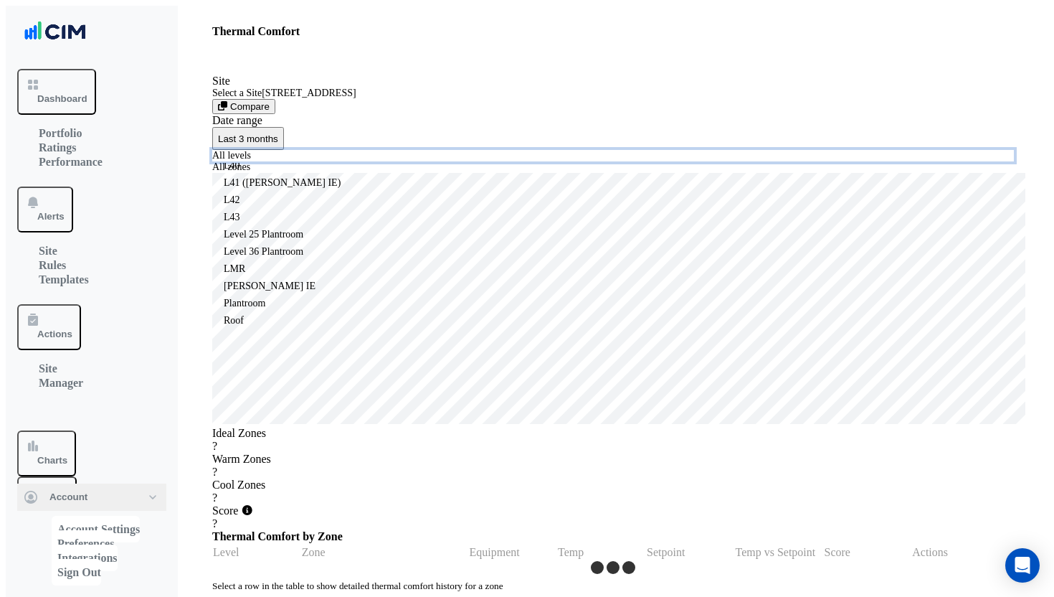
scroll to position [983, 0]
select select "***"
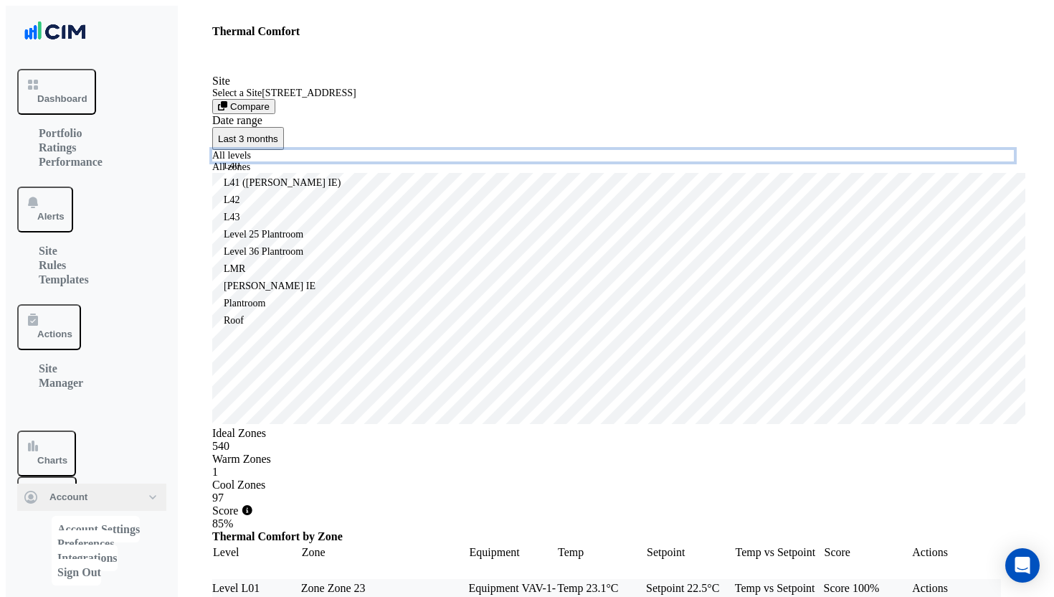
click at [261, 212] on div "L43" at bounding box center [282, 217] width 117 height 11
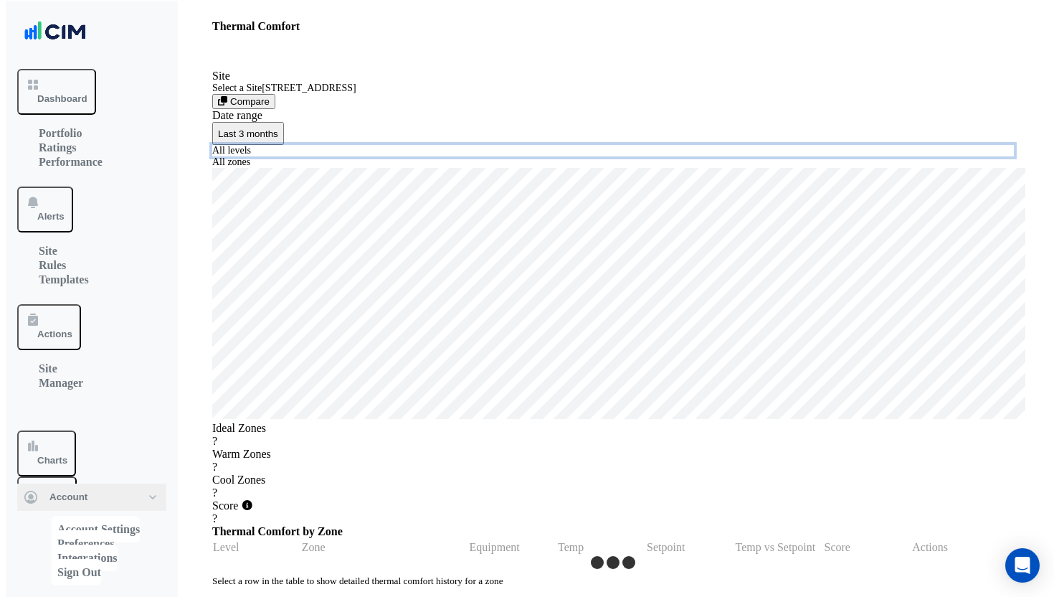
scroll to position [7, 0]
select select "***"
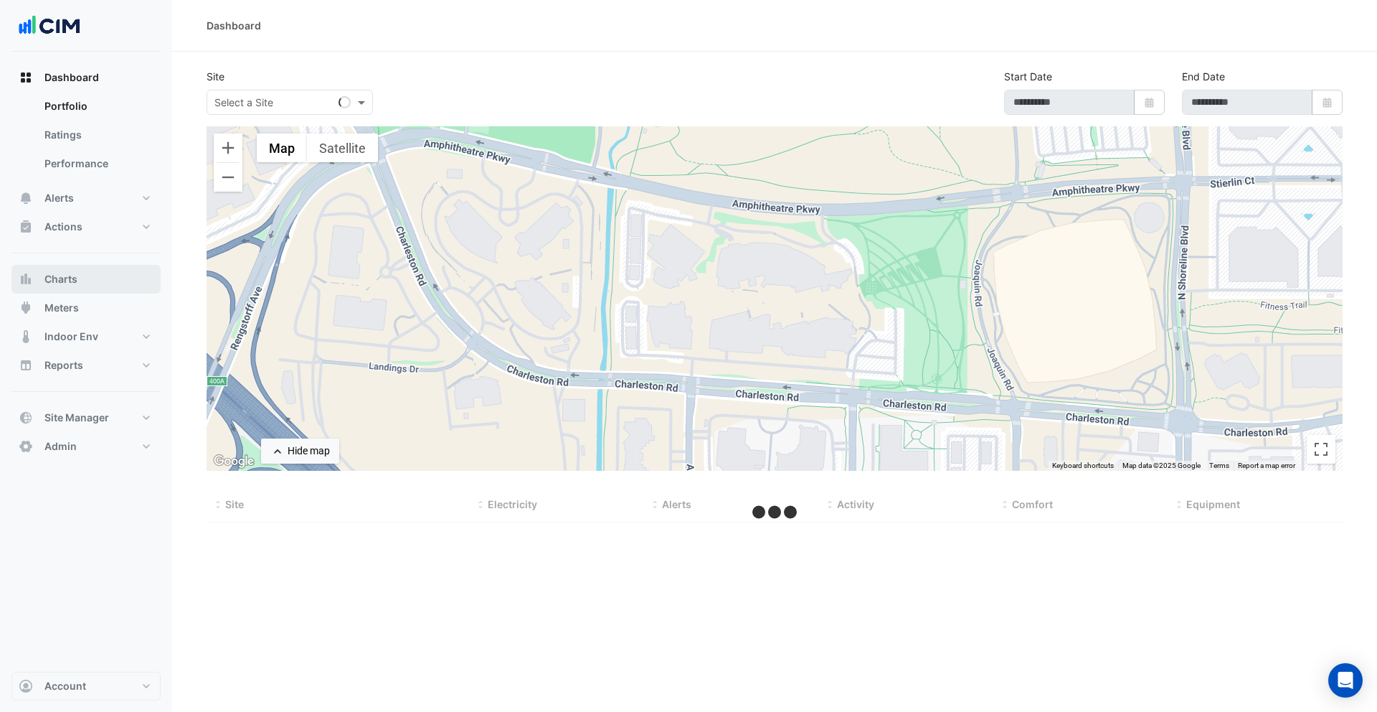
click at [72, 286] on button "Charts" at bounding box center [85, 279] width 149 height 29
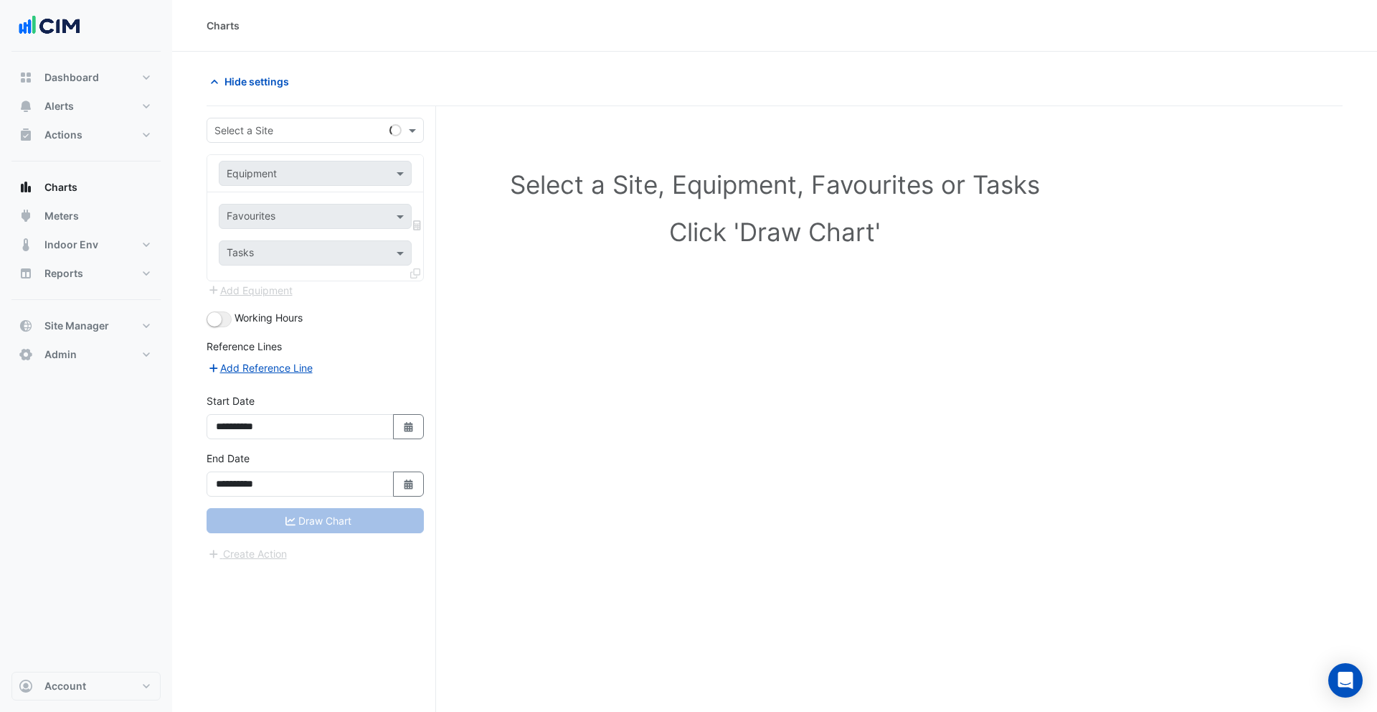
click at [230, 144] on form "**********" at bounding box center [315, 340] width 217 height 444
click at [292, 134] on input "text" at bounding box center [300, 130] width 173 height 15
type input "*"
type input "***"
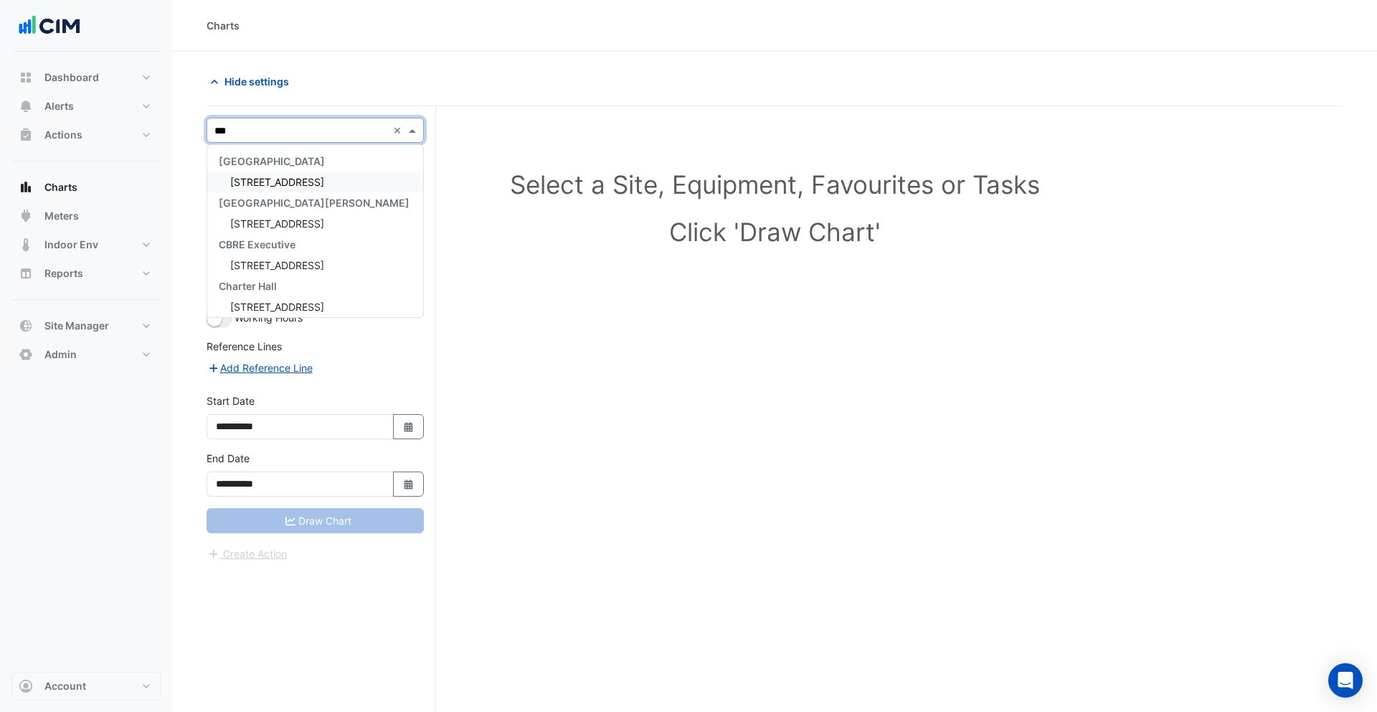
click at [260, 180] on span "[STREET_ADDRESS]" at bounding box center [277, 182] width 94 height 12
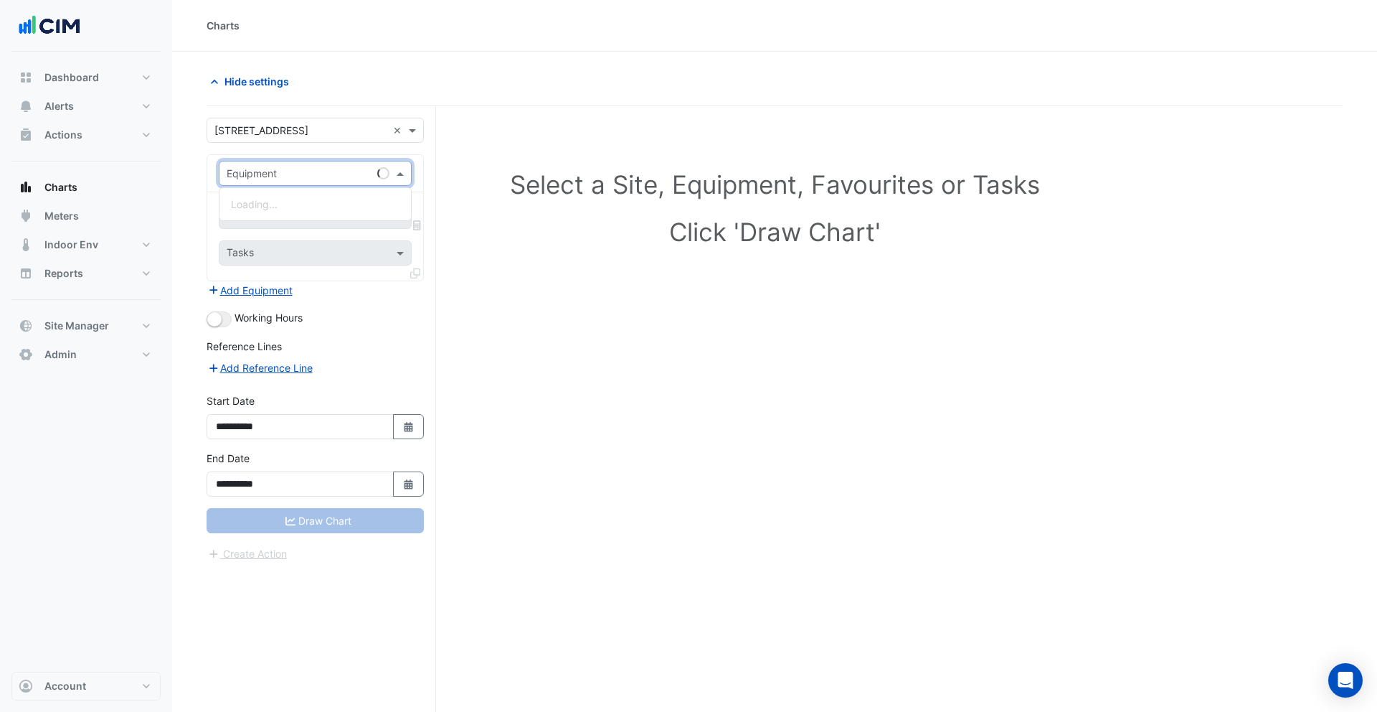
click at [293, 178] on input "text" at bounding box center [301, 173] width 148 height 15
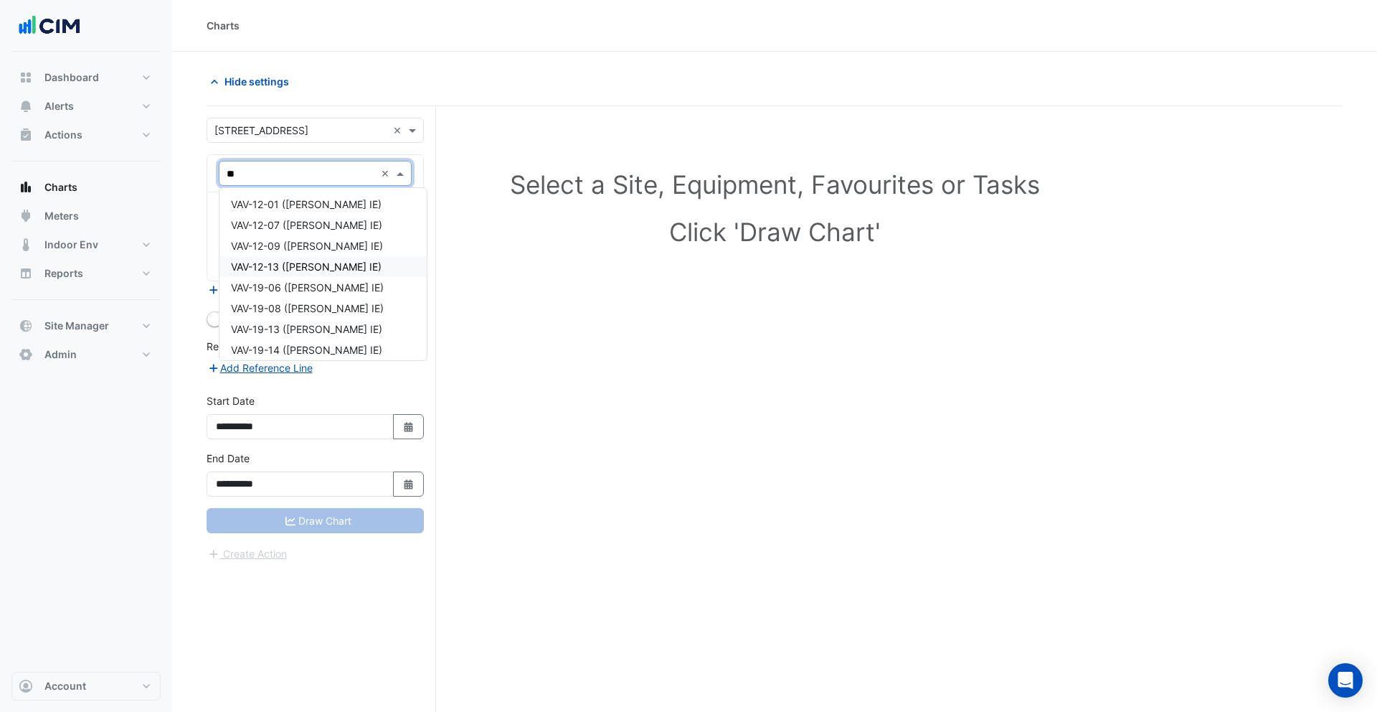
type input "*"
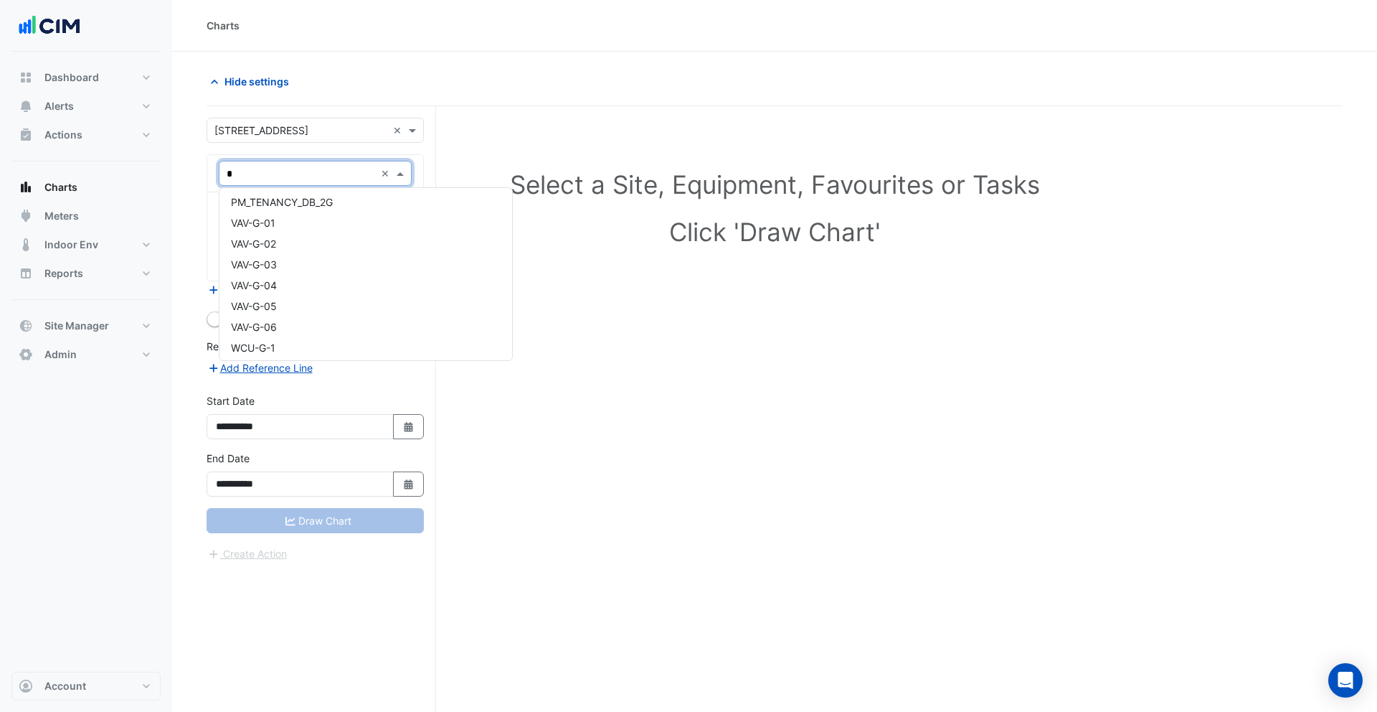
scroll to position [505, 0]
click at [293, 198] on div "VAV-G-03" at bounding box center [365, 198] width 293 height 21
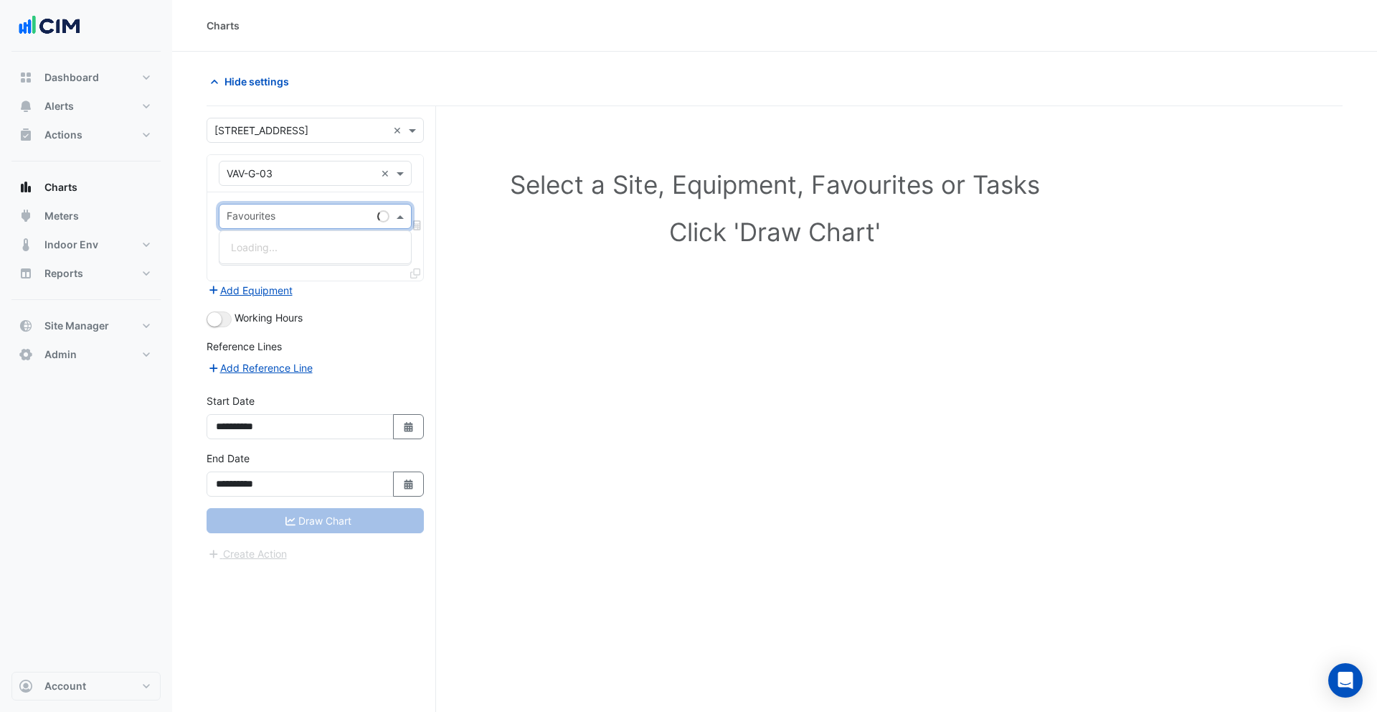
drag, startPoint x: 282, startPoint y: 217, endPoint x: 291, endPoint y: 225, distance: 11.7
click at [283, 218] on input "text" at bounding box center [299, 217] width 145 height 15
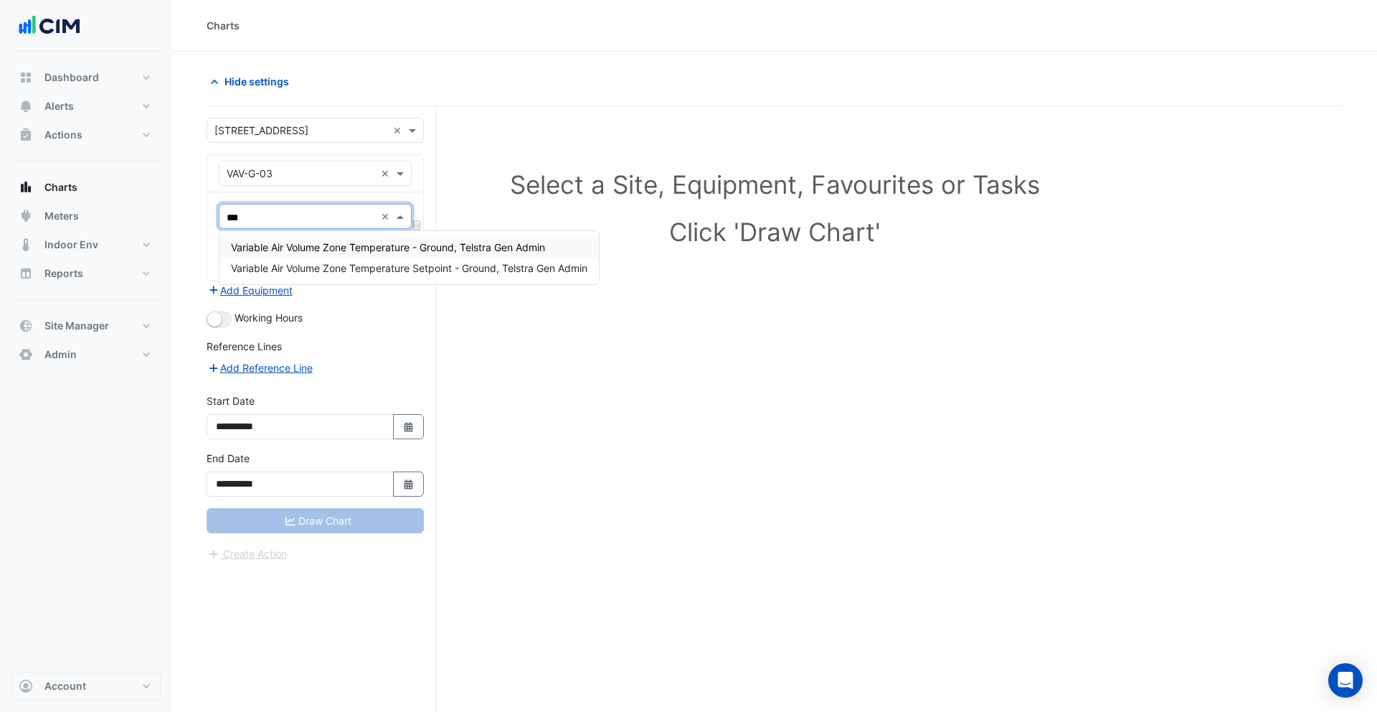
type input "****"
click at [356, 241] on span "Variable Air Volume Zone Temperature - Ground, Telstra Gen Admin" at bounding box center [388, 247] width 314 height 12
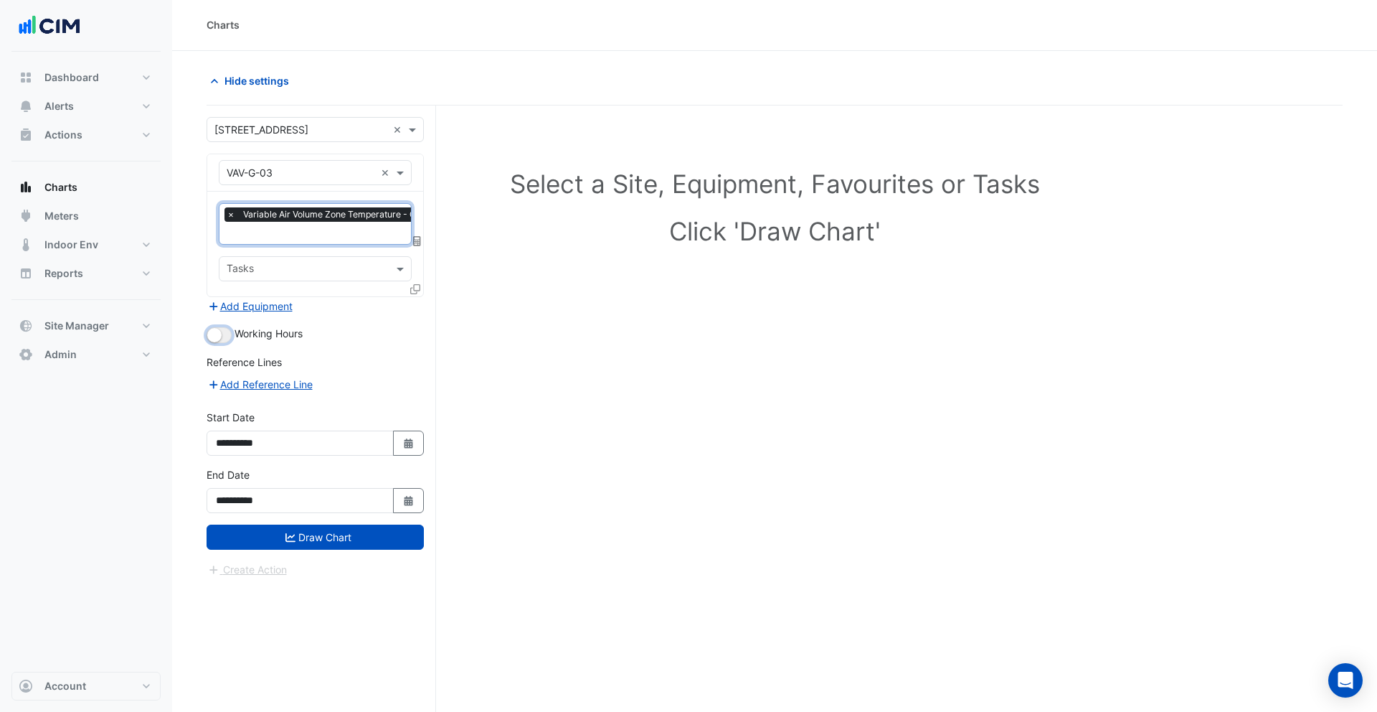
click at [223, 336] on button "button" at bounding box center [219, 335] width 25 height 16
click at [288, 268] on input "text" at bounding box center [307, 270] width 161 height 15
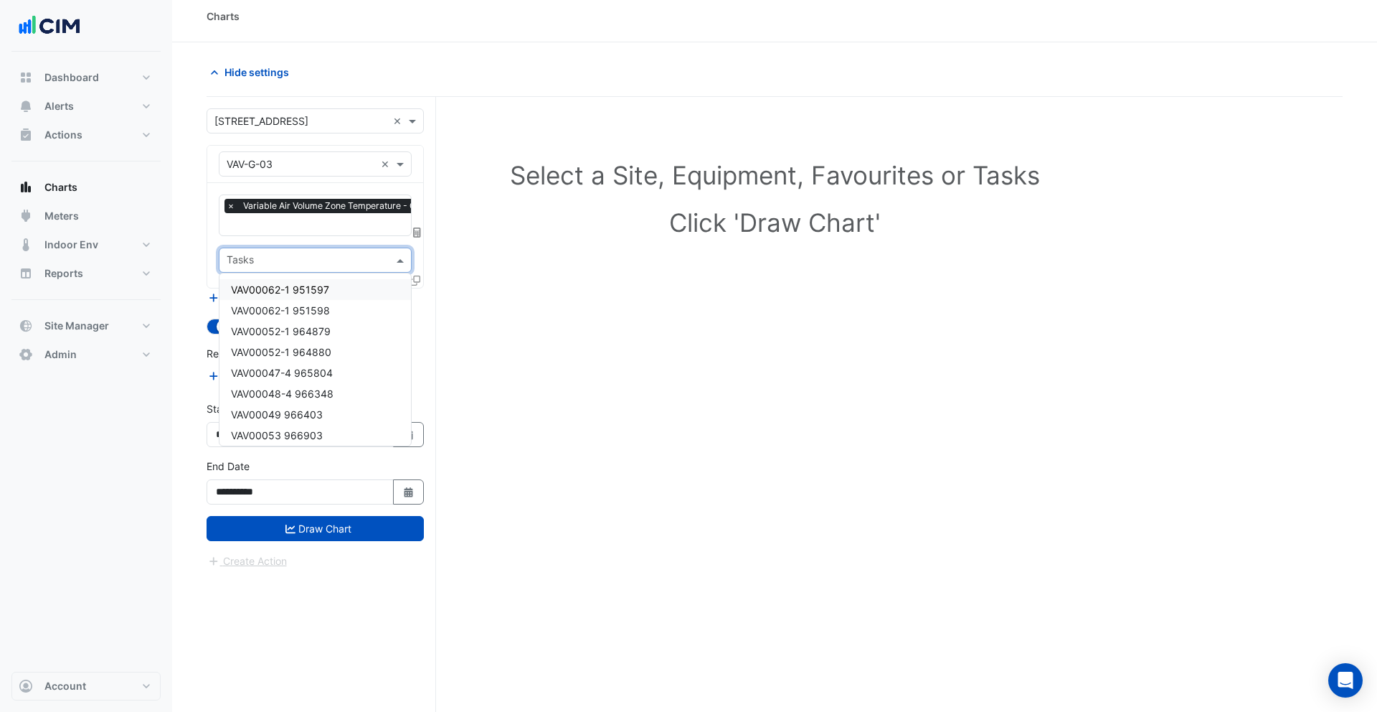
click at [211, 240] on div "Favourites × Variable Air Volume Zone Temperature - Ground, Telstra Gen Admin ×…" at bounding box center [315, 235] width 216 height 105
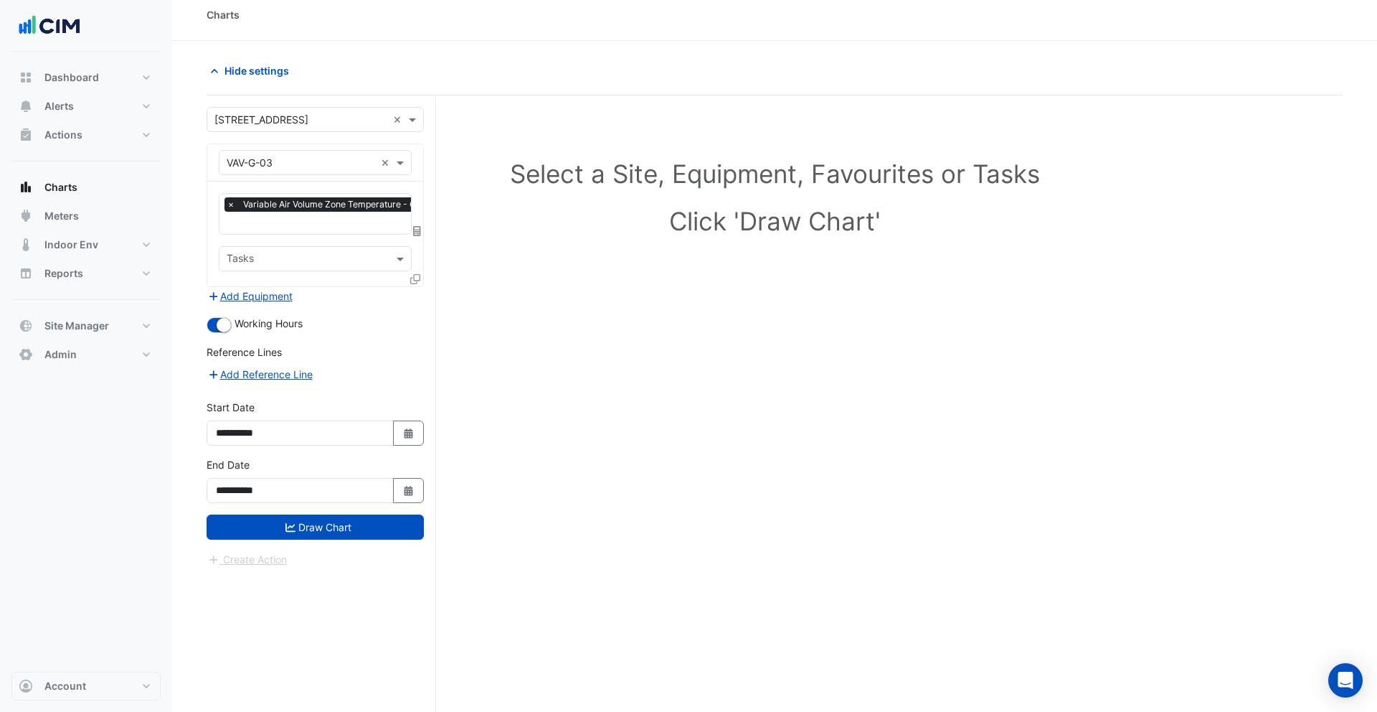
scroll to position [12, 0]
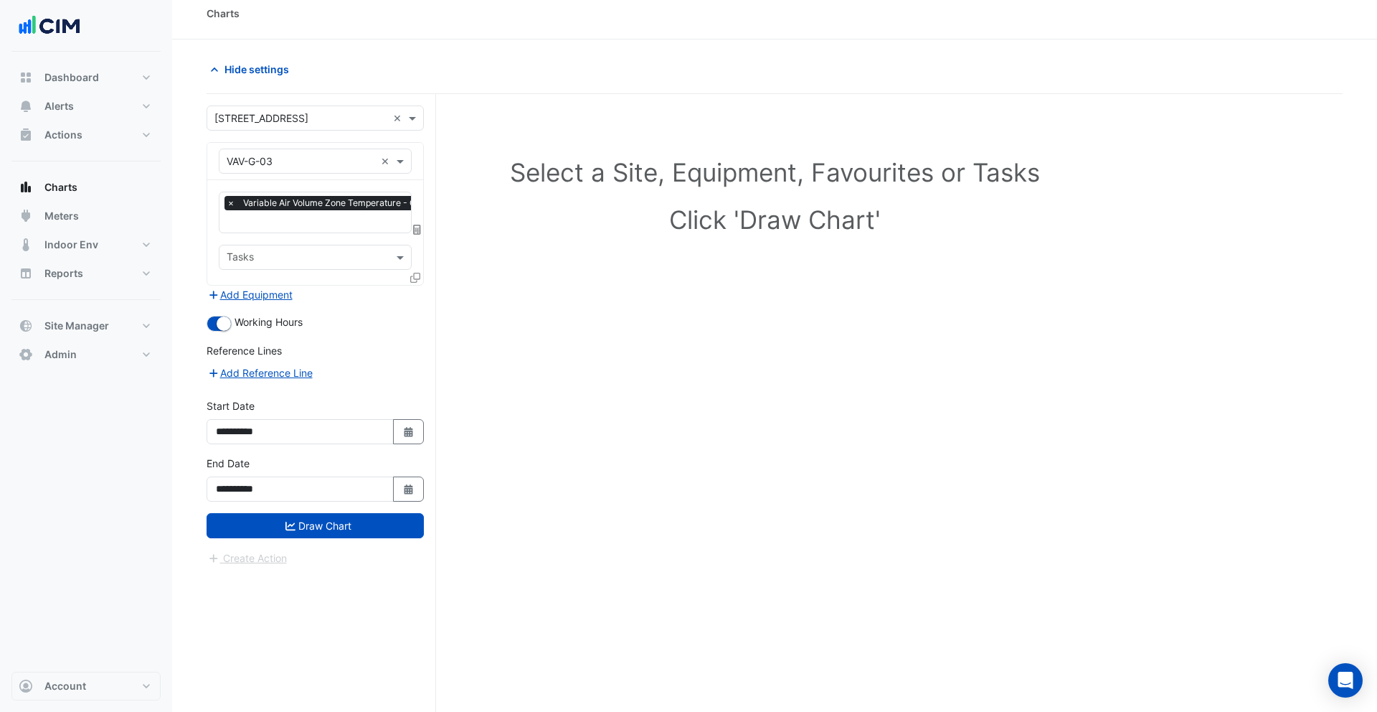
click at [280, 254] on input "text" at bounding box center [307, 258] width 161 height 15
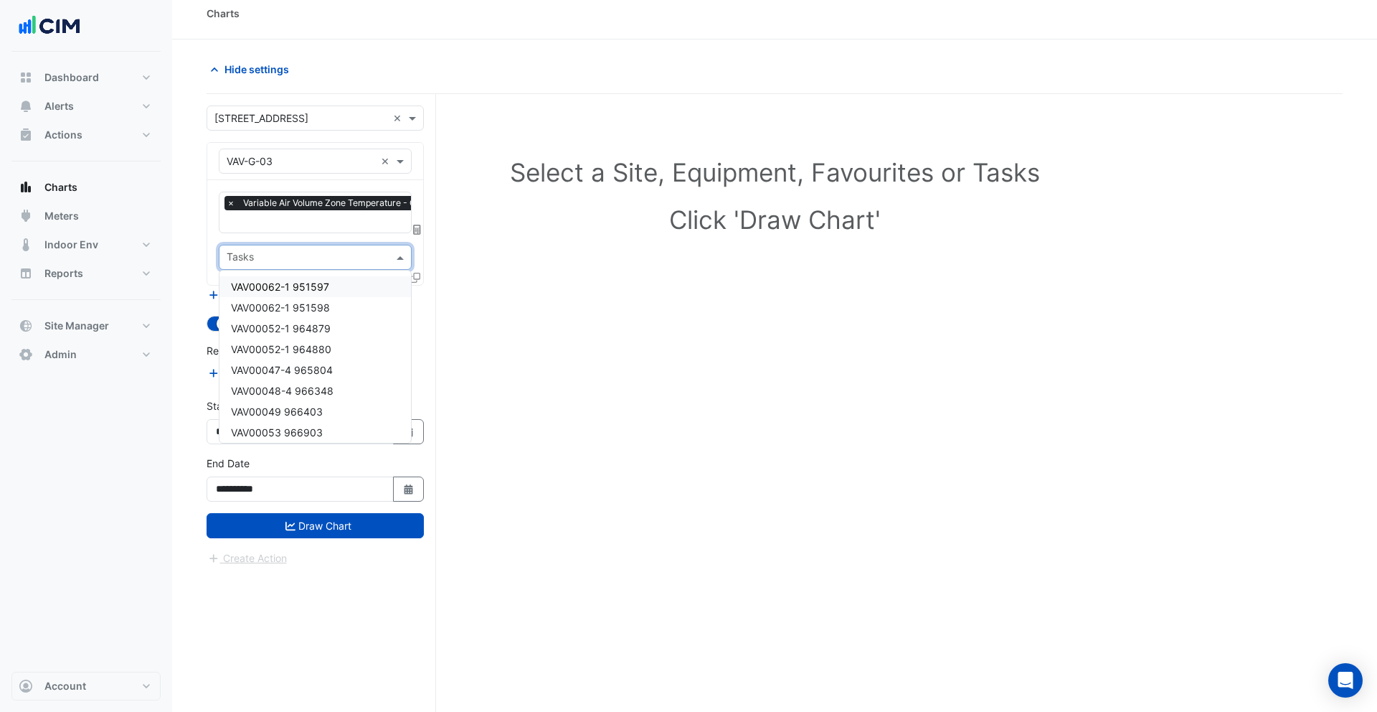
click at [275, 282] on span "VAV00062-1 951597" at bounding box center [280, 286] width 98 height 12
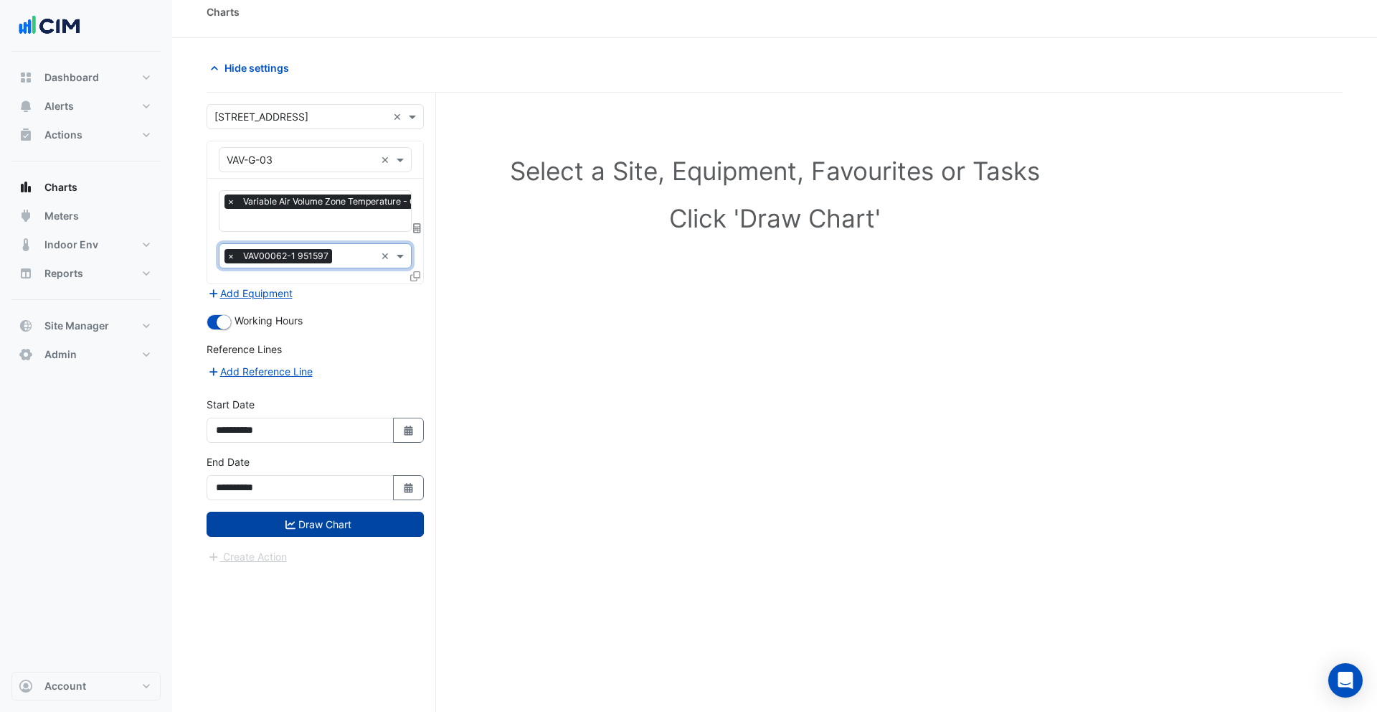
click at [302, 519] on button "Draw Chart" at bounding box center [315, 523] width 217 height 25
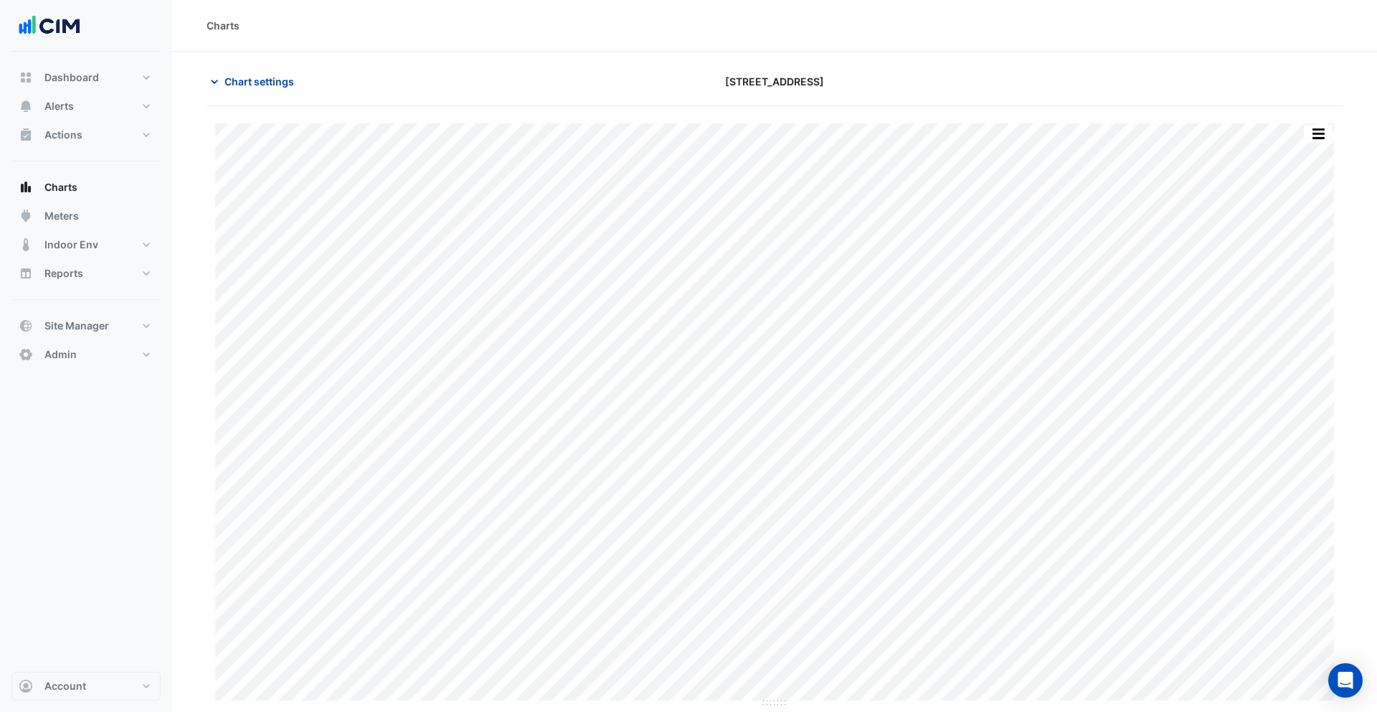
click at [247, 86] on span "Chart settings" at bounding box center [260, 81] width 70 height 15
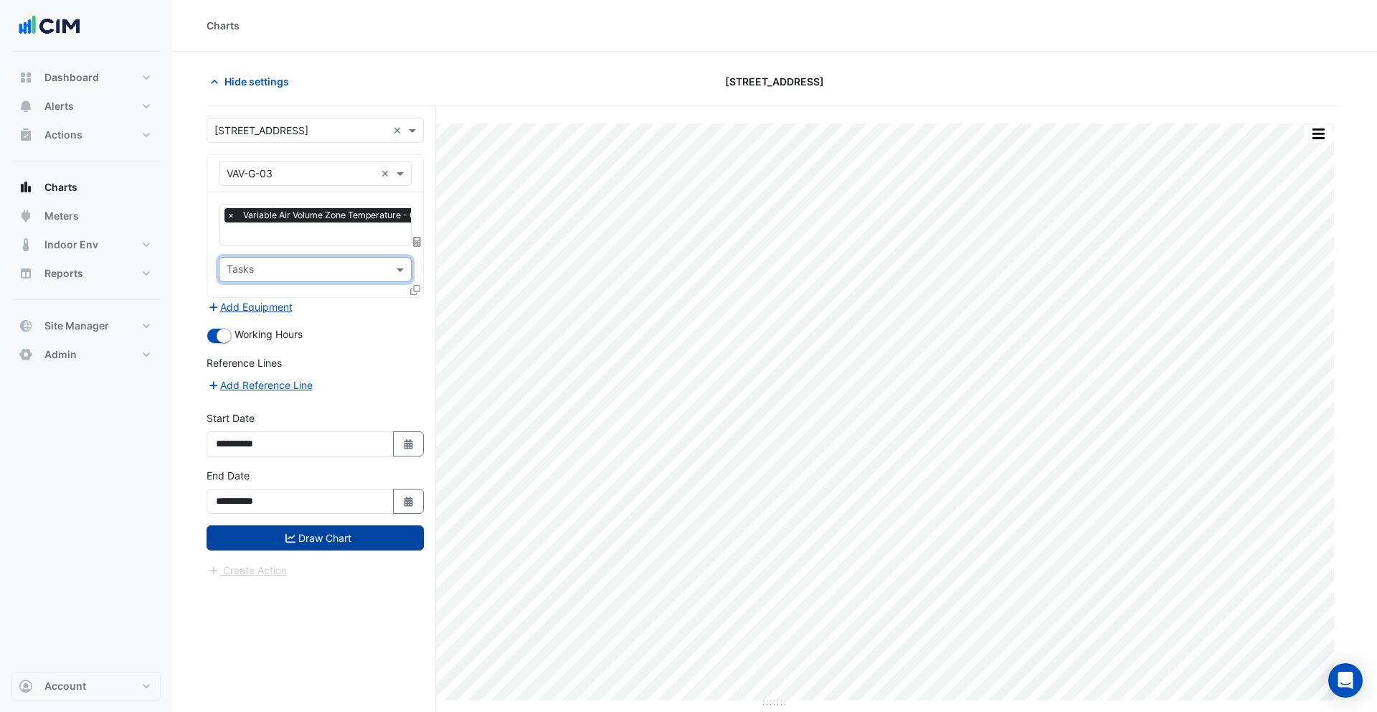
click at [315, 538] on button "Draw Chart" at bounding box center [315, 537] width 217 height 25
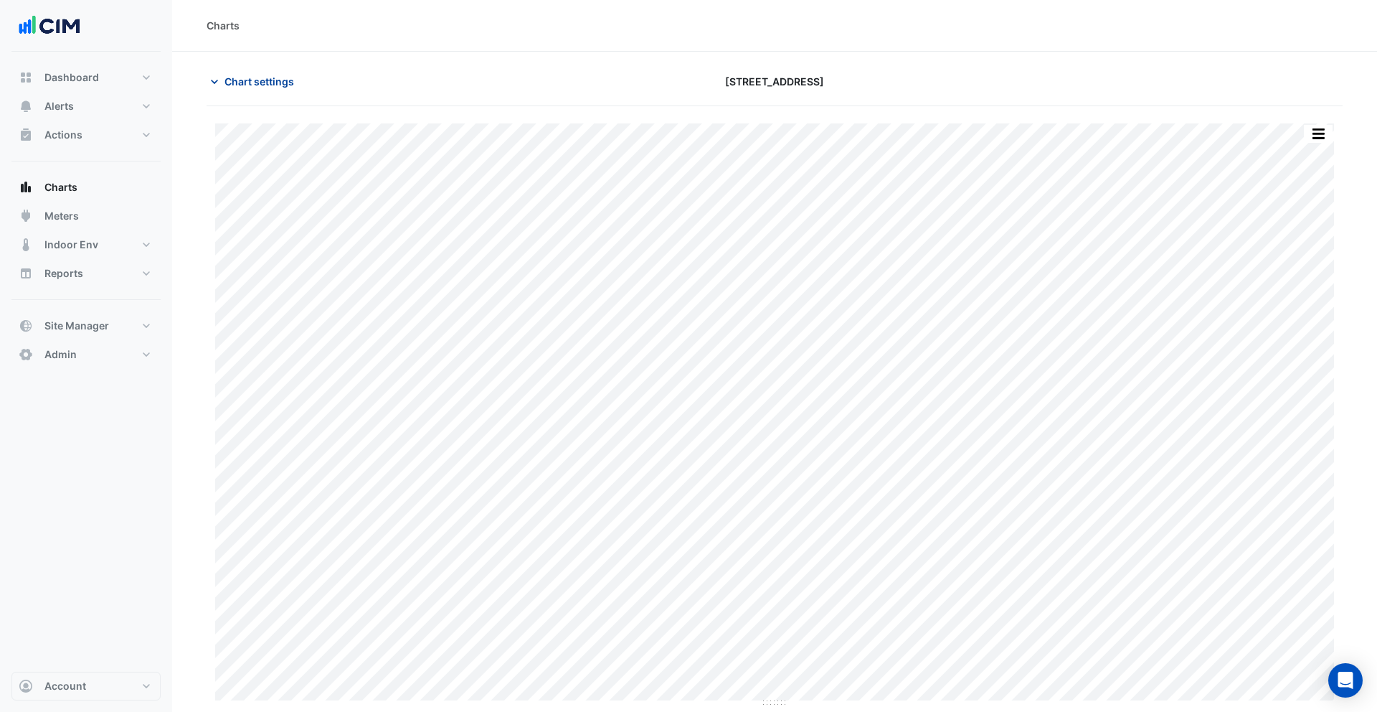
click at [241, 87] on span "Chart settings" at bounding box center [260, 81] width 70 height 15
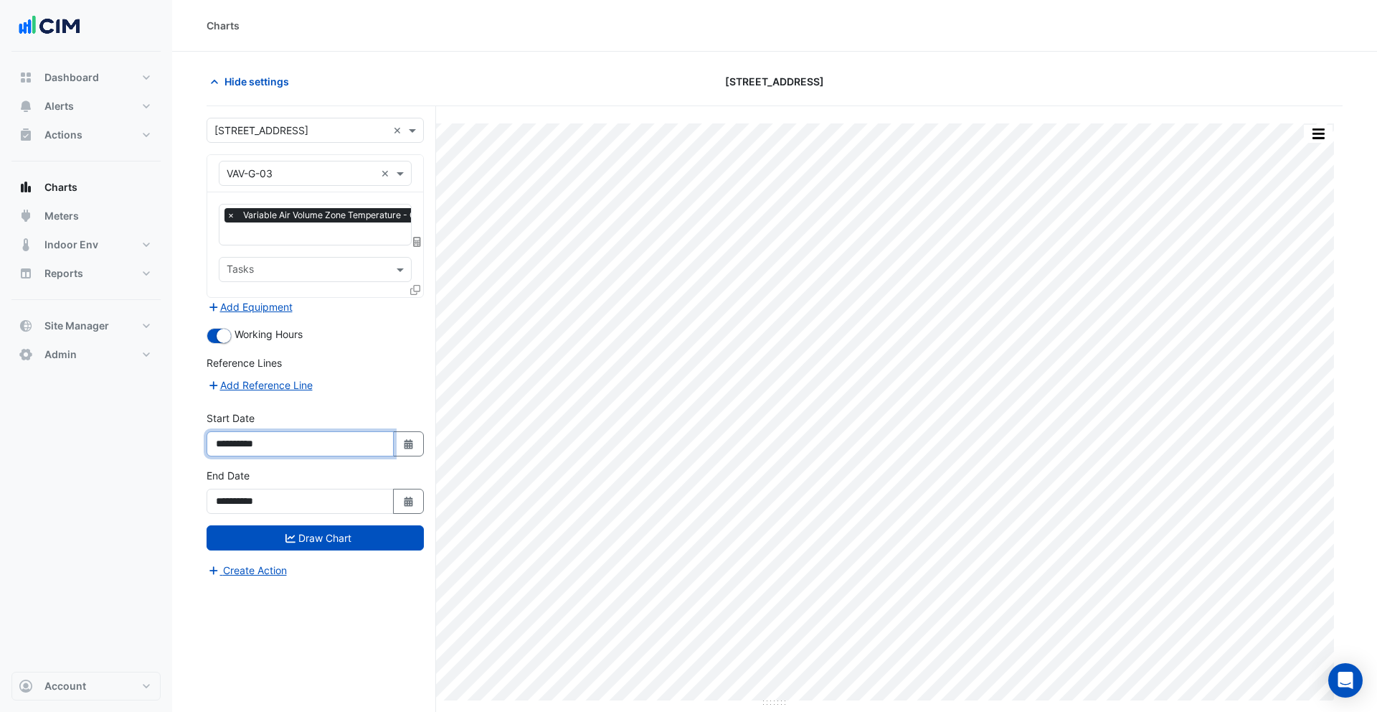
click at [255, 444] on input "**********" at bounding box center [300, 443] width 187 height 25
type input "**********"
click at [322, 537] on button "Draw Chart" at bounding box center [315, 537] width 217 height 25
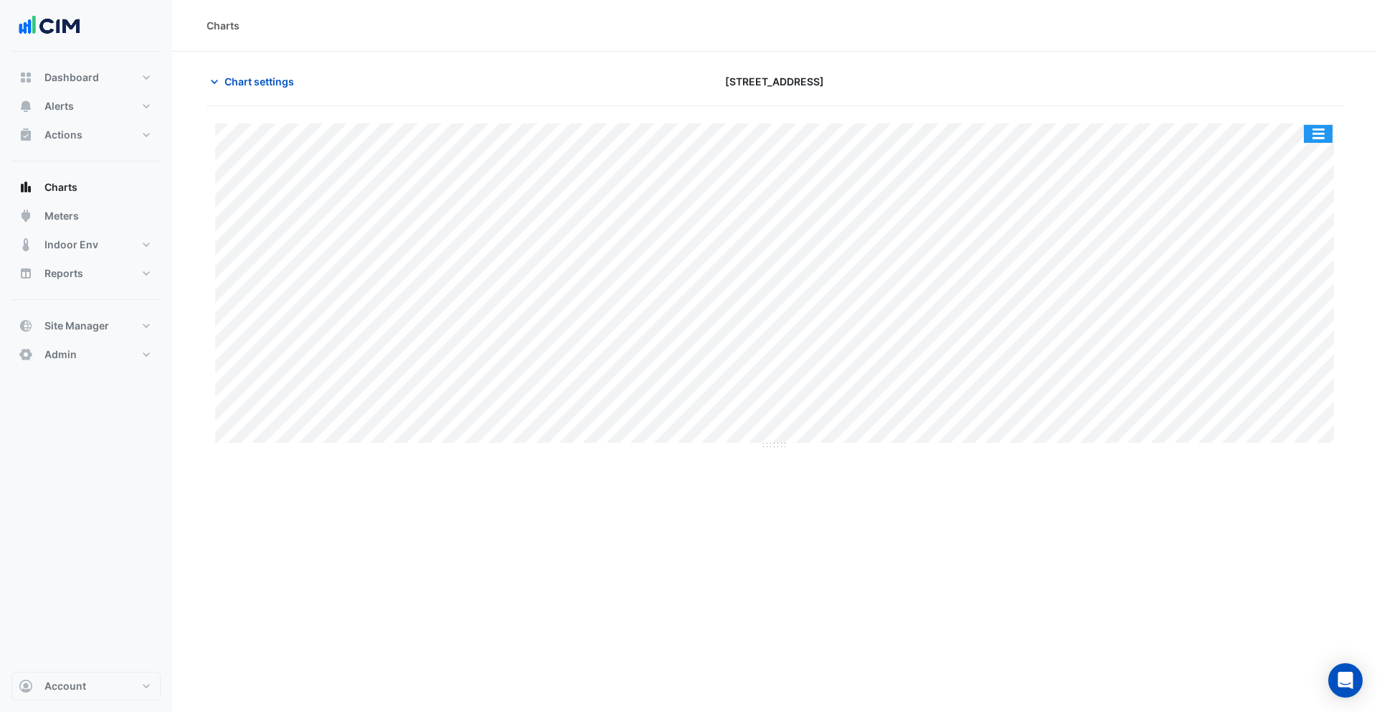
click at [1321, 137] on button "button" at bounding box center [1318, 134] width 29 height 18
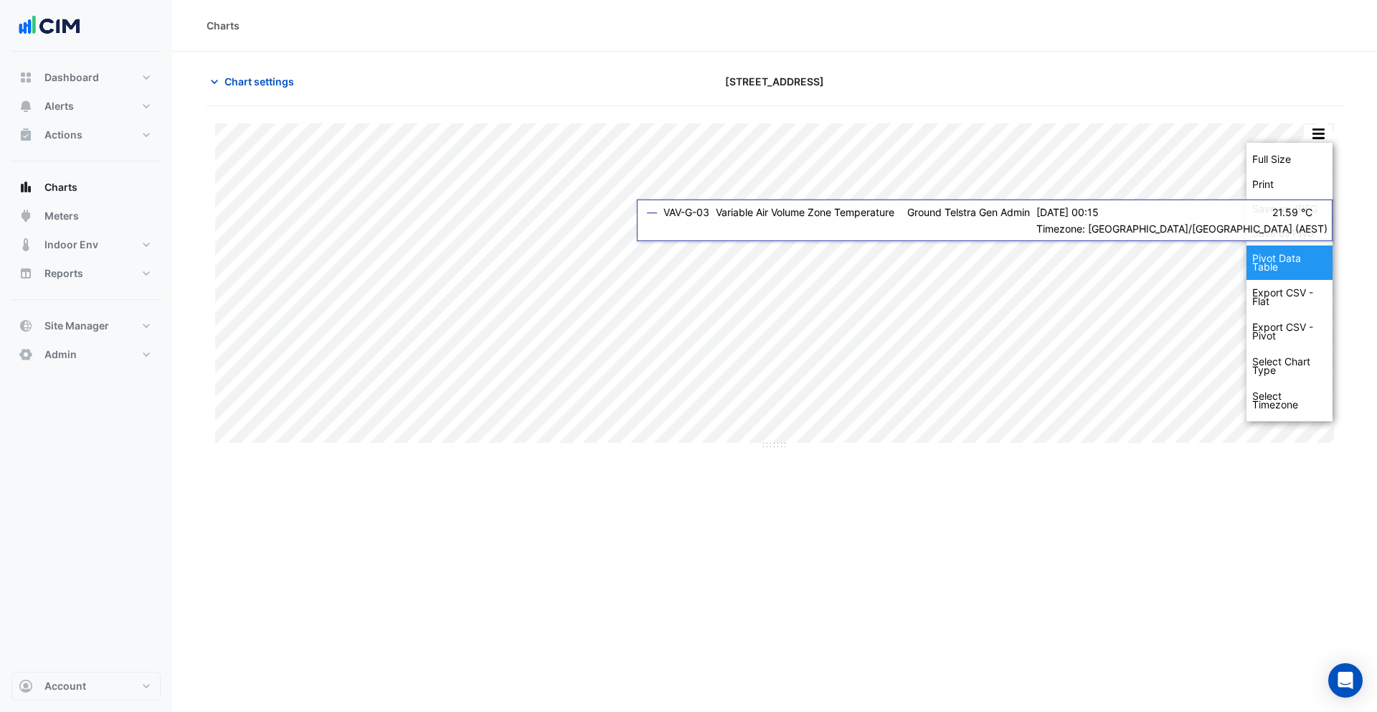
click at [1275, 254] on div "Pivot Data Table" at bounding box center [1290, 262] width 86 height 34
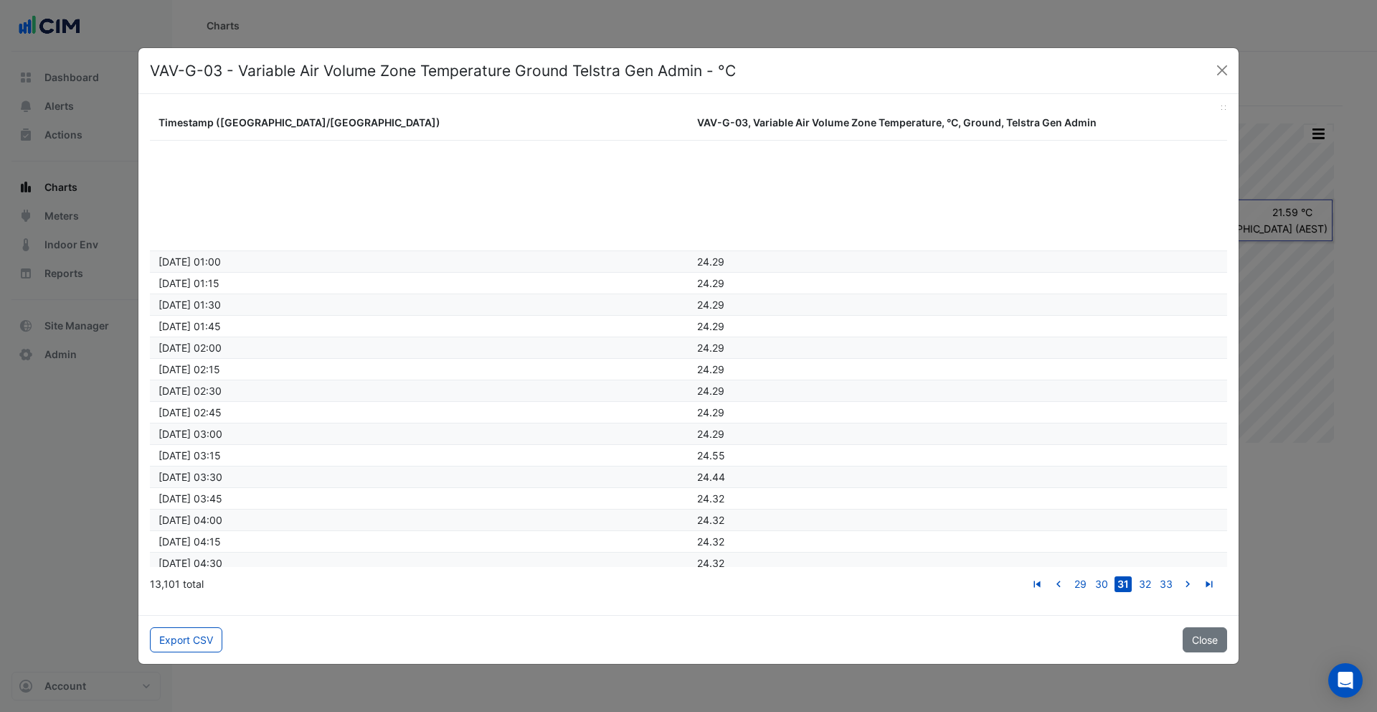
scroll to position [12672, 0]
click at [1217, 72] on button "Close" at bounding box center [1222, 71] width 22 height 22
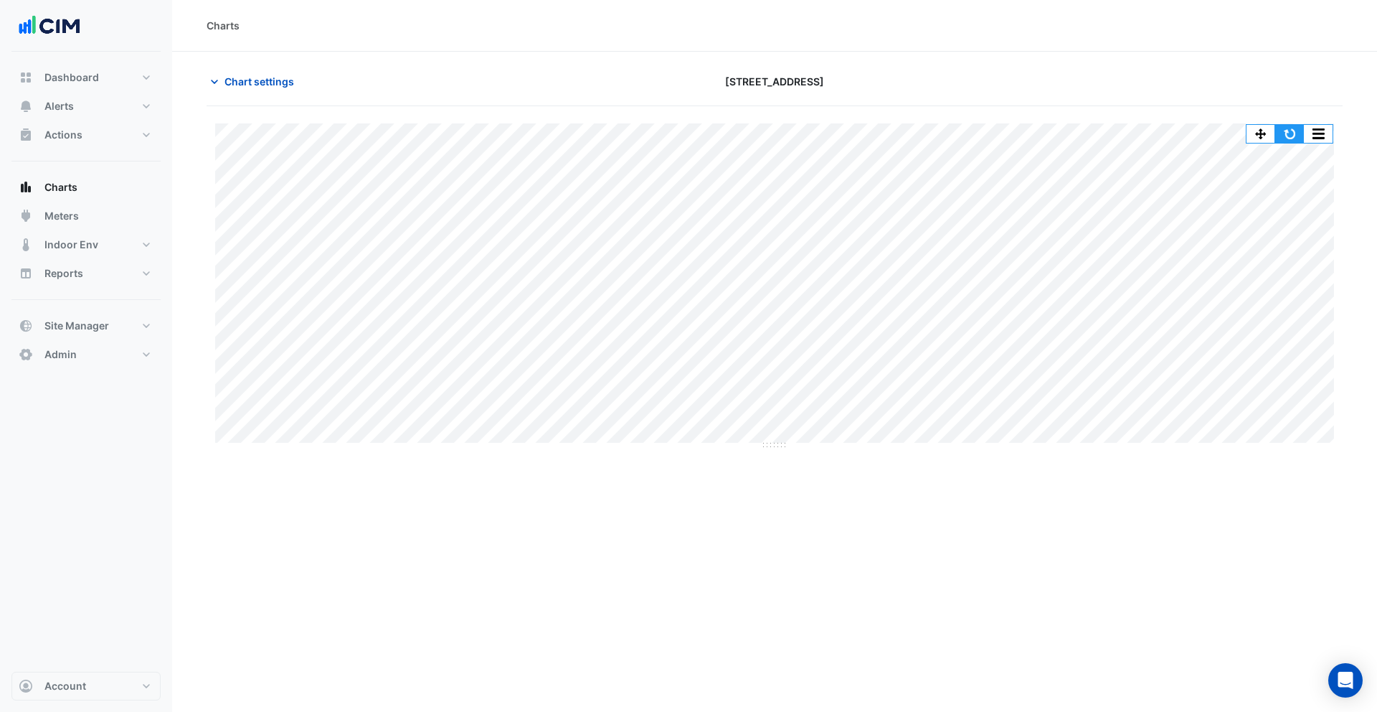
click at [1290, 137] on button "button" at bounding box center [1289, 134] width 29 height 18
click at [244, 83] on span "Chart settings" at bounding box center [260, 81] width 70 height 15
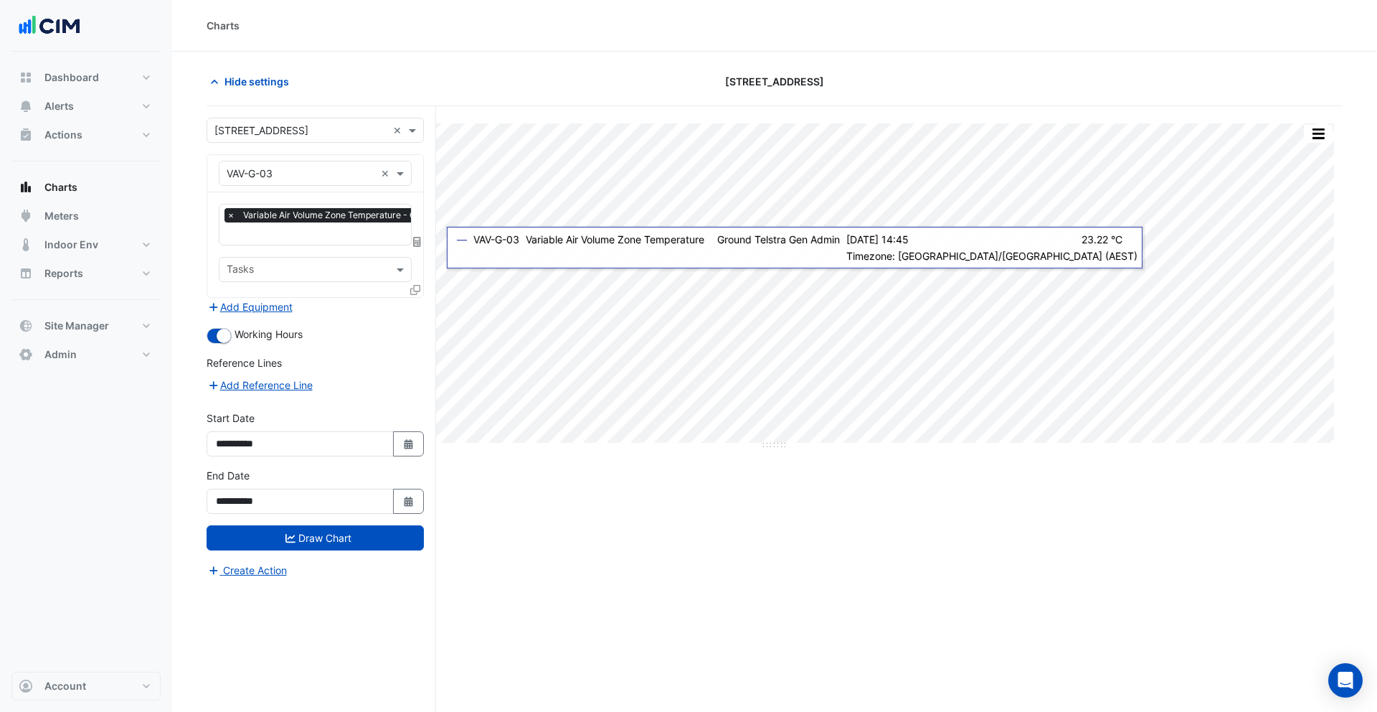
click at [417, 285] on icon at bounding box center [415, 290] width 10 height 10
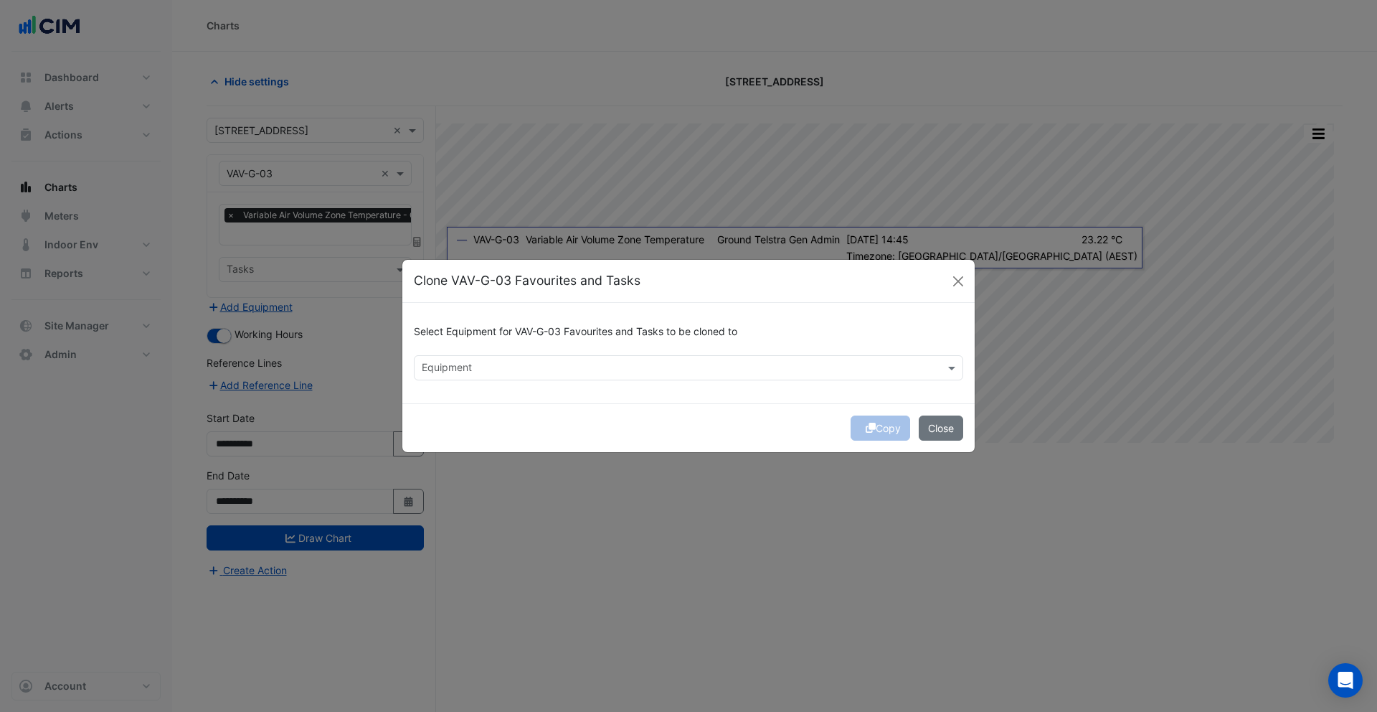
click at [496, 372] on input "text" at bounding box center [680, 369] width 517 height 15
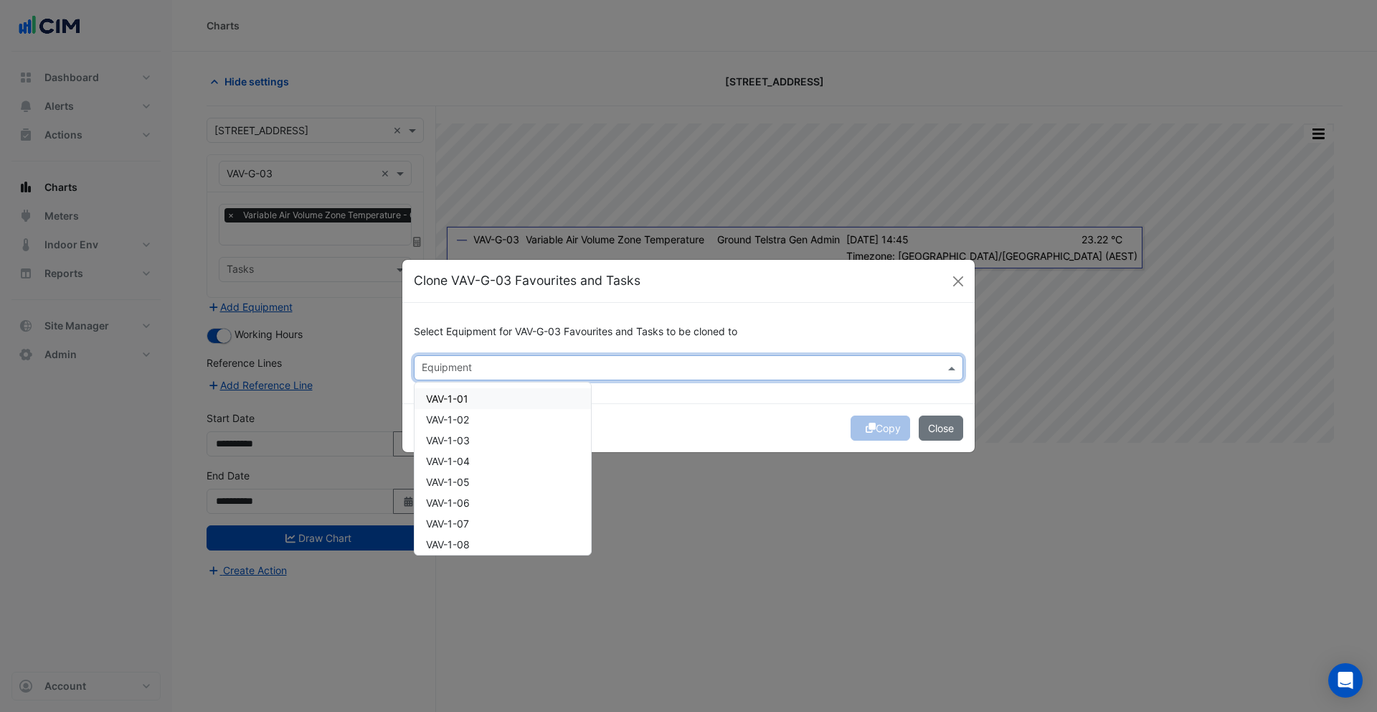
drag, startPoint x: 471, startPoint y: 394, endPoint x: 473, endPoint y: 422, distance: 28.8
click at [471, 394] on div "VAV-1-01" at bounding box center [503, 398] width 176 height 21
drag, startPoint x: 473, startPoint y: 422, endPoint x: 473, endPoint y: 452, distance: 29.4
click at [473, 425] on div "VAV-1-02" at bounding box center [503, 419] width 176 height 21
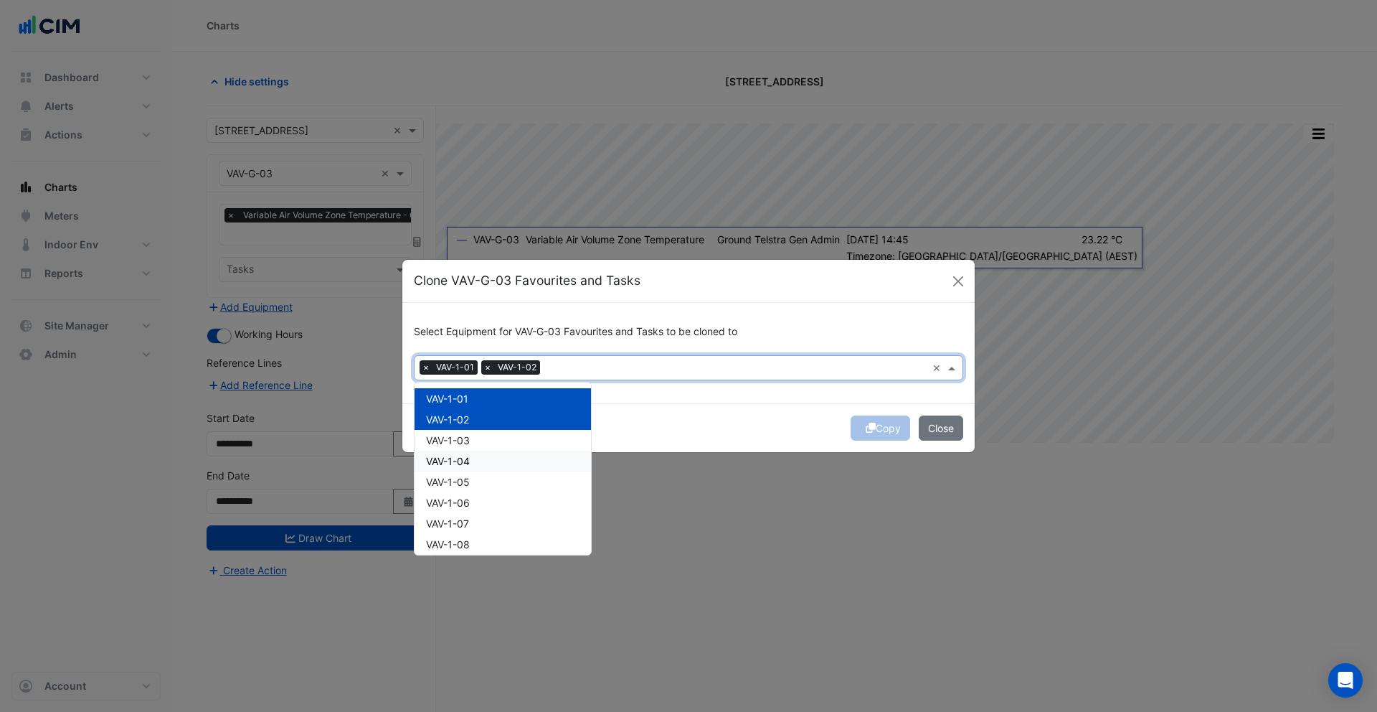
click at [475, 453] on div "VAV-1-04" at bounding box center [503, 460] width 176 height 21
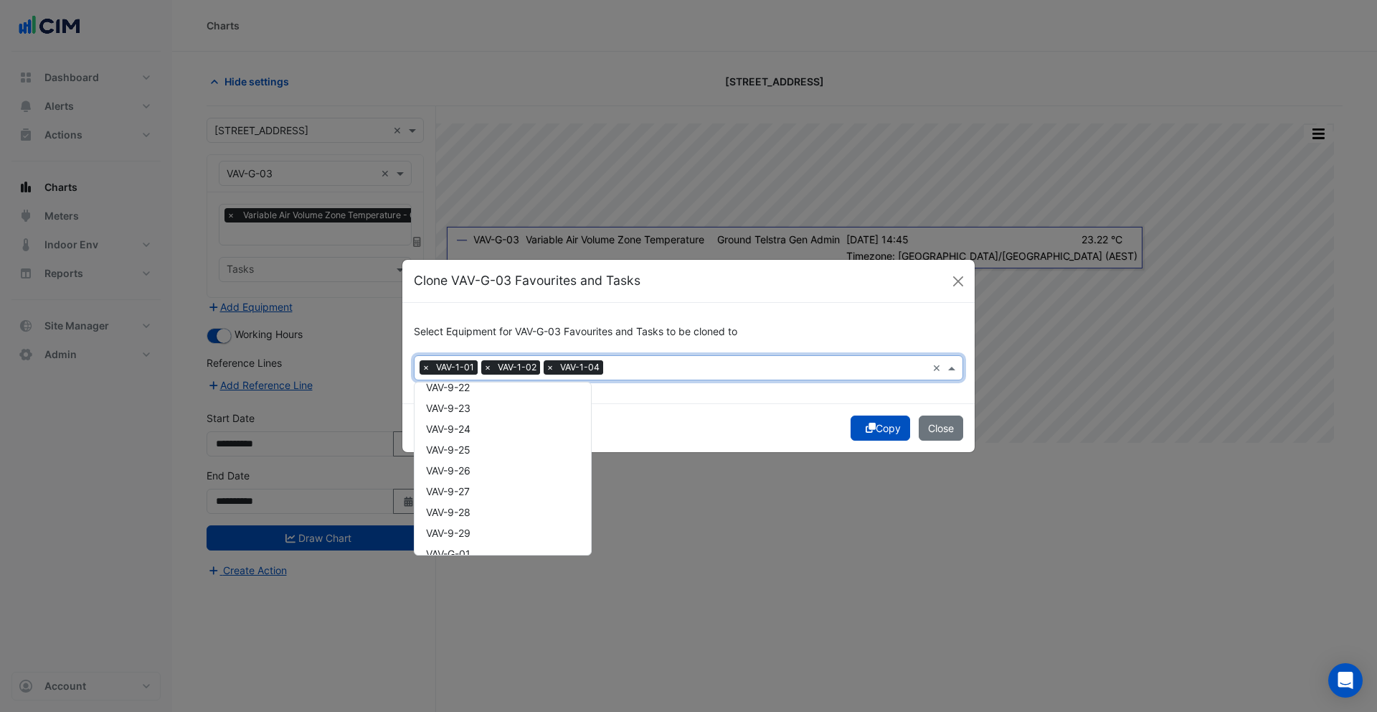
scroll to position [22305, 0]
click at [482, 531] on div "VAV-G-06" at bounding box center [503, 538] width 176 height 21
click at [478, 521] on div "VAV-G-05" at bounding box center [503, 517] width 176 height 21
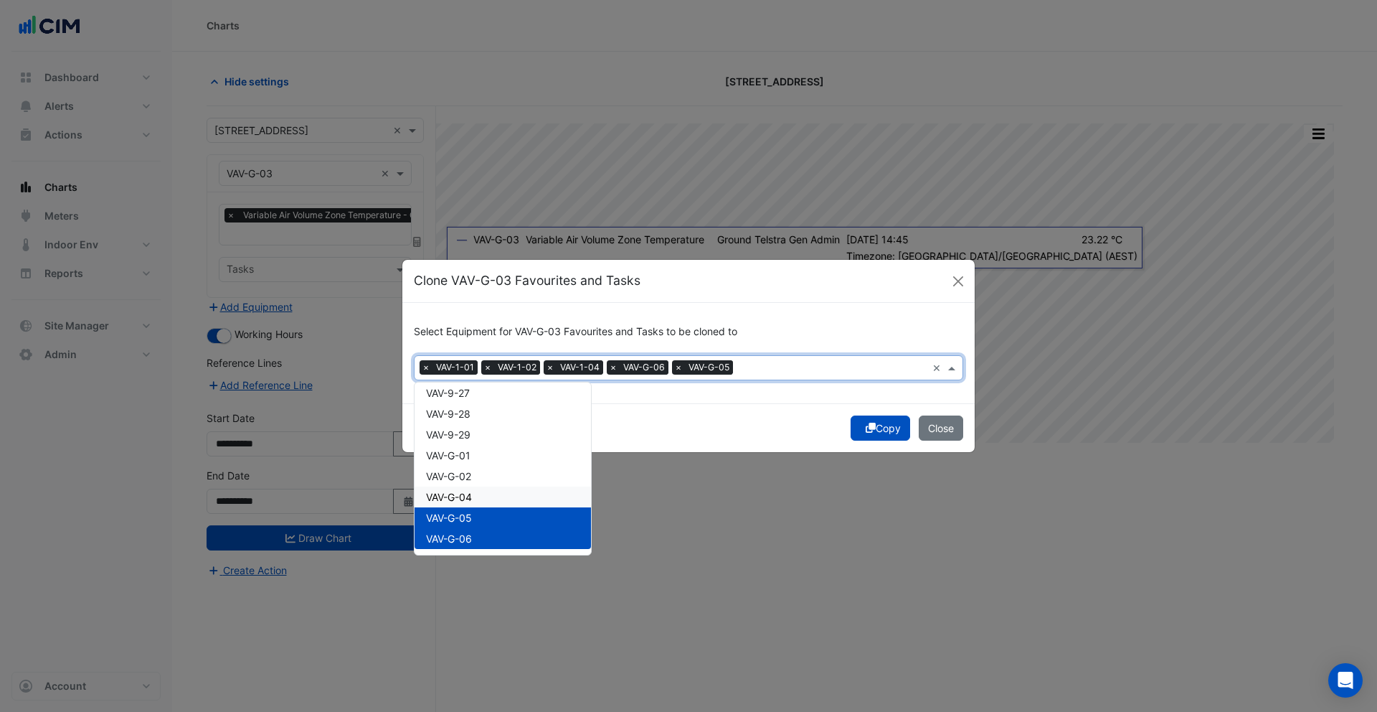
drag, startPoint x: 477, startPoint y: 497, endPoint x: 473, endPoint y: 488, distance: 9.3
click at [476, 496] on div "VAV-G-04" at bounding box center [503, 496] width 176 height 21
click at [473, 487] on div "VAV-G-04" at bounding box center [503, 496] width 176 height 21
click at [471, 479] on span "VAV-G-02" at bounding box center [448, 476] width 45 height 12
drag, startPoint x: 473, startPoint y: 499, endPoint x: 462, endPoint y: 471, distance: 29.6
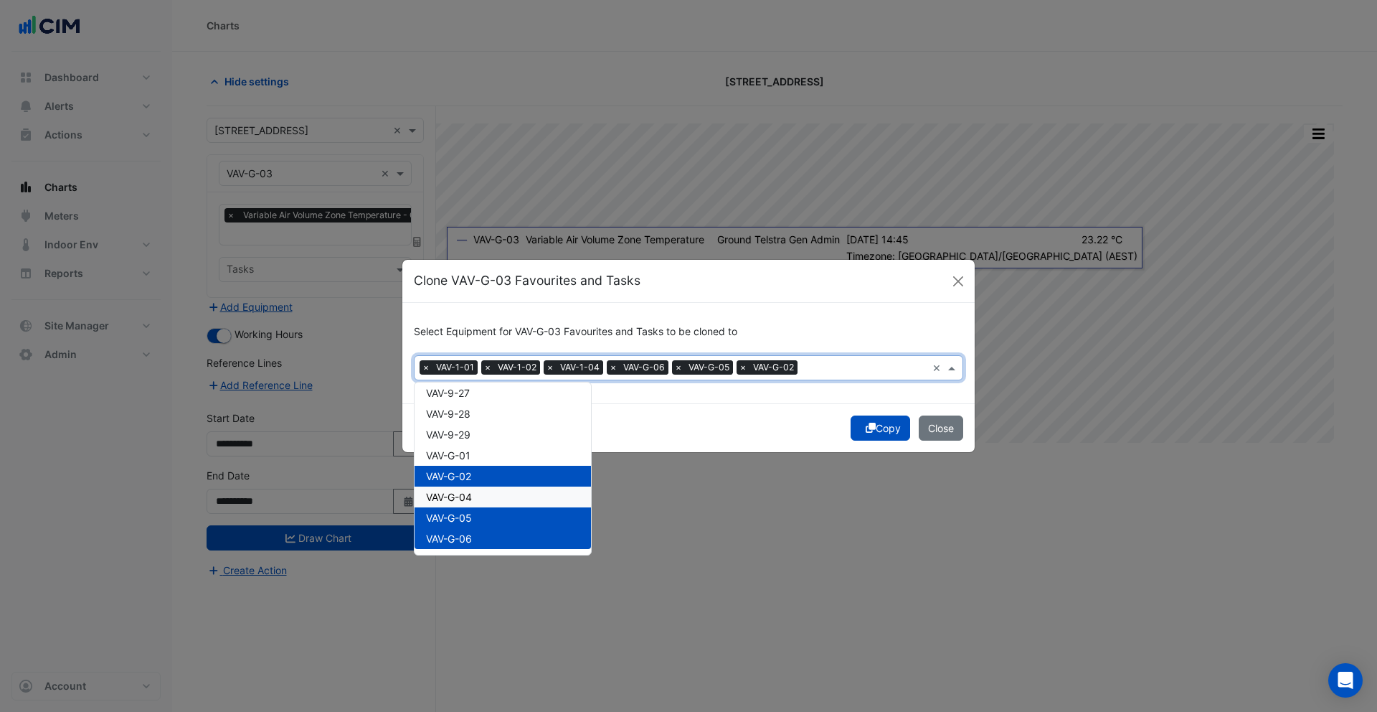
click at [472, 497] on span "VAV-G-04" at bounding box center [449, 497] width 46 height 12
click at [463, 455] on span "VAV-G-01" at bounding box center [448, 455] width 44 height 12
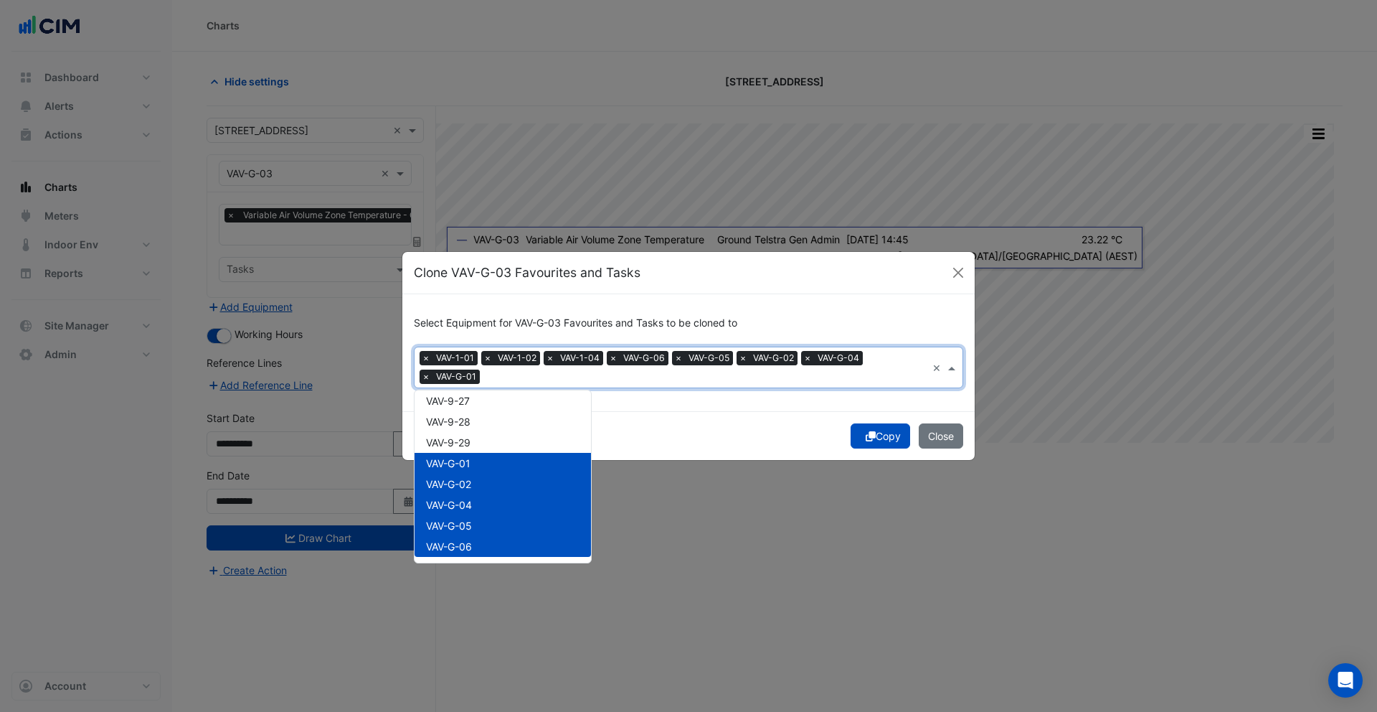
click at [460, 433] on div "VAV-9-29" at bounding box center [503, 442] width 176 height 21
click at [461, 436] on span "VAV-9-28" at bounding box center [448, 440] width 44 height 12
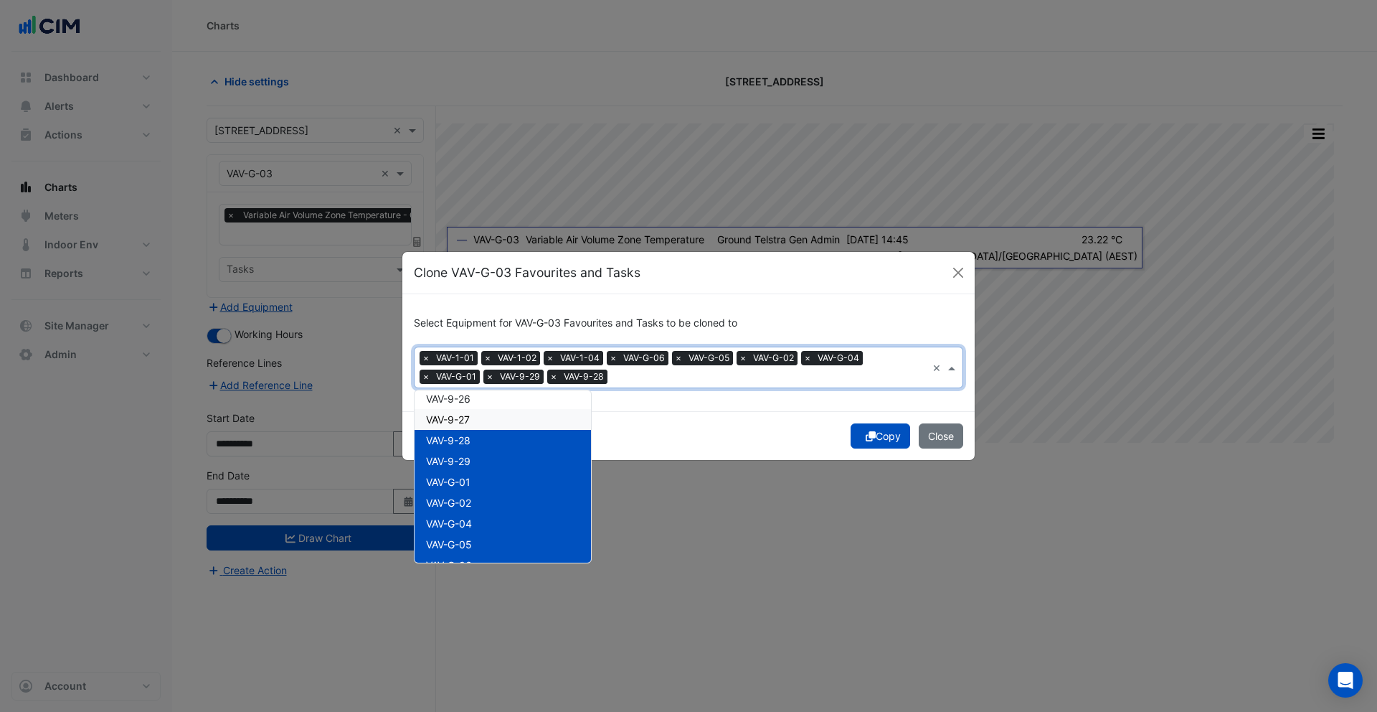
click at [463, 417] on span "VAV-9-27" at bounding box center [448, 419] width 44 height 12
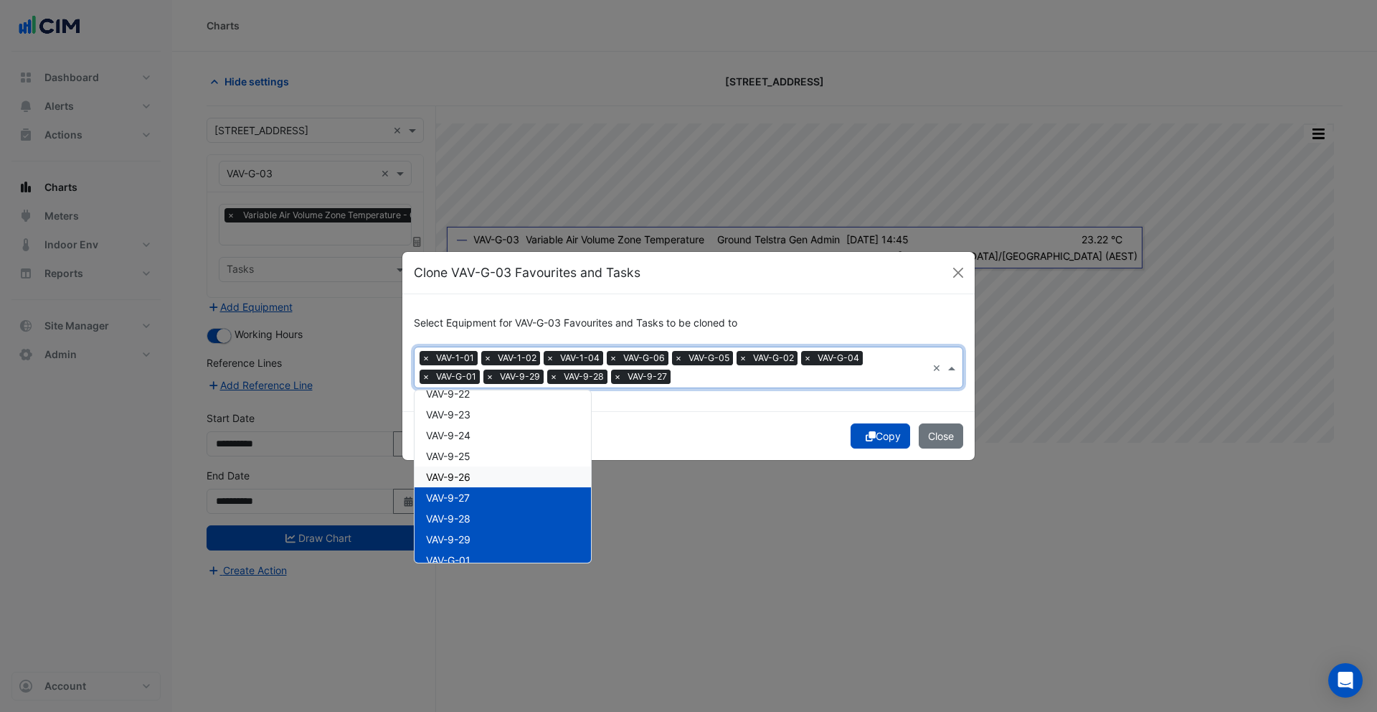
click at [468, 467] on div "VAV-9-26" at bounding box center [503, 476] width 176 height 21
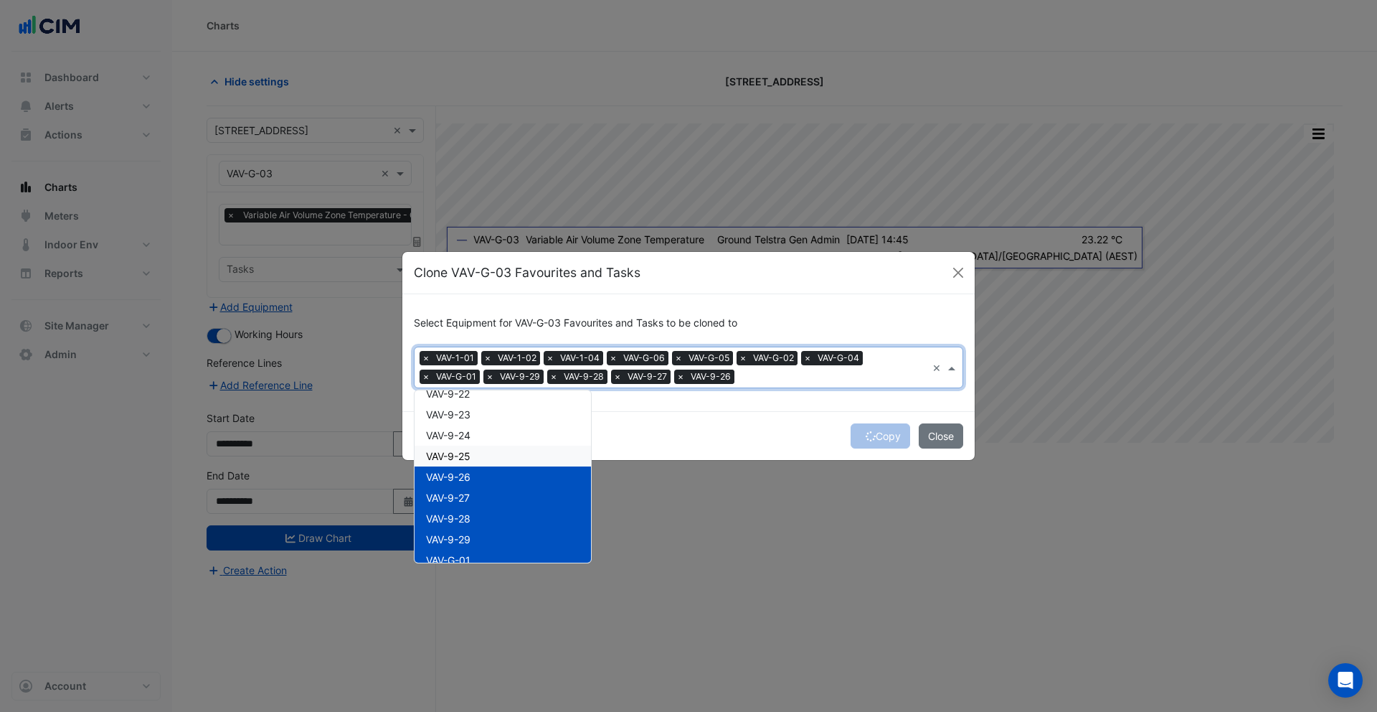
click at [465, 450] on span "VAV-9-25" at bounding box center [448, 456] width 44 height 12
click at [461, 437] on span "VAV-9-24" at bounding box center [448, 435] width 44 height 12
click at [470, 445] on span "VAV-9-23" at bounding box center [448, 449] width 44 height 12
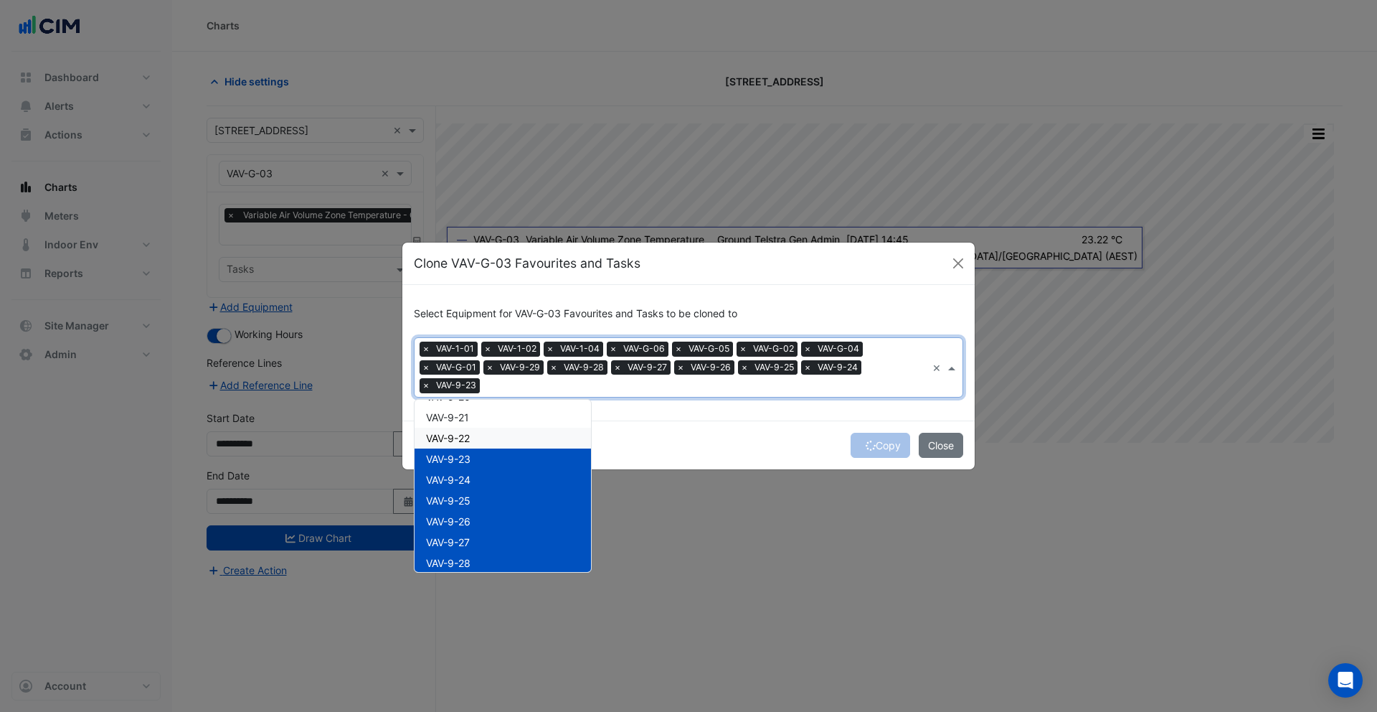
click at [470, 432] on span "VAV-9-22" at bounding box center [448, 438] width 44 height 12
click at [466, 421] on span "VAV-9-21" at bounding box center [447, 418] width 43 height 12
click at [463, 442] on span "VAV-9-20" at bounding box center [448, 446] width 44 height 12
click at [465, 417] on div "VAV-9-19" at bounding box center [503, 425] width 176 height 21
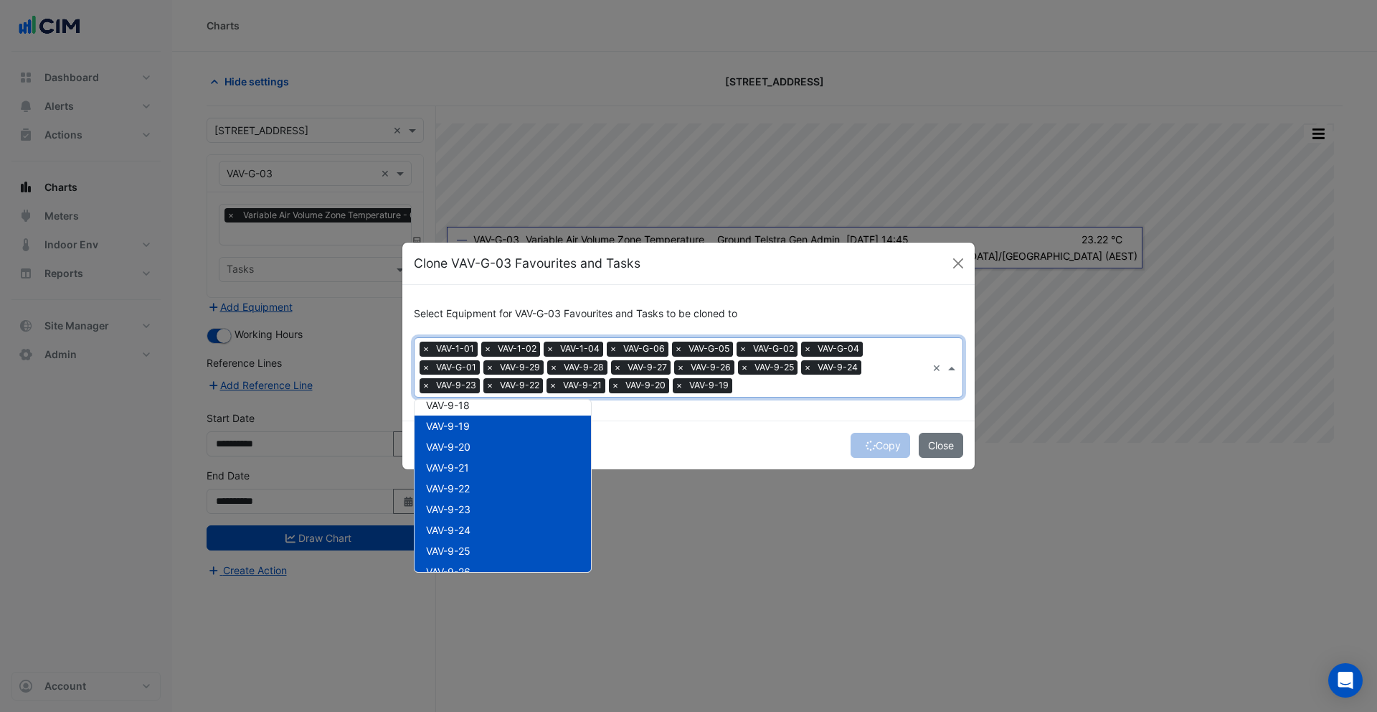
click at [795, 421] on div "Copy Close" at bounding box center [688, 444] width 572 height 49
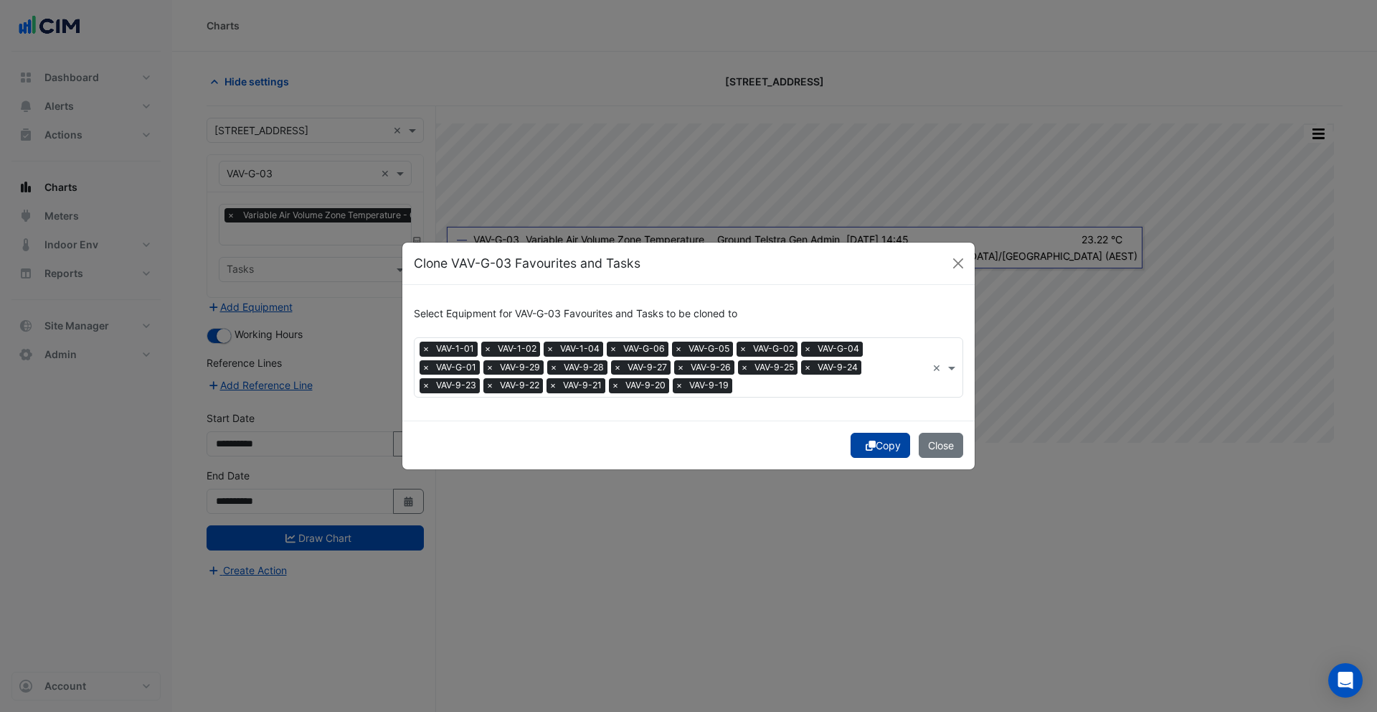
click at [876, 438] on button "Copy" at bounding box center [881, 445] width 60 height 25
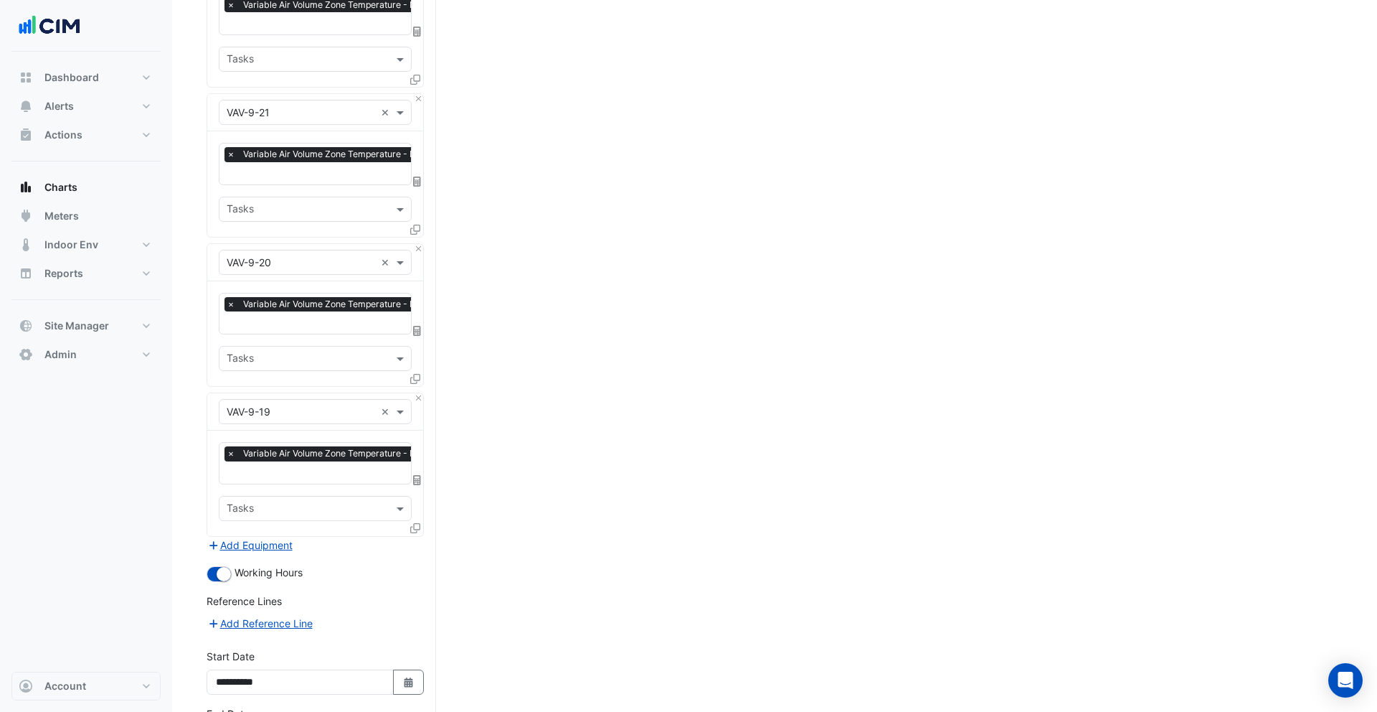
scroll to position [2690, 0]
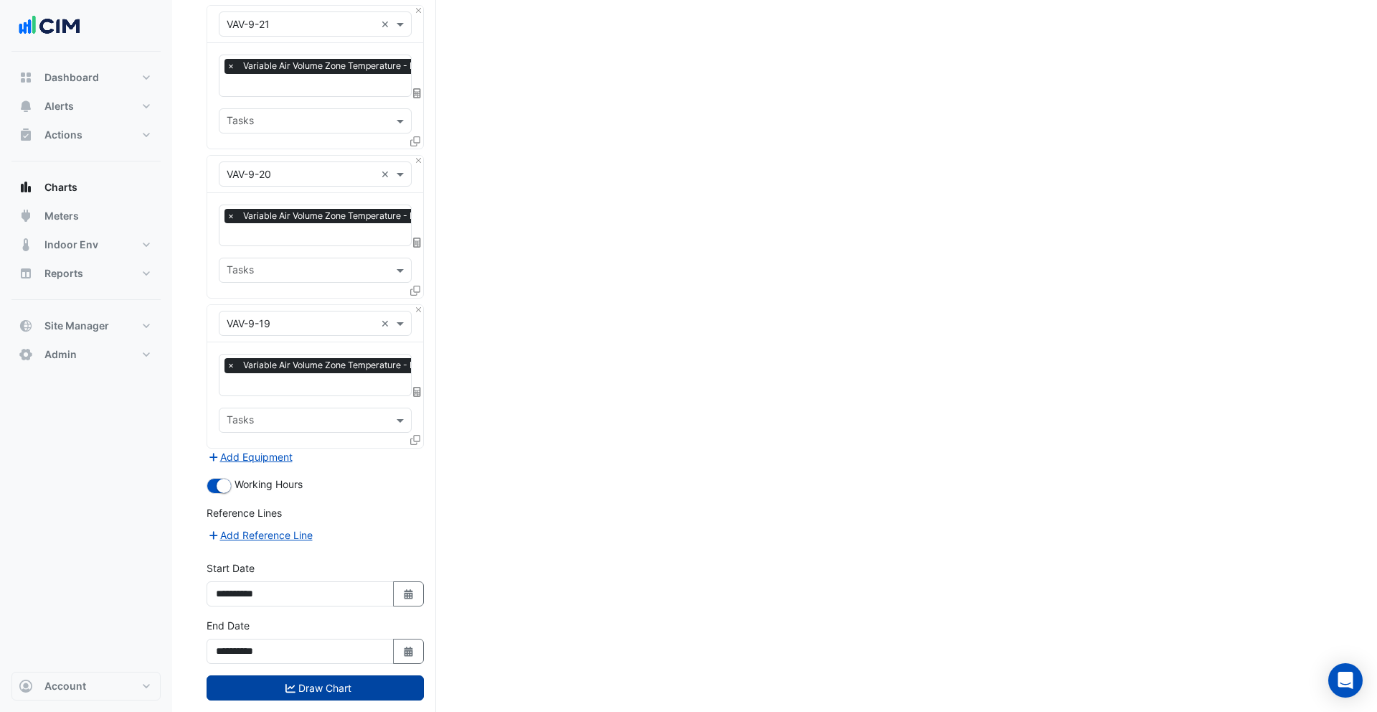
click at [363, 675] on button "Draw Chart" at bounding box center [315, 687] width 217 height 25
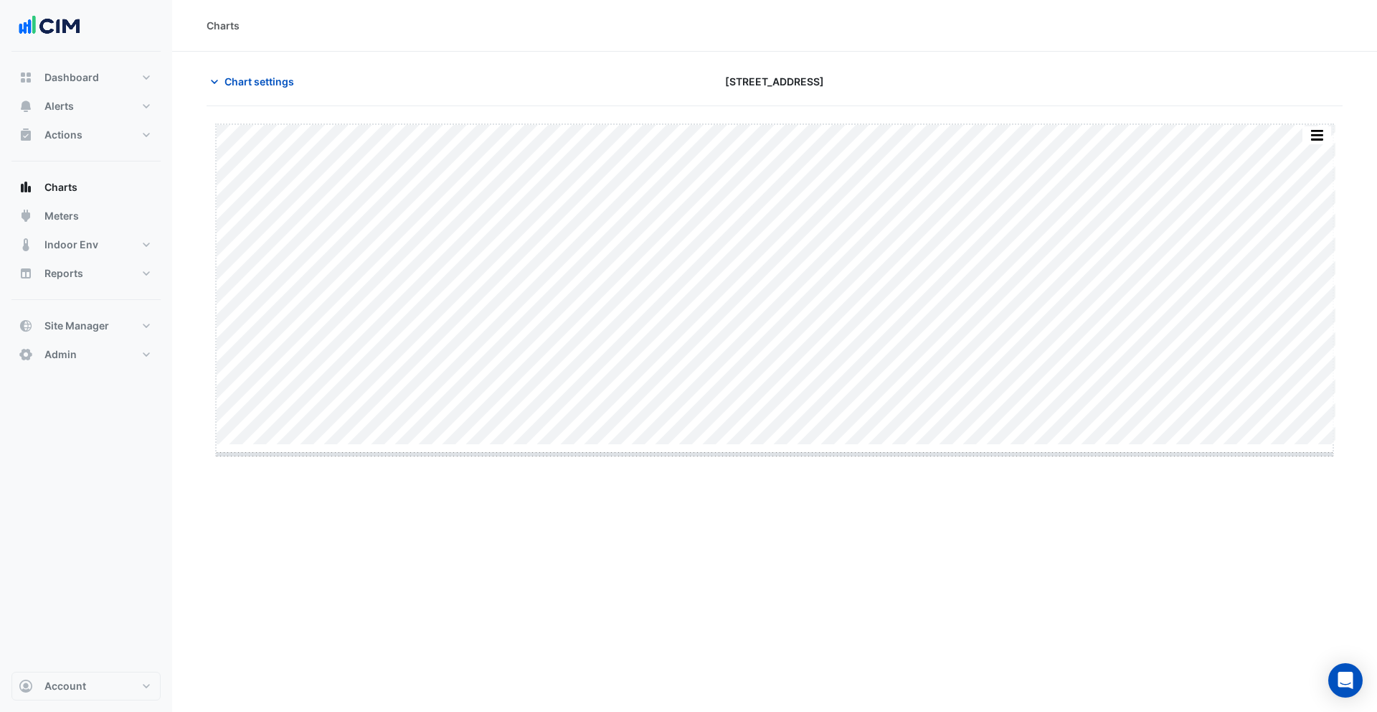
drag, startPoint x: 780, startPoint y: 445, endPoint x: 787, endPoint y: 532, distance: 87.8
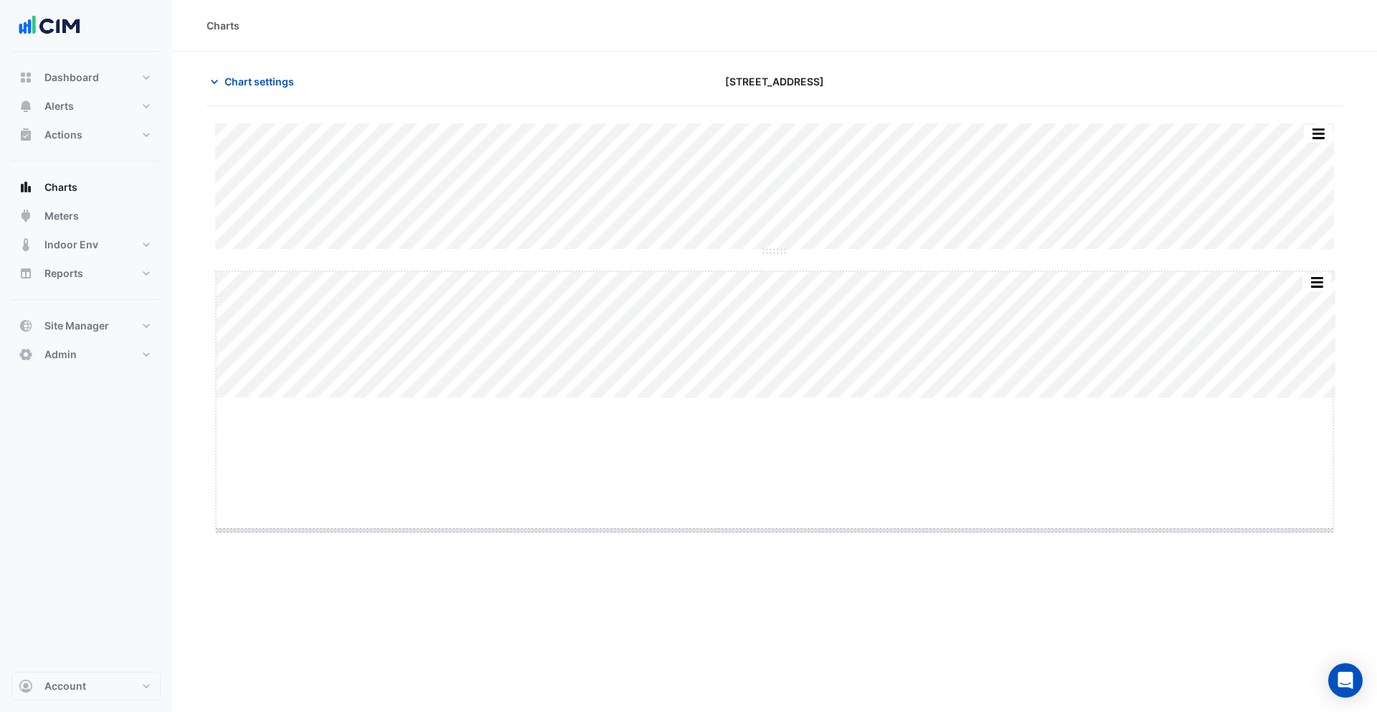
drag, startPoint x: 773, startPoint y: 399, endPoint x: 788, endPoint y: 531, distance: 132.9
click at [1294, 280] on button "button" at bounding box center [1289, 281] width 29 height 18
click at [85, 323] on span "Site Manager" at bounding box center [76, 325] width 65 height 14
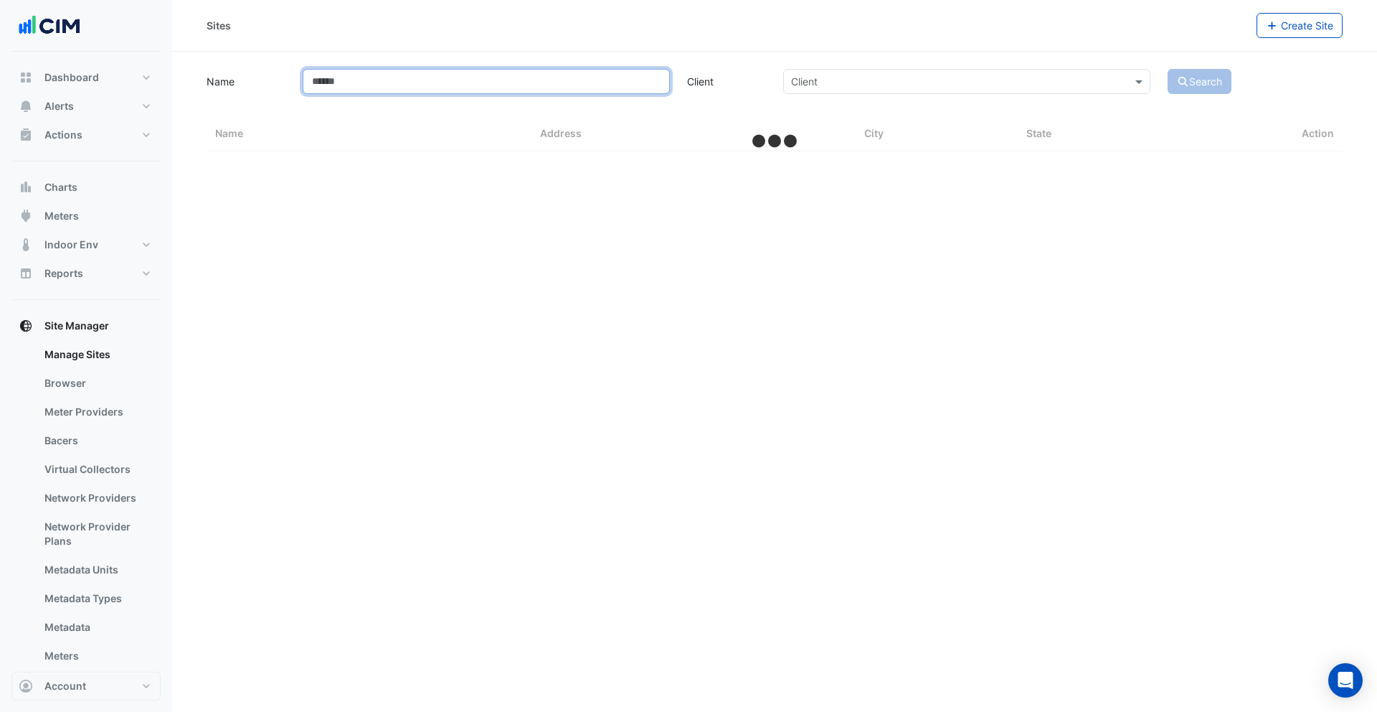
click at [353, 88] on input "Name" at bounding box center [486, 81] width 367 height 25
type input "*"
select select "***"
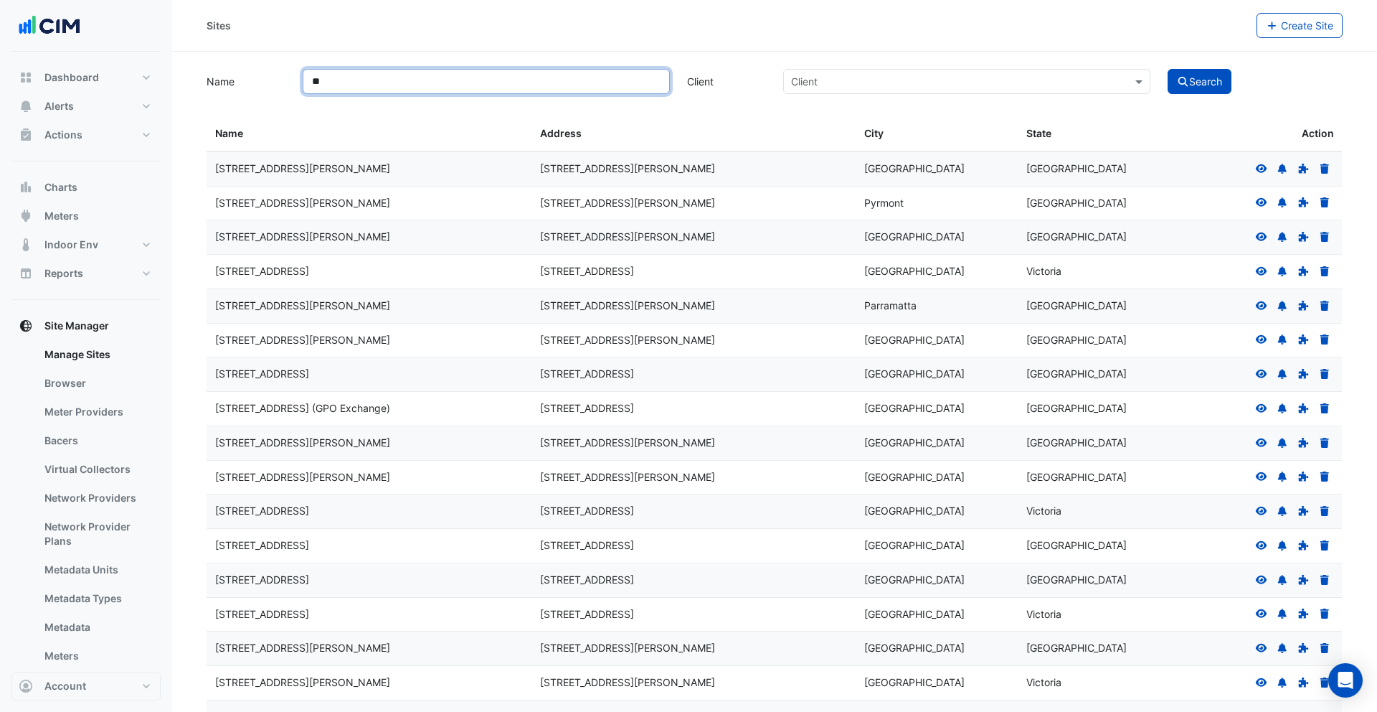
type input "*"
type input "**********"
click at [1168, 69] on button "Search" at bounding box center [1200, 81] width 65 height 25
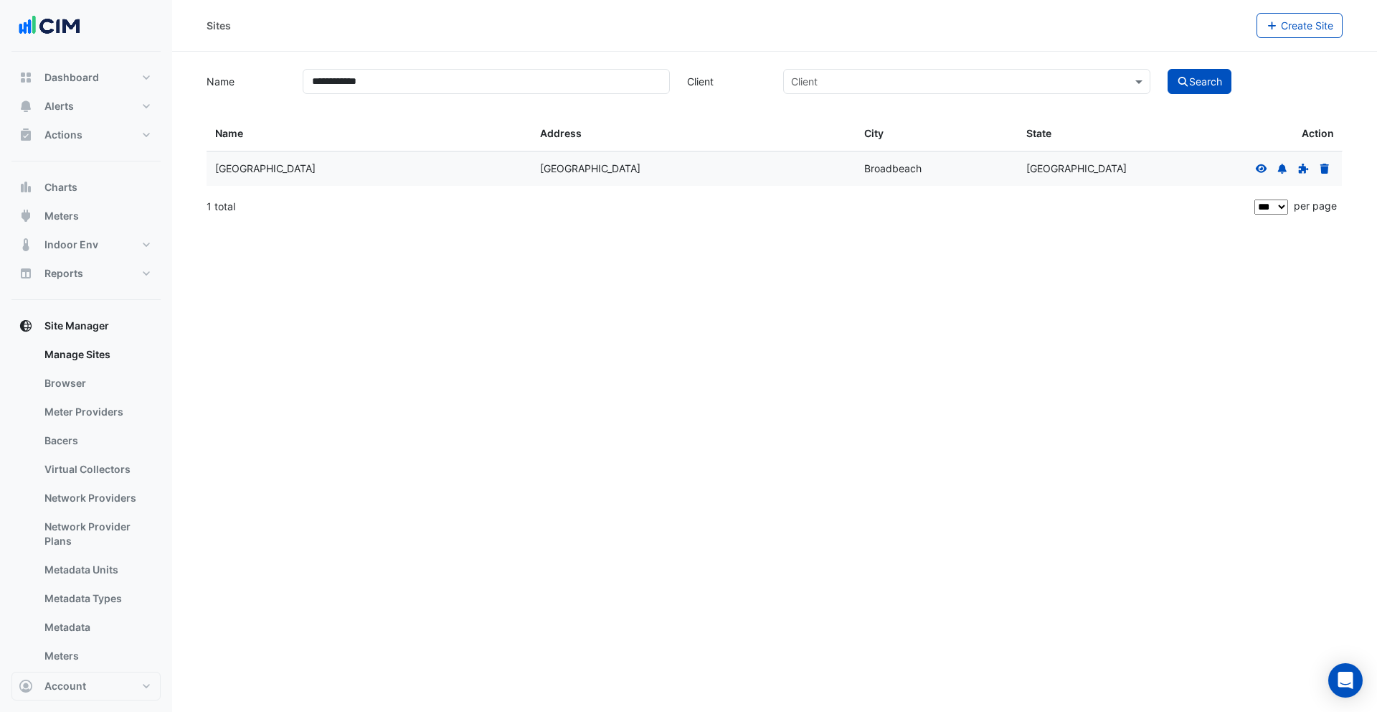
click at [1256, 171] on icon at bounding box center [1261, 169] width 13 height 10
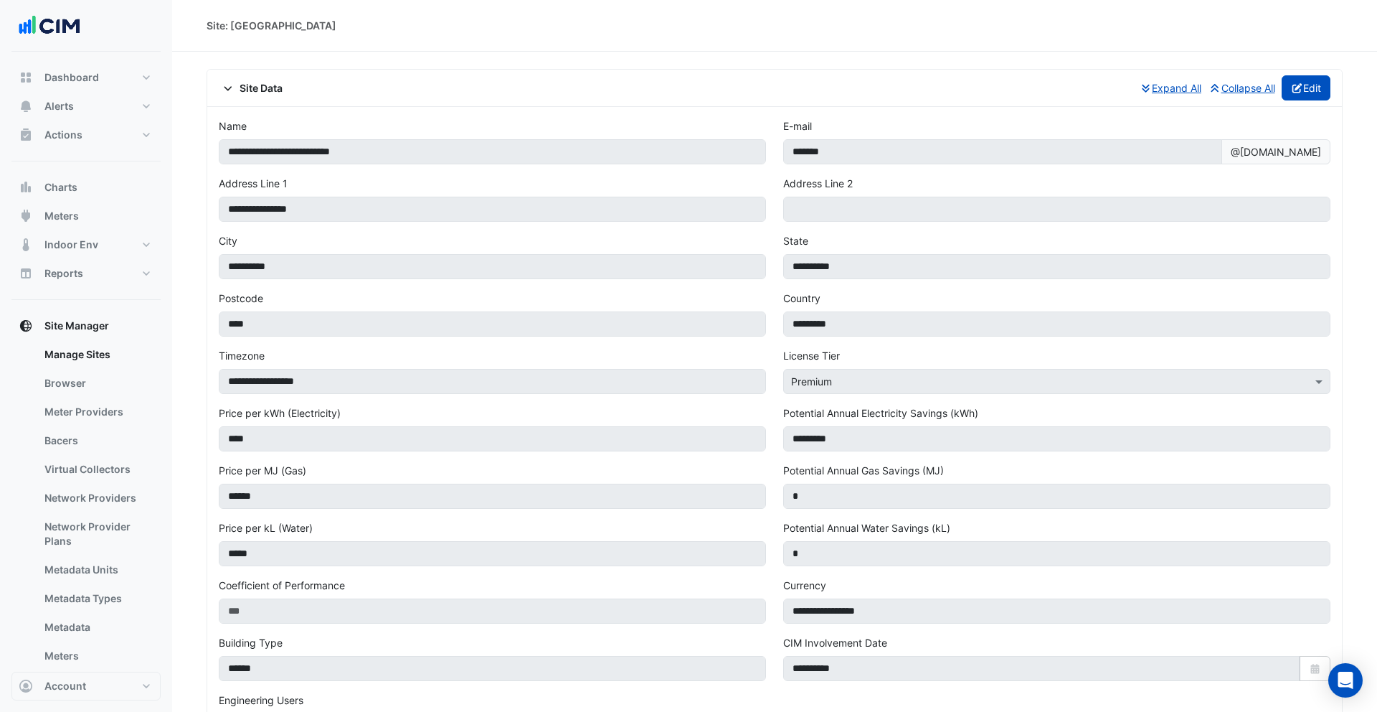
click at [1304, 85] on button "Edit" at bounding box center [1306, 87] width 49 height 25
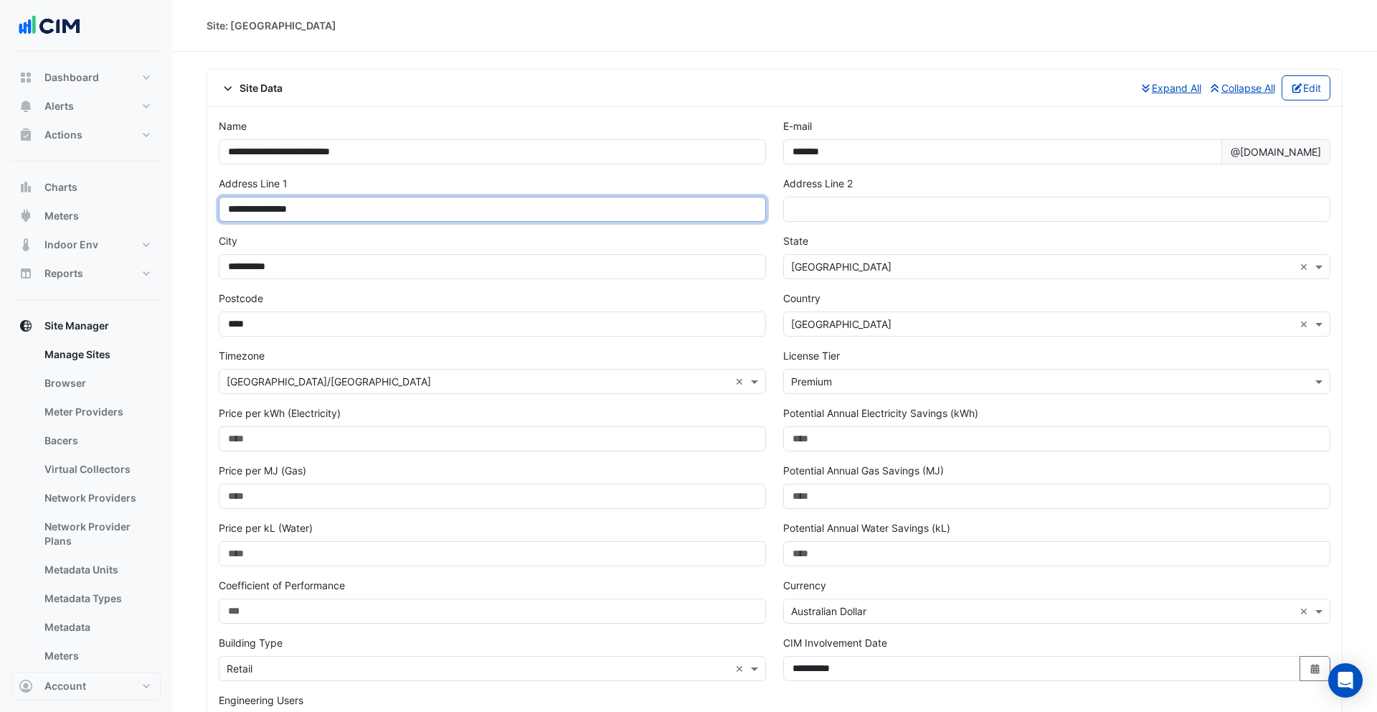
click at [284, 213] on input "**********" at bounding box center [492, 209] width 547 height 25
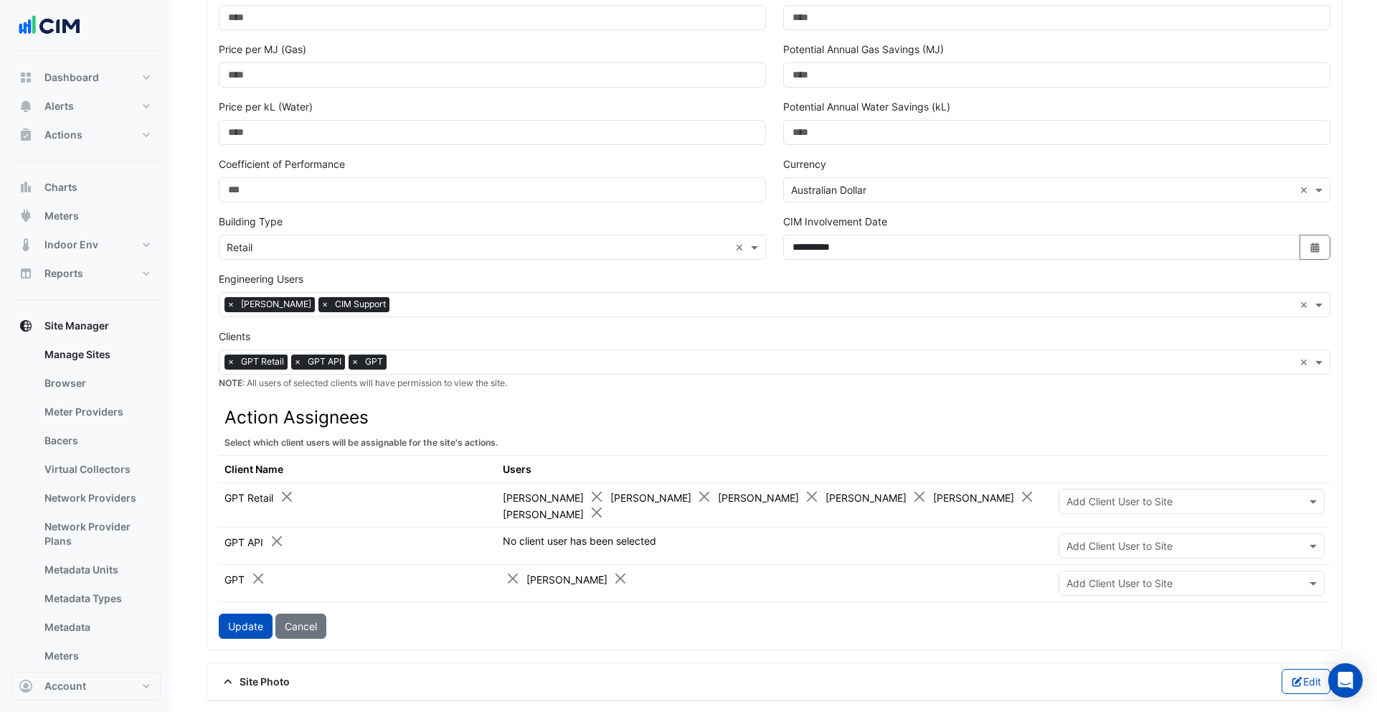
scroll to position [724, 0]
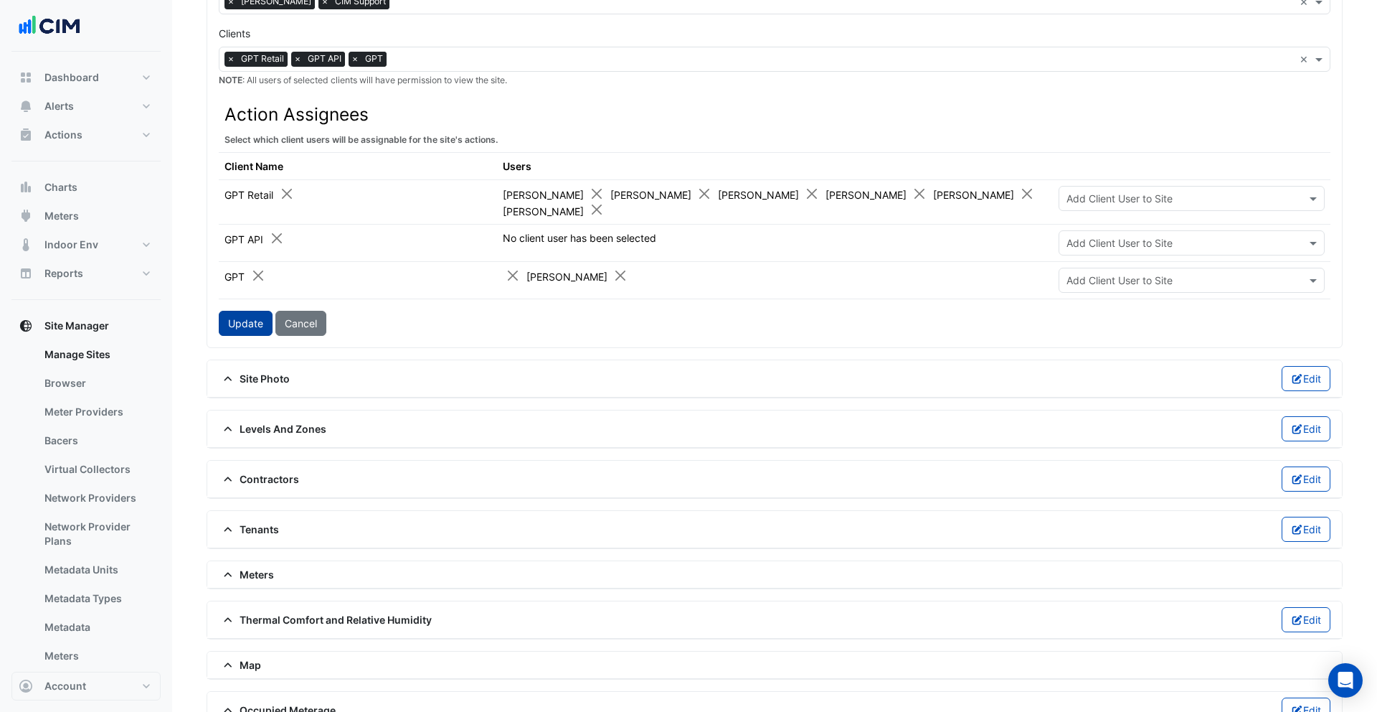
type input "**********"
click at [233, 328] on button "Update" at bounding box center [246, 323] width 54 height 25
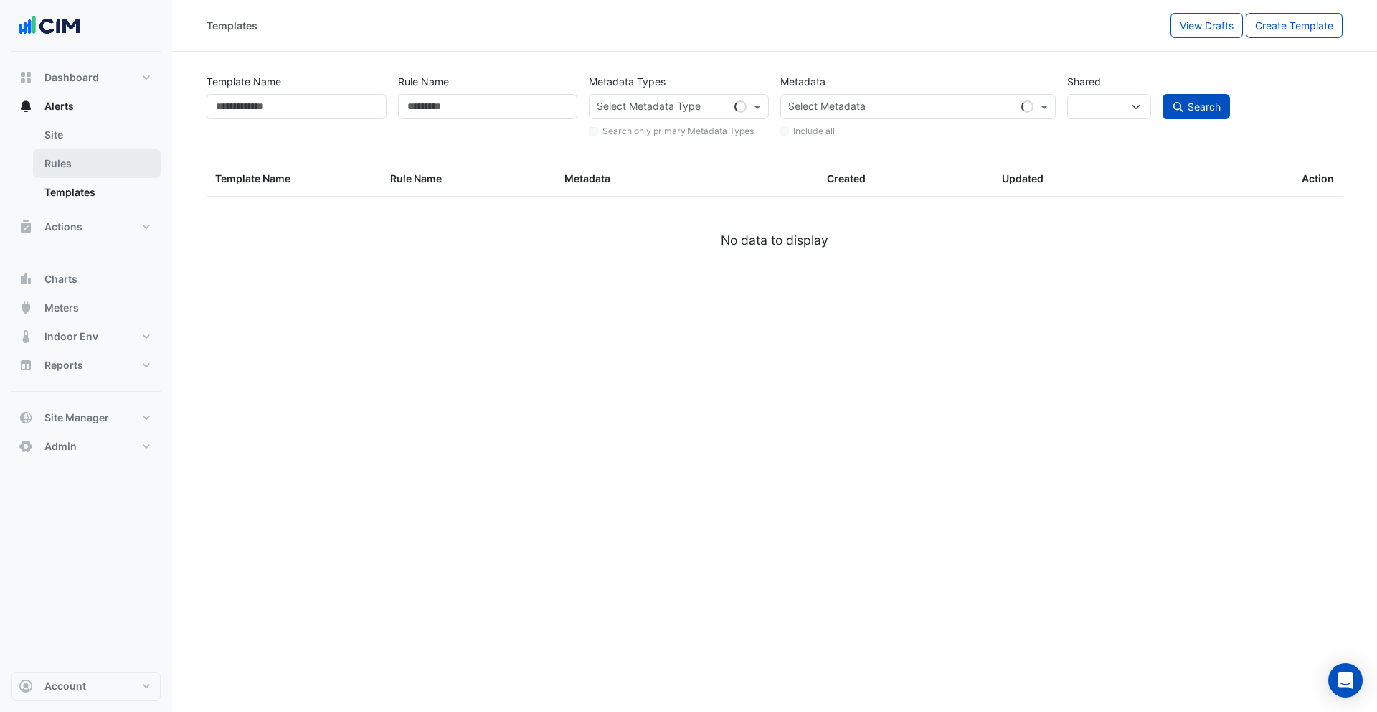
select select
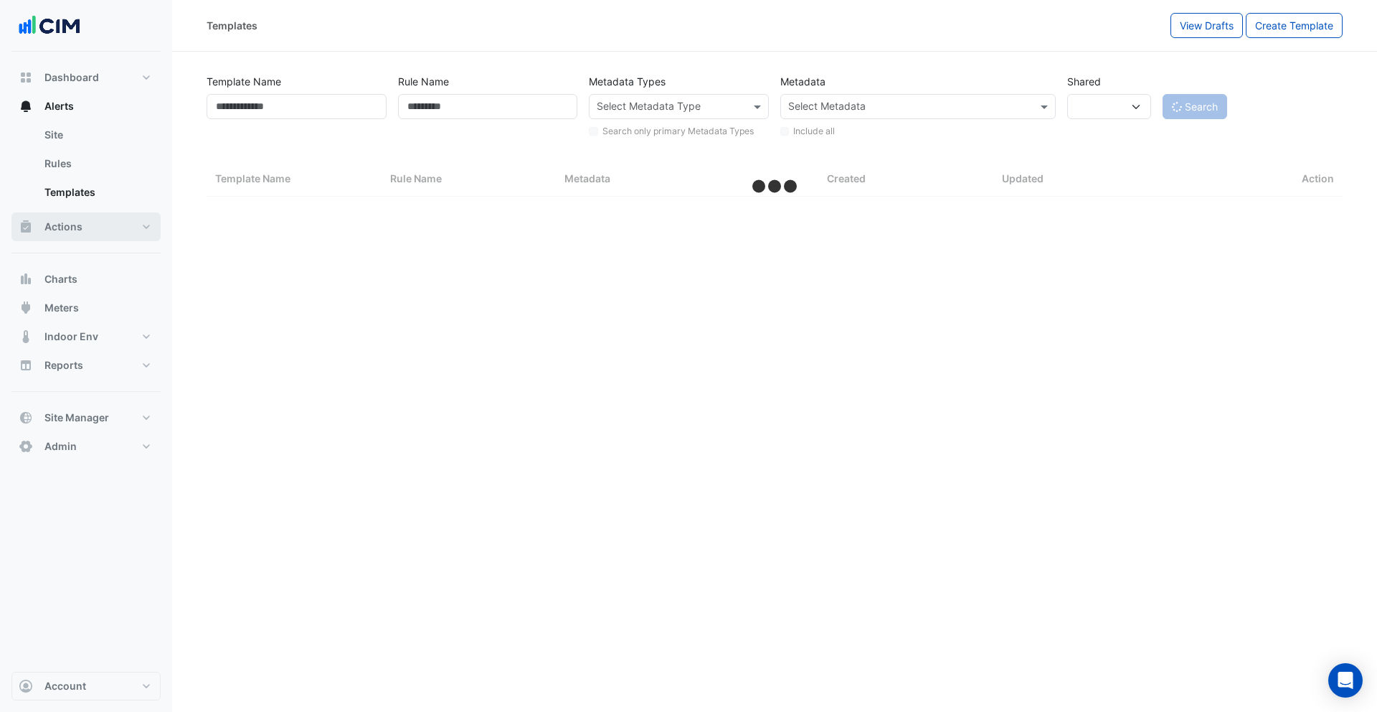
select select "***"
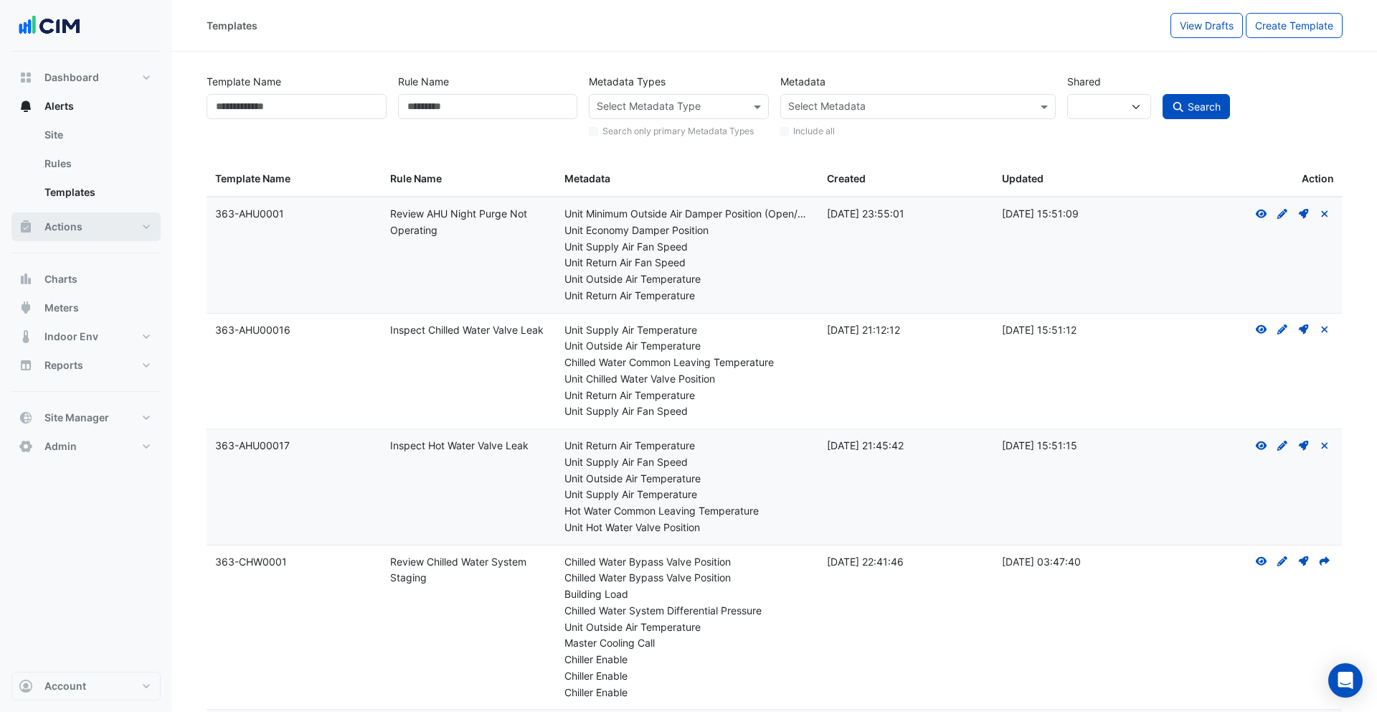
click at [88, 232] on button "Actions" at bounding box center [85, 226] width 149 height 29
click at [113, 197] on link "Manager" at bounding box center [97, 192] width 128 height 29
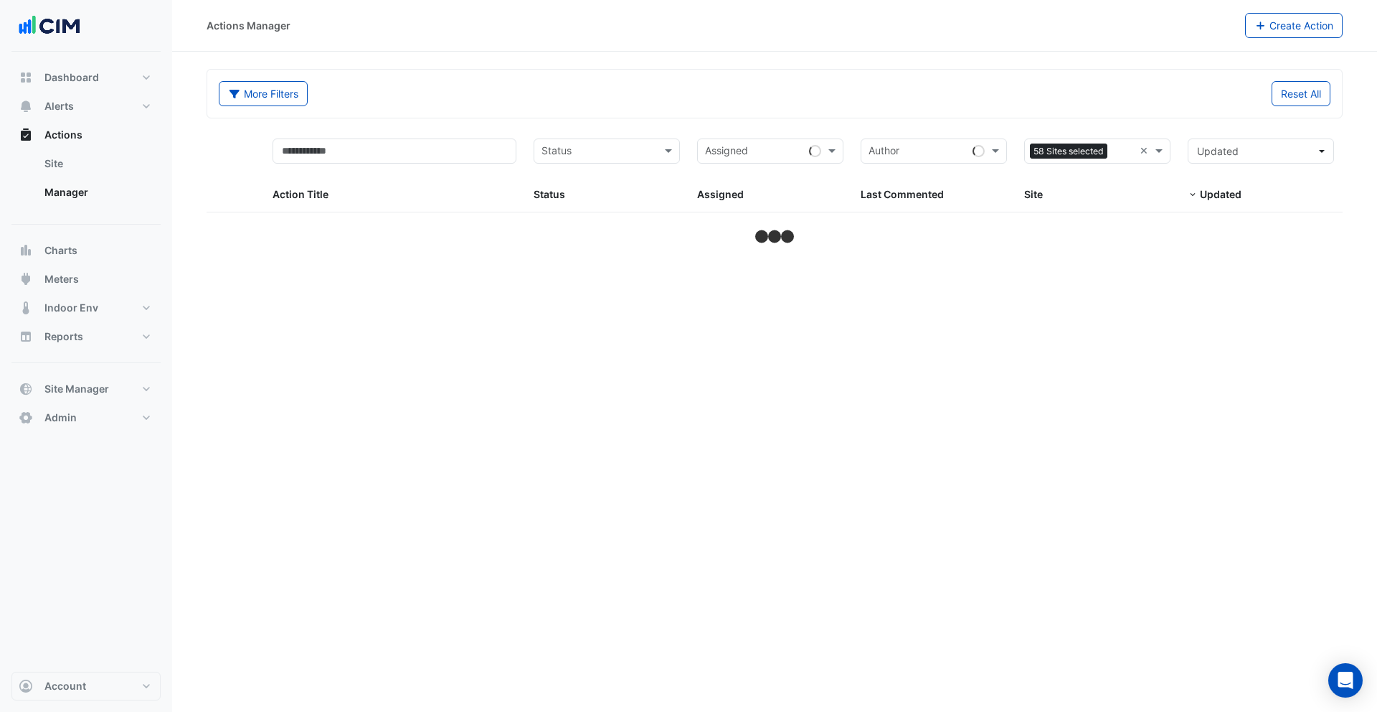
select select "***"
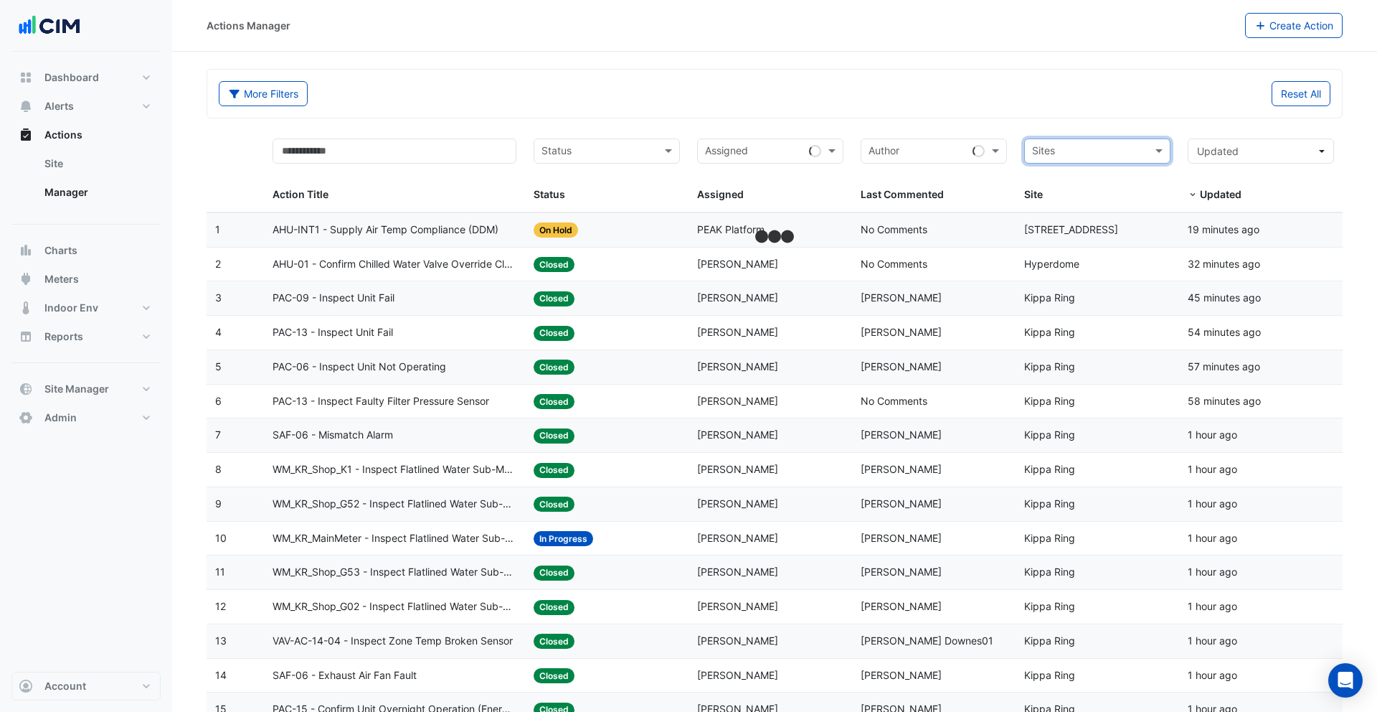
click at [1116, 109] on div "More Filters Reset All" at bounding box center [774, 96] width 1129 height 31
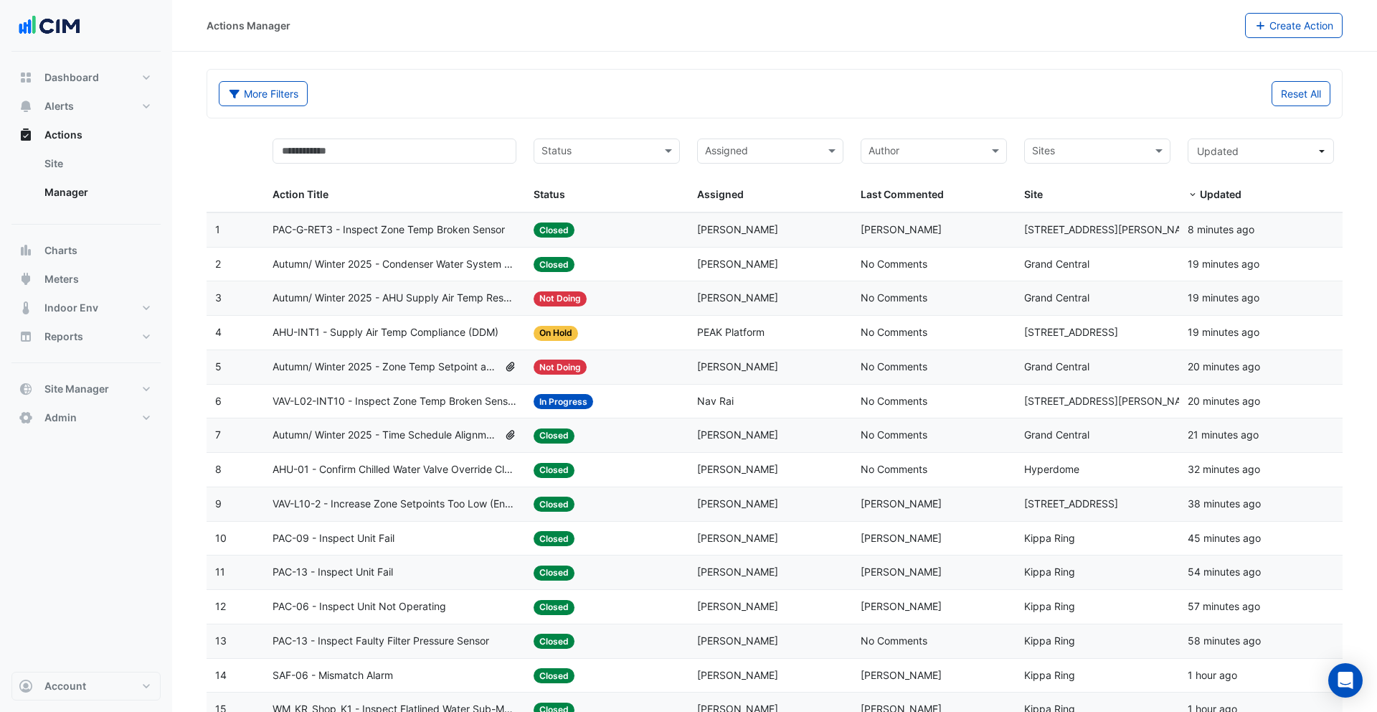
click at [767, 235] on div "Assigned: [PERSON_NAME]" at bounding box center [770, 230] width 146 height 16
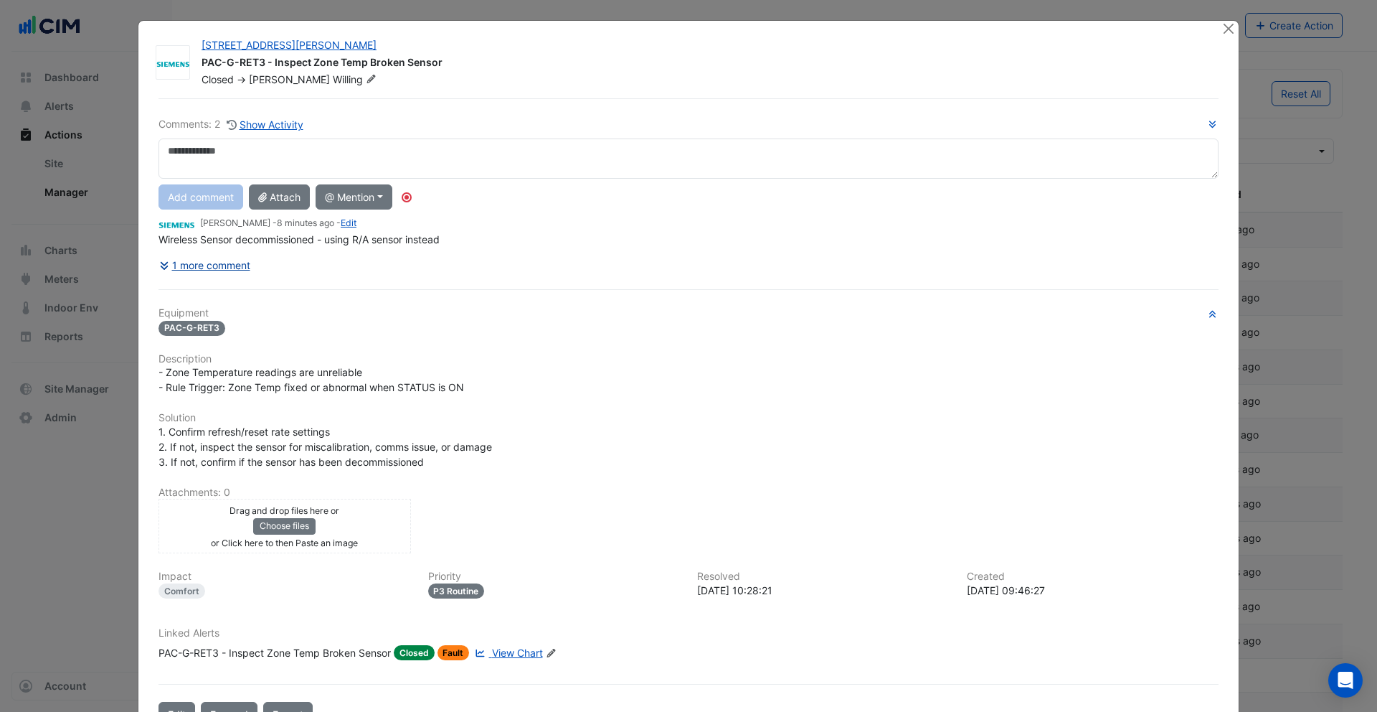
click at [227, 260] on button "1 more comment" at bounding box center [205, 264] width 93 height 25
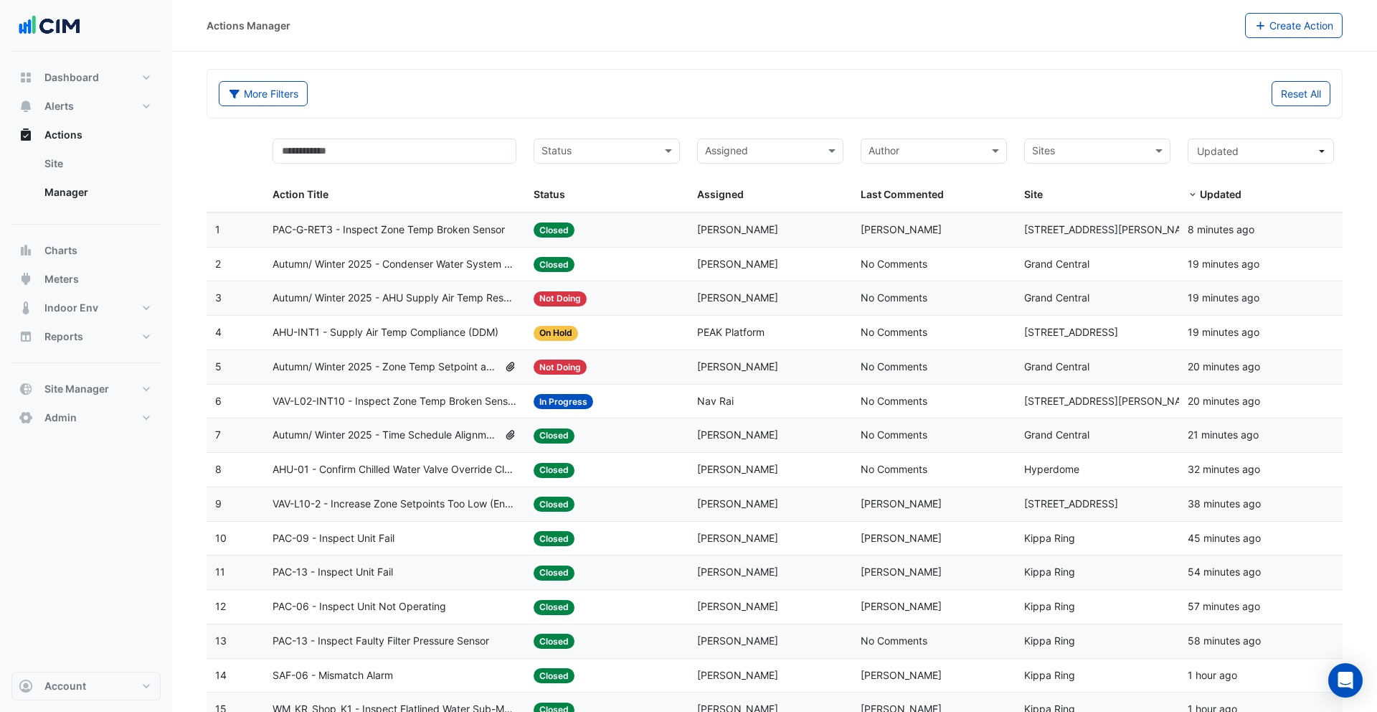
click at [720, 333] on span "PEAK Platform" at bounding box center [730, 332] width 67 height 12
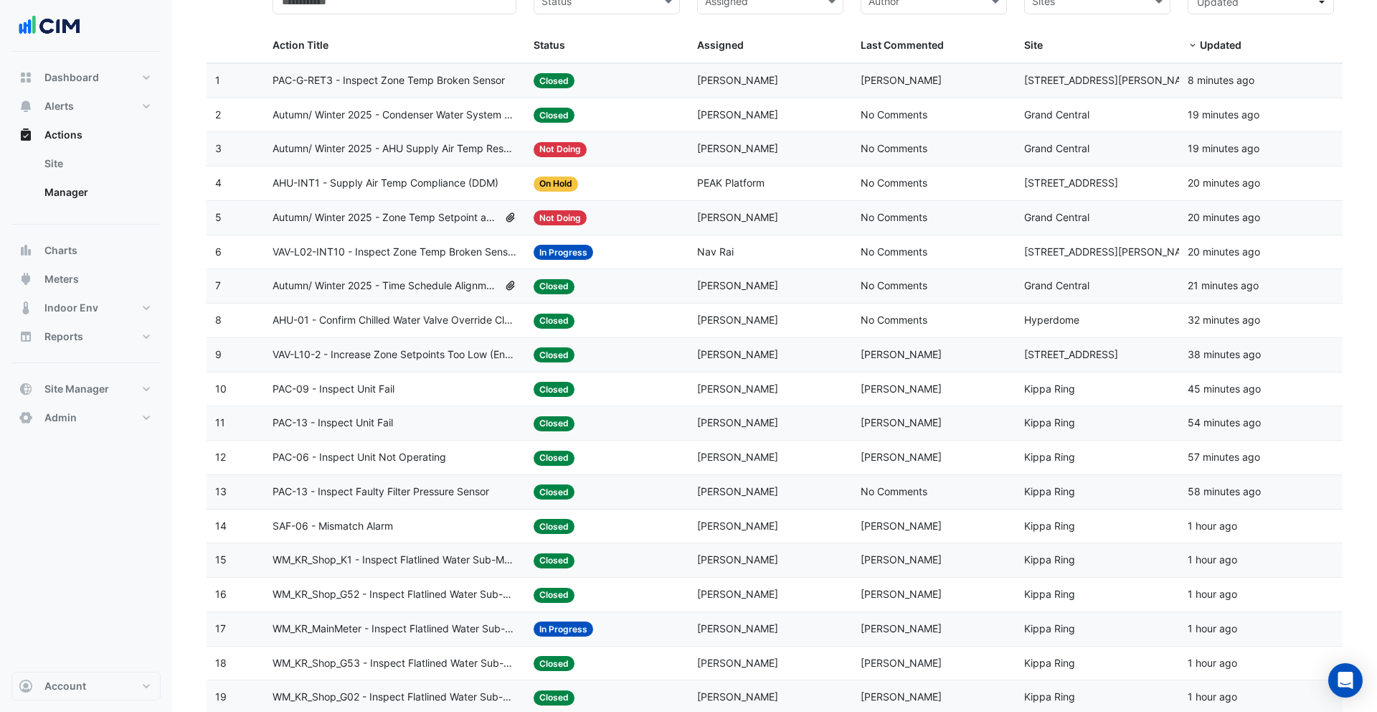
scroll to position [153, 0]
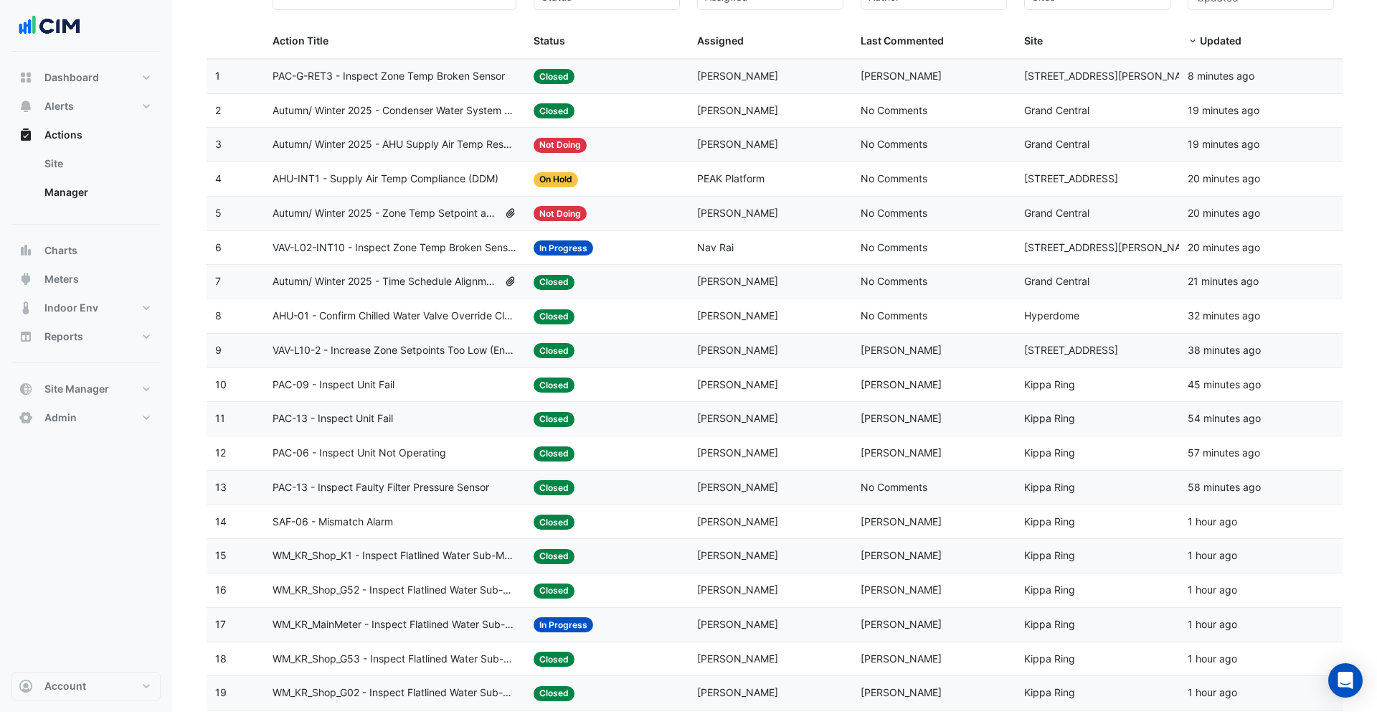
click at [745, 353] on span "[PERSON_NAME]" at bounding box center [737, 350] width 81 height 12
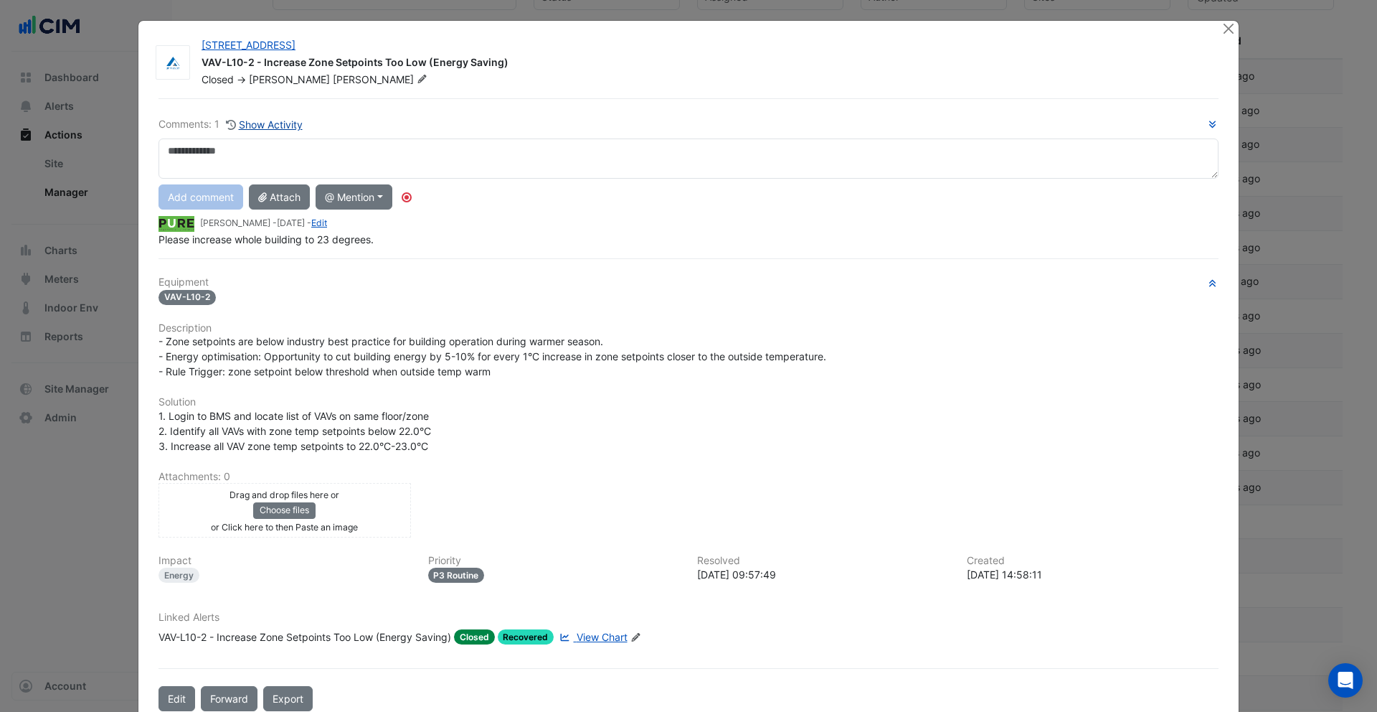
click at [290, 126] on button "Show Activity" at bounding box center [264, 124] width 78 height 16
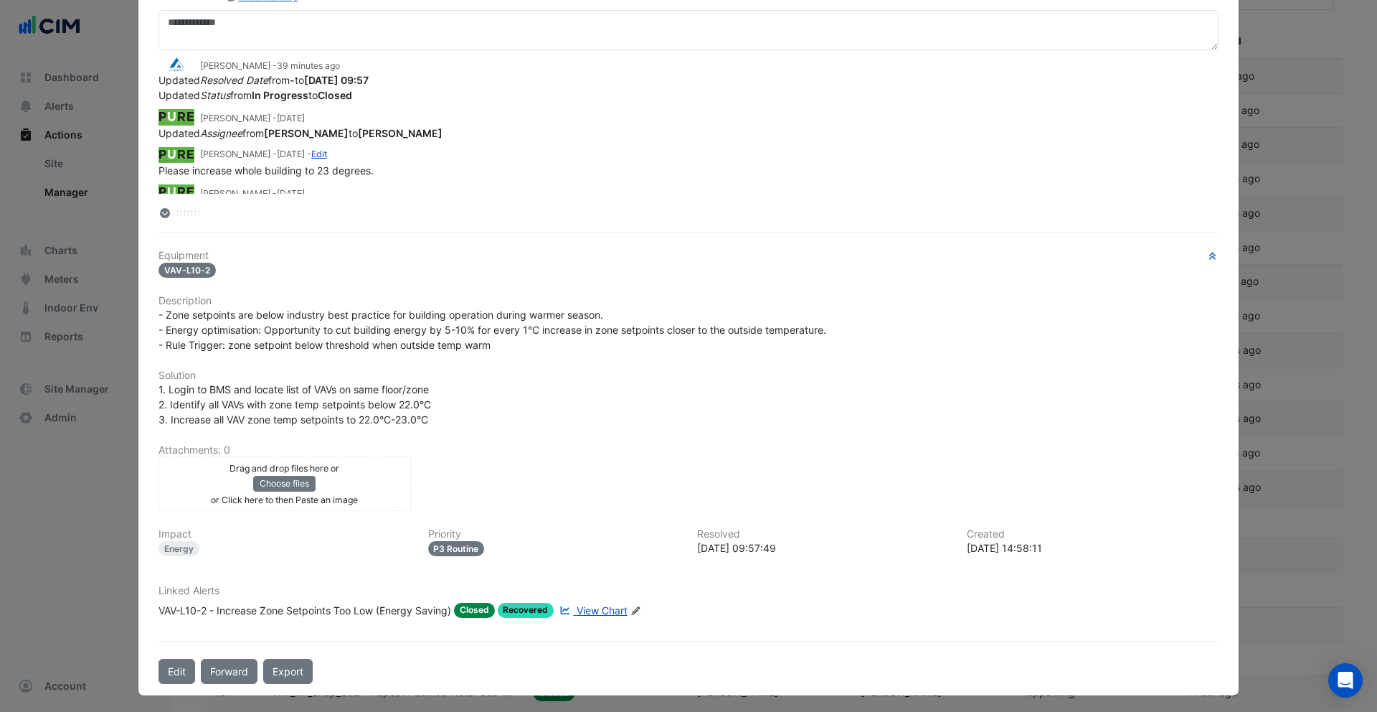
scroll to position [133, 0]
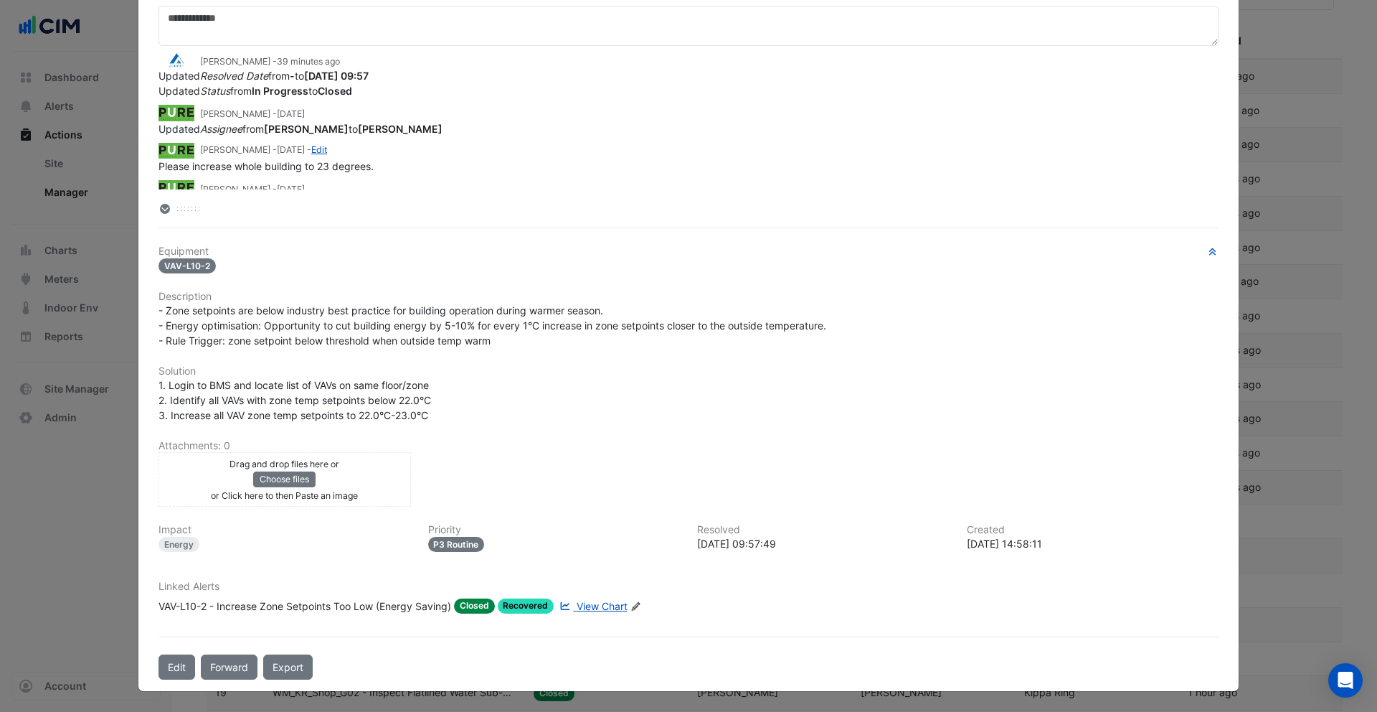
click at [593, 610] on span "View Chart" at bounding box center [602, 606] width 51 height 12
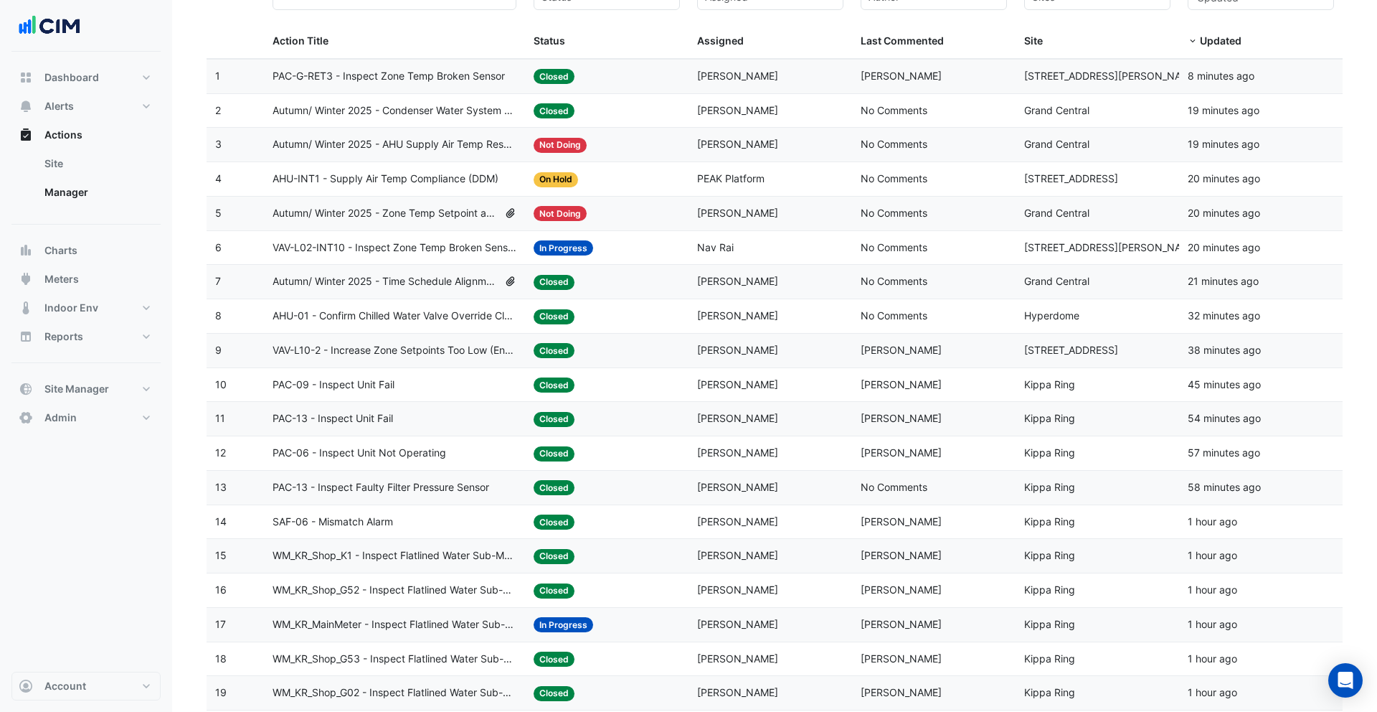
click at [891, 350] on span "Raymond Sterley" at bounding box center [901, 350] width 81 height 12
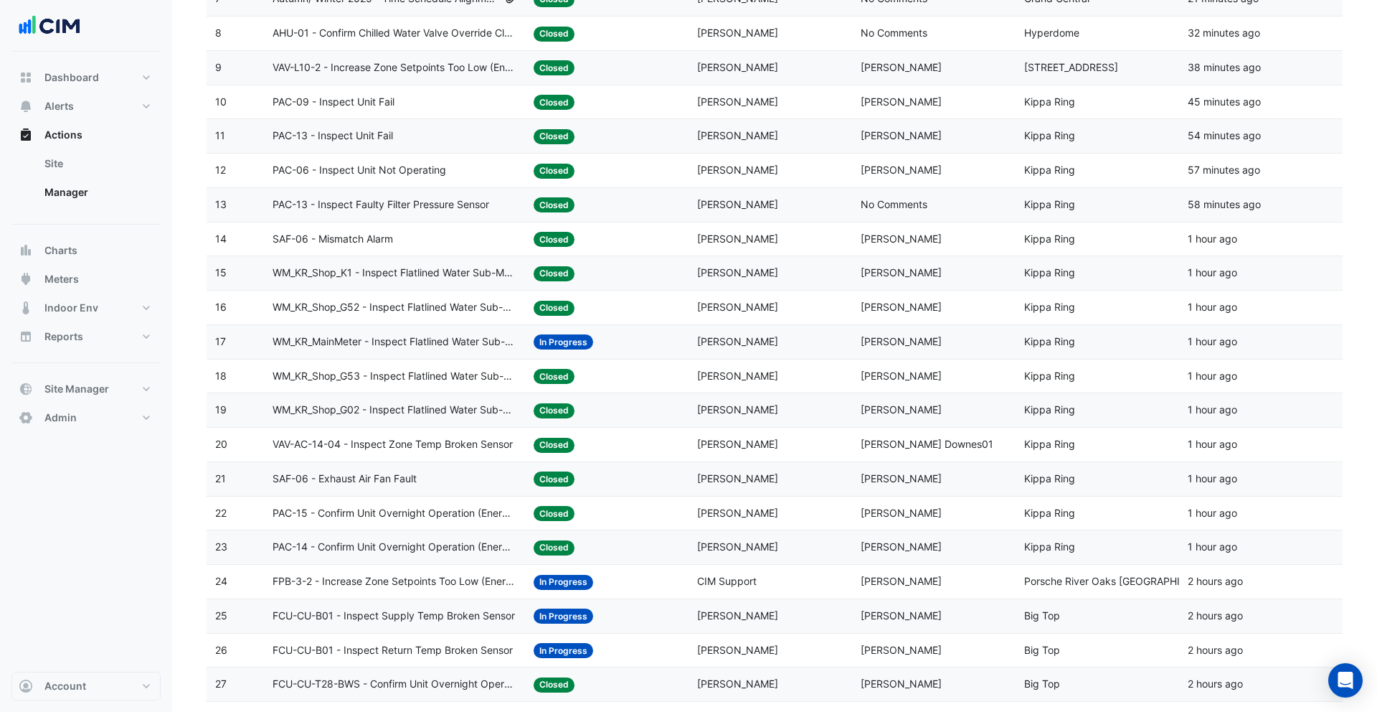
scroll to position [467, 0]
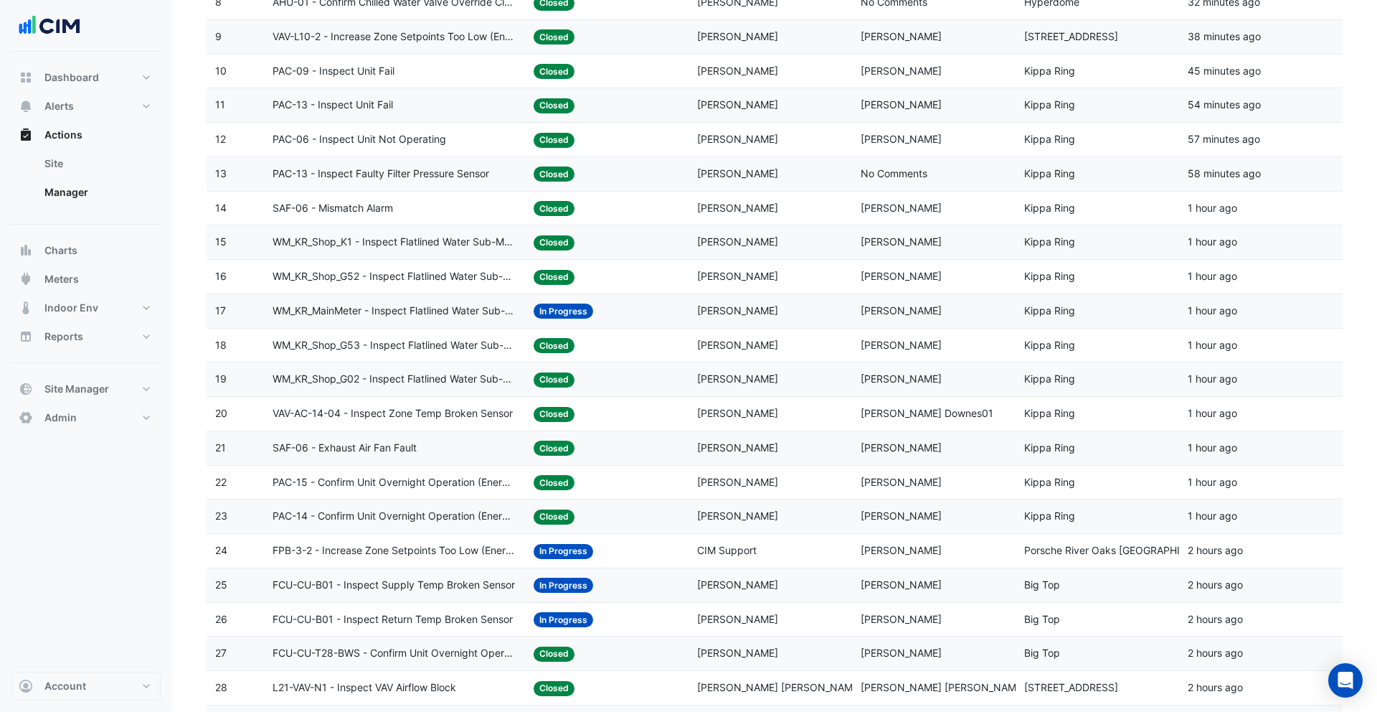
click at [813, 476] on div "Assigned: Sean Moran" at bounding box center [770, 482] width 146 height 16
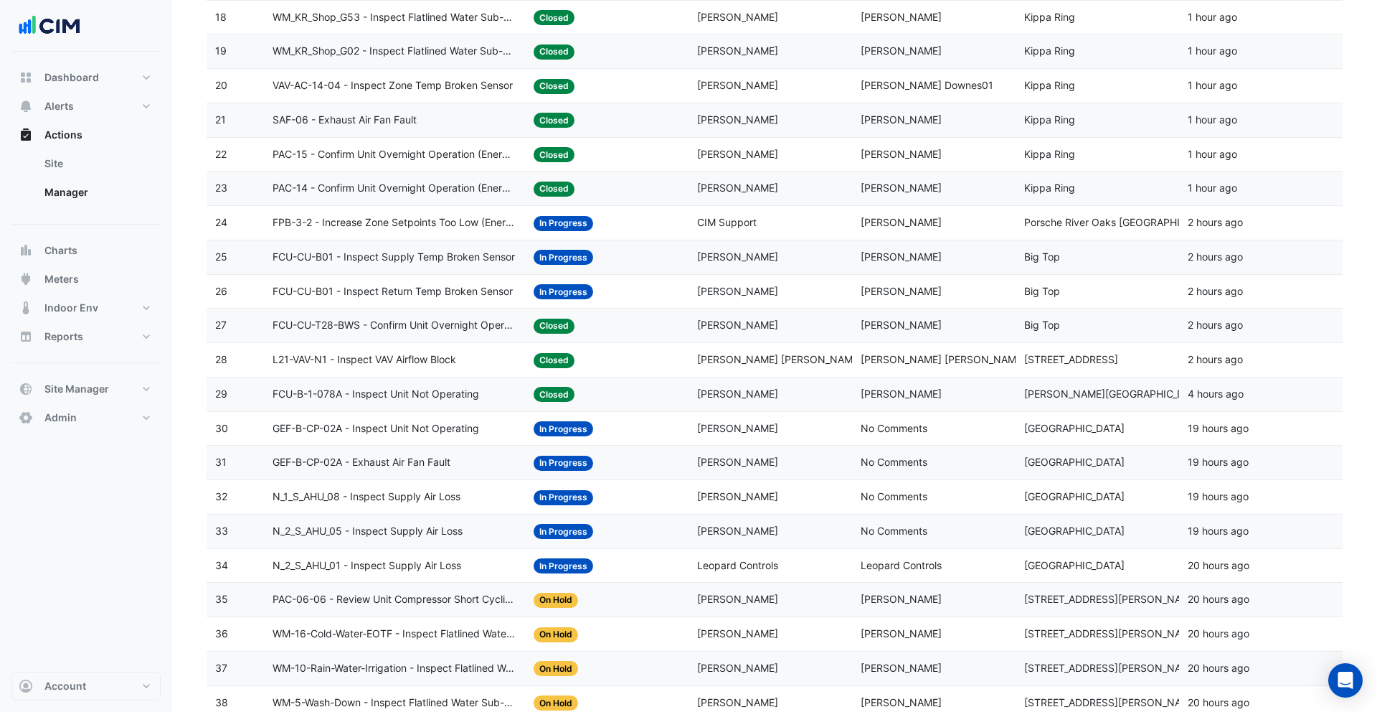
scroll to position [805, 0]
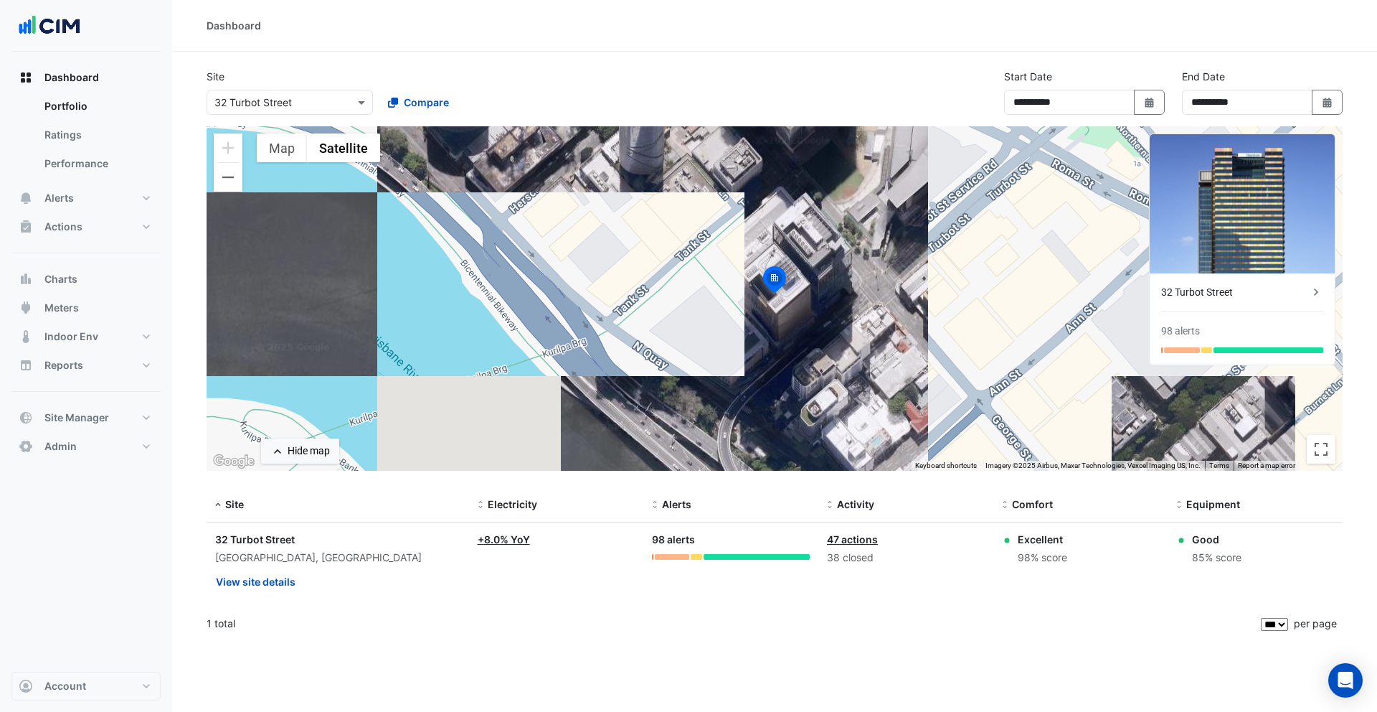
select select "***"
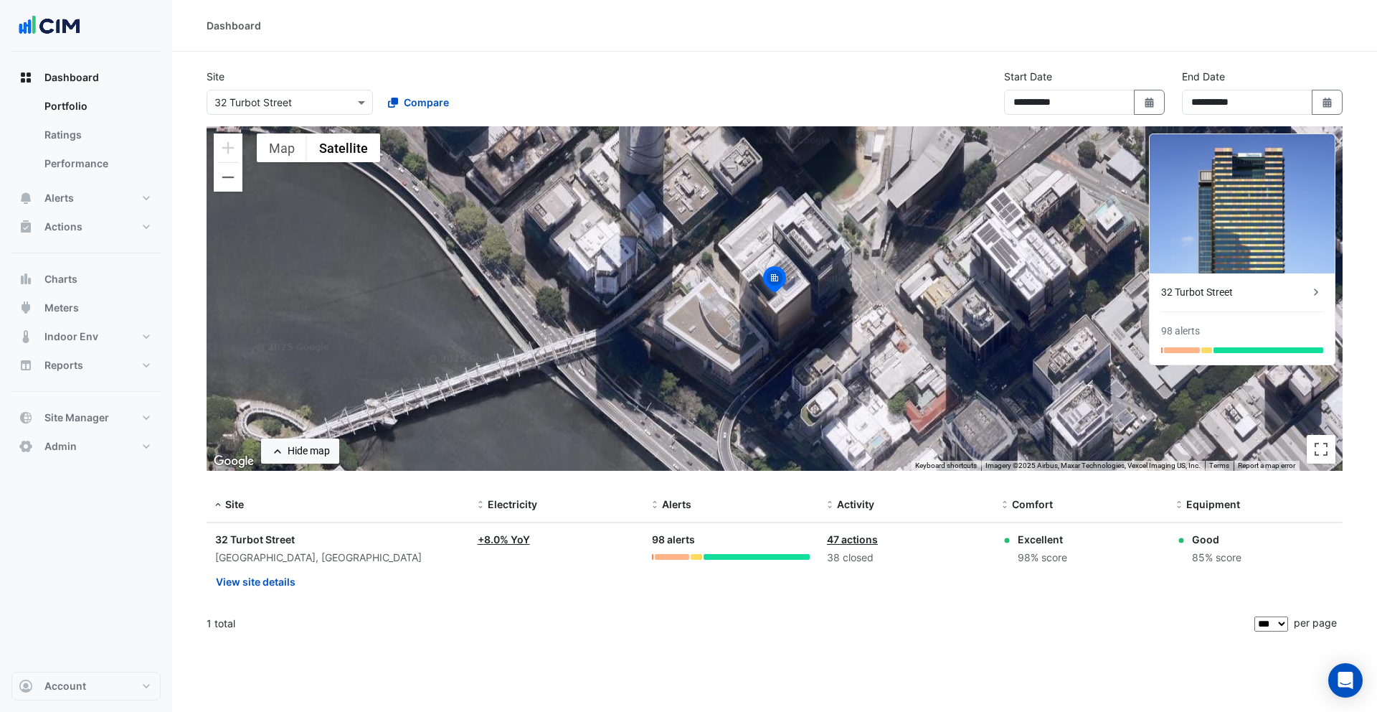
click at [307, 133] on button "Satellite" at bounding box center [343, 147] width 73 height 29
click at [310, 87] on div "Select a Site × 32 Turbot Street Compare" at bounding box center [376, 99] width 344 height 31
click at [288, 104] on input "text" at bounding box center [275, 102] width 122 height 15
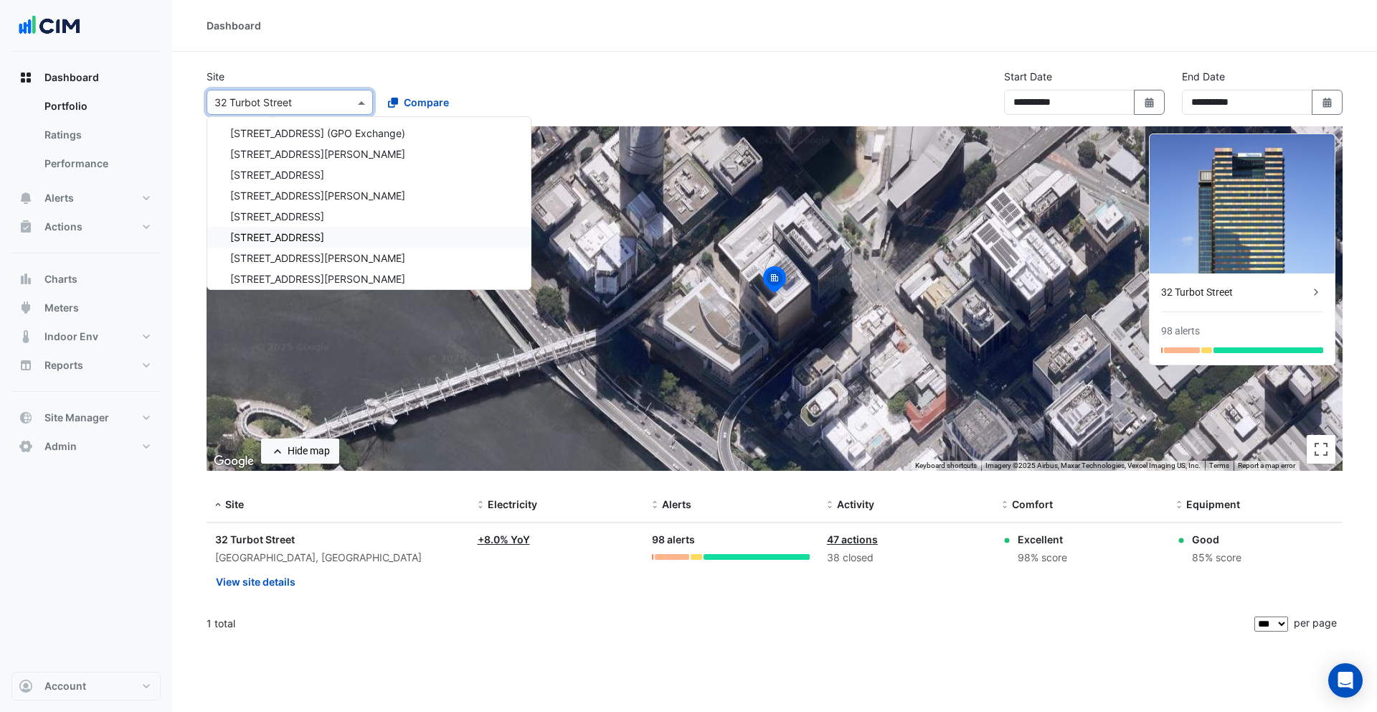
scroll to position [5554, 0]
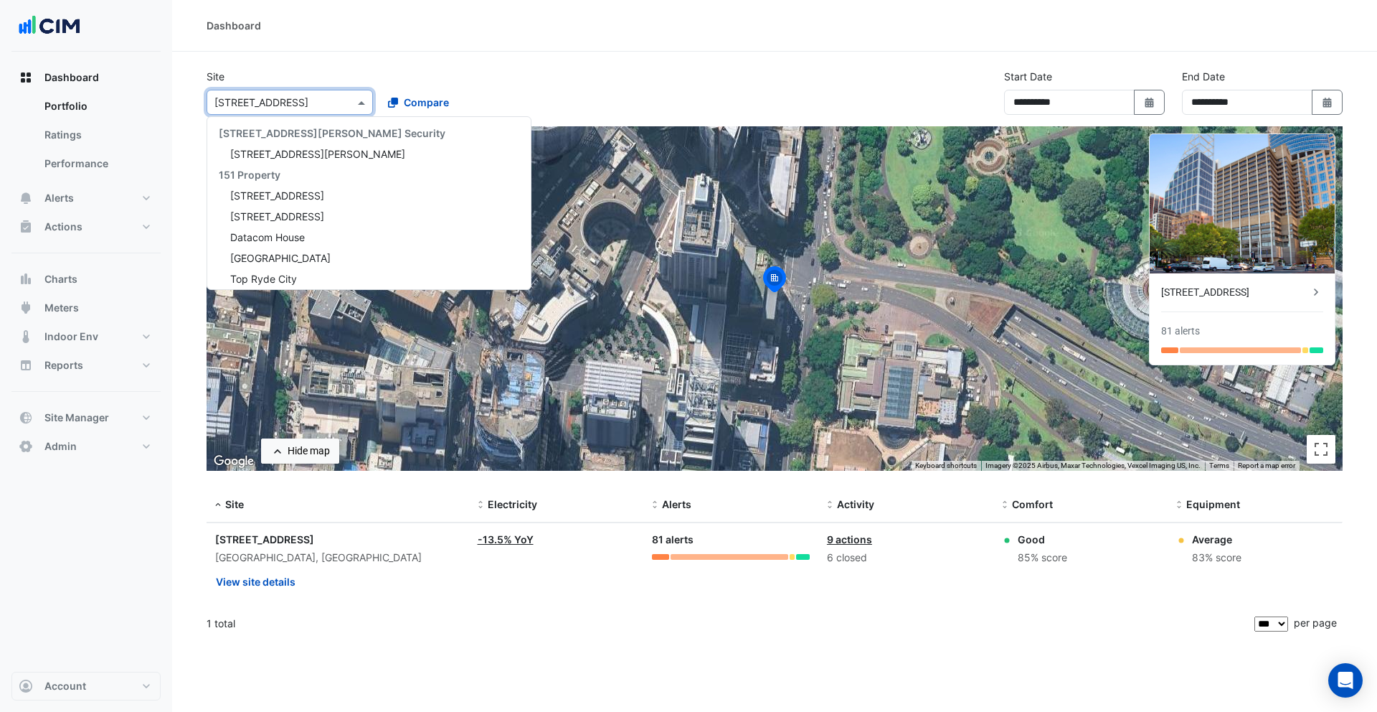
scroll to position [5705, 0]
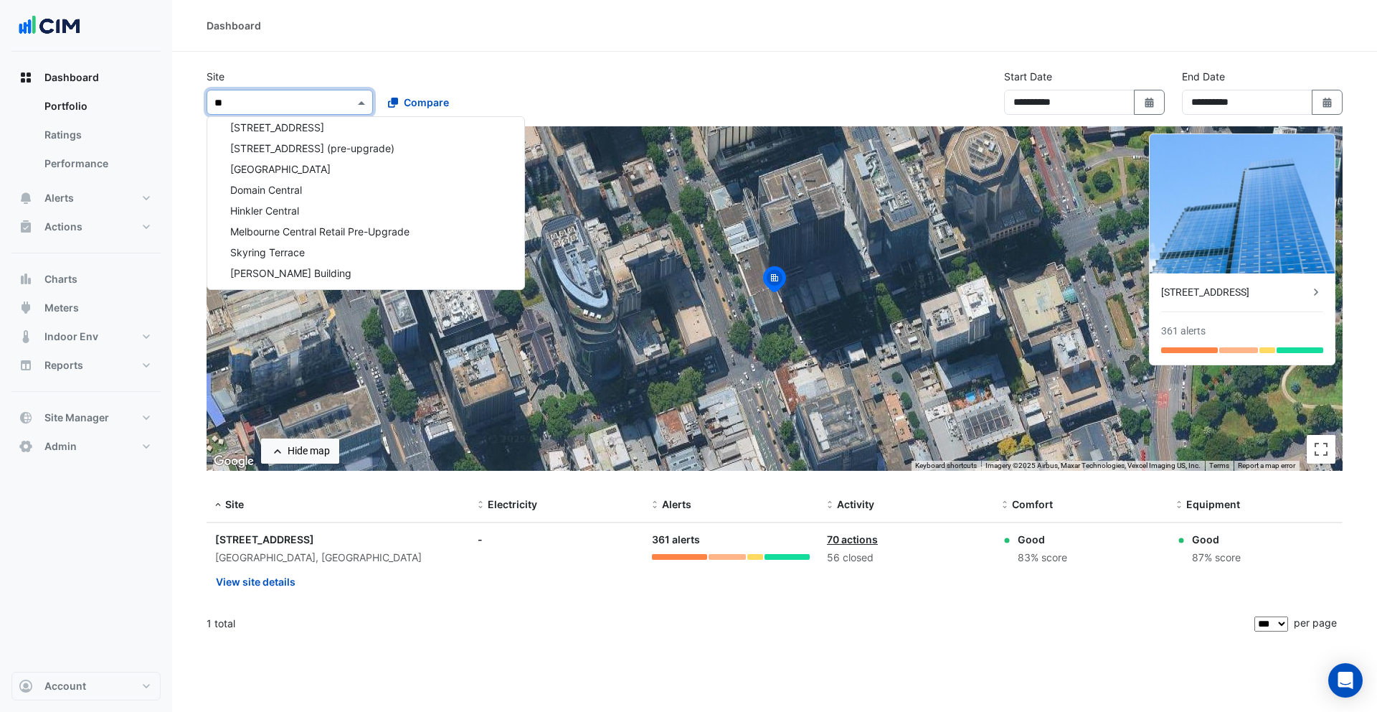
scroll to position [89, 0]
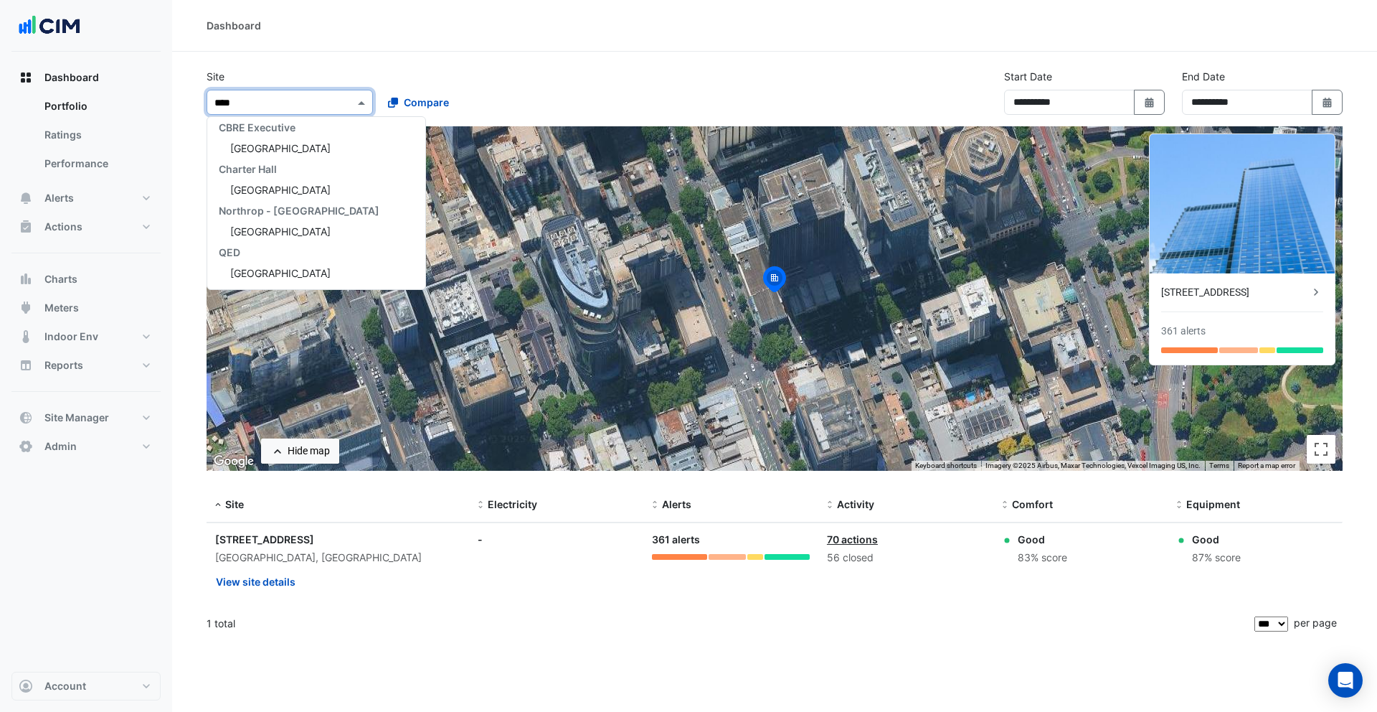
type input "*****"
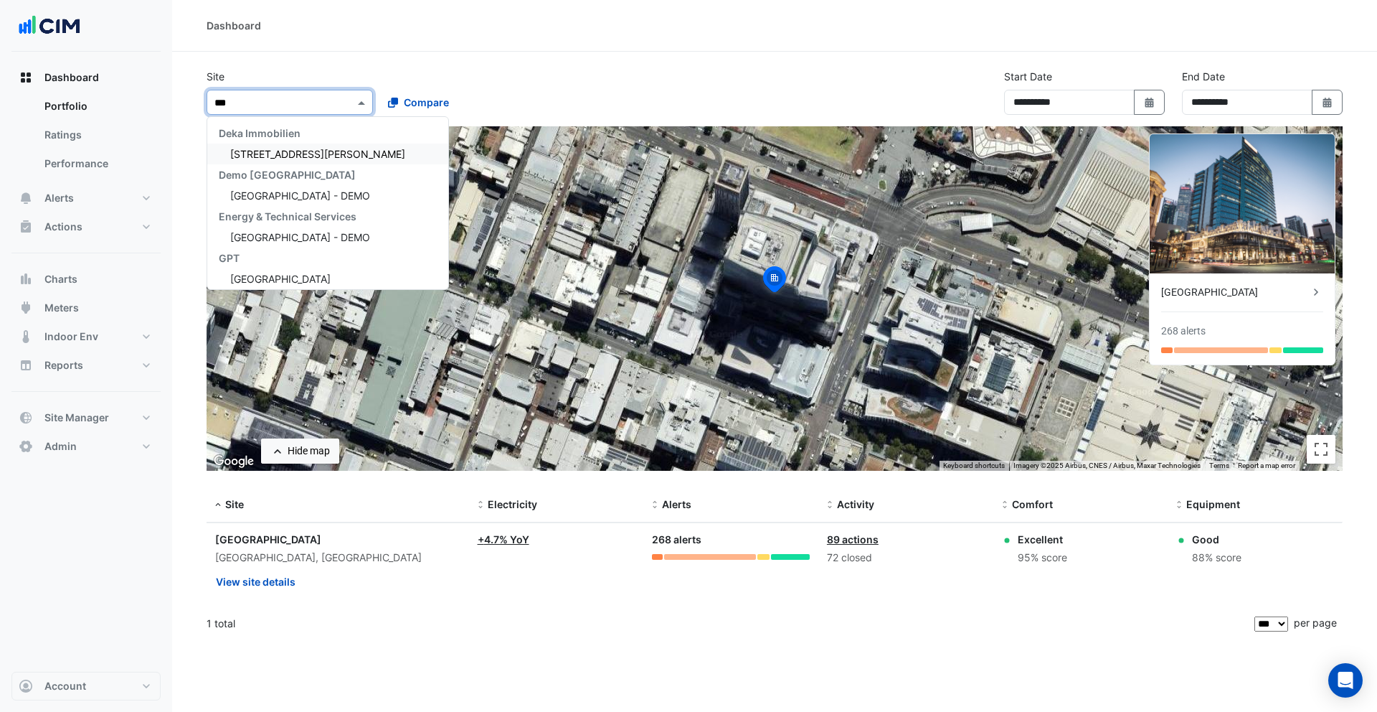
type input "****"
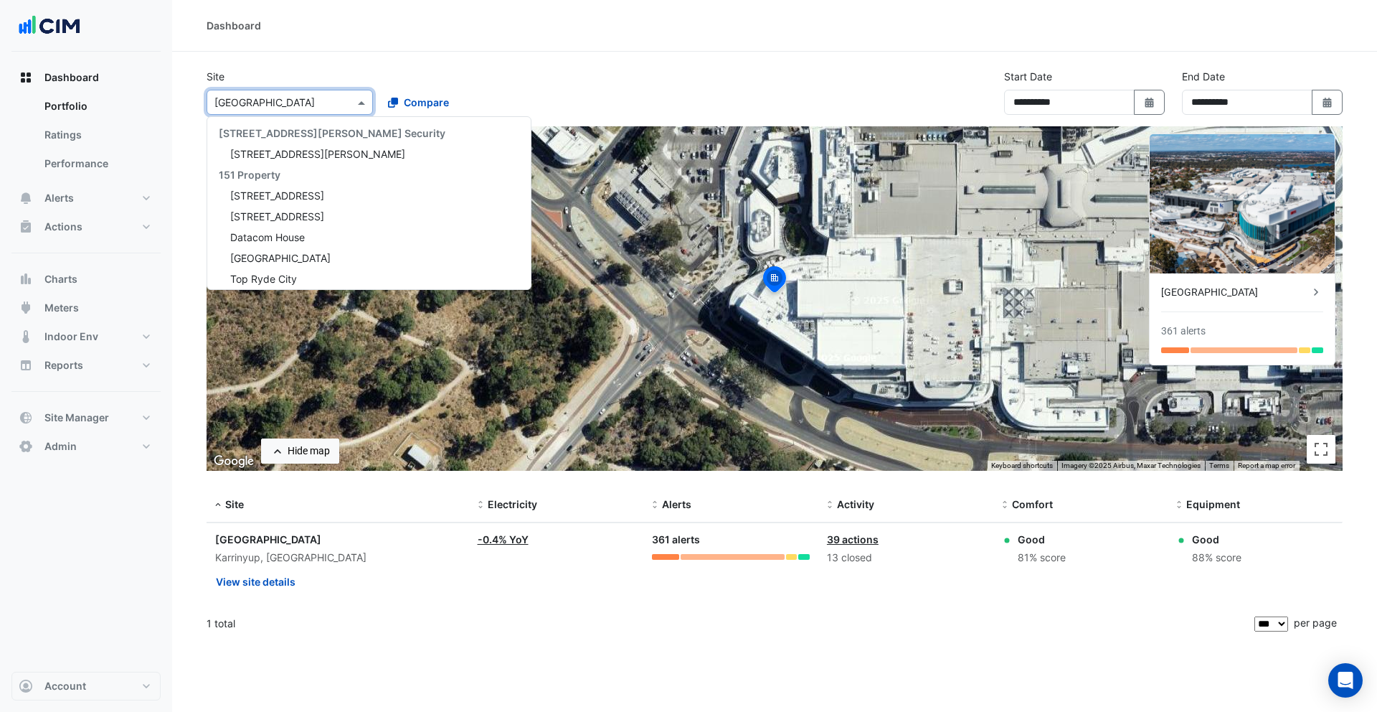
scroll to position [10490, 0]
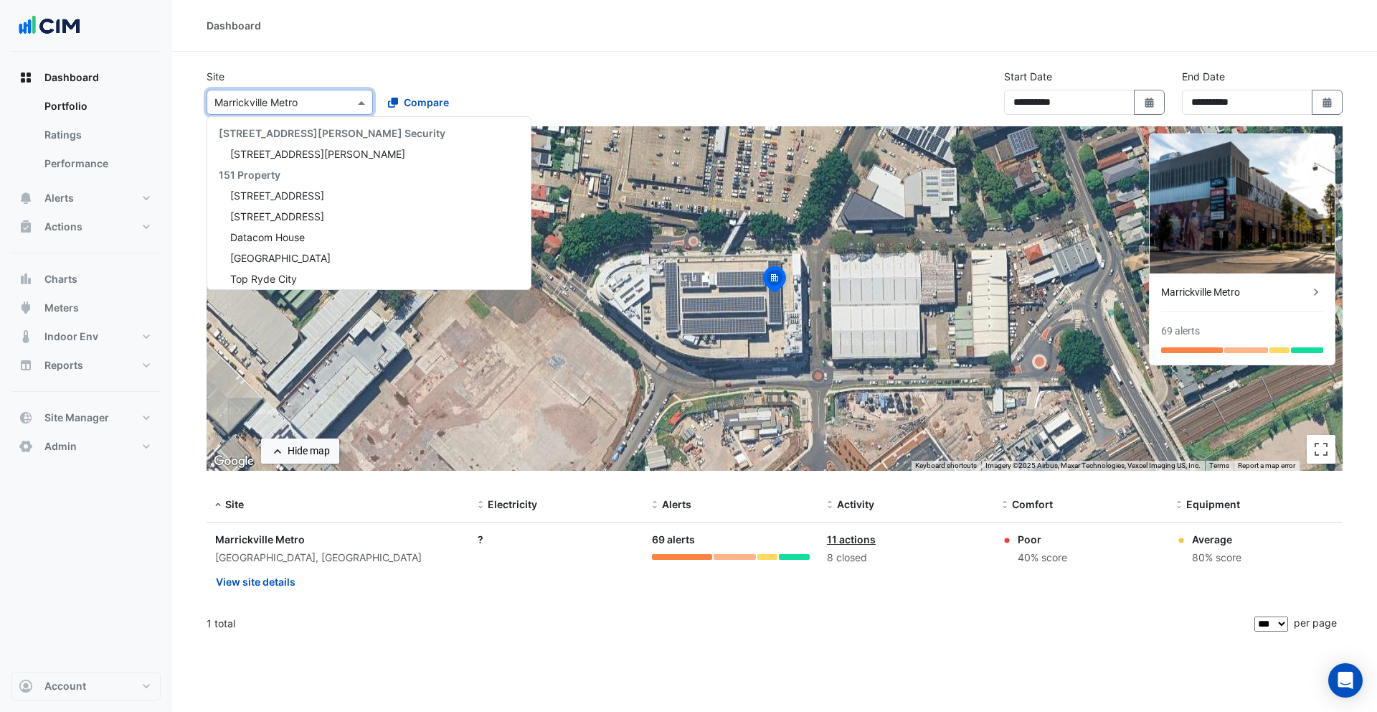
scroll to position [10510, 0]
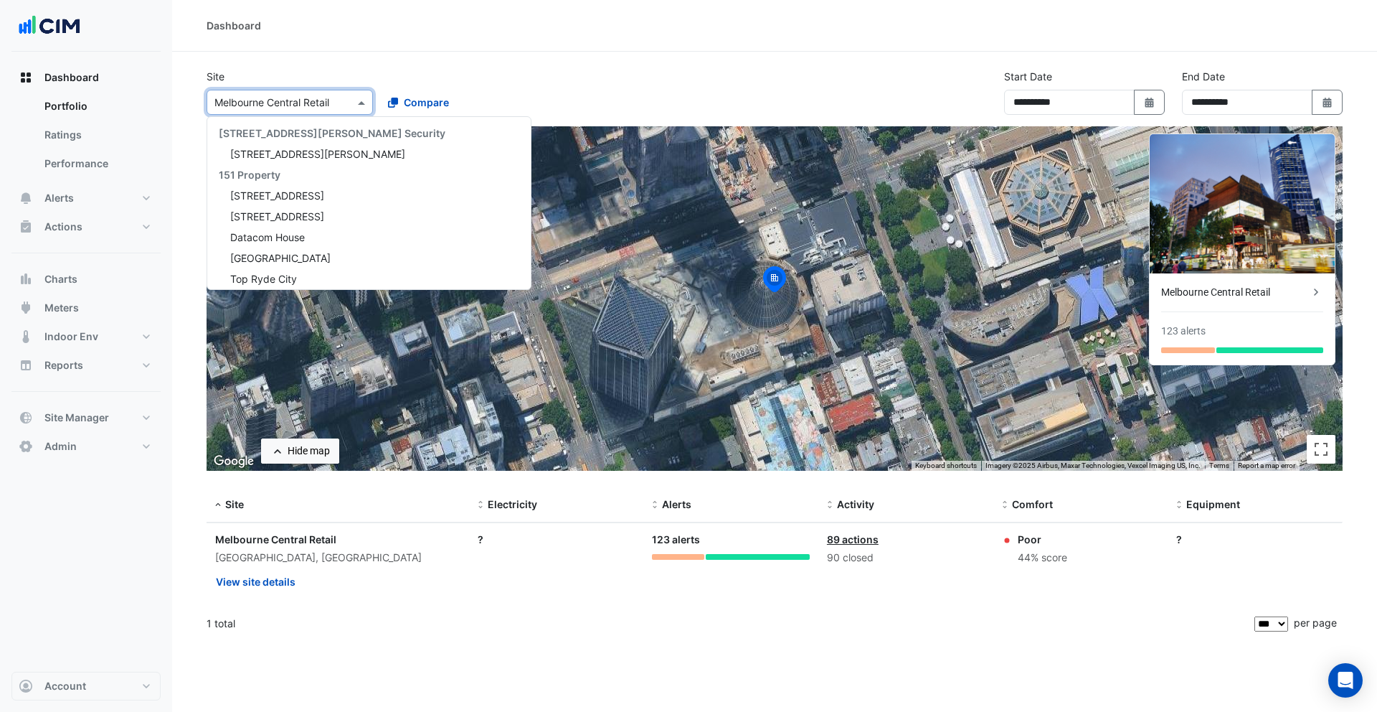
scroll to position [10531, 0]
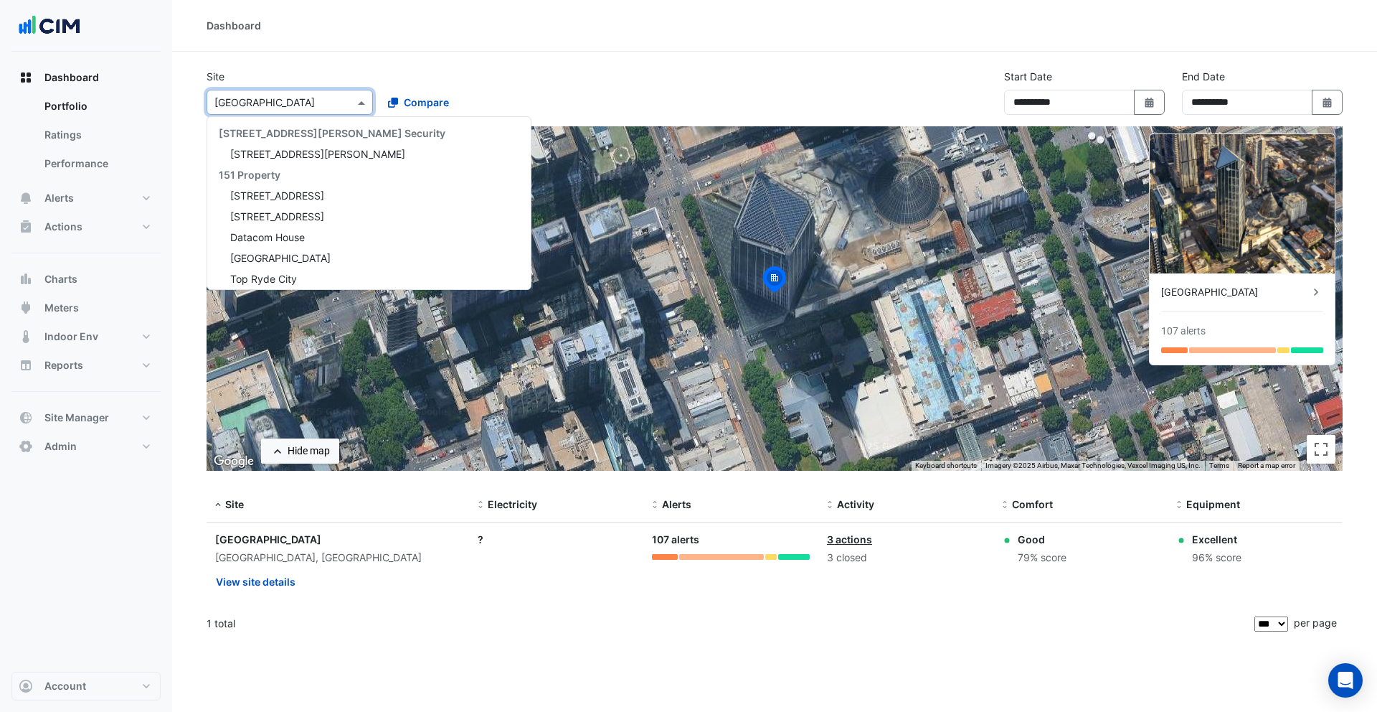
scroll to position [10552, 0]
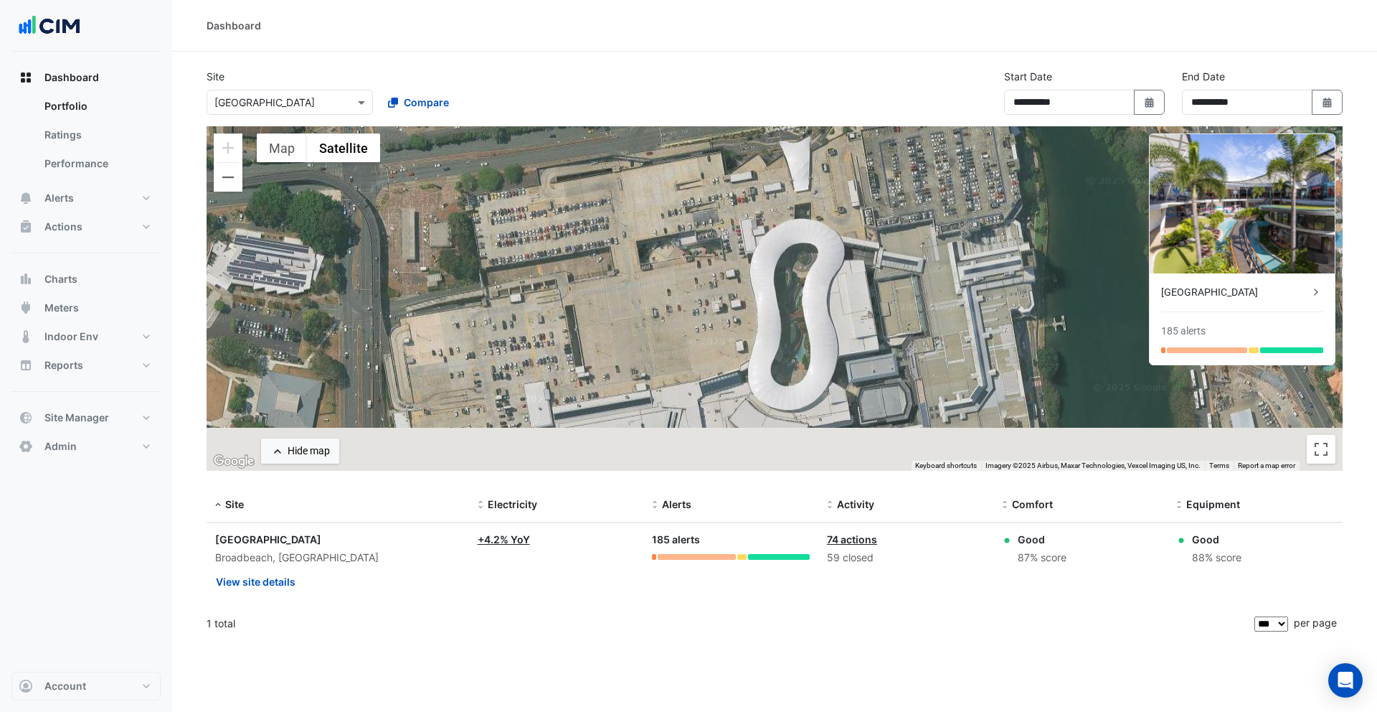
drag, startPoint x: 908, startPoint y: 350, endPoint x: 761, endPoint y: 169, distance: 233.6
click at [761, 169] on div "To activate drag with keyboard, press Alt + Enter. Once in keyboard drag state,…" at bounding box center [775, 298] width 1136 height 344
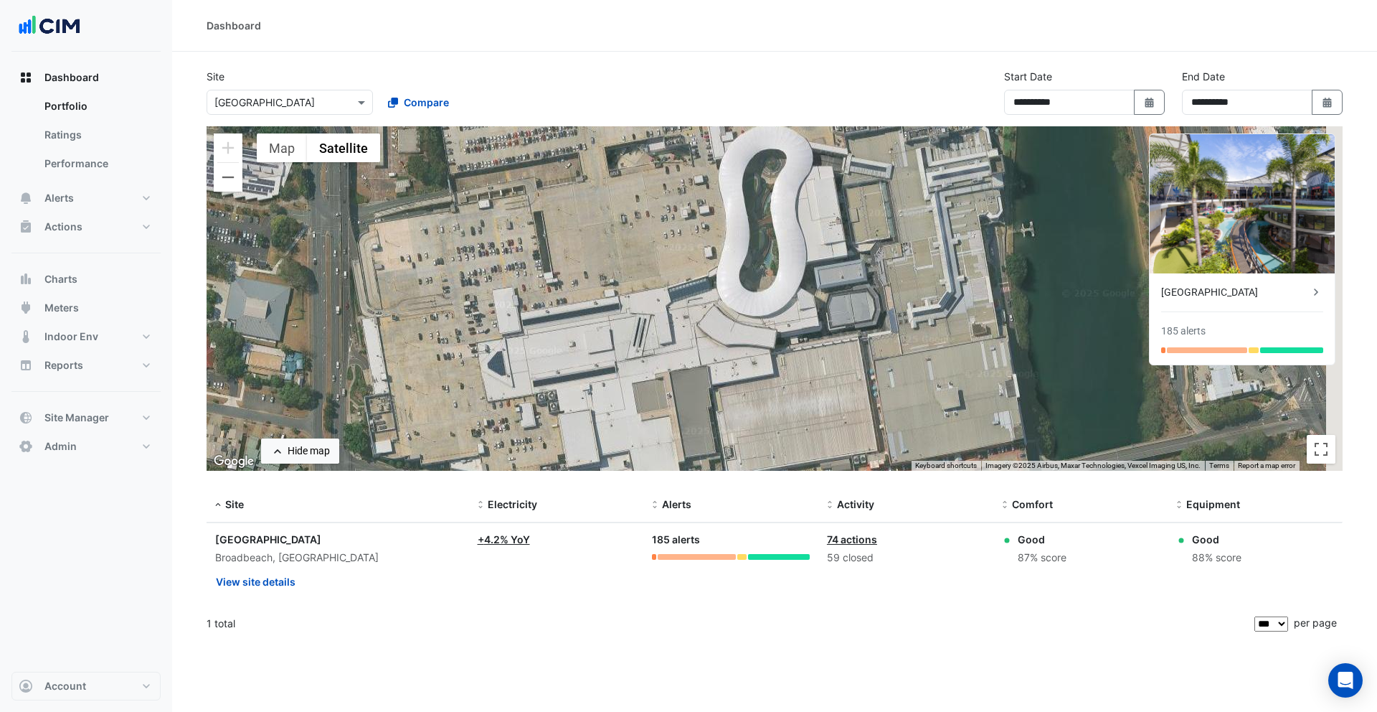
drag, startPoint x: 717, startPoint y: 249, endPoint x: 677, endPoint y: 111, distance: 143.5
click at [677, 111] on app-tabular-dashboard "**********" at bounding box center [775, 355] width 1136 height 572
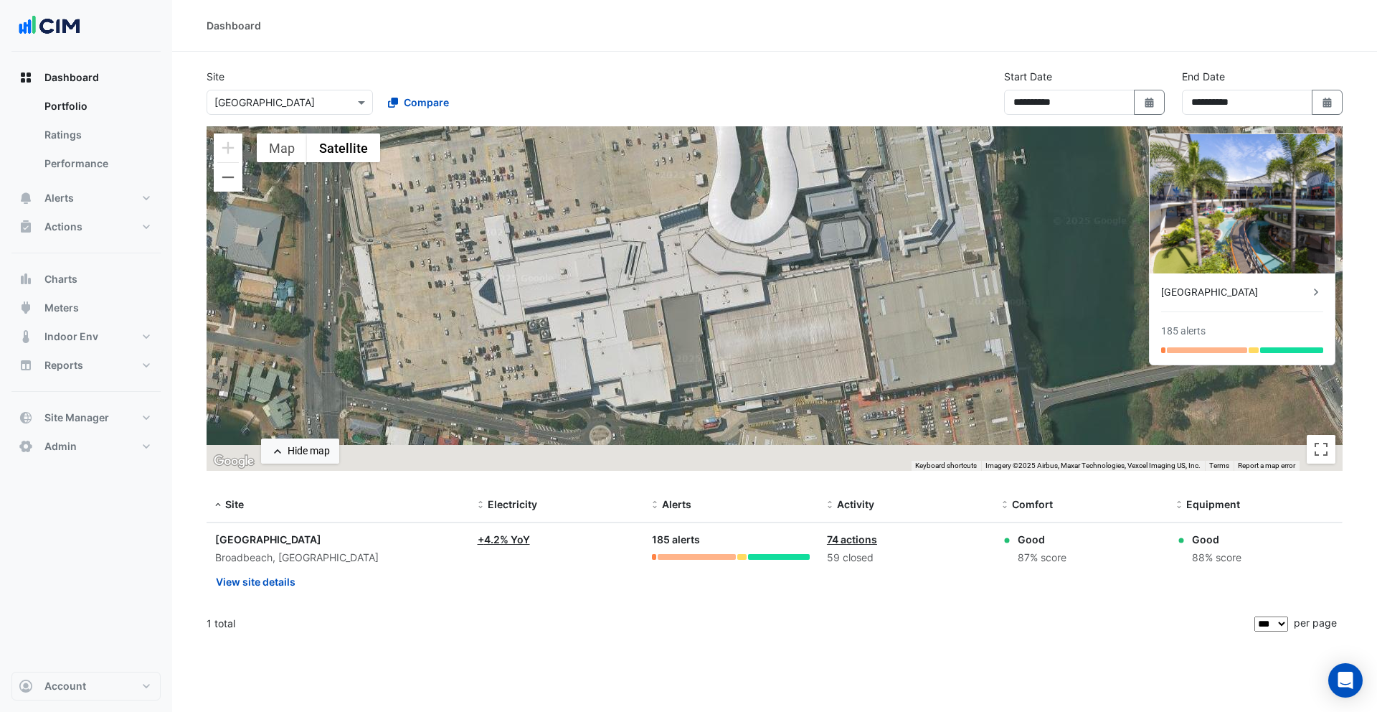
drag, startPoint x: 663, startPoint y: 230, endPoint x: 663, endPoint y: 196, distance: 34.4
click at [663, 196] on div "To activate drag with keyboard, press Alt + Enter. Once in keyboard drag state,…" at bounding box center [775, 298] width 1136 height 344
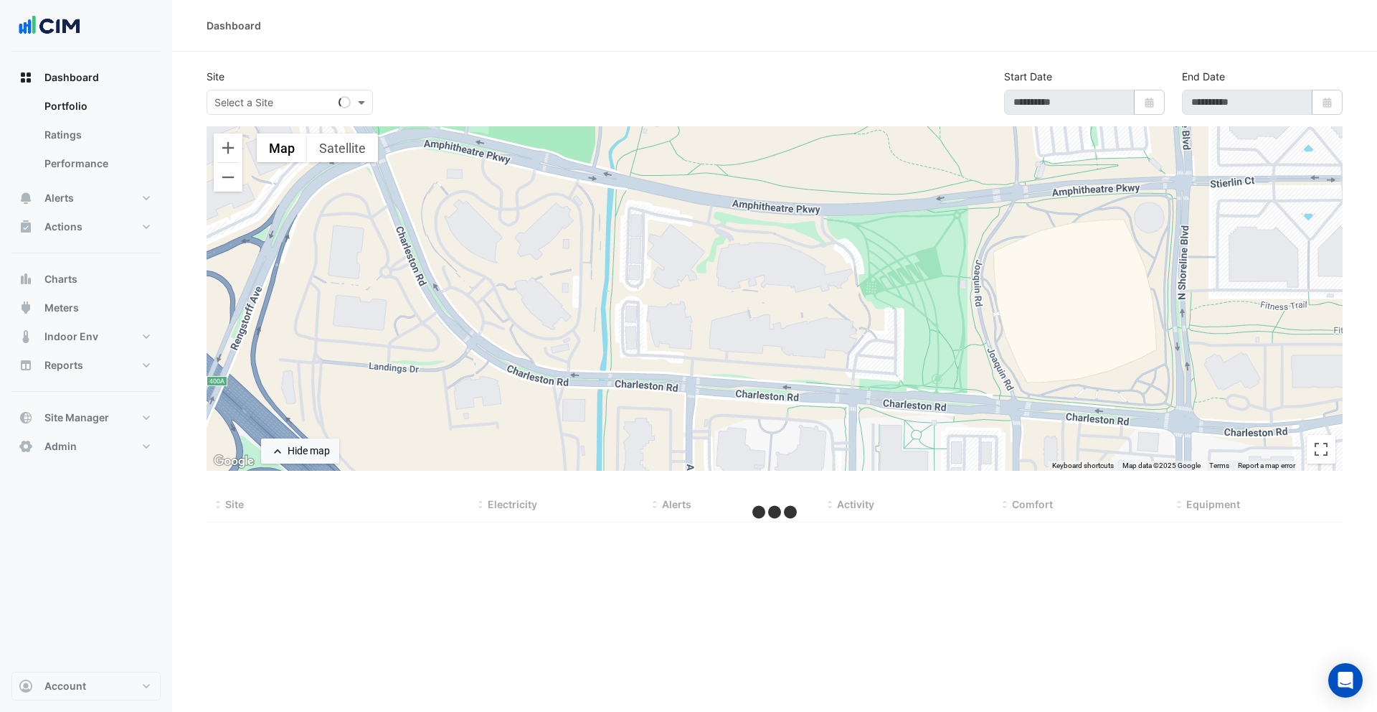
type input "**********"
select select "***"
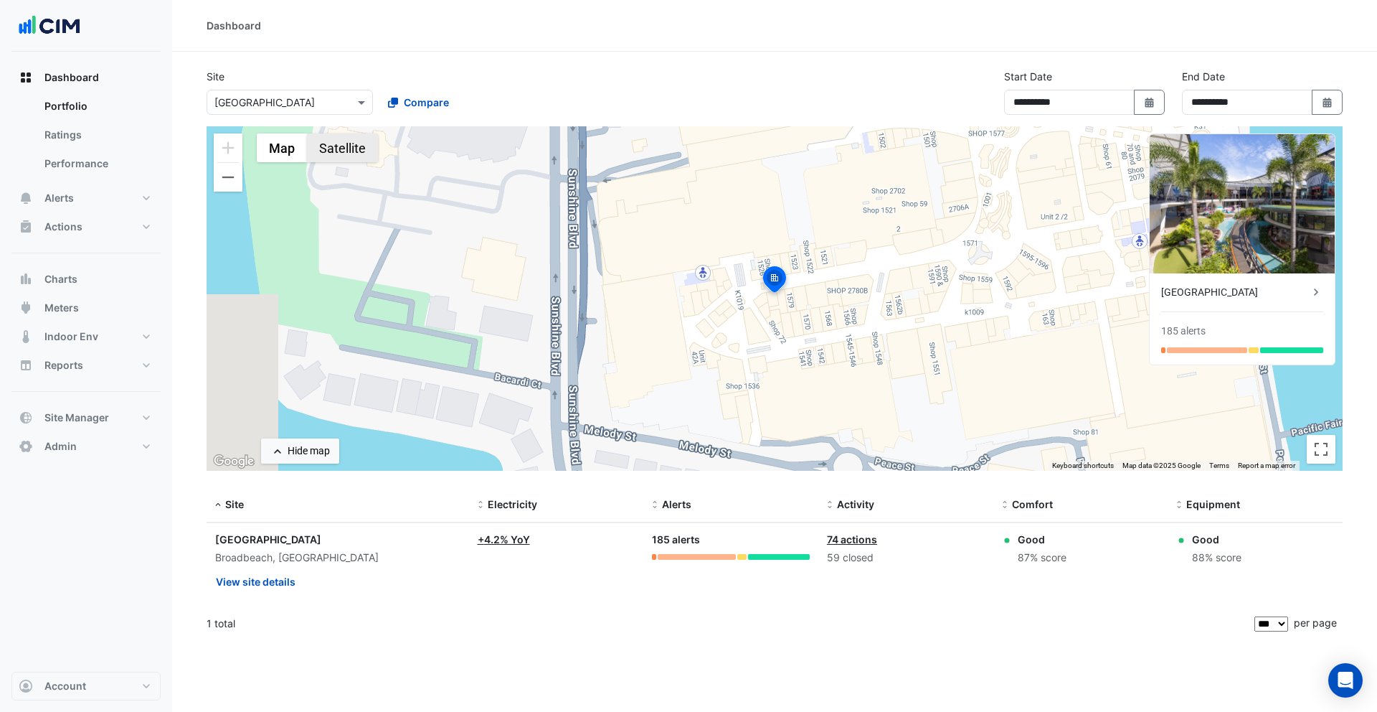
click at [342, 153] on button "Satellite" at bounding box center [342, 147] width 71 height 29
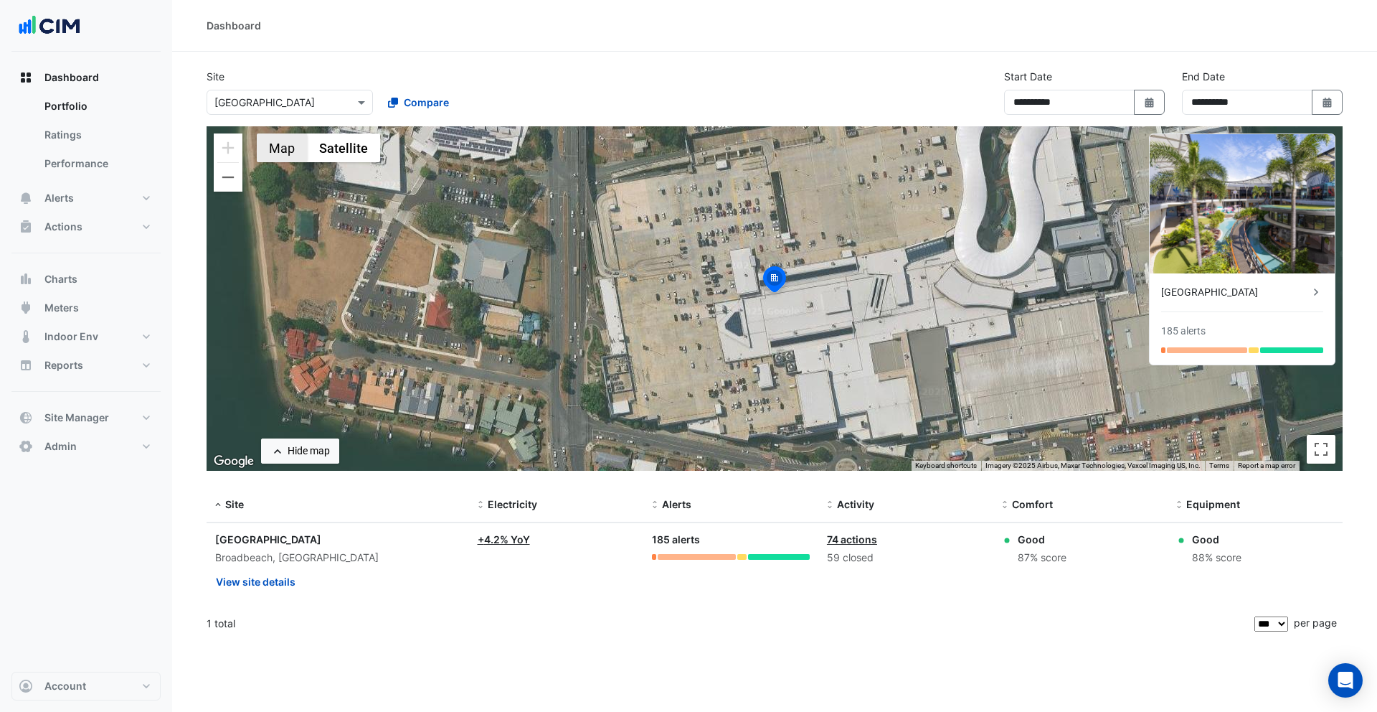
click at [288, 145] on button "Map" at bounding box center [282, 147] width 50 height 29
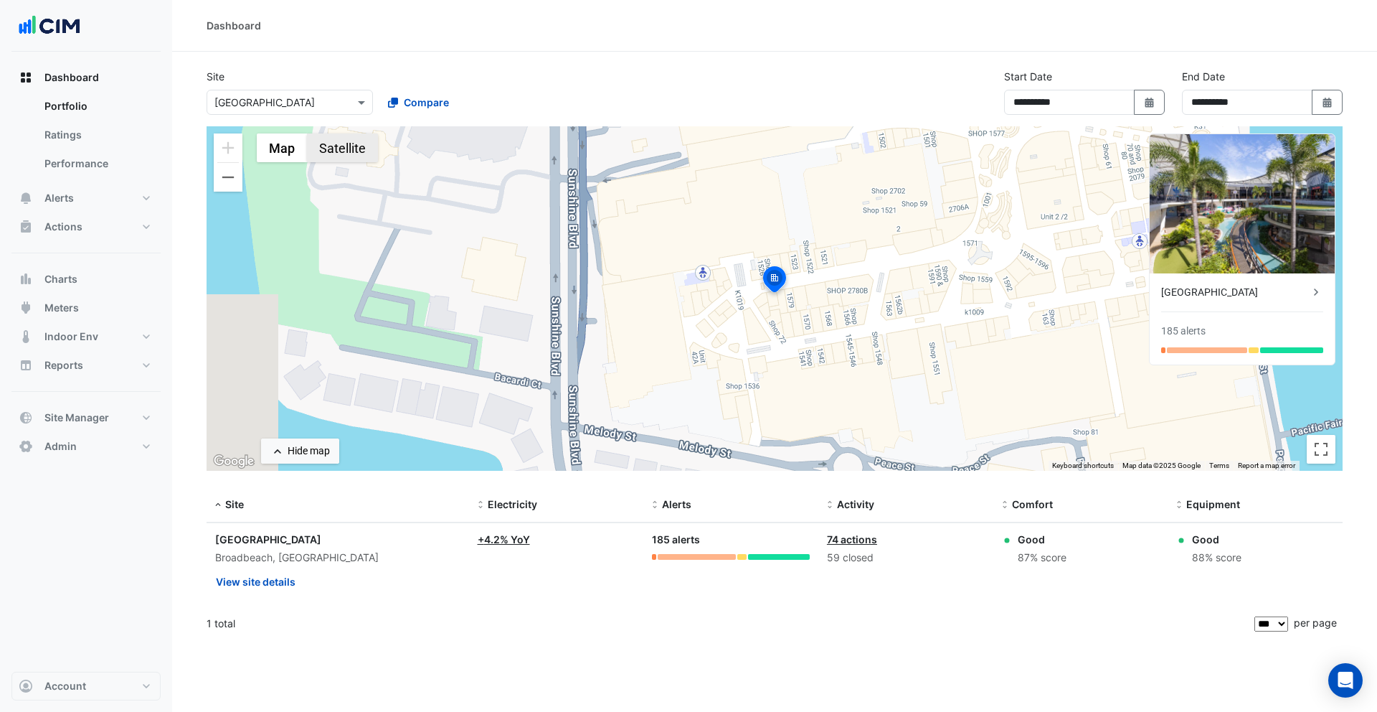
click at [326, 156] on button "Satellite" at bounding box center [342, 147] width 71 height 29
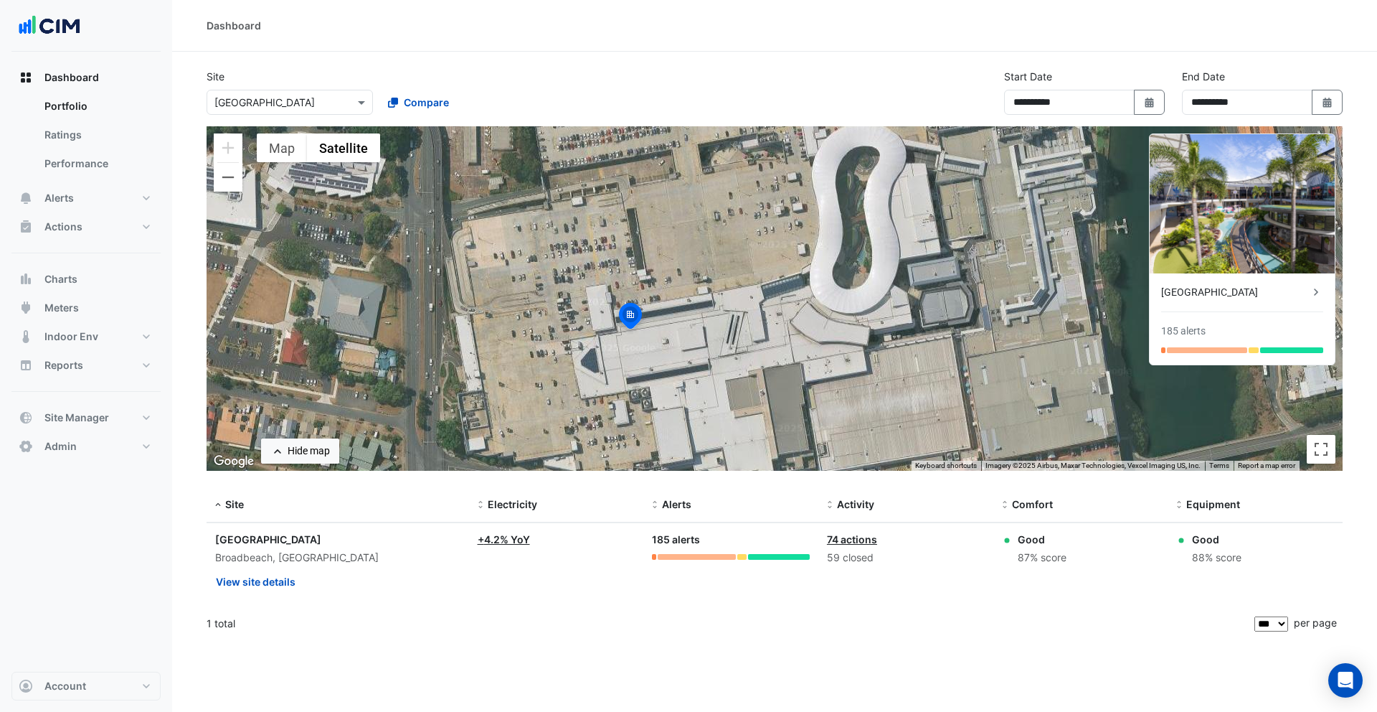
drag, startPoint x: 905, startPoint y: 334, endPoint x: 752, endPoint y: 372, distance: 157.4
click at [752, 372] on div "To activate drag with keyboard, press Alt + Enter. Once in keyboard drag state,…" at bounding box center [775, 298] width 1136 height 344
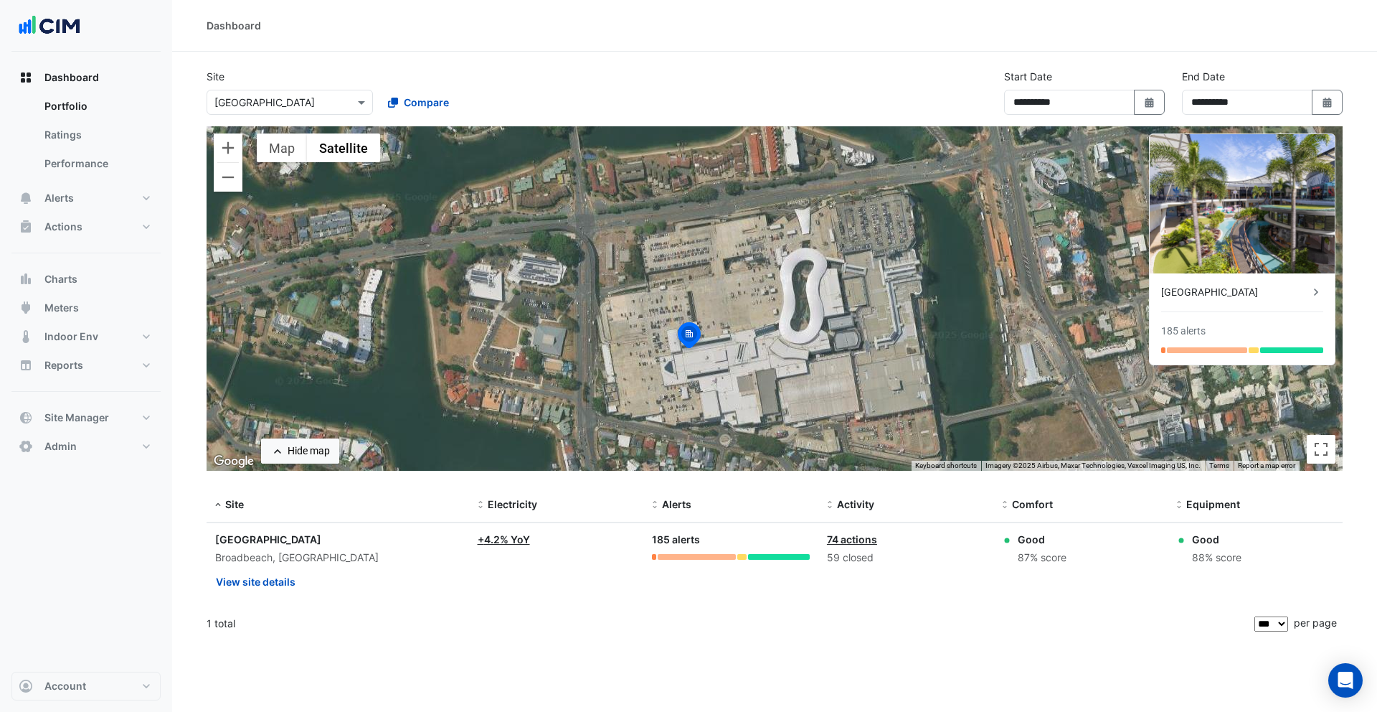
click at [314, 110] on div "Select a Site × [GEOGRAPHIC_DATA]" at bounding box center [290, 102] width 166 height 25
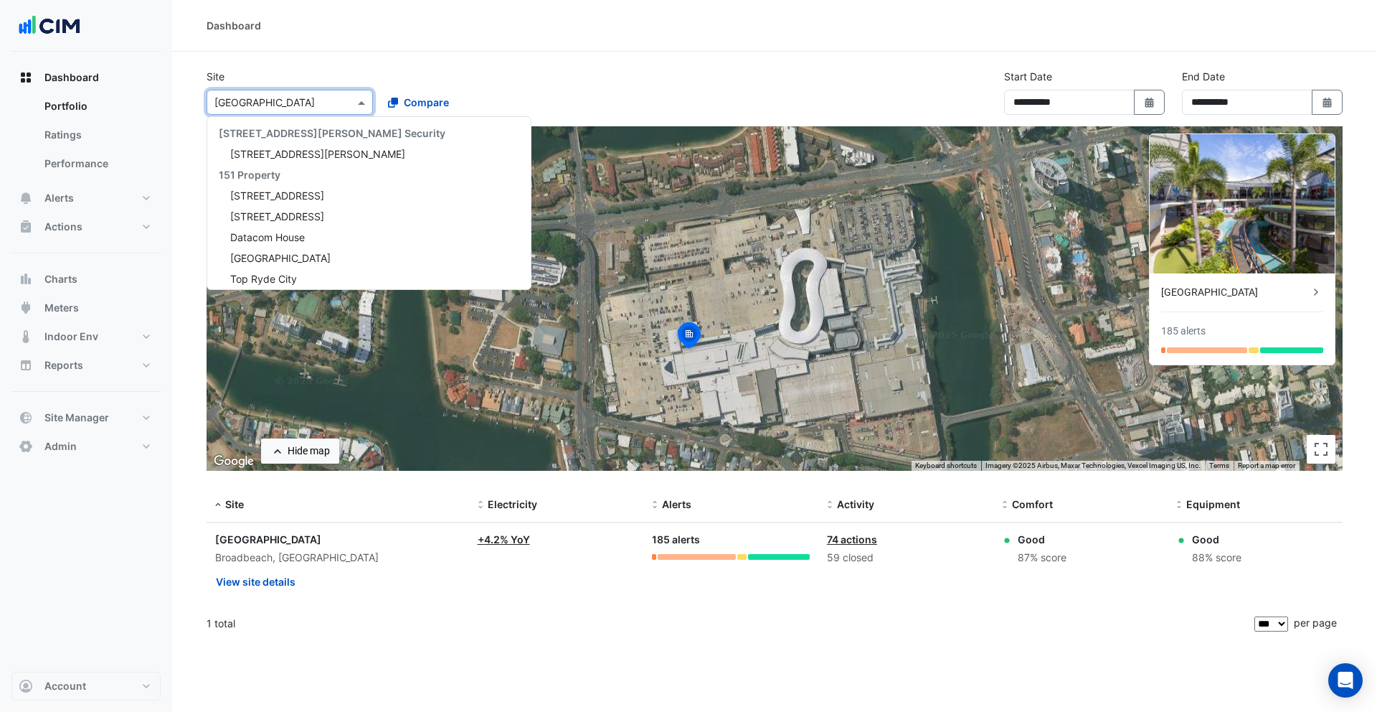
scroll to position [10573, 0]
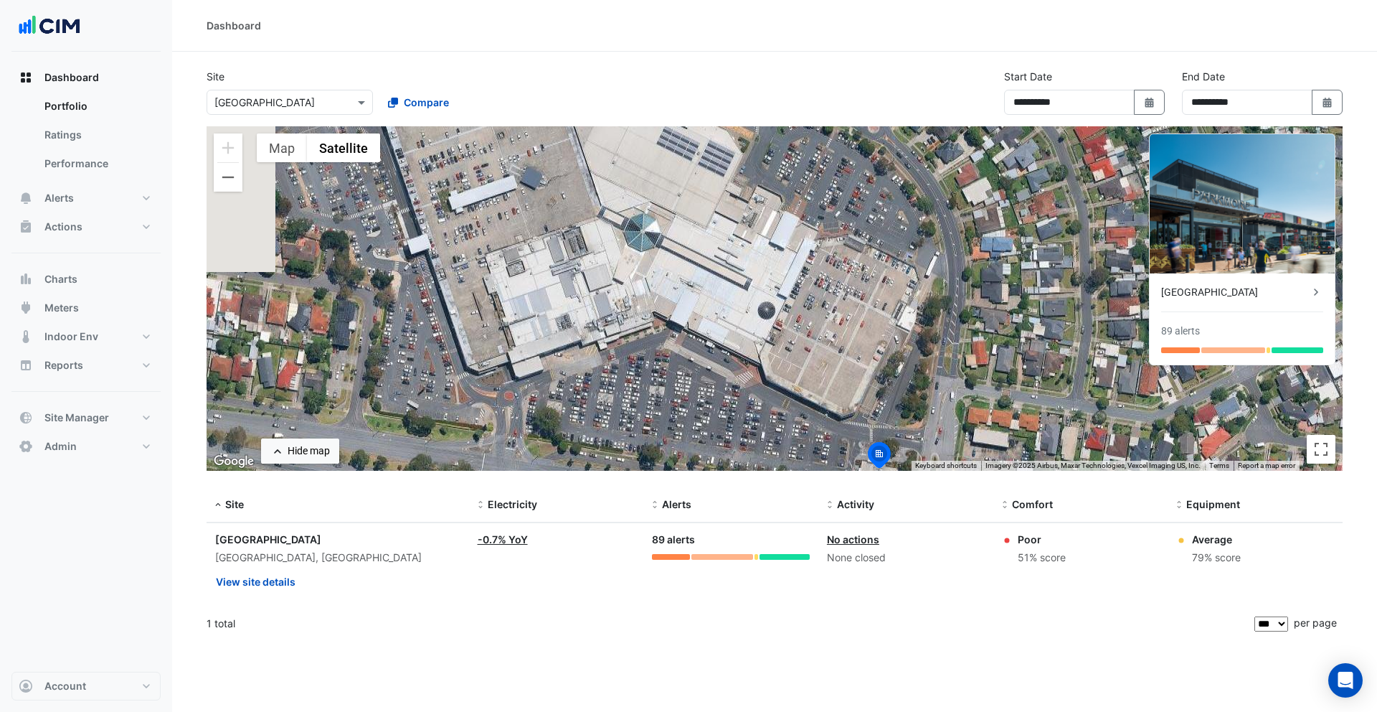
drag, startPoint x: 676, startPoint y: 240, endPoint x: 780, endPoint y: 417, distance: 205.8
click at [780, 417] on div "To activate drag with keyboard, press Alt + Enter. Once in keyboard drag state,…" at bounding box center [775, 298] width 1136 height 344
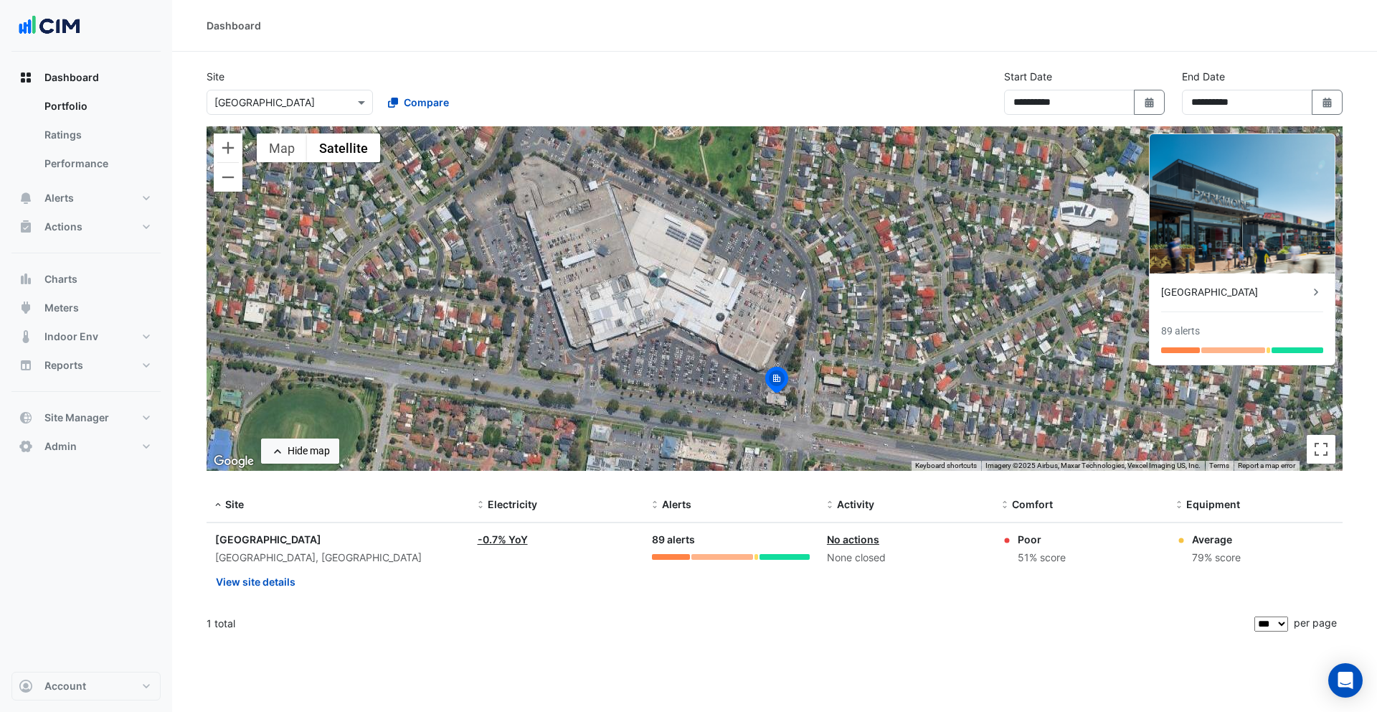
click at [314, 106] on input "text" at bounding box center [275, 102] width 122 height 15
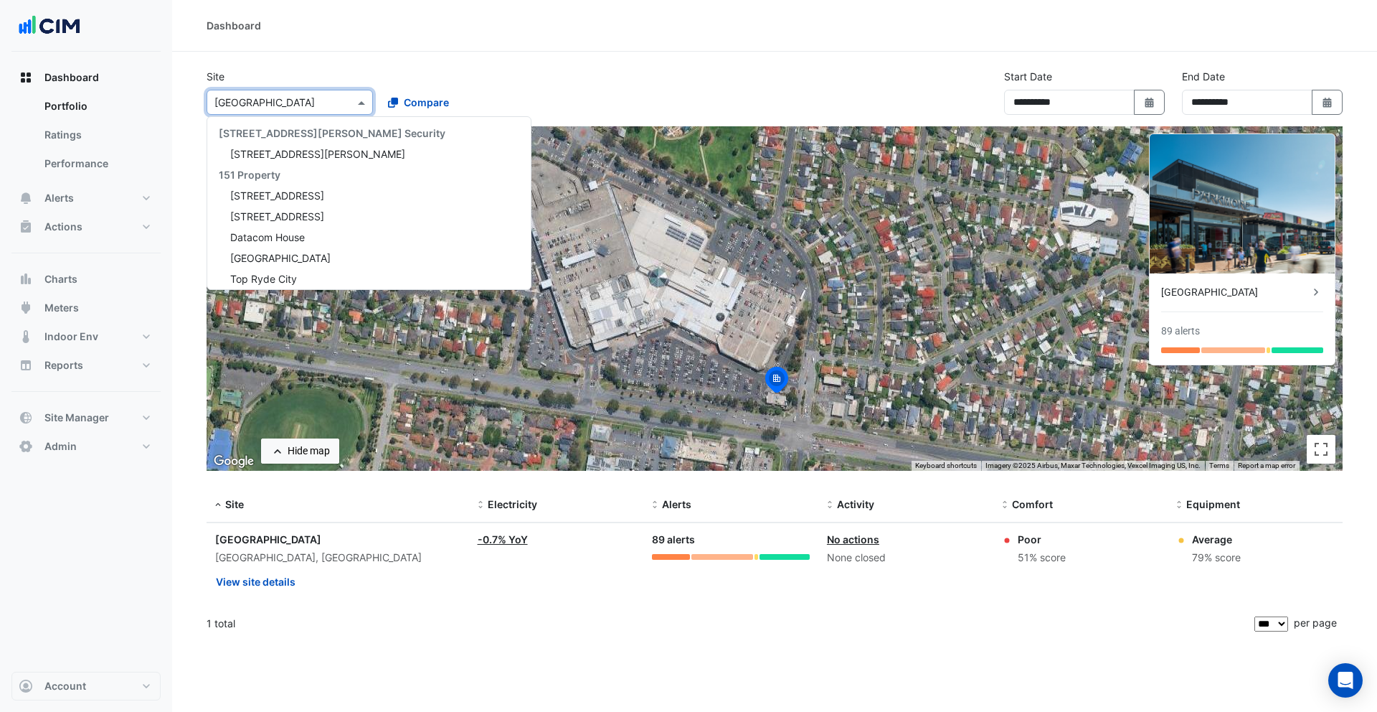
scroll to position [10594, 0]
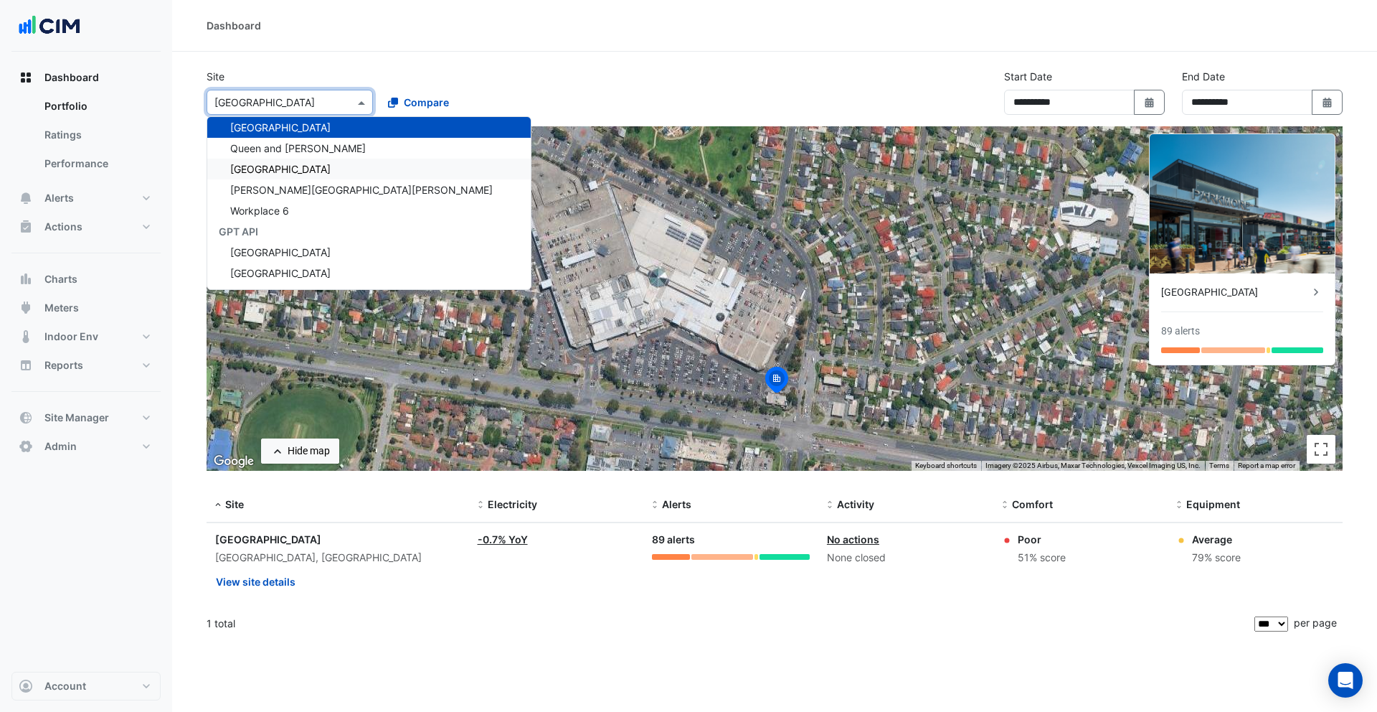
click at [288, 153] on span "Queen and [PERSON_NAME]" at bounding box center [298, 148] width 136 height 12
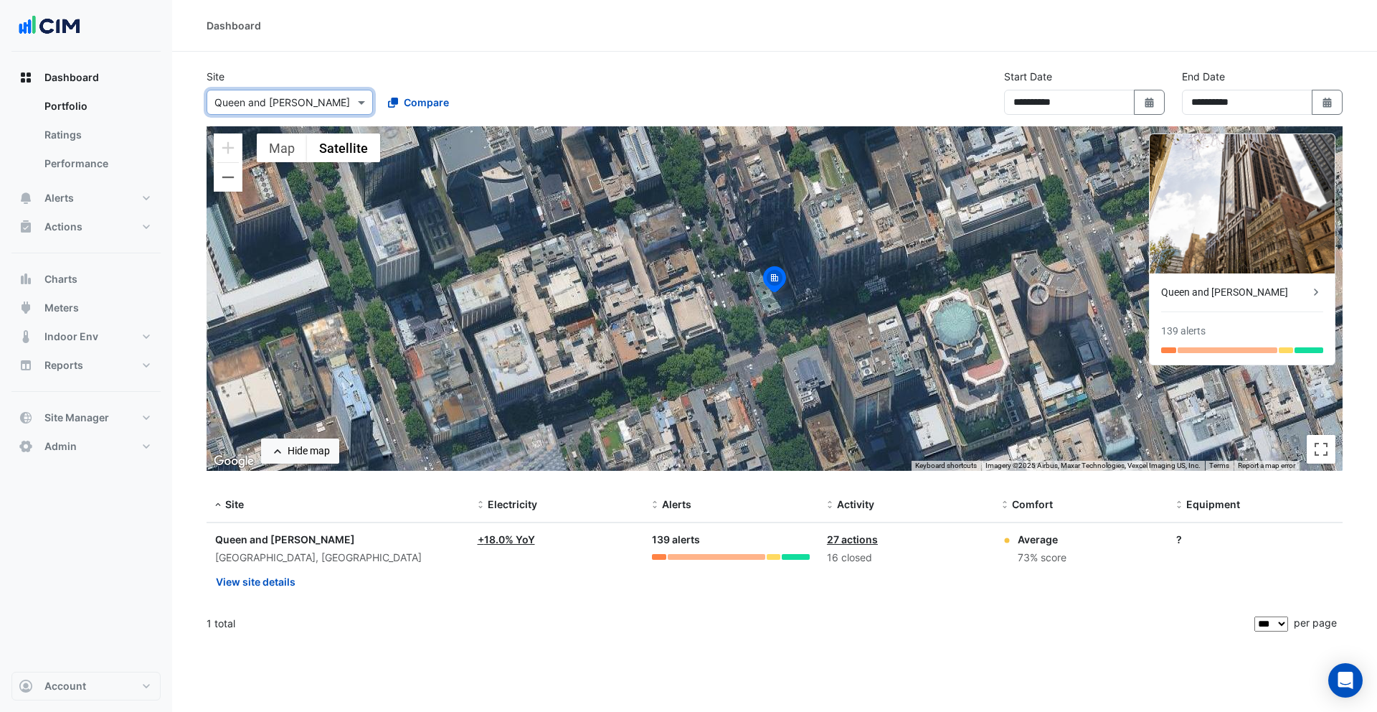
click at [285, 101] on input "text" at bounding box center [275, 102] width 122 height 15
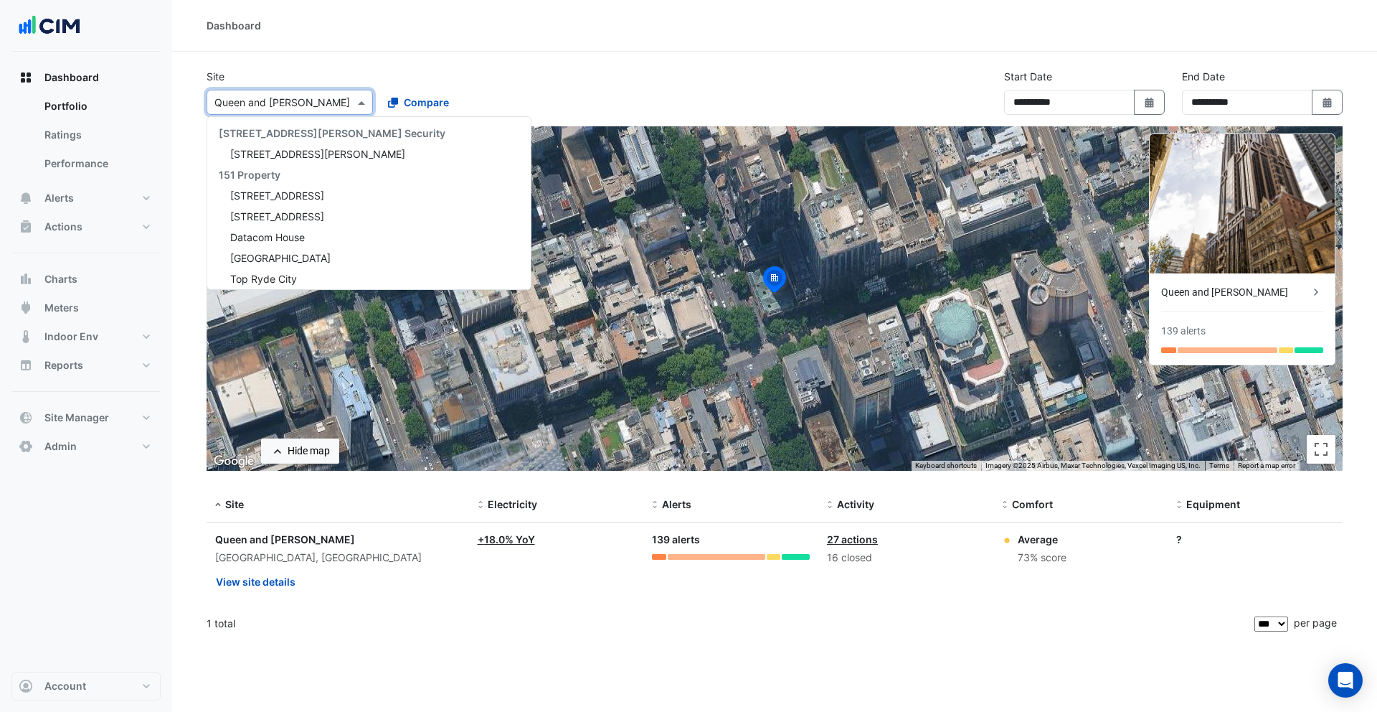
scroll to position [10614, 0]
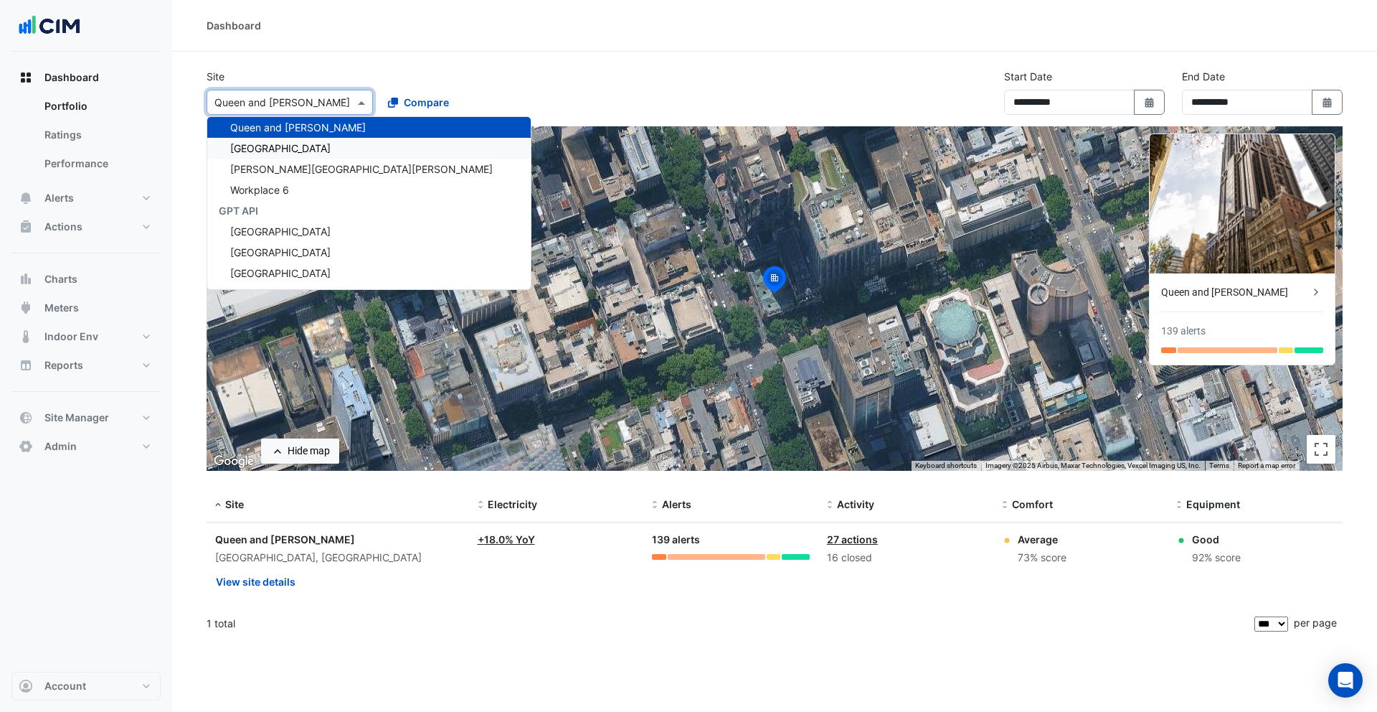
click at [282, 148] on span "[GEOGRAPHIC_DATA]" at bounding box center [280, 148] width 100 height 12
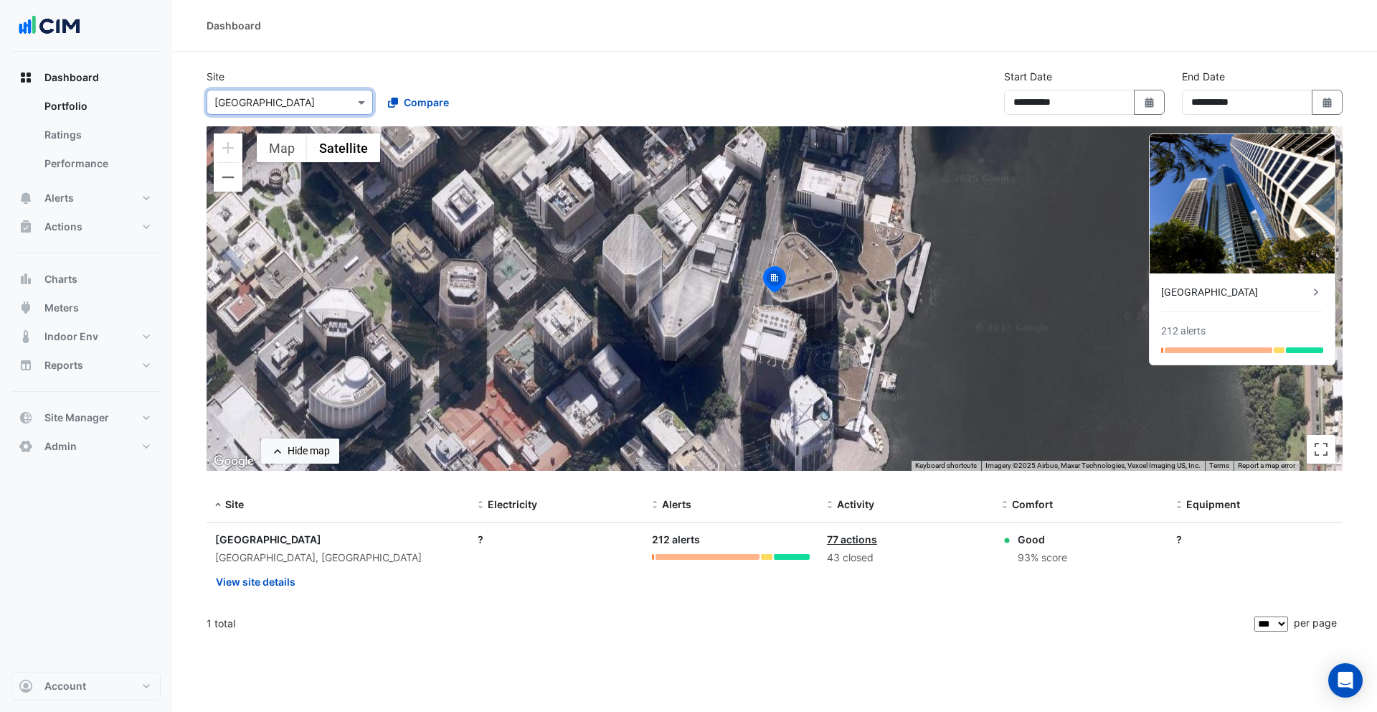
click at [291, 103] on input "text" at bounding box center [275, 102] width 122 height 15
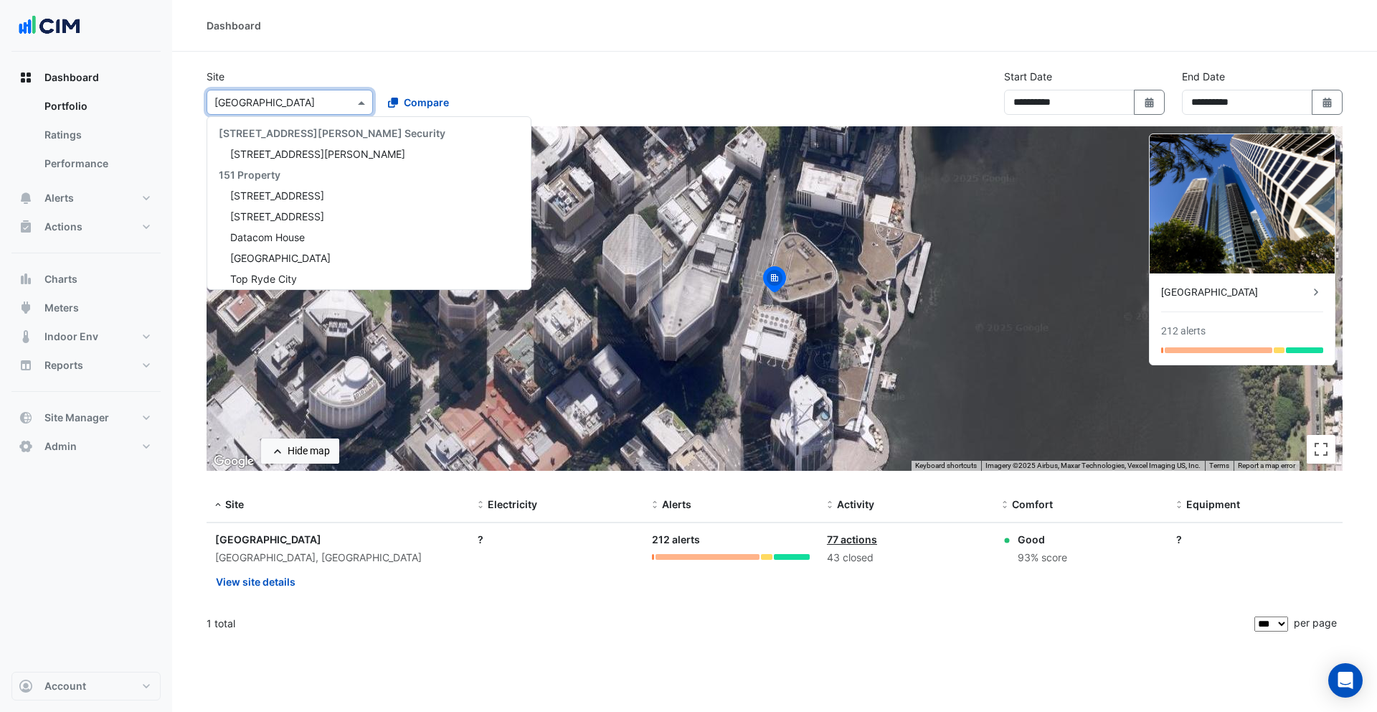
scroll to position [10635, 0]
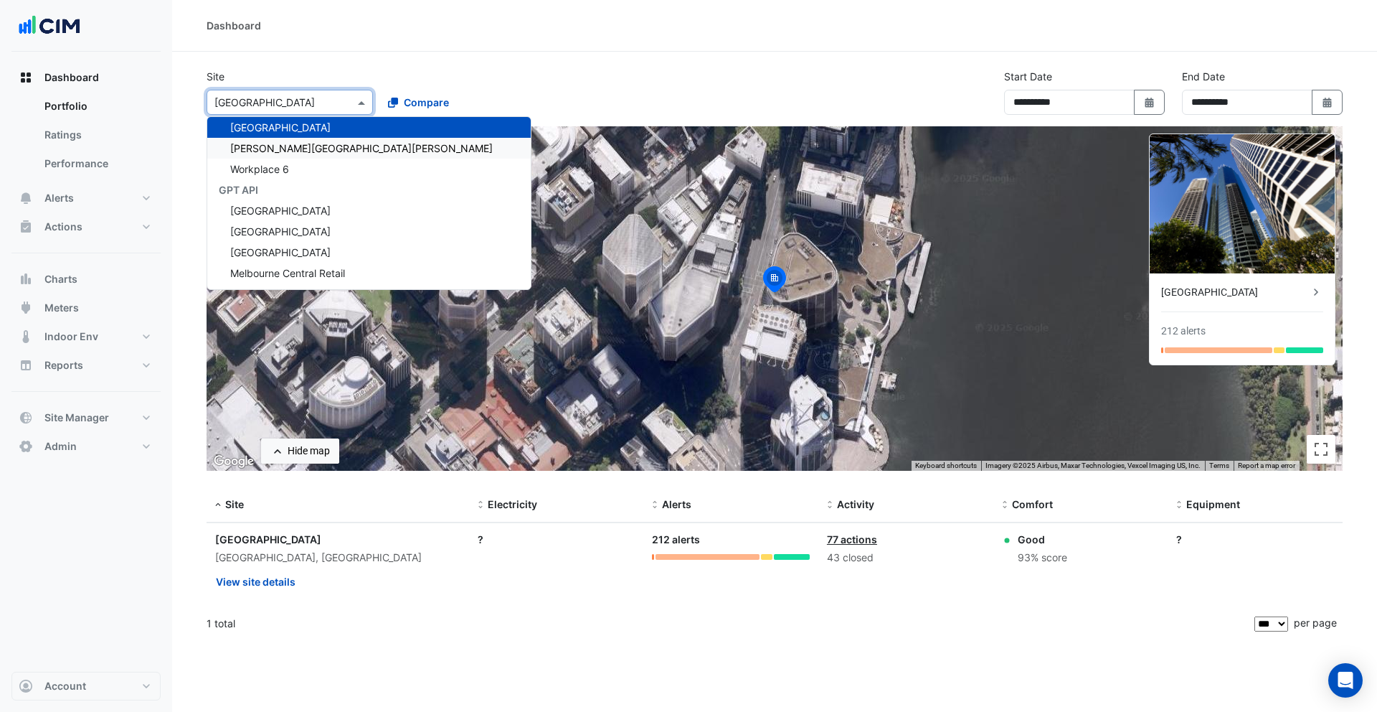
click at [288, 143] on span "[PERSON_NAME][GEOGRAPHIC_DATA][PERSON_NAME]" at bounding box center [361, 148] width 263 height 12
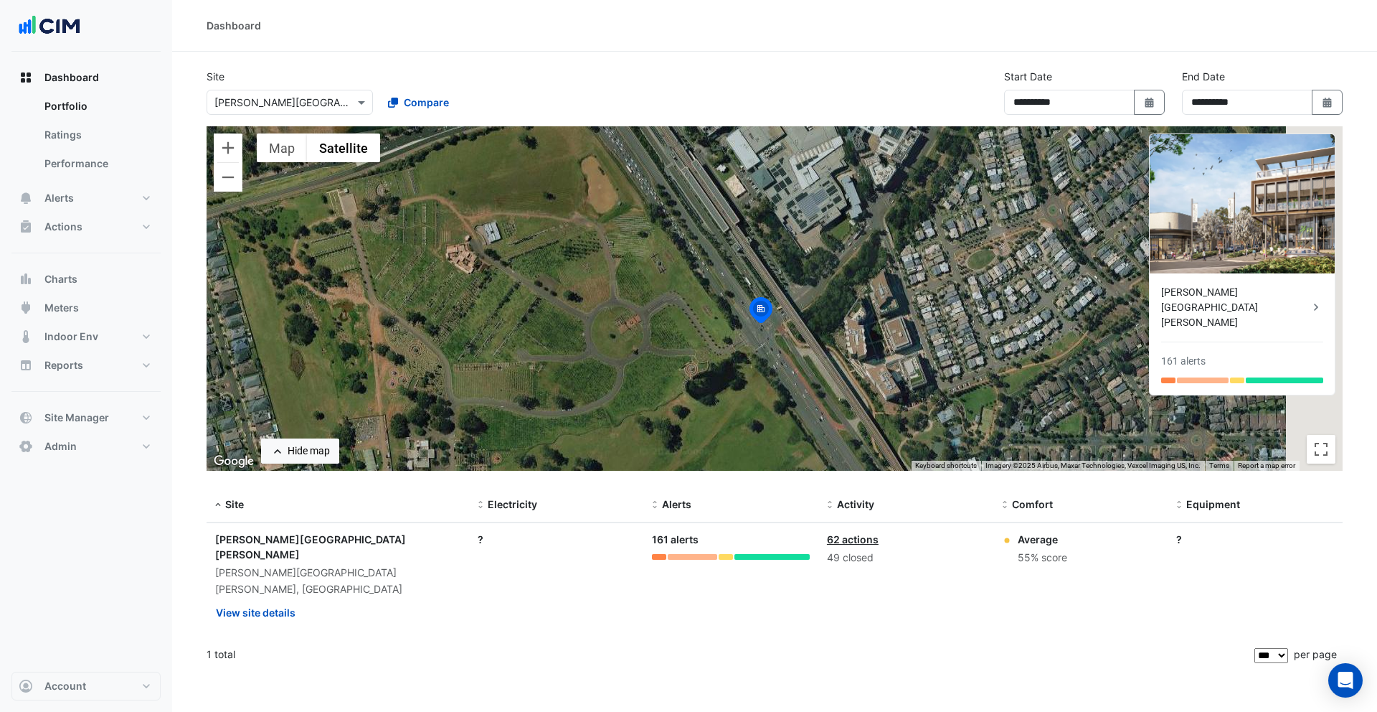
drag, startPoint x: 951, startPoint y: 318, endPoint x: 812, endPoint y: 362, distance: 145.7
click at [812, 362] on div "To activate drag with keyboard, press Alt + Enter. Once in keyboard drag state,…" at bounding box center [775, 298] width 1136 height 344
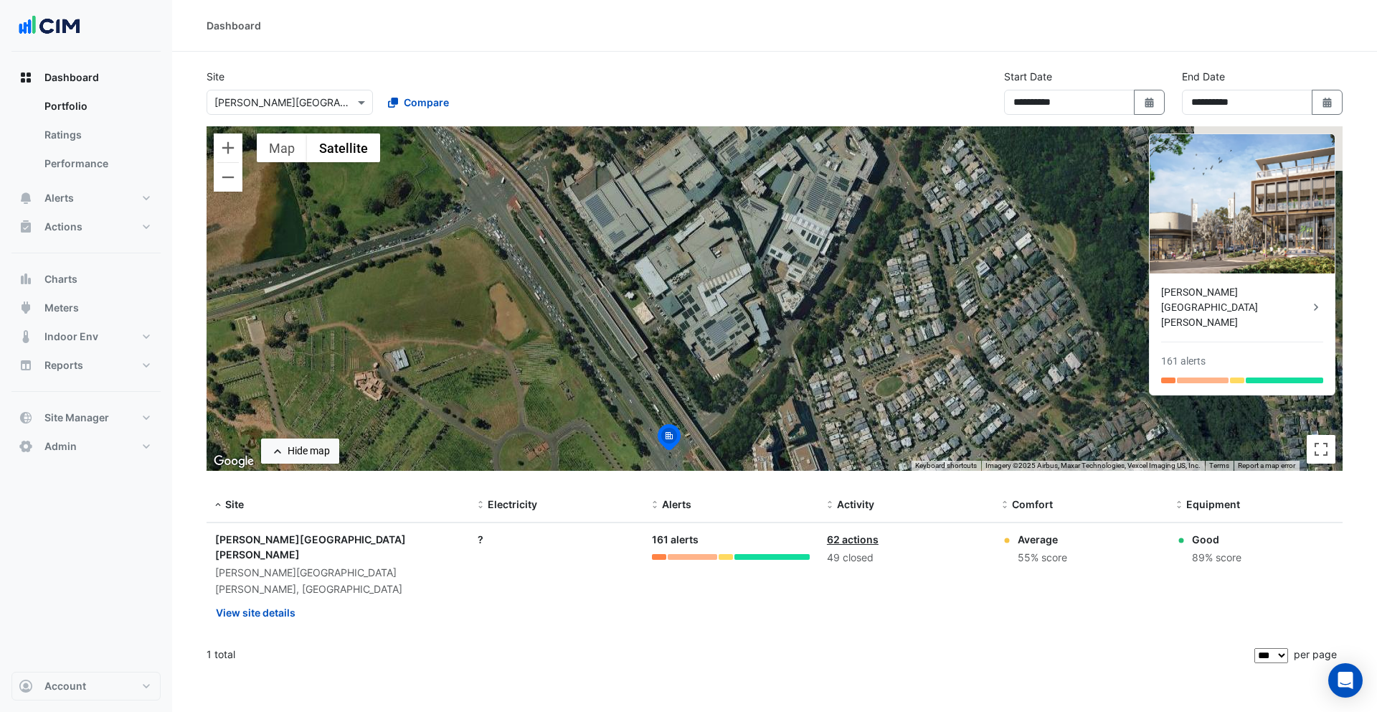
drag, startPoint x: 747, startPoint y: 275, endPoint x: 724, endPoint y: 374, distance: 101.6
click at [724, 374] on div "To activate drag with keyboard, press Alt + Enter. Once in keyboard drag state,…" at bounding box center [775, 298] width 1136 height 344
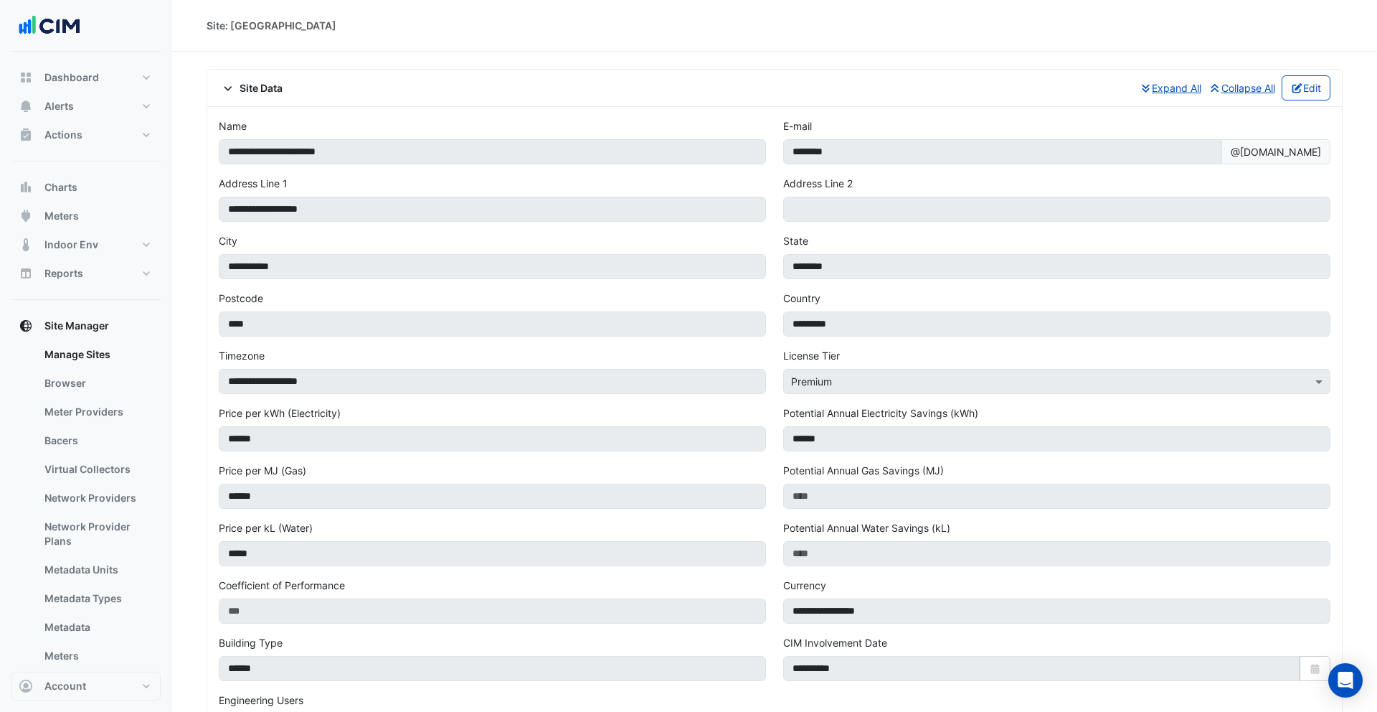
click at [259, 81] on span "Site Data" at bounding box center [251, 87] width 64 height 15
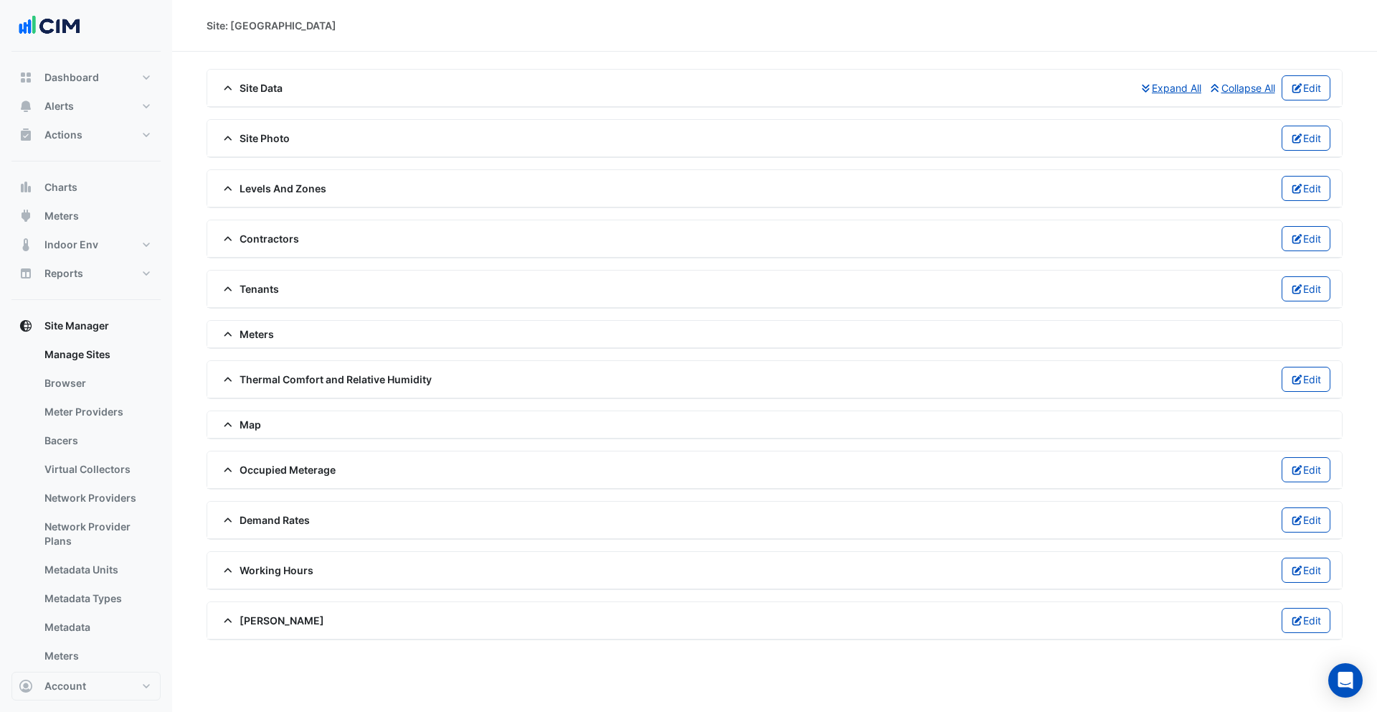
click at [259, 85] on span "Site Data" at bounding box center [251, 87] width 64 height 15
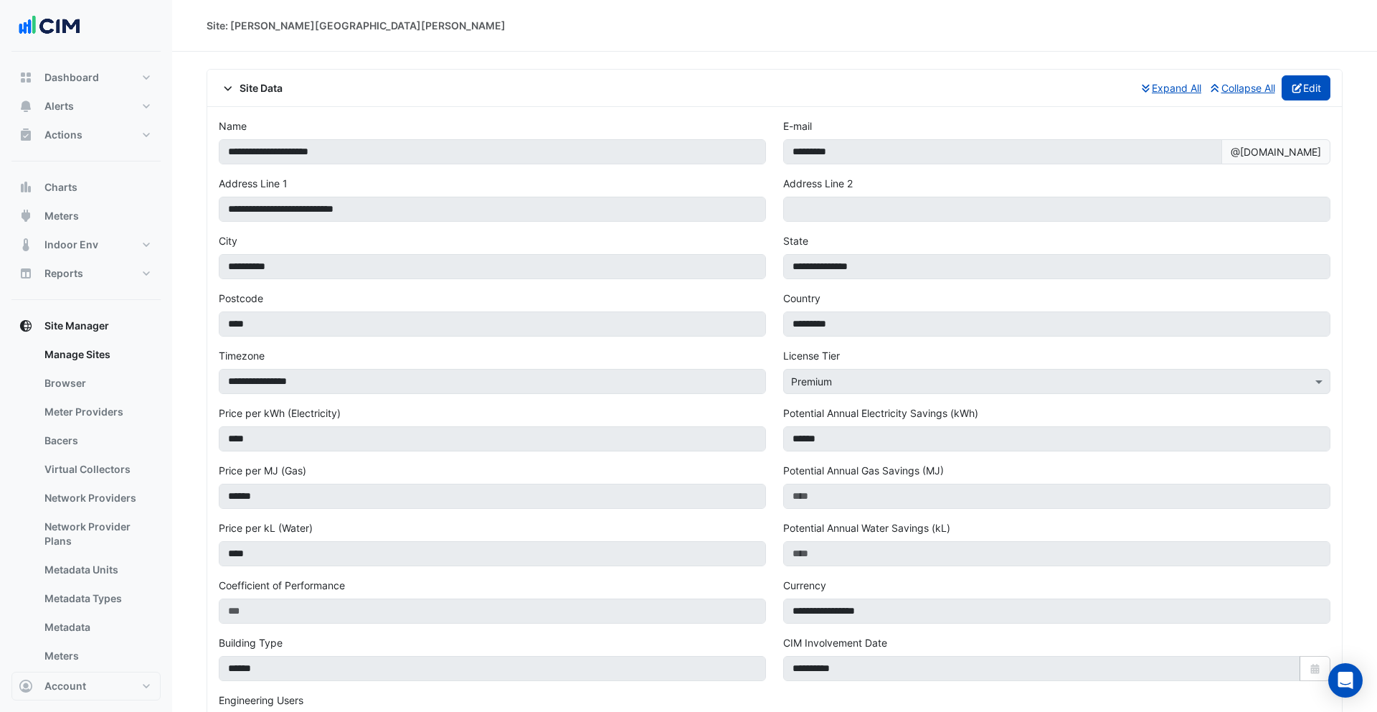
click at [1318, 85] on button "Edit" at bounding box center [1306, 87] width 49 height 25
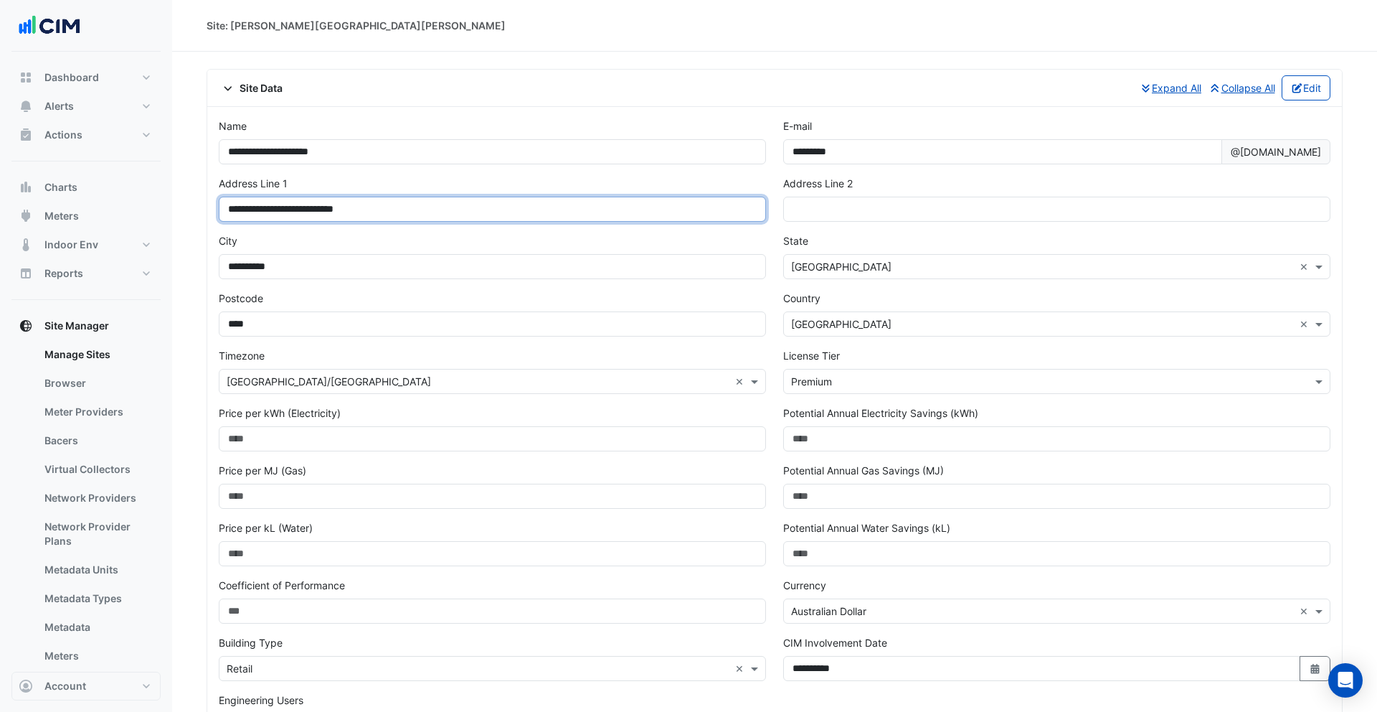
click at [349, 197] on input "**********" at bounding box center [492, 209] width 547 height 25
type input "**********"
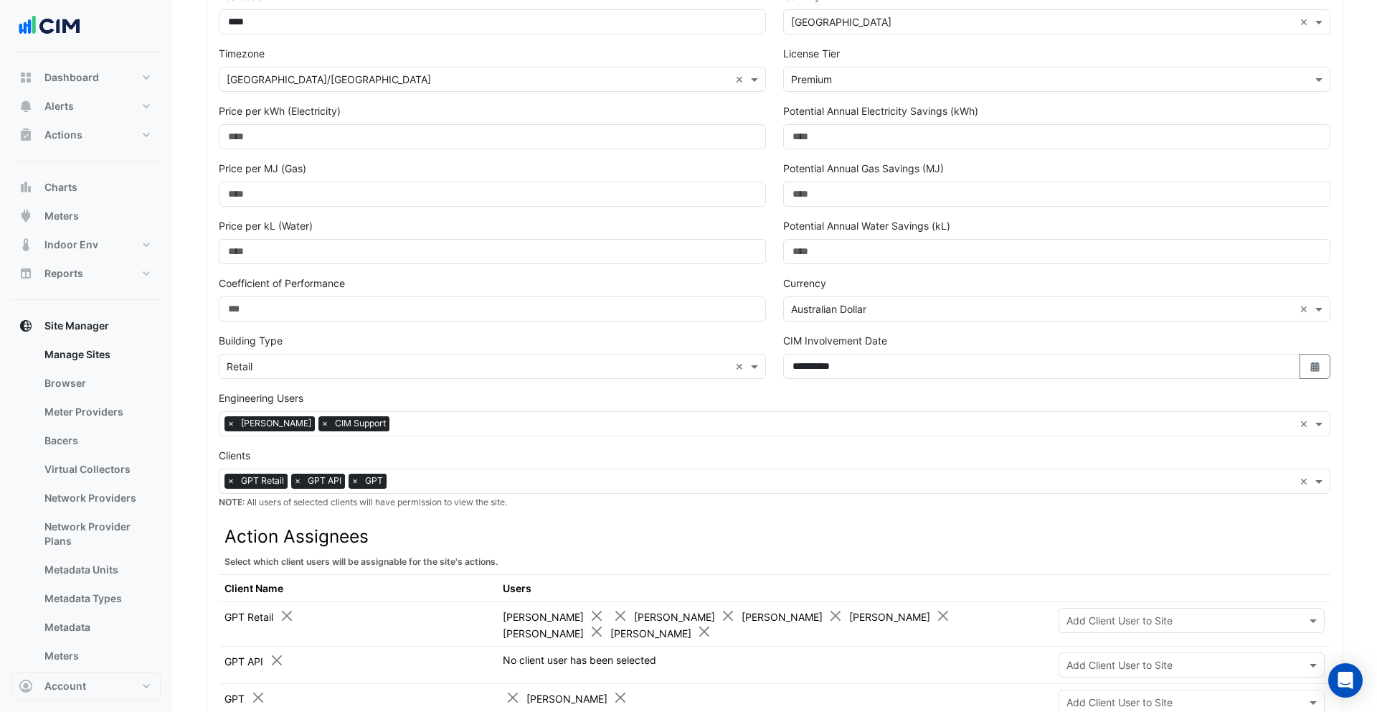
scroll to position [349, 0]
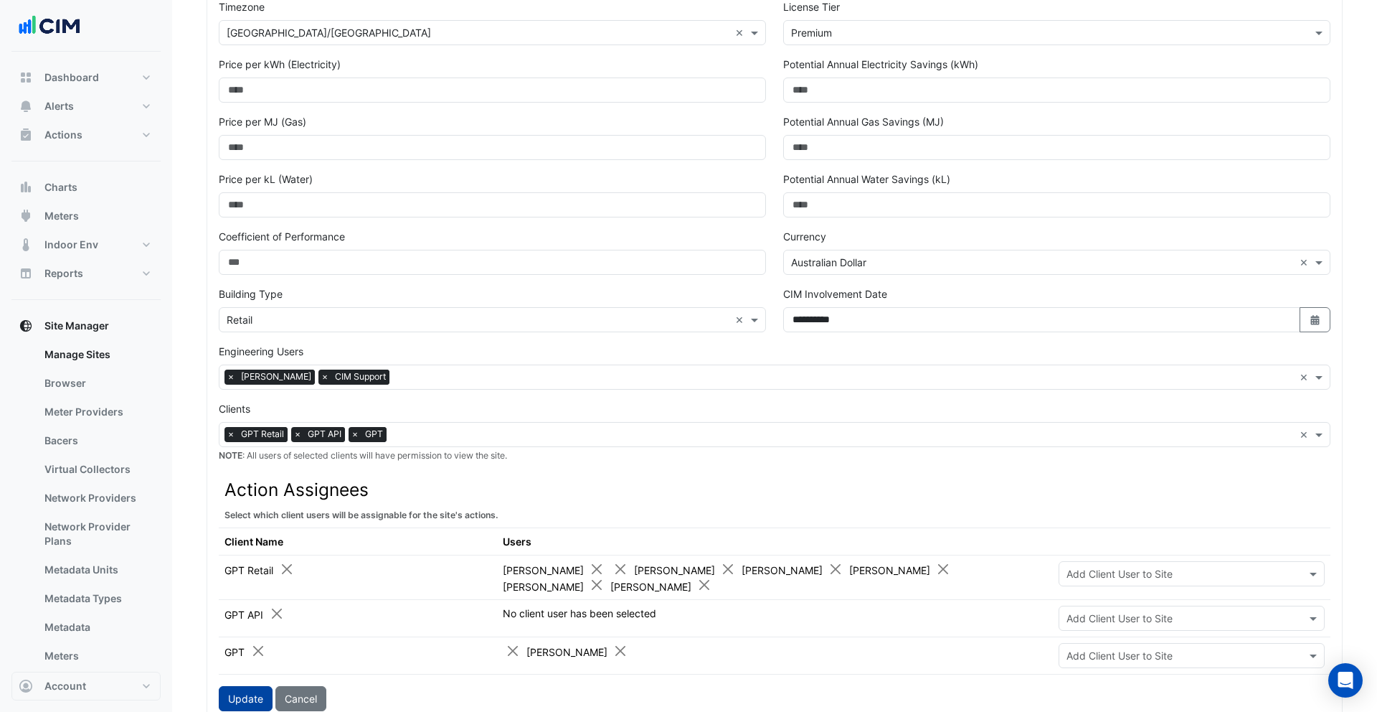
click at [228, 703] on button "Update" at bounding box center [246, 698] width 54 height 25
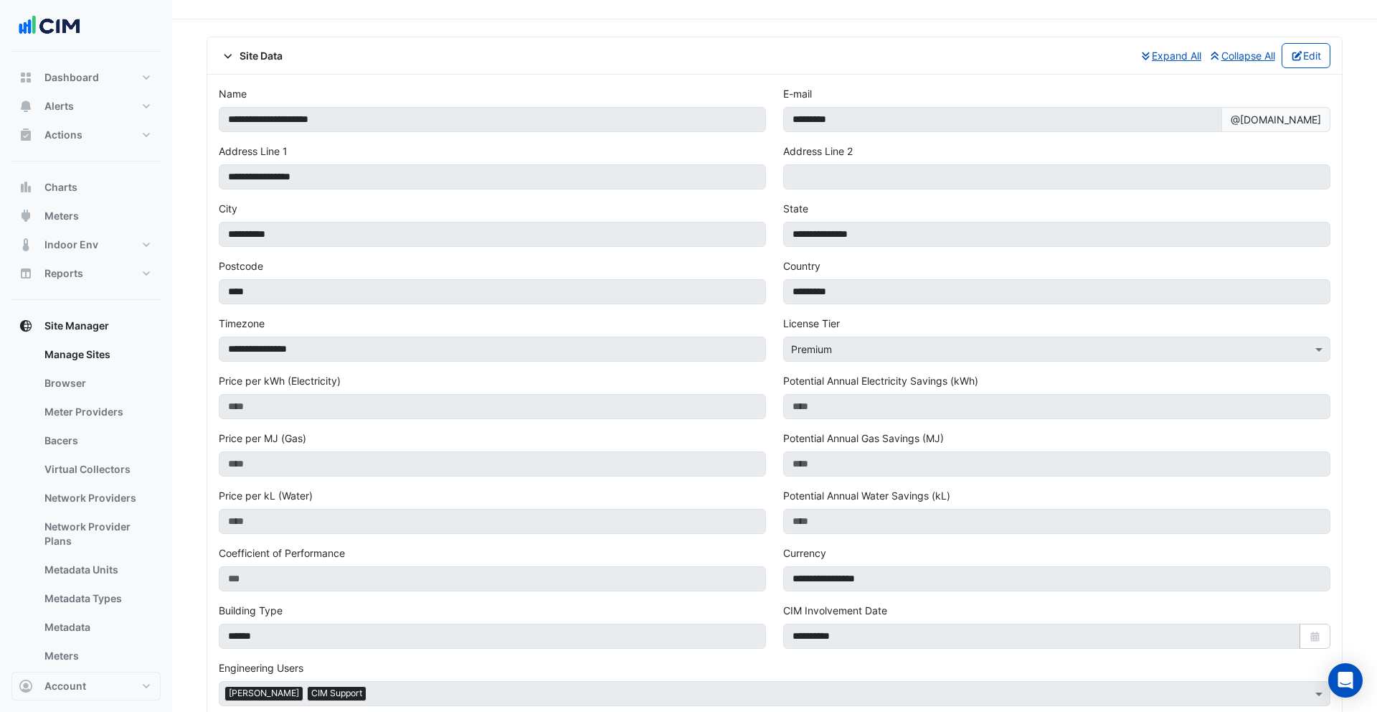
scroll to position [0, 0]
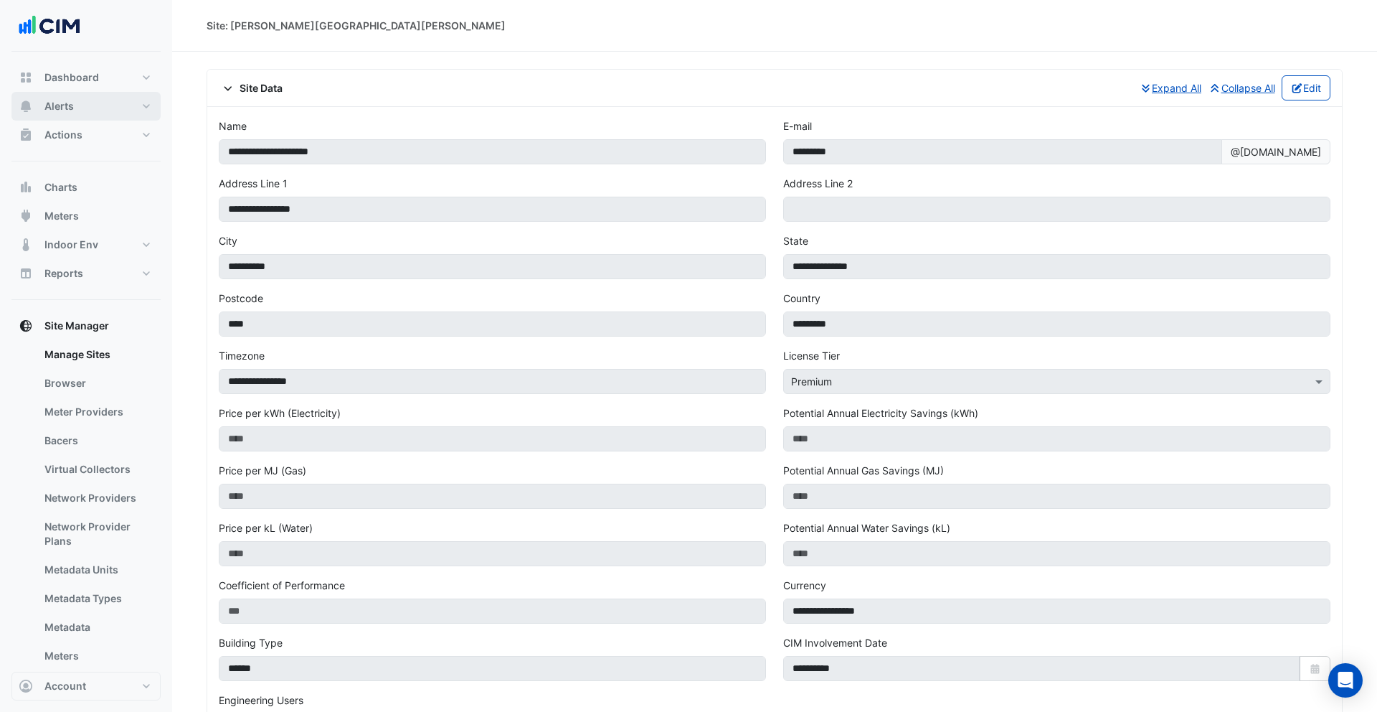
click at [95, 112] on button "Alerts" at bounding box center [85, 106] width 149 height 29
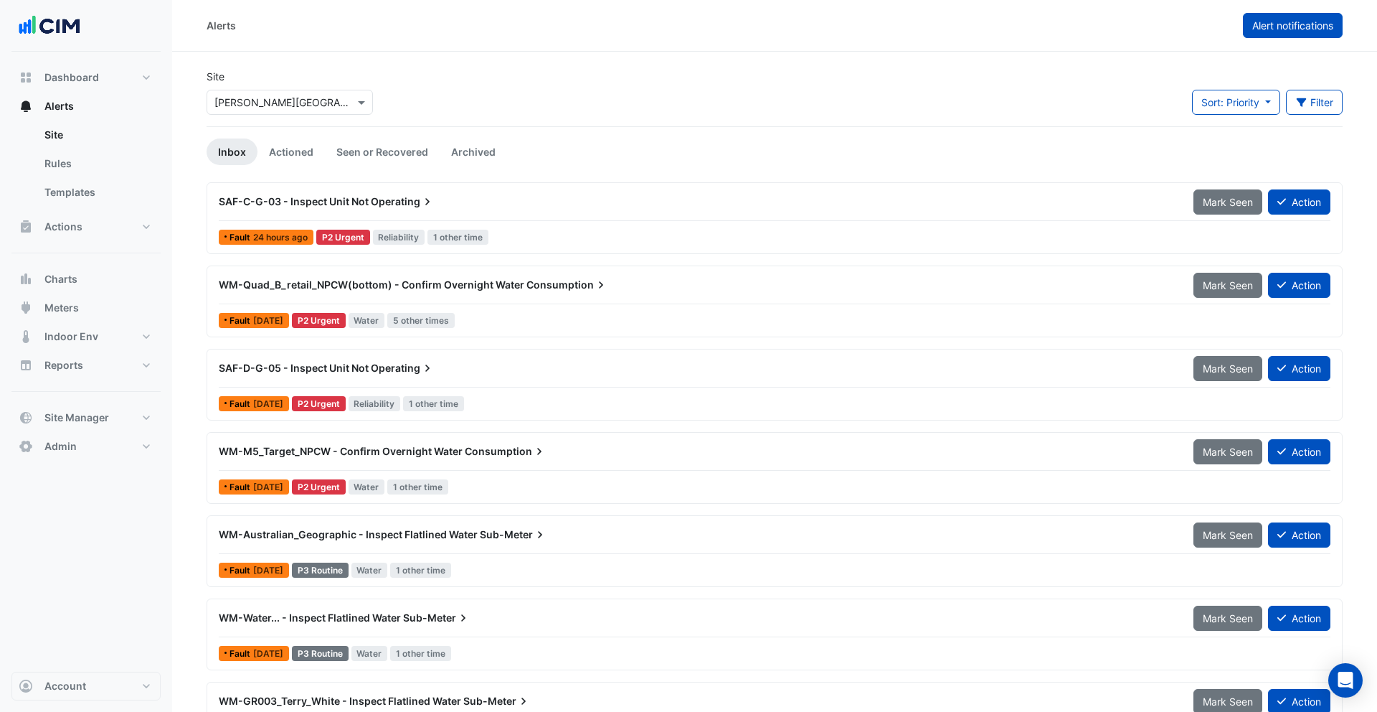
click at [1270, 18] on button "Alert notifications" at bounding box center [1293, 25] width 100 height 25
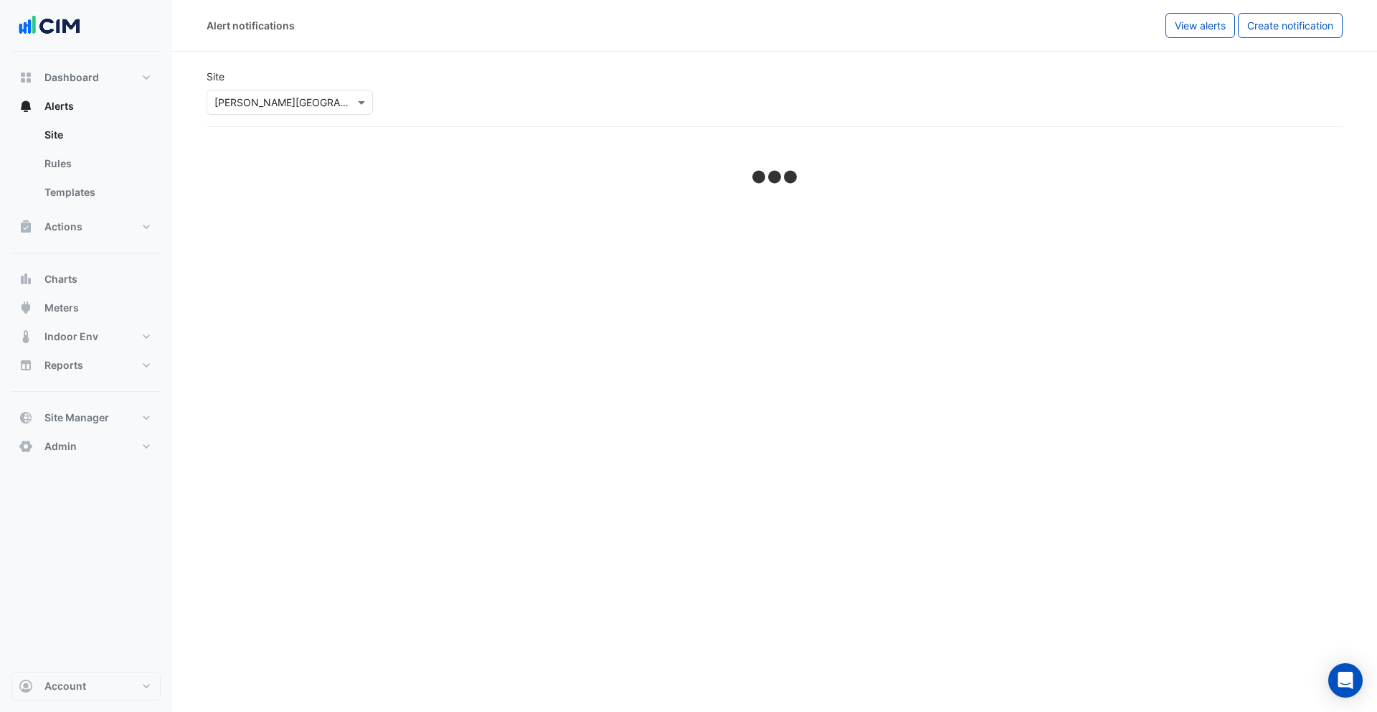
select select "******"
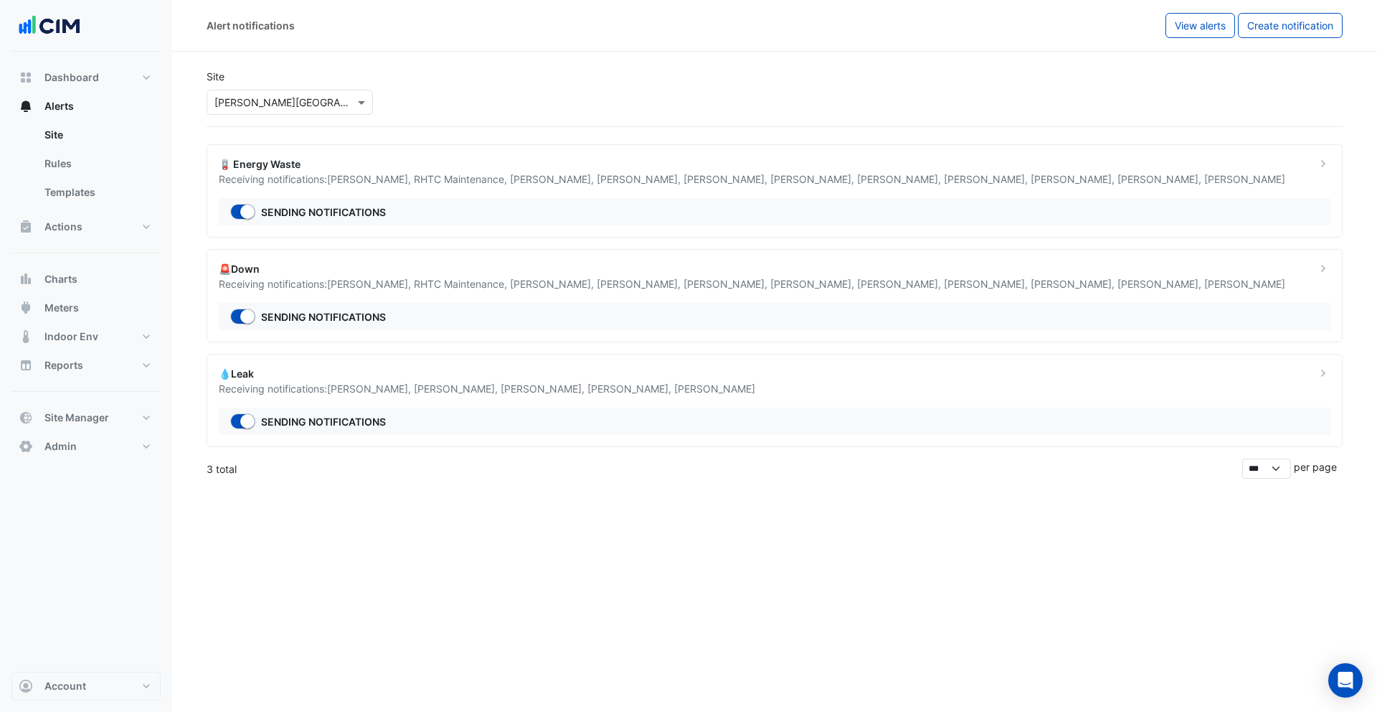
click at [314, 106] on input "text" at bounding box center [275, 102] width 122 height 15
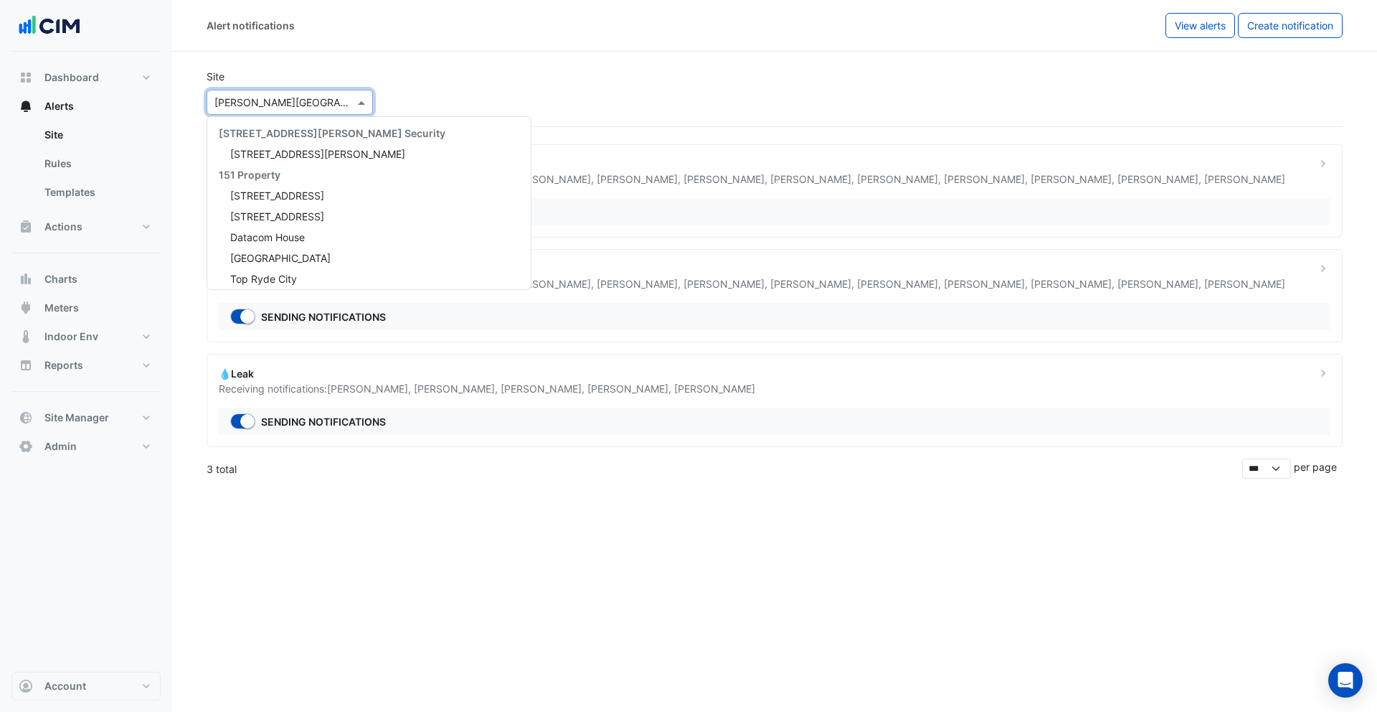
scroll to position [10656, 0]
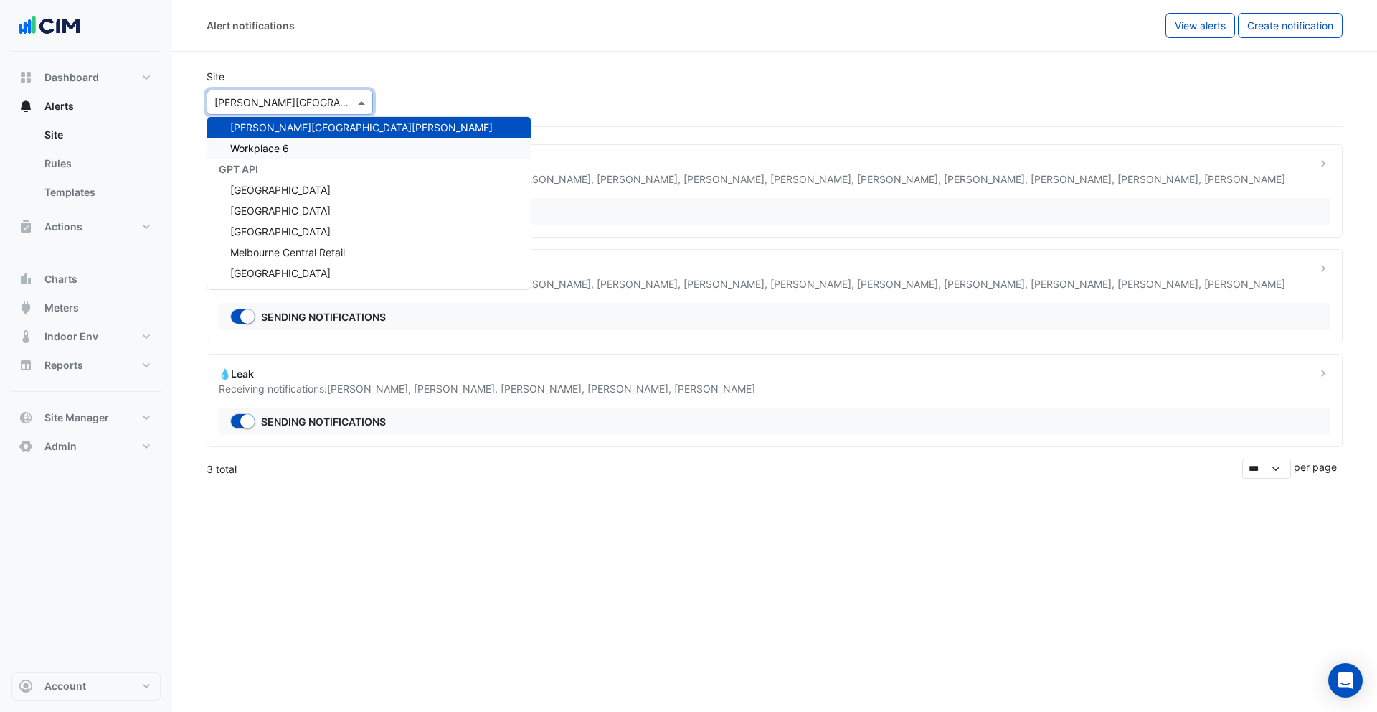
click at [287, 150] on span "Workplace 6" at bounding box center [259, 148] width 59 height 12
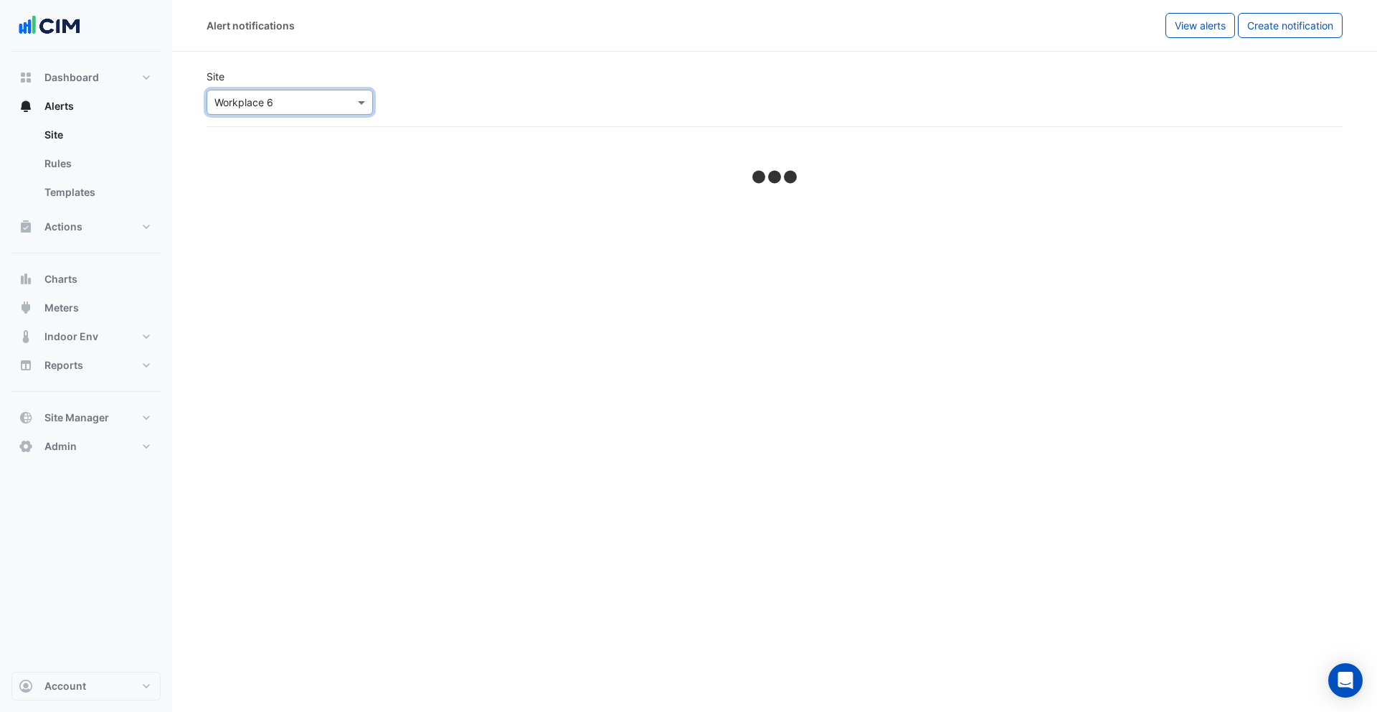
select select "******"
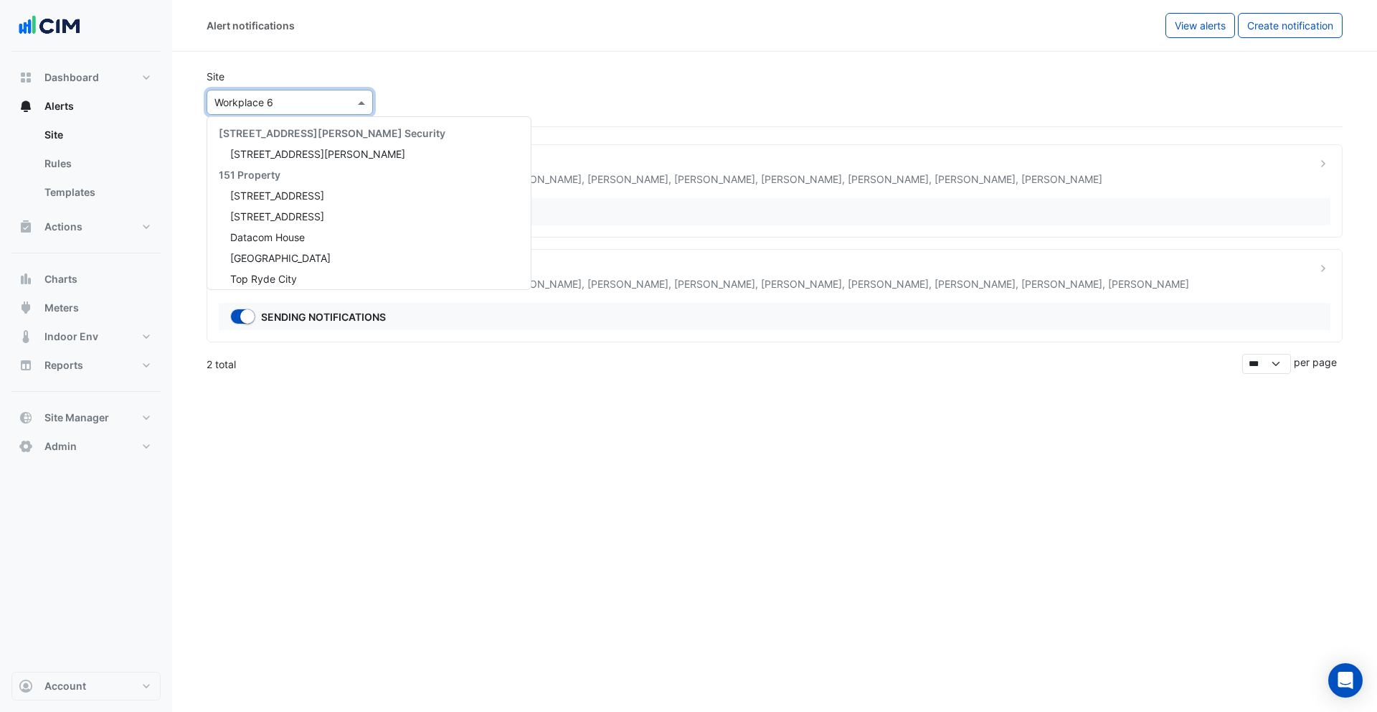
click at [287, 113] on div "Select a Site × Workplace 6" at bounding box center [290, 102] width 166 height 25
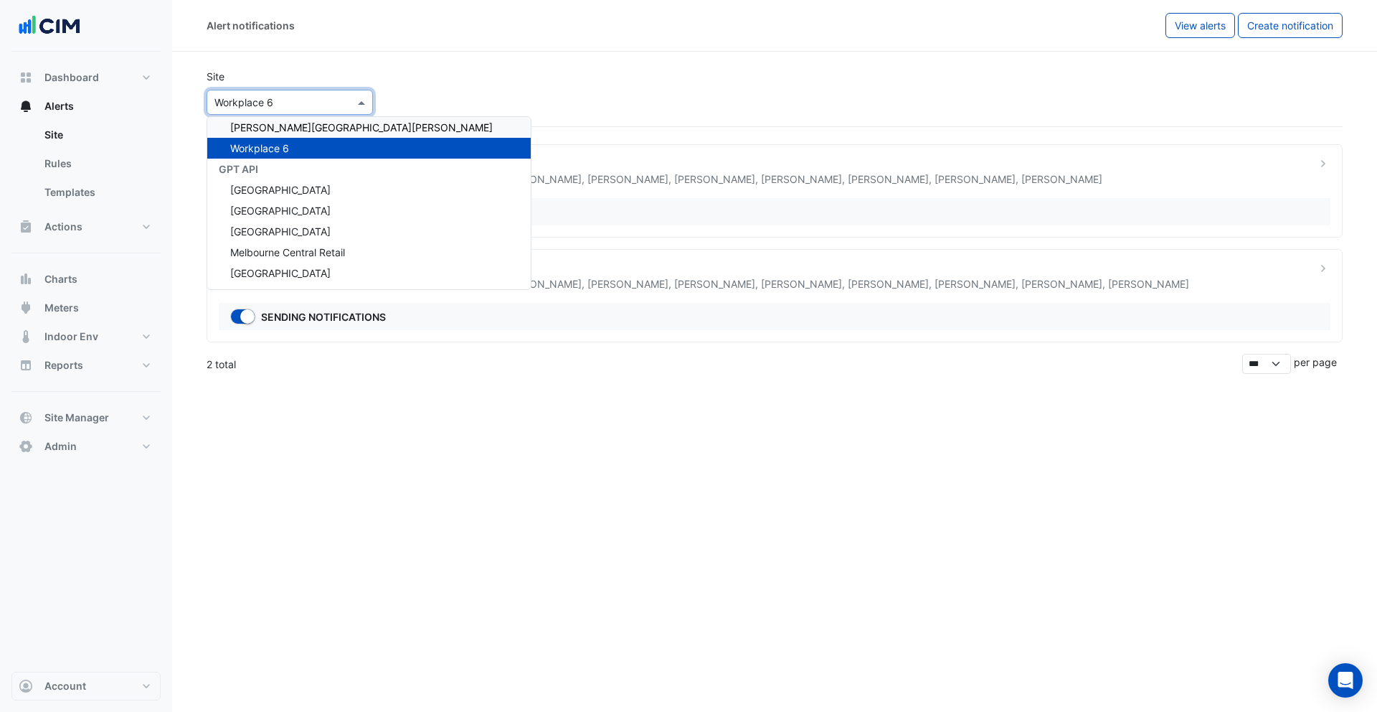
scroll to position [10635, 0]
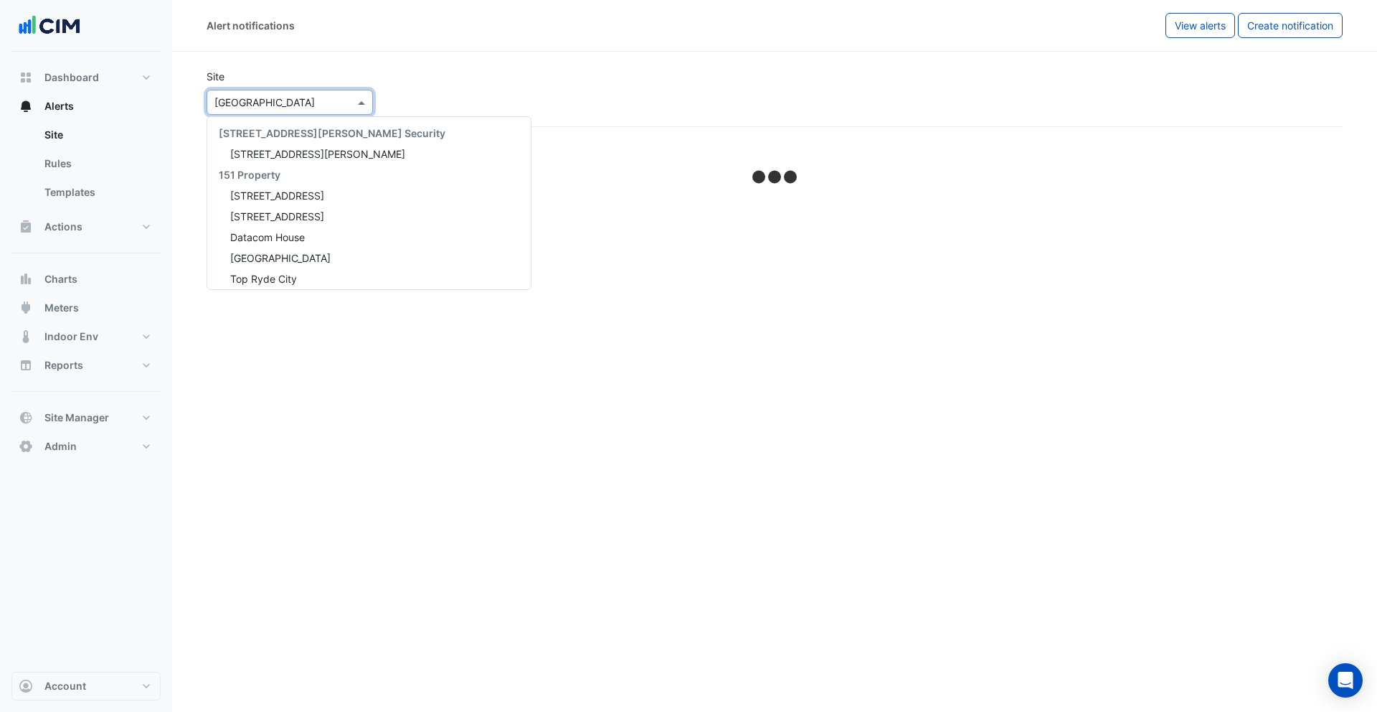
scroll to position [10635, 0]
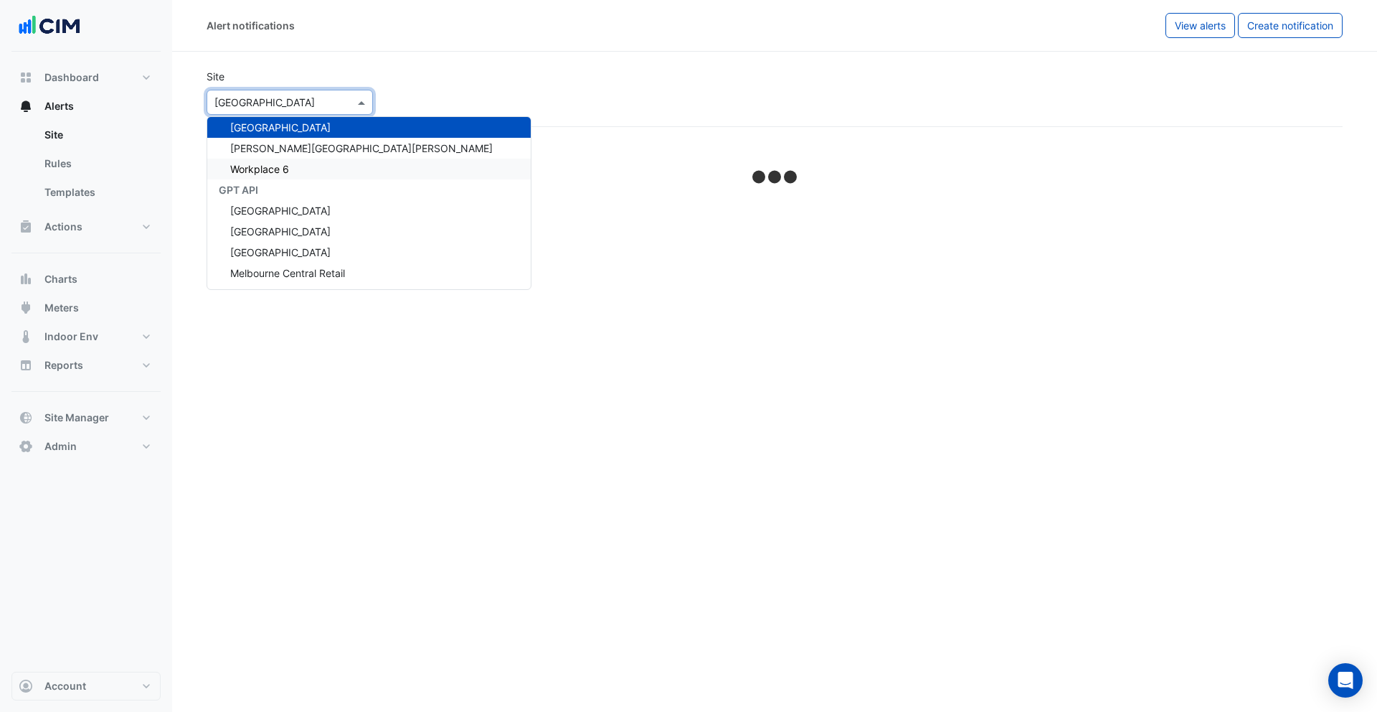
select select "******"
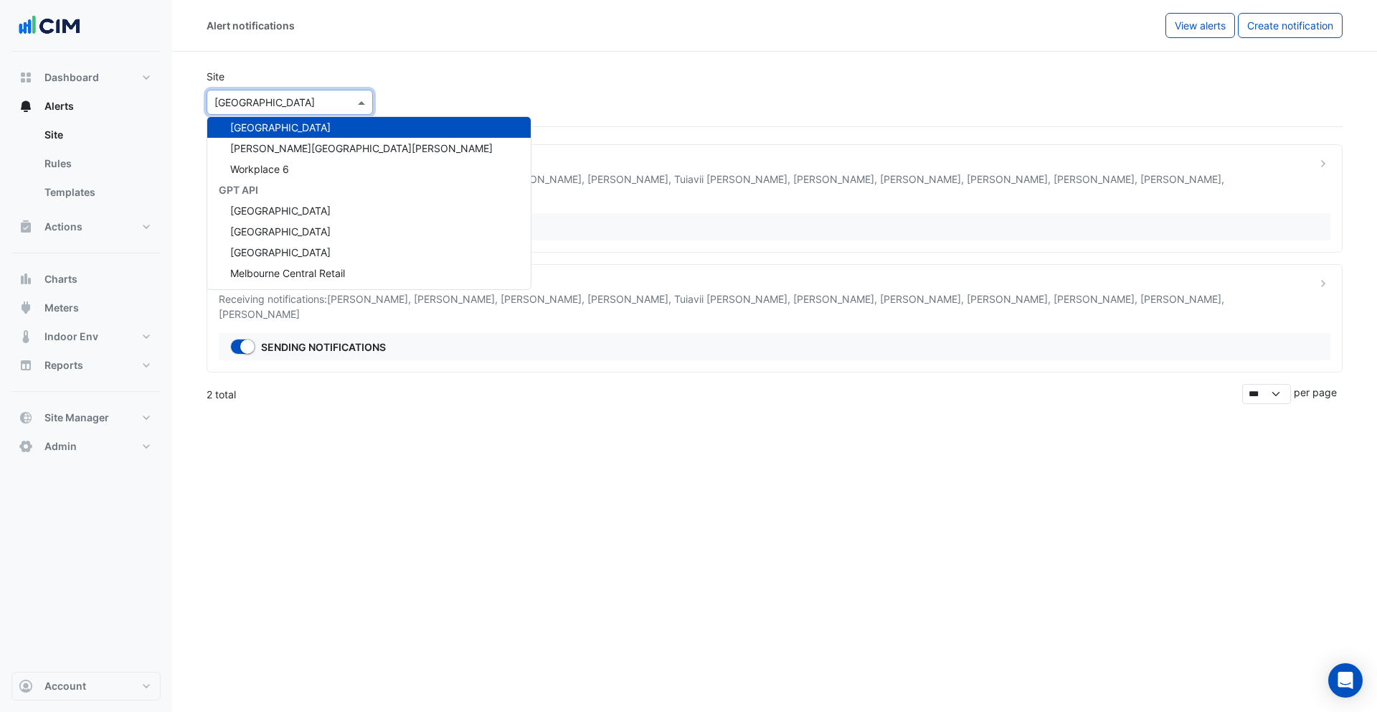
scroll to position [10594, 0]
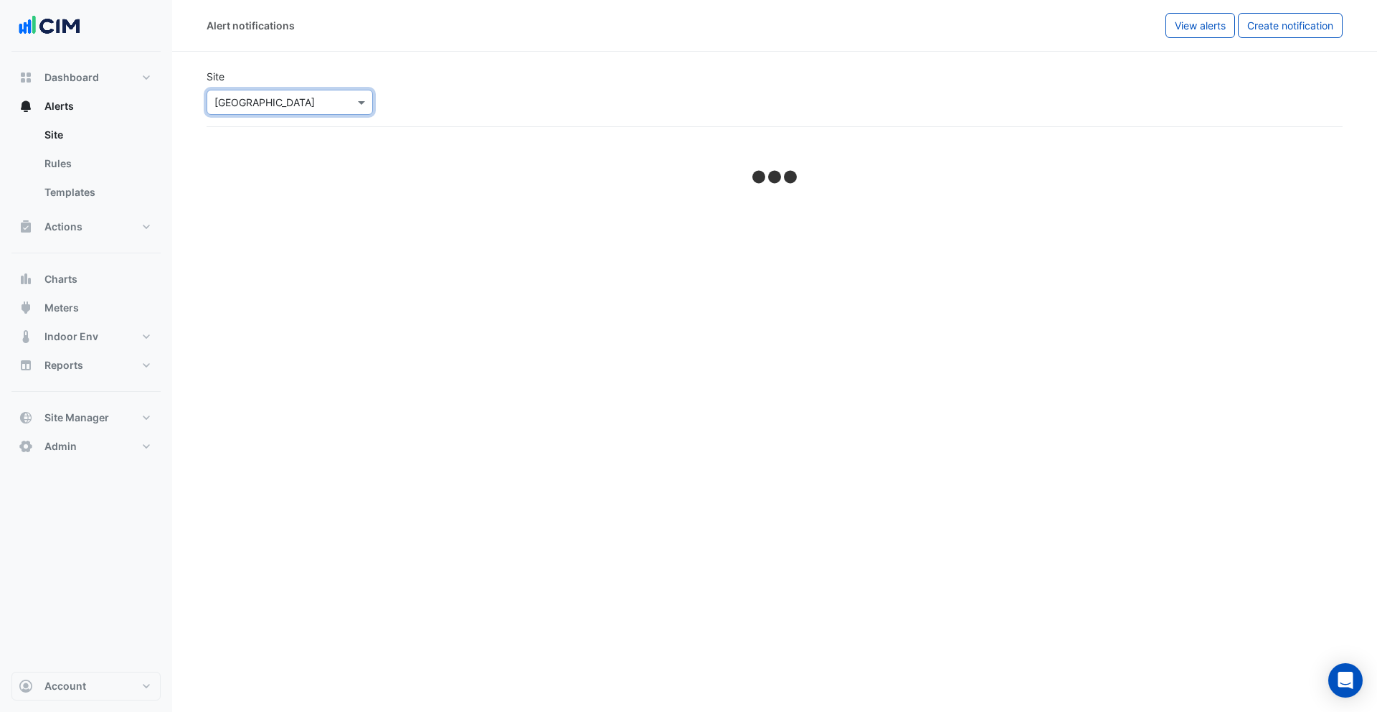
select select "******"
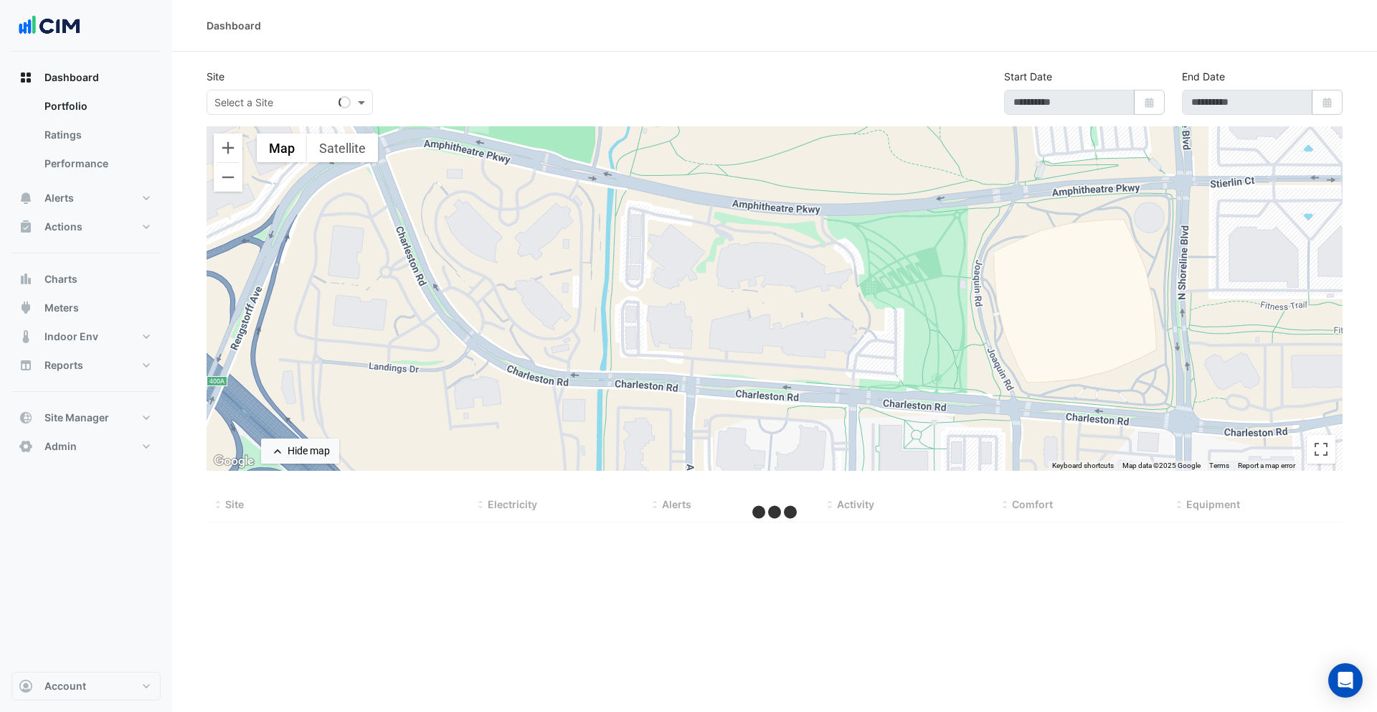
type input "**********"
select select "***"
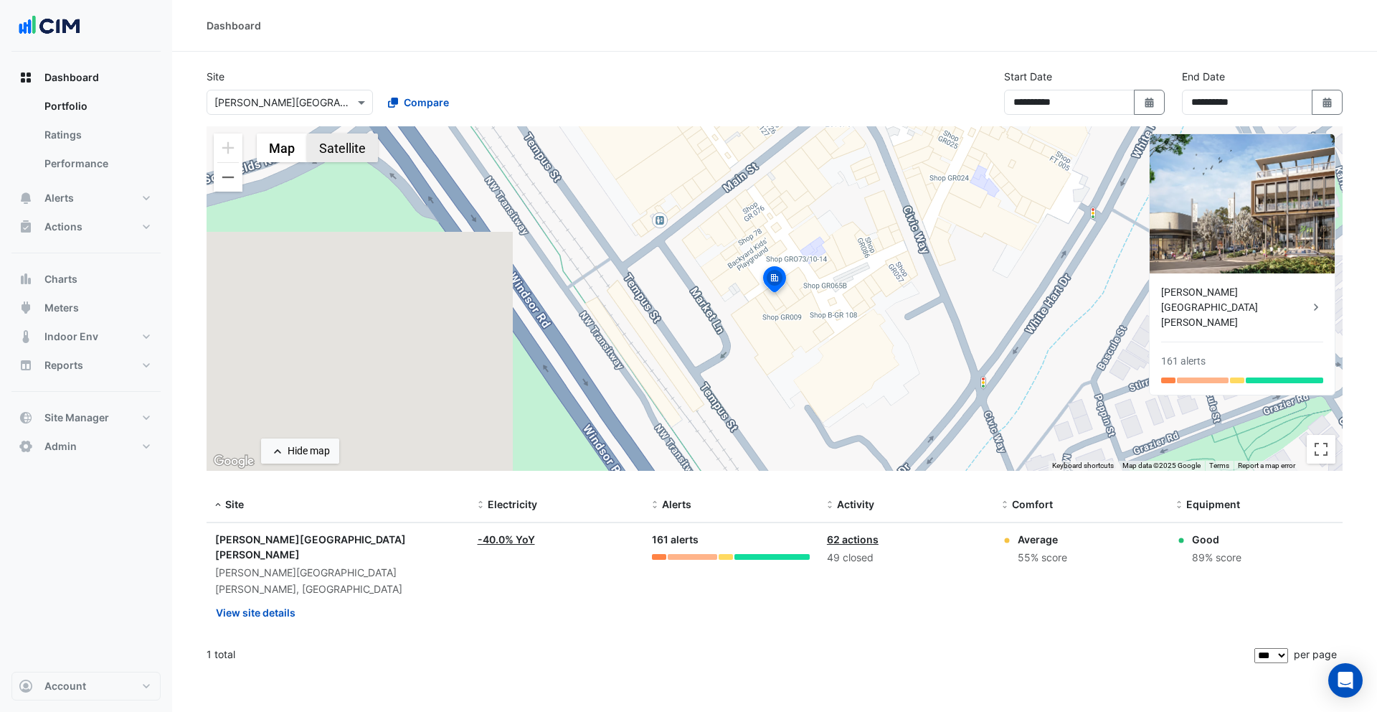
click at [357, 141] on button "Satellite" at bounding box center [342, 147] width 71 height 29
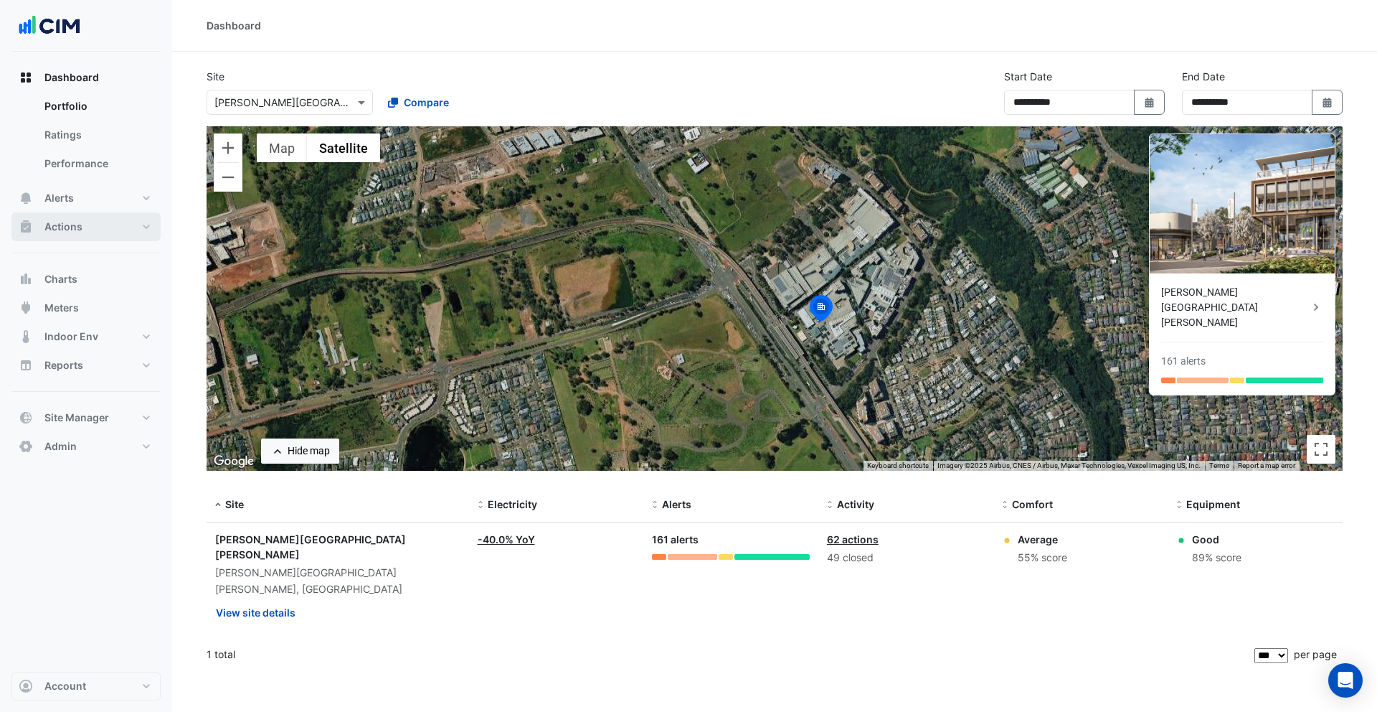
click at [85, 235] on button "Actions" at bounding box center [85, 226] width 149 height 29
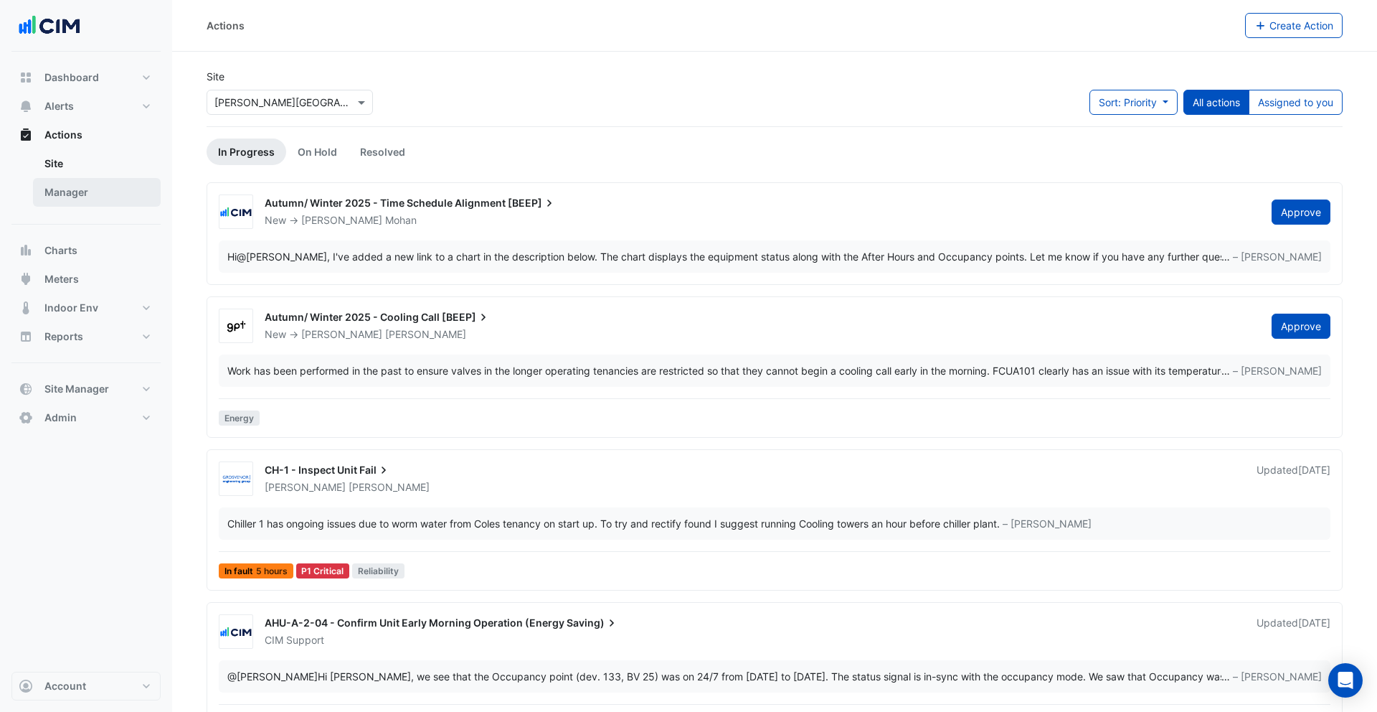
click at [108, 196] on link "Manager" at bounding box center [97, 192] width 128 height 29
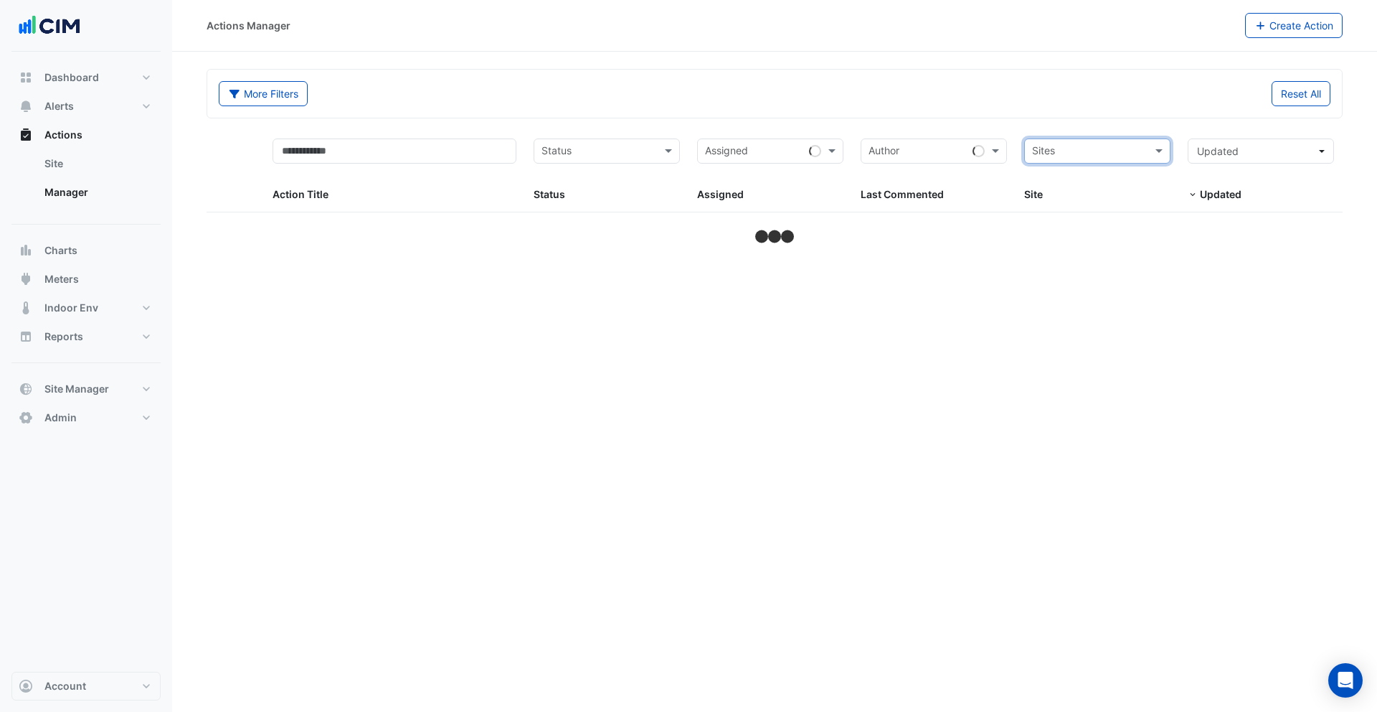
select select "***"
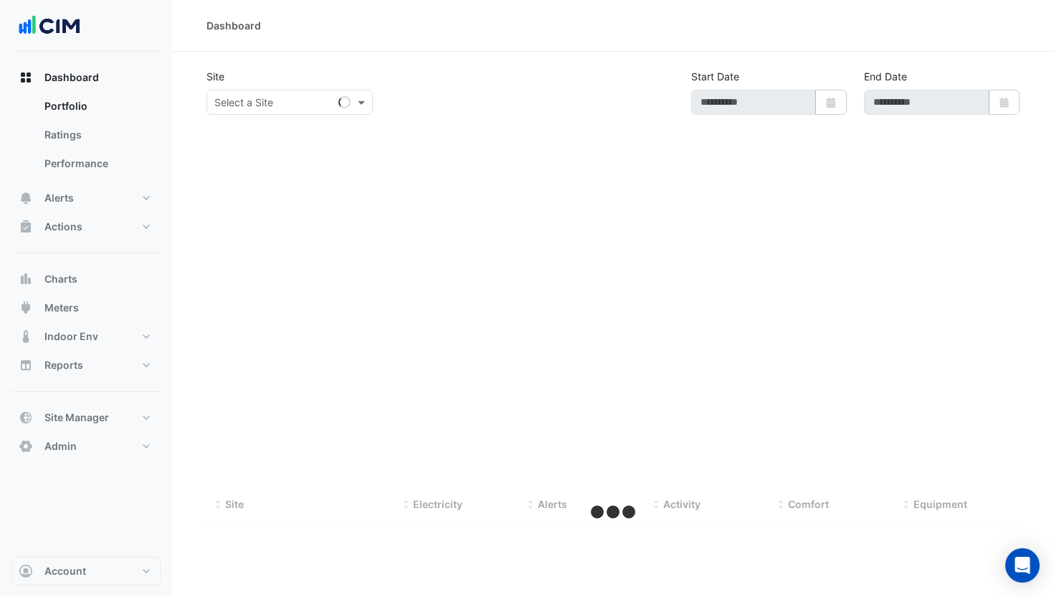
type input "**********"
select select "***"
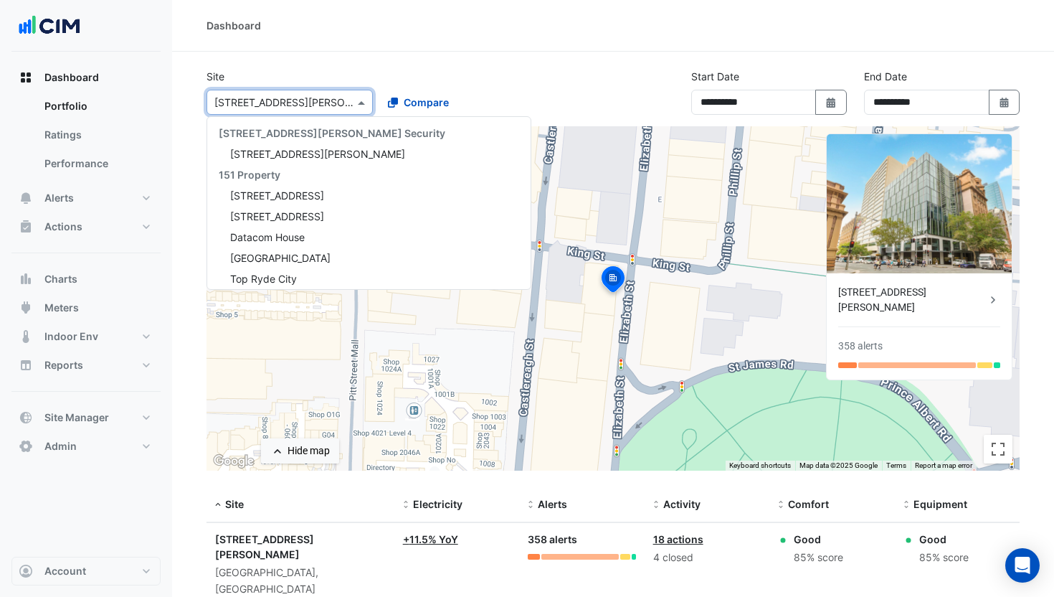
click at [247, 108] on input "text" at bounding box center [275, 102] width 122 height 15
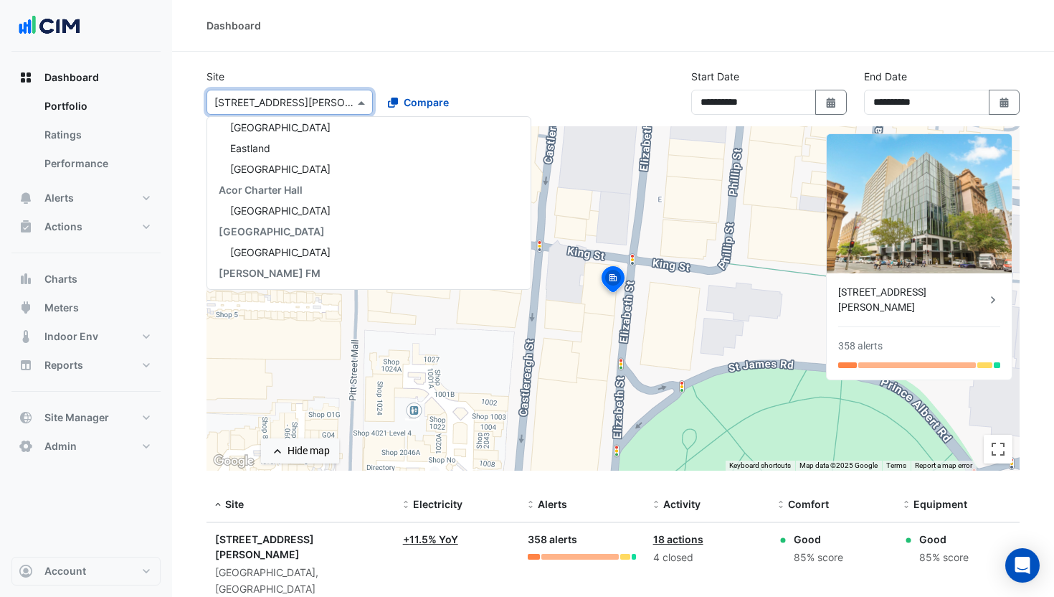
scroll to position [790, 0]
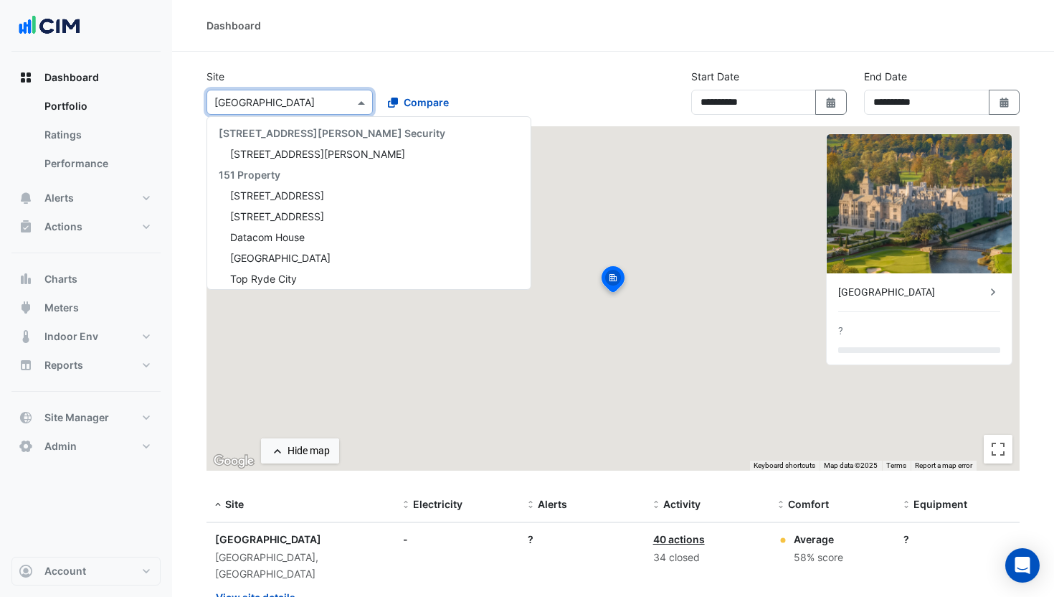
scroll to position [879, 0]
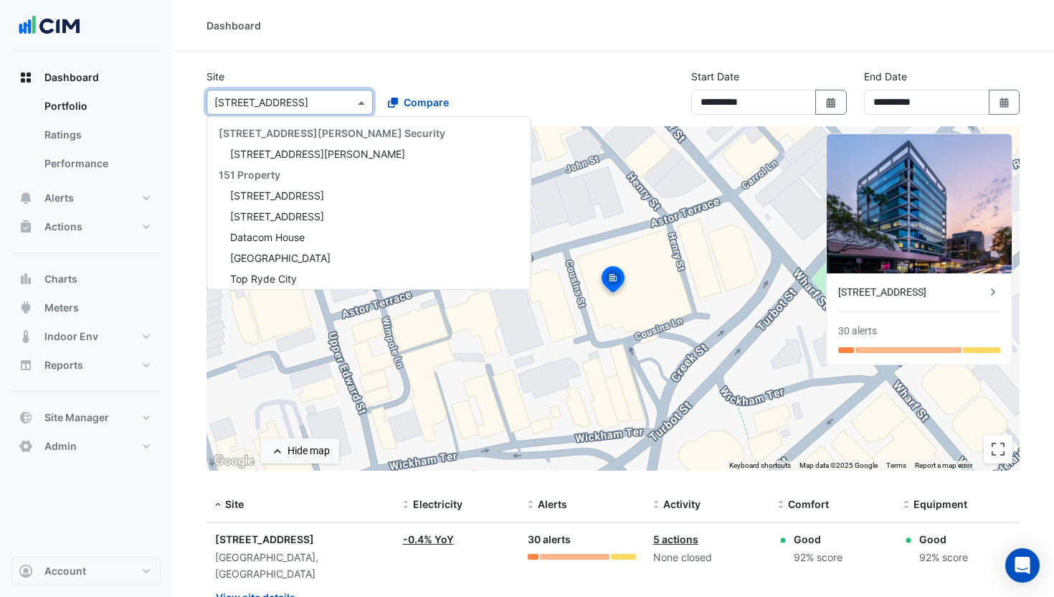
scroll to position [921, 0]
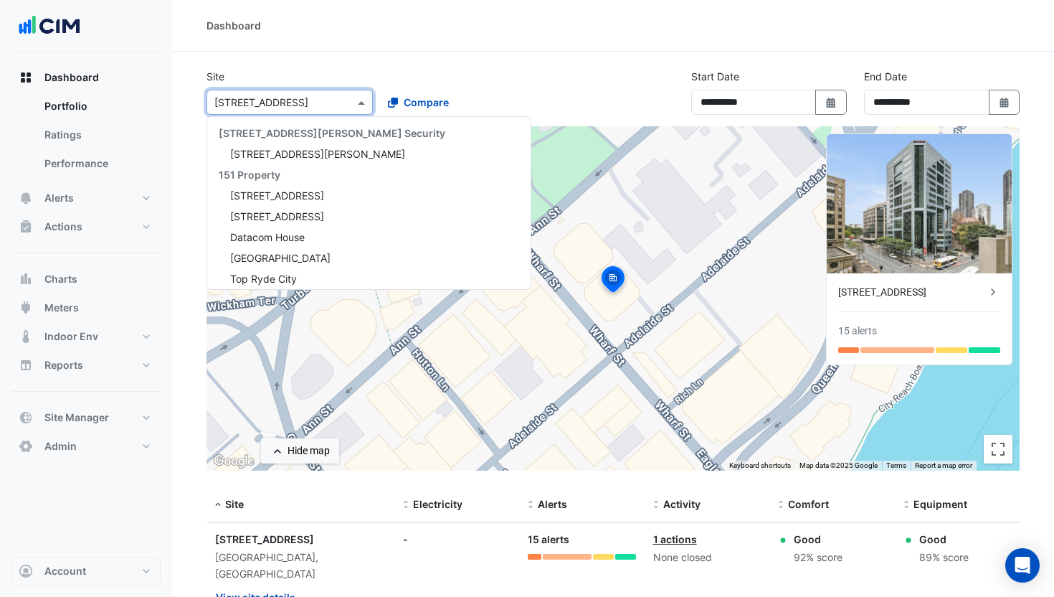
scroll to position [942, 0]
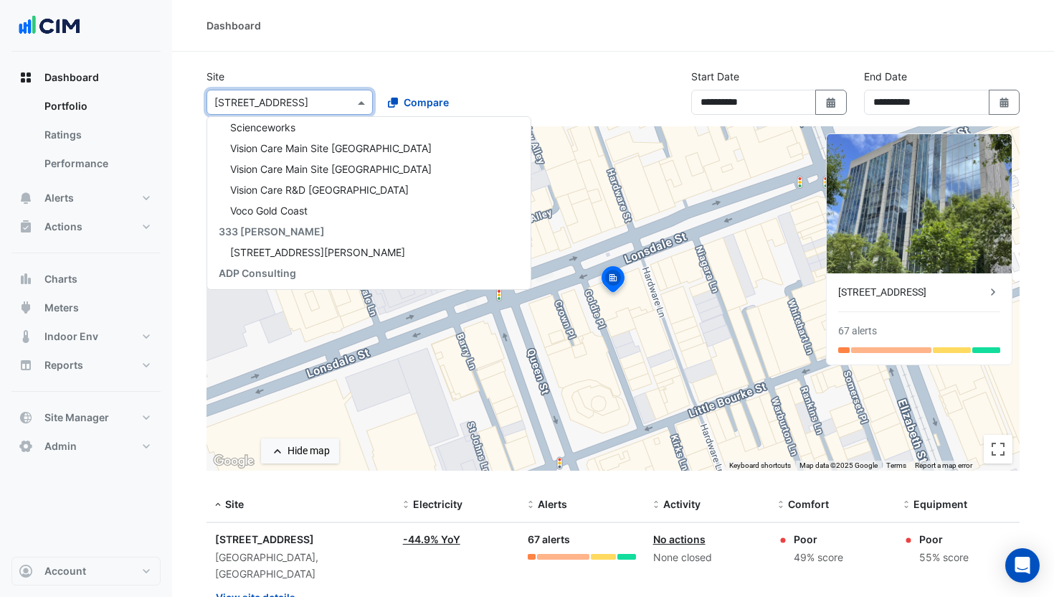
scroll to position [547, 0]
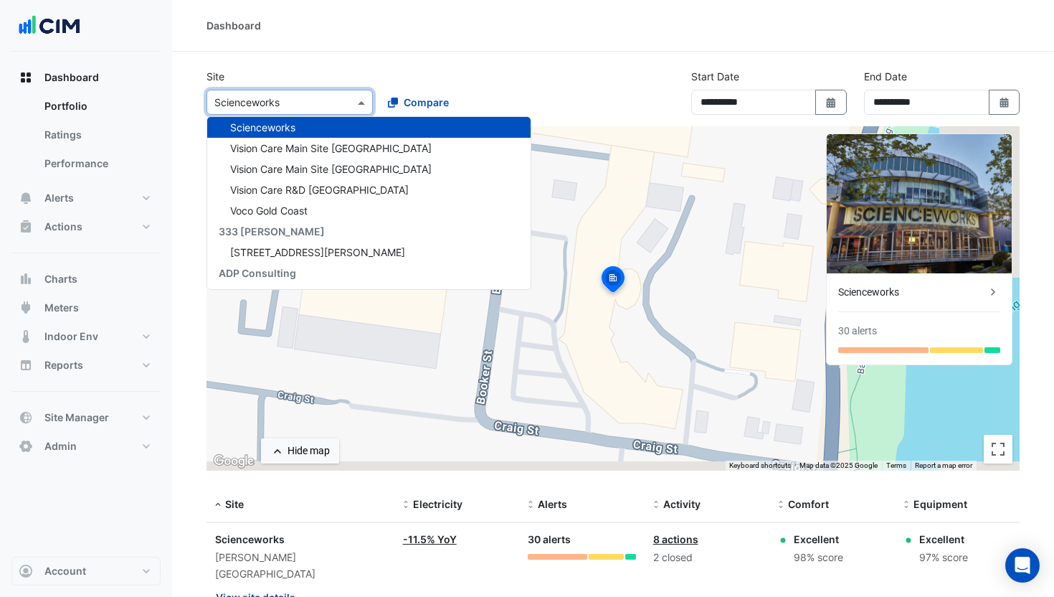
scroll to position [547, 0]
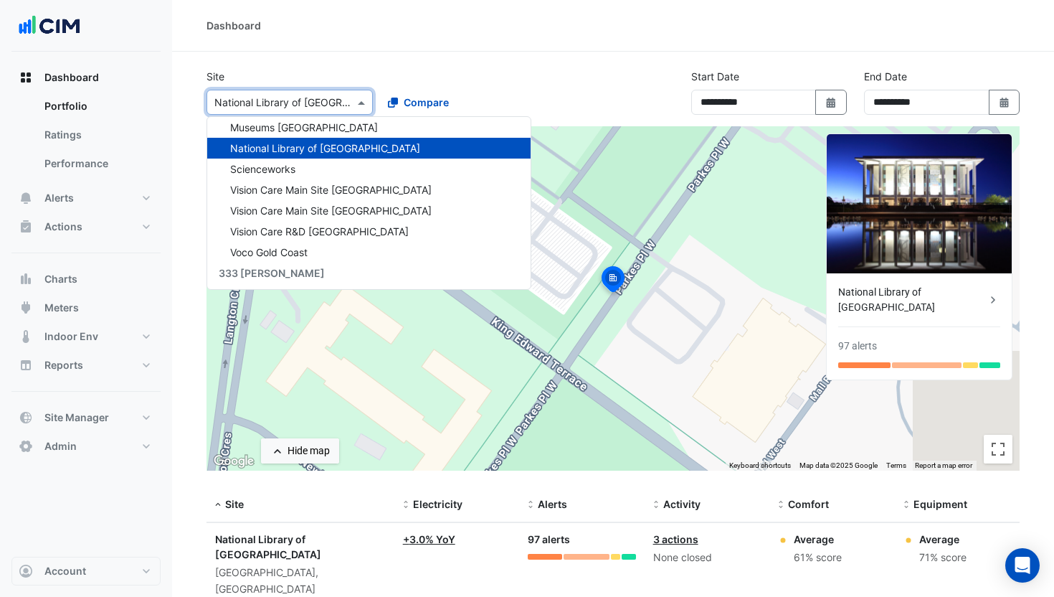
scroll to position [505, 0]
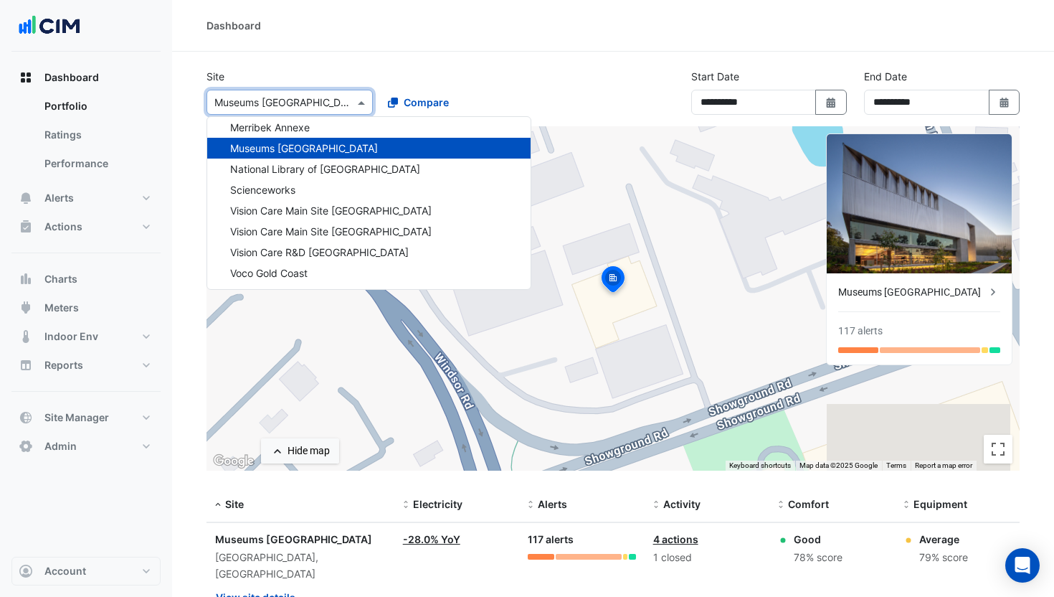
scroll to position [484, 0]
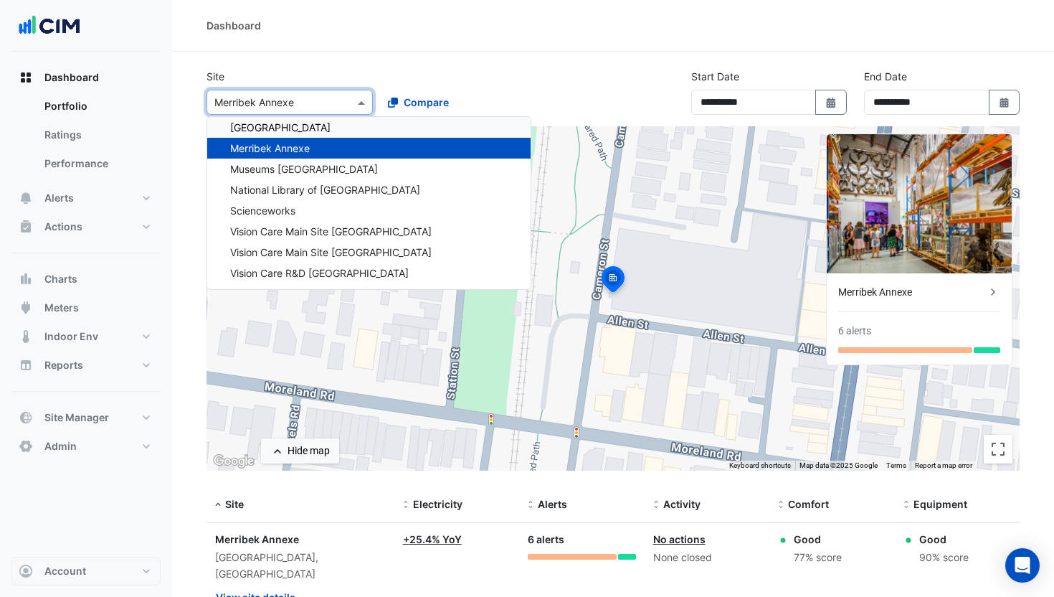
scroll to position [463, 0]
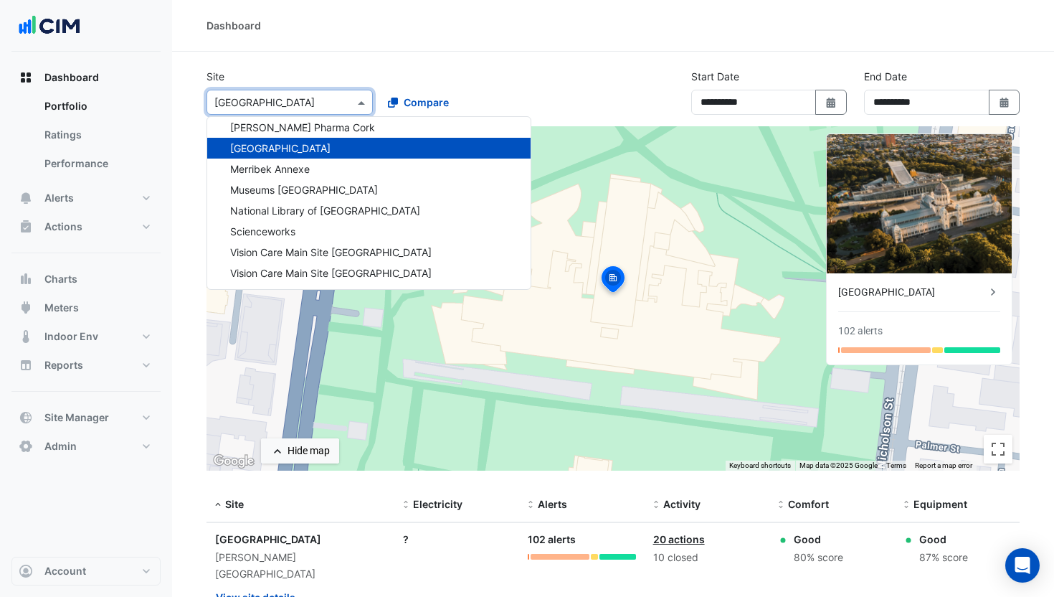
scroll to position [443, 0]
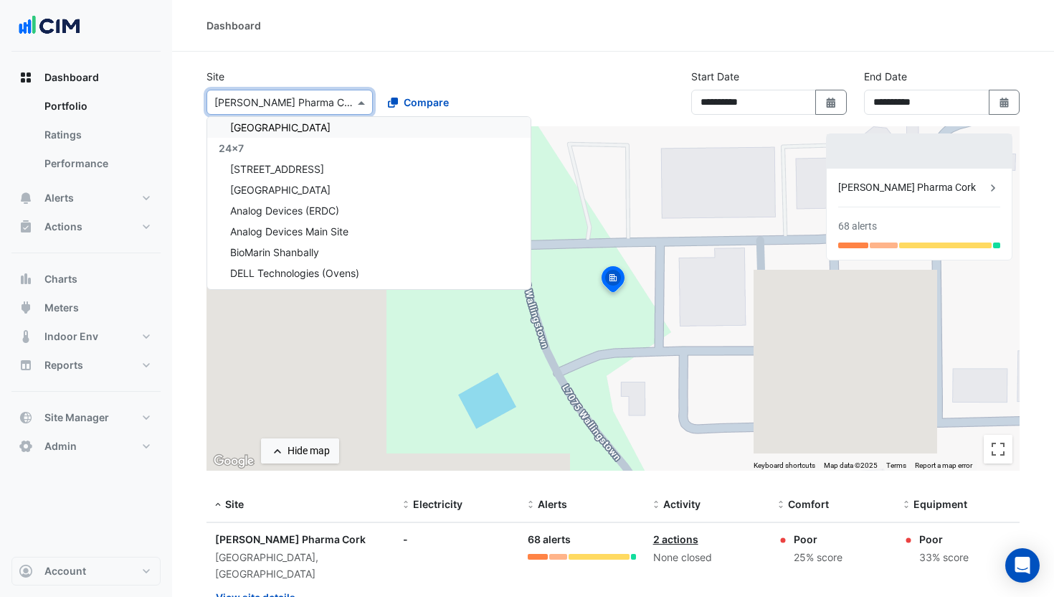
scroll to position [131, 0]
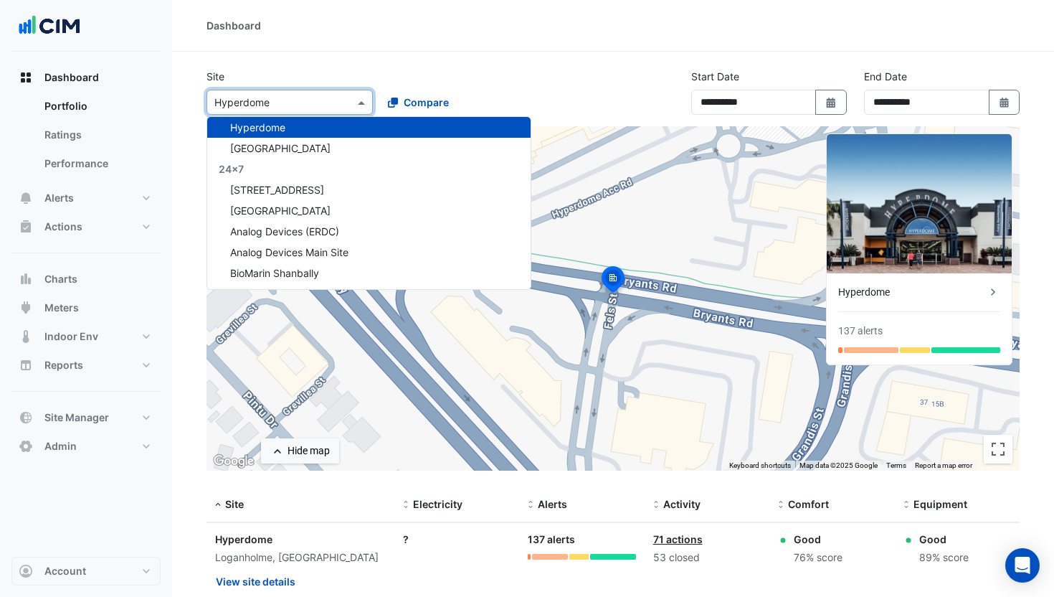
scroll to position [151, 0]
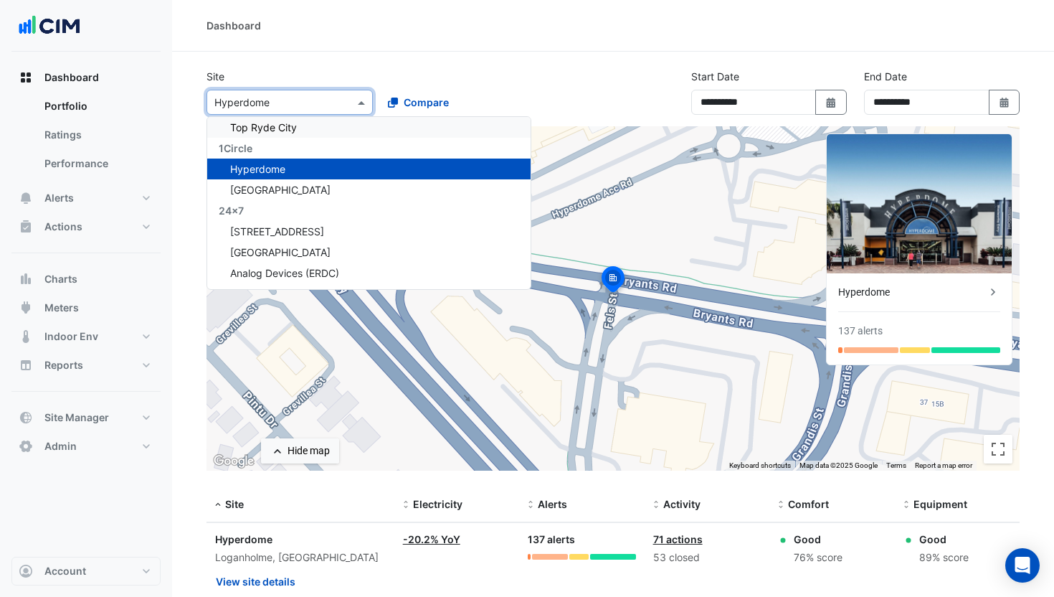
click at [566, 206] on div "To activate drag with keyboard, press Alt + Enter. Once in keyboard drag state,…" at bounding box center [613, 298] width 813 height 344
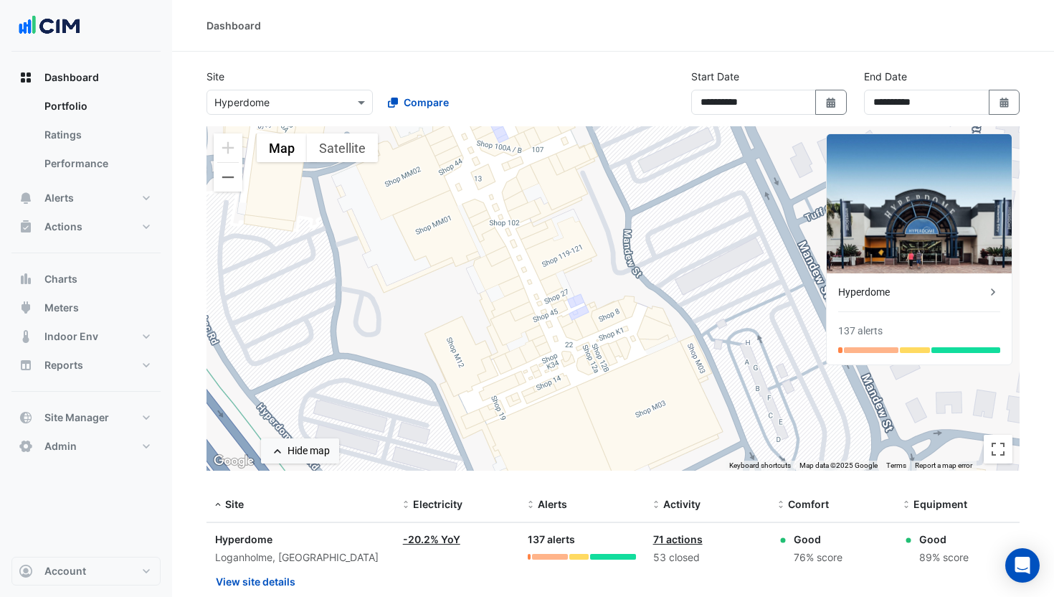
drag, startPoint x: 548, startPoint y: 202, endPoint x: 581, endPoint y: 577, distance: 376.6
click at [581, 577] on app-tabular-dashboard "**********" at bounding box center [613, 355] width 813 height 572
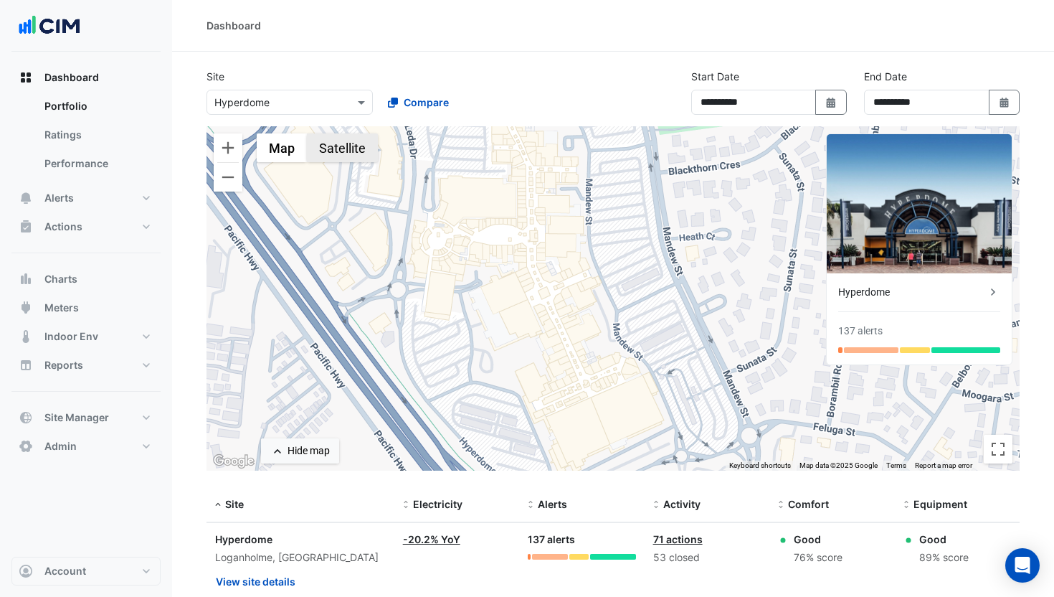
click at [346, 151] on button "Satellite" at bounding box center [342, 147] width 71 height 29
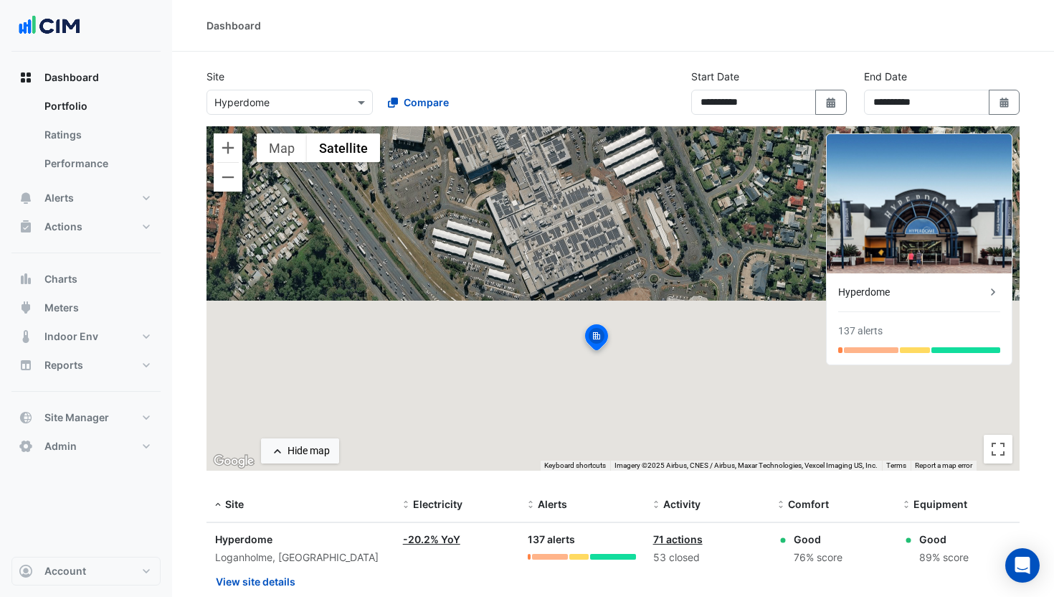
drag, startPoint x: 587, startPoint y: 323, endPoint x: 560, endPoint y: 143, distance: 182.1
click at [560, 143] on div "To activate drag with keyboard, press Alt + Enter. Once in keyboard drag state,…" at bounding box center [613, 298] width 813 height 344
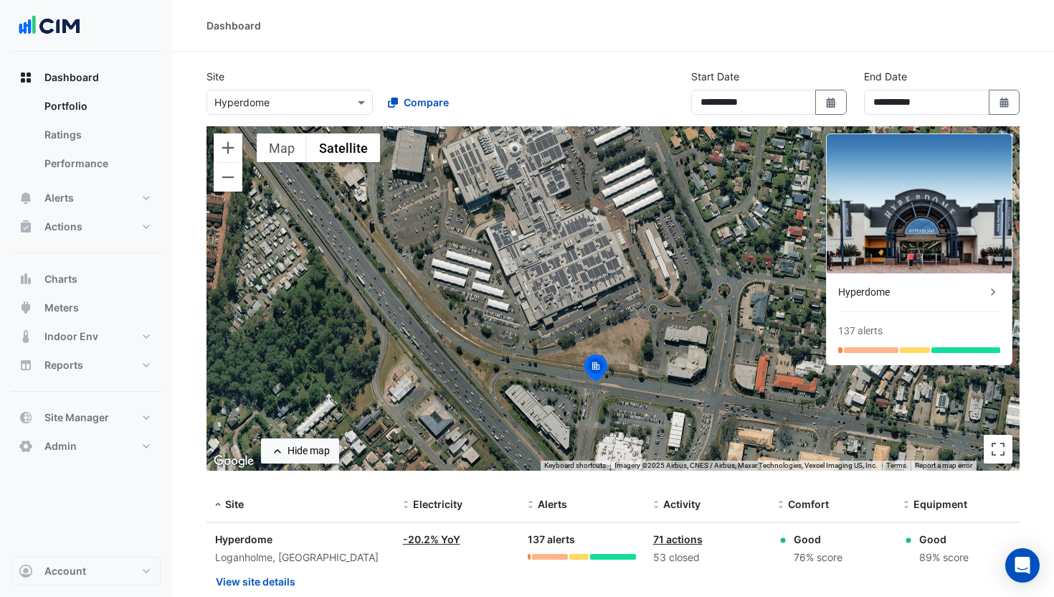
drag, startPoint x: 524, startPoint y: 243, endPoint x: 529, endPoint y: 387, distance: 144.3
click at [529, 387] on div "To activate drag with keyboard, press Alt + Enter. Once in keyboard drag state,…" at bounding box center [613, 298] width 813 height 344
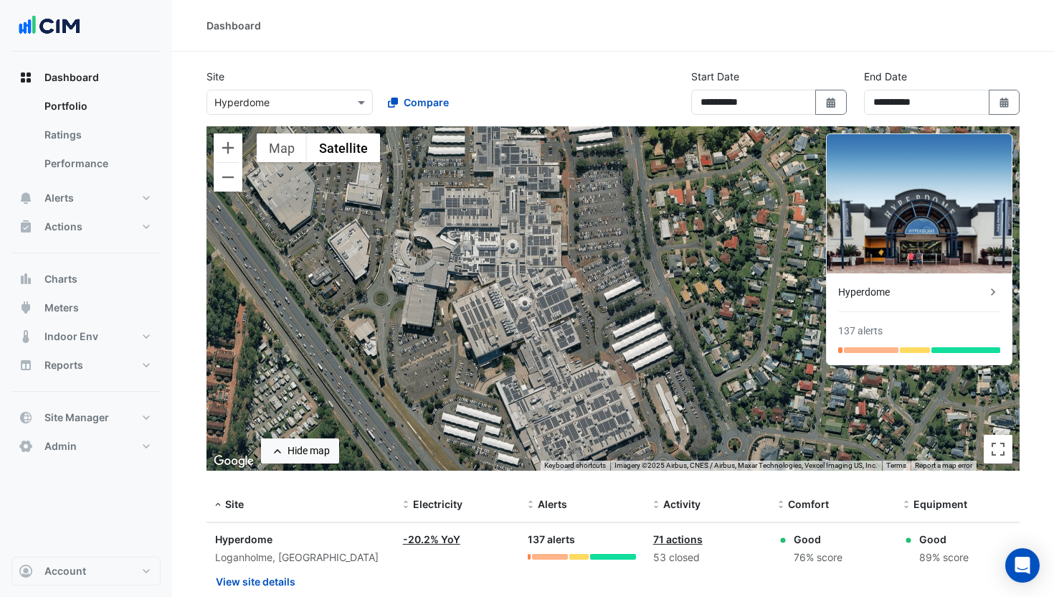
drag, startPoint x: 513, startPoint y: 290, endPoint x: 513, endPoint y: 312, distance: 22.2
click at [513, 312] on div "To activate drag with keyboard, press Alt + Enter. Once in keyboard drag state,…" at bounding box center [613, 298] width 813 height 344
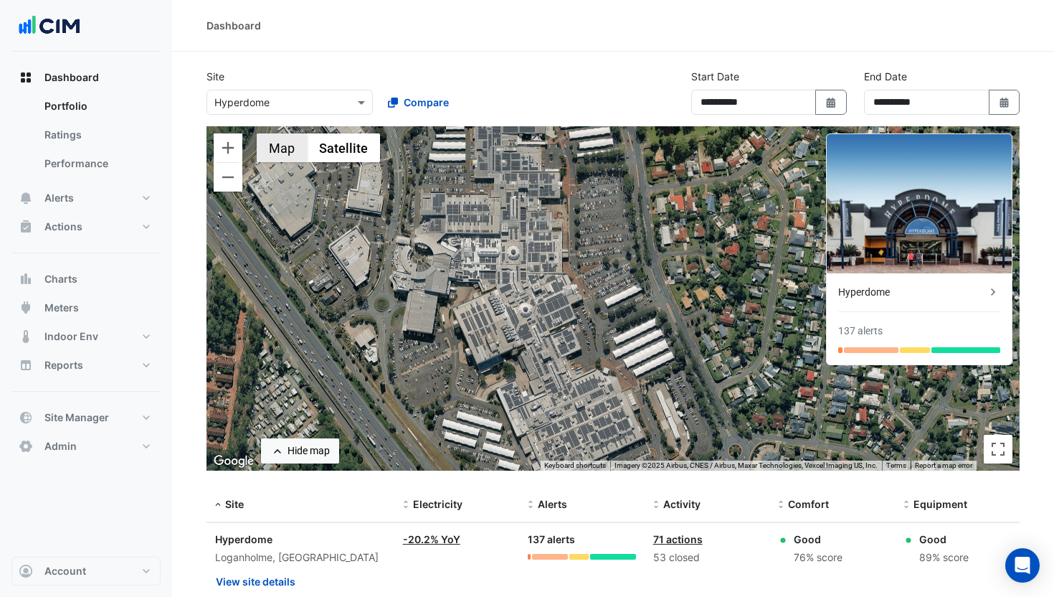
click at [283, 159] on button "Map" at bounding box center [282, 147] width 50 height 29
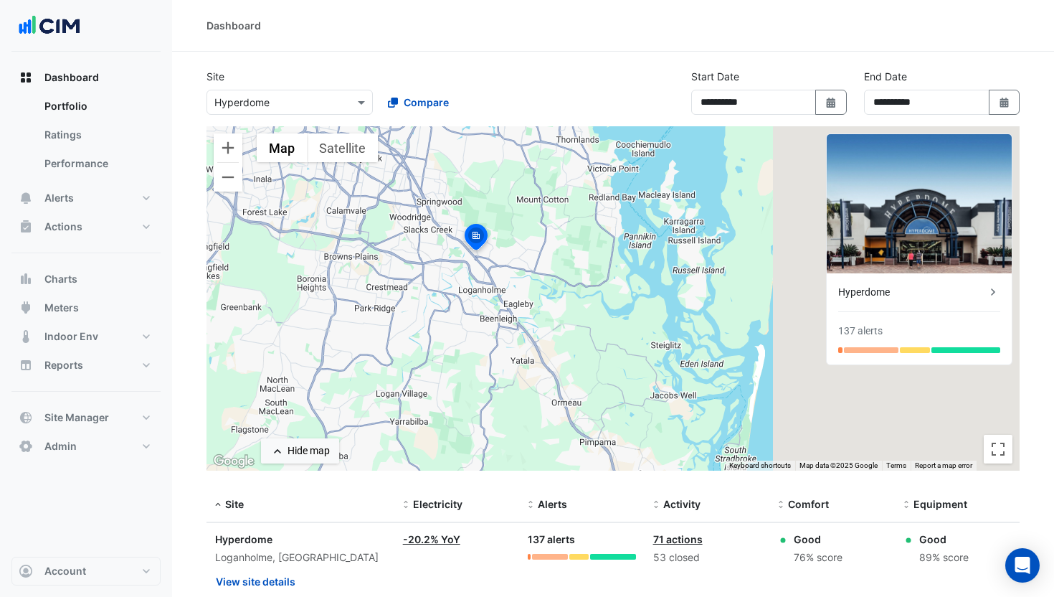
click at [300, 105] on input "text" at bounding box center [275, 102] width 122 height 15
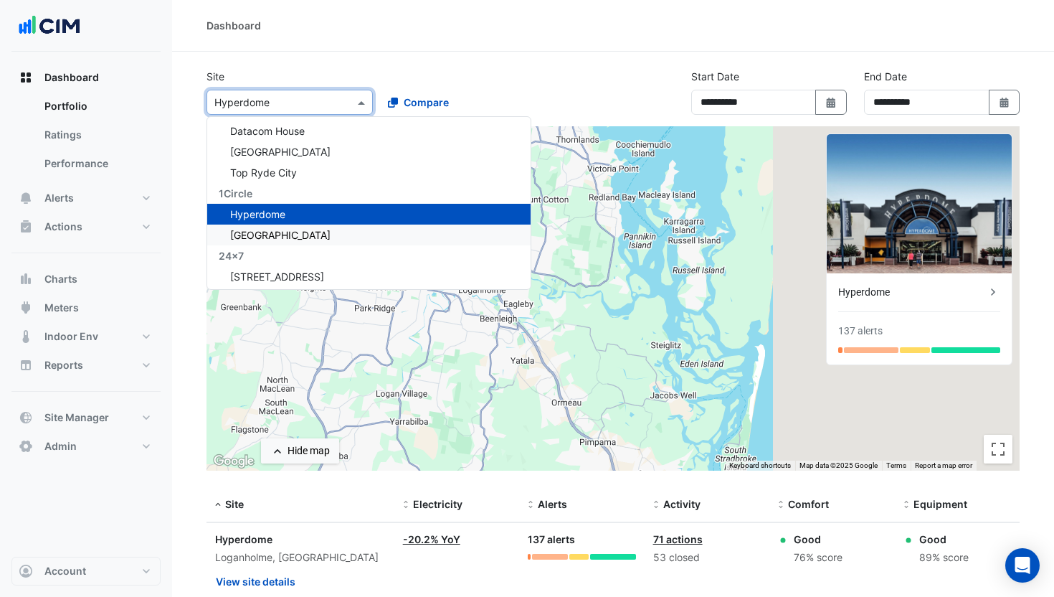
scroll to position [85, 0]
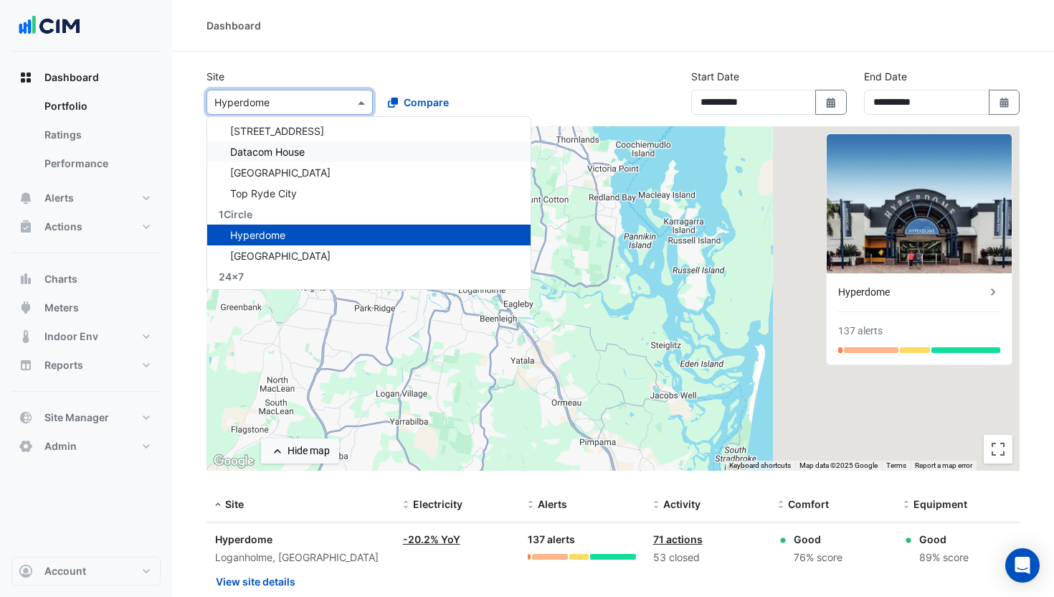
click at [275, 155] on span "Datacom House" at bounding box center [267, 152] width 75 height 12
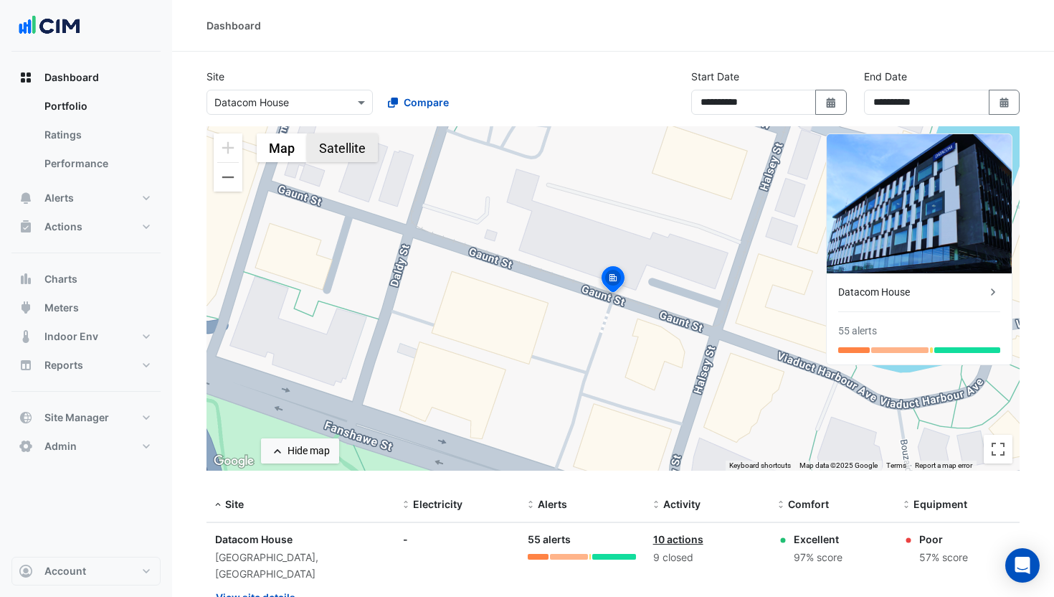
click at [322, 138] on button "Satellite" at bounding box center [342, 147] width 71 height 29
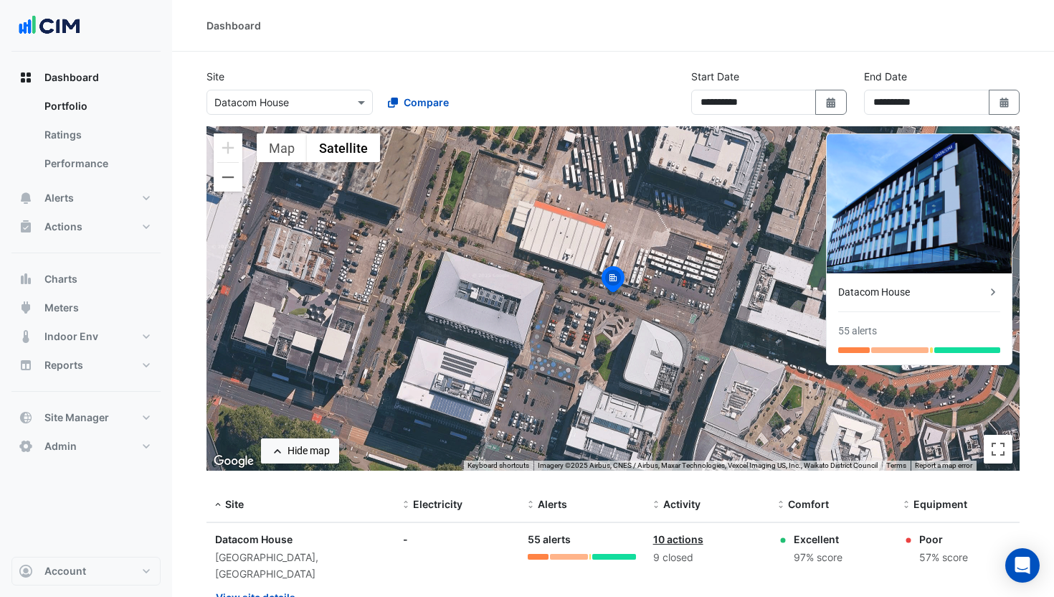
click at [312, 90] on div "Select a Site × Datacom House" at bounding box center [290, 102] width 166 height 25
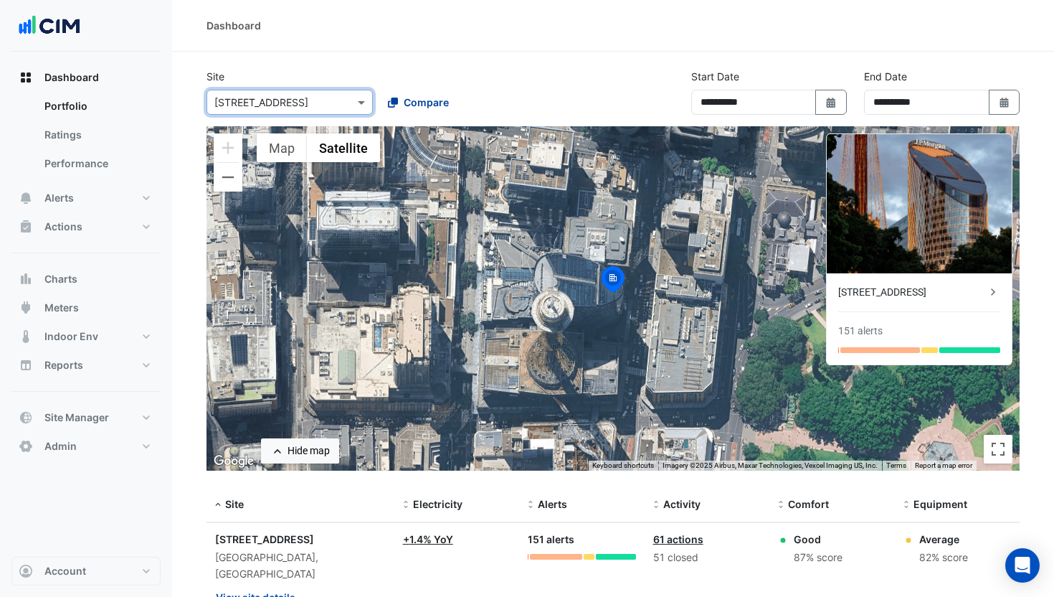
click at [442, 99] on span "Compare" at bounding box center [426, 102] width 45 height 15
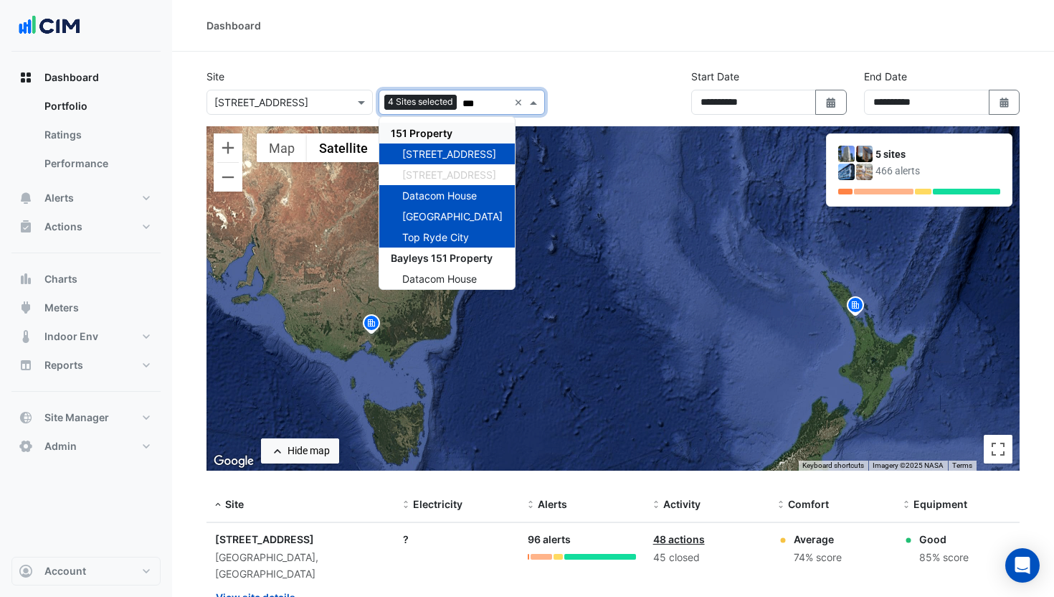
type input "***"
click at [535, 62] on section "**********" at bounding box center [613, 570] width 882 height 1037
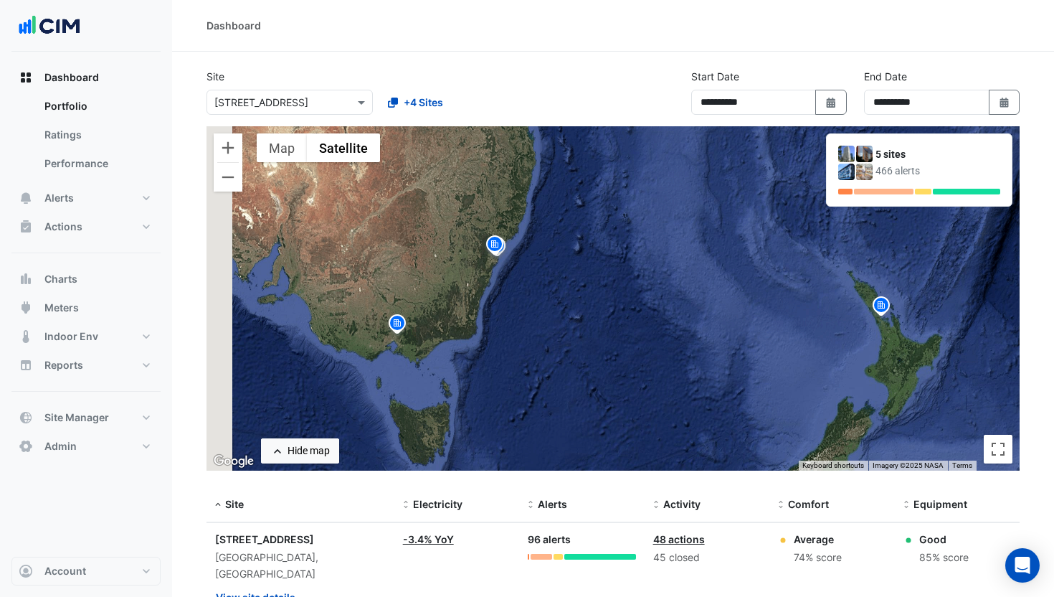
drag, startPoint x: 488, startPoint y: 326, endPoint x: 602, endPoint y: 334, distance: 114.3
click at [602, 334] on div "To activate drag with keyboard, press Alt + Enter. Once in keyboard drag state,…" at bounding box center [613, 298] width 813 height 344
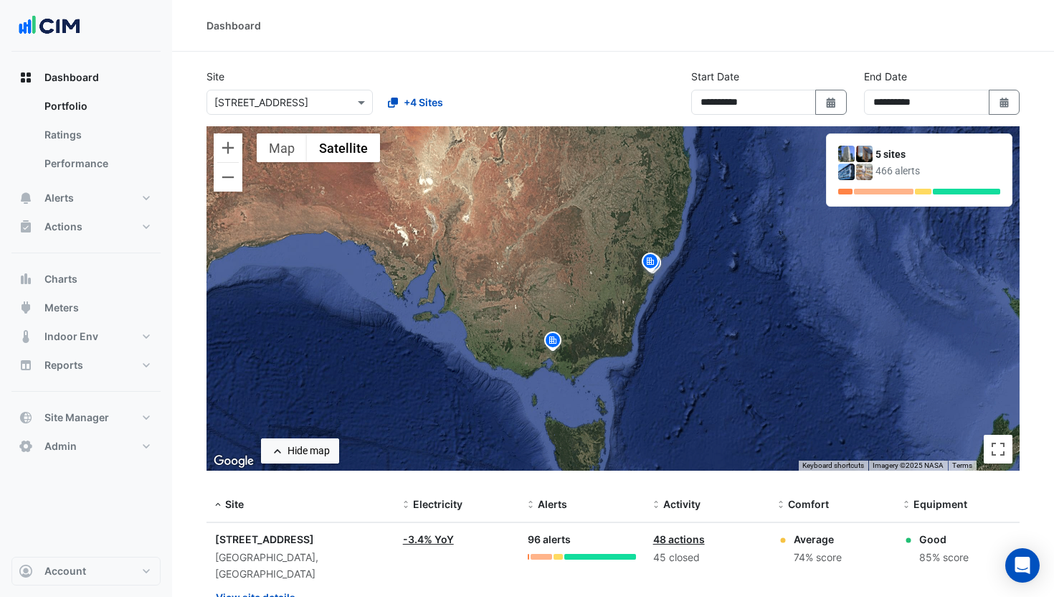
click at [882, 152] on div "5 sites" at bounding box center [938, 154] width 125 height 15
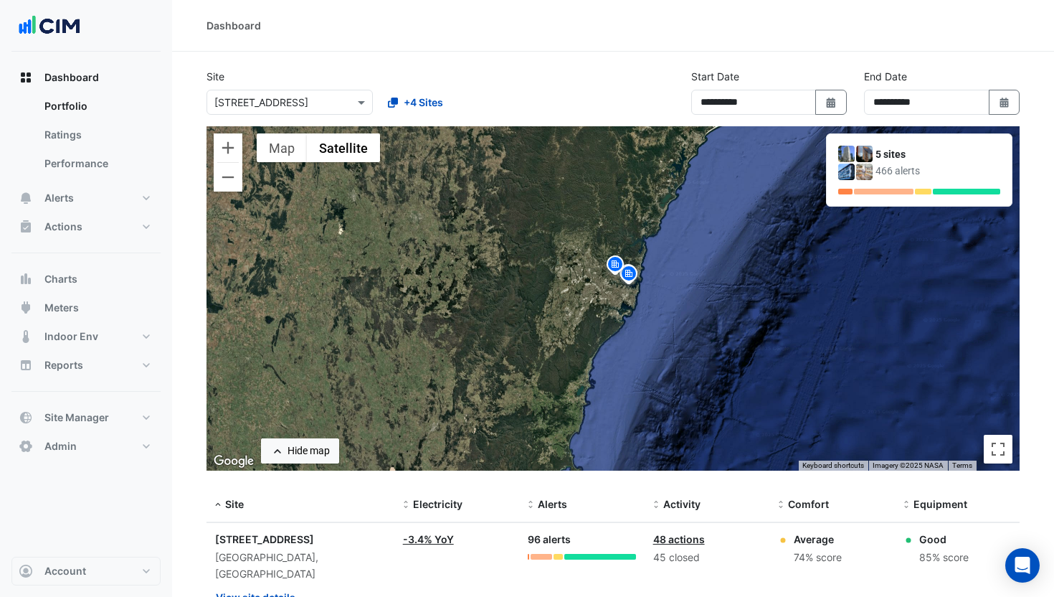
drag, startPoint x: 646, startPoint y: 340, endPoint x: 565, endPoint y: 263, distance: 111.6
click at [565, 263] on div "To activate drag with keyboard, press Alt + Enter. Once in keyboard drag state,…" at bounding box center [613, 298] width 813 height 344
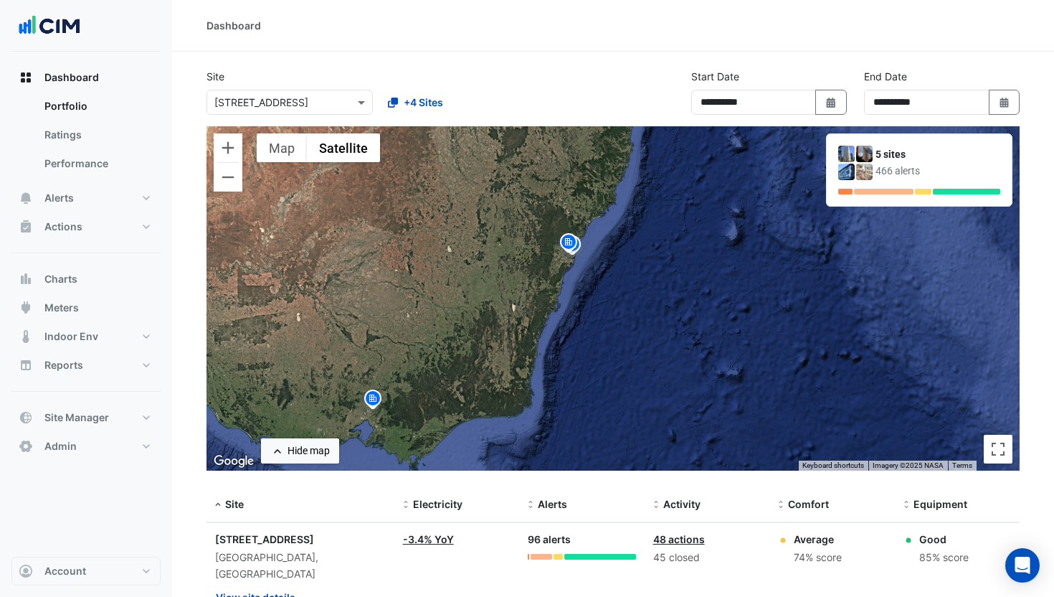
click at [379, 400] on img at bounding box center [373, 400] width 23 height 25
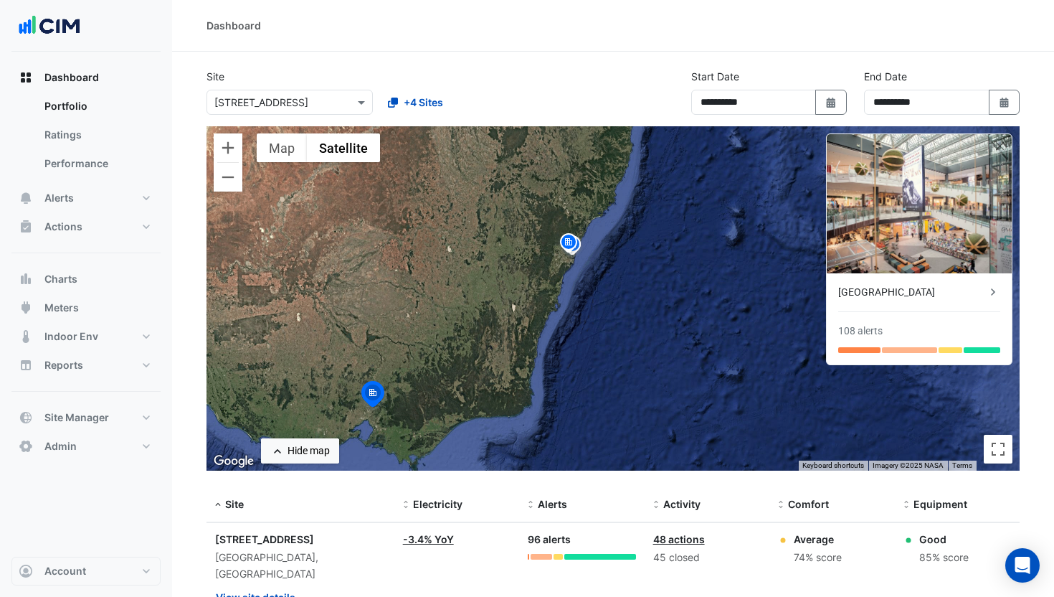
click at [565, 241] on img at bounding box center [568, 244] width 23 height 25
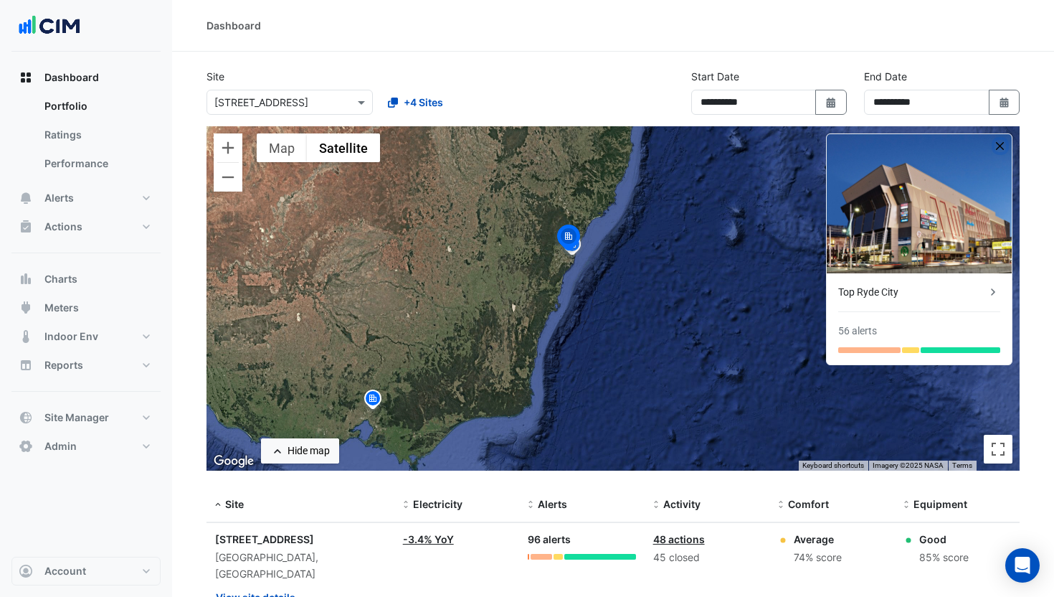
click at [1004, 146] on button "button" at bounding box center [1001, 146] width 12 height 12
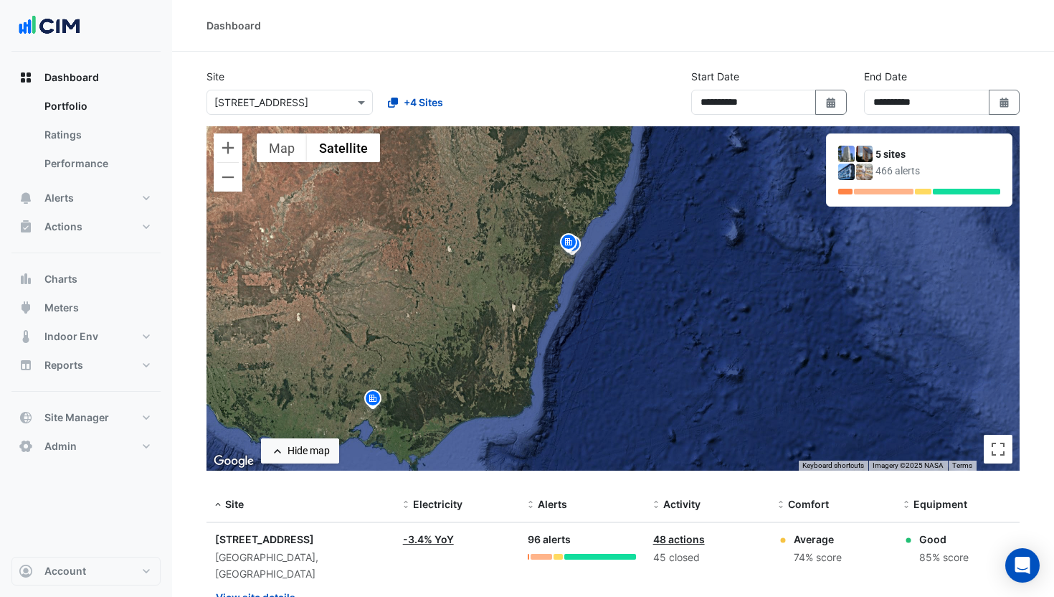
click at [577, 247] on img at bounding box center [568, 244] width 23 height 25
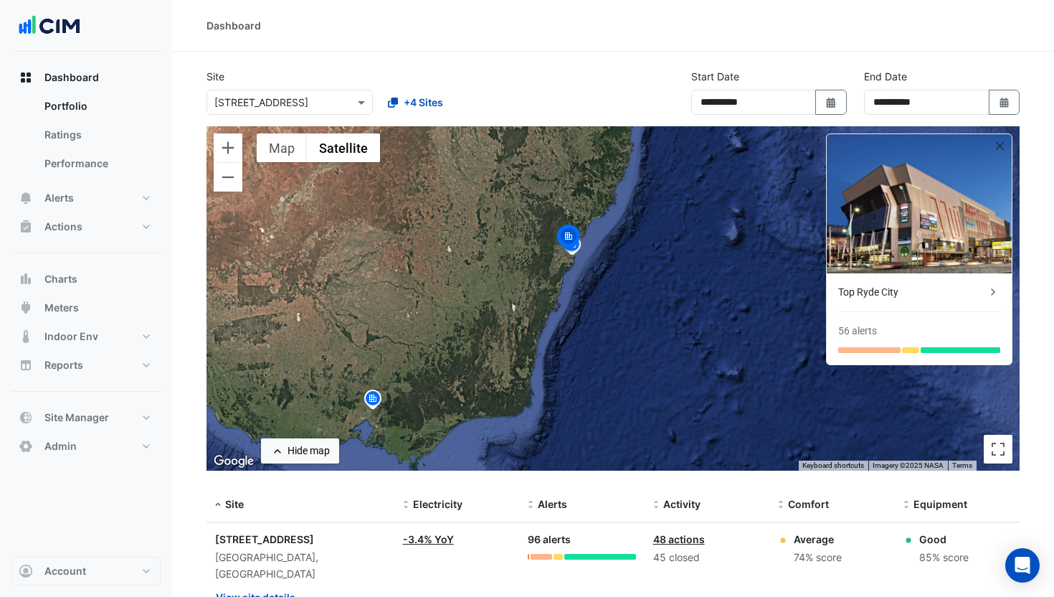
click at [370, 402] on img at bounding box center [373, 400] width 23 height 25
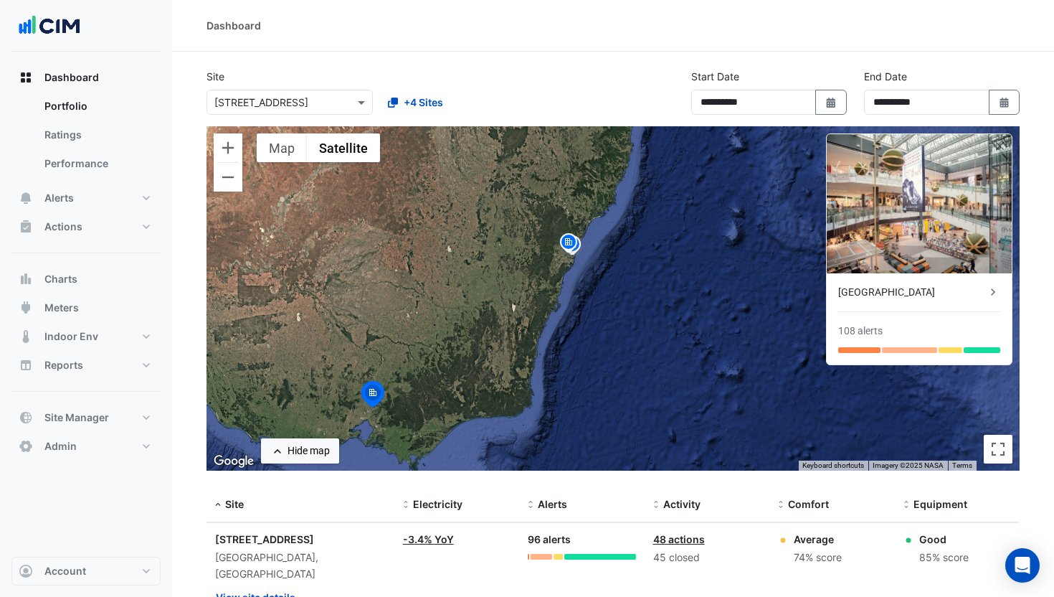
click at [467, 362] on div "To navigate, press the arrow keys. To activate drag with keyboard, press Alt + …" at bounding box center [613, 298] width 813 height 344
click at [567, 245] on img at bounding box center [568, 244] width 23 height 25
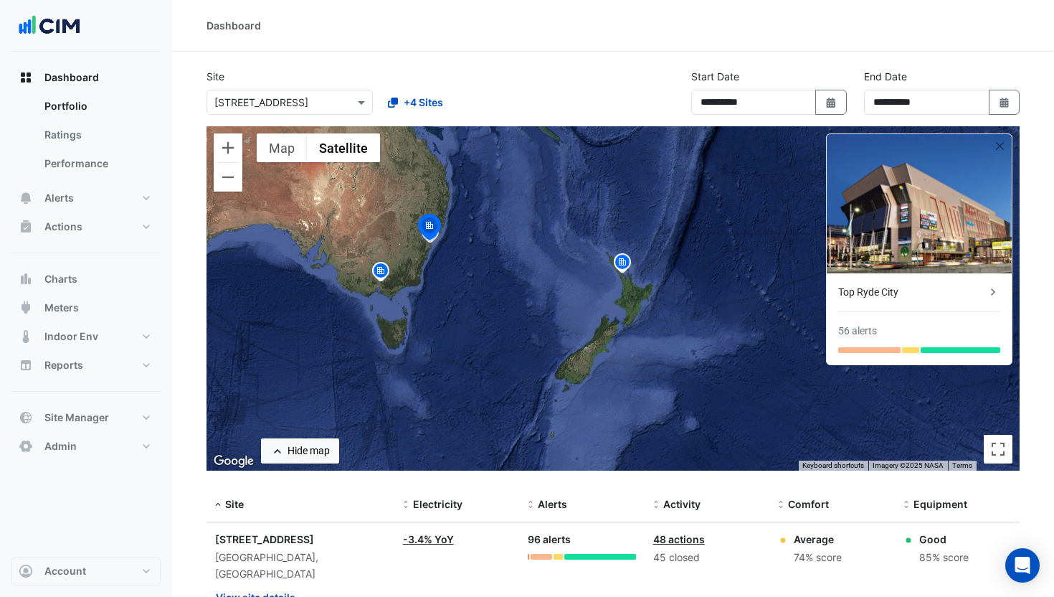
drag, startPoint x: 636, startPoint y: 262, endPoint x: 445, endPoint y: 255, distance: 190.9
click at [445, 255] on div "To activate drag with keyboard, press Alt + Enter. Once in keyboard drag state,…" at bounding box center [613, 298] width 813 height 344
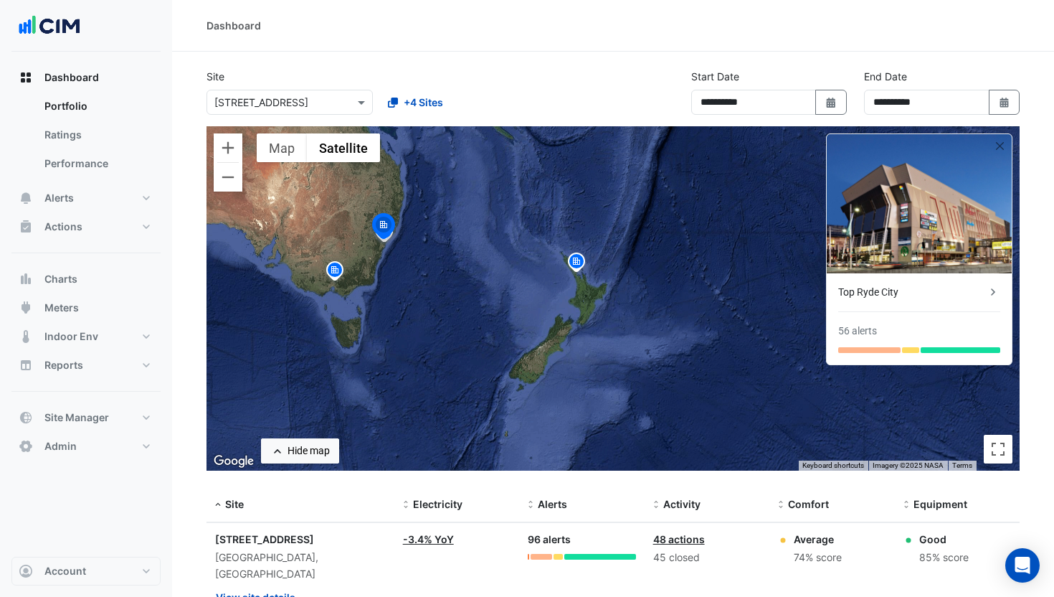
click at [575, 263] on img at bounding box center [576, 263] width 23 height 25
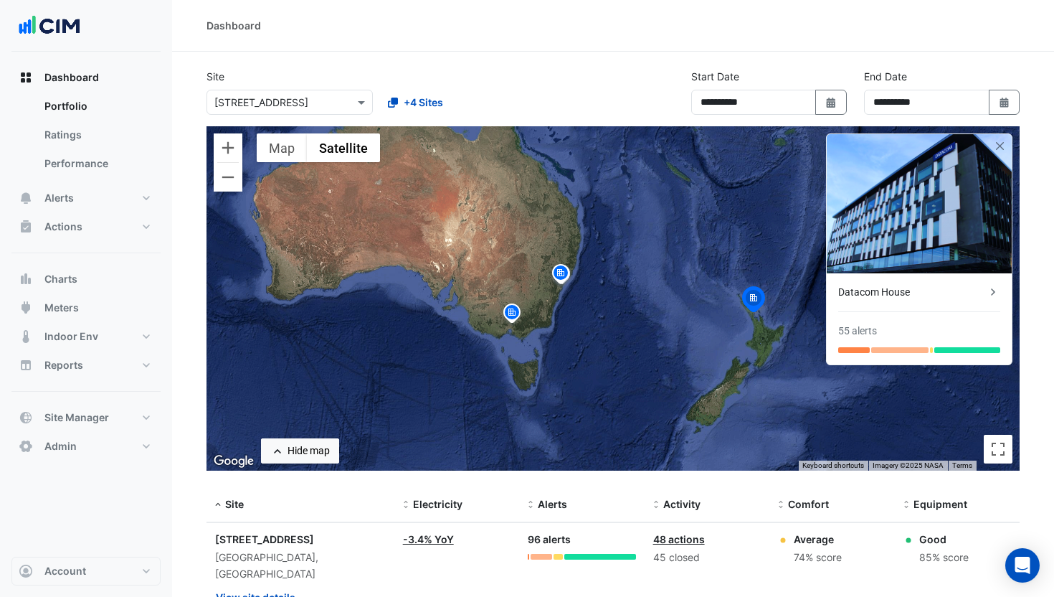
drag, startPoint x: 419, startPoint y: 242, endPoint x: 597, endPoint y: 285, distance: 183.5
click at [597, 285] on div "To activate drag with keyboard, press Alt + Enter. Once in keyboard drag state,…" at bounding box center [613, 298] width 813 height 344
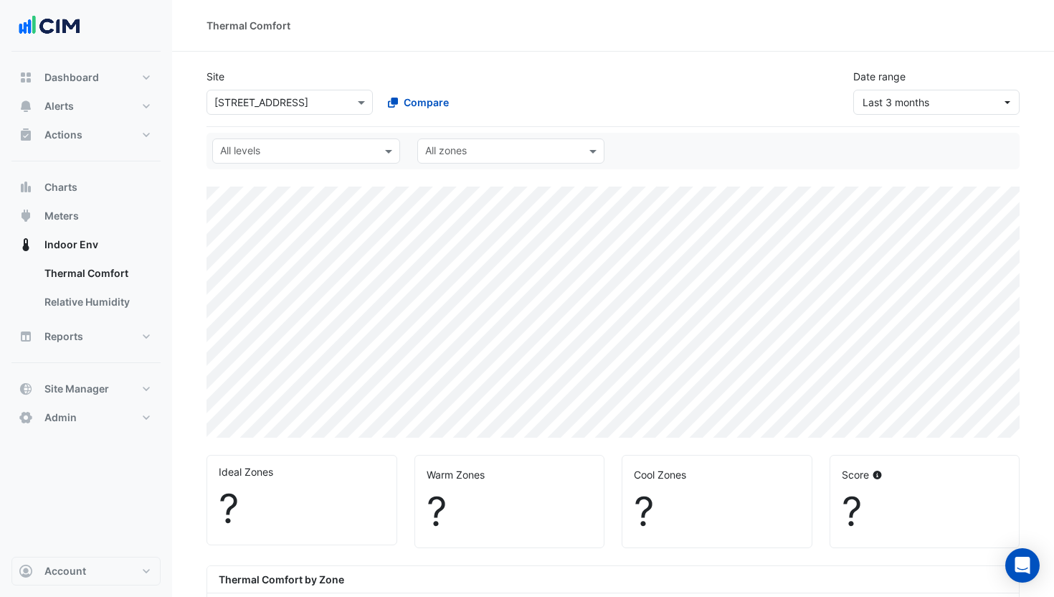
select select "***"
